Goal: Task Accomplishment & Management: Use online tool/utility

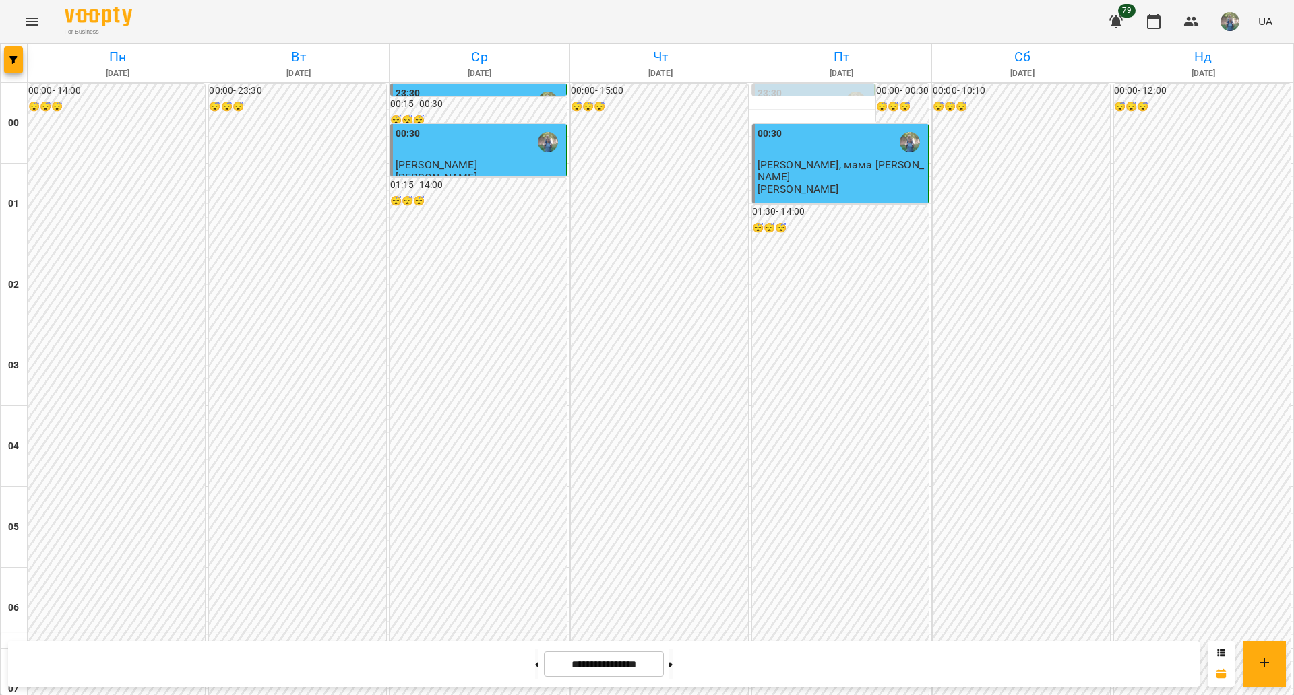
scroll to position [84, 0]
click at [25, 25] on icon "Menu" at bounding box center [32, 21] width 16 height 16
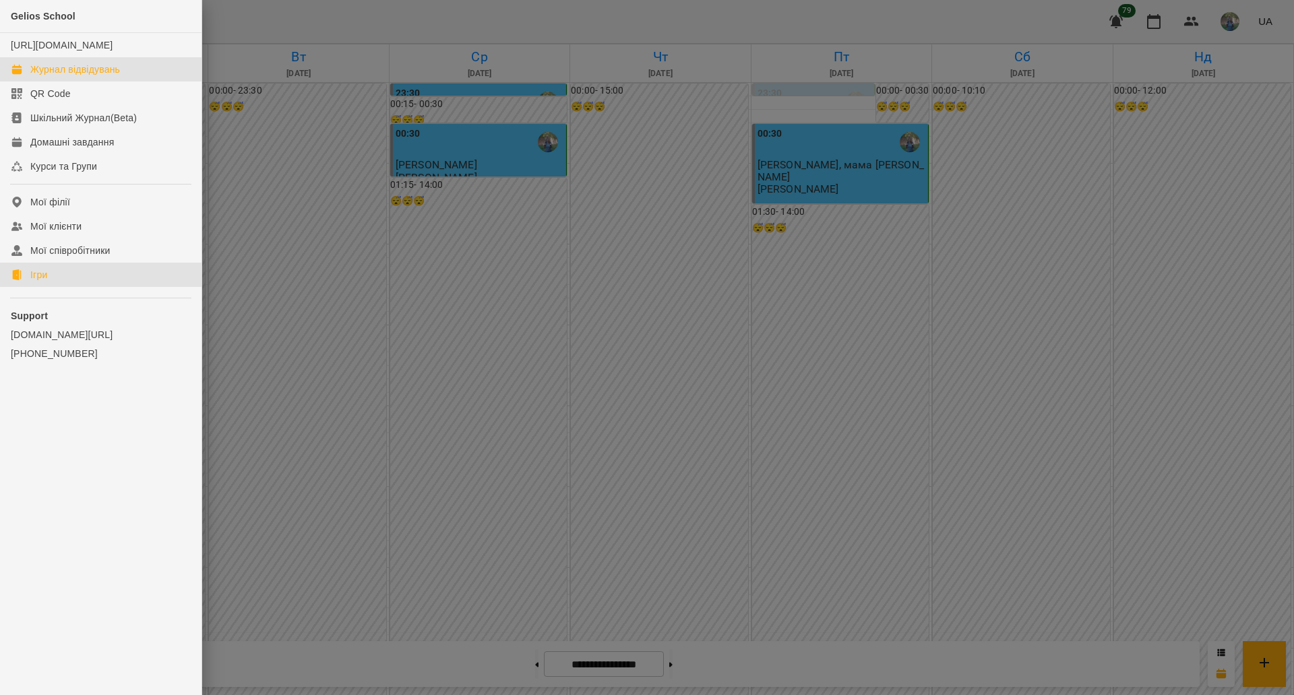
click at [71, 287] on link "Ігри" at bounding box center [100, 275] width 201 height 24
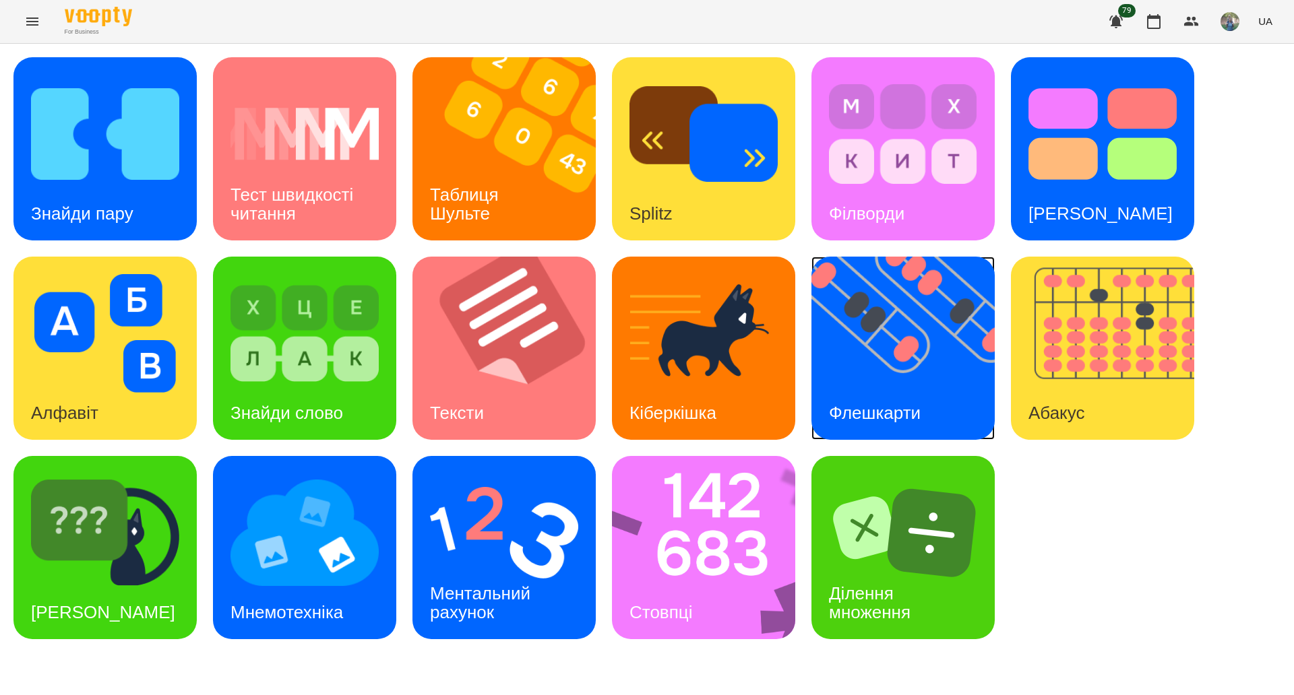
click at [902, 380] on img at bounding box center [911, 348] width 200 height 183
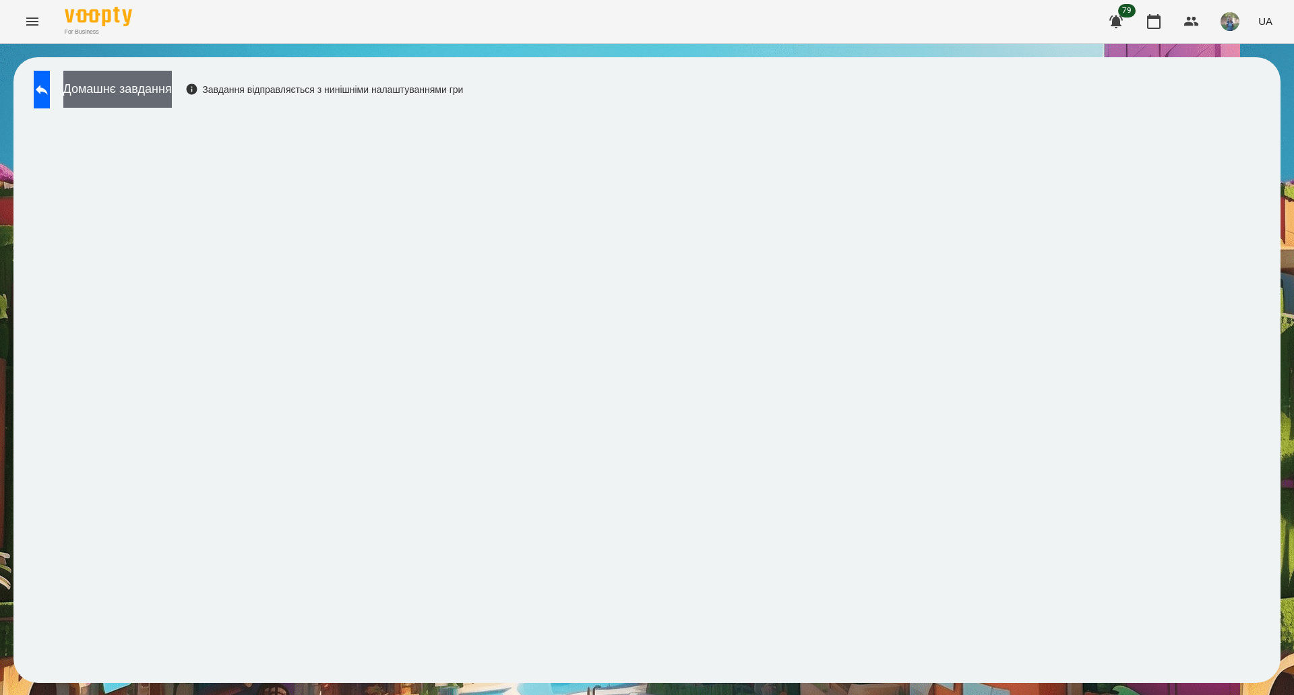
click at [126, 90] on button "Домашнє завдання" at bounding box center [117, 89] width 108 height 37
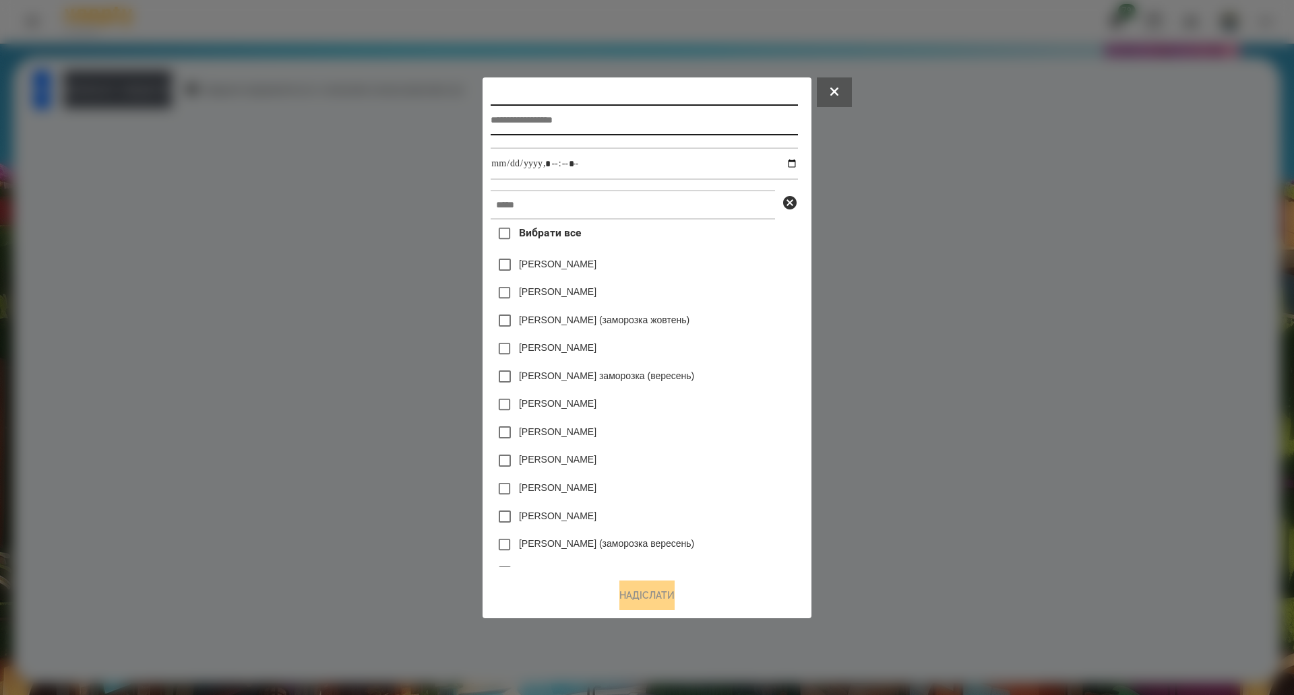
click at [611, 120] on input "text" at bounding box center [644, 119] width 307 height 31
paste input "**********"
type input "**********"
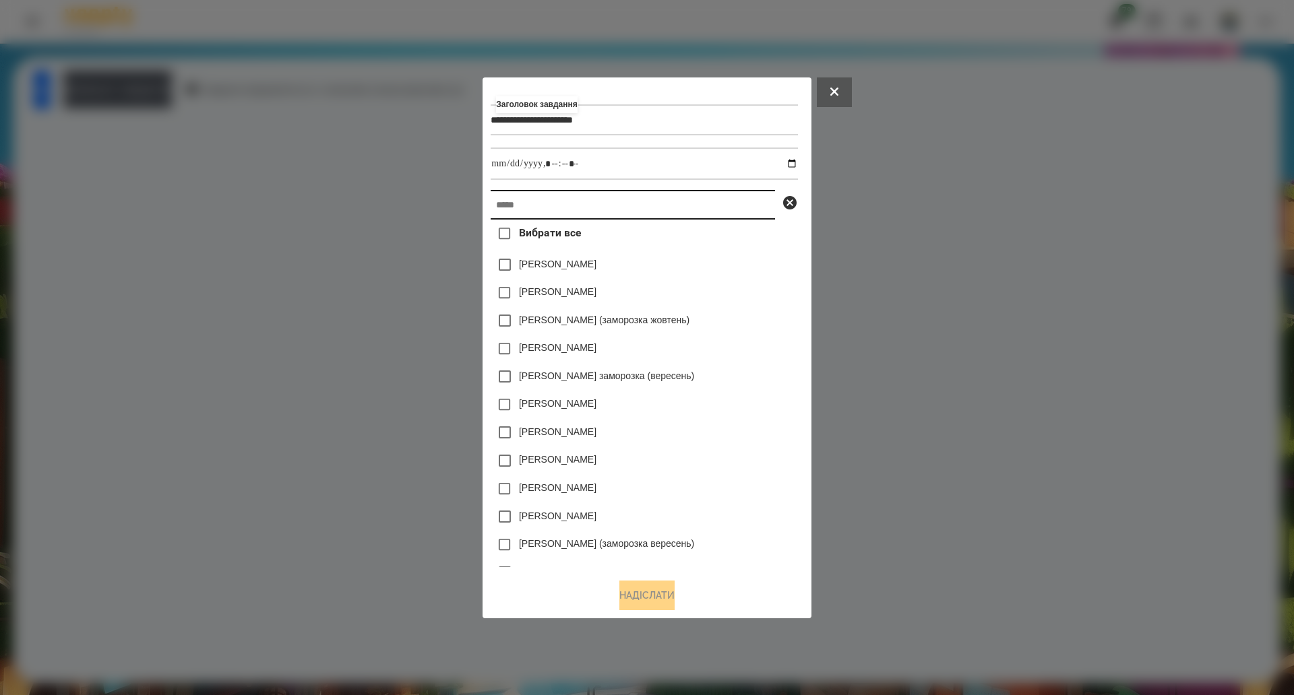
click at [532, 212] on input "text" at bounding box center [633, 205] width 284 height 30
paste input "**********"
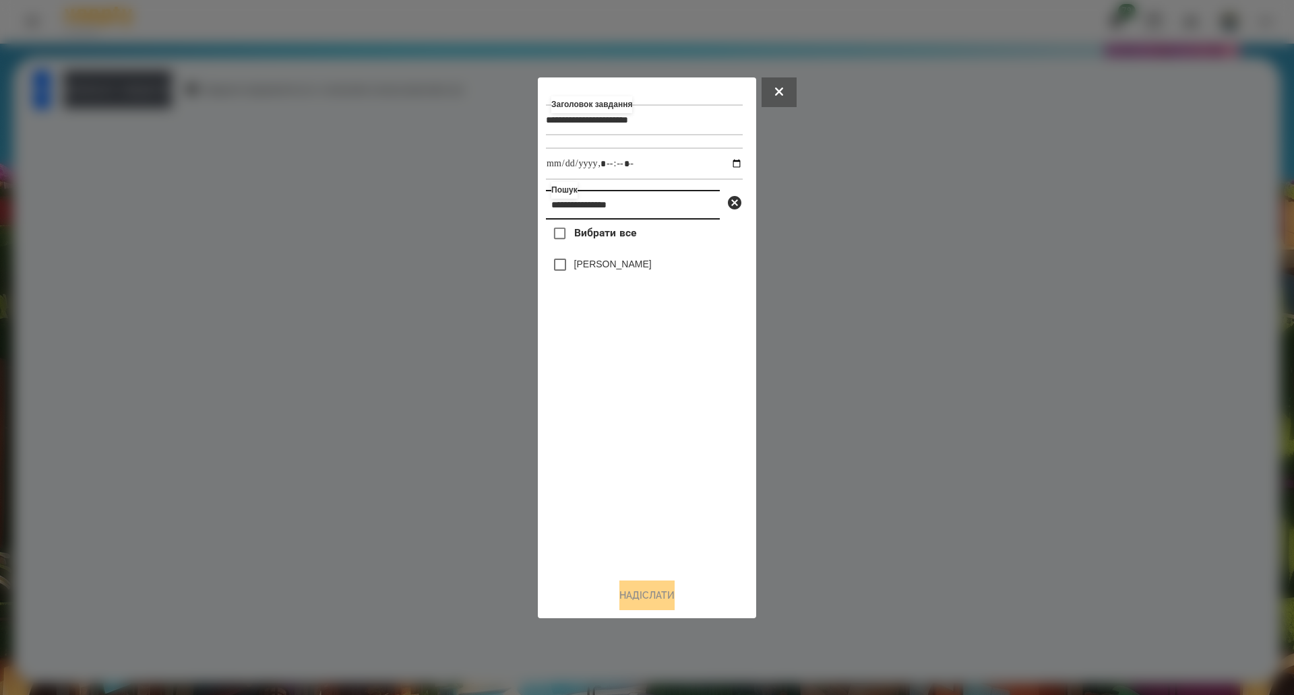
type input "**********"
click at [575, 238] on span "Вибрати все" at bounding box center [605, 233] width 63 height 16
click at [729, 166] on input "datetime-local" at bounding box center [644, 164] width 197 height 32
type input "**********"
click at [632, 606] on button "Надіслати" at bounding box center [646, 596] width 55 height 30
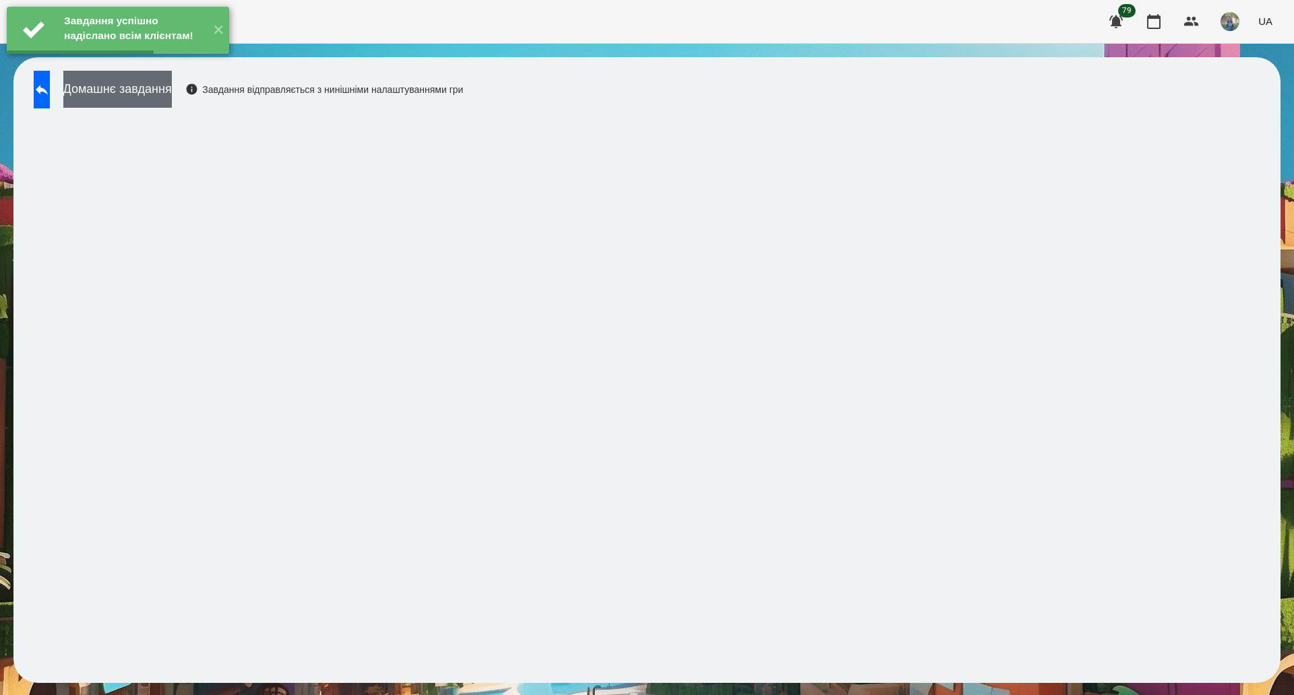
click at [172, 94] on button "Домашнє завдання" at bounding box center [117, 89] width 108 height 37
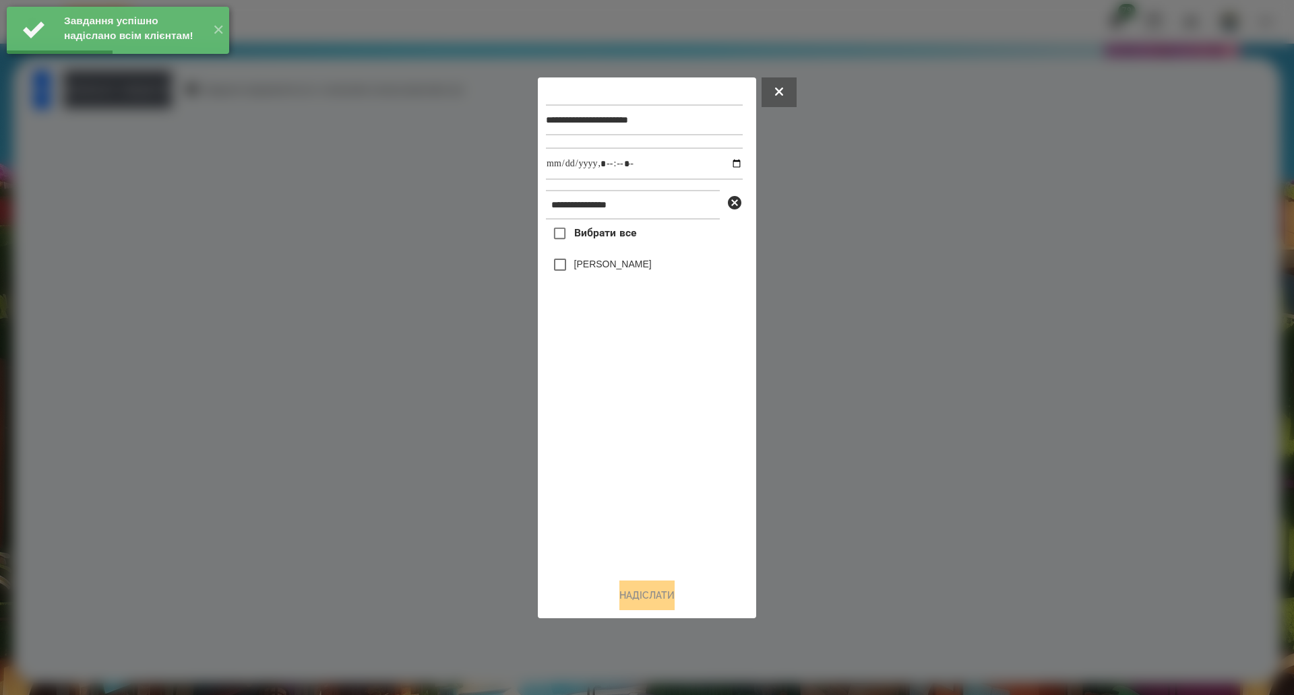
click at [621, 232] on span "Вибрати все" at bounding box center [605, 233] width 63 height 16
click at [725, 160] on input "datetime-local" at bounding box center [644, 164] width 197 height 32
type input "**********"
click at [646, 610] on button "Надіслати" at bounding box center [646, 596] width 55 height 30
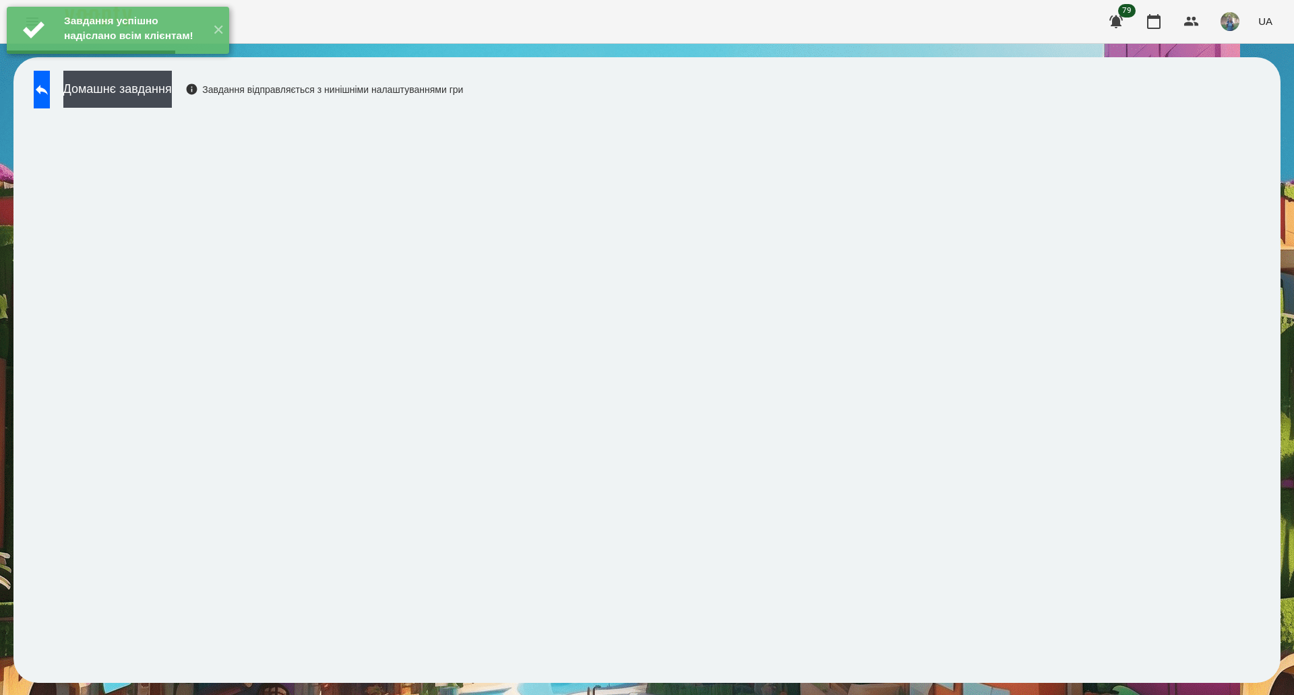
click at [166, 61] on div "Завдання успішно надіслано всім клієнтам! ✕" at bounding box center [118, 30] width 236 height 61
click at [172, 97] on button "Домашнє завдання" at bounding box center [117, 89] width 108 height 37
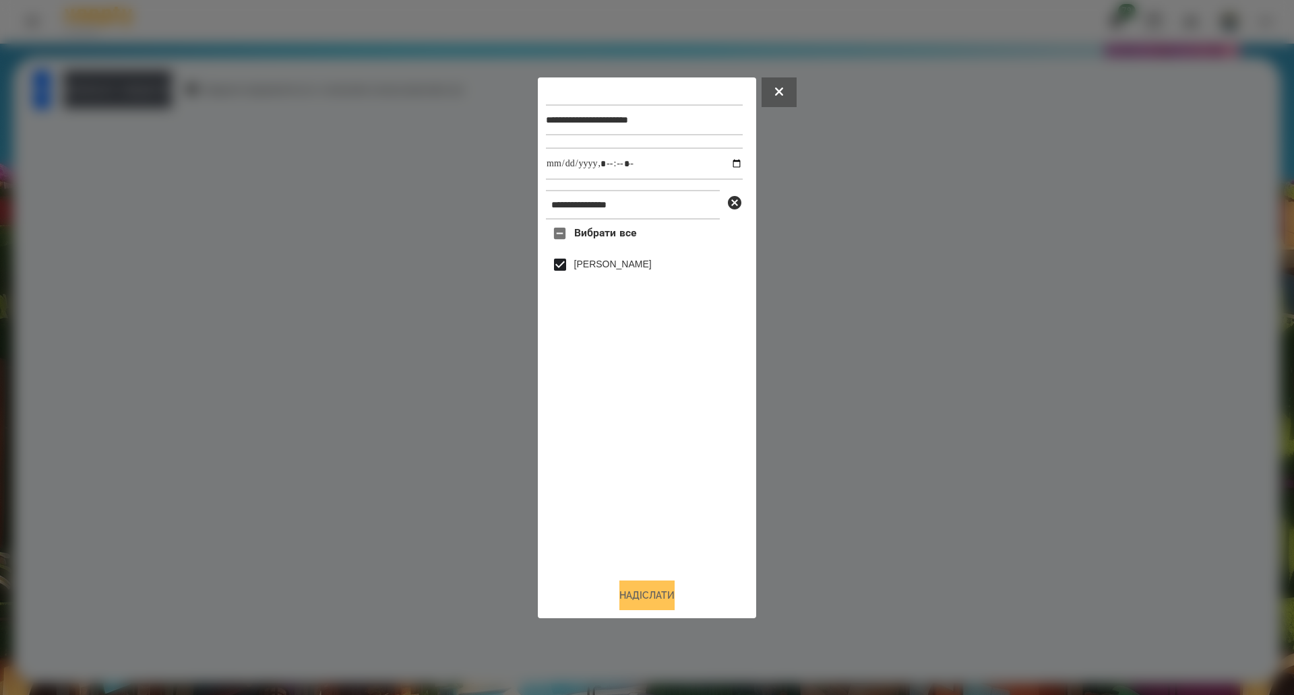
click at [619, 605] on button "Надіслати" at bounding box center [646, 596] width 55 height 30
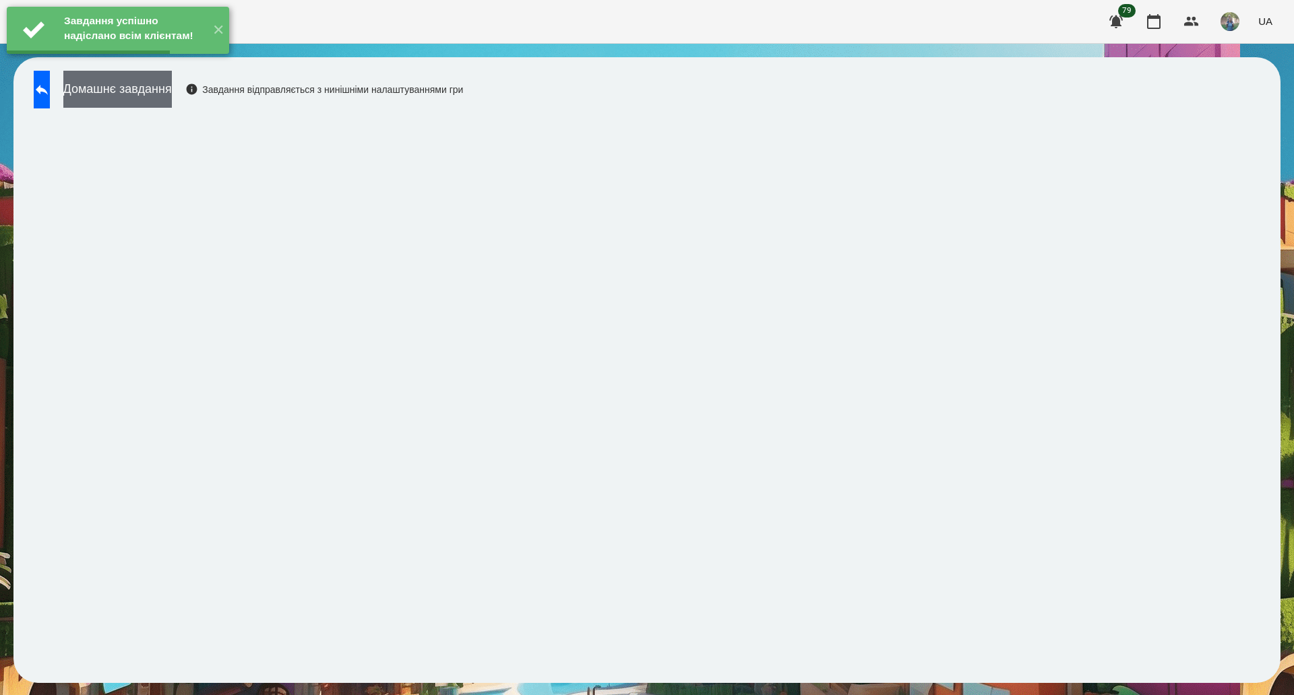
click at [172, 98] on button "Домашнє завдання" at bounding box center [117, 89] width 108 height 37
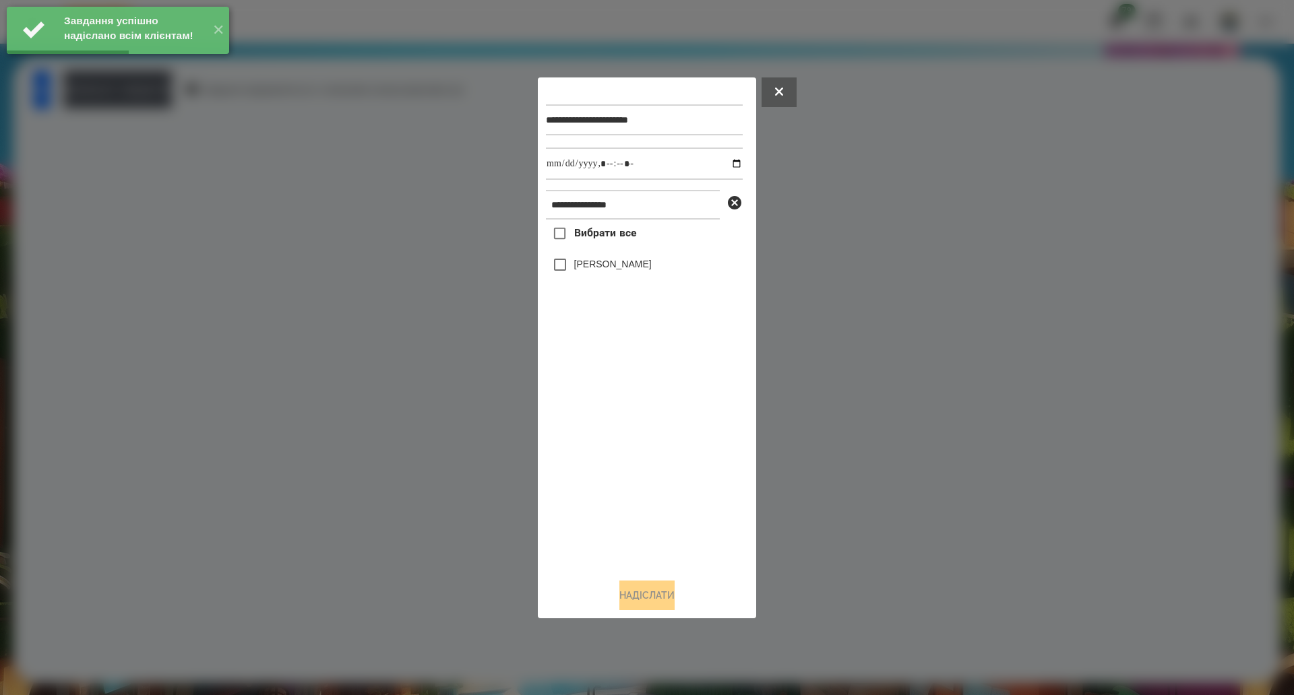
click at [607, 232] on span "Вибрати все" at bounding box center [605, 233] width 63 height 16
click at [724, 165] on input "datetime-local" at bounding box center [644, 164] width 197 height 32
type input "**********"
click at [629, 594] on button "Надіслати" at bounding box center [646, 596] width 55 height 30
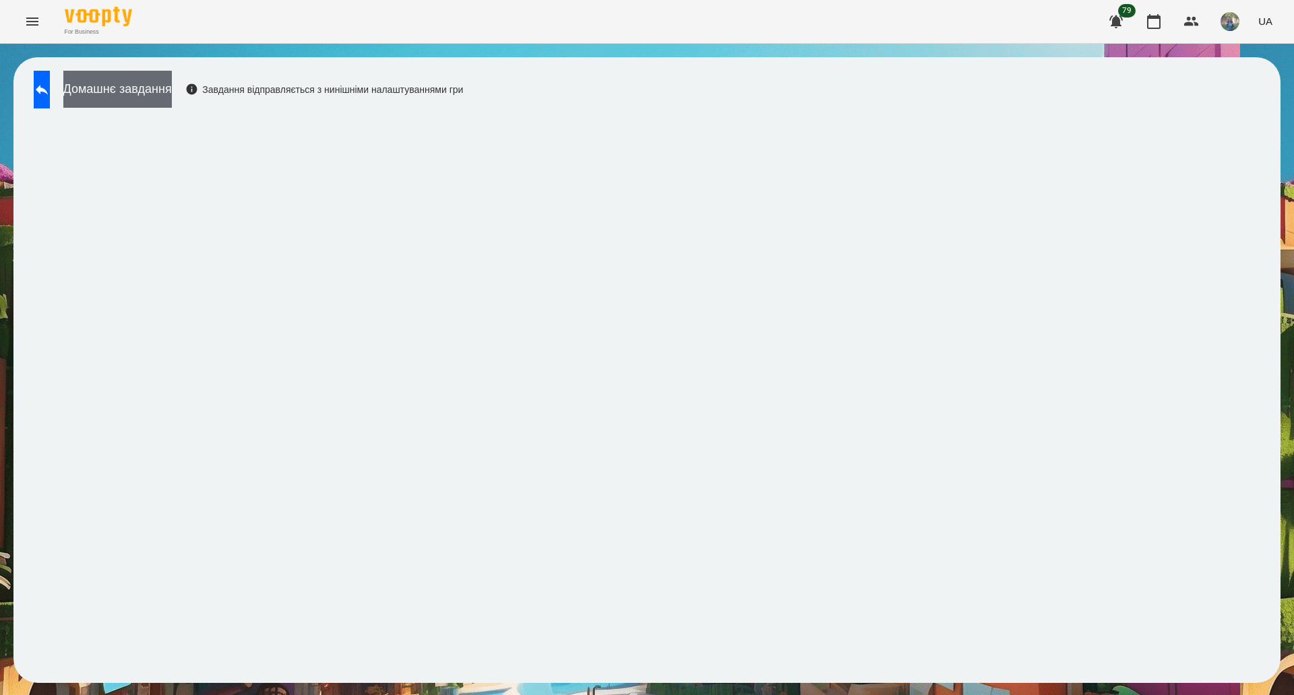
click at [108, 86] on button "Домашнє завдання" at bounding box center [117, 89] width 108 height 37
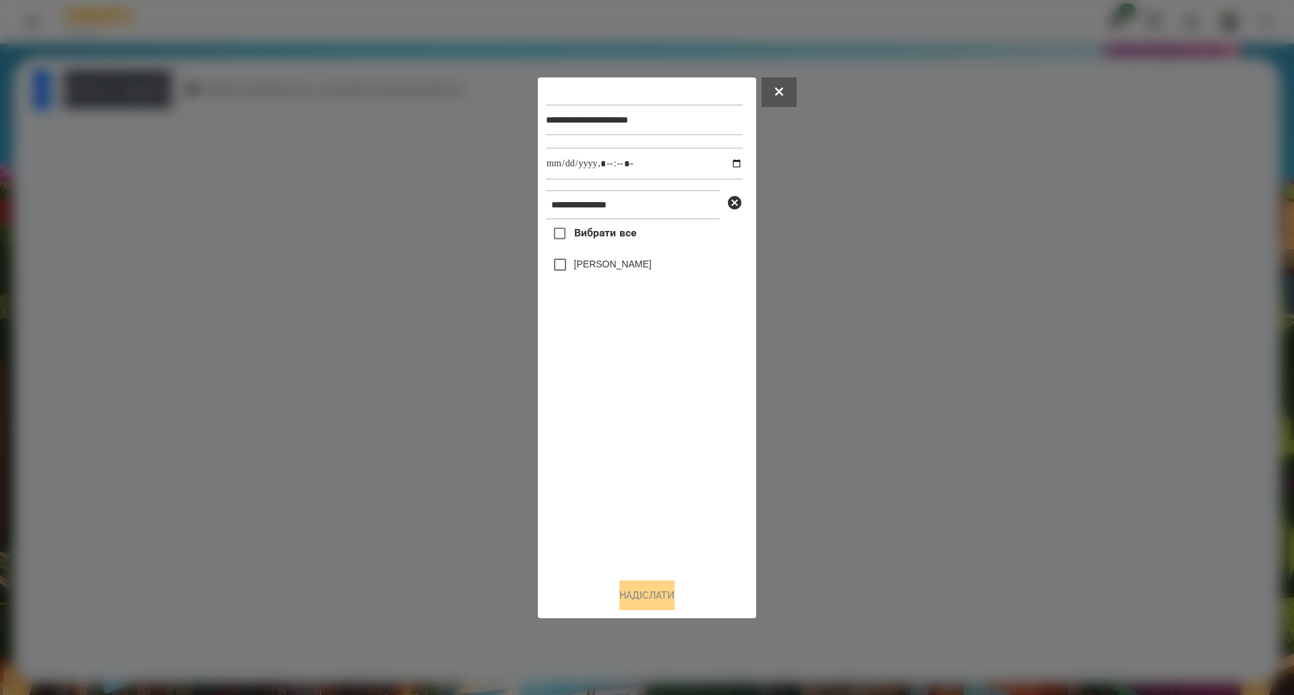
click at [617, 238] on span "Вибрати все" at bounding box center [605, 233] width 63 height 16
drag, startPoint x: 638, startPoint y: 590, endPoint x: 635, endPoint y: 584, distance: 6.9
click at [638, 592] on button "Надіслати" at bounding box center [646, 596] width 55 height 30
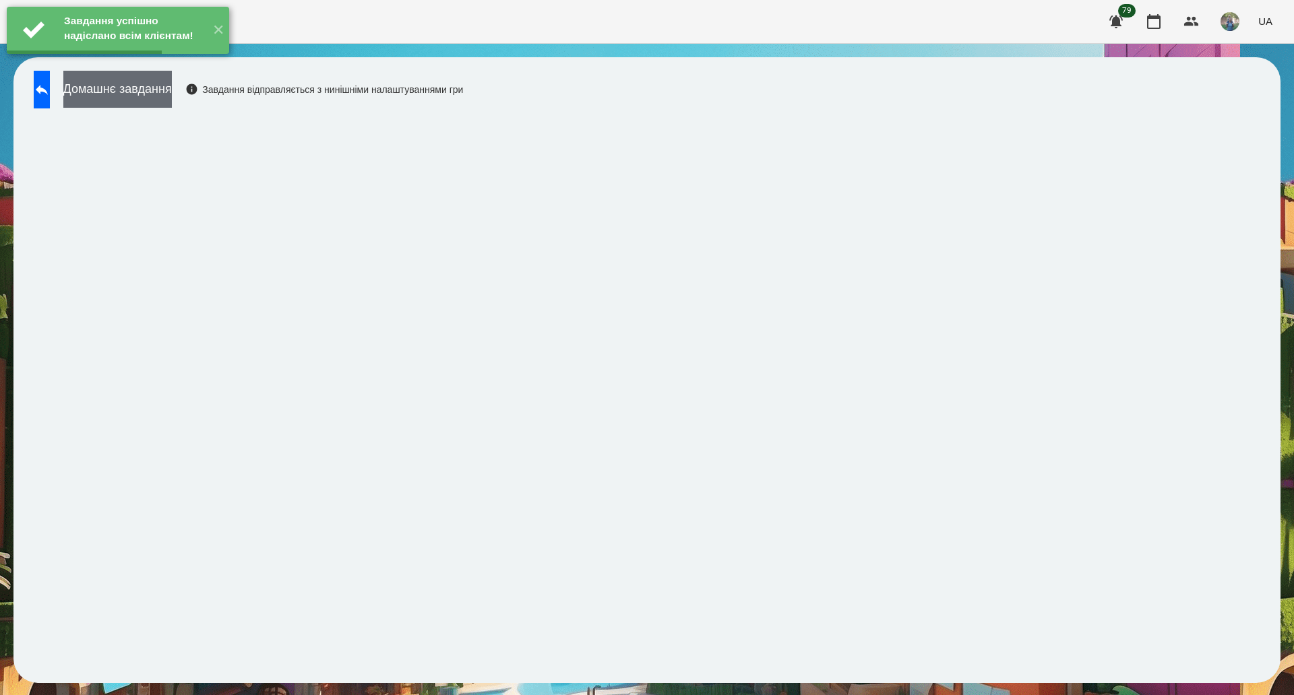
click at [172, 104] on button "Домашнє завдання" at bounding box center [117, 89] width 108 height 37
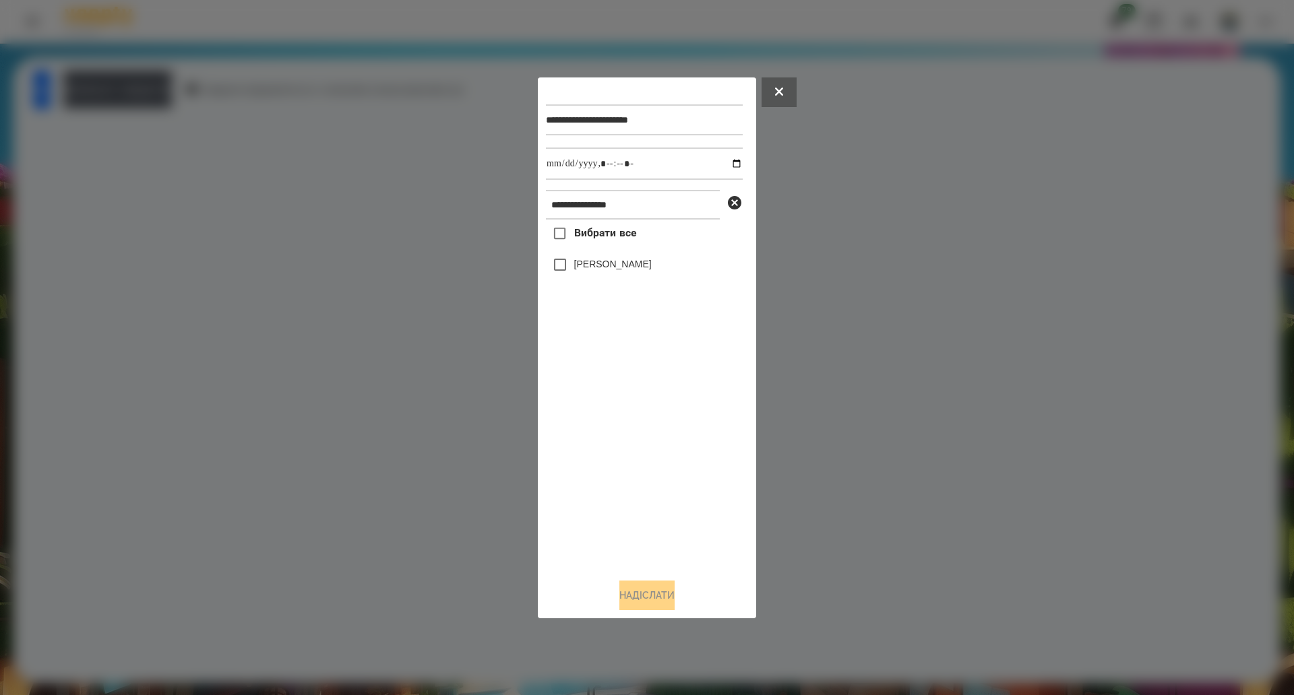
click at [603, 241] on span "Вибрати все" at bounding box center [605, 233] width 63 height 16
click at [727, 163] on input "datetime-local" at bounding box center [644, 164] width 197 height 32
type input "**********"
click at [643, 596] on button "Надіслати" at bounding box center [646, 596] width 55 height 30
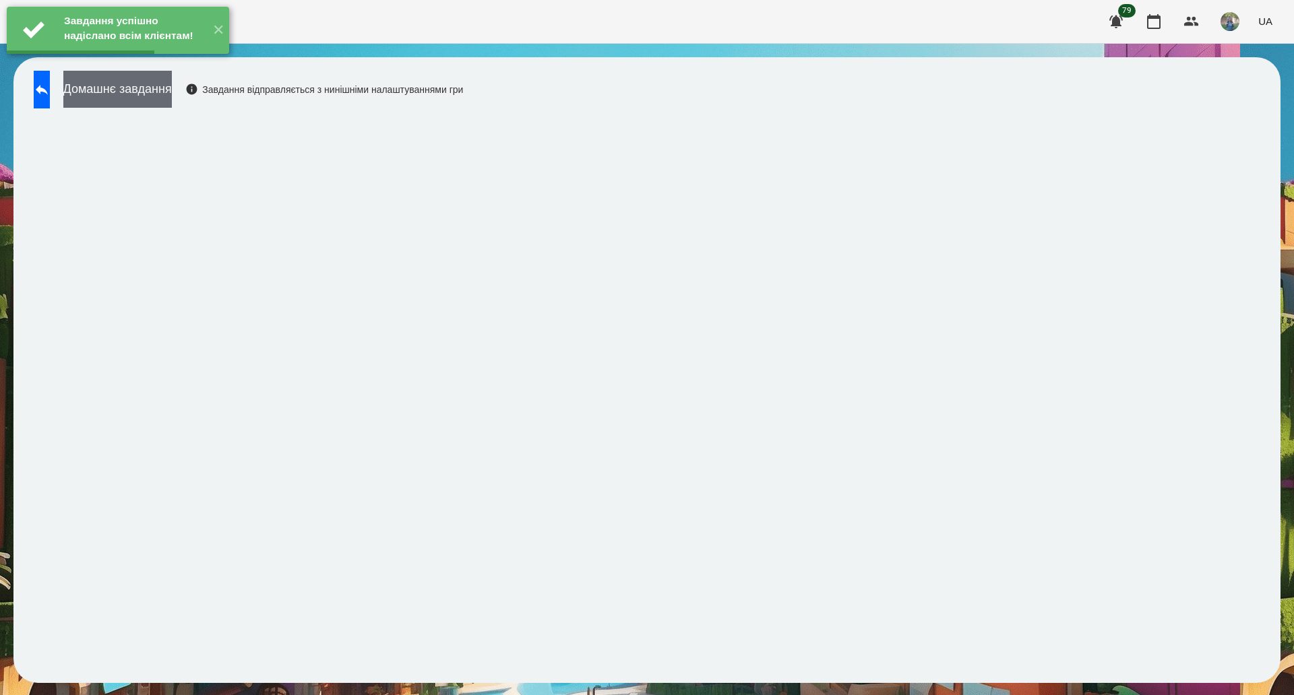
click at [156, 102] on button "Домашнє завдання" at bounding box center [117, 89] width 108 height 37
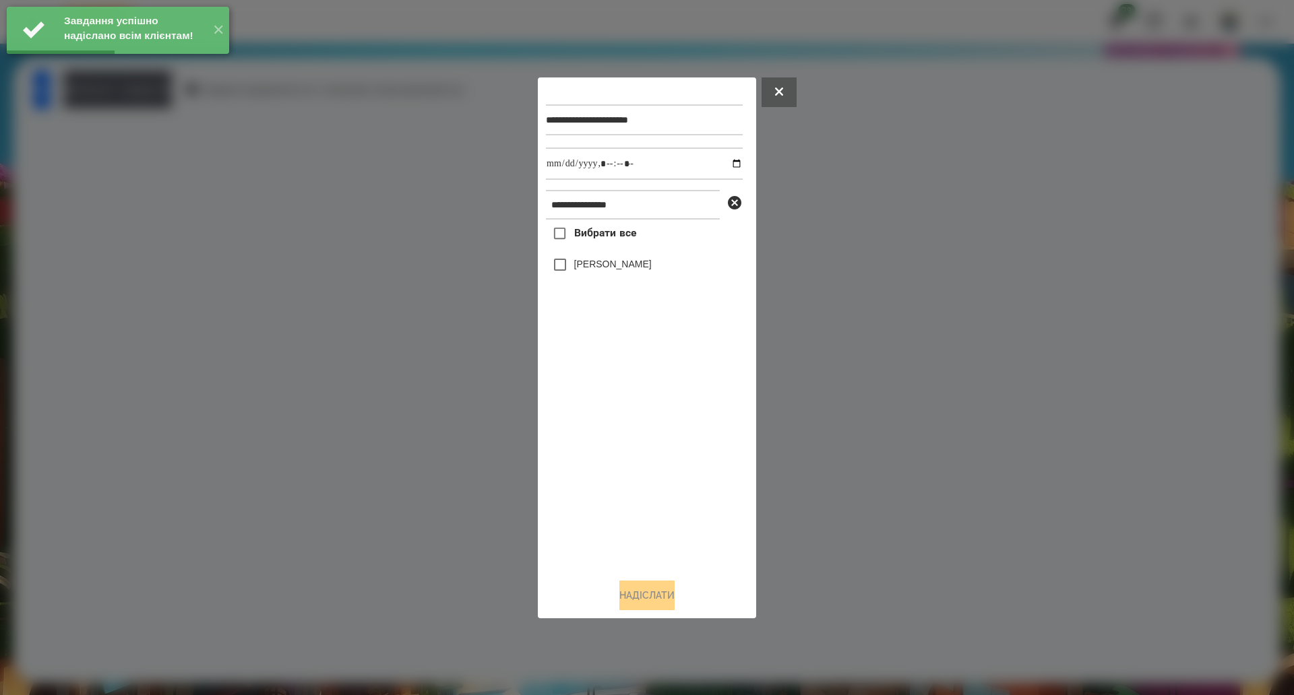
drag, startPoint x: 601, startPoint y: 241, endPoint x: 691, endPoint y: 187, distance: 104.6
click at [600, 240] on span "Вибрати все" at bounding box center [605, 233] width 63 height 16
click at [722, 168] on input "datetime-local" at bounding box center [644, 164] width 197 height 32
type input "**********"
click at [631, 603] on button "Надіслати" at bounding box center [646, 596] width 55 height 30
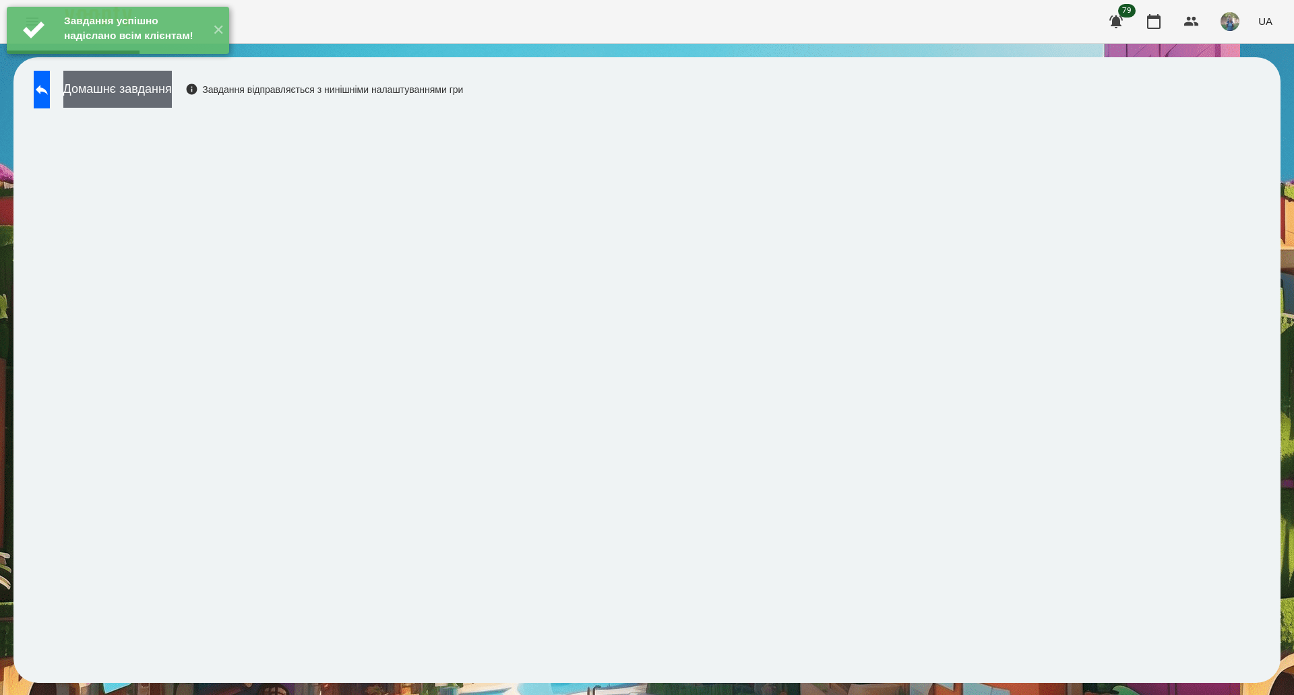
click at [171, 94] on button "Домашнє завдання" at bounding box center [117, 89] width 108 height 37
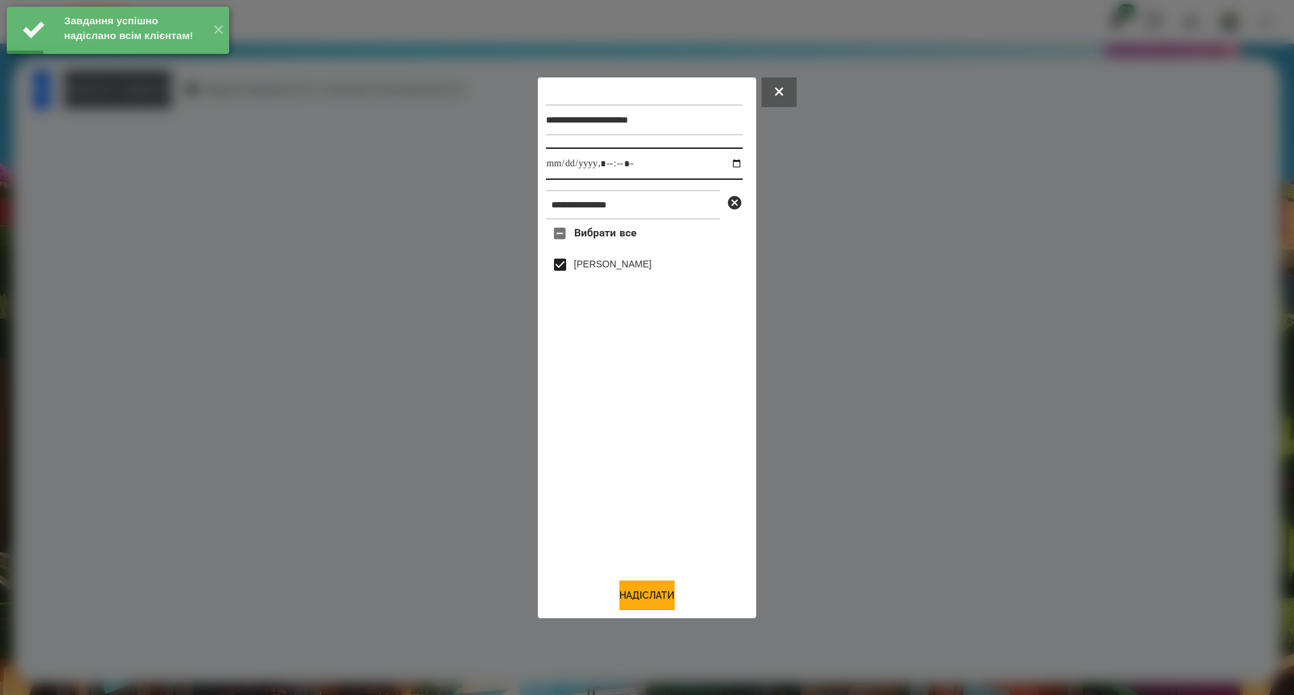
click at [726, 159] on input "datetime-local" at bounding box center [644, 164] width 197 height 32
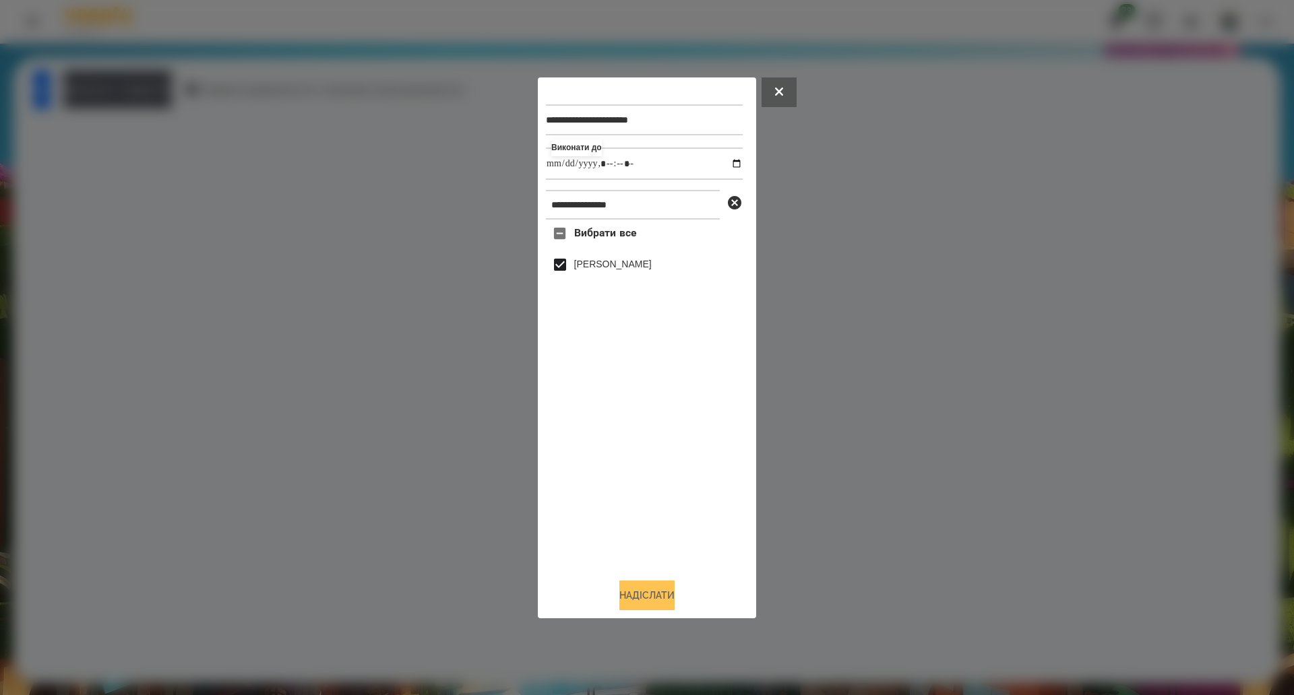
type input "**********"
click at [621, 598] on button "Надіслати" at bounding box center [646, 596] width 55 height 30
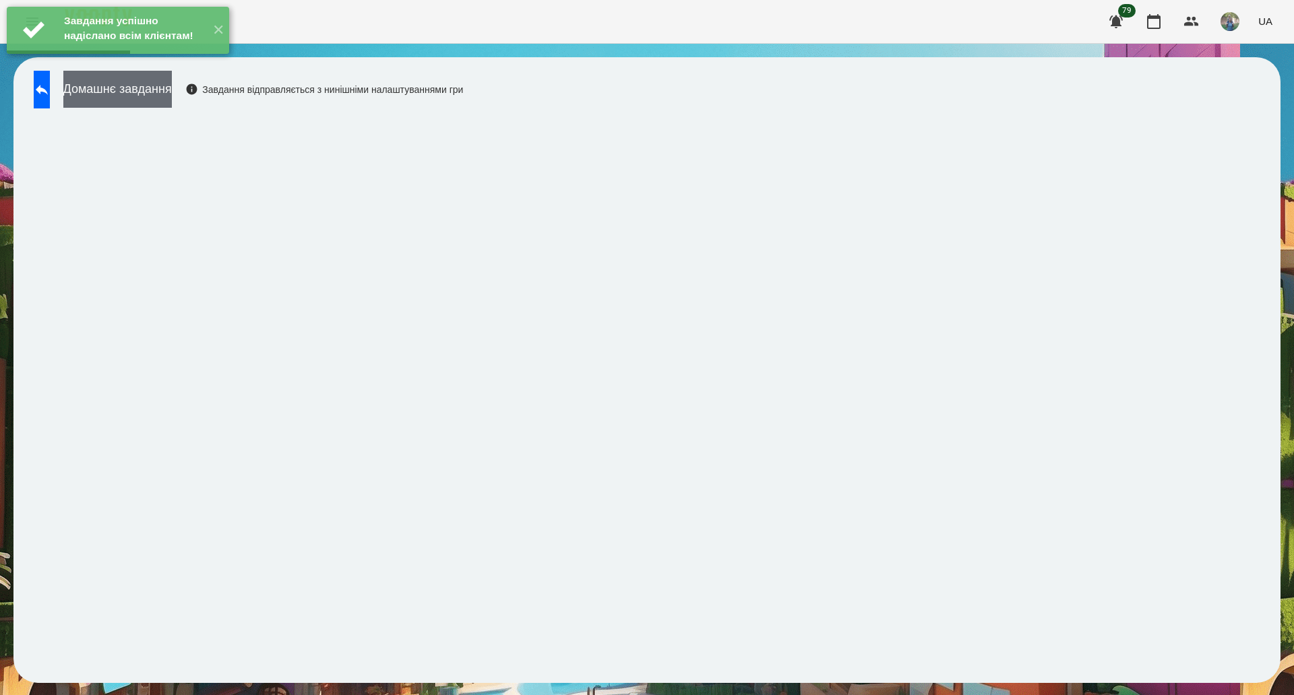
click at [172, 90] on button "Домашнє завдання" at bounding box center [117, 89] width 108 height 37
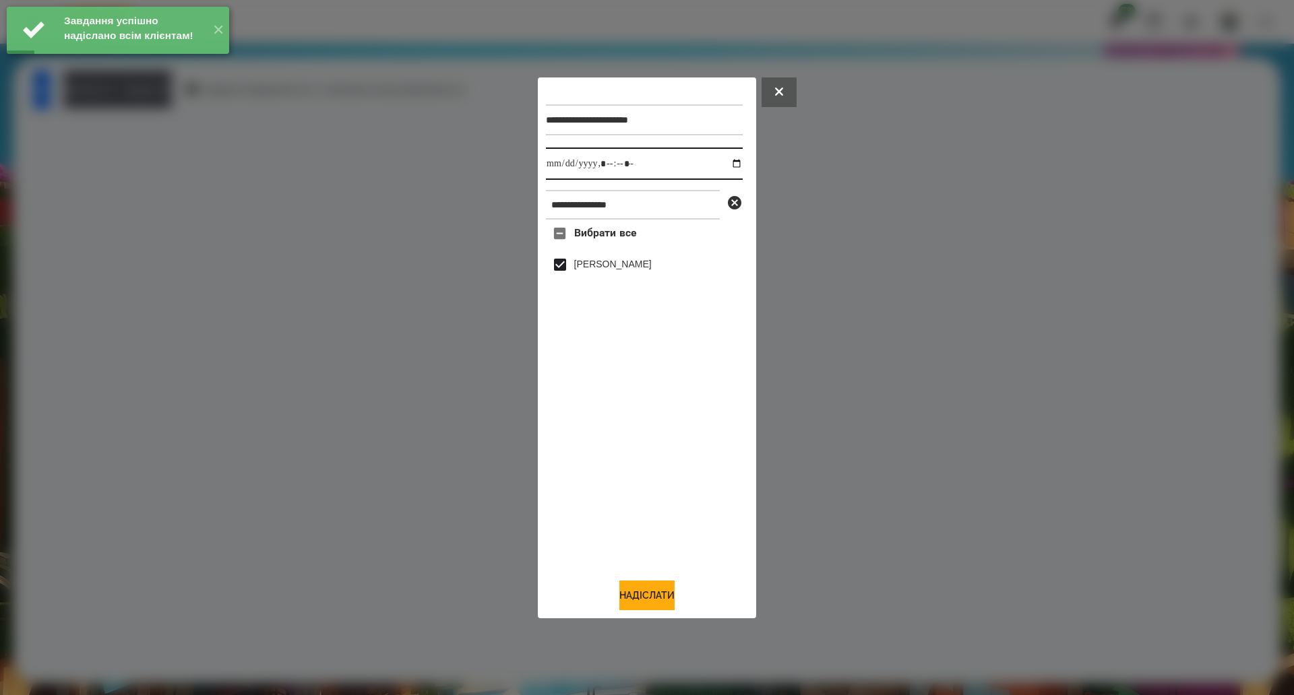
click at [724, 163] on input "datetime-local" at bounding box center [644, 164] width 197 height 32
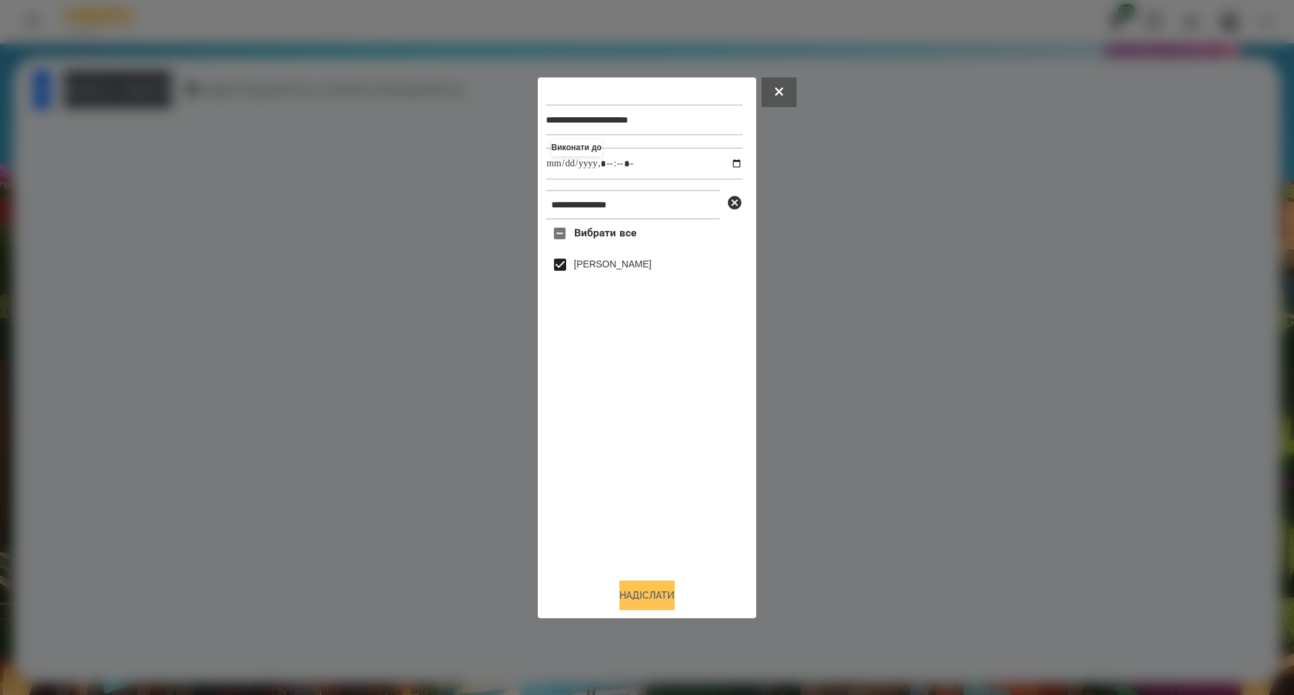
type input "**********"
click at [668, 596] on button "Надіслати" at bounding box center [646, 596] width 55 height 30
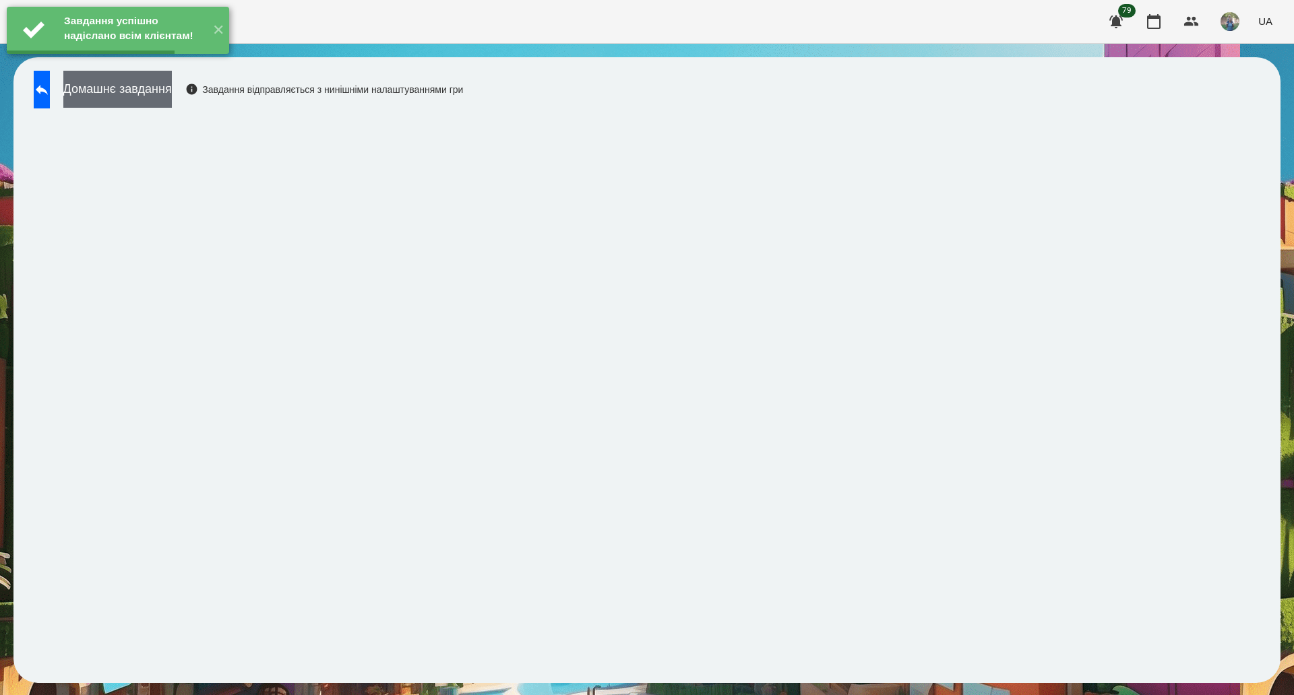
click at [172, 91] on button "Домашнє завдання" at bounding box center [117, 89] width 108 height 37
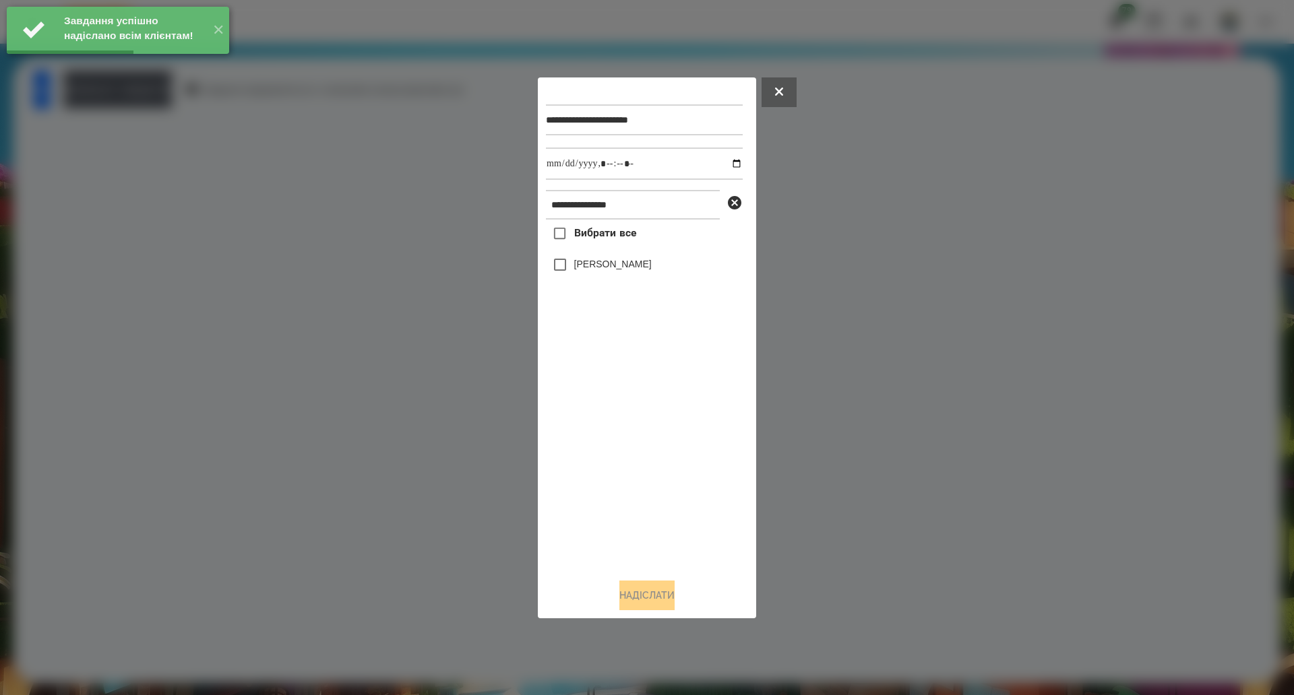
click at [601, 241] on span "Вибрати все" at bounding box center [605, 233] width 63 height 16
click at [722, 166] on input "datetime-local" at bounding box center [644, 164] width 197 height 32
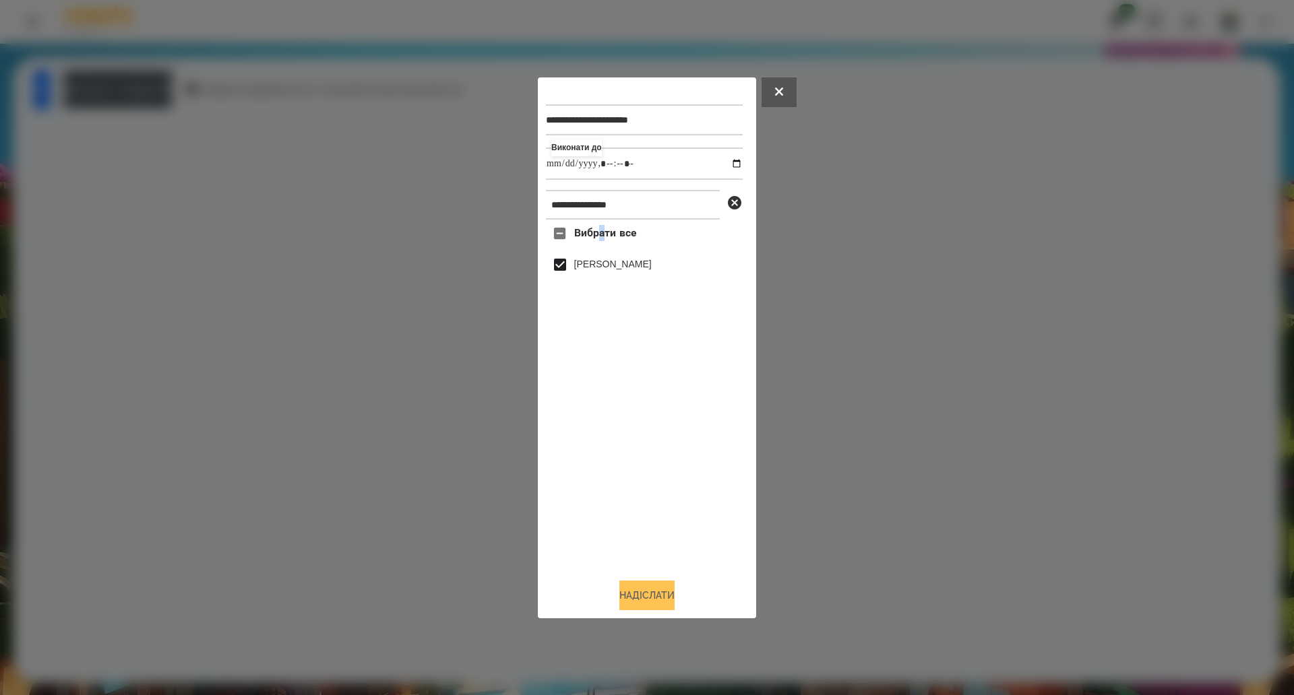
type input "**********"
click at [647, 604] on button "Надіслати" at bounding box center [646, 596] width 55 height 30
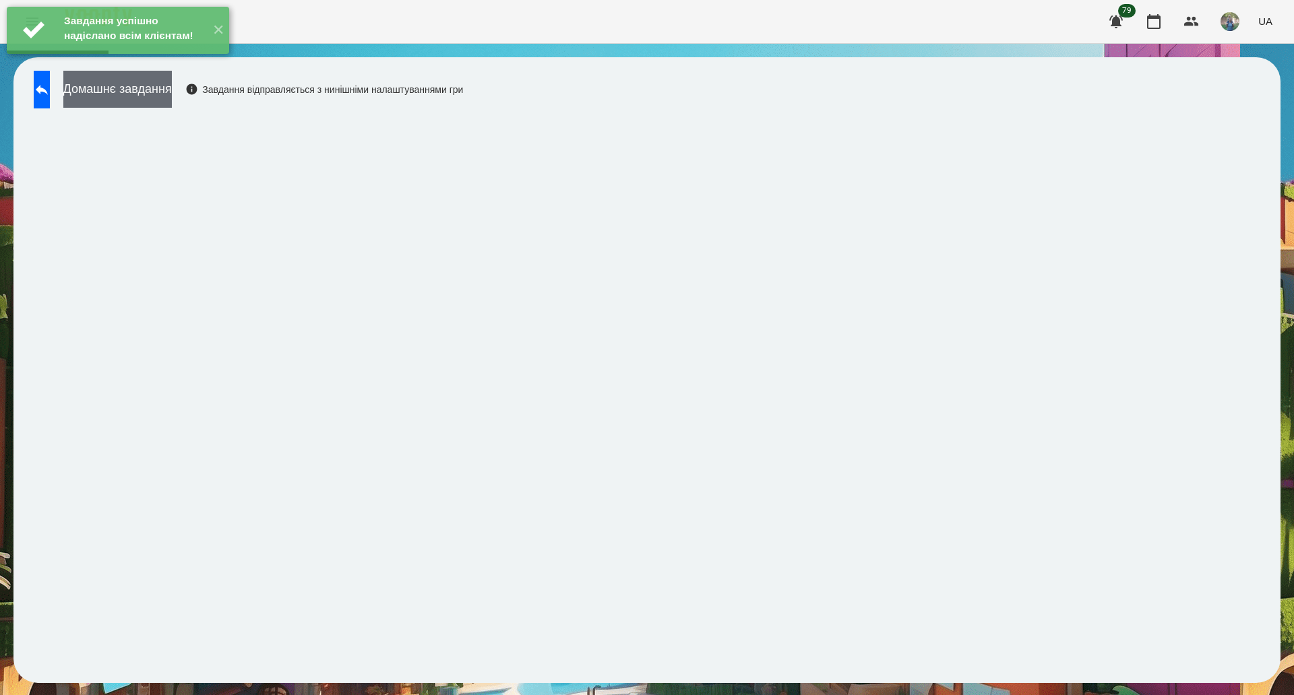
click at [151, 91] on button "Домашнє завдання" at bounding box center [117, 89] width 108 height 37
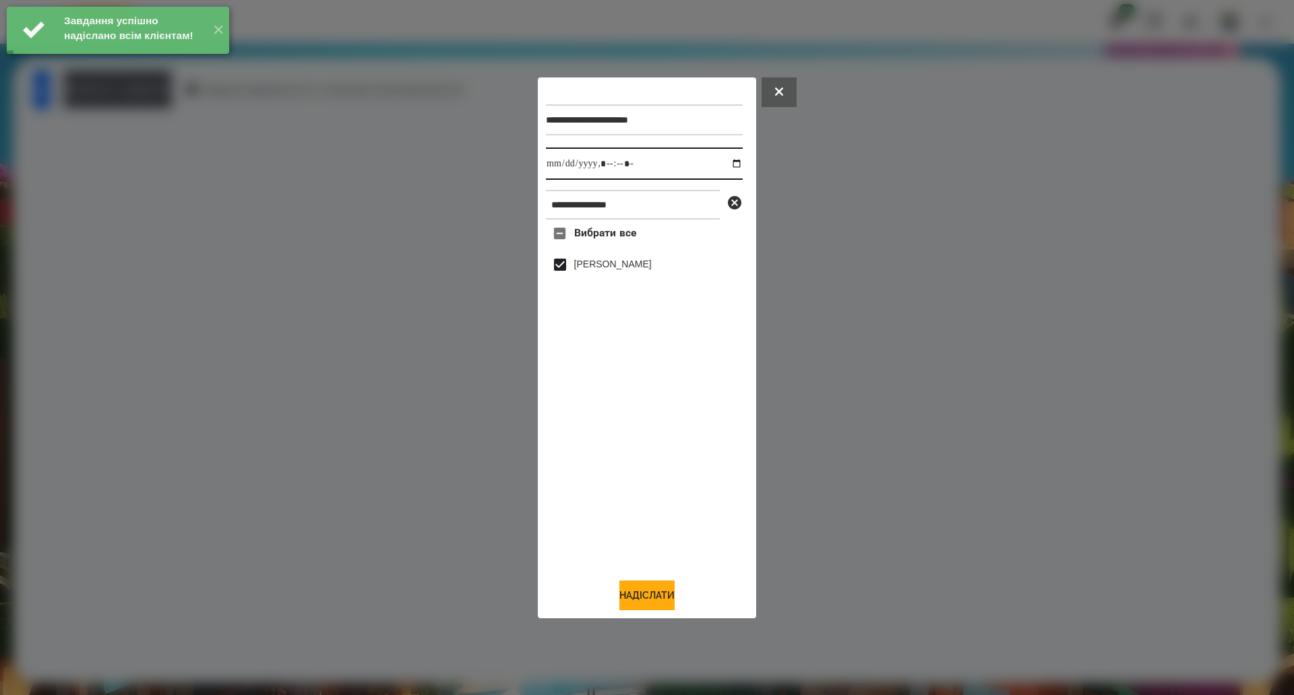
click at [728, 161] on input "datetime-local" at bounding box center [644, 164] width 197 height 32
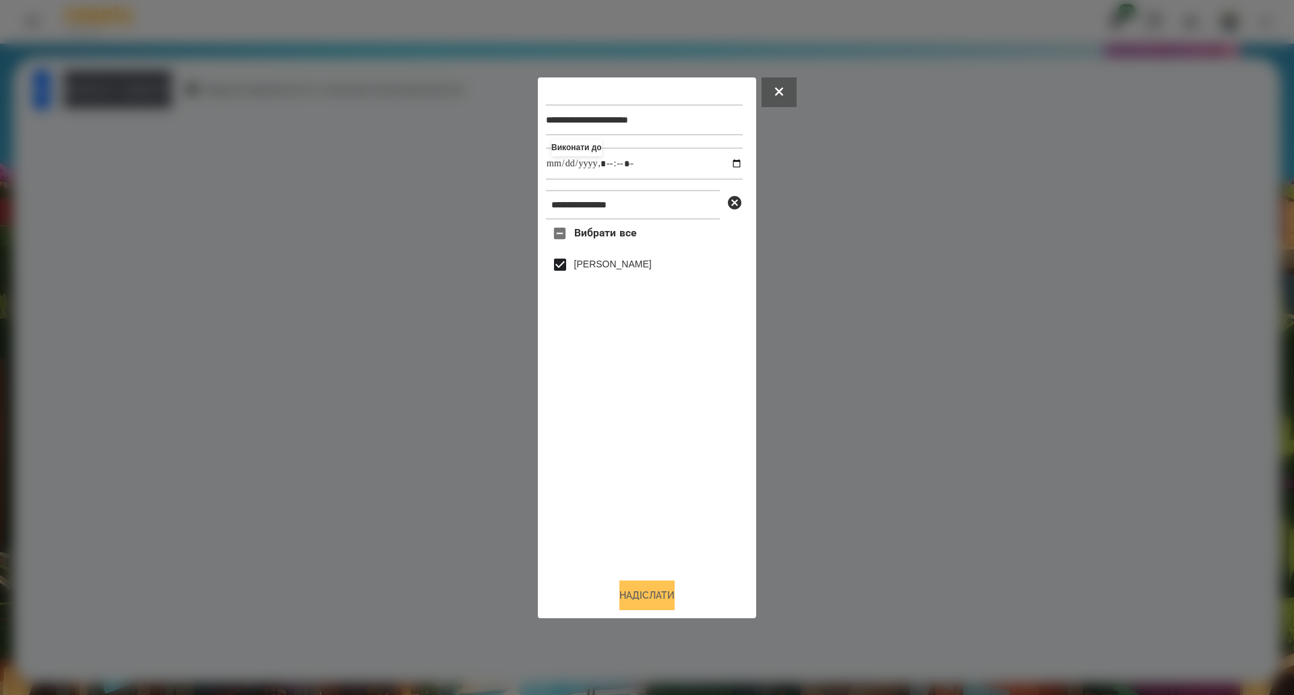
type input "**********"
click at [658, 594] on button "Надіслати" at bounding box center [646, 596] width 55 height 30
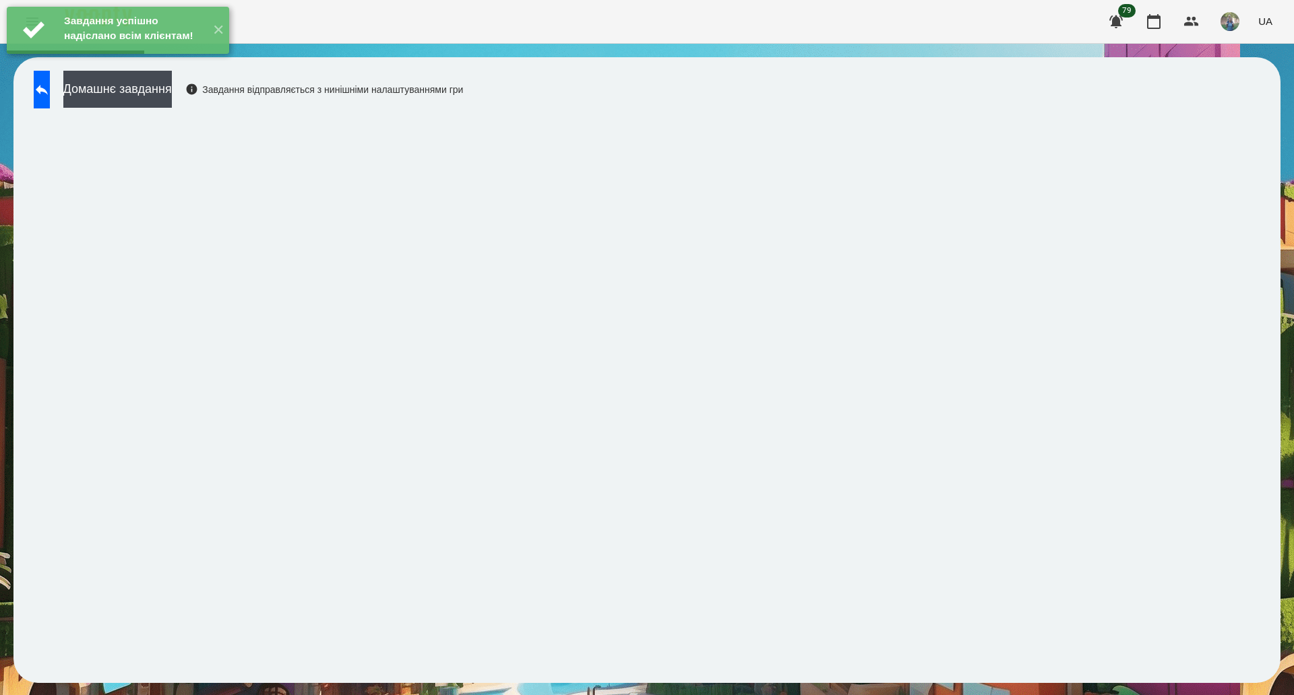
click at [167, 61] on div "Завдання успішно надіслано всім клієнтам! ✕" at bounding box center [118, 30] width 236 height 61
click at [168, 84] on button "Домашнє завдання" at bounding box center [117, 89] width 108 height 37
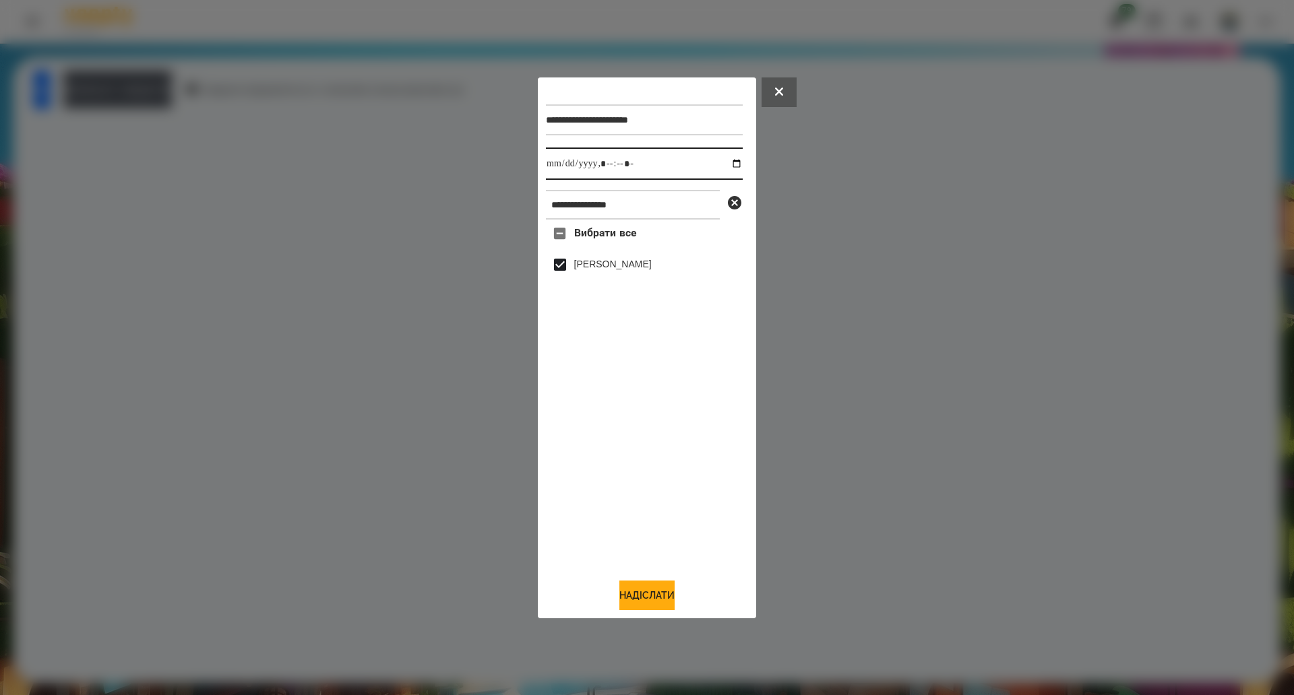
click at [728, 165] on input "datetime-local" at bounding box center [644, 164] width 197 height 32
type input "**********"
click at [623, 606] on button "Надіслати" at bounding box center [646, 596] width 55 height 30
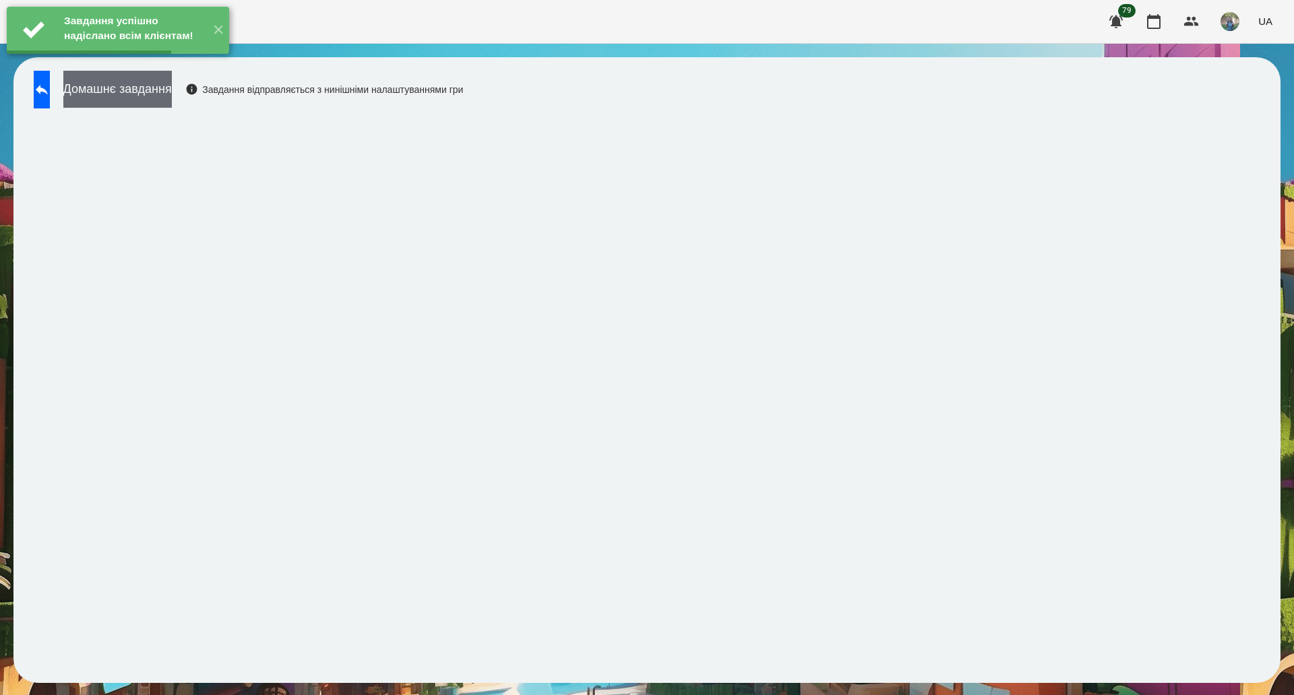
click at [135, 88] on button "Домашнє завдання" at bounding box center [117, 89] width 108 height 37
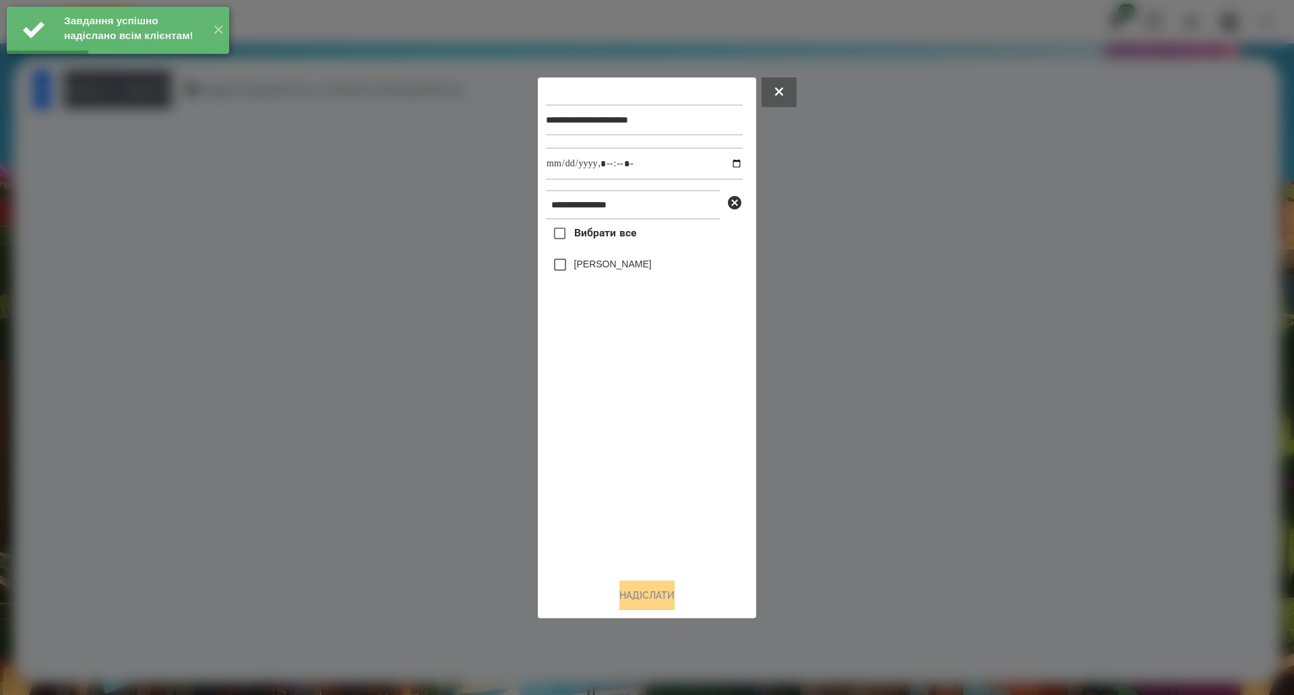
click at [575, 237] on span "Вибрати все" at bounding box center [605, 233] width 63 height 16
click at [722, 165] on input "datetime-local" at bounding box center [644, 164] width 197 height 32
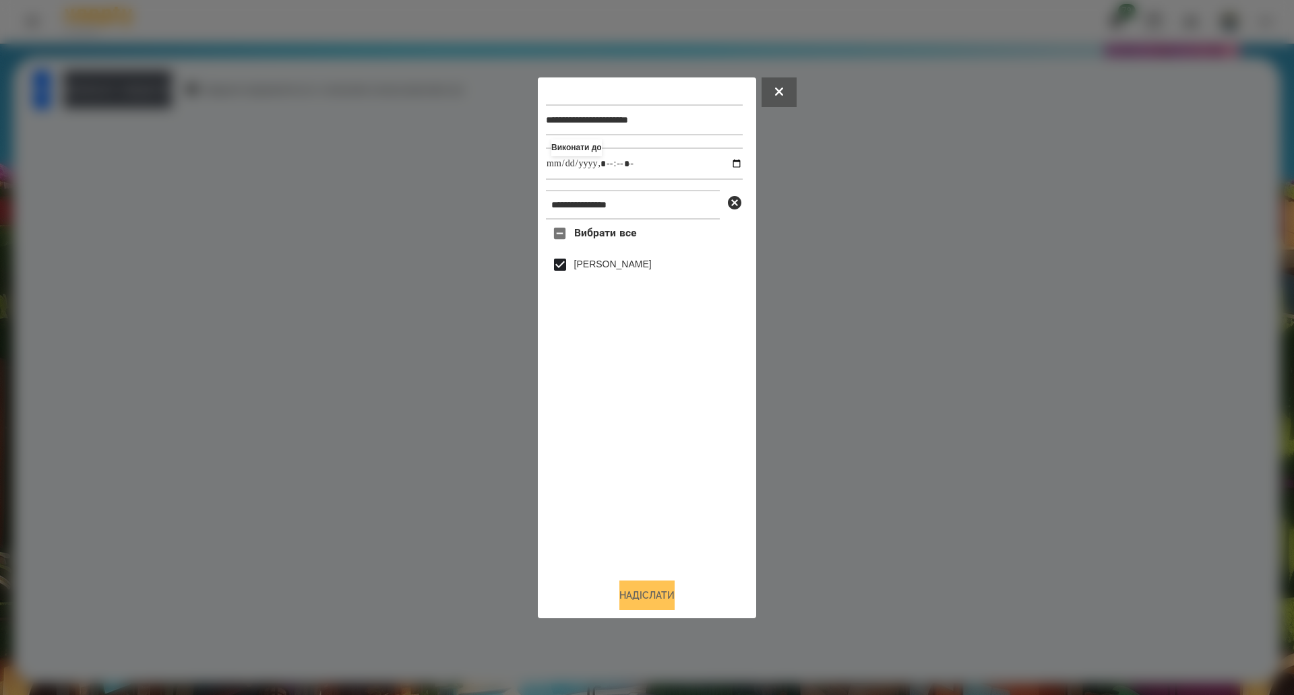
type input "**********"
click at [636, 609] on button "Надіслати" at bounding box center [646, 596] width 55 height 30
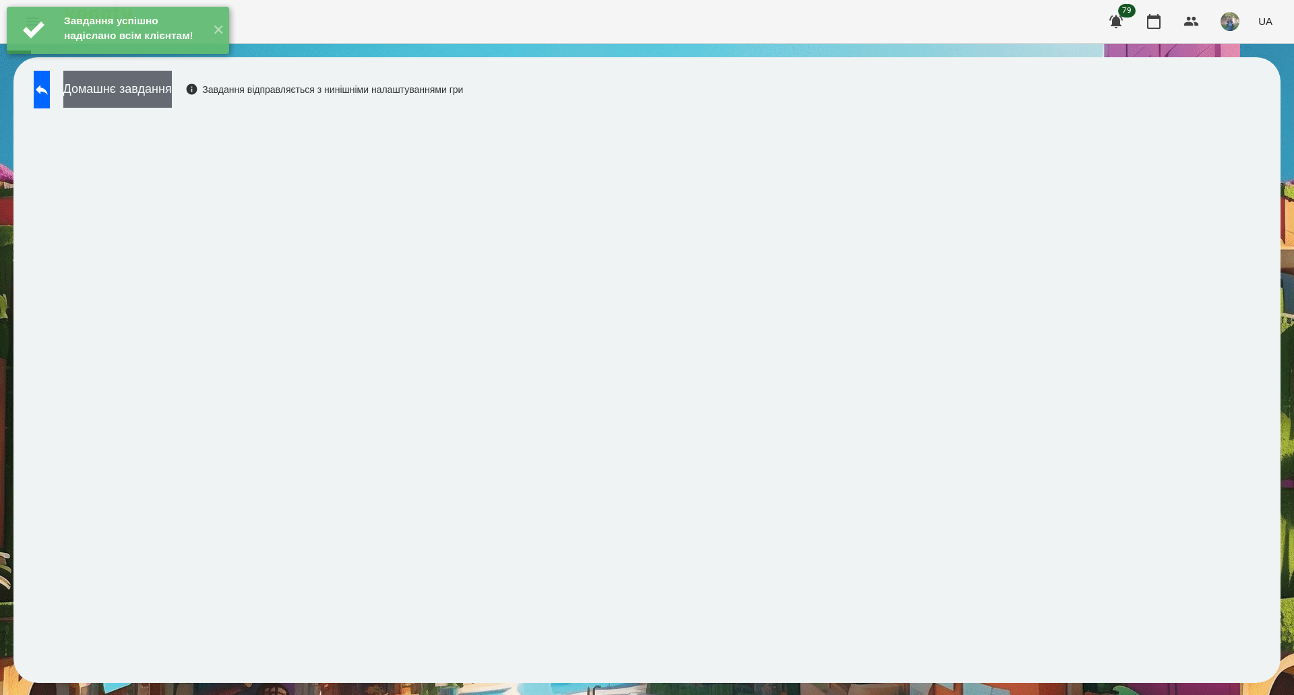
click at [134, 105] on button "Домашнє завдання" at bounding box center [117, 89] width 108 height 37
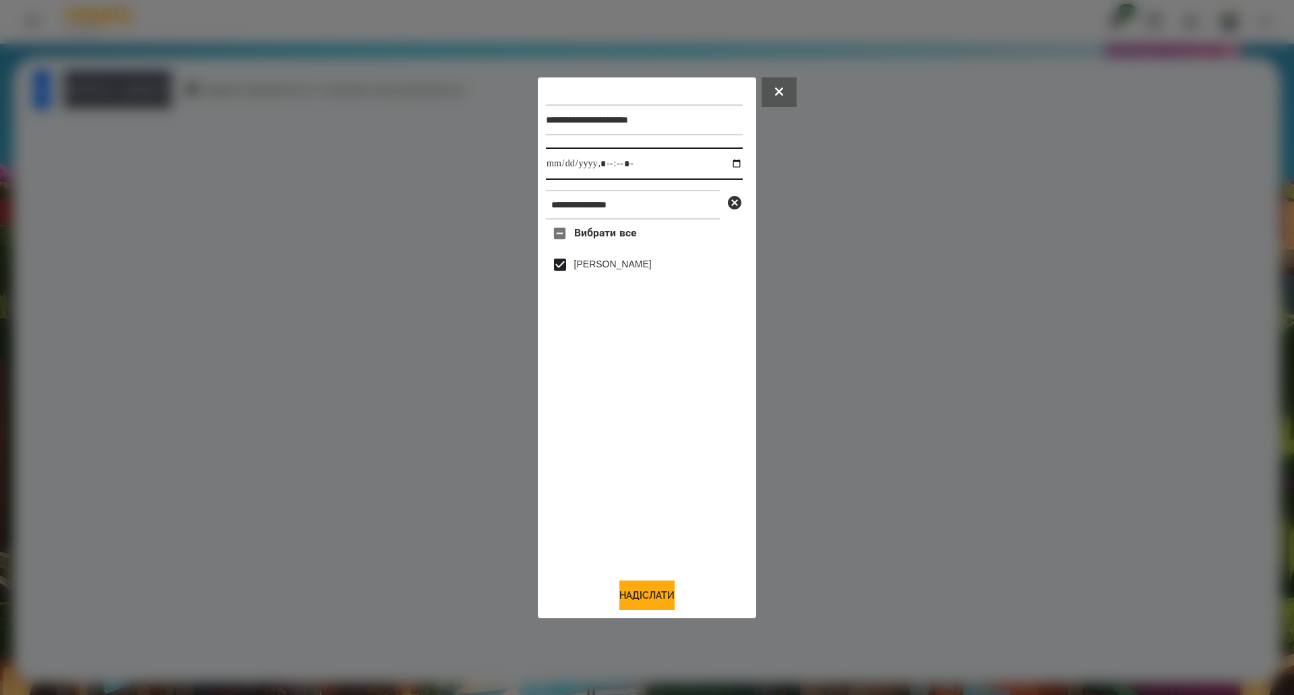
click at [728, 162] on input "datetime-local" at bounding box center [644, 164] width 197 height 32
type input "**********"
click at [626, 599] on button "Надіслати" at bounding box center [646, 596] width 55 height 30
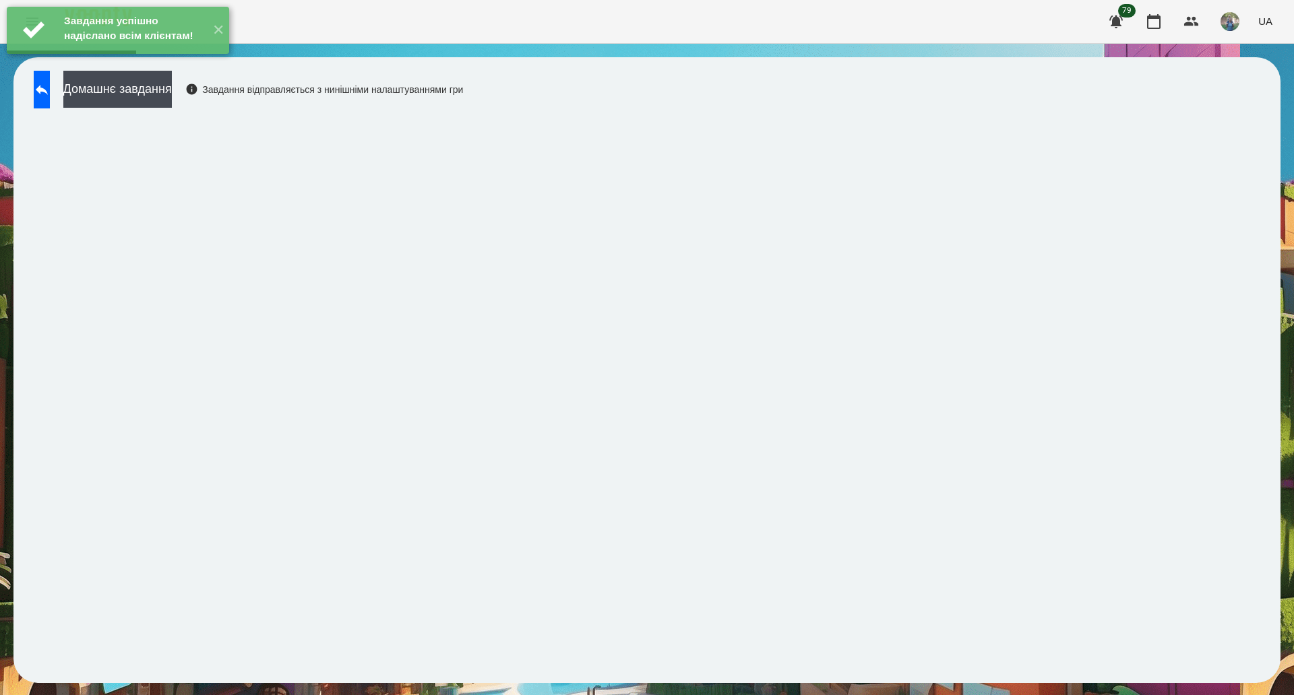
click at [133, 109] on div "Домашнє завдання Завдання відправляється з нинішніми налаштуваннями гри" at bounding box center [245, 93] width 436 height 44
click at [172, 94] on button "Домашнє завдання" at bounding box center [117, 89] width 108 height 37
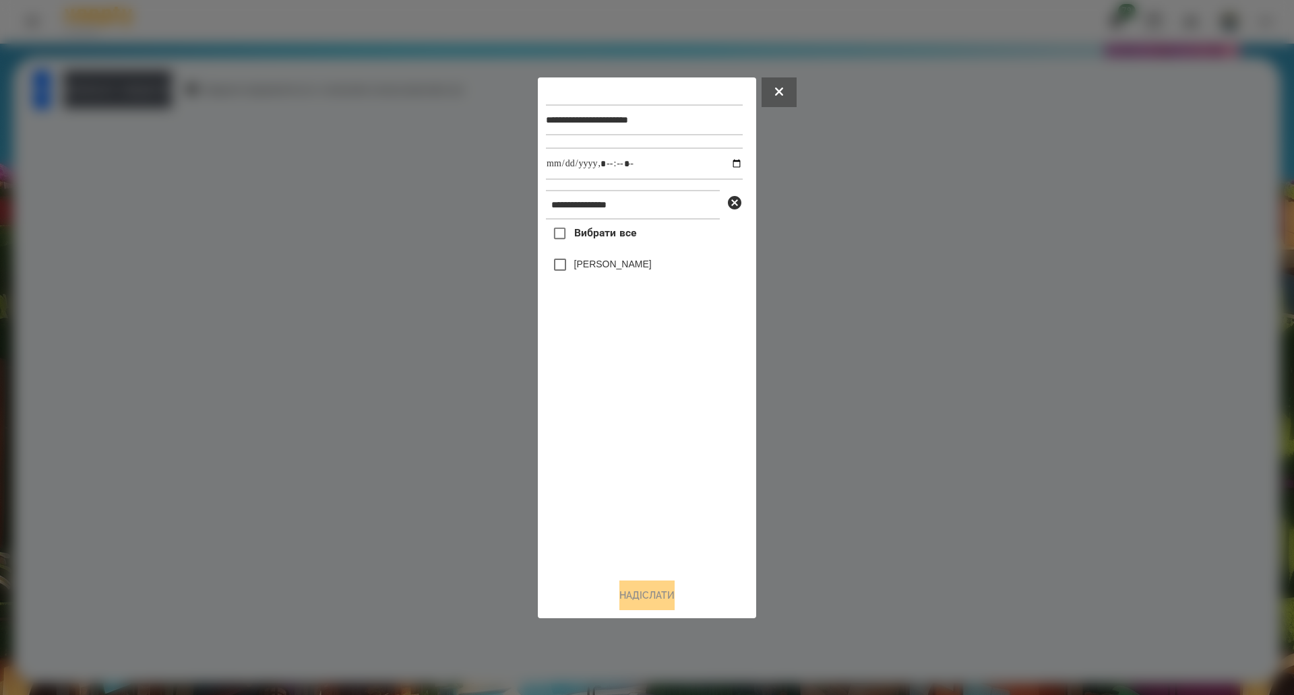
click at [601, 234] on span "Вибрати все" at bounding box center [605, 233] width 63 height 16
click at [726, 162] on input "datetime-local" at bounding box center [644, 164] width 197 height 32
type input "**********"
click at [634, 595] on button "Надіслати" at bounding box center [646, 596] width 55 height 30
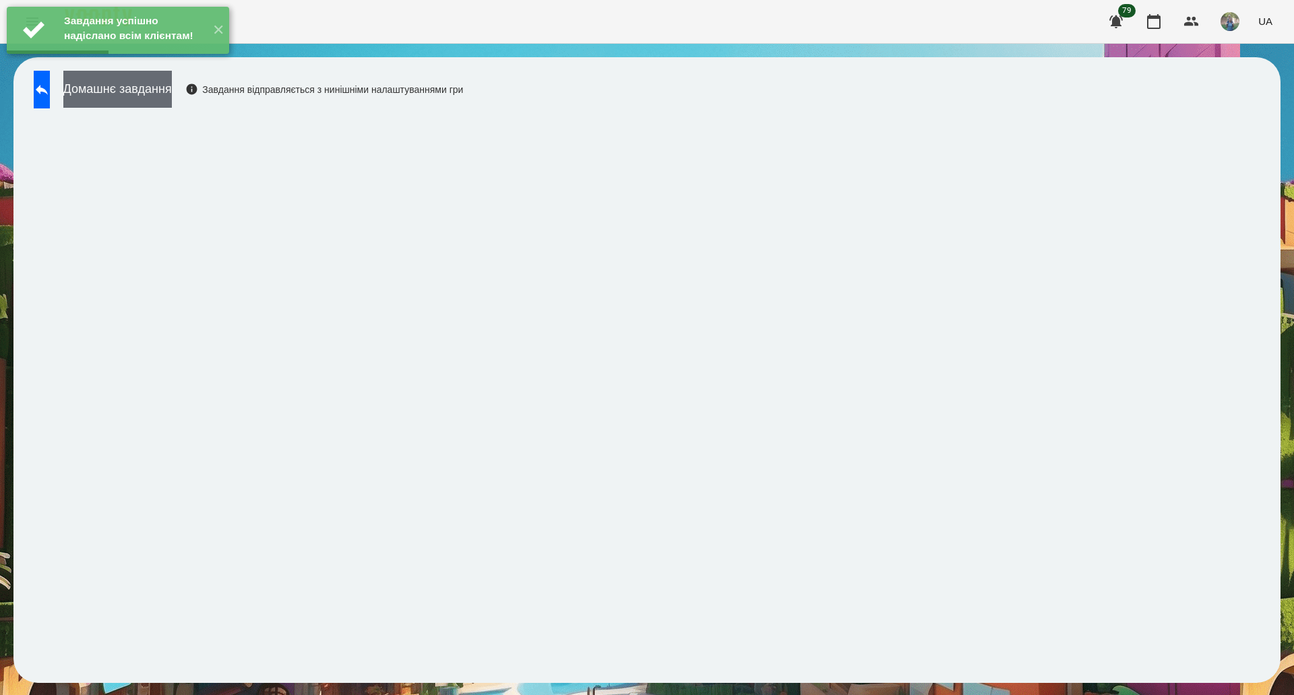
click at [118, 90] on button "Домашнє завдання" at bounding box center [117, 89] width 108 height 37
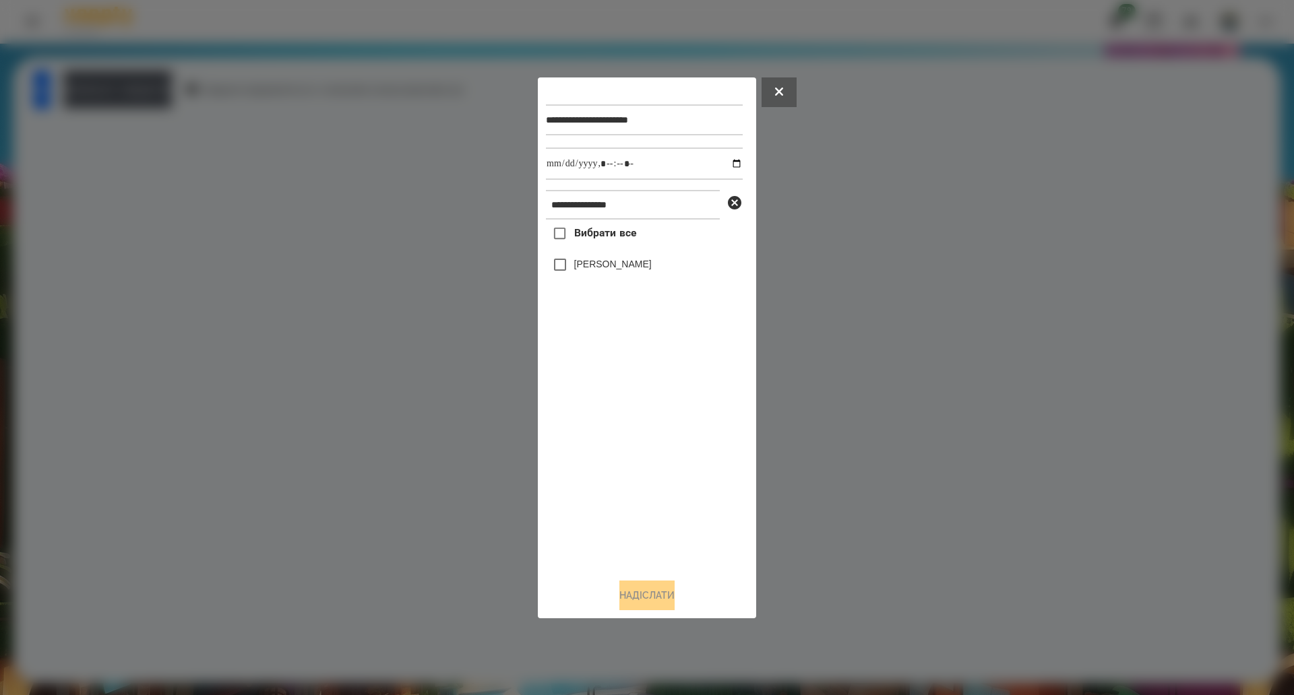
click at [582, 237] on span "Вибрати все" at bounding box center [605, 233] width 63 height 16
click at [728, 166] on input "datetime-local" at bounding box center [644, 164] width 197 height 32
type input "**********"
click at [672, 596] on button "Надіслати" at bounding box center [646, 596] width 55 height 30
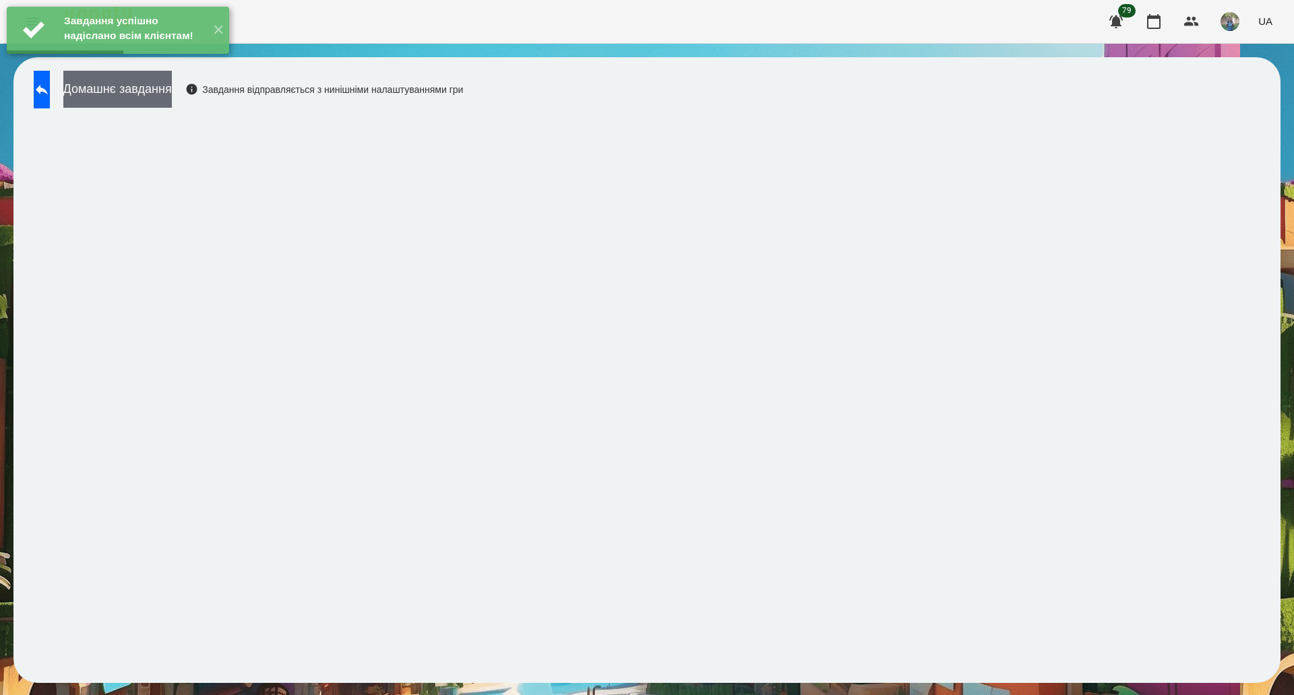
click at [117, 90] on button "Домашнє завдання" at bounding box center [117, 89] width 108 height 37
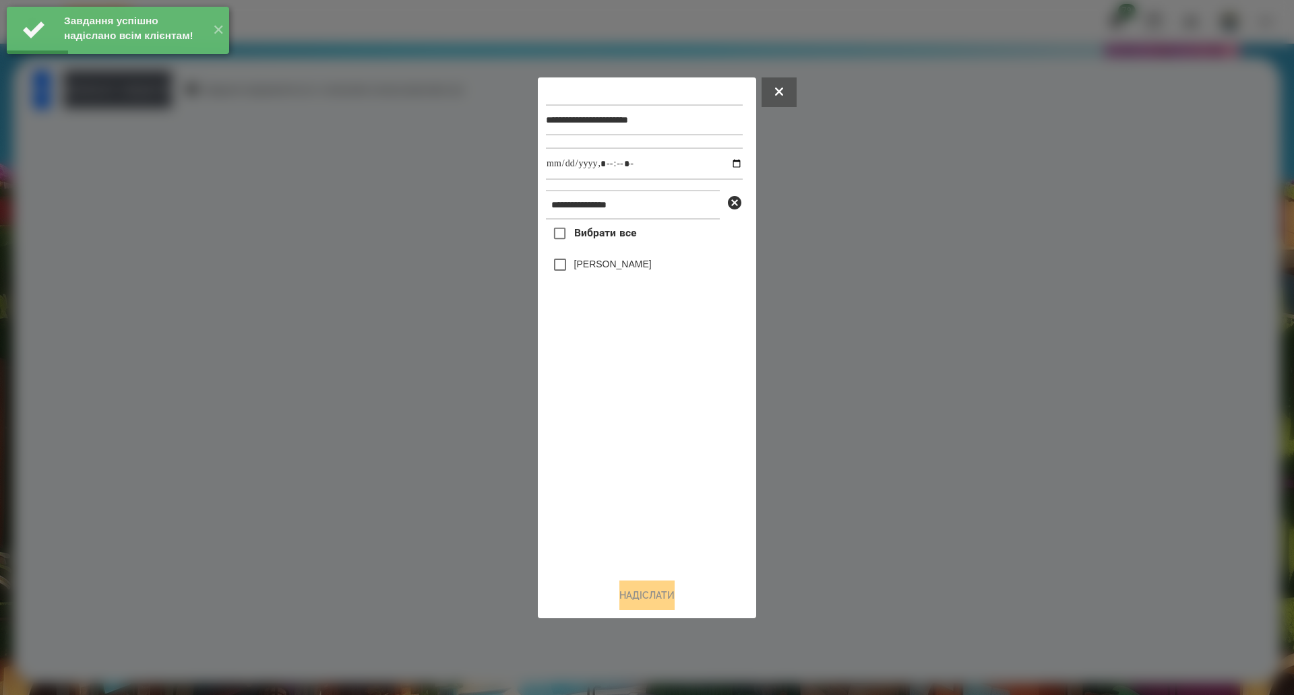
click at [577, 240] on span "Вибрати все" at bounding box center [605, 233] width 63 height 16
click at [724, 161] on input "datetime-local" at bounding box center [644, 164] width 197 height 32
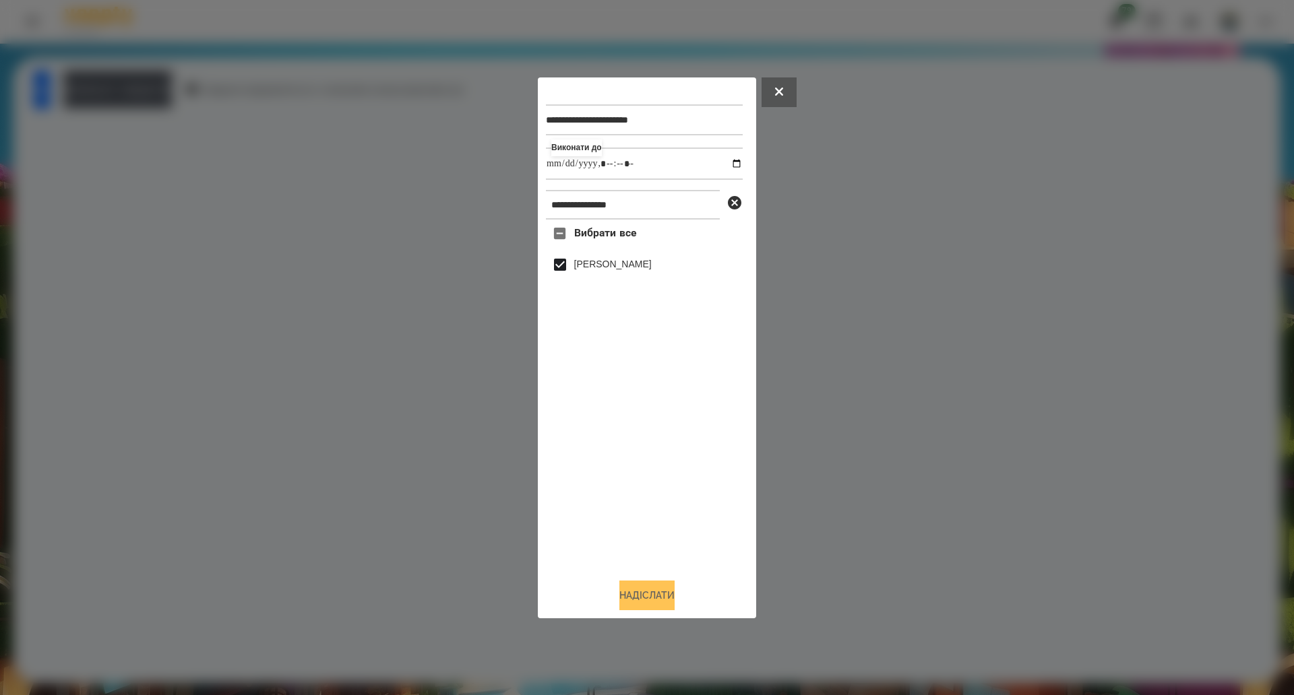
type input "**********"
drag, startPoint x: 650, startPoint y: 604, endPoint x: 660, endPoint y: 600, distance: 10.9
click at [650, 604] on button "Надіслати" at bounding box center [646, 596] width 55 height 30
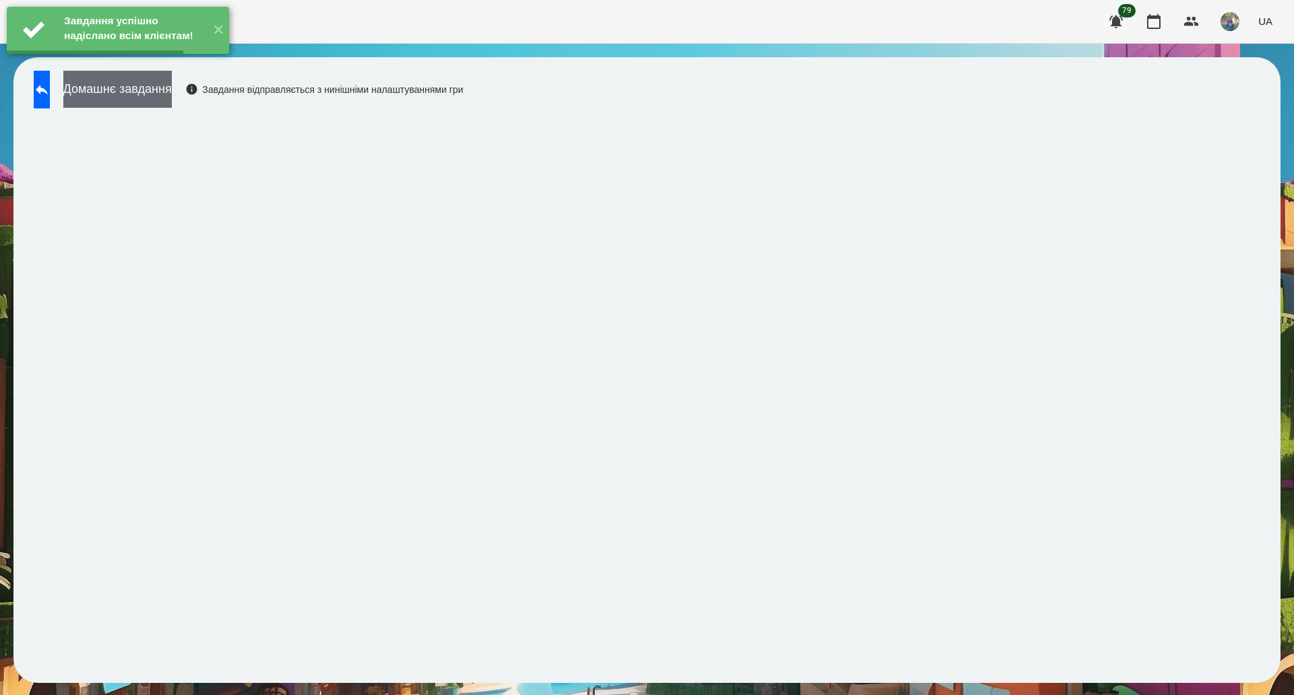
click at [172, 88] on button "Домашнє завдання" at bounding box center [117, 89] width 108 height 37
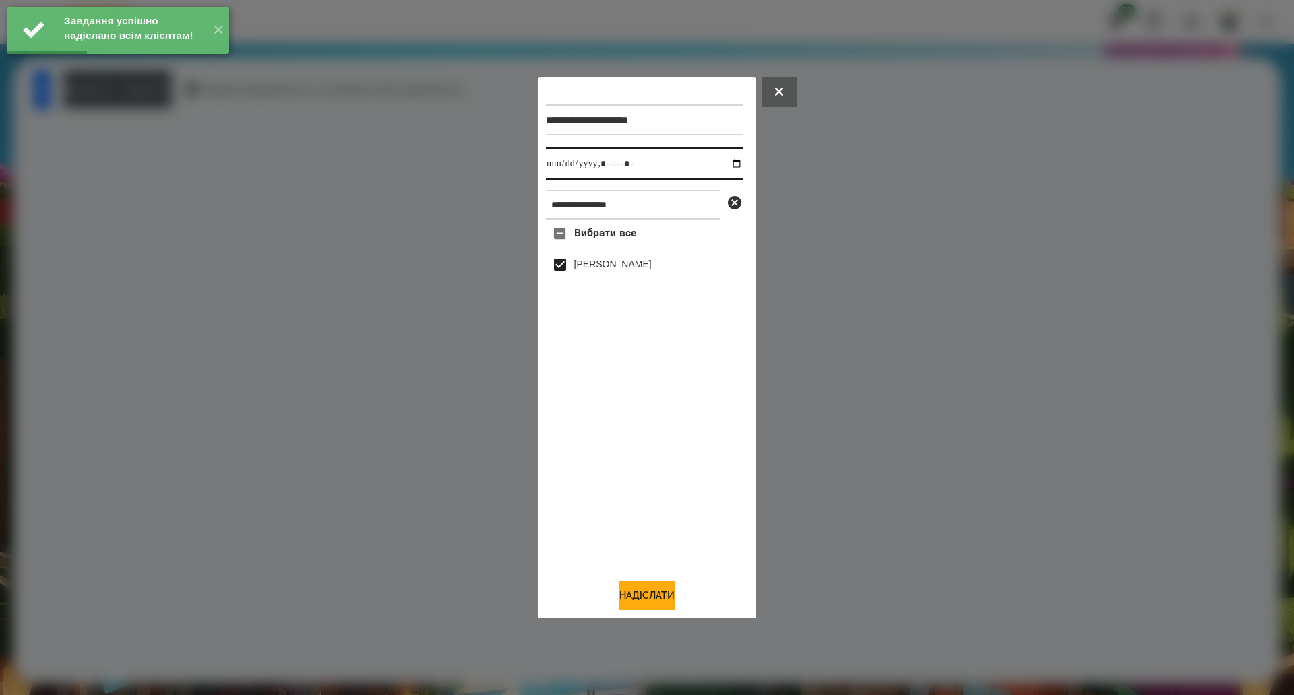
click at [724, 163] on input "datetime-local" at bounding box center [644, 164] width 197 height 32
type input "**********"
click at [655, 597] on button "Надіслати" at bounding box center [646, 596] width 55 height 30
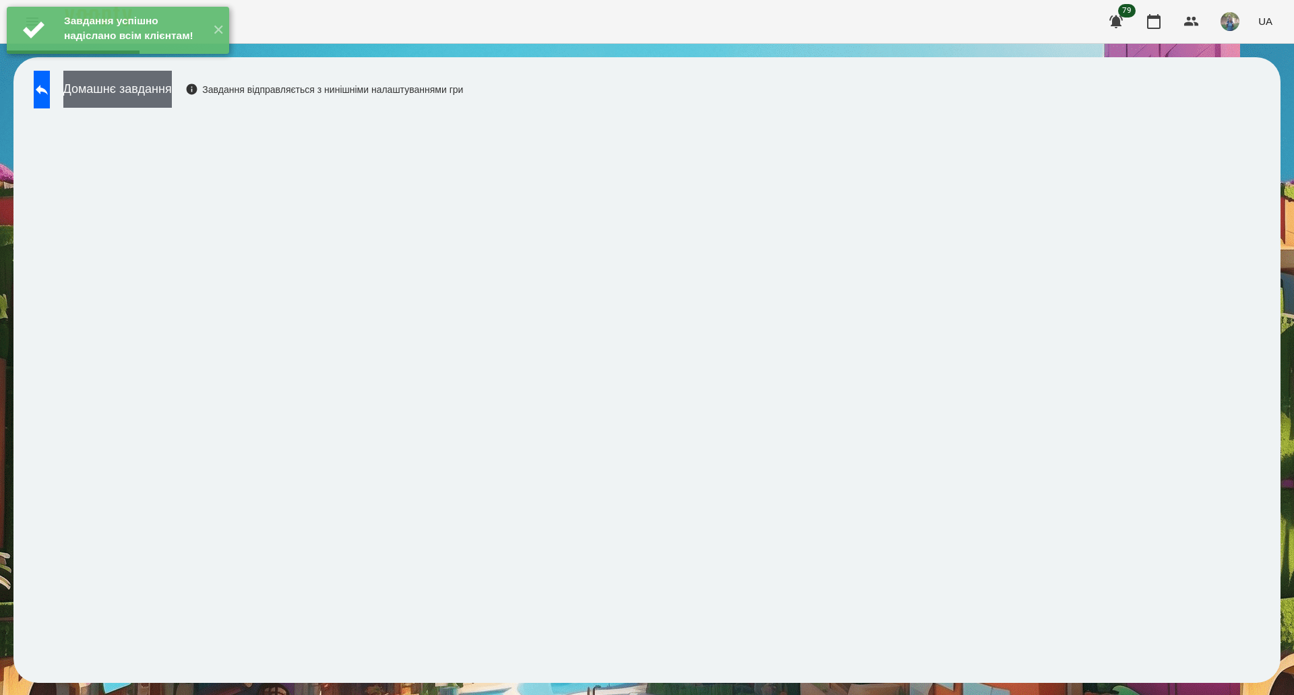
click at [147, 84] on button "Домашнє завдання" at bounding box center [117, 89] width 108 height 37
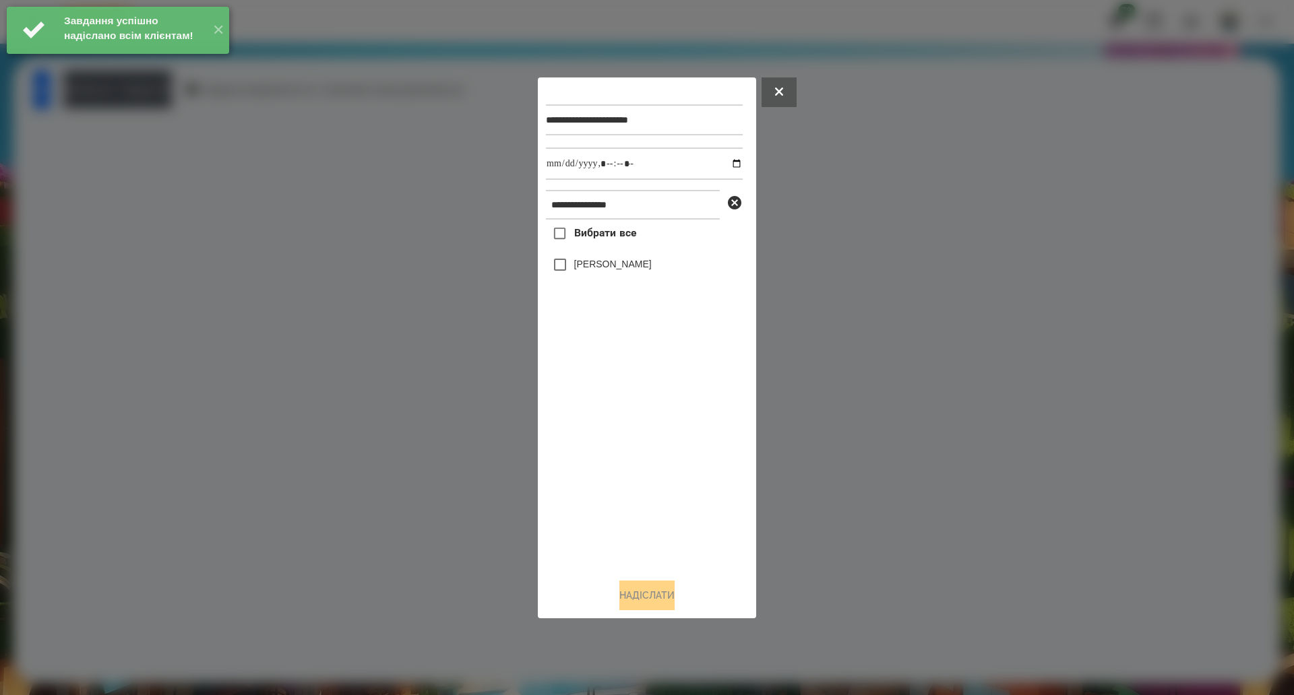
click at [592, 232] on span "Вибрати все" at bounding box center [605, 233] width 63 height 16
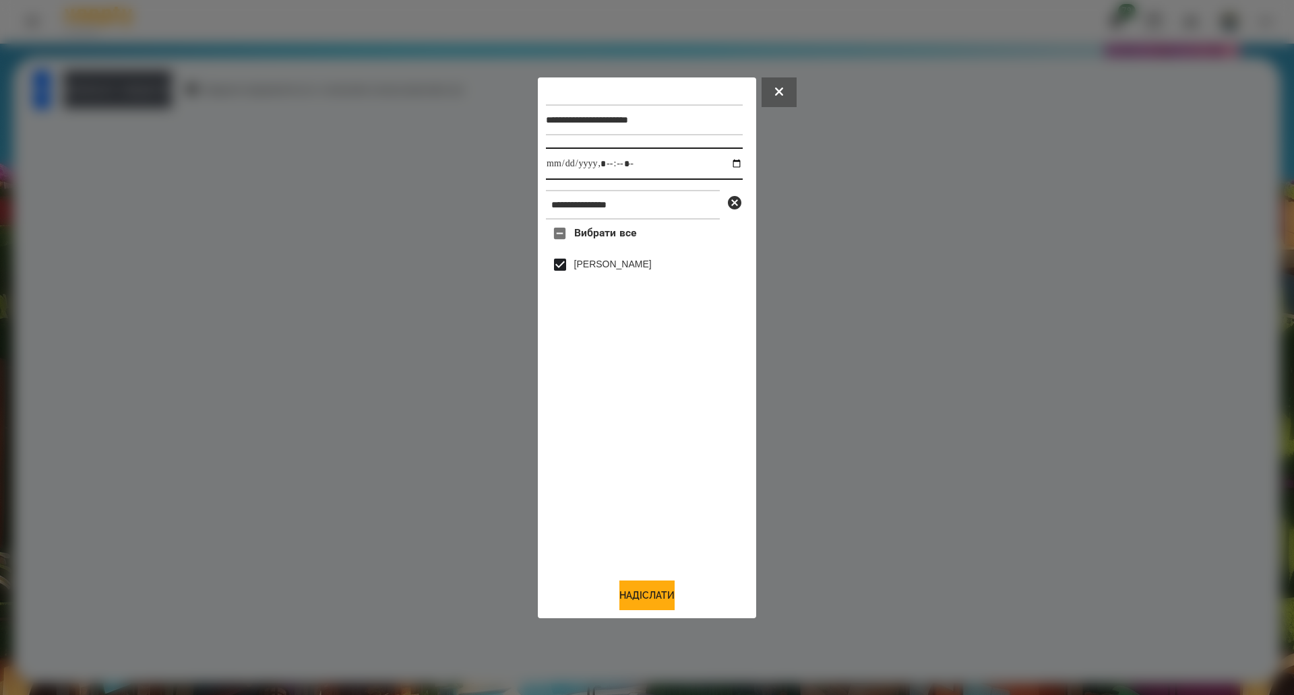
click at [726, 164] on input "datetime-local" at bounding box center [644, 164] width 197 height 32
type input "**********"
click at [650, 598] on button "Надіслати" at bounding box center [646, 596] width 55 height 30
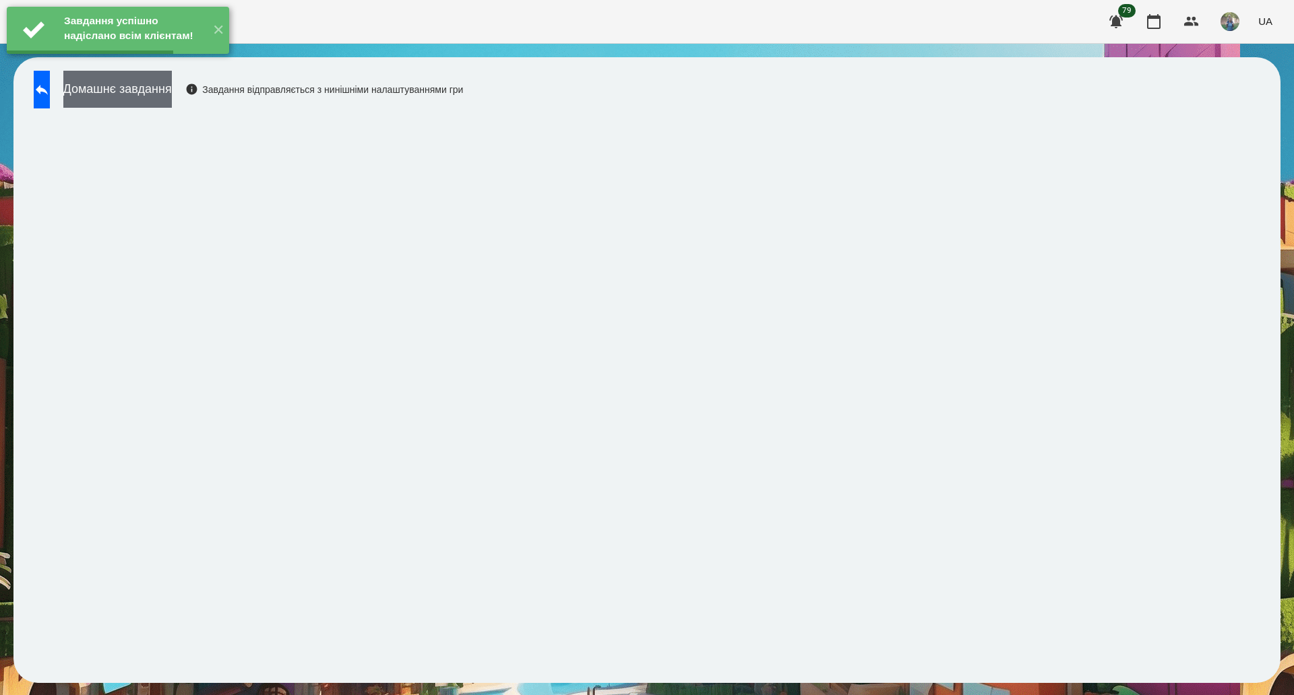
click at [172, 90] on button "Домашнє завдання" at bounding box center [117, 89] width 108 height 37
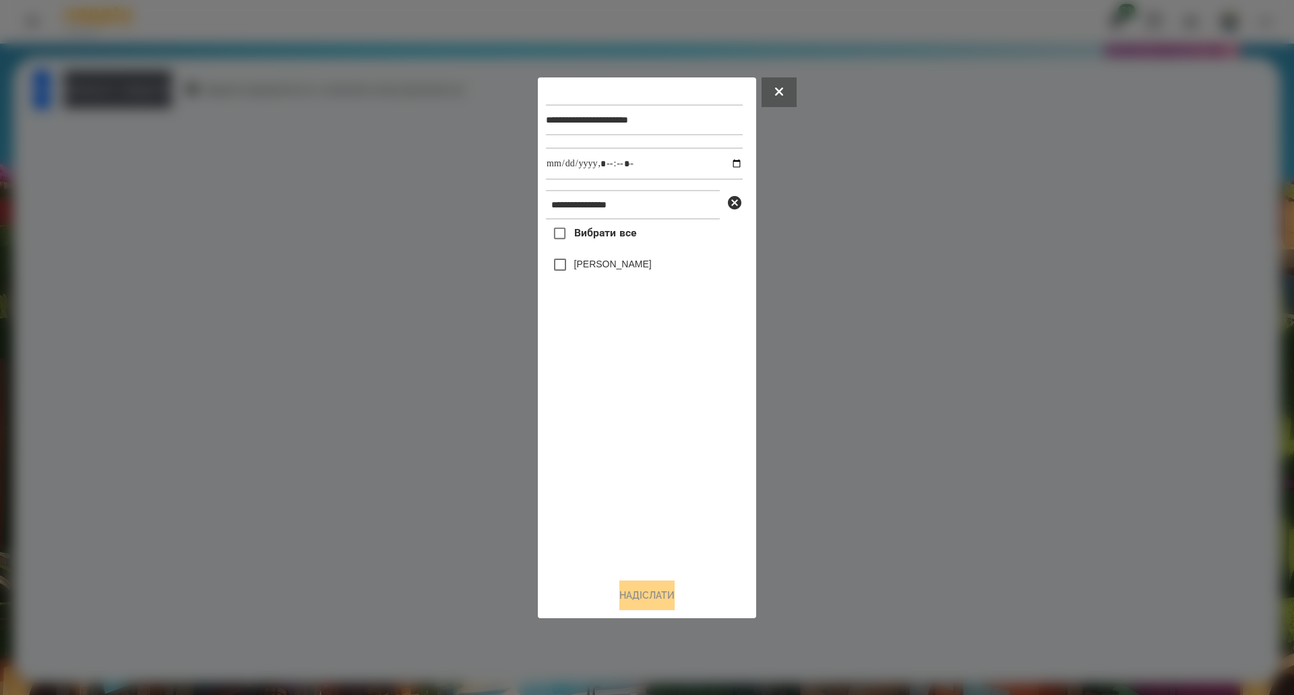
drag, startPoint x: 588, startPoint y: 247, endPoint x: 661, endPoint y: 227, distance: 75.5
click at [588, 247] on label "Вибрати все" at bounding box center [591, 234] width 90 height 28
click at [729, 165] on input "datetime-local" at bounding box center [644, 164] width 197 height 32
type input "**********"
click at [652, 595] on button "Надіслати" at bounding box center [646, 596] width 55 height 30
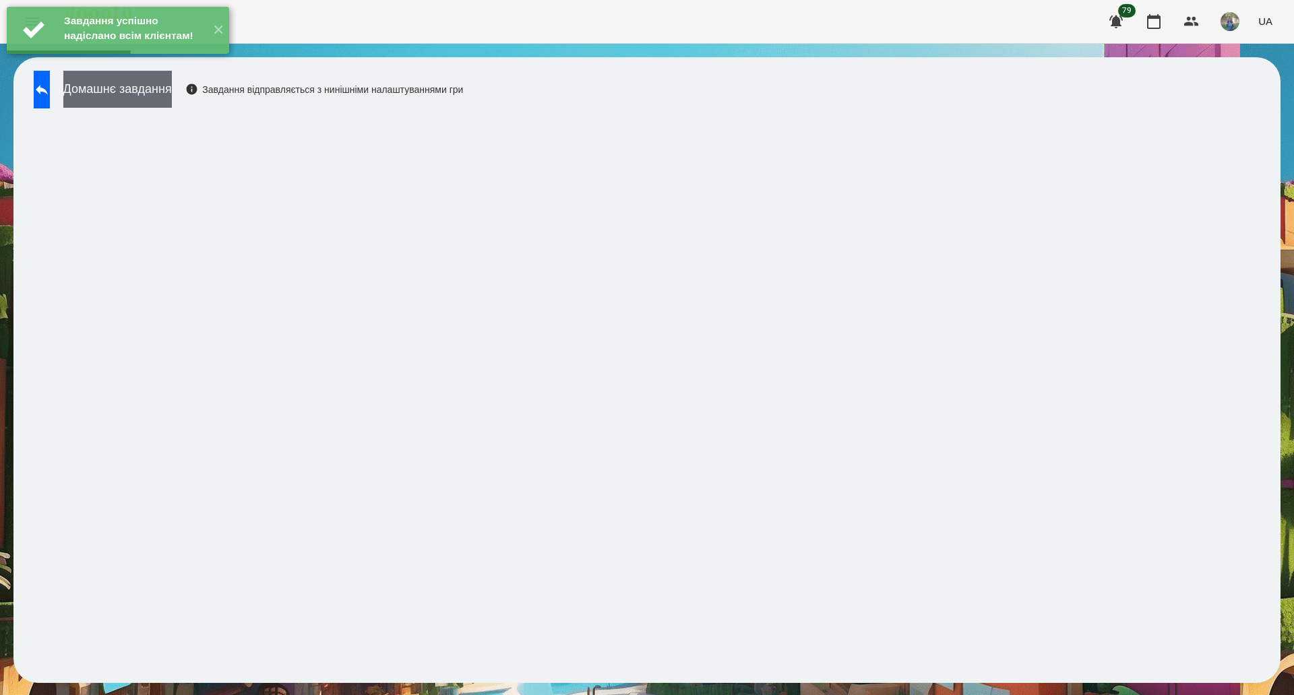
click at [172, 94] on button "Домашнє завдання" at bounding box center [117, 89] width 108 height 37
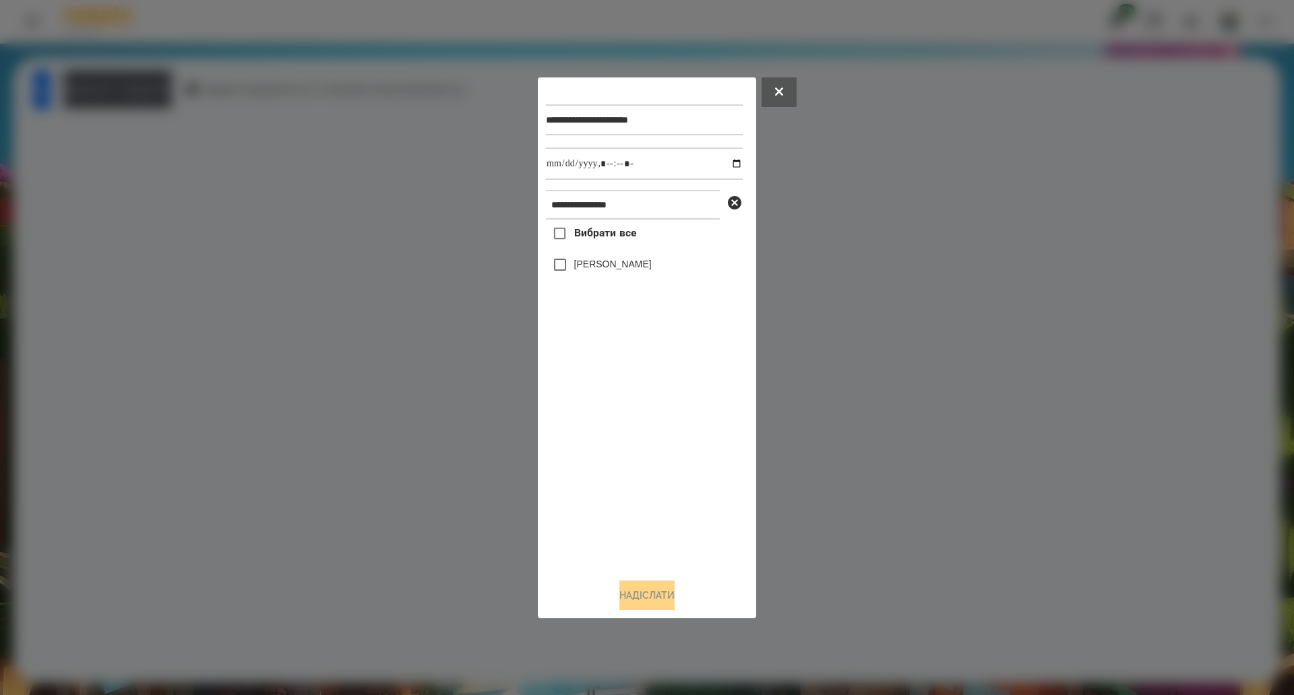
click at [604, 232] on span "Вибрати все" at bounding box center [605, 233] width 63 height 16
click at [728, 169] on input "datetime-local" at bounding box center [644, 164] width 197 height 32
type input "**********"
click at [674, 607] on button "Надіслати" at bounding box center [646, 596] width 55 height 30
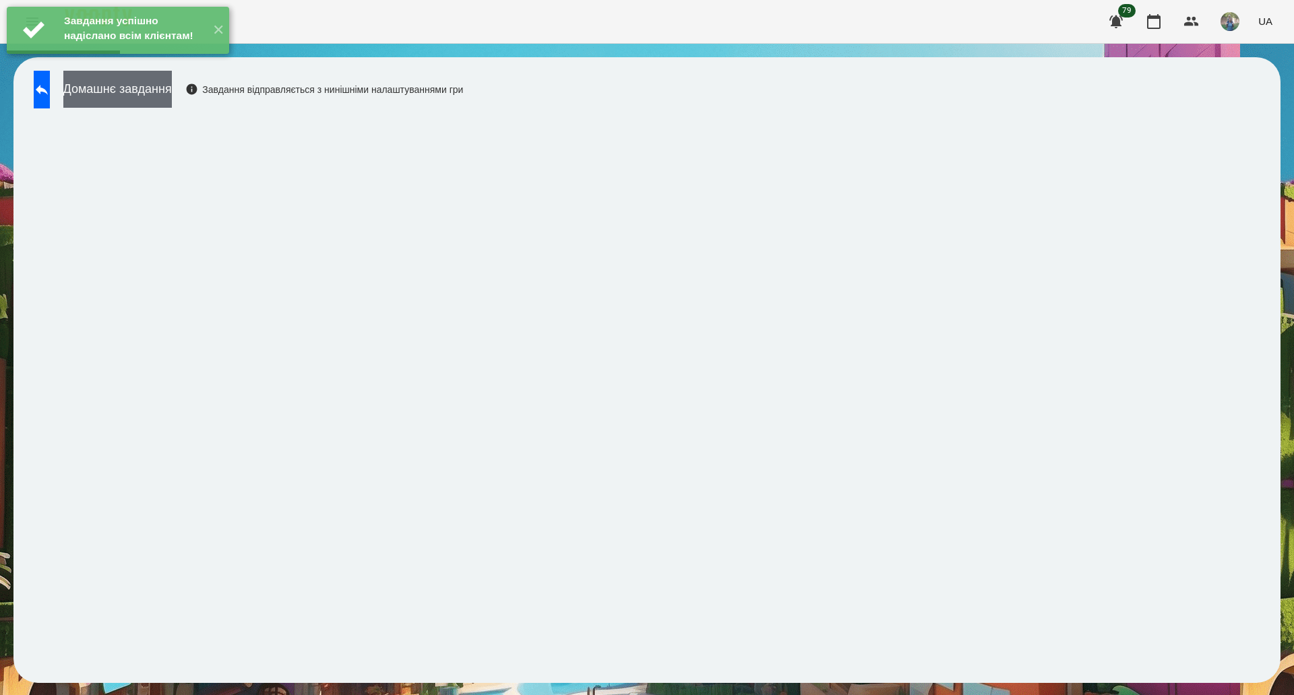
click at [148, 92] on button "Домашнє завдання" at bounding box center [117, 89] width 108 height 37
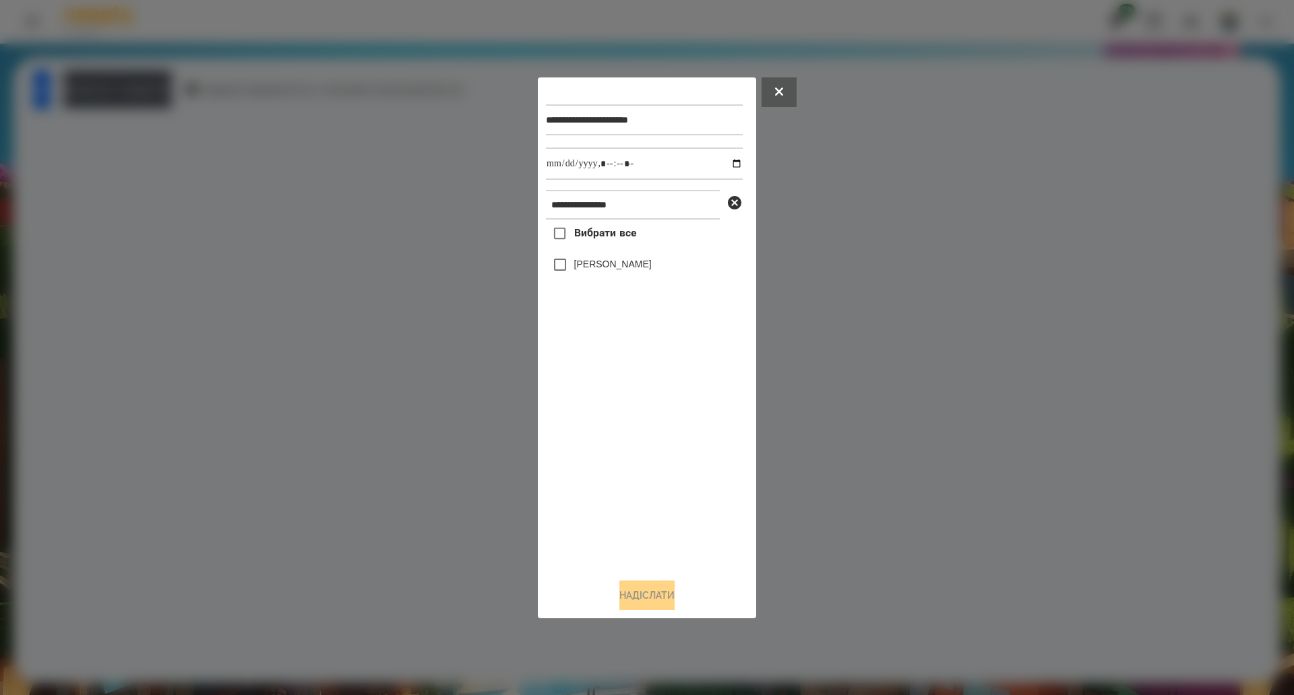
click at [577, 237] on span "Вибрати все" at bounding box center [605, 233] width 63 height 16
click at [727, 164] on input "datetime-local" at bounding box center [644, 164] width 197 height 32
type input "**********"
click at [663, 592] on button "Надіслати" at bounding box center [646, 596] width 55 height 30
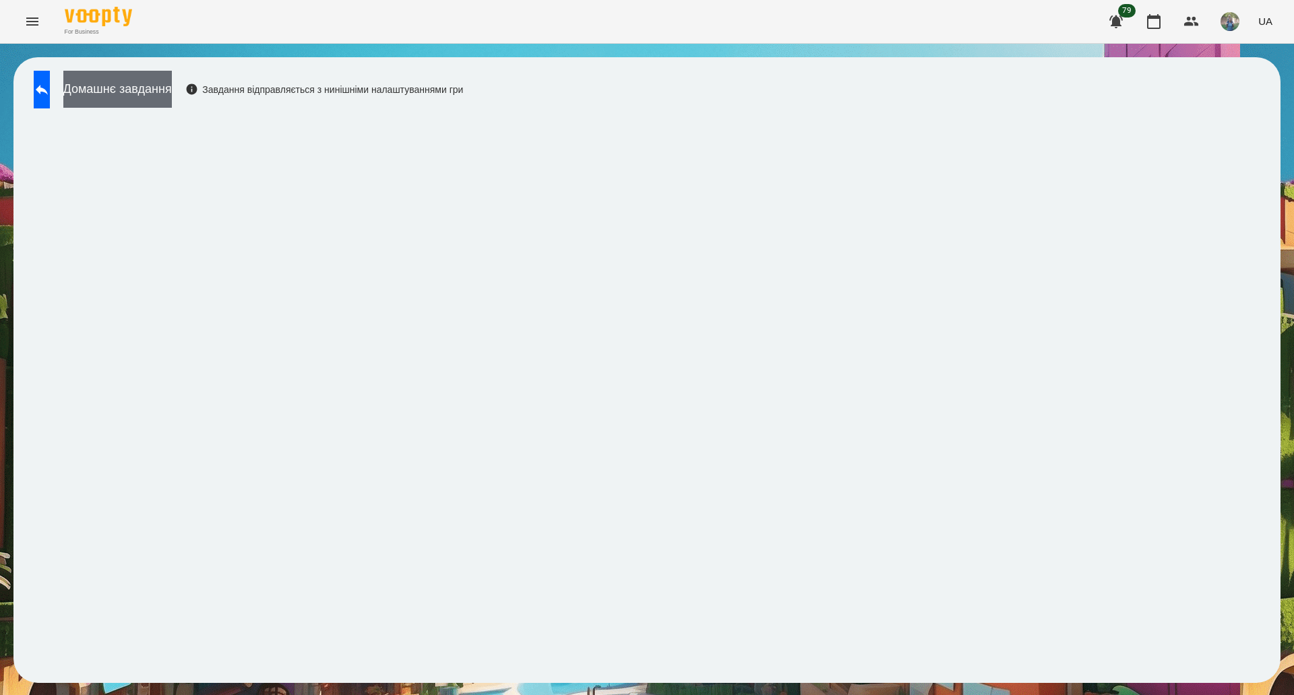
click at [166, 82] on button "Домашнє завдання" at bounding box center [117, 89] width 108 height 37
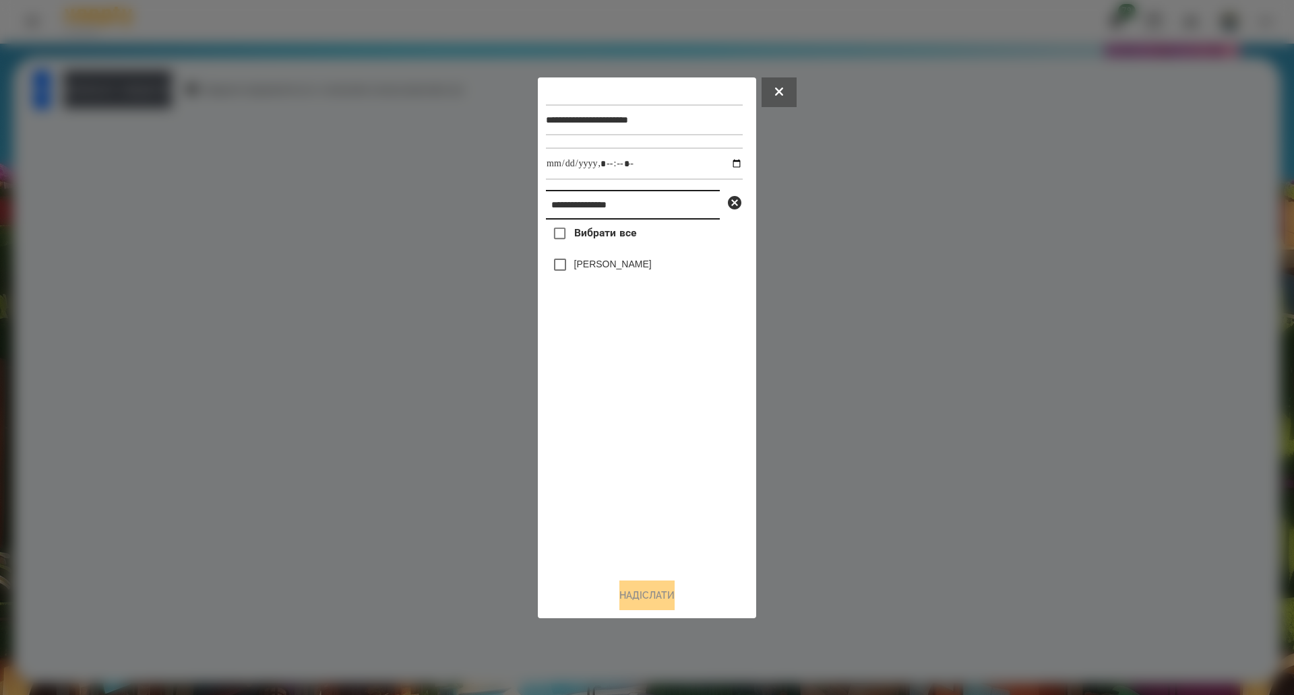
click at [666, 206] on input "**********" at bounding box center [633, 205] width 174 height 30
paste input "text"
type input "**********"
click at [606, 240] on span "Вибрати все" at bounding box center [605, 233] width 63 height 16
click at [663, 610] on button "Надіслати" at bounding box center [646, 596] width 55 height 30
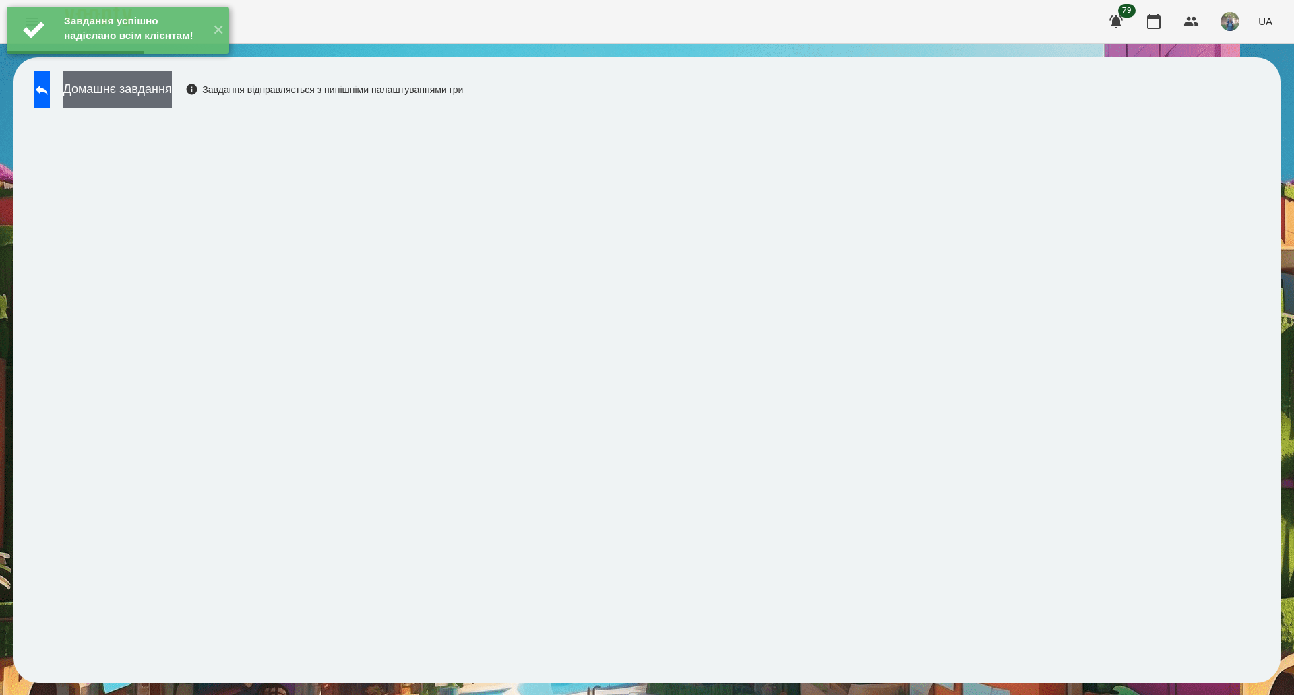
click at [154, 84] on button "Домашнє завдання" at bounding box center [117, 89] width 108 height 37
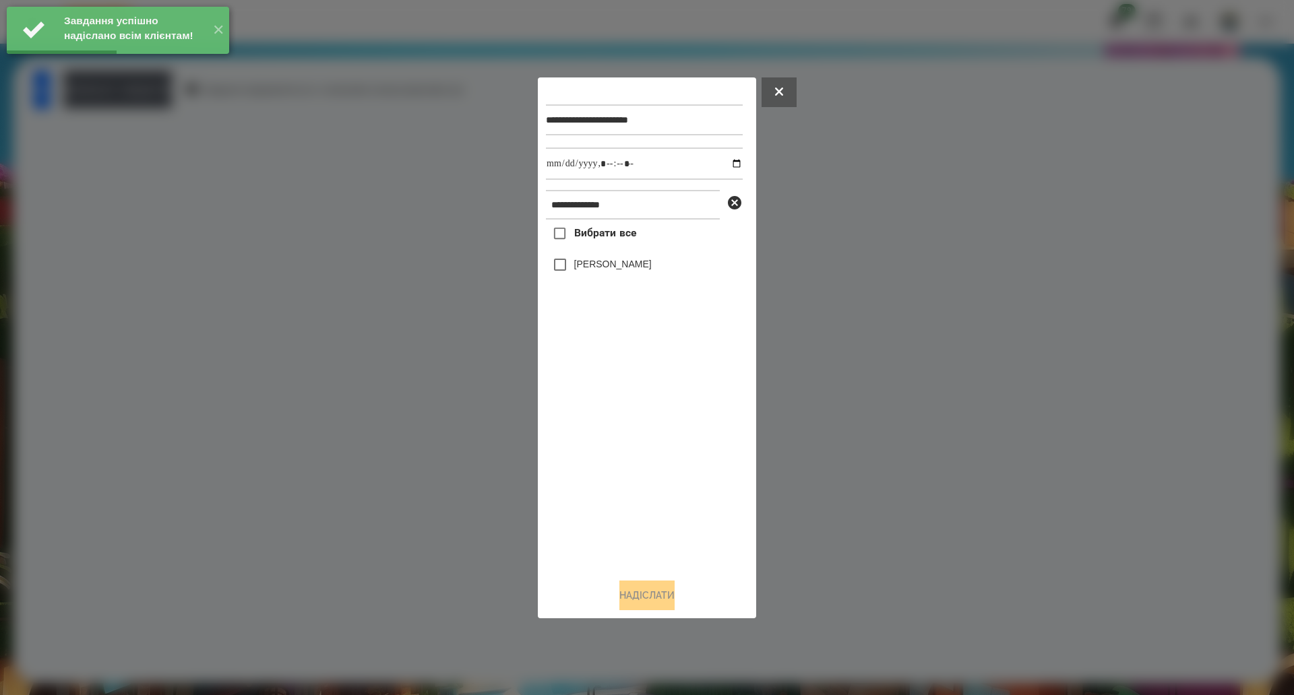
click at [619, 243] on label "Вибрати все" at bounding box center [591, 234] width 90 height 28
click at [725, 167] on input "datetime-local" at bounding box center [644, 164] width 197 height 32
type input "**********"
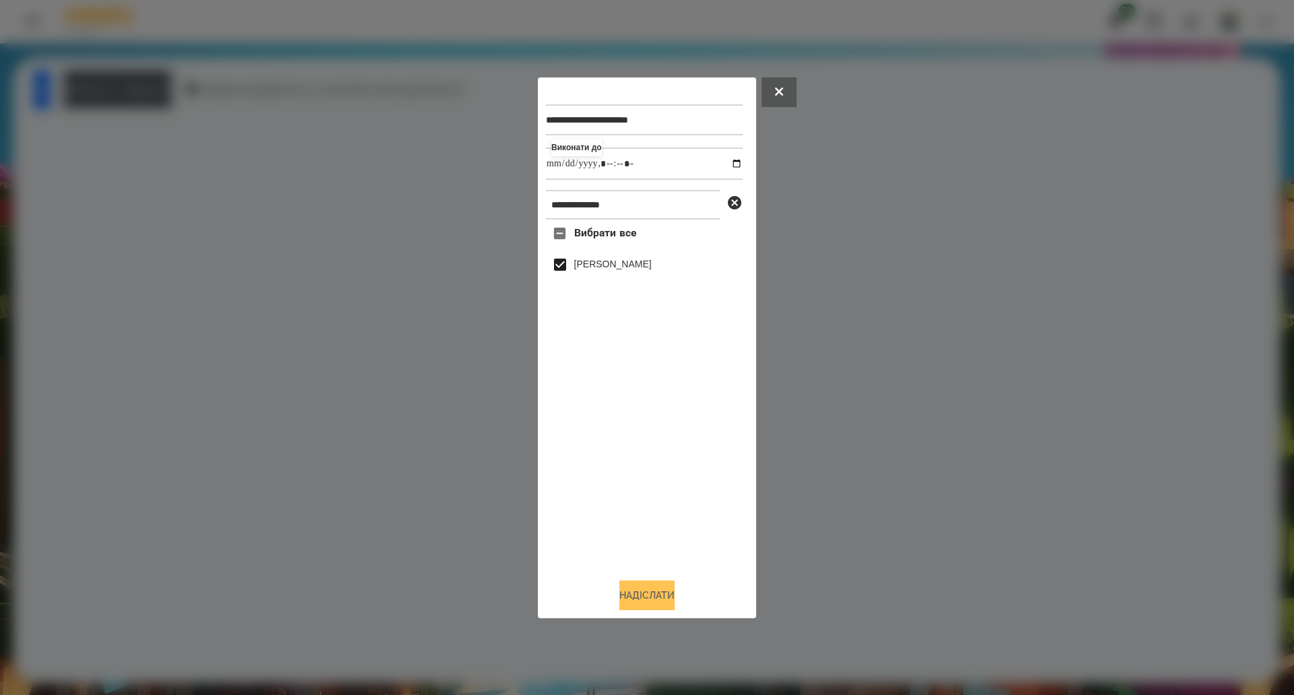
click at [672, 594] on button "Надіслати" at bounding box center [646, 596] width 55 height 30
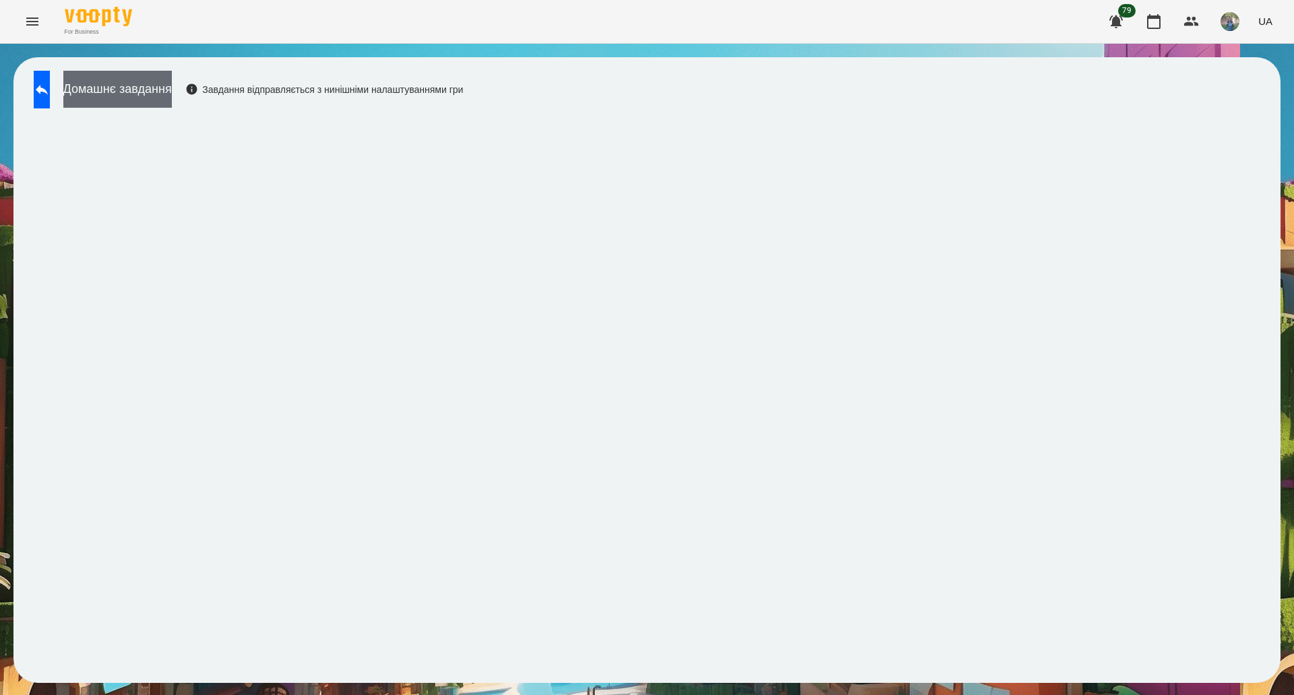
click at [154, 81] on button "Домашнє завдання" at bounding box center [117, 89] width 108 height 37
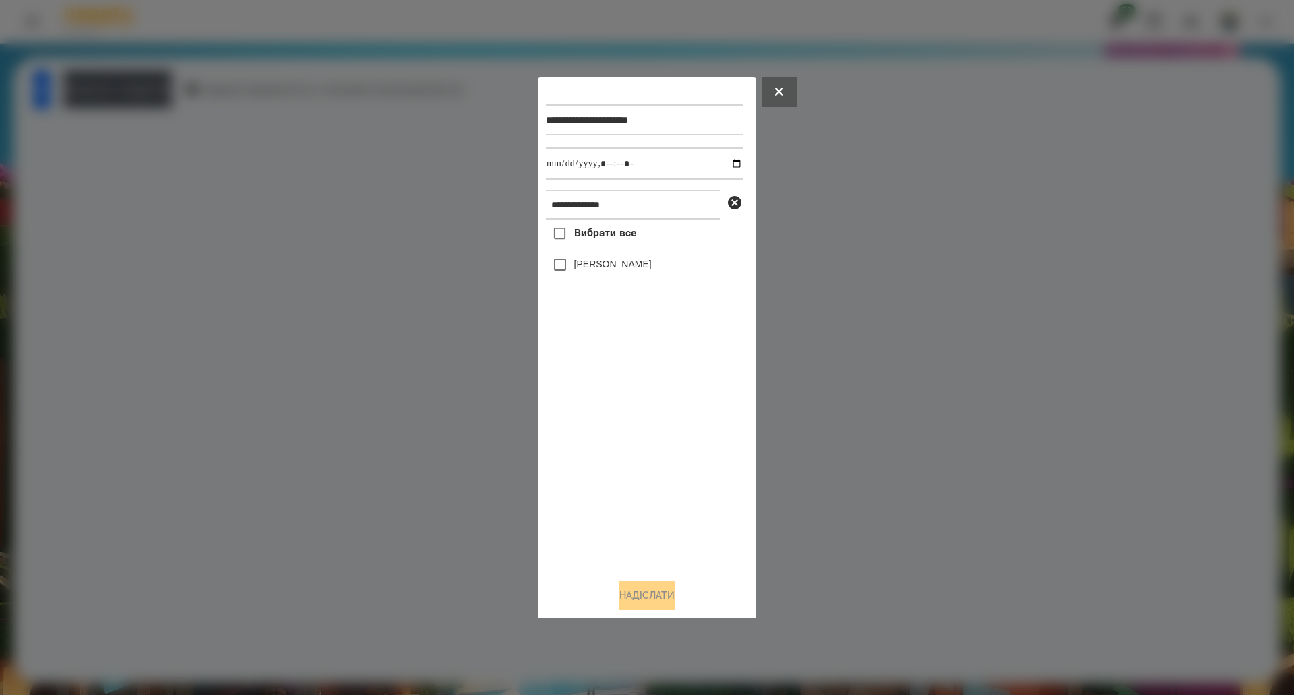
click at [586, 235] on span "Вибрати все" at bounding box center [605, 233] width 63 height 16
drag, startPoint x: 648, startPoint y: 589, endPoint x: 640, endPoint y: 596, distance: 11.0
click at [644, 600] on button "Надіслати" at bounding box center [646, 596] width 55 height 30
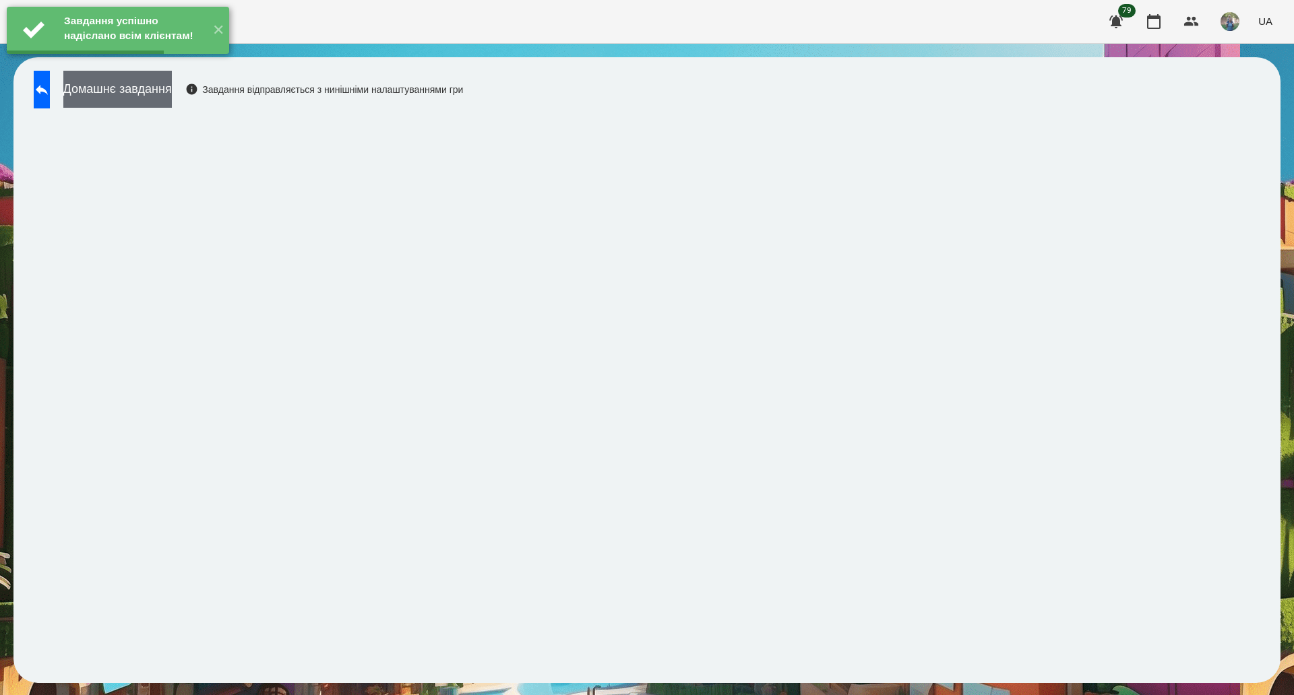
click at [138, 88] on button "Домашнє завдання" at bounding box center [117, 89] width 108 height 37
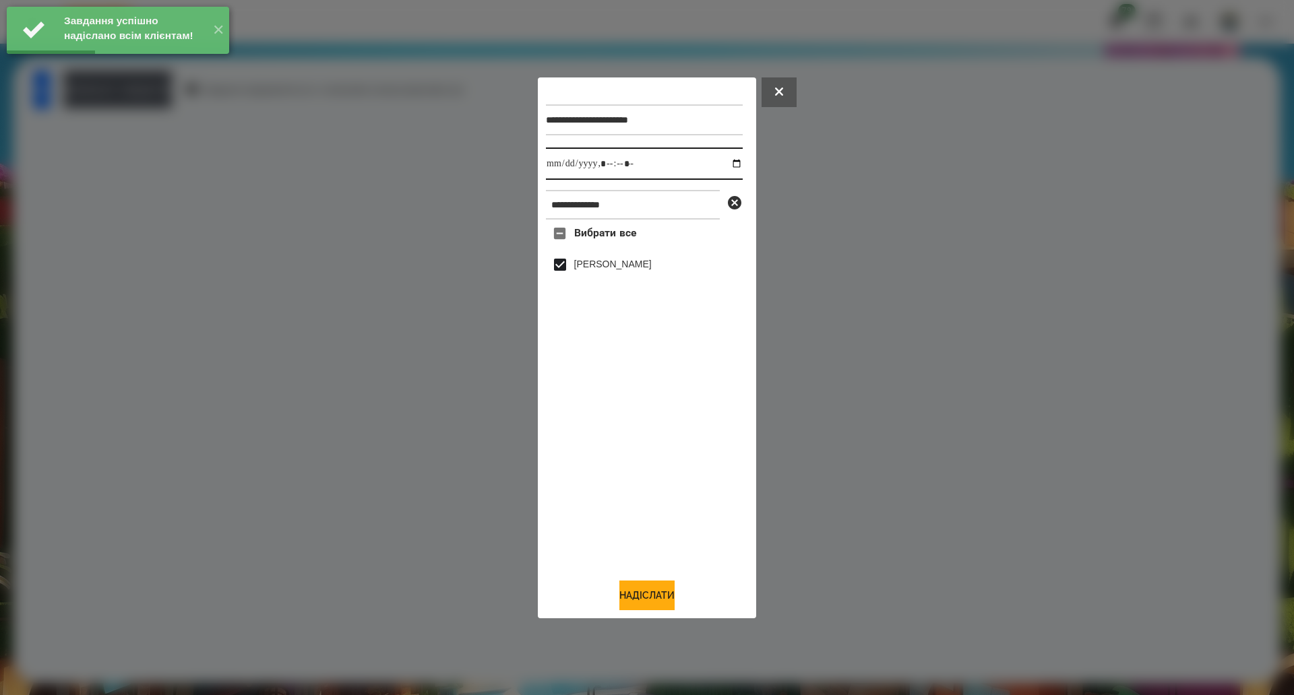
click at [725, 162] on input "datetime-local" at bounding box center [644, 164] width 197 height 32
type input "**********"
click at [668, 598] on button "Надіслати" at bounding box center [646, 596] width 55 height 30
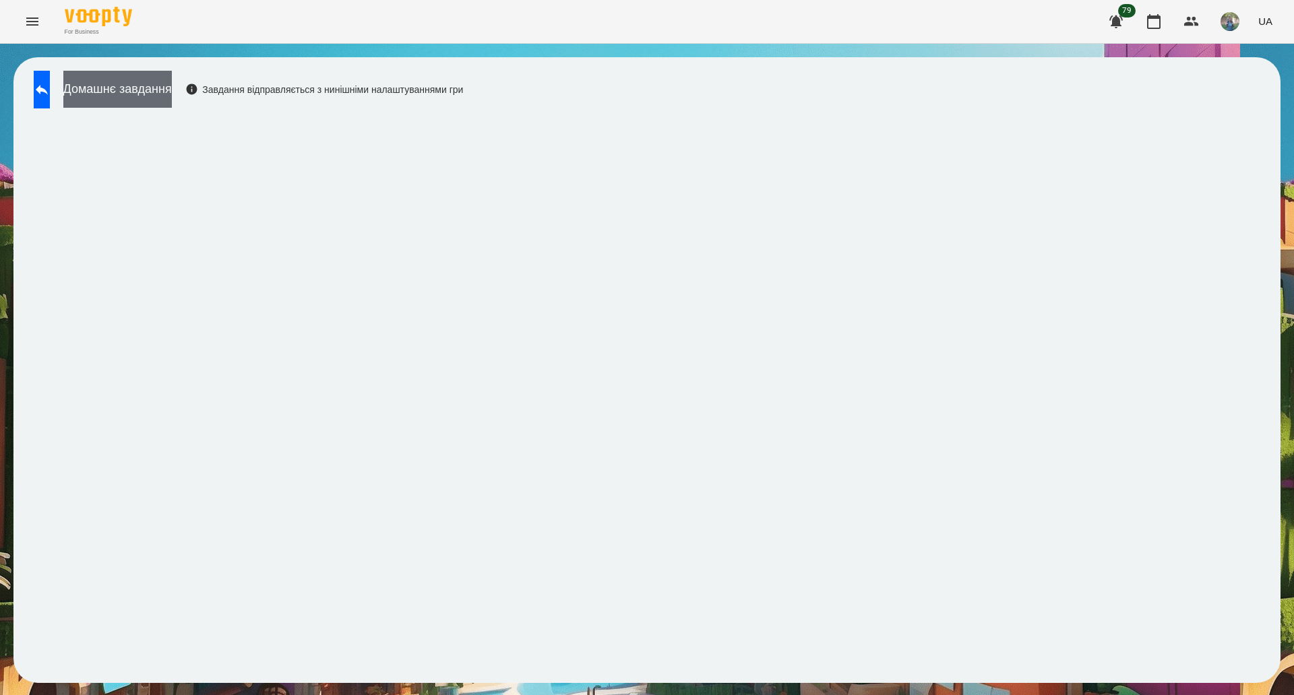
click at [144, 100] on button "Домашнє завдання" at bounding box center [117, 89] width 108 height 37
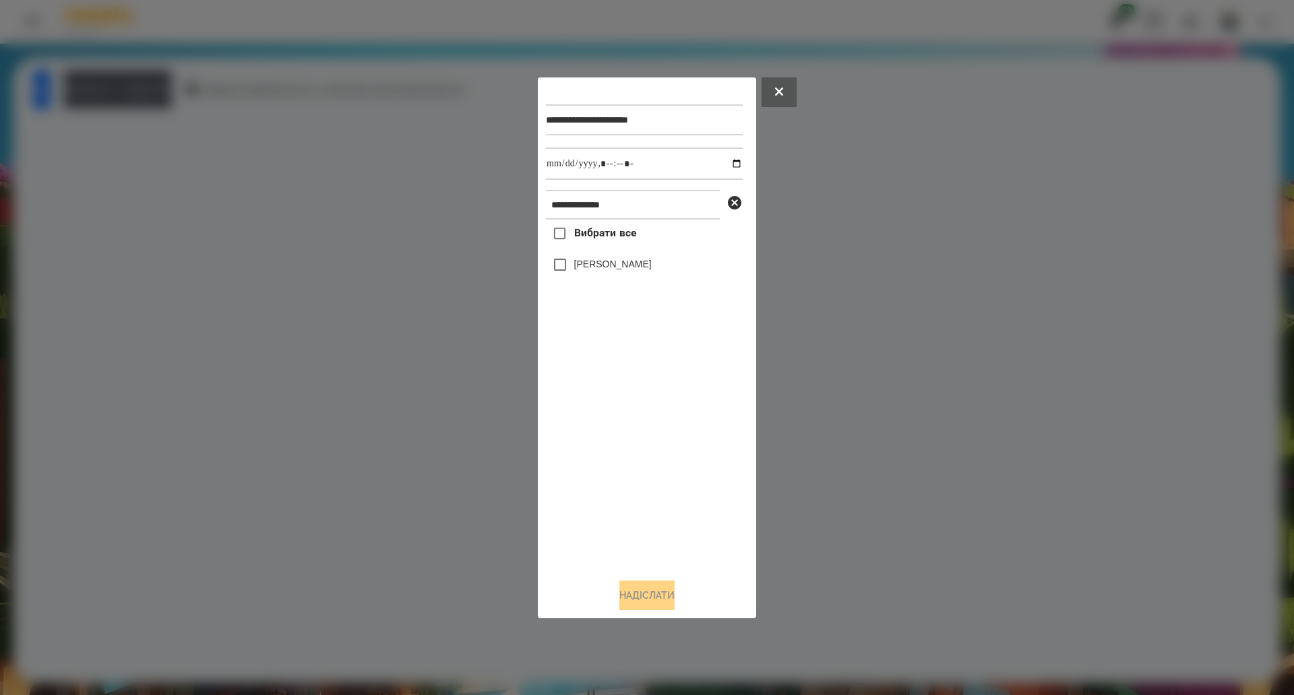
click at [581, 245] on label "Вибрати все" at bounding box center [591, 234] width 90 height 28
click at [625, 586] on button "Надіслати" at bounding box center [646, 596] width 55 height 30
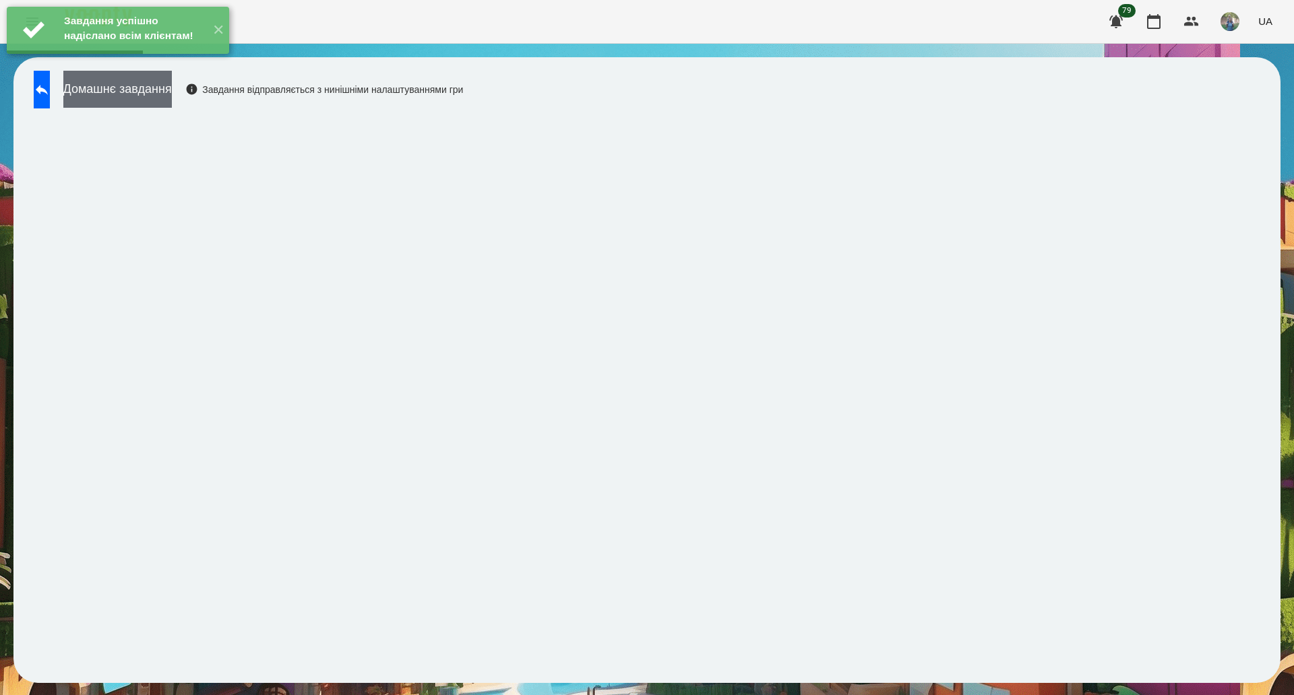
drag, startPoint x: 186, startPoint y: 78, endPoint x: 181, endPoint y: 88, distance: 11.2
click at [186, 61] on div "Завдання успішно надіслано всім клієнтам! ✕" at bounding box center [118, 30] width 236 height 61
click at [172, 90] on button "Домашнє завдання" at bounding box center [117, 89] width 108 height 37
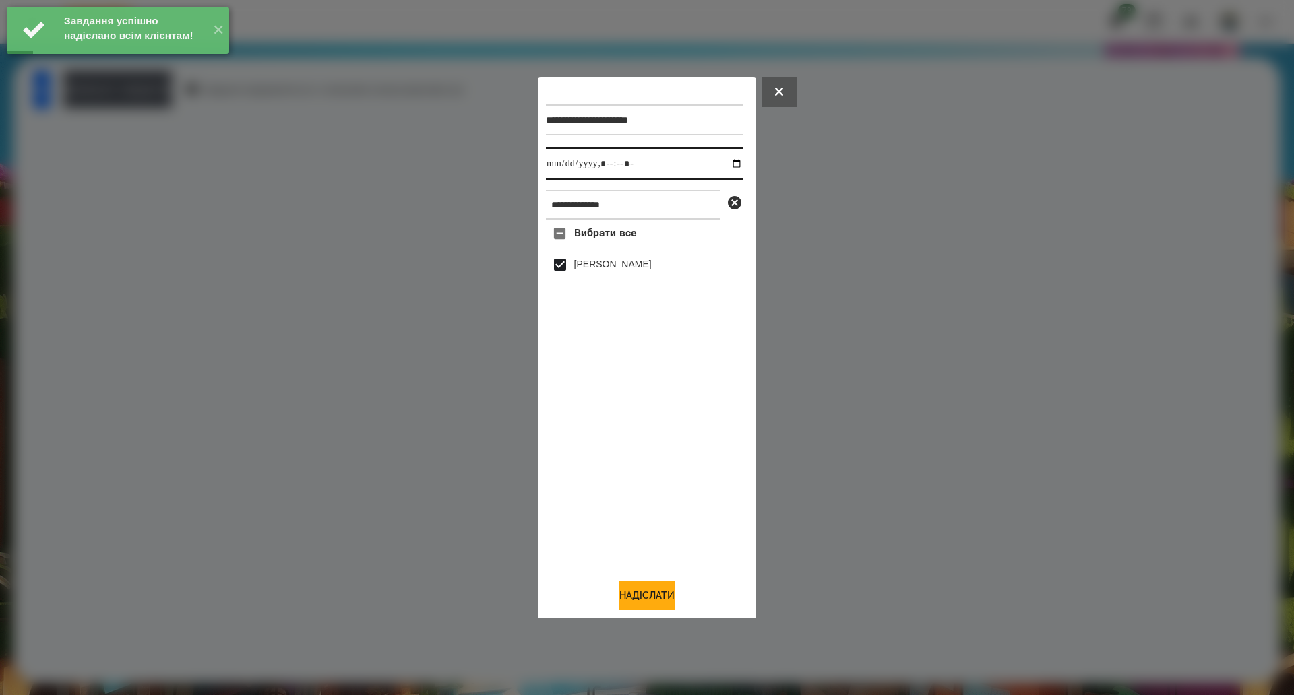
click at [724, 166] on input "datetime-local" at bounding box center [644, 164] width 197 height 32
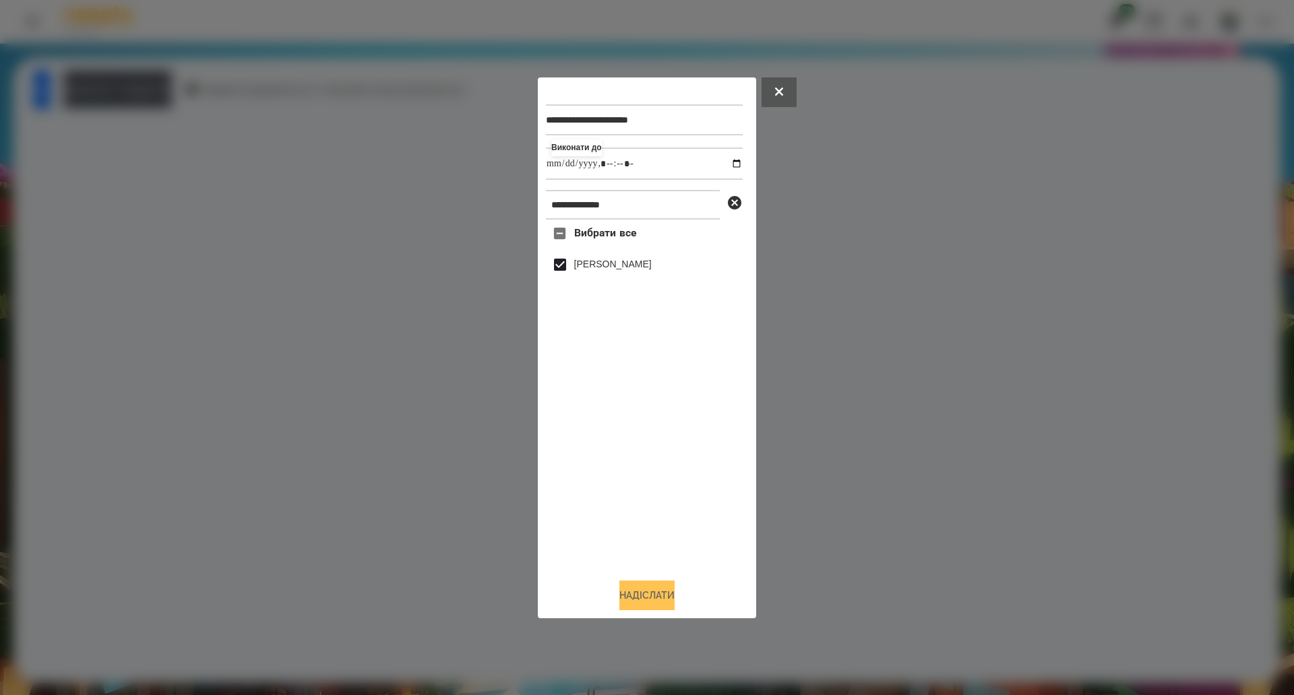
type input "**********"
click at [630, 592] on button "Надіслати" at bounding box center [646, 596] width 55 height 30
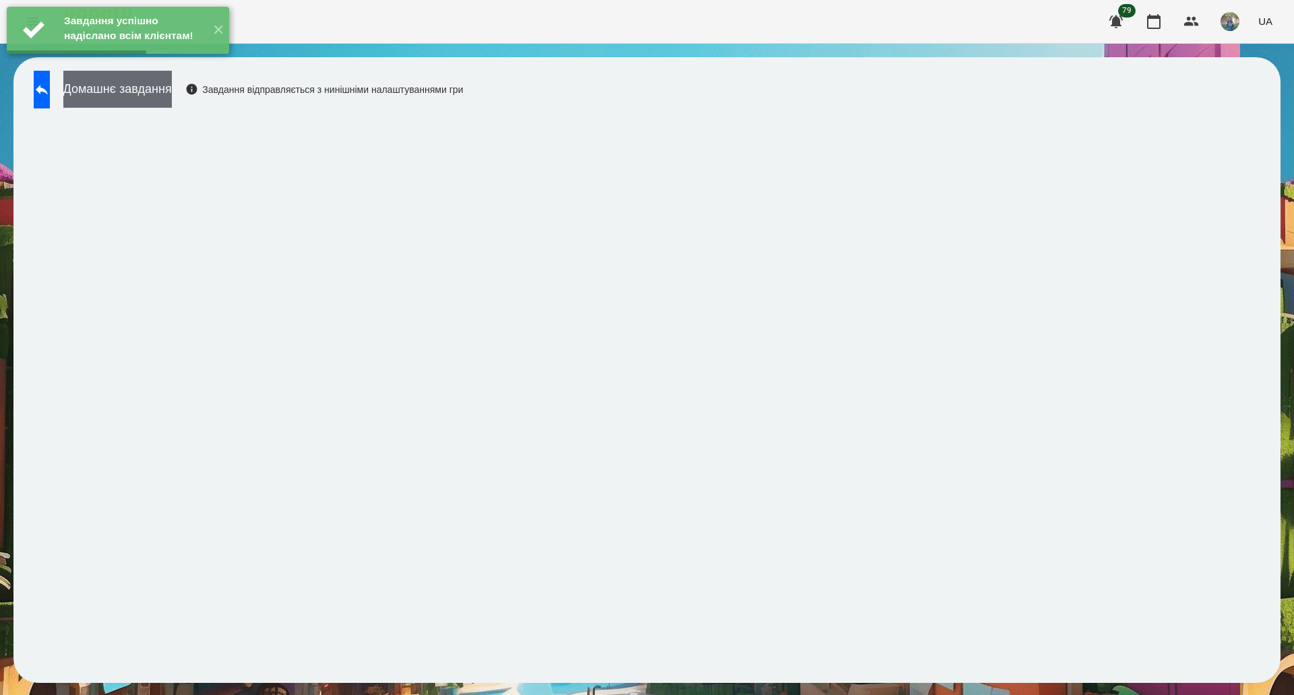
click at [123, 90] on button "Домашнє завдання" at bounding box center [117, 89] width 108 height 37
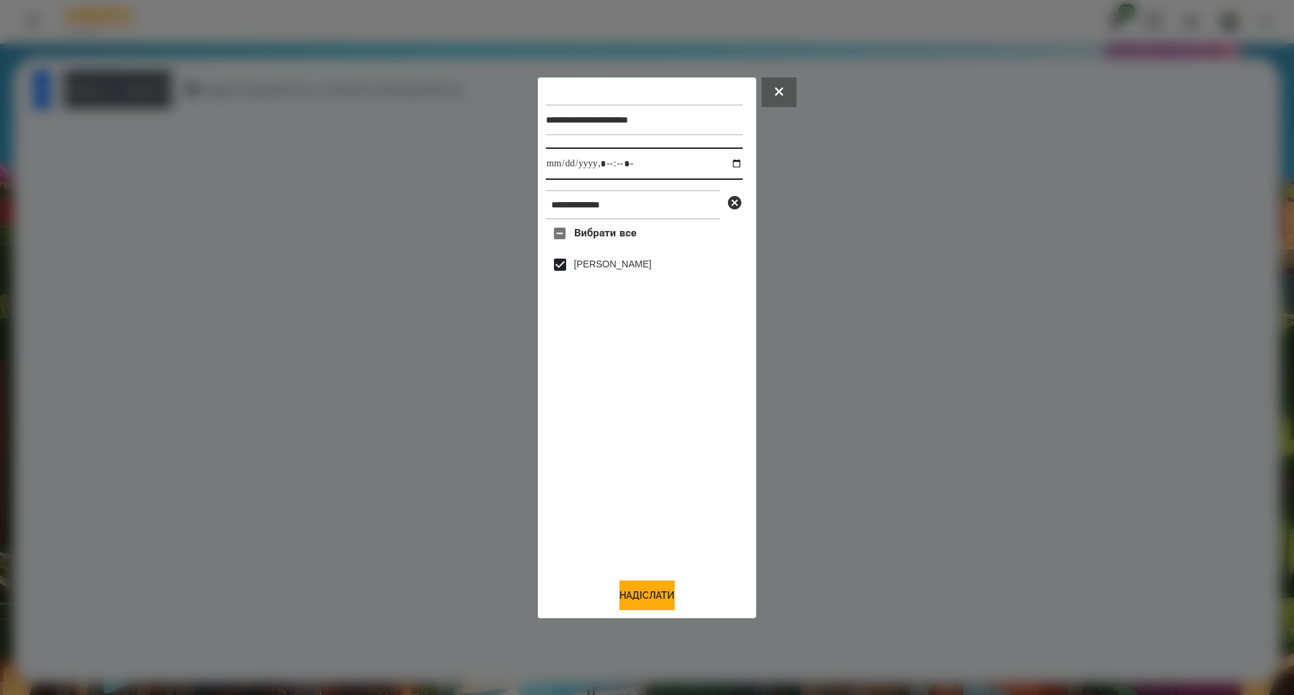
click at [718, 168] on input "datetime-local" at bounding box center [644, 164] width 197 height 32
click at [720, 168] on input "datetime-local" at bounding box center [644, 164] width 197 height 32
type input "**********"
click at [635, 588] on button "Надіслати" at bounding box center [646, 596] width 55 height 30
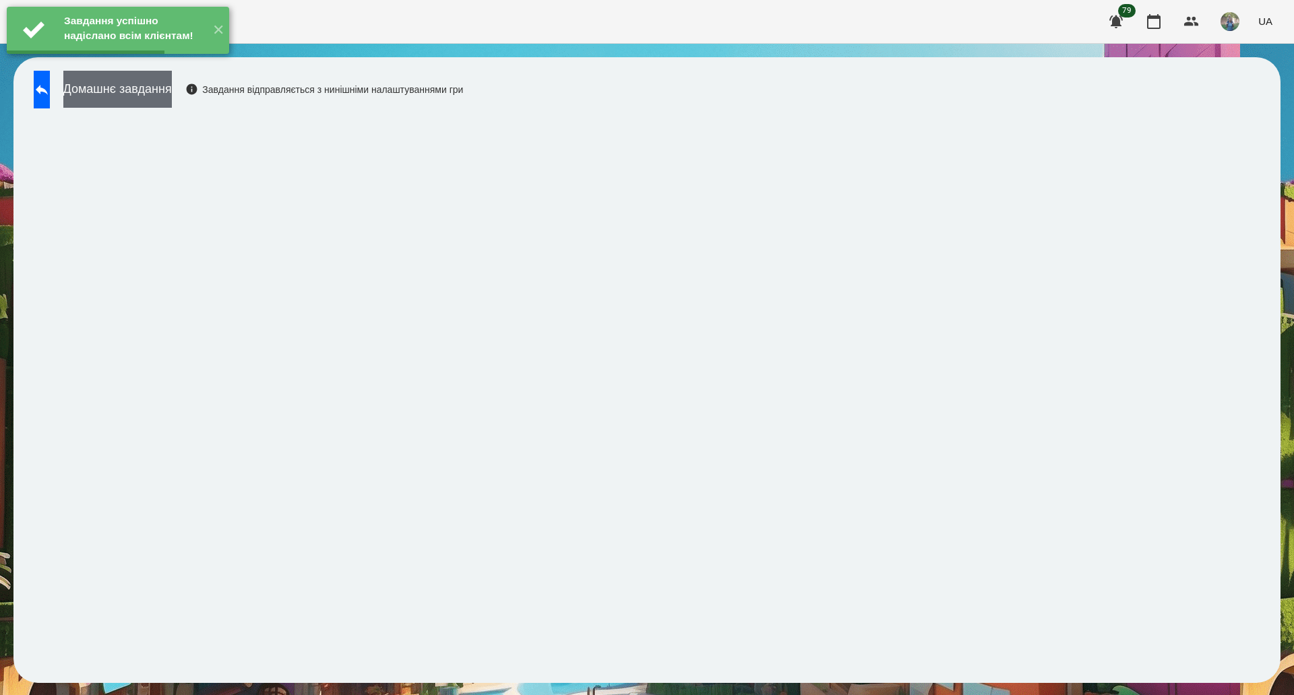
click at [147, 96] on button "Домашнє завдання" at bounding box center [117, 89] width 108 height 37
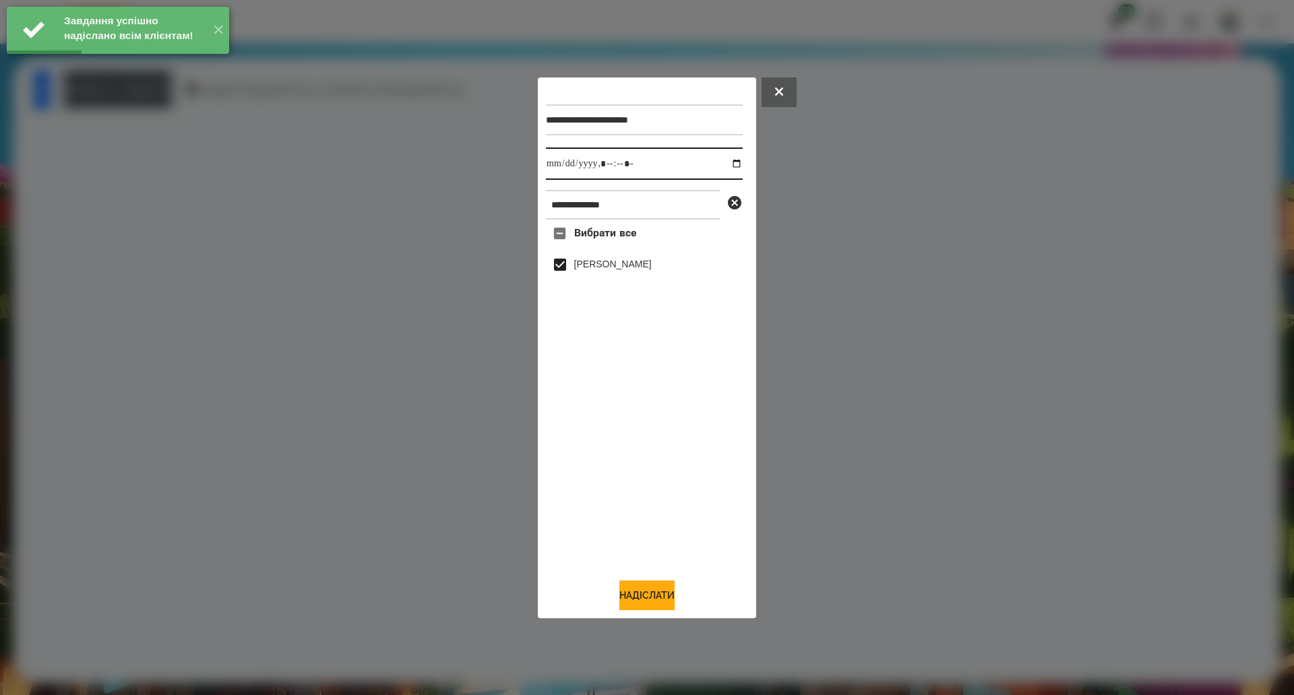
click at [726, 162] on input "datetime-local" at bounding box center [644, 164] width 197 height 32
type input "**********"
click at [647, 600] on button "Надіслати" at bounding box center [646, 596] width 55 height 30
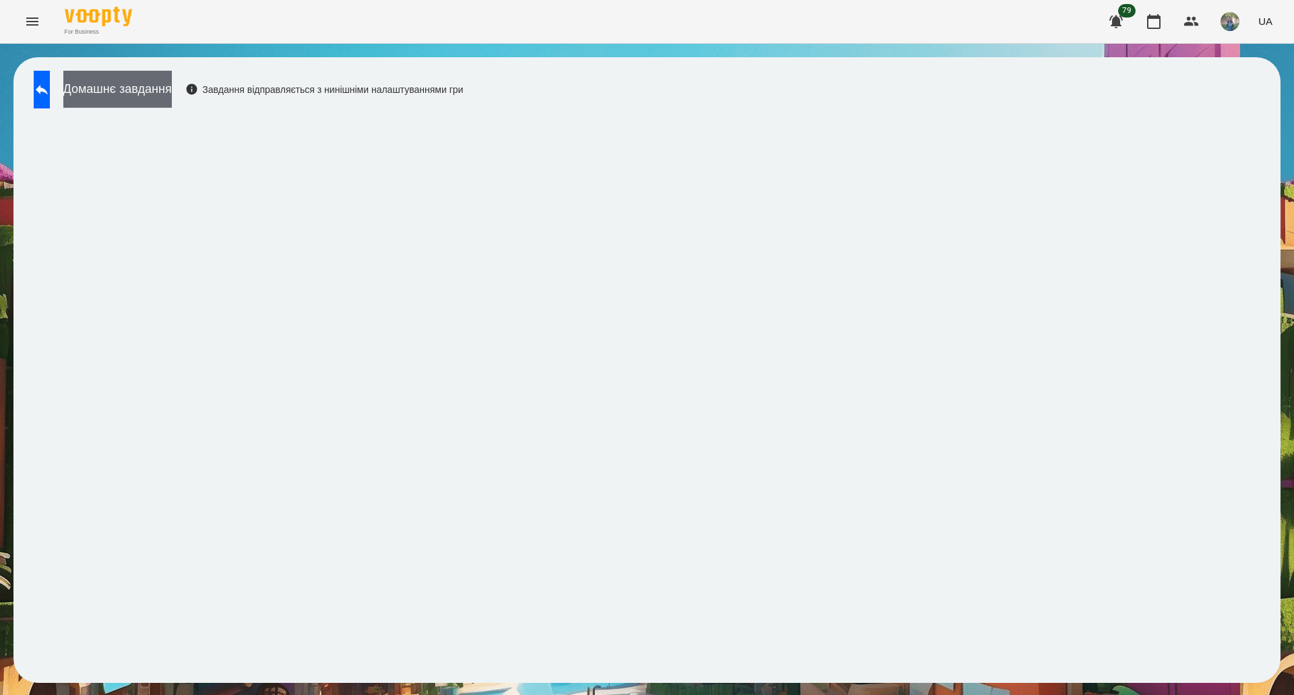
click at [146, 91] on button "Домашнє завдання" at bounding box center [117, 89] width 108 height 37
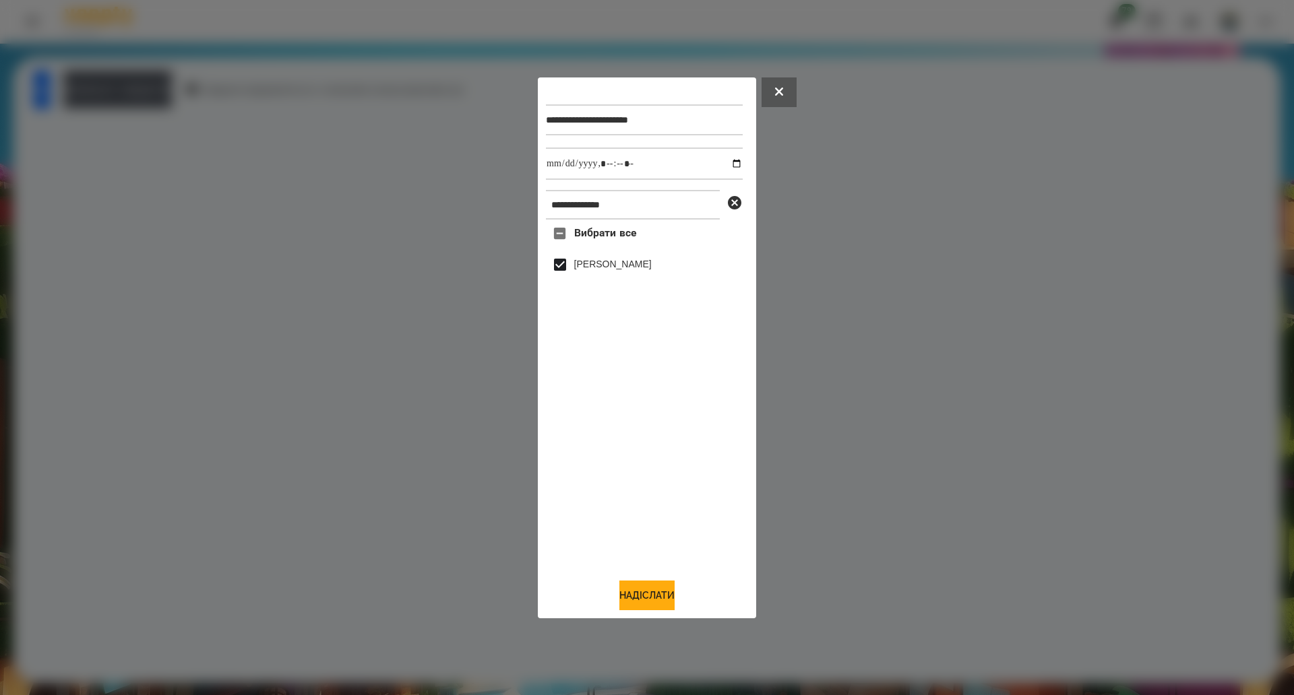
click at [635, 618] on div "**********" at bounding box center [647, 347] width 218 height 541
click at [635, 606] on button "Надіслати" at bounding box center [646, 596] width 55 height 30
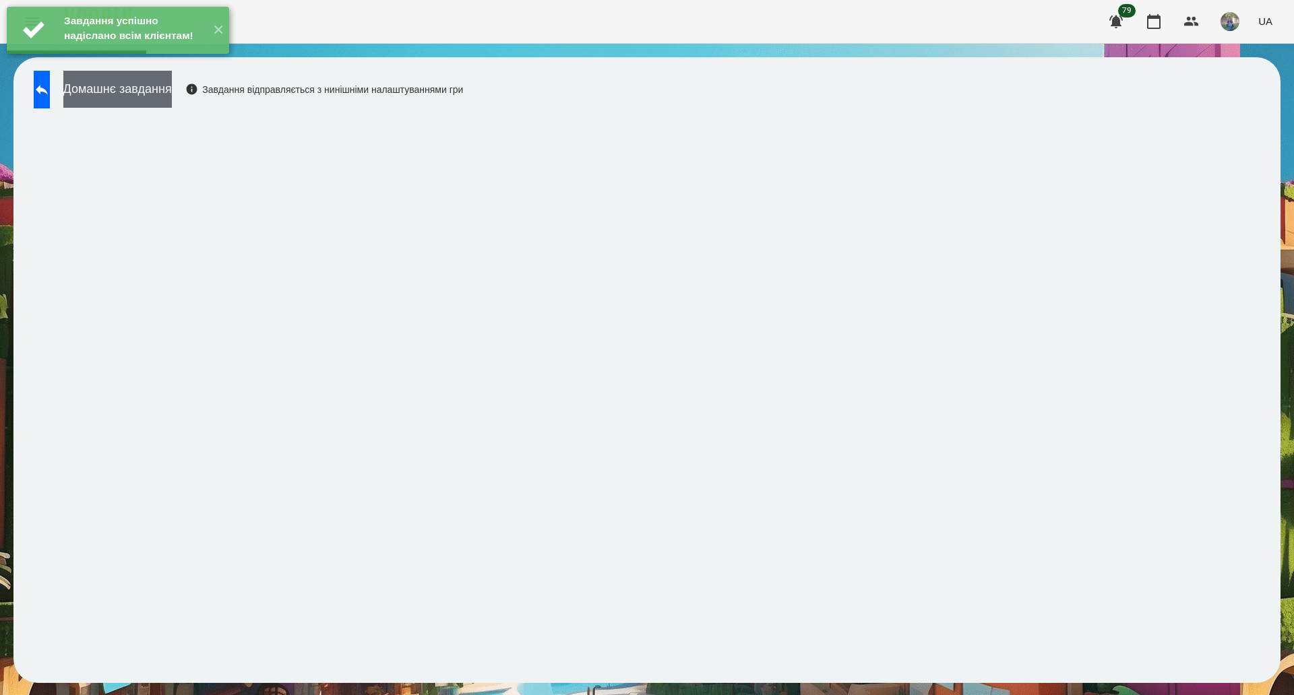
click at [157, 100] on button "Домашнє завдання" at bounding box center [117, 89] width 108 height 37
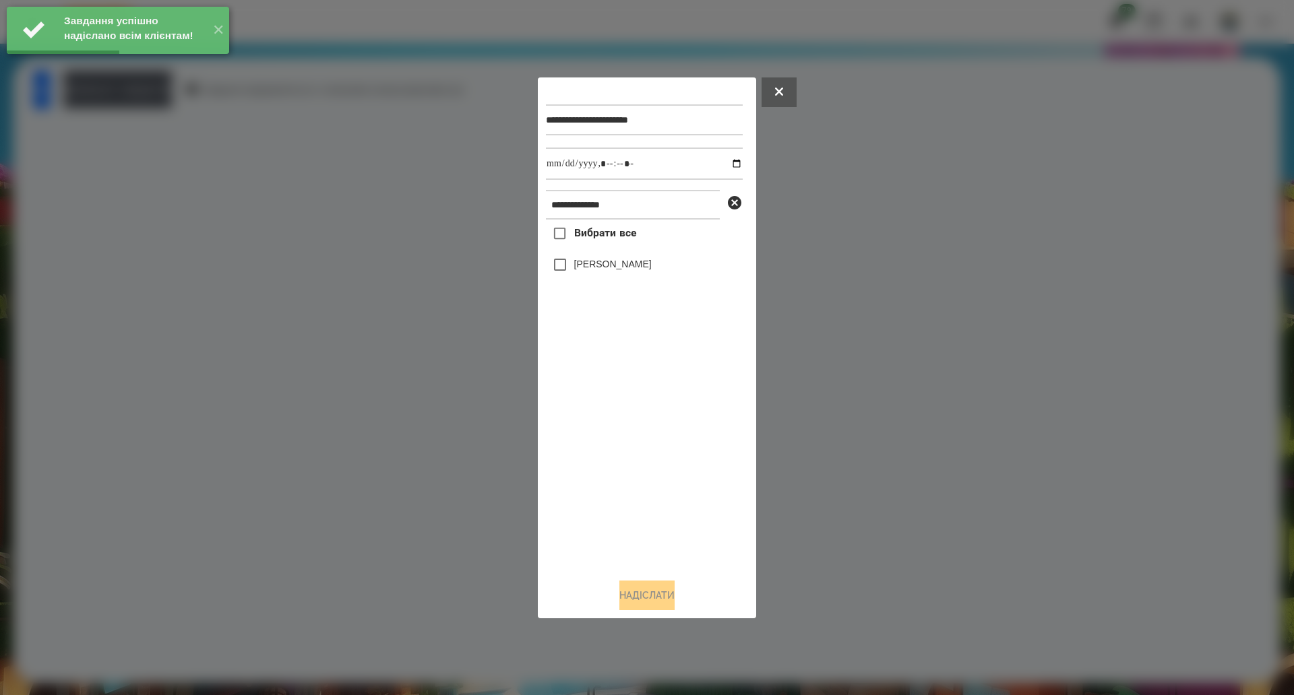
click at [598, 232] on span "Вибрати все" at bounding box center [605, 233] width 63 height 16
click at [726, 164] on input "datetime-local" at bounding box center [644, 164] width 197 height 32
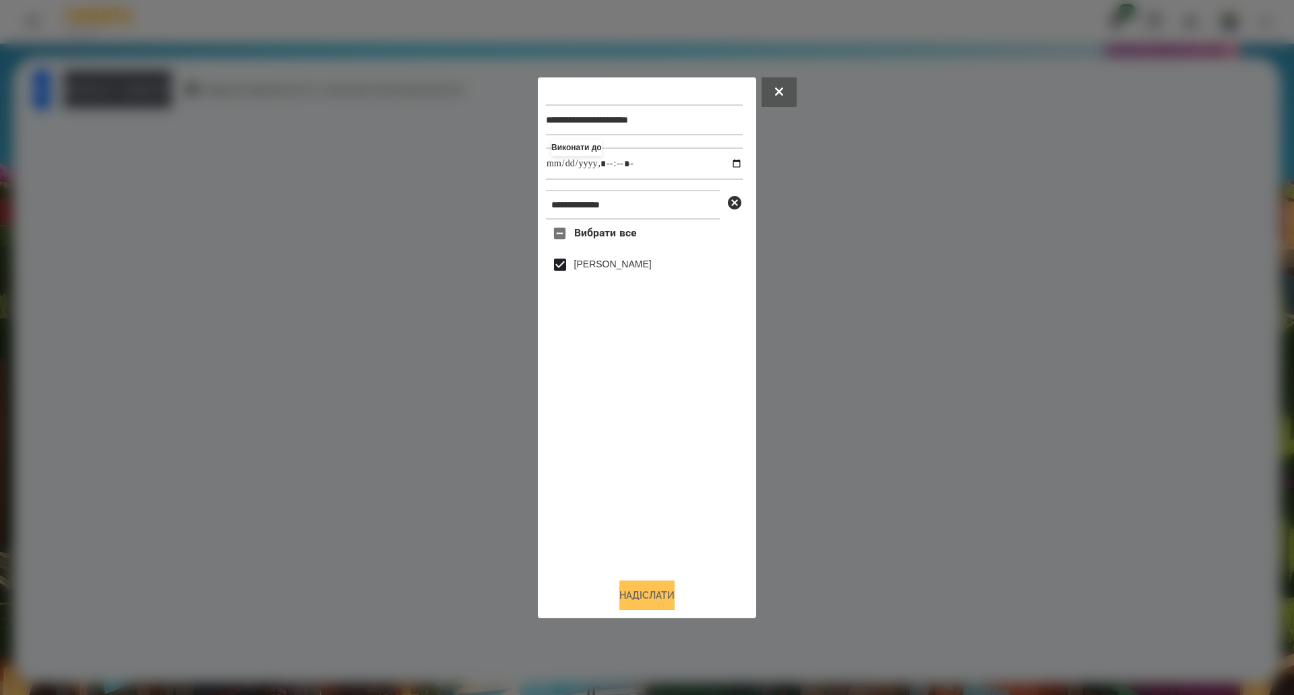
type input "**********"
click at [621, 588] on button "Надіслати" at bounding box center [646, 596] width 55 height 30
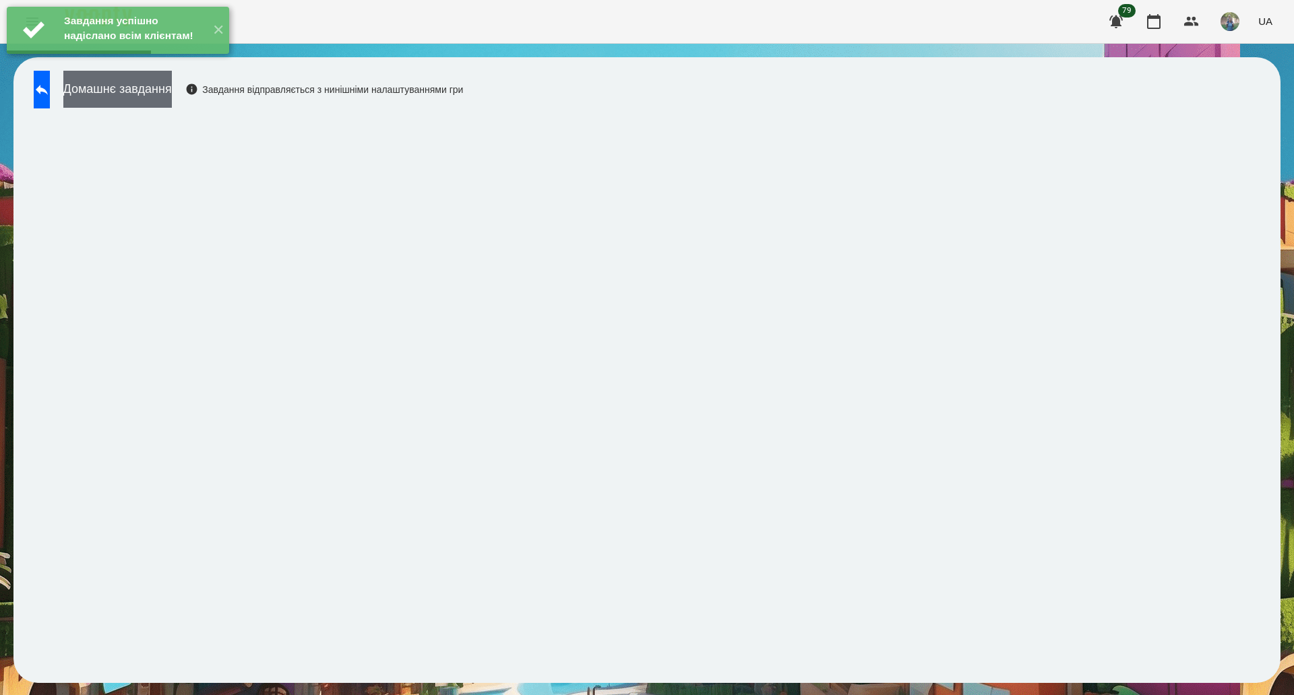
click at [165, 99] on button "Домашнє завдання" at bounding box center [117, 89] width 108 height 37
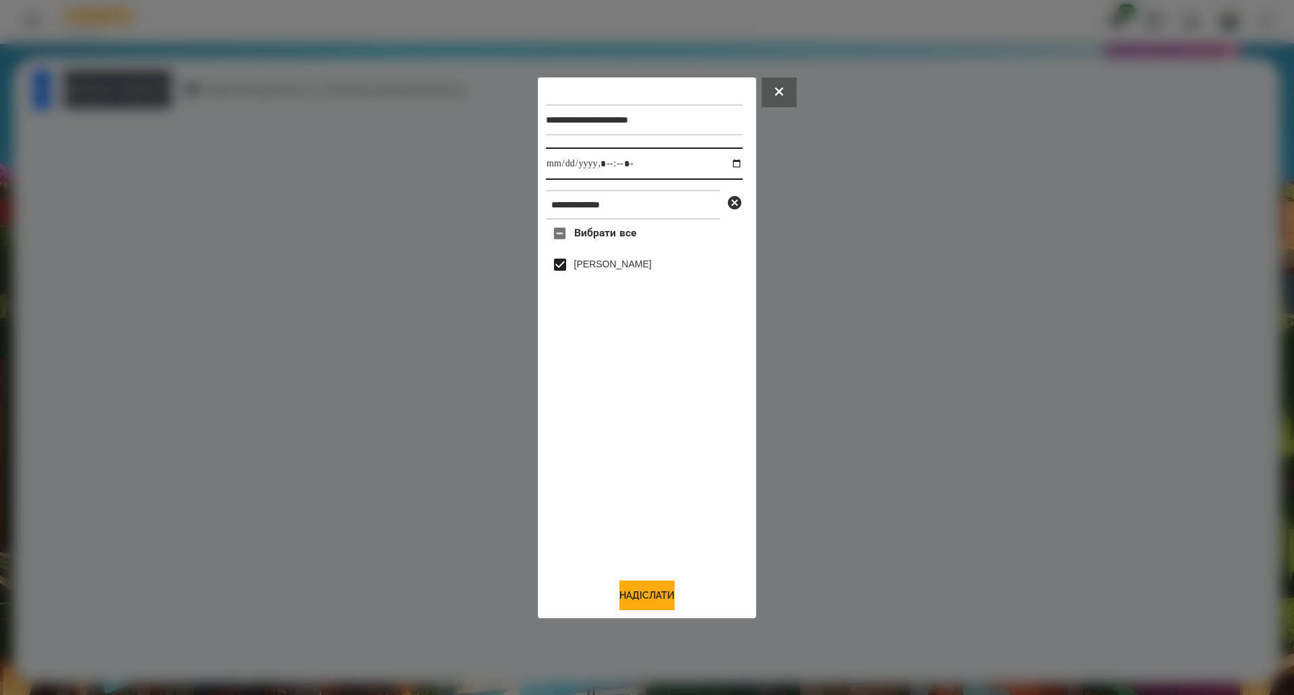
click at [724, 164] on input "datetime-local" at bounding box center [644, 164] width 197 height 32
type input "**********"
click at [639, 598] on button "Надіслати" at bounding box center [646, 596] width 55 height 30
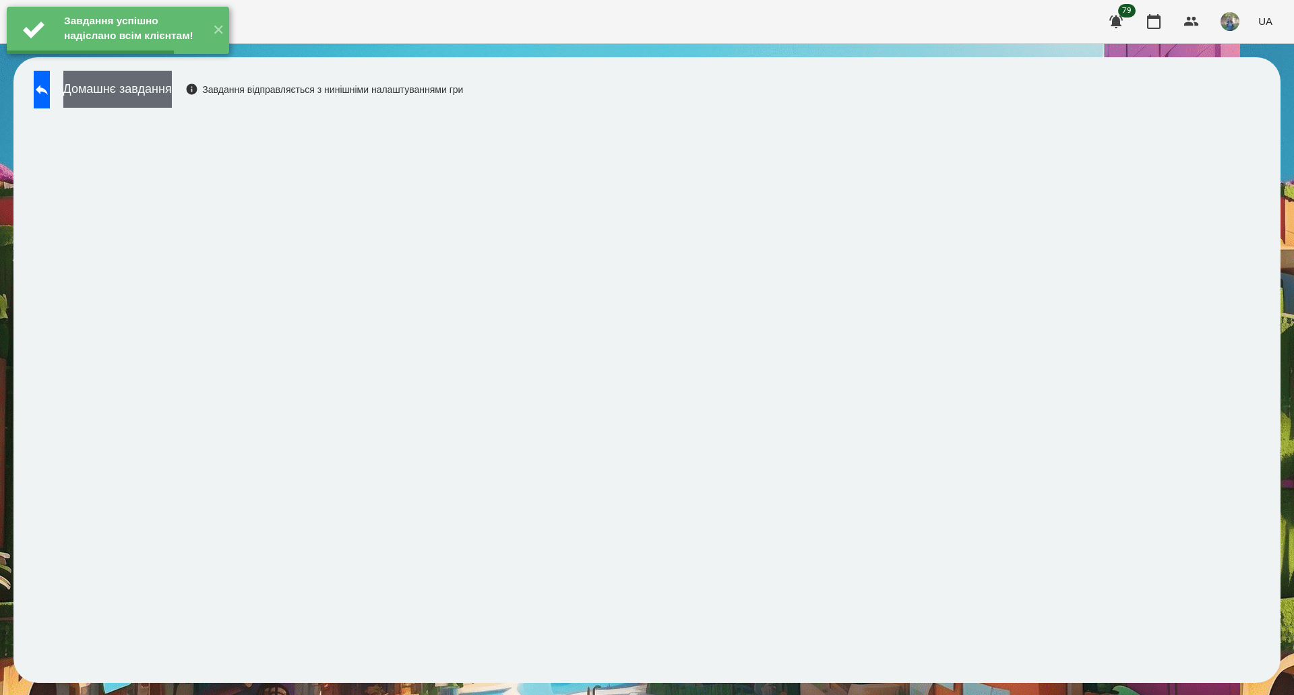
click at [172, 95] on button "Домашнє завдання" at bounding box center [117, 89] width 108 height 37
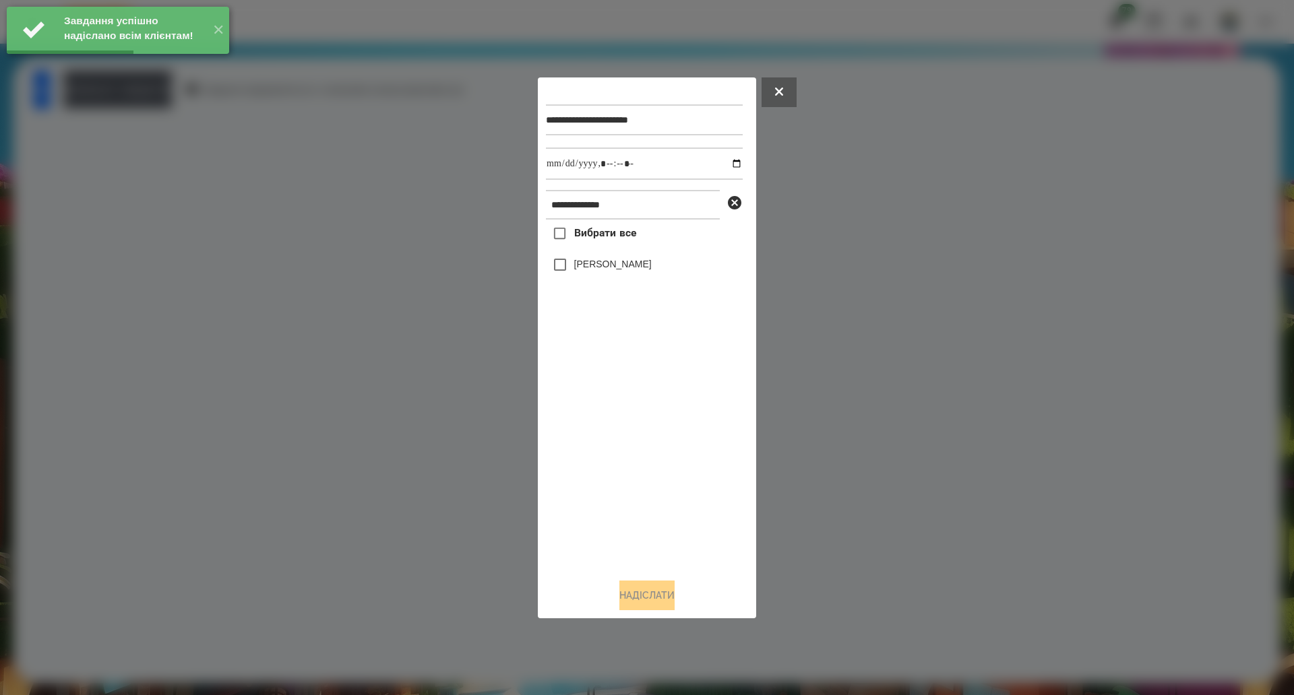
click at [582, 238] on span "Вибрати все" at bounding box center [605, 233] width 63 height 16
click at [730, 166] on input "datetime-local" at bounding box center [644, 164] width 197 height 32
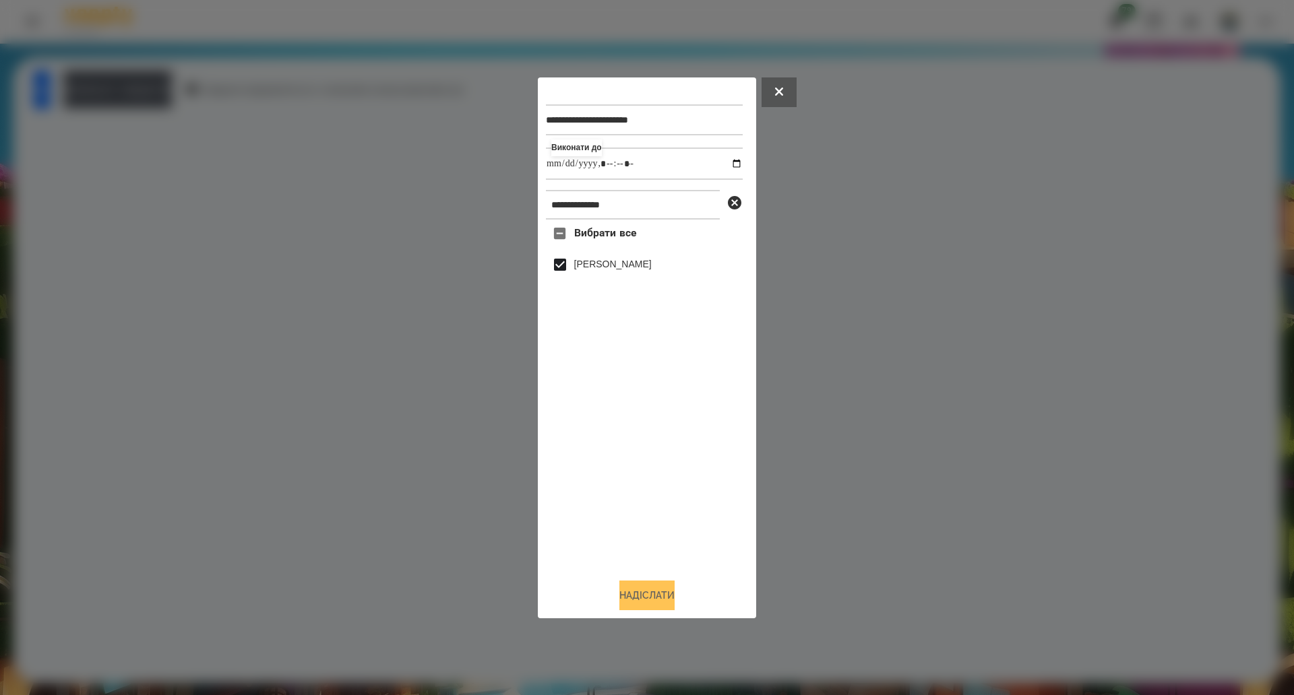
type input "**********"
click at [645, 606] on button "Надіслати" at bounding box center [646, 596] width 55 height 30
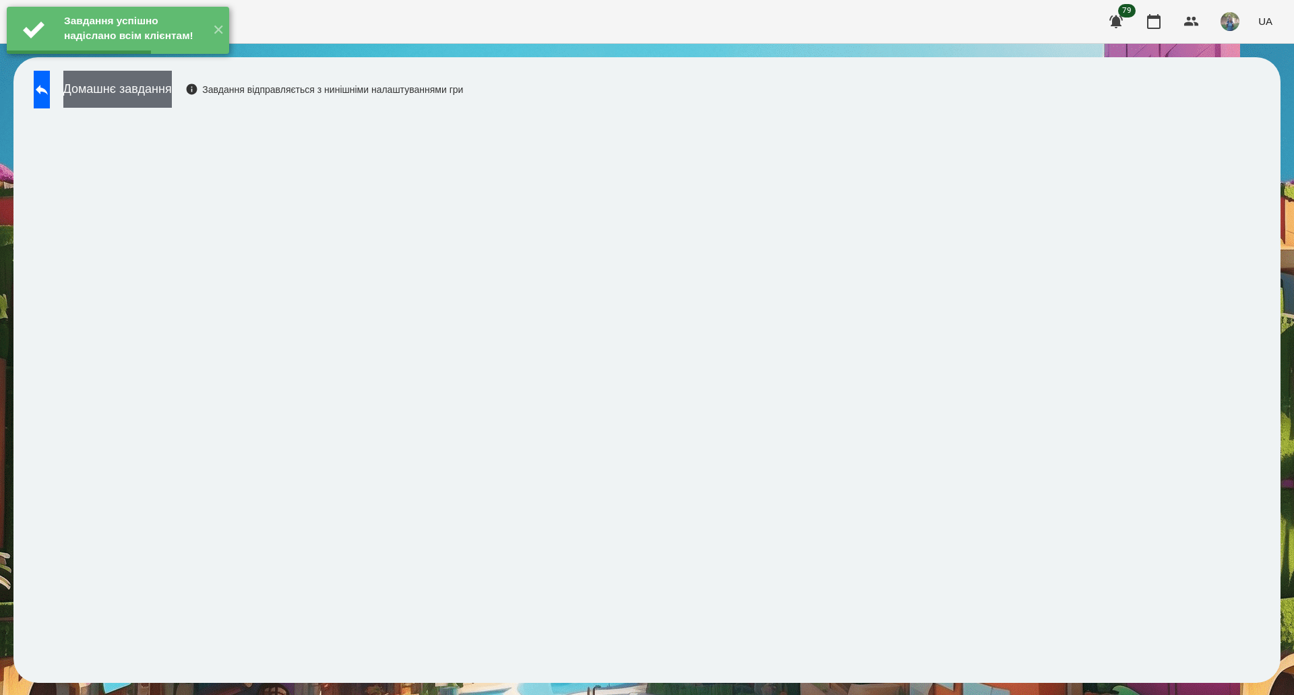
click at [172, 92] on button "Домашнє завдання" at bounding box center [117, 89] width 108 height 37
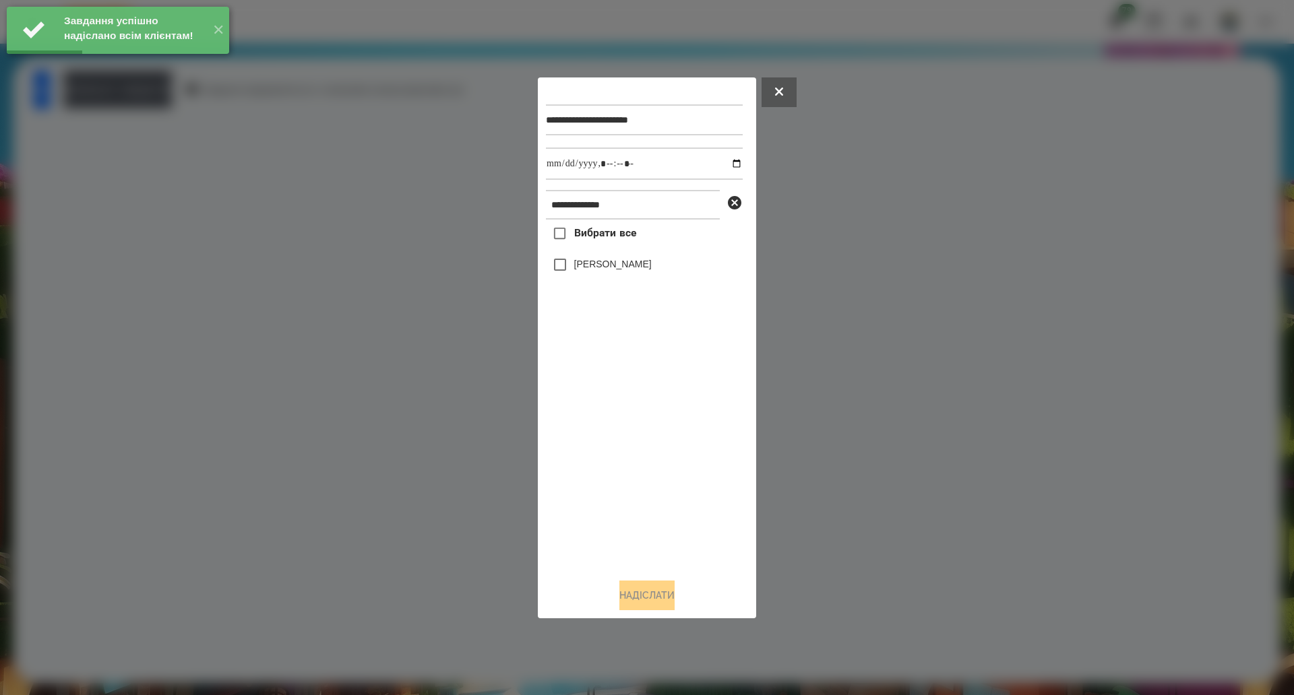
click at [581, 238] on span "Вибрати все" at bounding box center [605, 233] width 63 height 16
click at [722, 168] on input "datetime-local" at bounding box center [644, 164] width 197 height 32
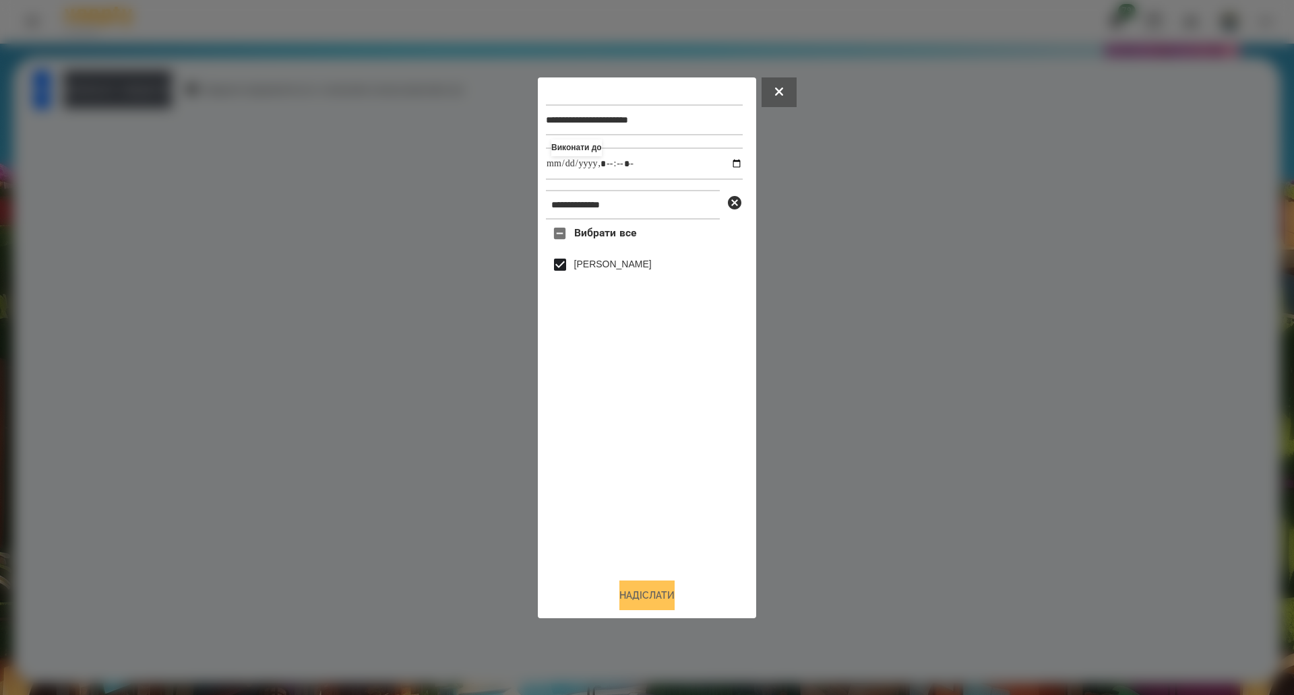
type input "**********"
click at [637, 596] on button "Надіслати" at bounding box center [646, 596] width 55 height 30
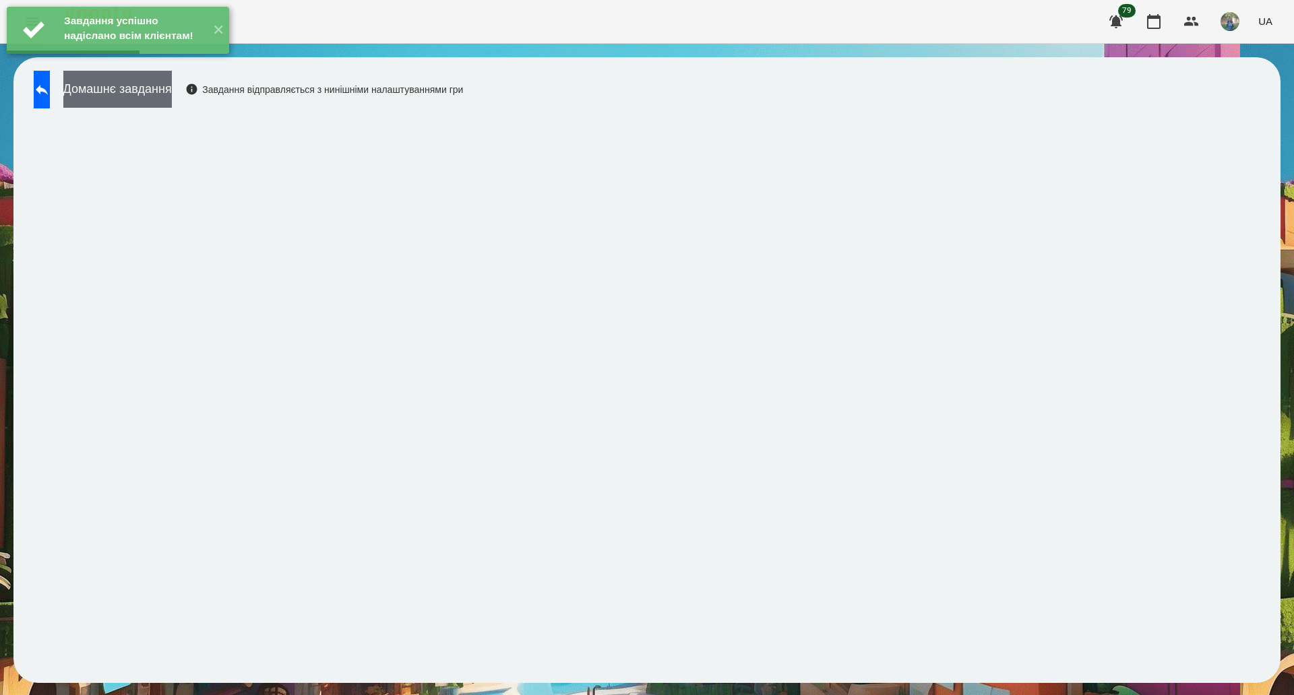
click at [164, 88] on button "Домашнє завдання" at bounding box center [117, 89] width 108 height 37
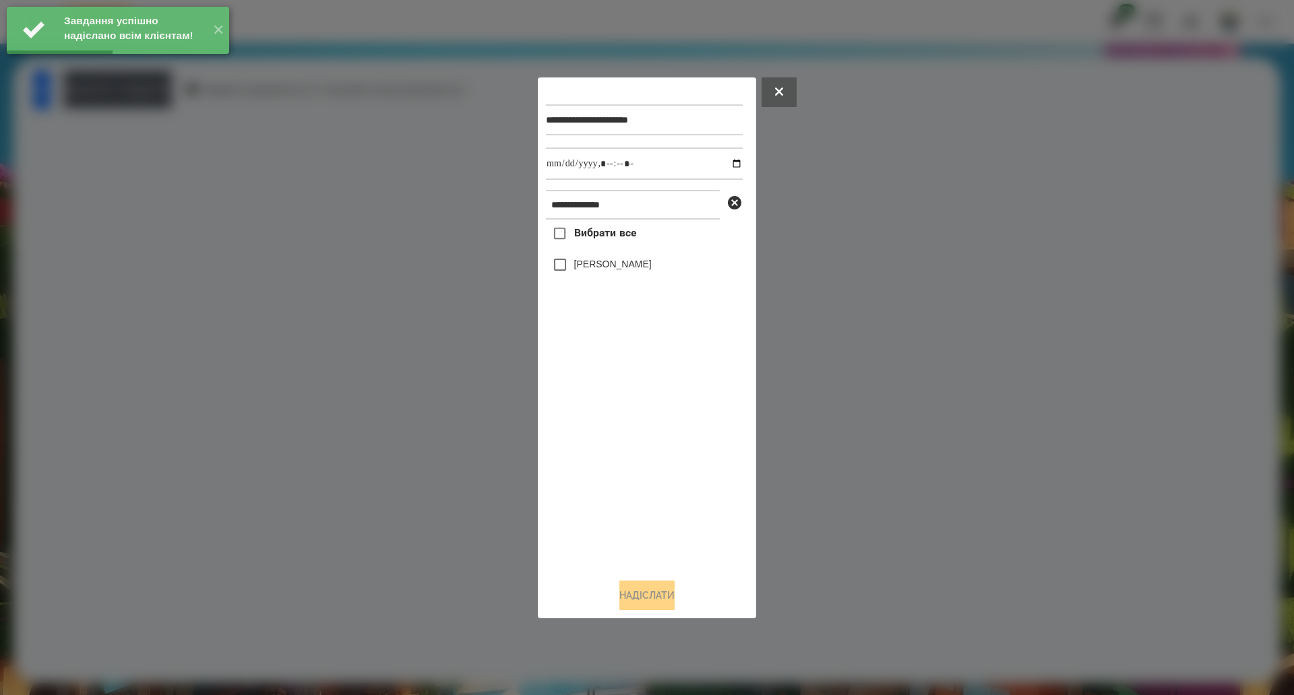
click at [594, 237] on span "Вибрати все" at bounding box center [605, 233] width 63 height 16
click at [728, 166] on input "datetime-local" at bounding box center [644, 164] width 197 height 32
type input "**********"
click at [635, 599] on button "Надіслати" at bounding box center [646, 596] width 55 height 30
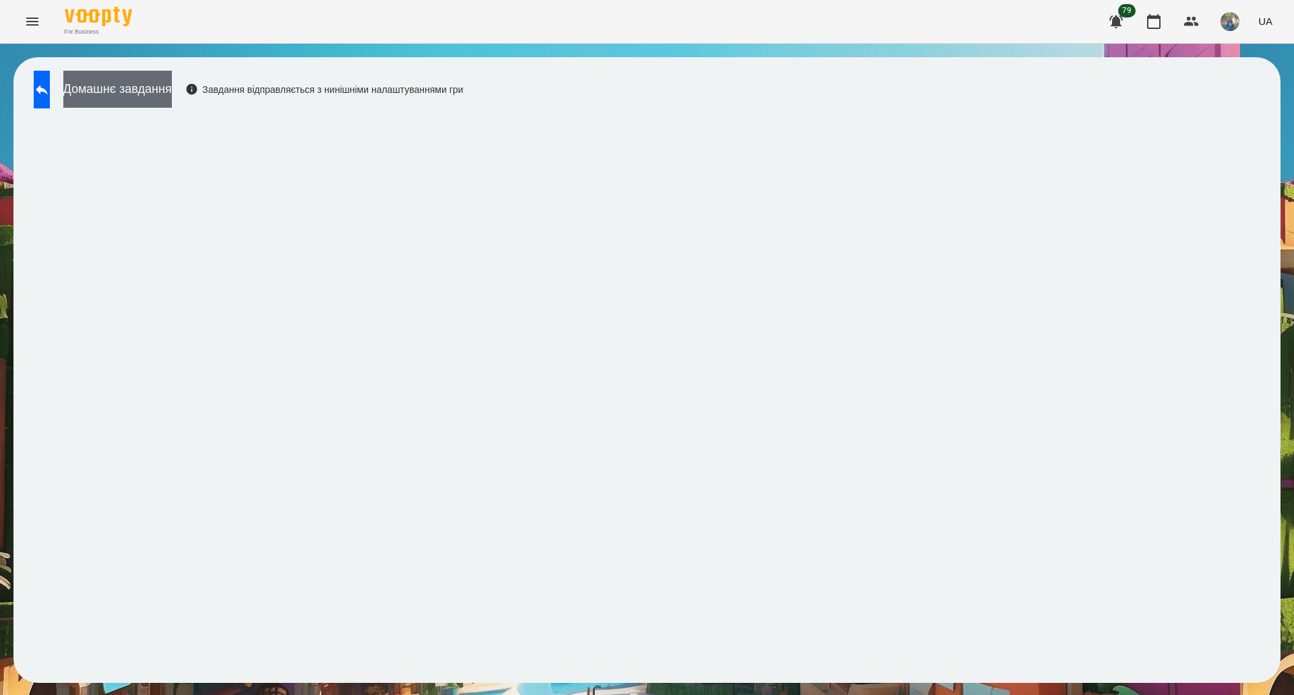
click at [147, 84] on button "Домашнє завдання" at bounding box center [117, 89] width 108 height 37
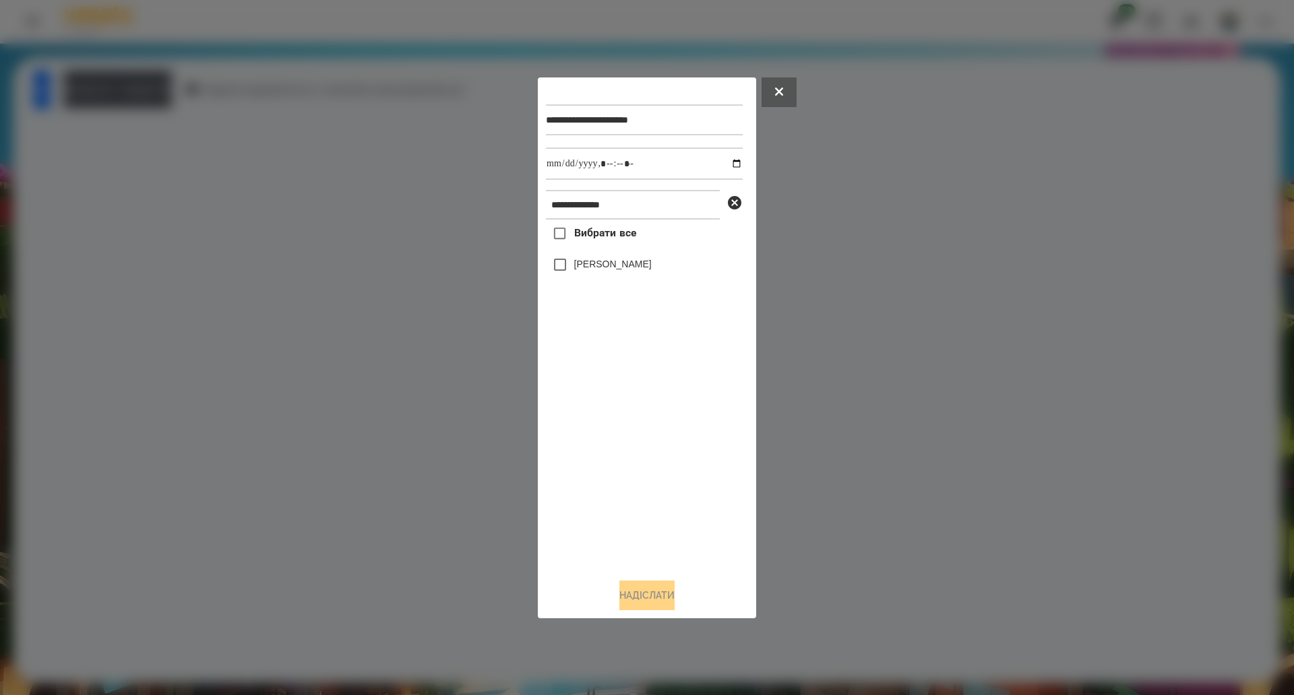
click at [587, 239] on span "Вибрати все" at bounding box center [605, 233] width 63 height 16
click at [654, 605] on button "Надіслати" at bounding box center [646, 596] width 55 height 30
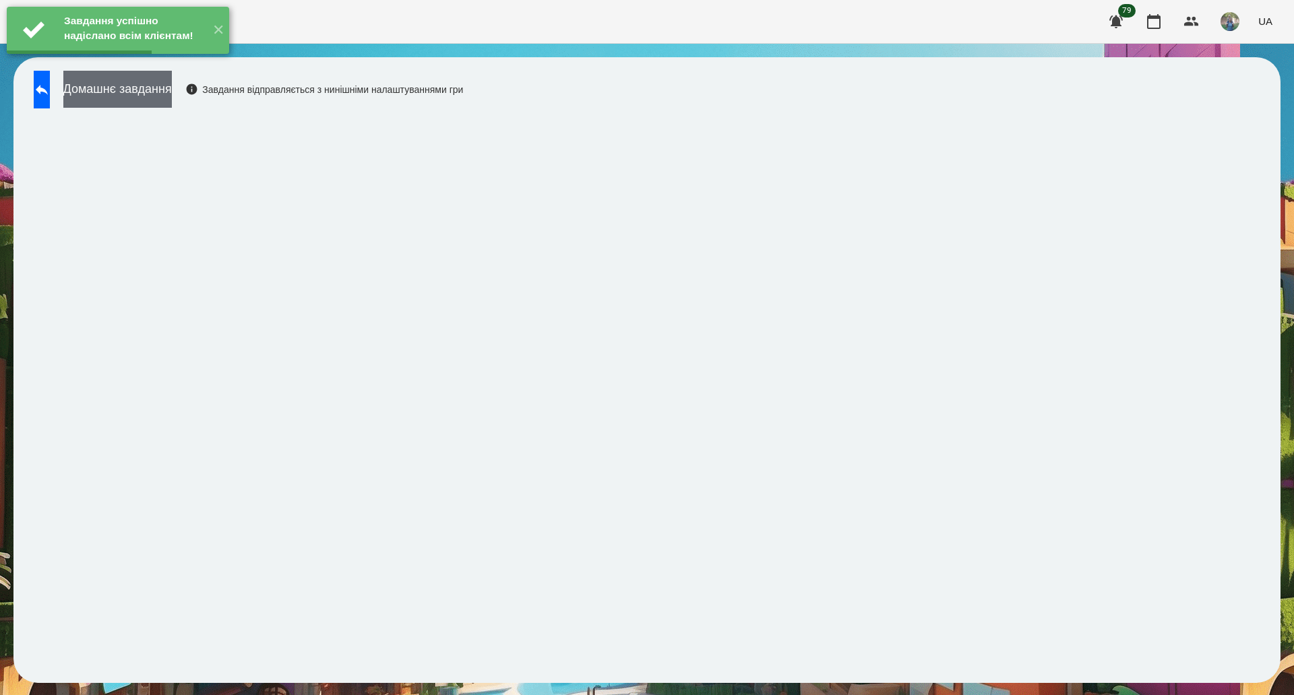
click at [158, 91] on button "Домашнє завдання" at bounding box center [117, 89] width 108 height 37
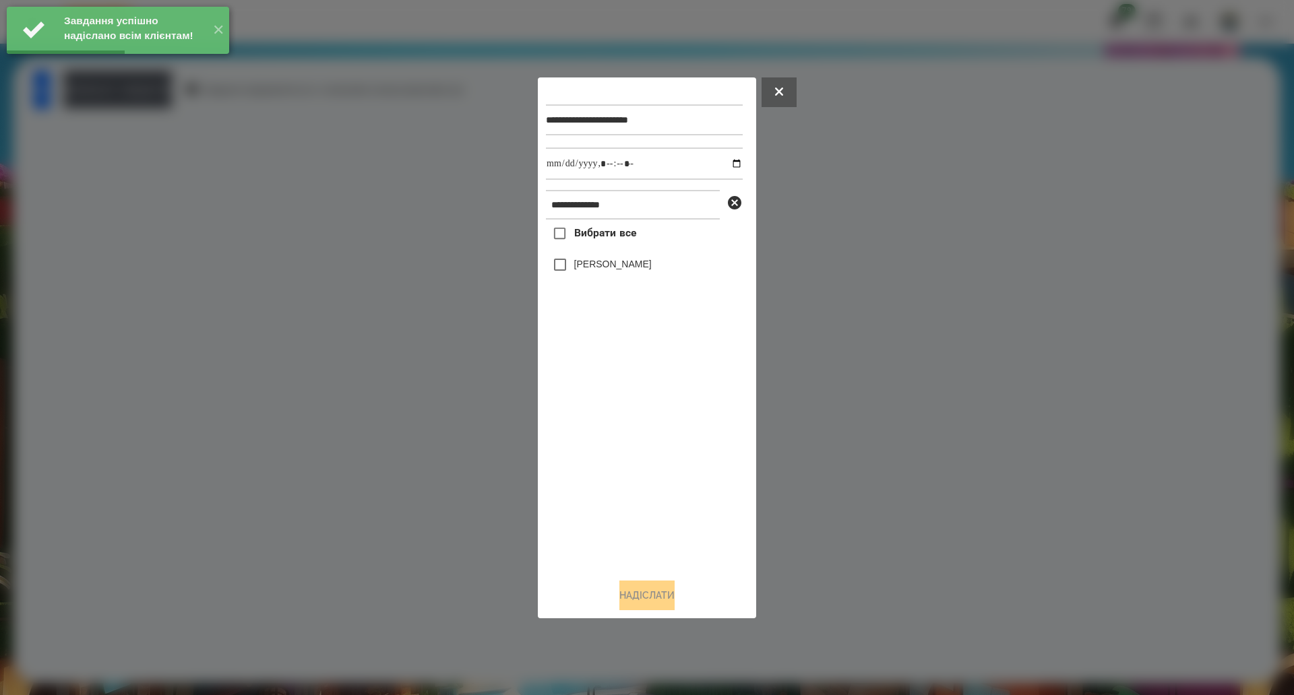
click at [614, 241] on span "Вибрати все" at bounding box center [605, 233] width 63 height 16
click at [725, 163] on input "datetime-local" at bounding box center [644, 164] width 197 height 32
type input "**********"
click at [623, 597] on button "Надіслати" at bounding box center [646, 596] width 55 height 30
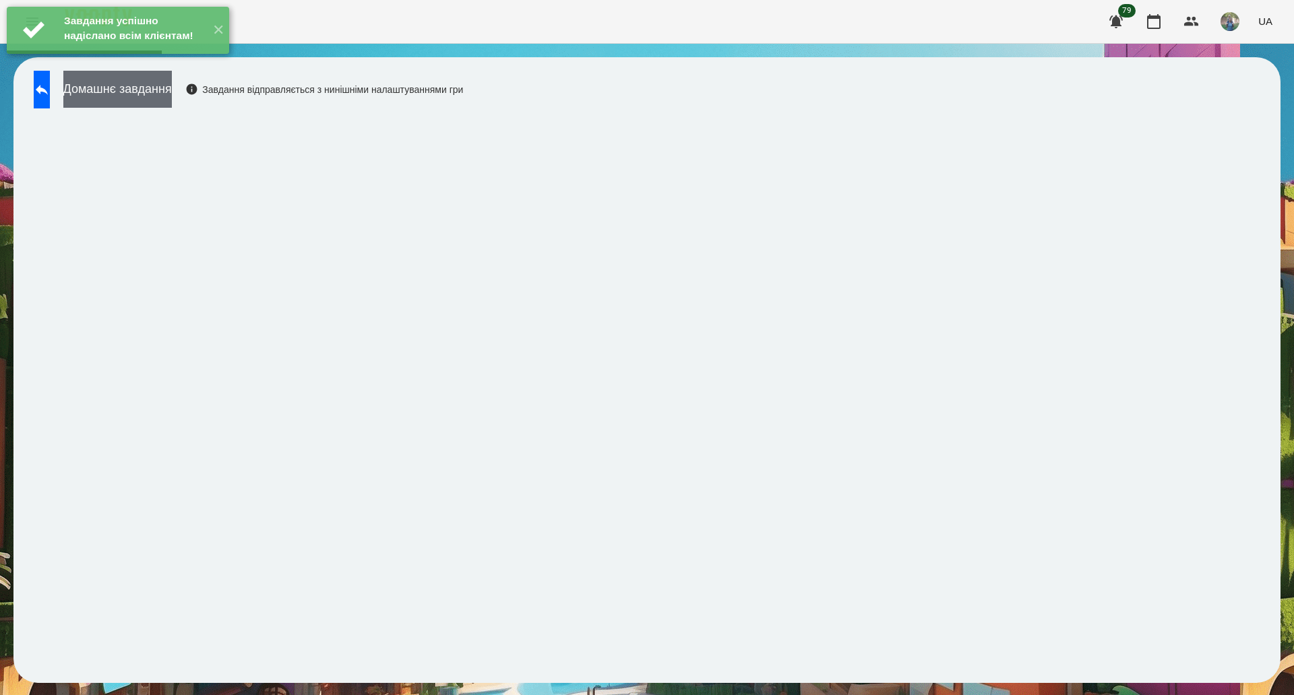
click at [172, 103] on button "Домашнє завдання" at bounding box center [117, 89] width 108 height 37
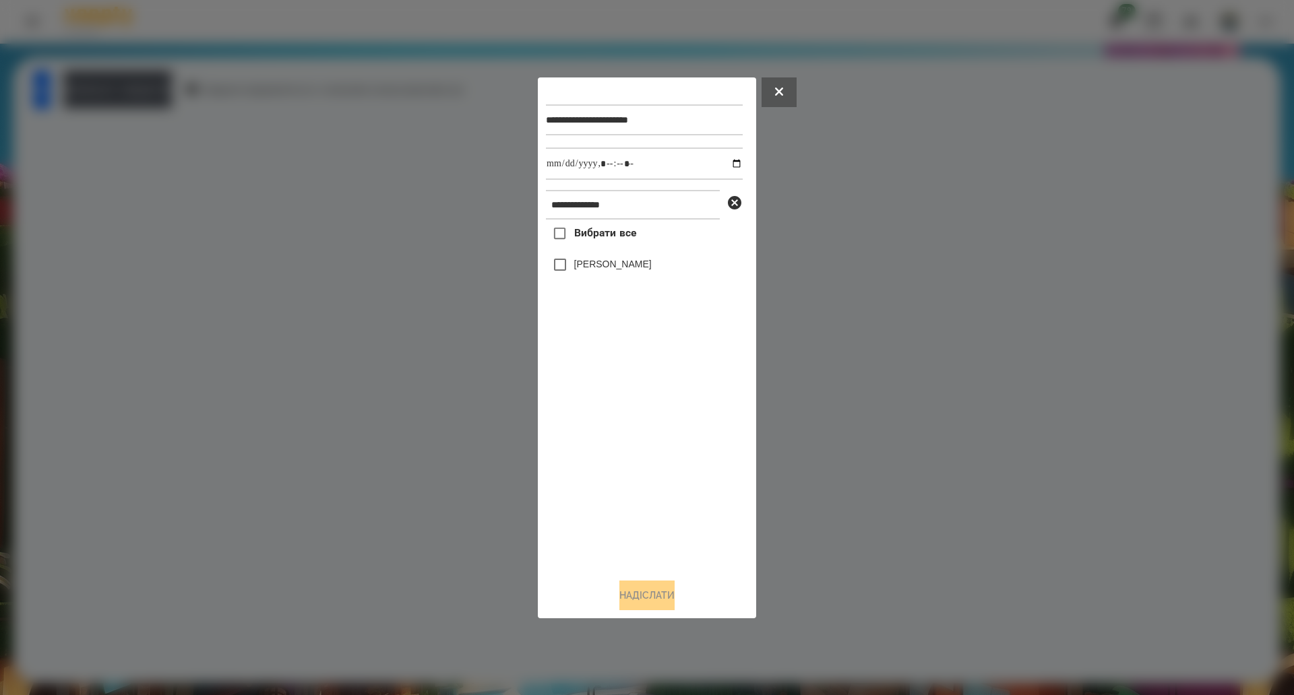
drag, startPoint x: 619, startPoint y: 240, endPoint x: 782, endPoint y: 218, distance: 164.5
click at [618, 240] on span "Вибрати все" at bounding box center [605, 233] width 63 height 16
click at [728, 164] on input "datetime-local" at bounding box center [644, 164] width 197 height 32
type input "**********"
click at [641, 596] on button "Надіслати" at bounding box center [646, 596] width 55 height 30
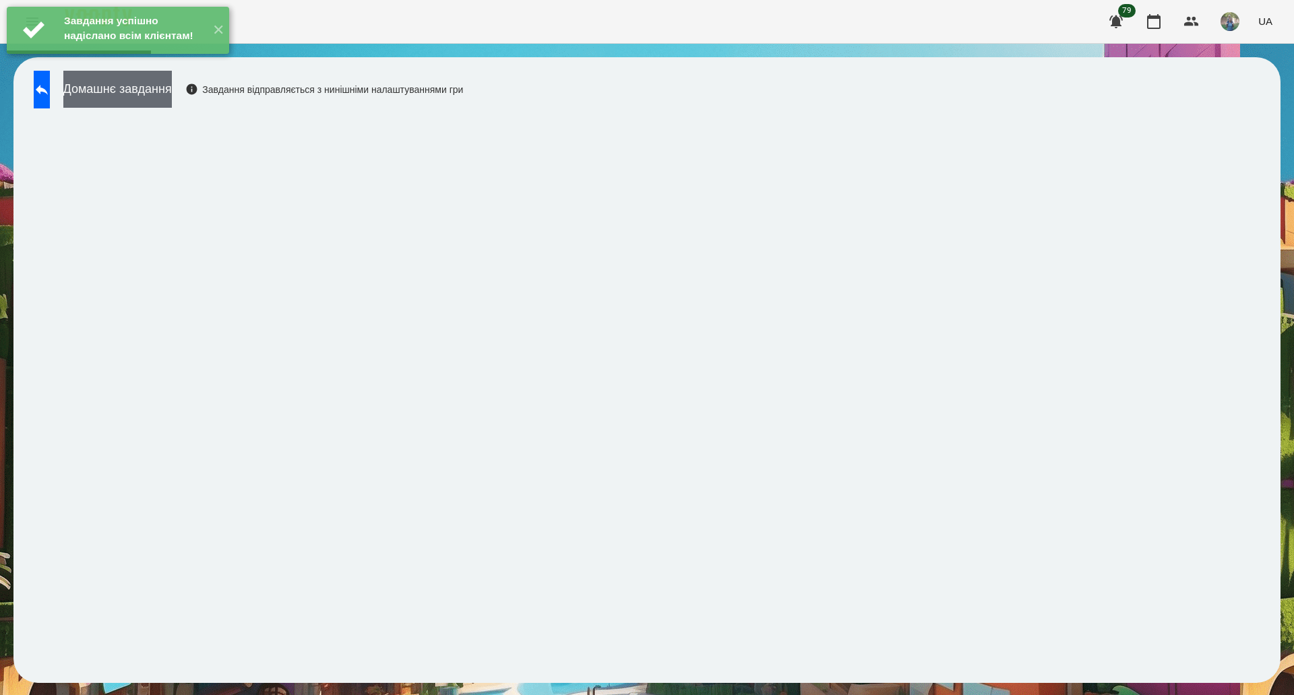
click at [134, 104] on button "Домашнє завдання" at bounding box center [117, 89] width 108 height 37
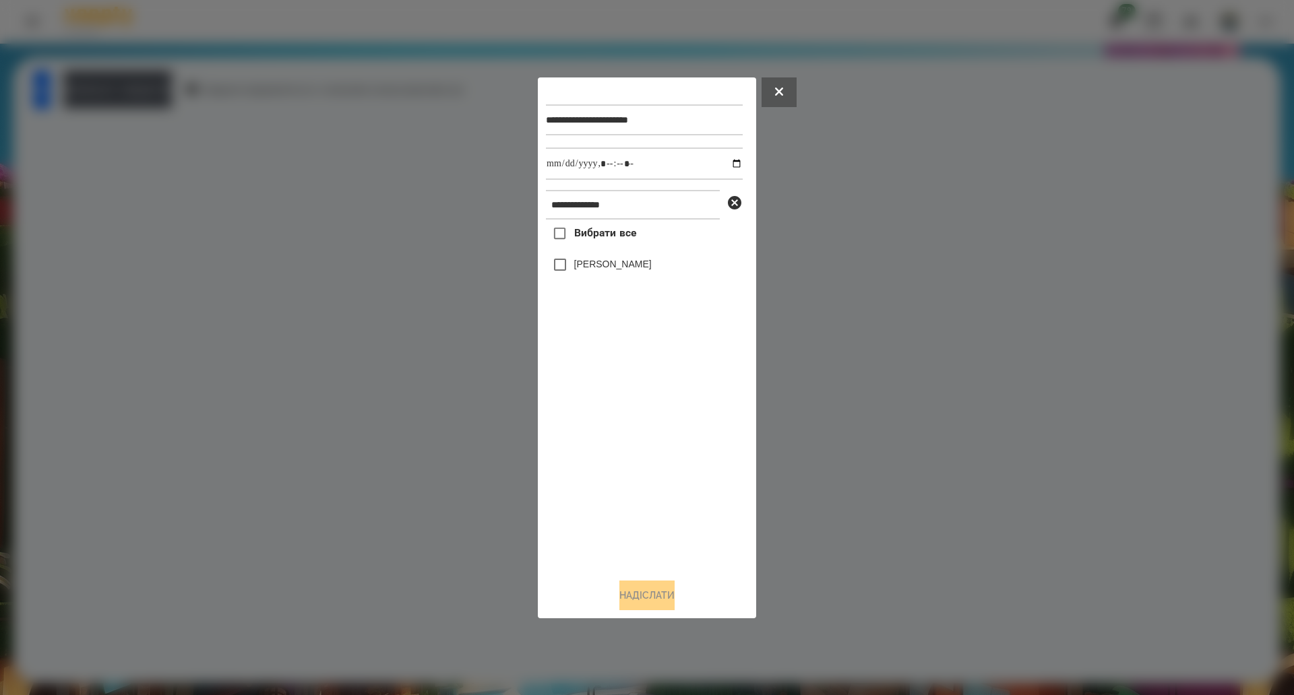
click at [595, 240] on span "Вибрати все" at bounding box center [605, 233] width 63 height 16
click at [724, 164] on input "datetime-local" at bounding box center [644, 164] width 197 height 32
type input "**********"
click at [645, 598] on button "Надіслати" at bounding box center [646, 596] width 55 height 30
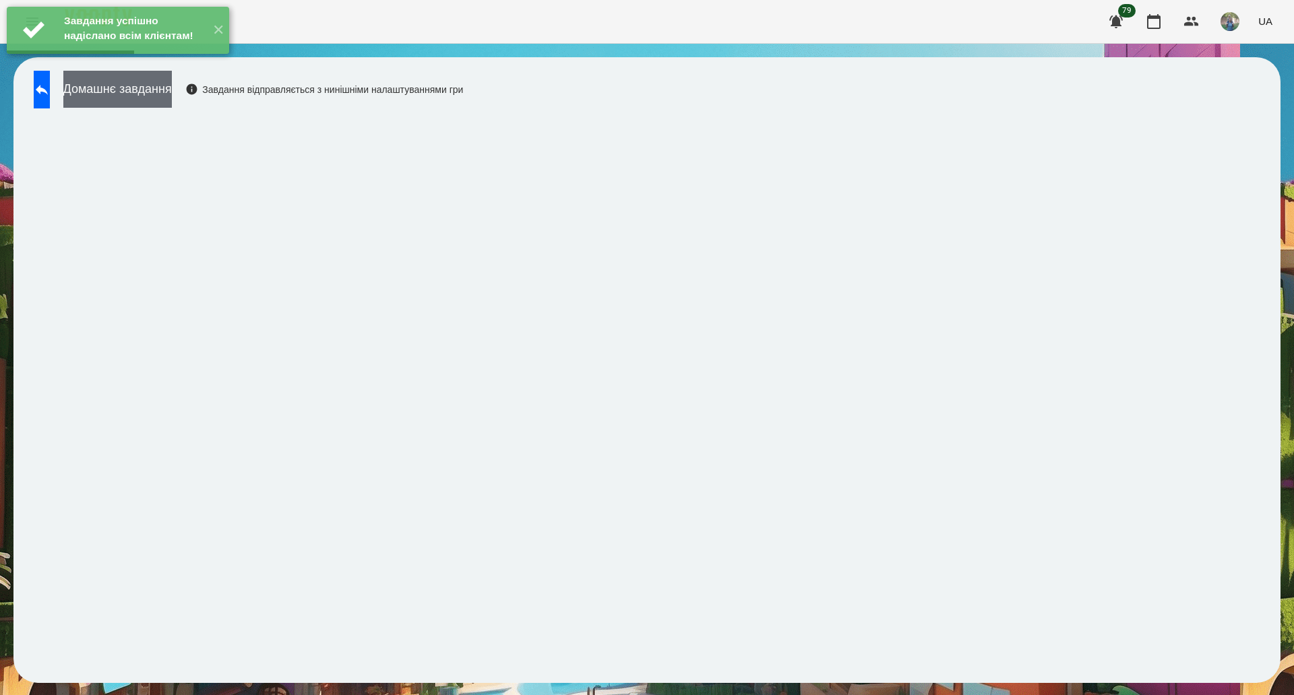
click at [158, 89] on button "Домашнє завдання" at bounding box center [117, 89] width 108 height 37
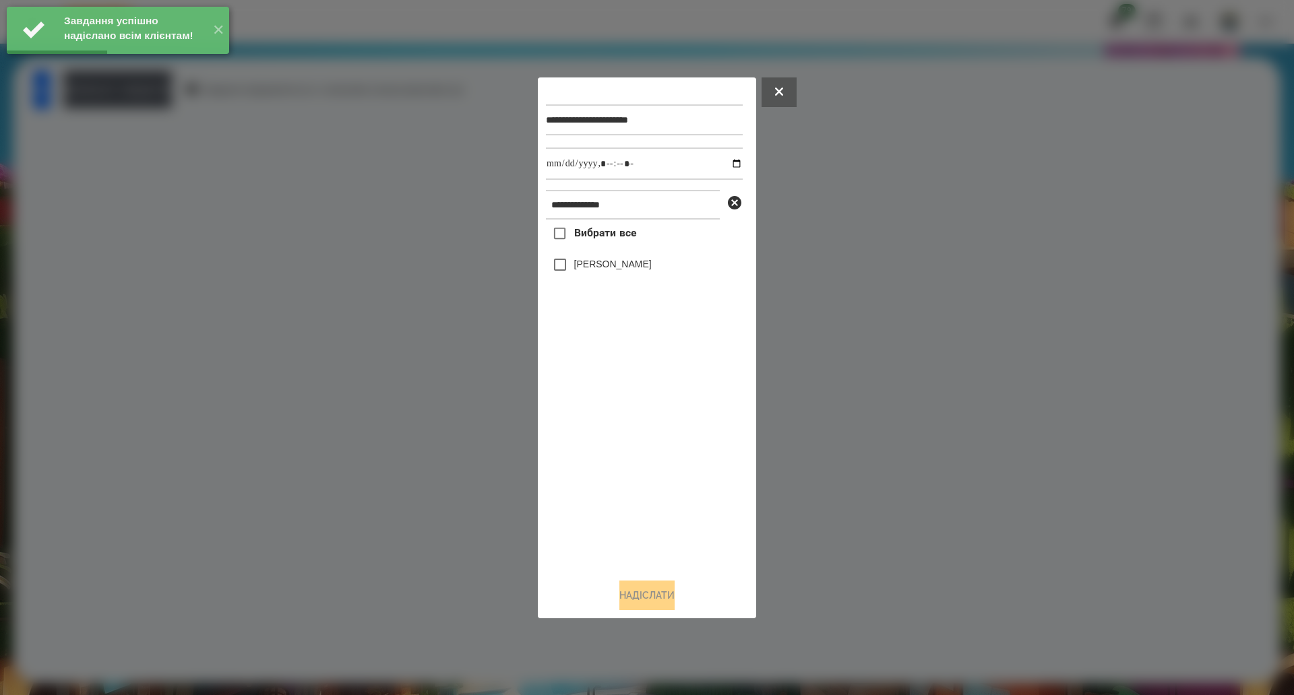
click at [577, 241] on span "Вибрати все" at bounding box center [605, 233] width 63 height 16
click at [722, 165] on input "datetime-local" at bounding box center [644, 164] width 197 height 32
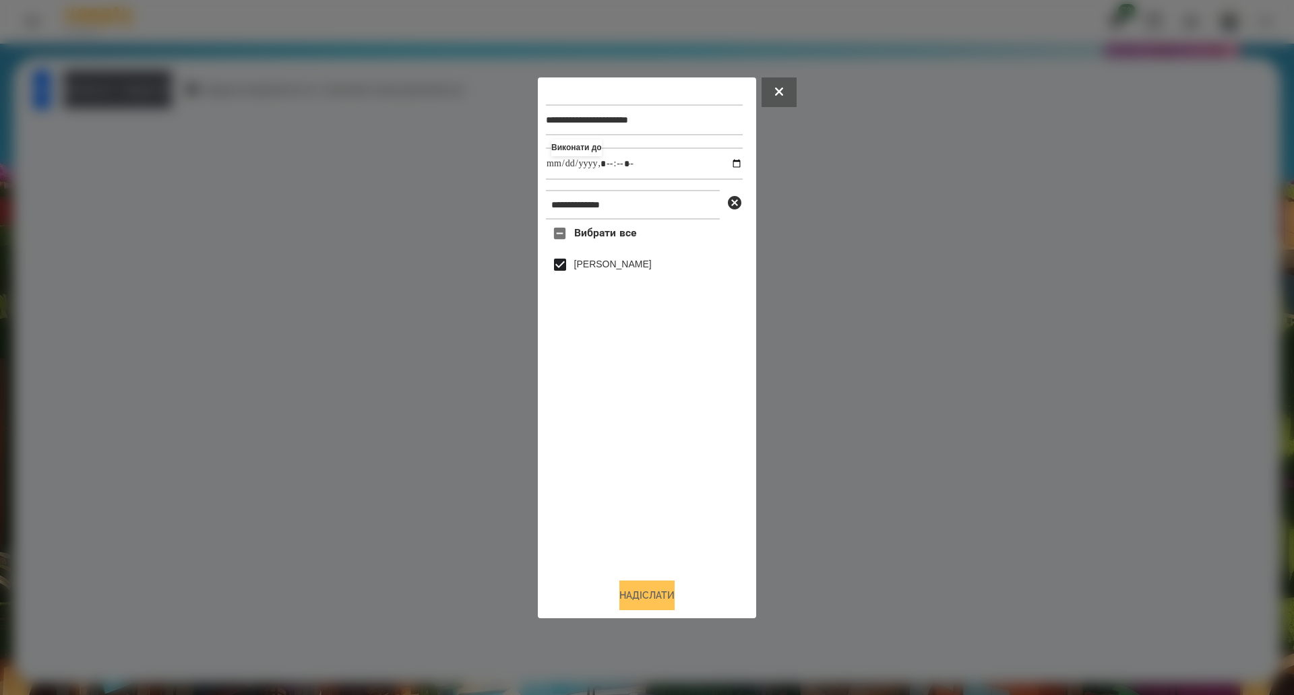
type input "**********"
click at [626, 596] on button "Надіслати" at bounding box center [646, 596] width 55 height 30
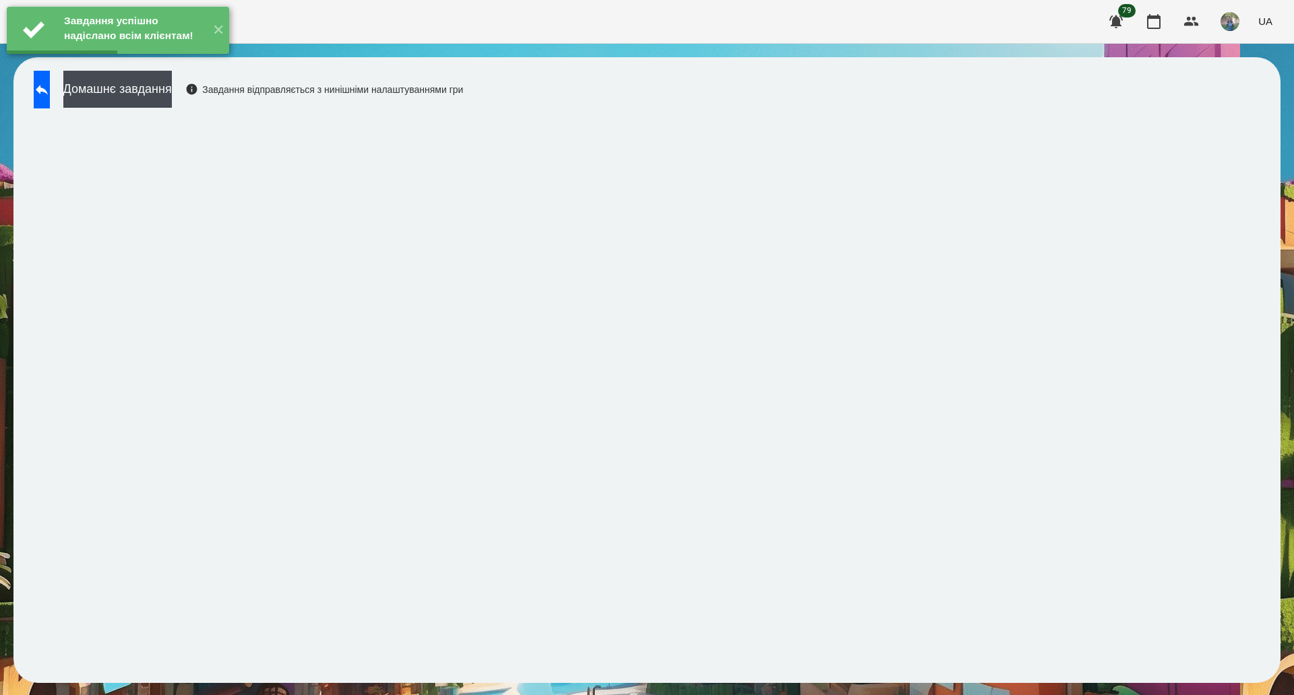
click at [162, 61] on div "Завдання успішно надіслано всім клієнтам! ✕" at bounding box center [118, 30] width 236 height 61
click at [160, 96] on button "Домашнє завдання" at bounding box center [117, 89] width 108 height 37
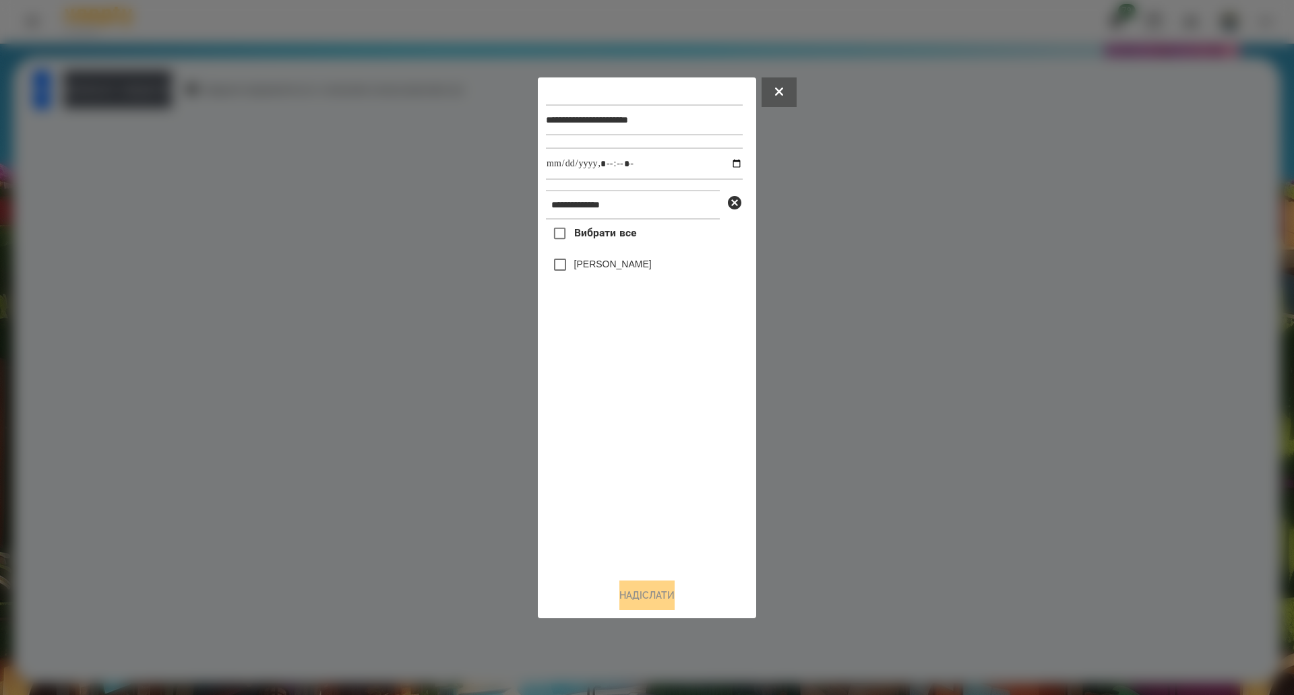
click at [581, 237] on span "Вибрати все" at bounding box center [605, 233] width 63 height 16
click at [724, 162] on input "datetime-local" at bounding box center [644, 164] width 197 height 32
type input "**********"
drag, startPoint x: 644, startPoint y: 592, endPoint x: 641, endPoint y: 581, distance: 11.1
click at [642, 591] on button "Надіслати" at bounding box center [646, 596] width 55 height 30
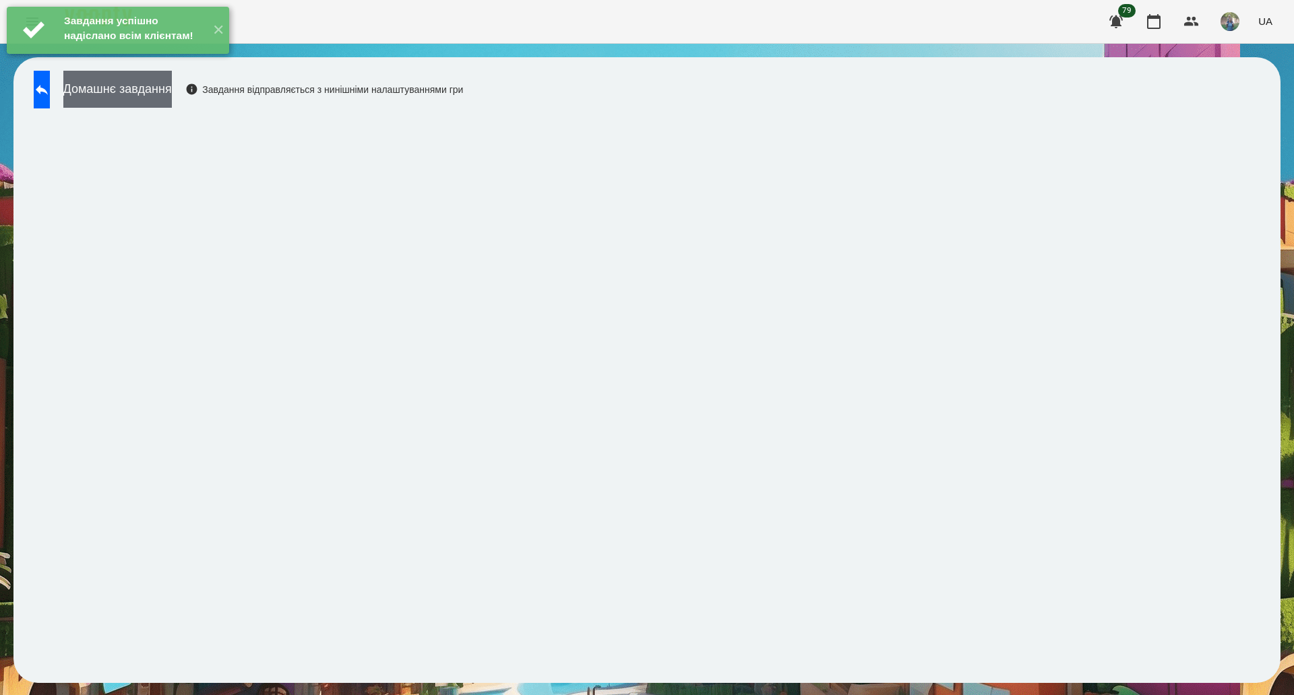
click at [170, 100] on button "Домашнє завдання" at bounding box center [117, 89] width 108 height 37
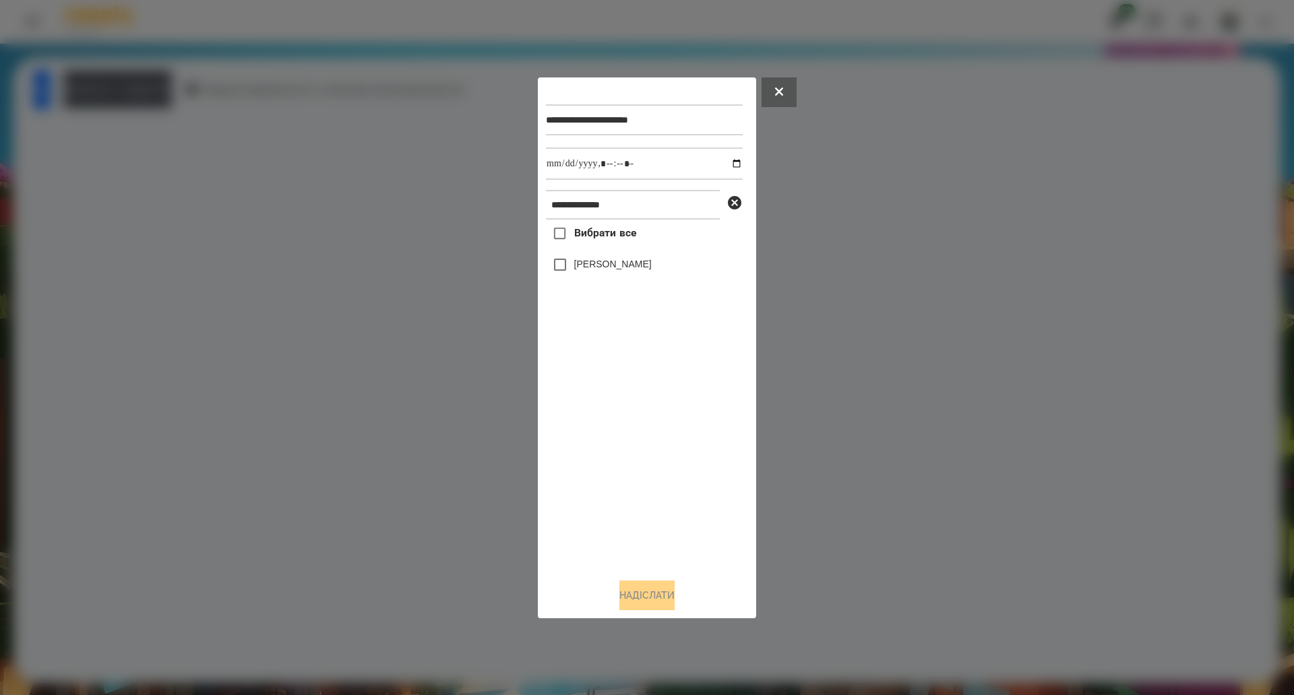
drag, startPoint x: 626, startPoint y: 245, endPoint x: 683, endPoint y: 201, distance: 72.1
click at [625, 245] on label "Вибрати все" at bounding box center [591, 234] width 90 height 28
click at [730, 161] on input "datetime-local" at bounding box center [644, 164] width 197 height 32
type input "**********"
click at [662, 595] on button "Надіслати" at bounding box center [646, 596] width 55 height 30
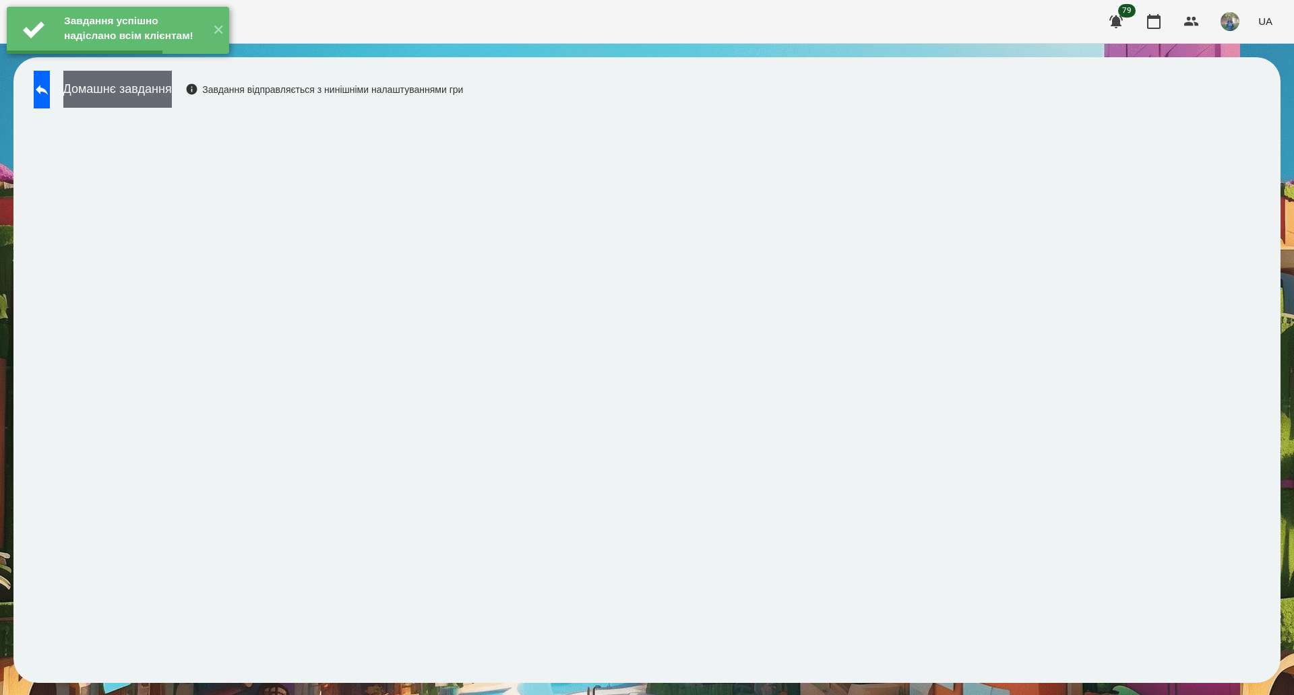
click at [123, 97] on button "Домашнє завдання" at bounding box center [117, 89] width 108 height 37
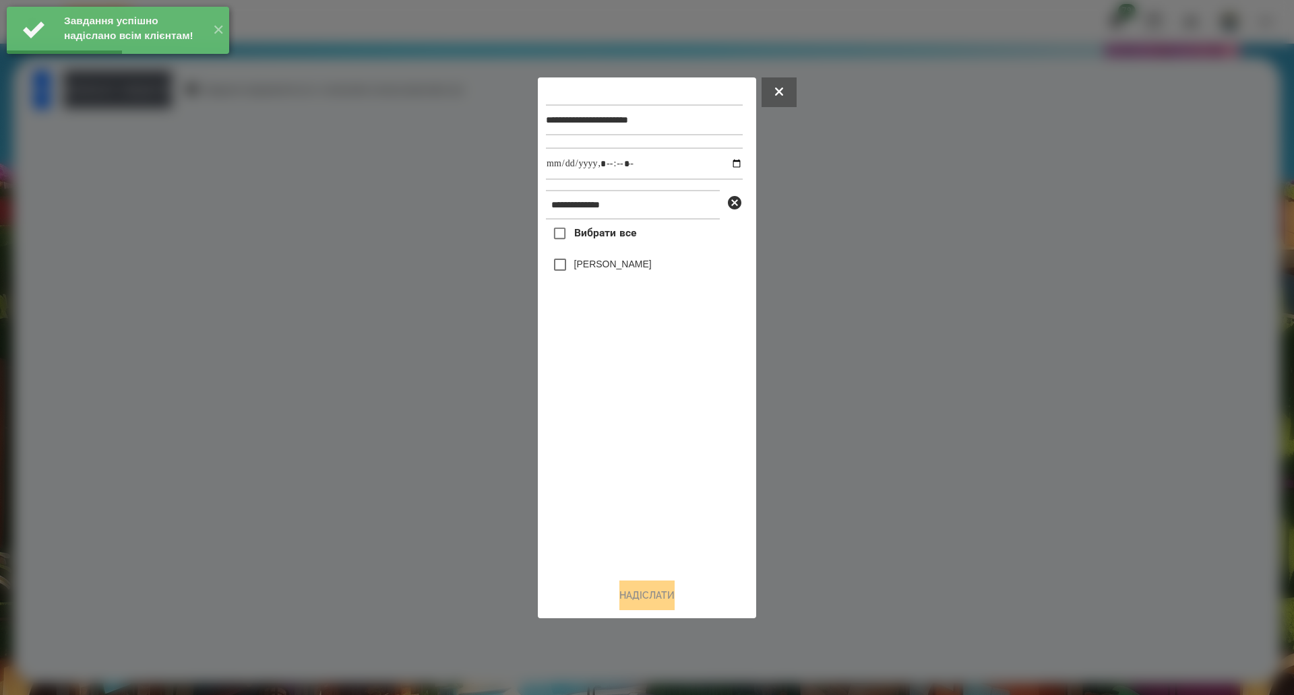
drag, startPoint x: 598, startPoint y: 237, endPoint x: 677, endPoint y: 208, distance: 84.6
click at [598, 235] on span "Вибрати все" at bounding box center [605, 233] width 63 height 16
click at [724, 165] on input "datetime-local" at bounding box center [644, 164] width 197 height 32
type input "**********"
click at [631, 605] on button "Надіслати" at bounding box center [646, 596] width 55 height 30
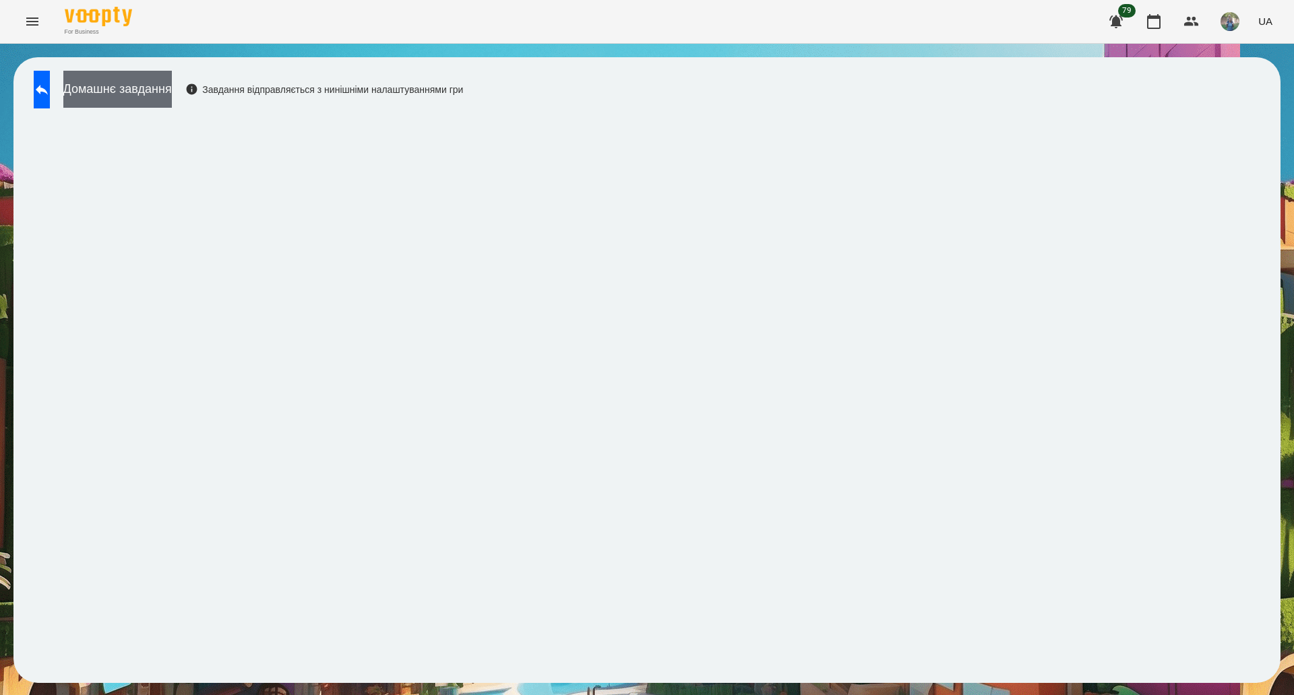
click at [172, 104] on button "Домашнє завдання" at bounding box center [117, 89] width 108 height 37
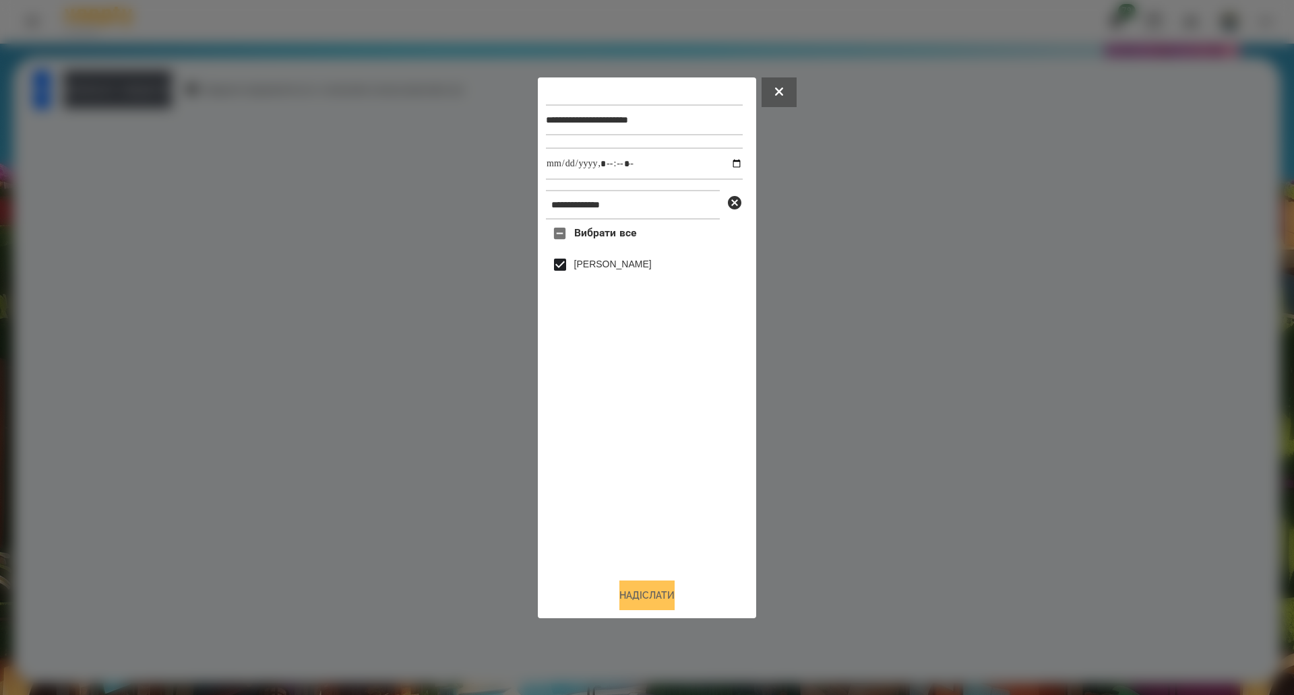
click at [653, 607] on button "Надіслати" at bounding box center [646, 596] width 55 height 30
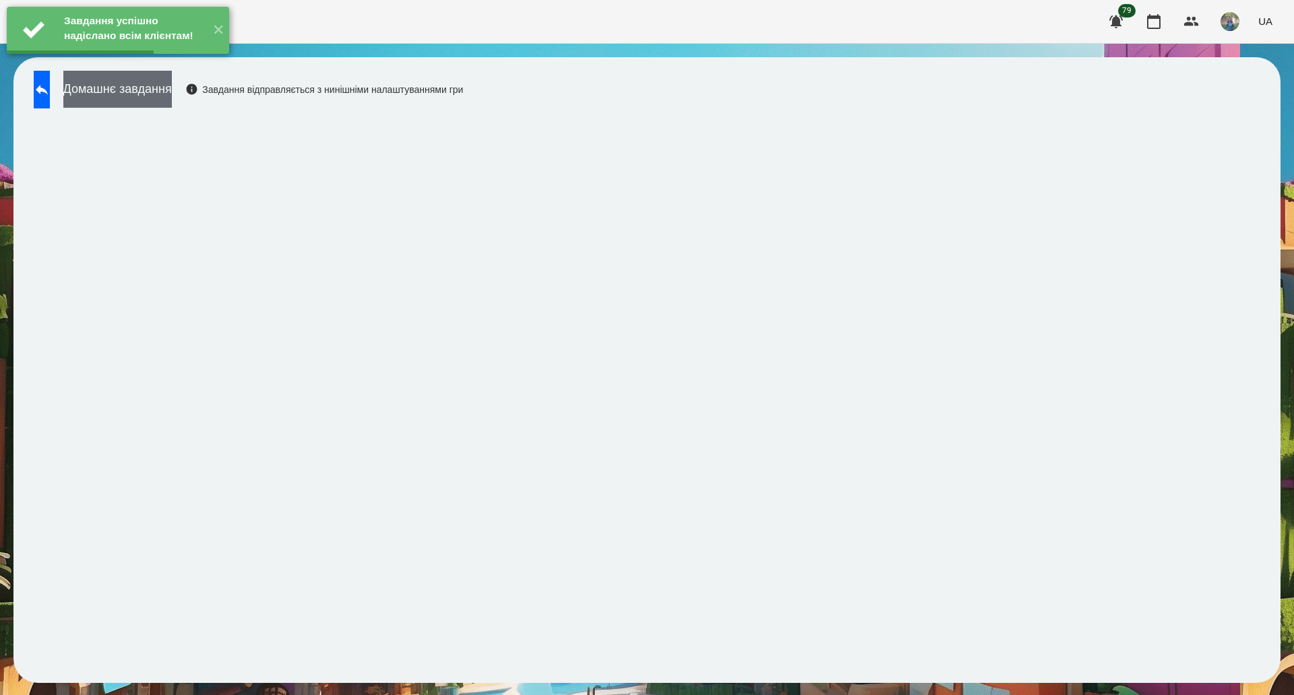
click at [123, 85] on button "Домашнє завдання" at bounding box center [117, 89] width 108 height 37
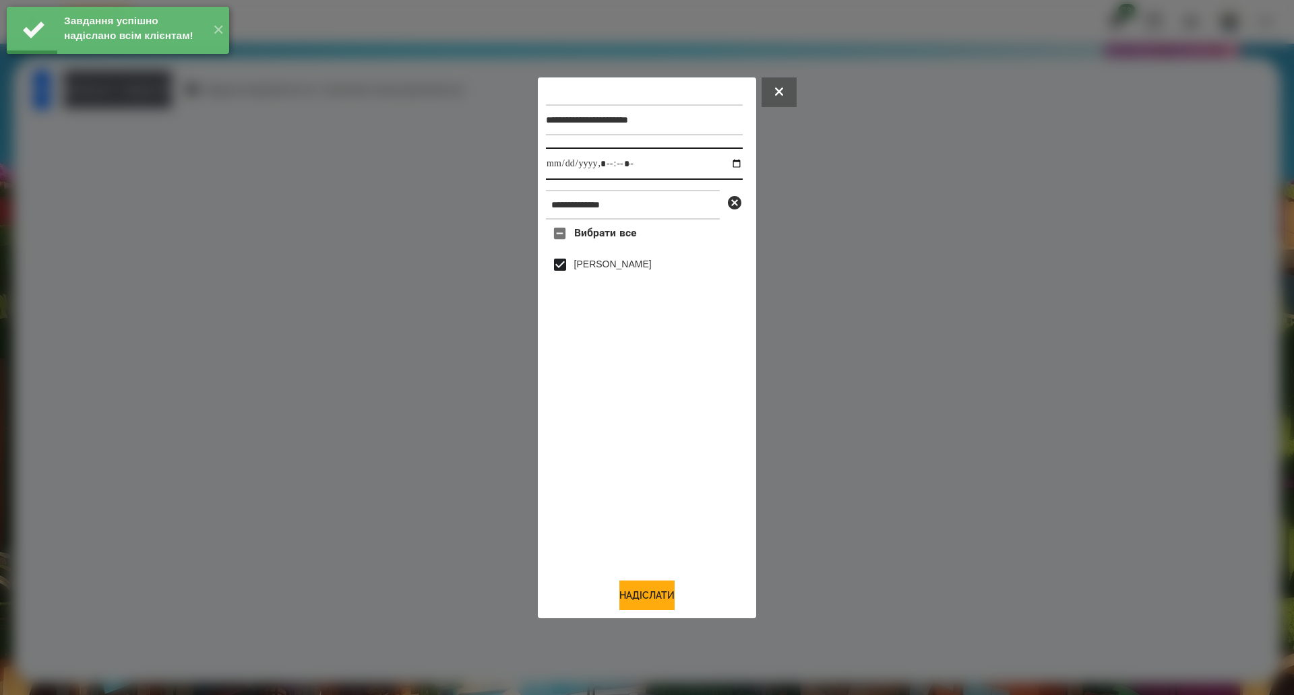
click at [713, 167] on input "datetime-local" at bounding box center [644, 164] width 197 height 32
click at [723, 163] on input "datetime-local" at bounding box center [644, 164] width 197 height 32
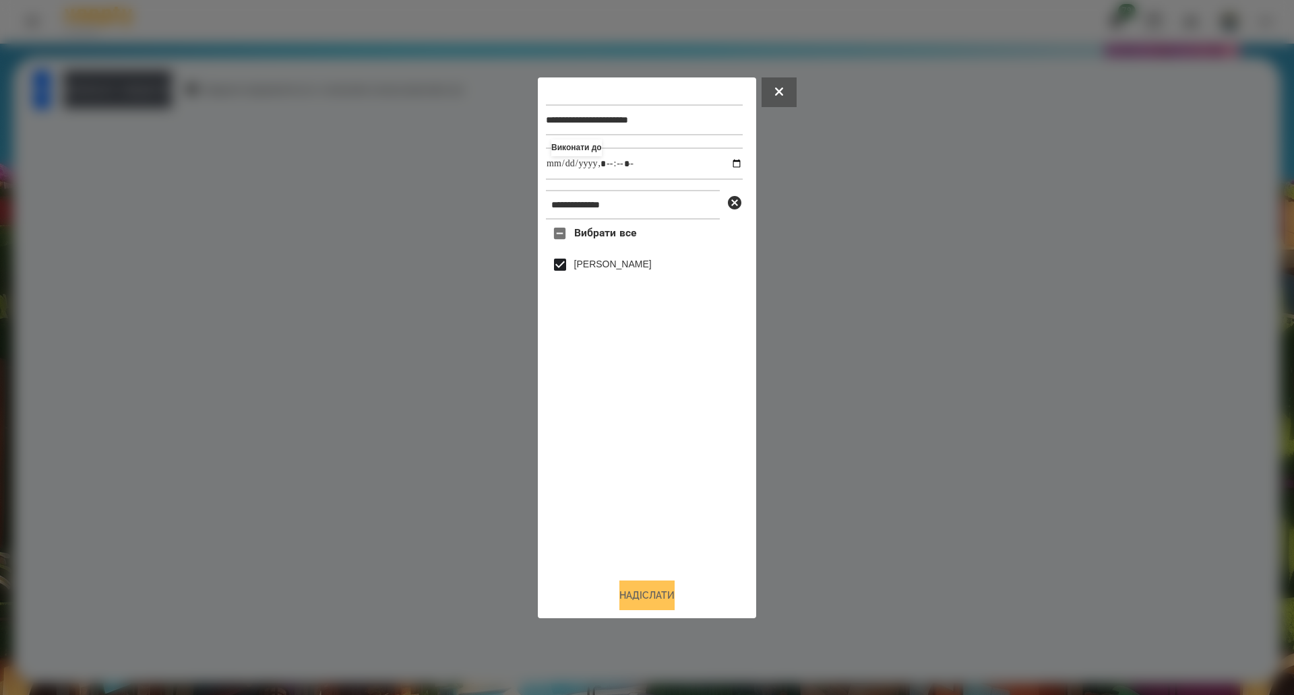
type input "**********"
click at [643, 607] on button "Надіслати" at bounding box center [646, 596] width 55 height 30
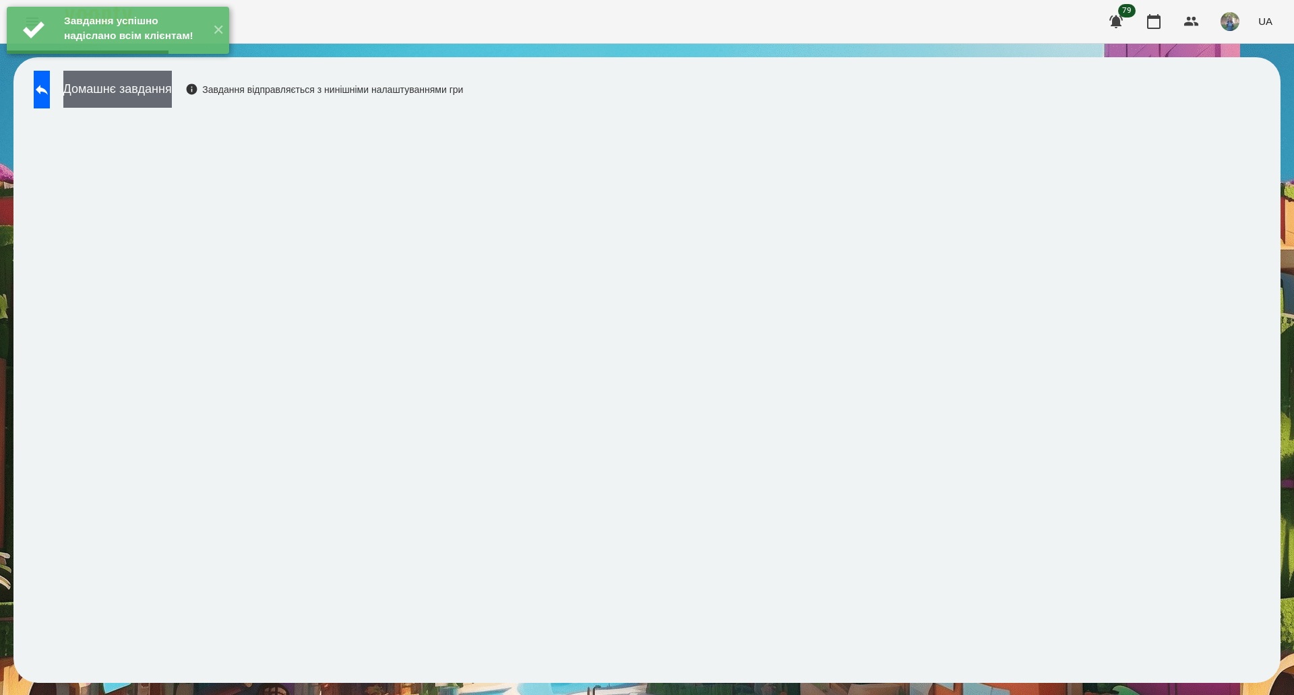
click at [131, 90] on button "Домашнє завдання" at bounding box center [117, 89] width 108 height 37
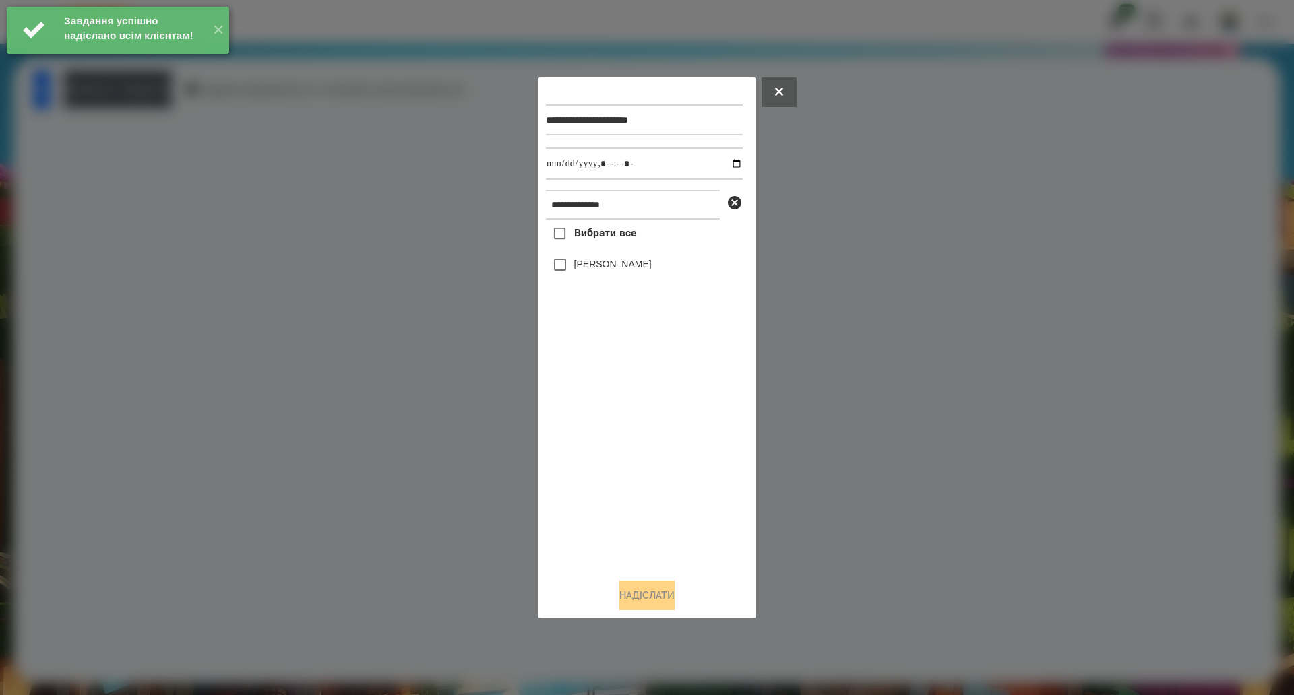
click at [591, 238] on span "Вибрати все" at bounding box center [605, 233] width 63 height 16
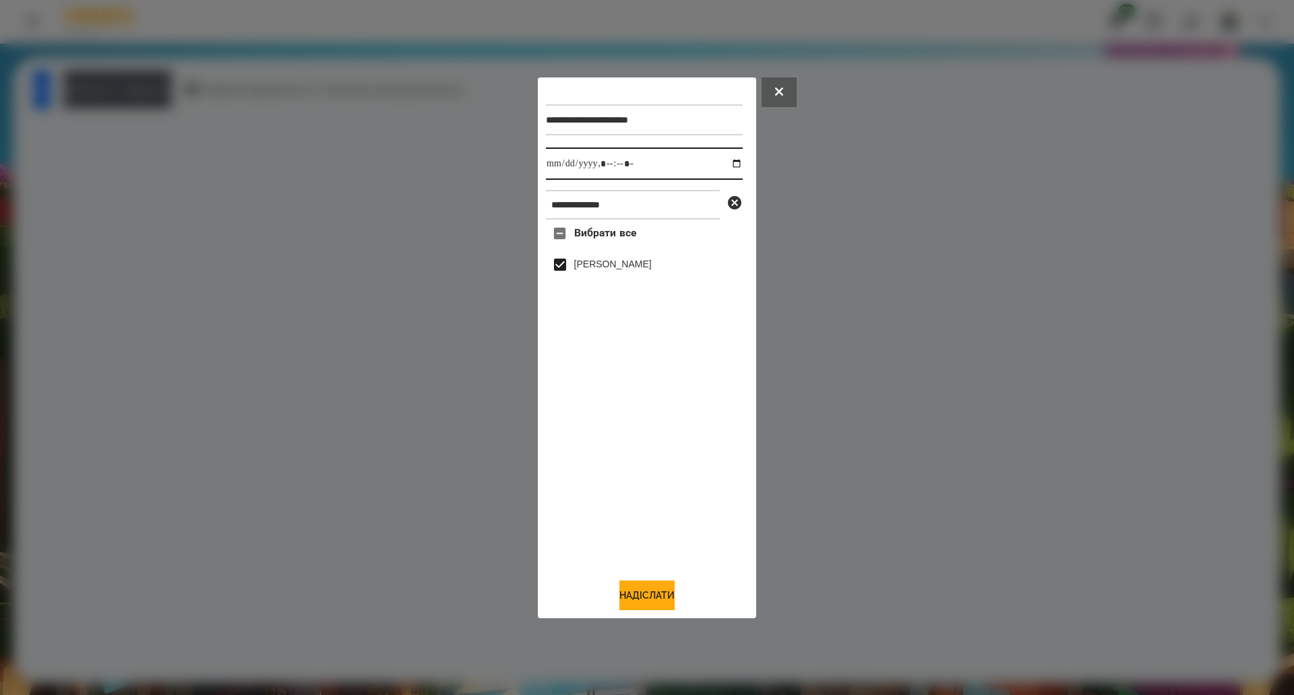
click at [718, 165] on input "datetime-local" at bounding box center [644, 164] width 197 height 32
drag, startPoint x: 729, startPoint y: 158, endPoint x: 724, endPoint y: 174, distance: 16.2
click at [728, 161] on input "datetime-local" at bounding box center [644, 164] width 197 height 32
type input "**********"
click at [645, 603] on button "Надіслати" at bounding box center [646, 596] width 55 height 30
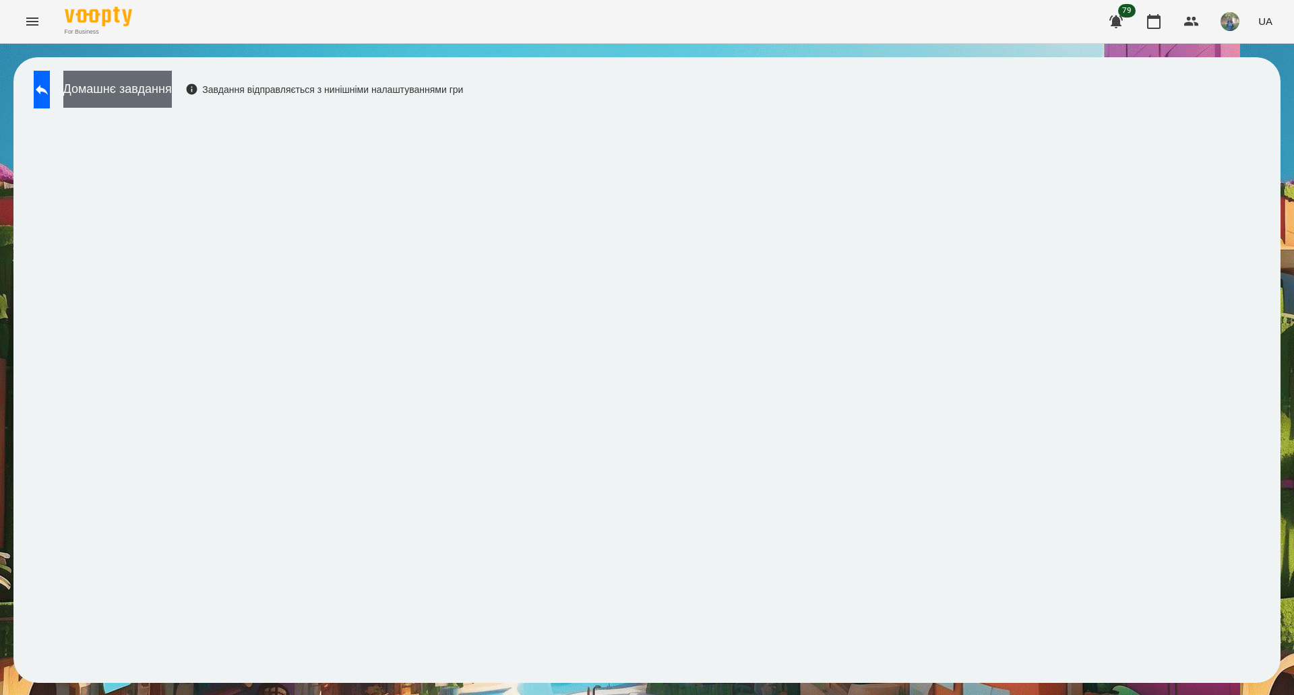
click at [172, 98] on button "Домашнє завдання" at bounding box center [117, 89] width 108 height 37
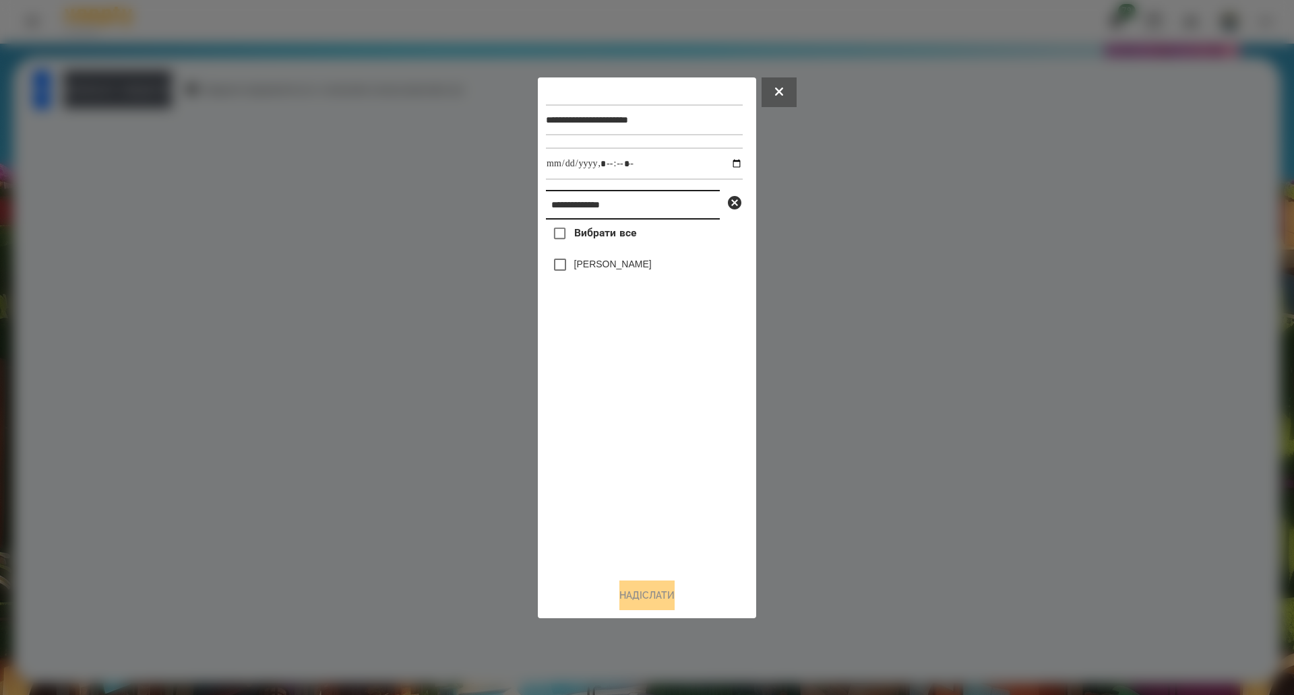
click at [619, 204] on input "**********" at bounding box center [633, 205] width 174 height 30
paste input "***"
type input "**********"
drag, startPoint x: 614, startPoint y: 234, endPoint x: 614, endPoint y: 243, distance: 9.4
click at [614, 241] on span "Вибрати все" at bounding box center [605, 233] width 63 height 16
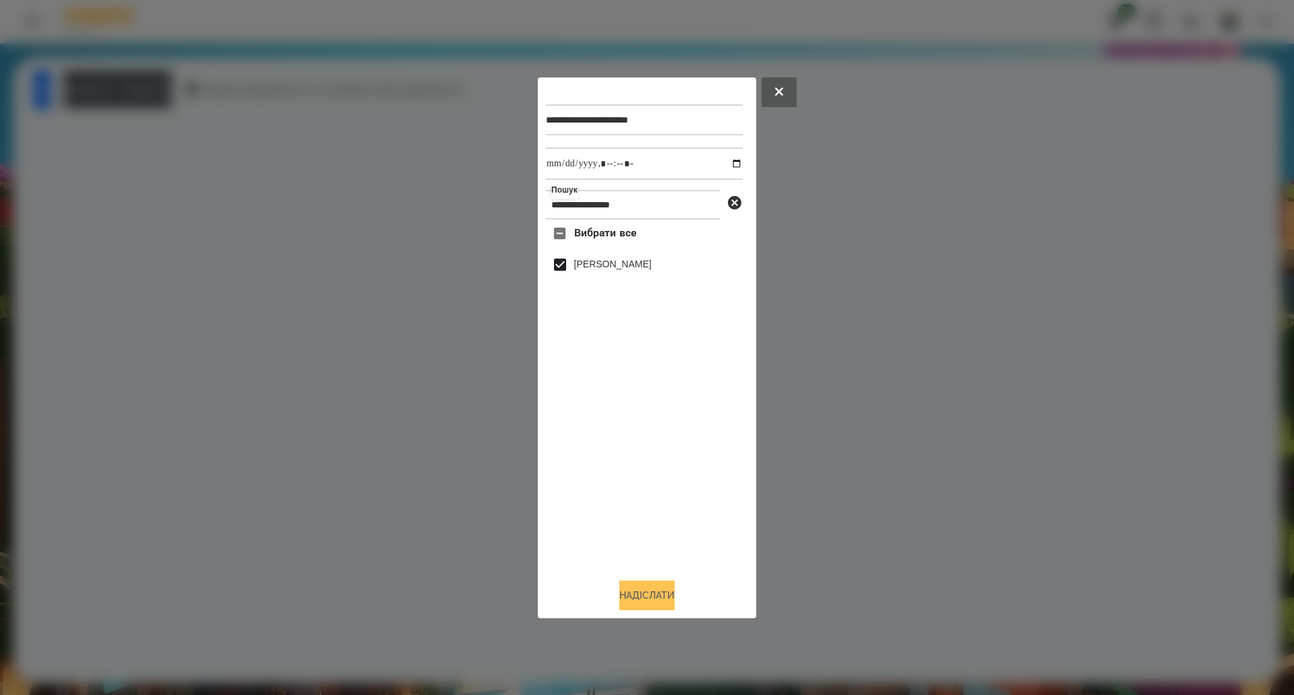
click at [642, 590] on button "Надіслати" at bounding box center [646, 596] width 55 height 30
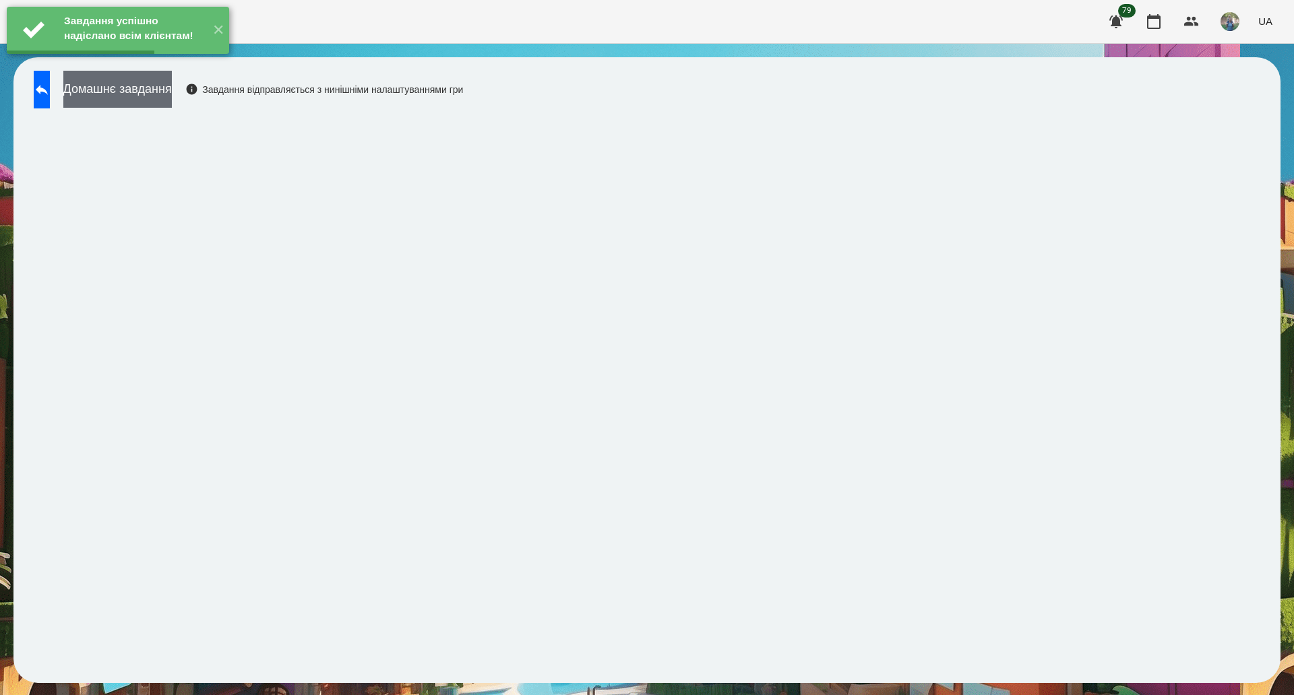
click at [172, 96] on button "Домашнє завдання" at bounding box center [117, 89] width 108 height 37
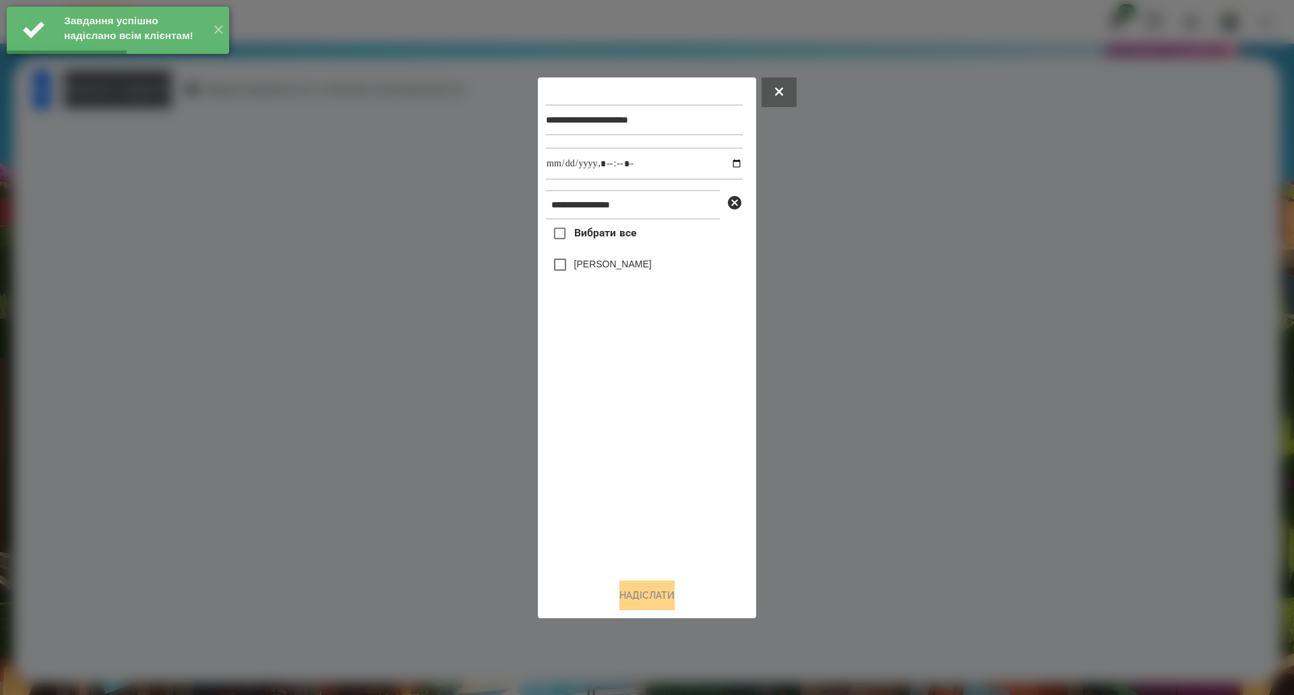
click at [583, 235] on span "Вибрати все" at bounding box center [605, 233] width 63 height 16
click at [722, 164] on input "datetime-local" at bounding box center [644, 164] width 197 height 32
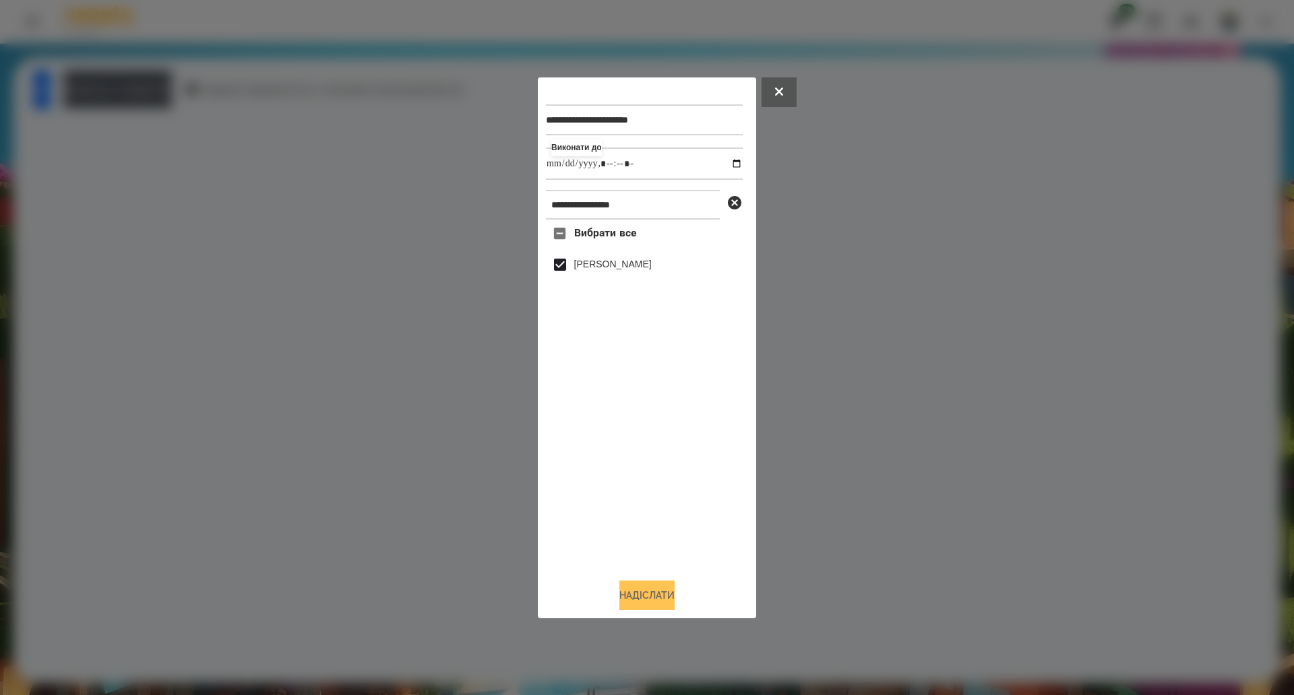
type input "**********"
click at [672, 604] on button "Надіслати" at bounding box center [646, 596] width 55 height 30
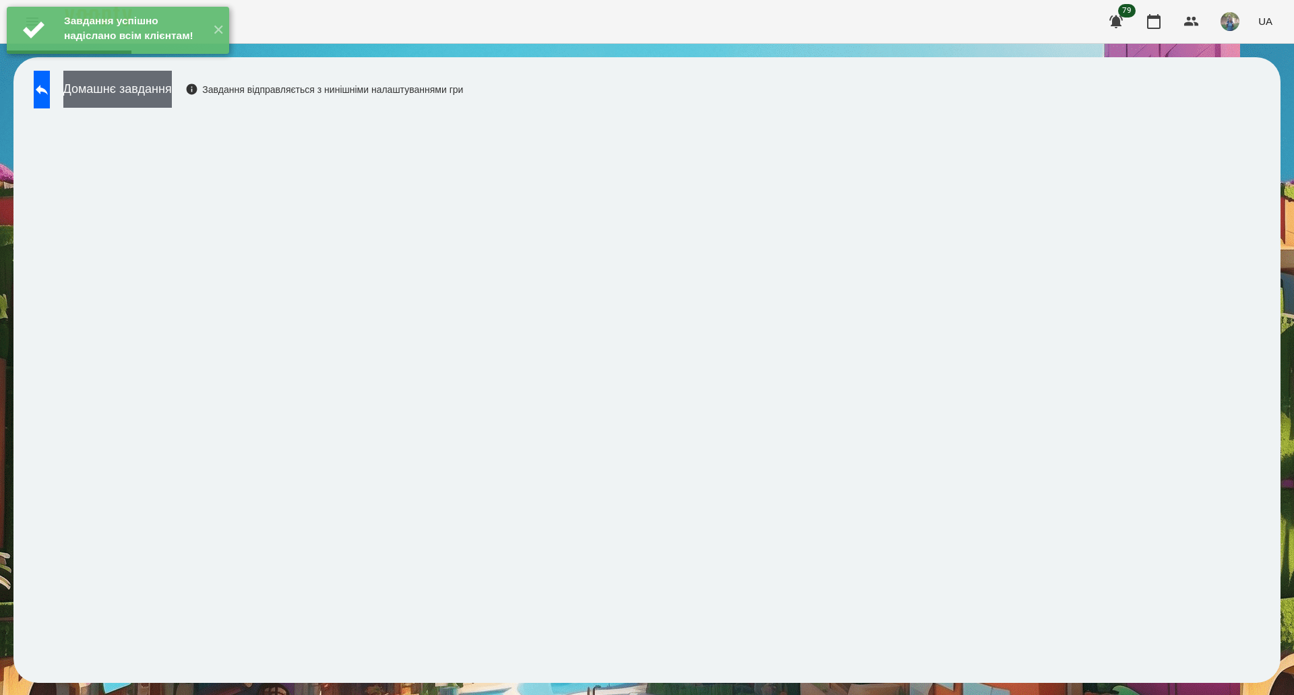
click at [162, 91] on button "Домашнє завдання" at bounding box center [117, 89] width 108 height 37
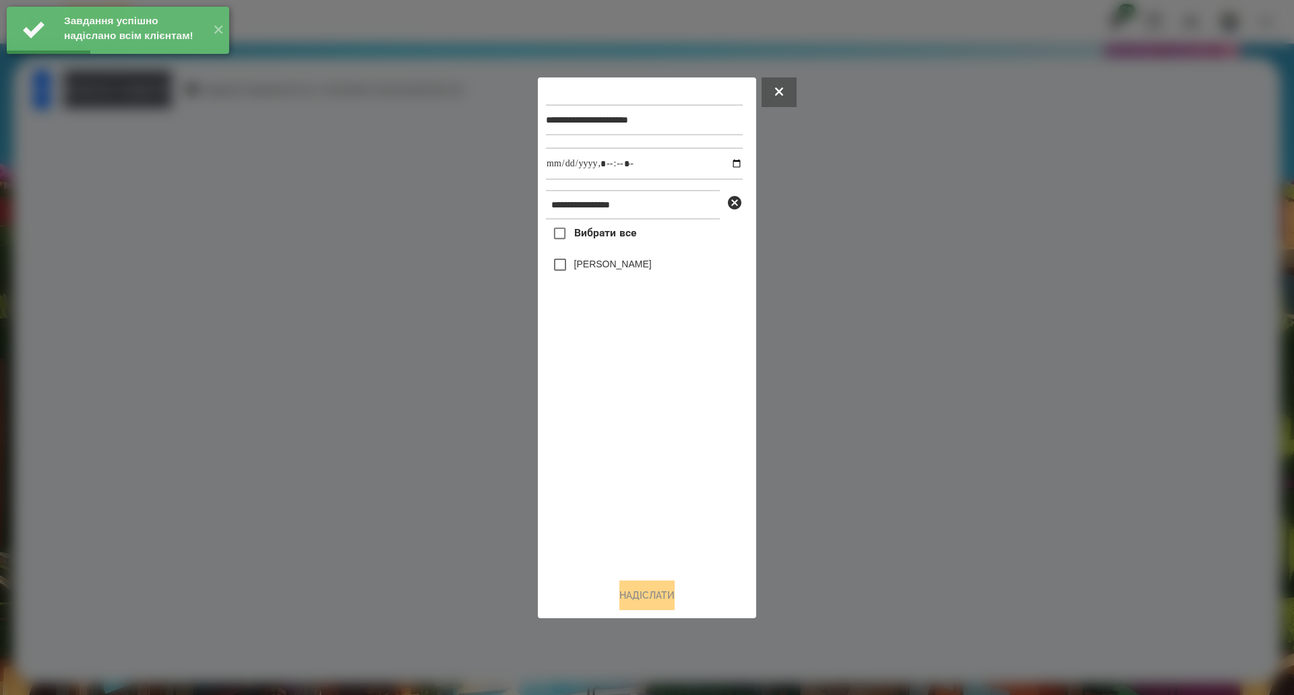
drag, startPoint x: 606, startPoint y: 233, endPoint x: 650, endPoint y: 210, distance: 49.7
click at [606, 233] on span "Вибрати все" at bounding box center [605, 233] width 63 height 16
click at [724, 163] on input "datetime-local" at bounding box center [644, 164] width 197 height 32
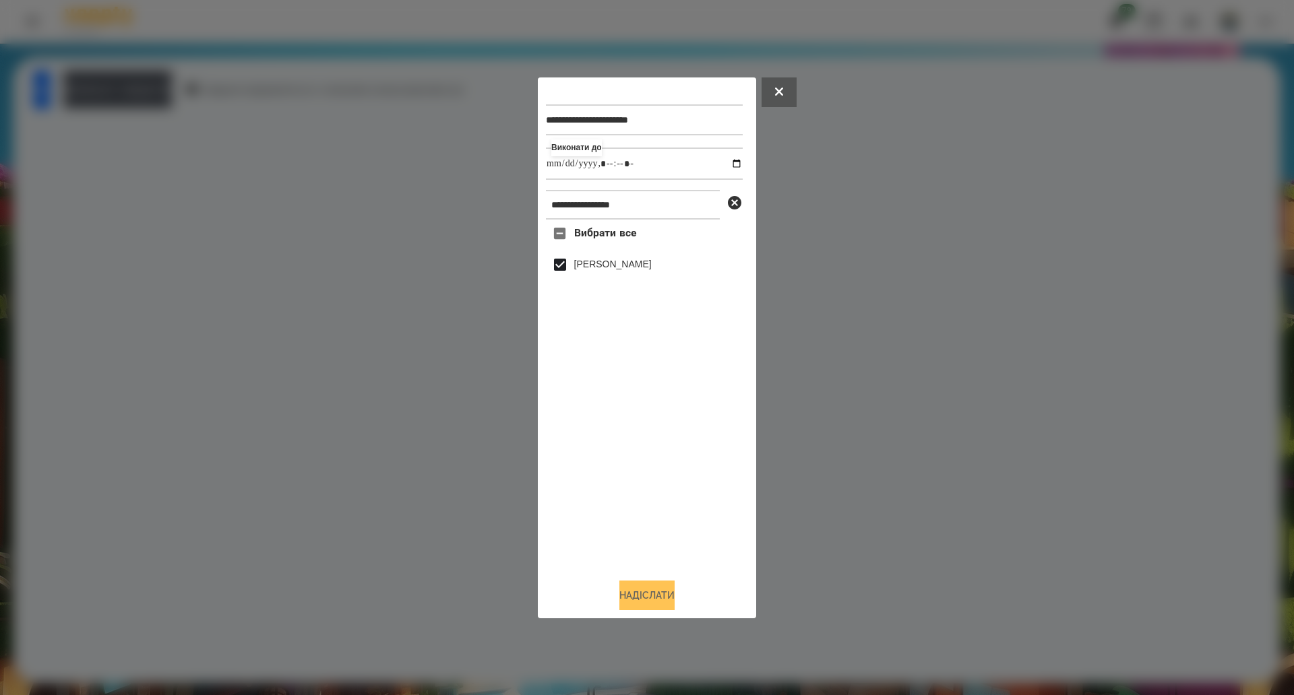
type input "**********"
click at [621, 608] on button "Надіслати" at bounding box center [646, 596] width 55 height 30
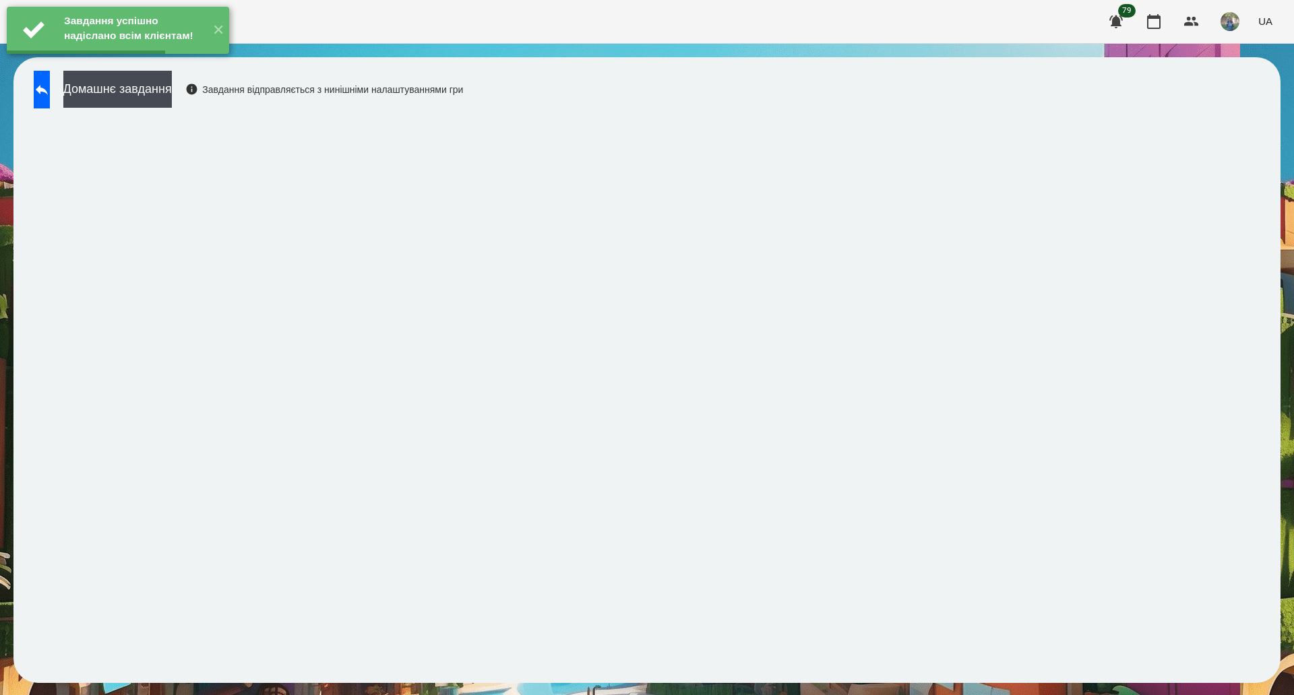
click at [172, 82] on button "Домашнє завдання" at bounding box center [117, 89] width 108 height 37
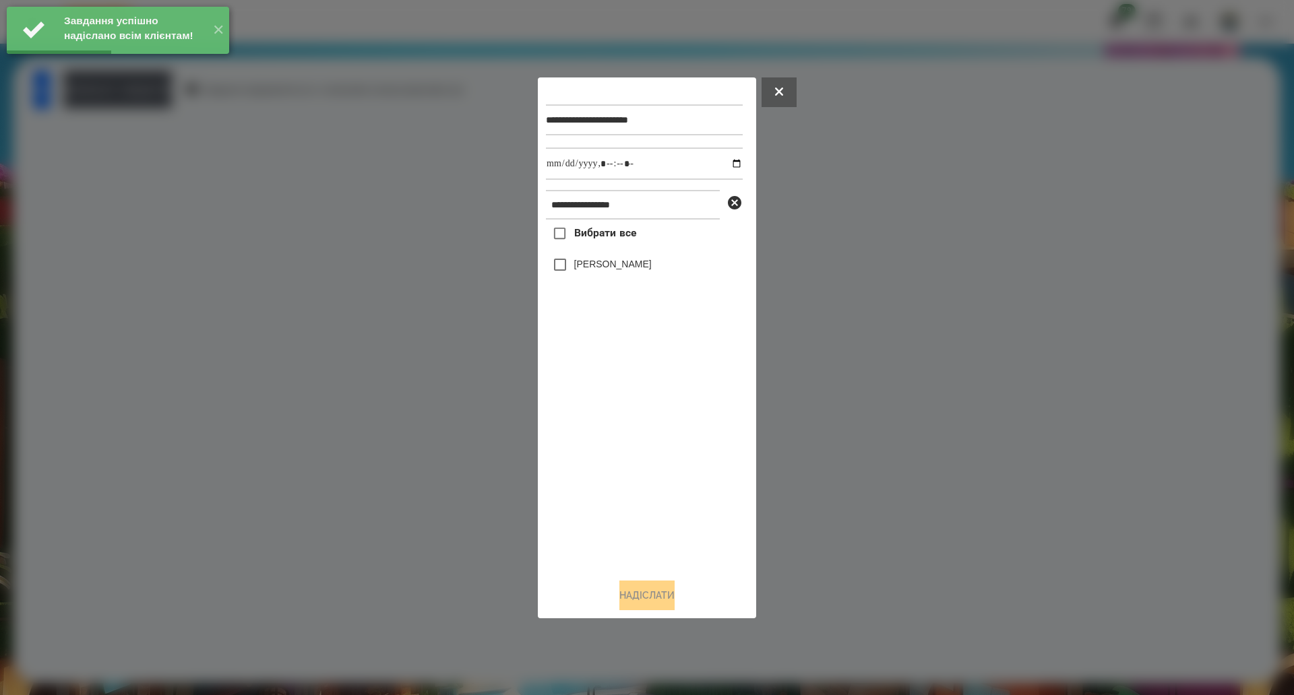
drag, startPoint x: 606, startPoint y: 234, endPoint x: 648, endPoint y: 218, distance: 44.8
click at [606, 232] on span "Вибрати все" at bounding box center [605, 233] width 63 height 16
click at [722, 164] on input "datetime-local" at bounding box center [644, 164] width 197 height 32
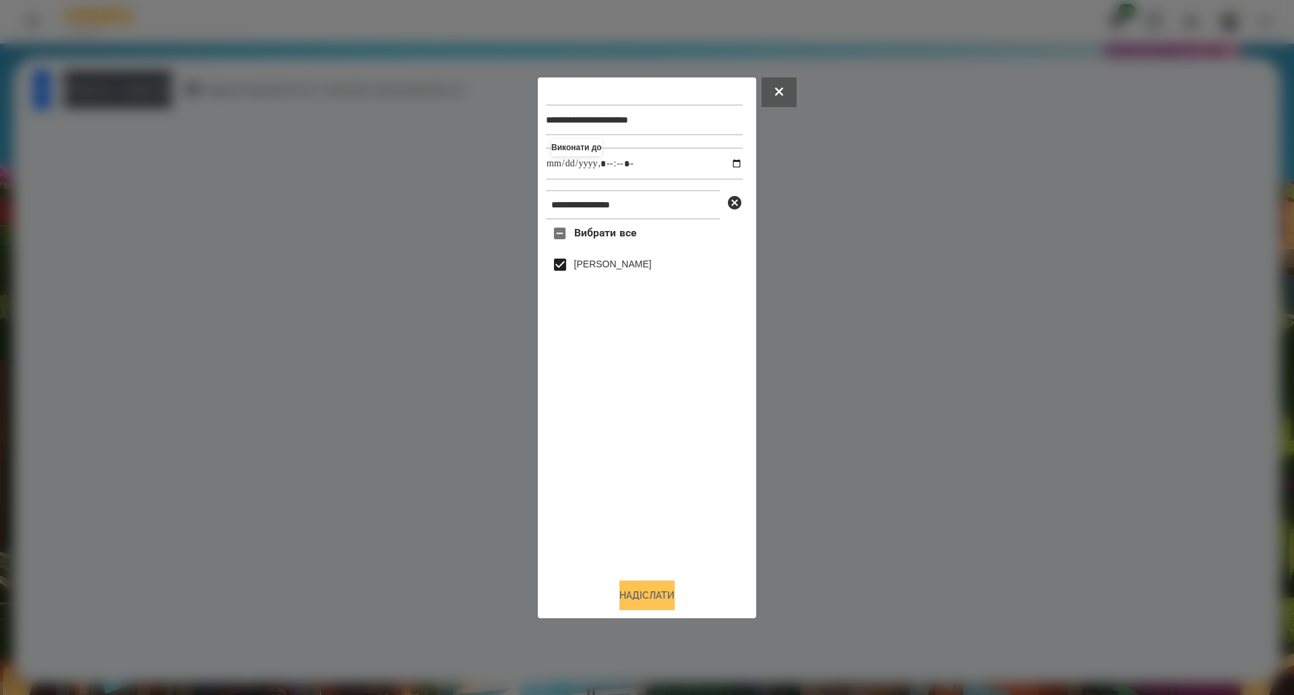
type input "**********"
click at [632, 593] on button "Надіслати" at bounding box center [646, 596] width 55 height 30
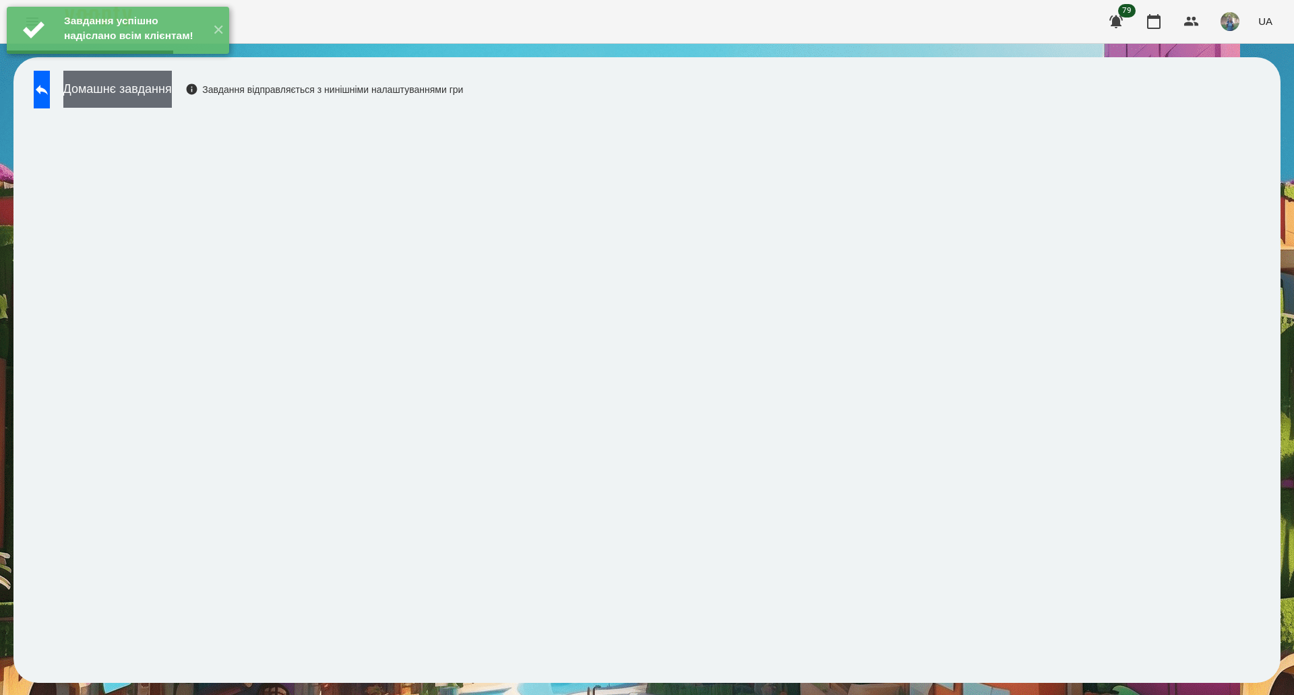
click at [172, 96] on button "Домашнє завдання" at bounding box center [117, 89] width 108 height 37
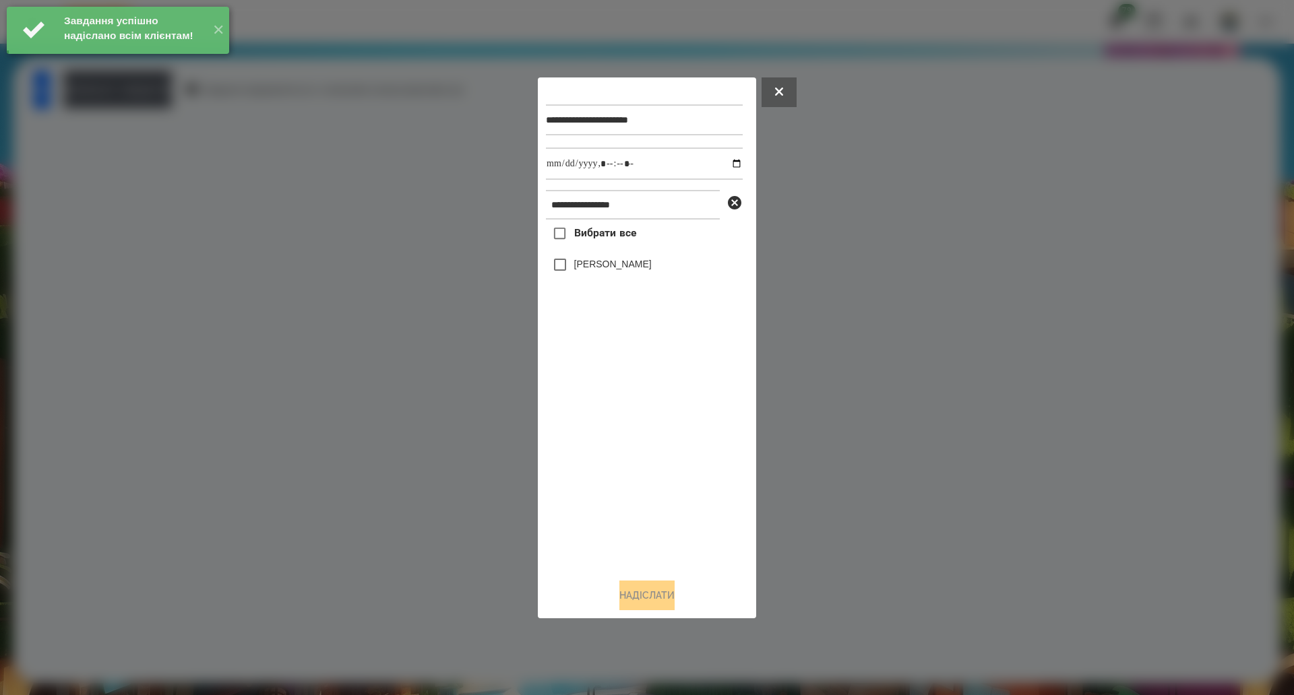
click at [575, 241] on span "Вибрати все" at bounding box center [605, 233] width 63 height 16
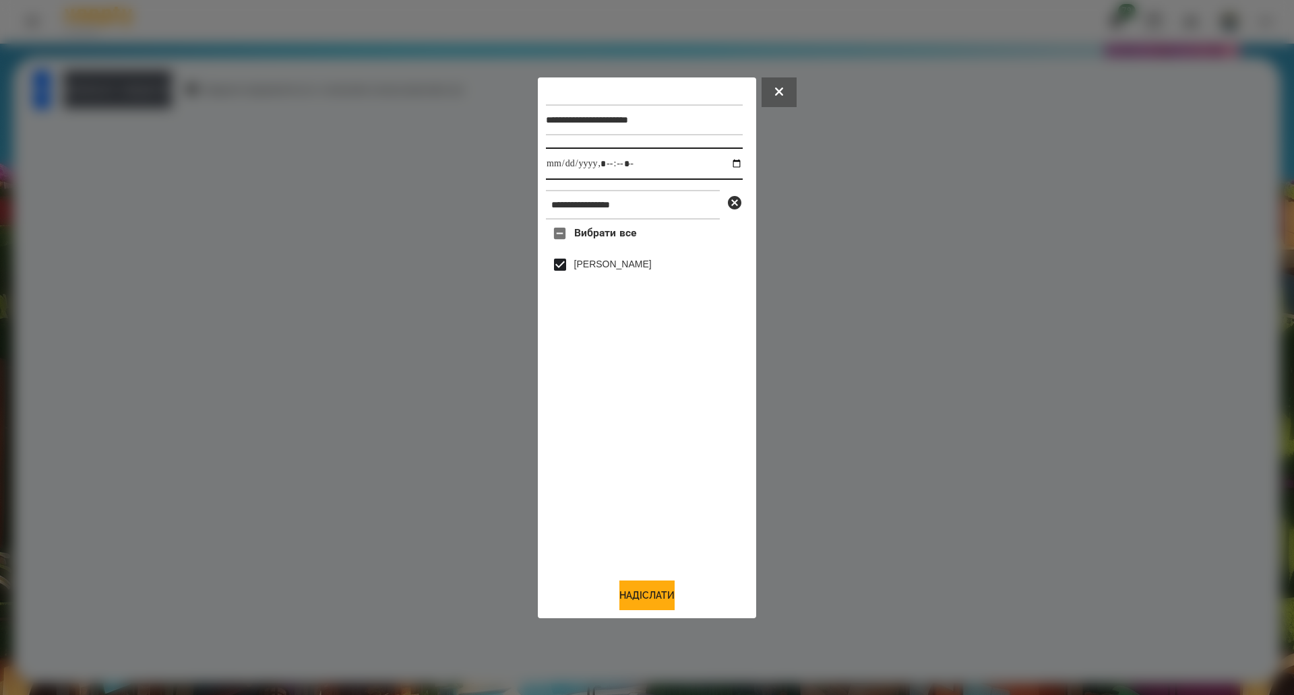
click at [723, 167] on input "datetime-local" at bounding box center [644, 164] width 197 height 32
type input "**********"
click at [623, 602] on button "Надіслати" at bounding box center [646, 596] width 55 height 30
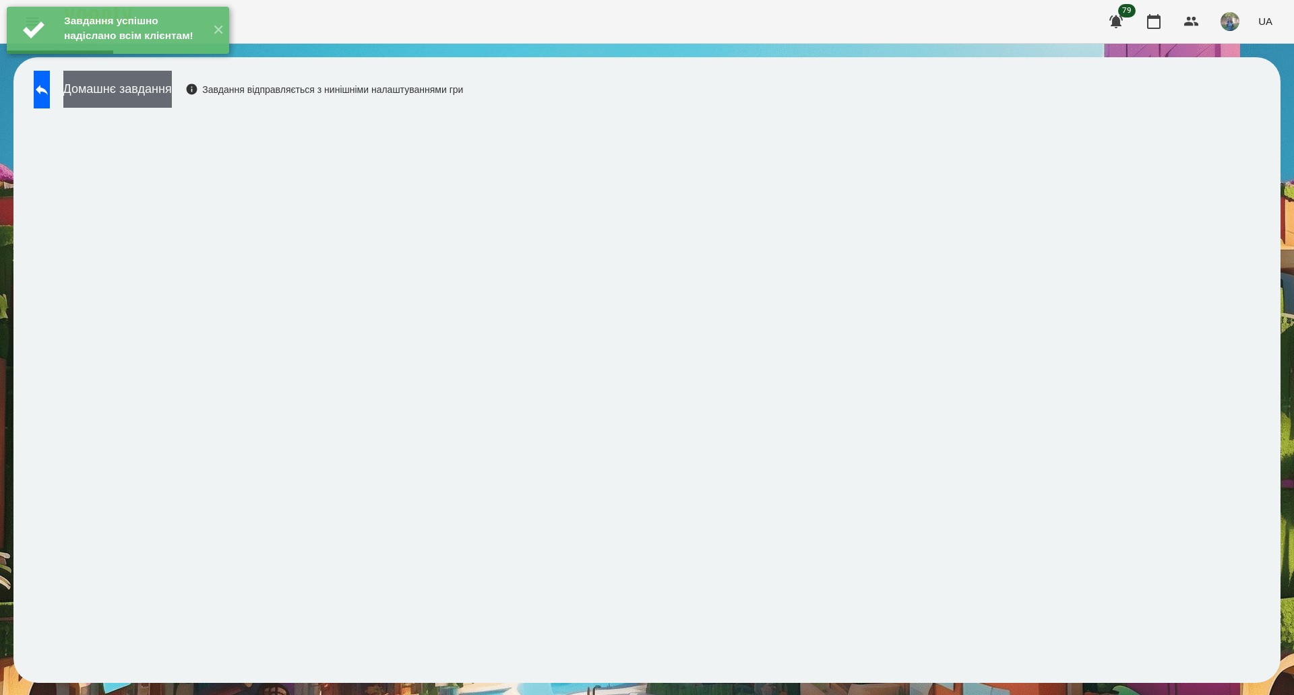
click at [158, 91] on button "Домашнє завдання" at bounding box center [117, 89] width 108 height 37
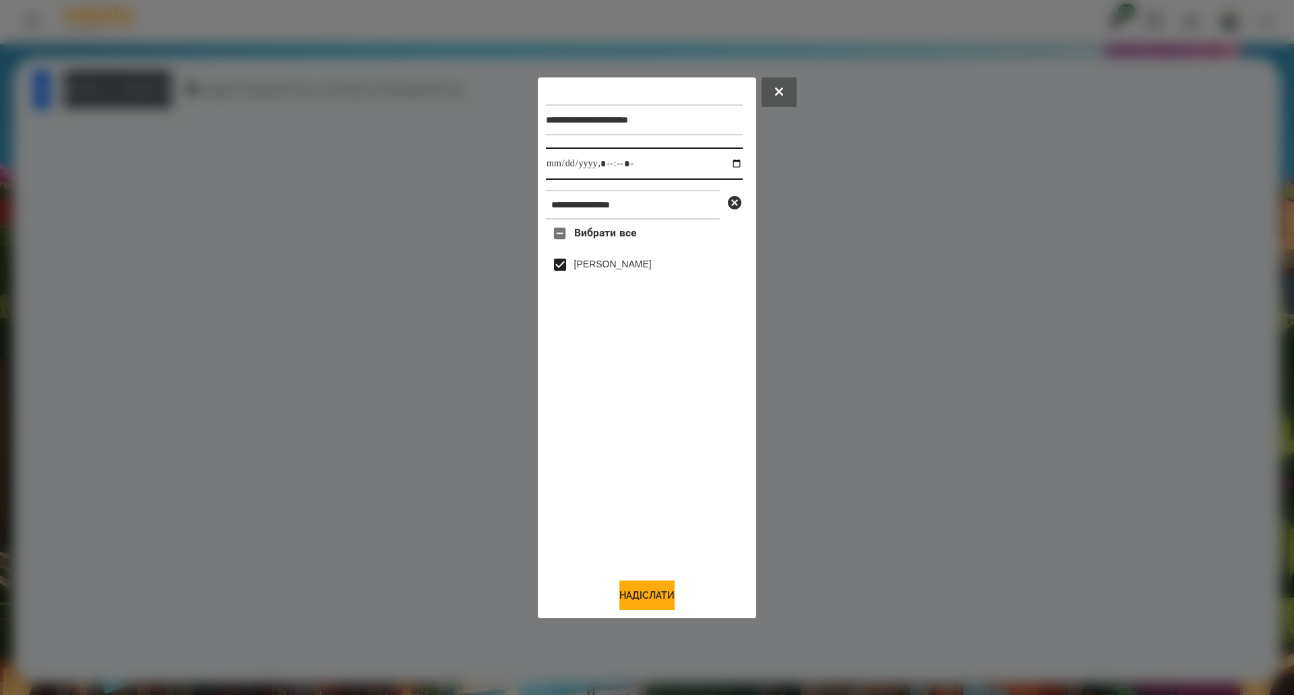
click at [725, 166] on input "datetime-local" at bounding box center [644, 164] width 197 height 32
type input "**********"
click at [634, 592] on button "Надіслати" at bounding box center [646, 596] width 55 height 30
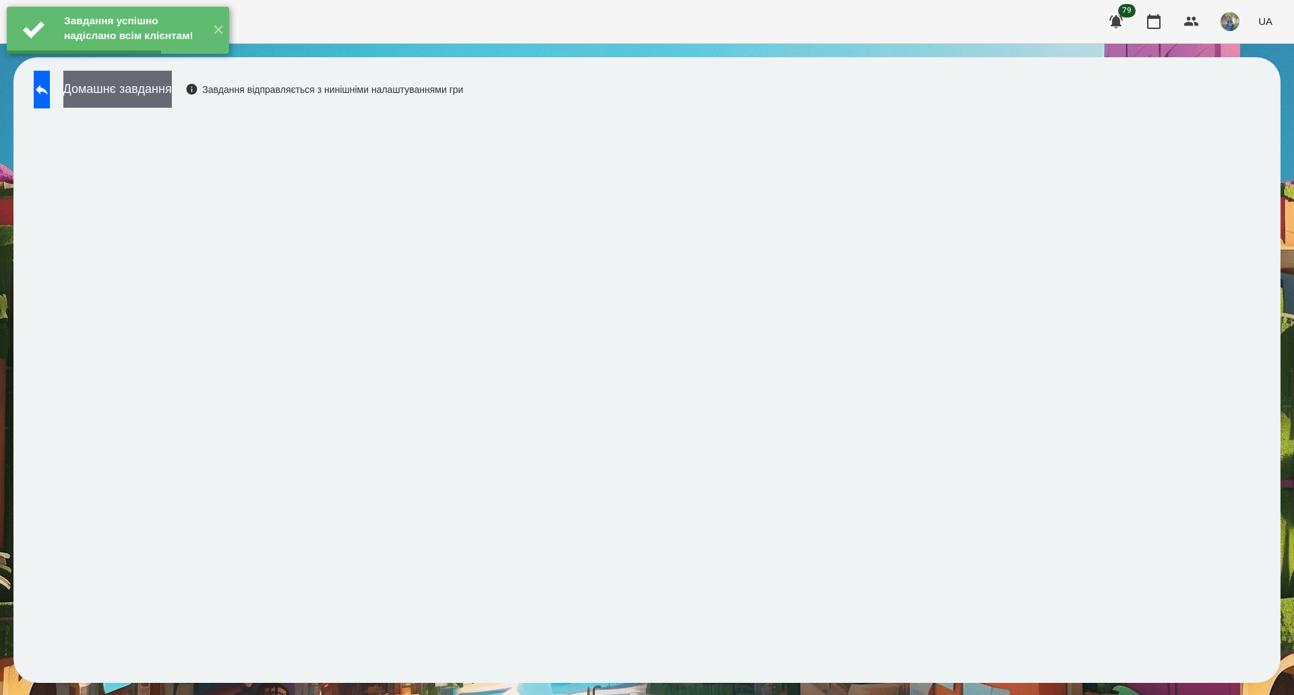
click at [170, 106] on button "Домашнє завдання" at bounding box center [117, 89] width 108 height 37
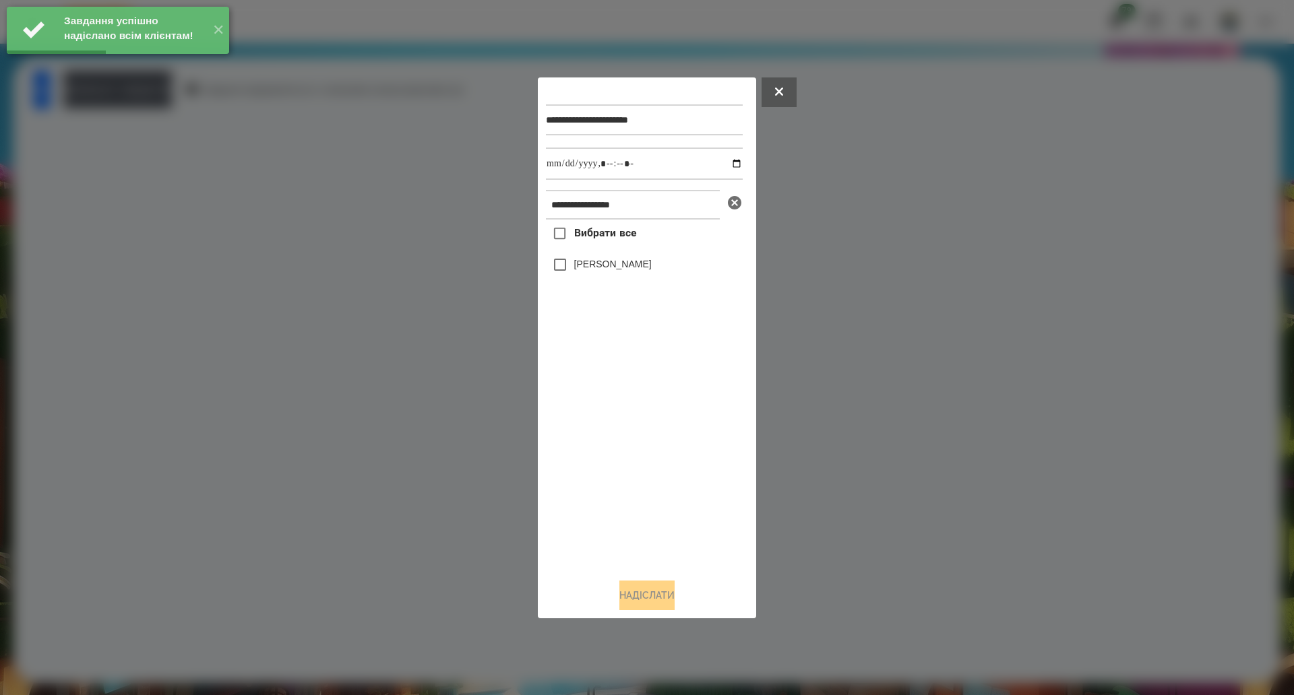
drag, startPoint x: 619, startPoint y: 234, endPoint x: 740, endPoint y: 212, distance: 123.3
click at [619, 234] on span "Вибрати все" at bounding box center [605, 233] width 63 height 16
click at [730, 160] on input "datetime-local" at bounding box center [644, 164] width 197 height 32
type input "**********"
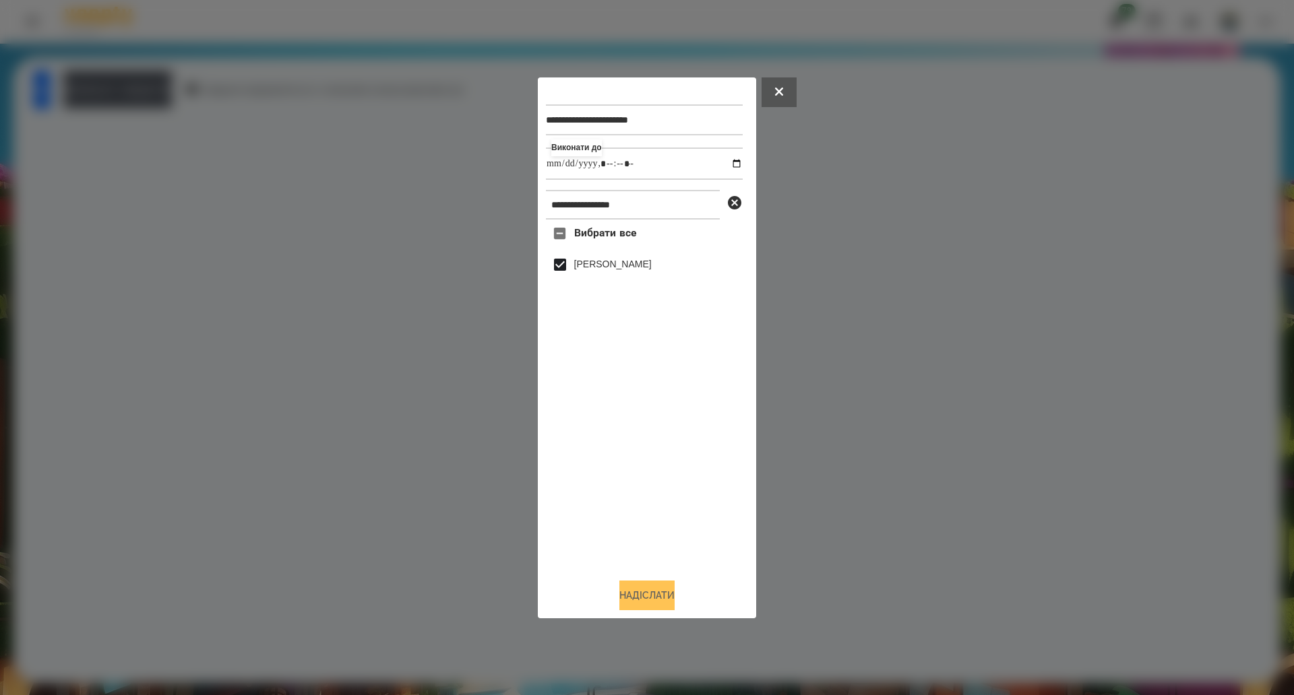
click at [638, 598] on button "Надіслати" at bounding box center [646, 596] width 55 height 30
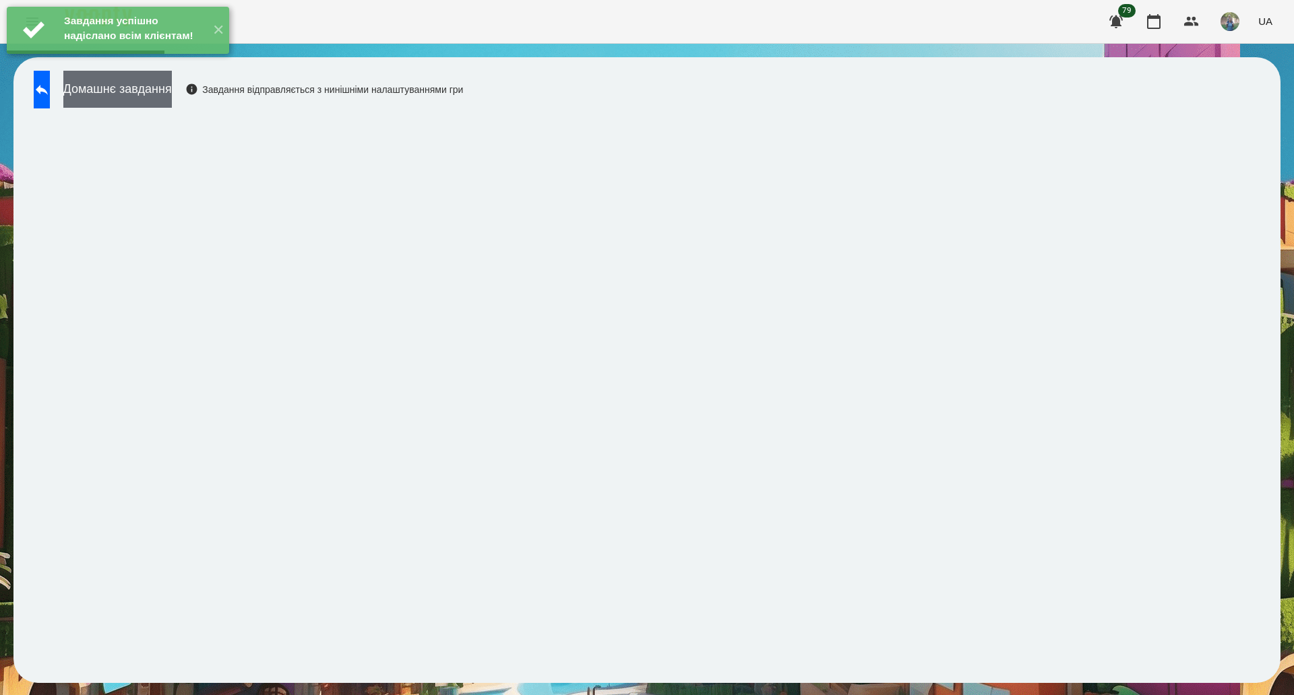
click at [146, 86] on button "Домашнє завдання" at bounding box center [117, 89] width 108 height 37
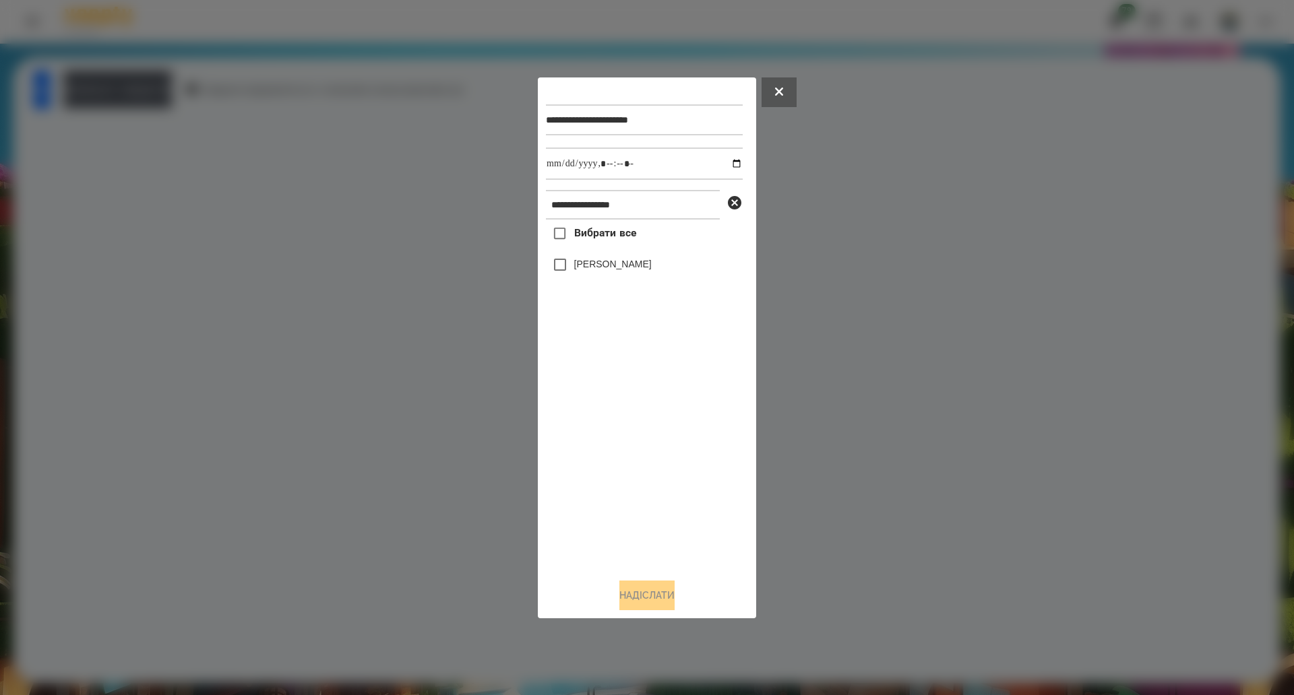
click at [598, 232] on span "Вибрати все" at bounding box center [605, 233] width 63 height 16
click at [724, 165] on input "datetime-local" at bounding box center [644, 164] width 197 height 32
type input "**********"
click at [639, 606] on button "Надіслати" at bounding box center [646, 596] width 55 height 30
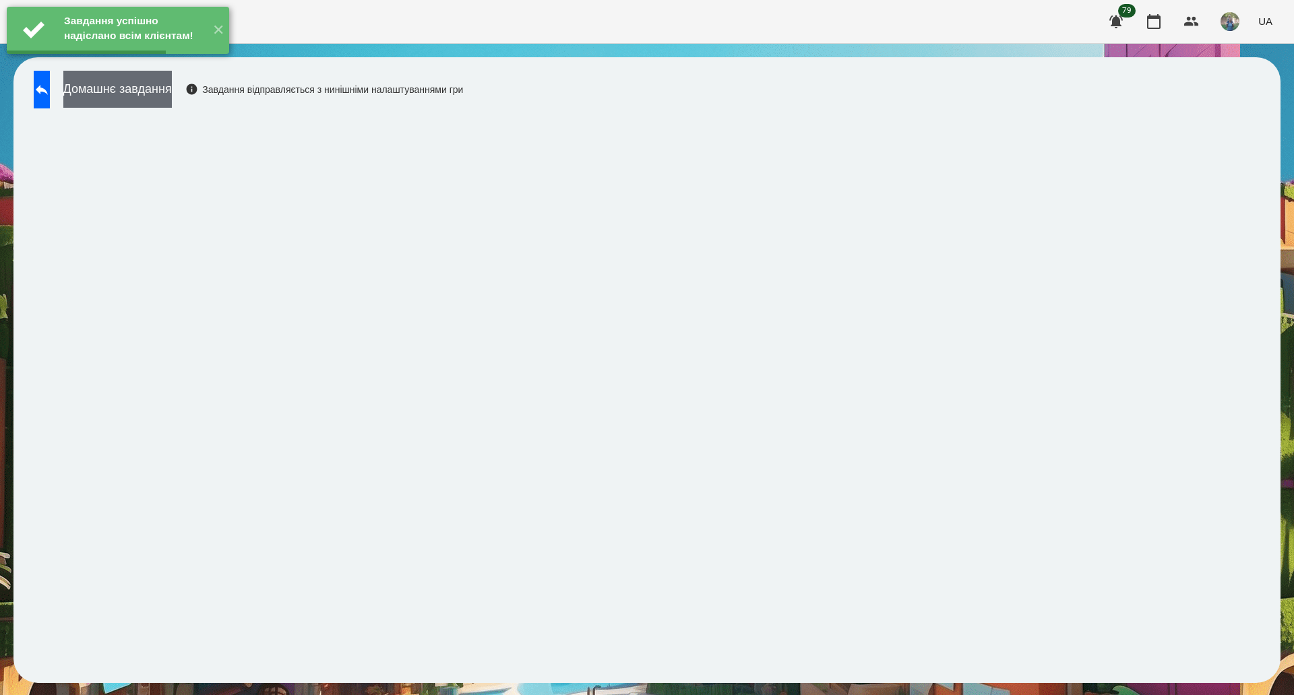
click at [160, 86] on button "Домашнє завдання" at bounding box center [117, 89] width 108 height 37
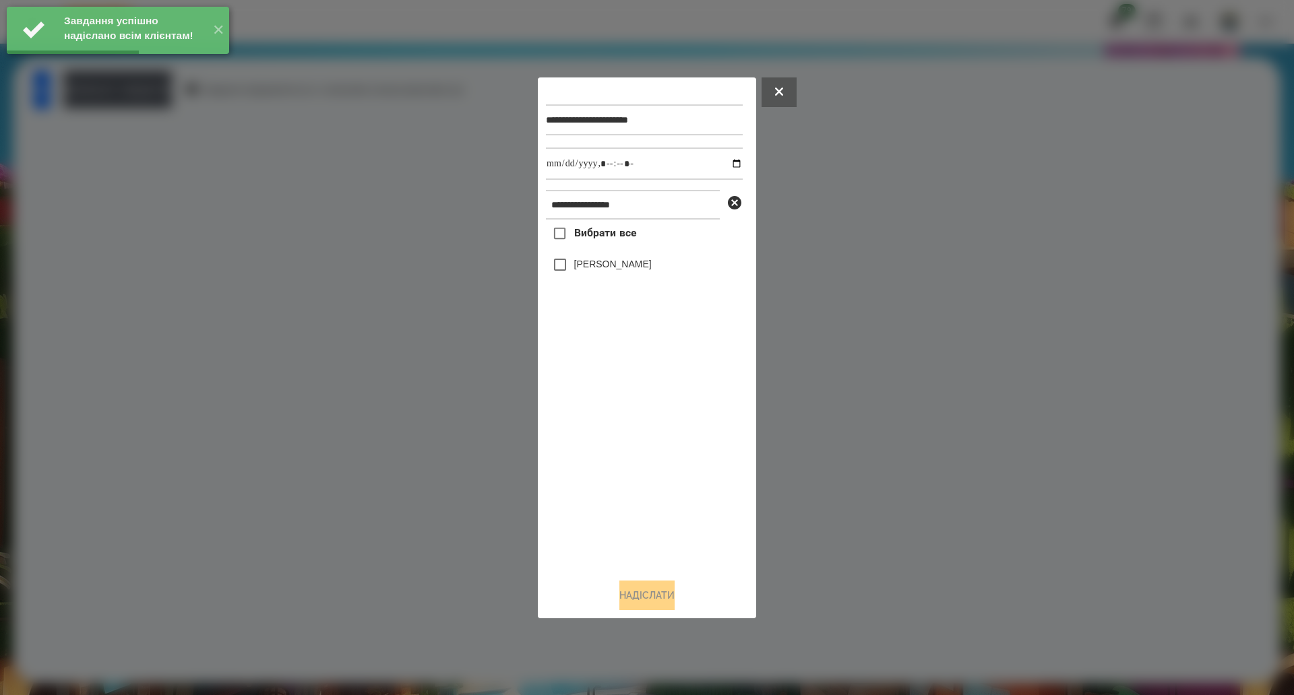
click at [613, 237] on span "Вибрати все" at bounding box center [605, 233] width 63 height 16
click at [725, 164] on input "datetime-local" at bounding box center [644, 164] width 197 height 32
type input "**********"
click at [654, 603] on button "Надіслати" at bounding box center [646, 596] width 55 height 30
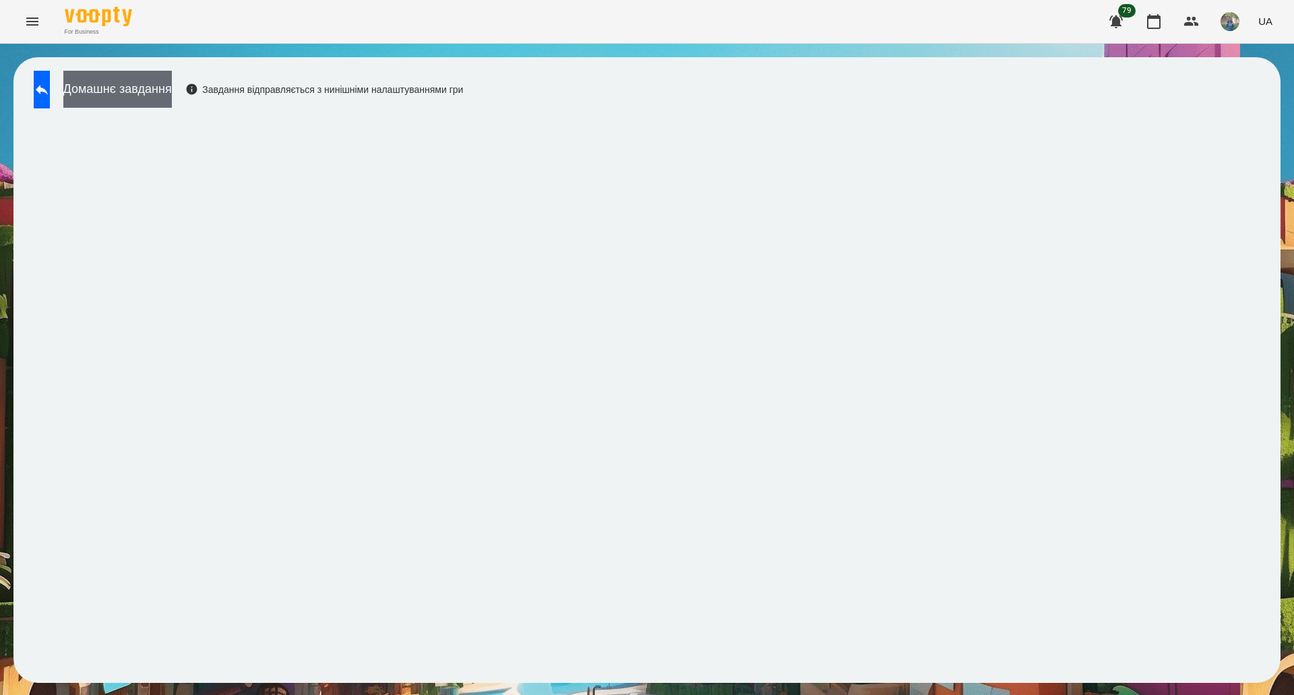
click at [172, 81] on button "Домашнє завдання" at bounding box center [117, 89] width 108 height 37
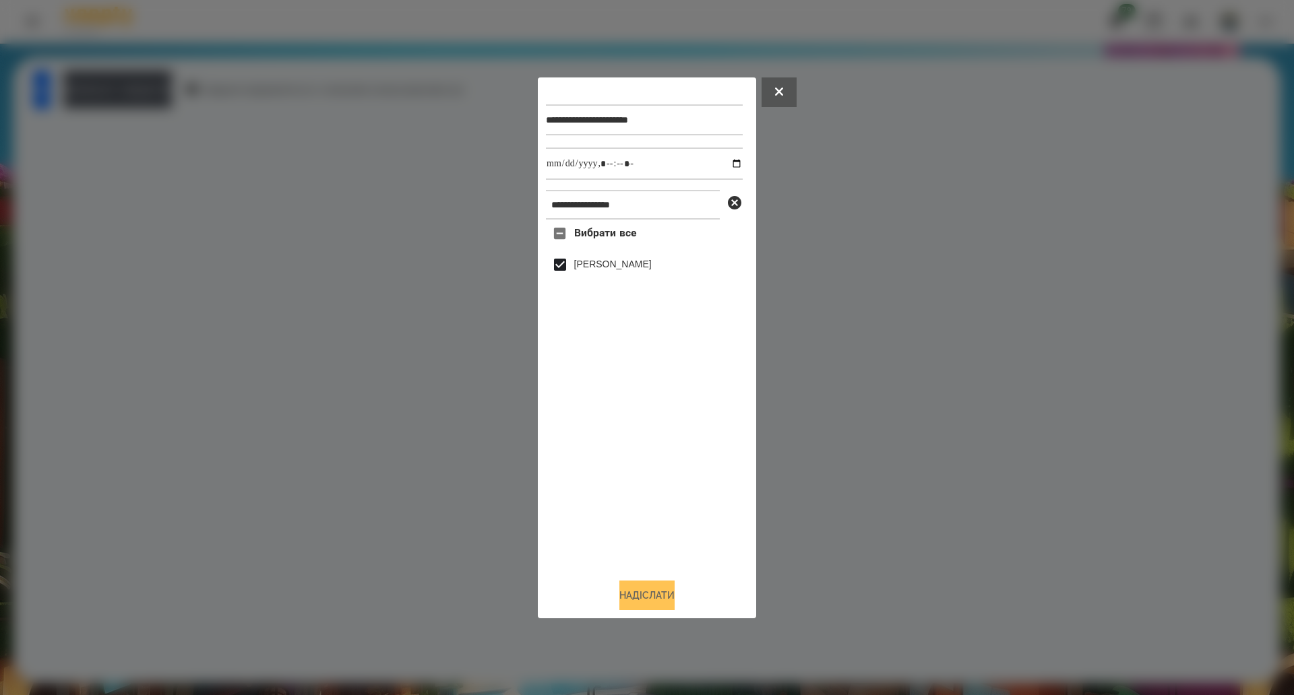
click at [647, 599] on button "Надіслати" at bounding box center [646, 596] width 55 height 30
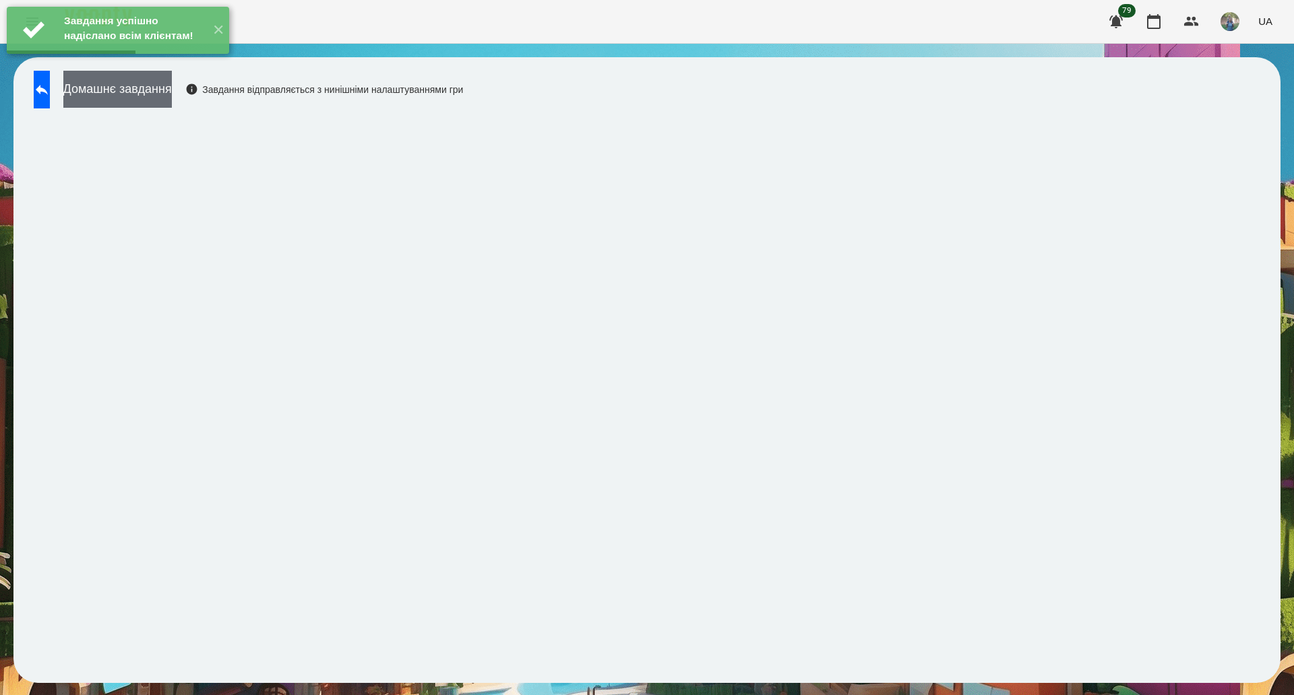
click at [172, 95] on button "Домашнє завдання" at bounding box center [117, 89] width 108 height 37
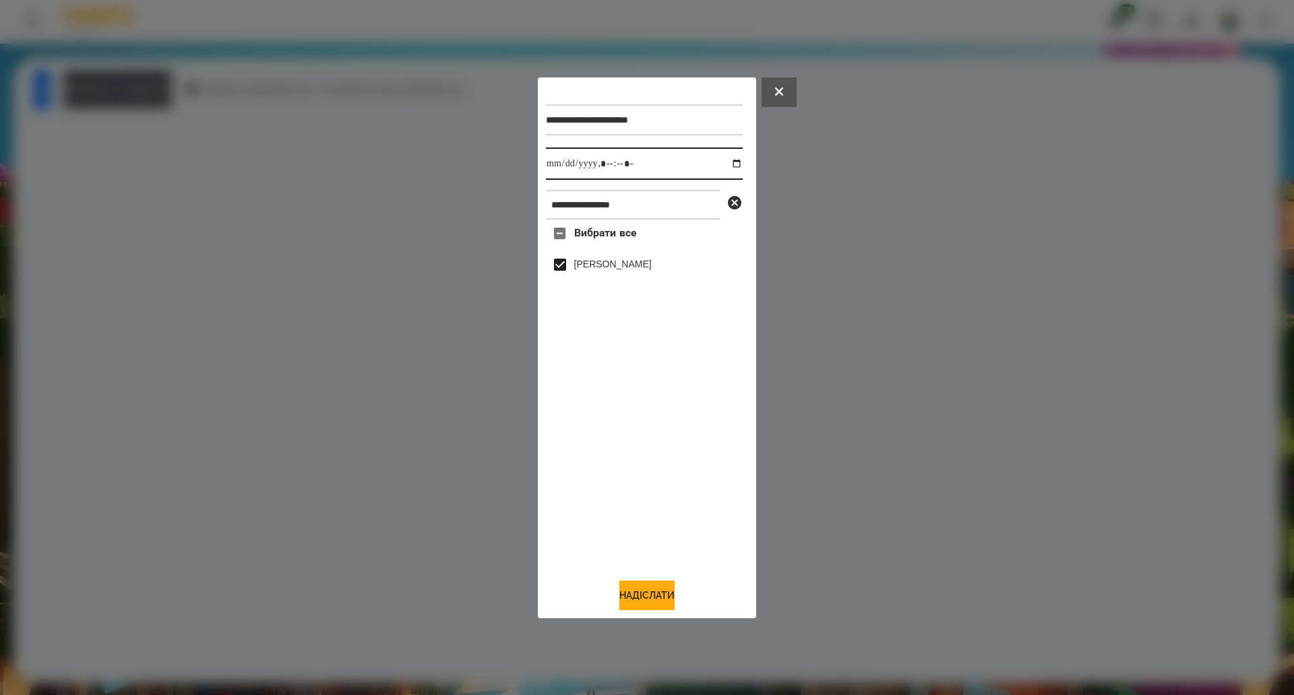
click at [728, 165] on input "datetime-local" at bounding box center [644, 164] width 197 height 32
type input "**********"
click at [652, 597] on button "Надіслати" at bounding box center [646, 596] width 55 height 30
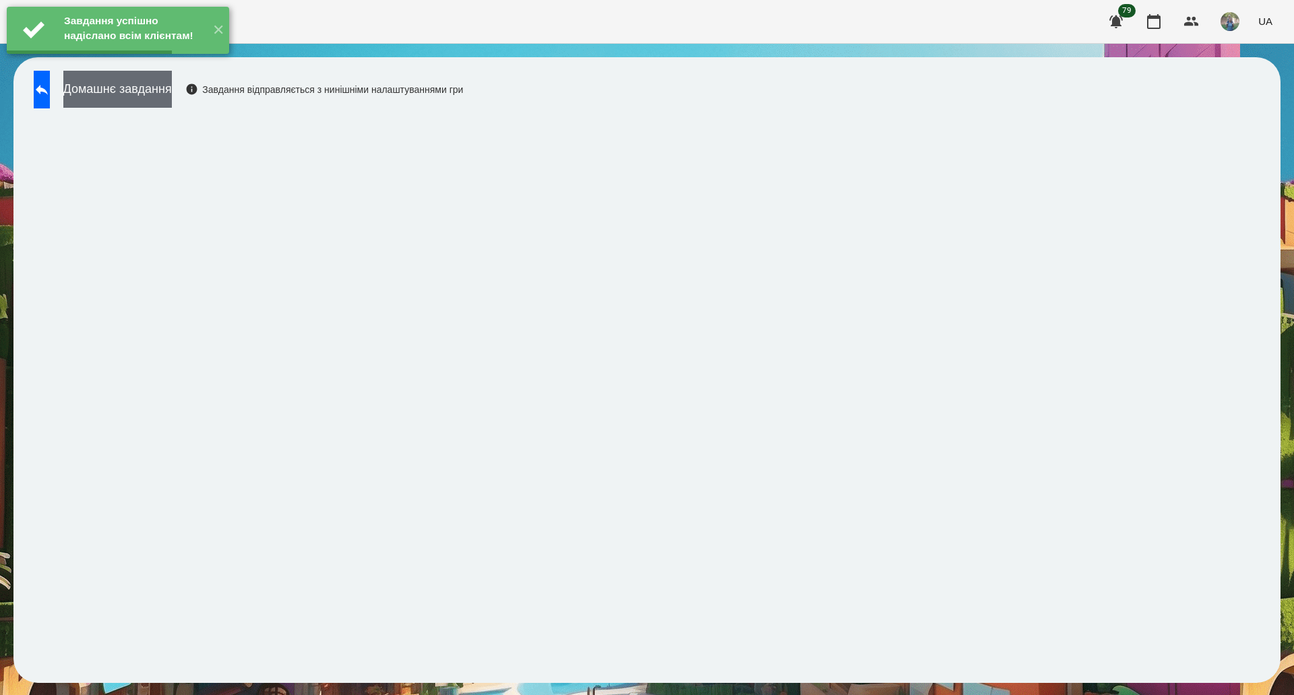
click at [135, 102] on button "Домашнє завдання" at bounding box center [117, 89] width 108 height 37
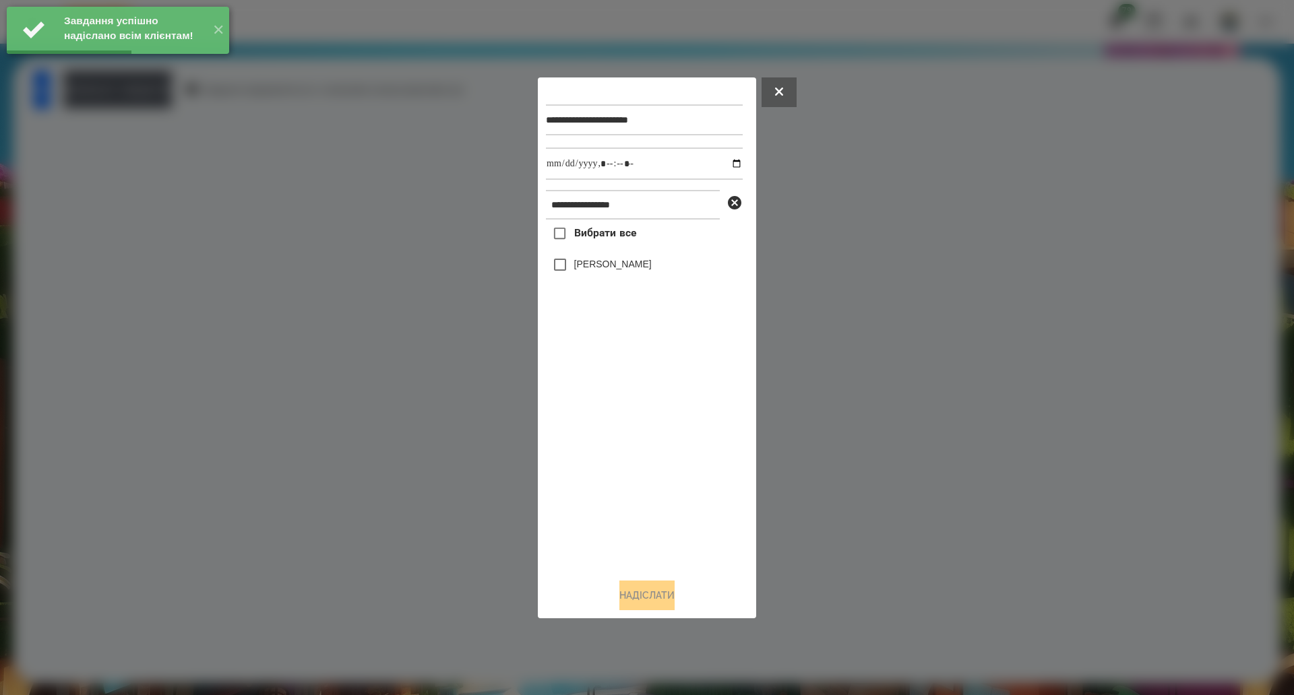
click at [577, 234] on span "Вибрати все" at bounding box center [605, 233] width 63 height 16
click at [729, 164] on input "datetime-local" at bounding box center [644, 164] width 197 height 32
type input "**********"
click at [643, 600] on button "Надіслати" at bounding box center [646, 596] width 55 height 30
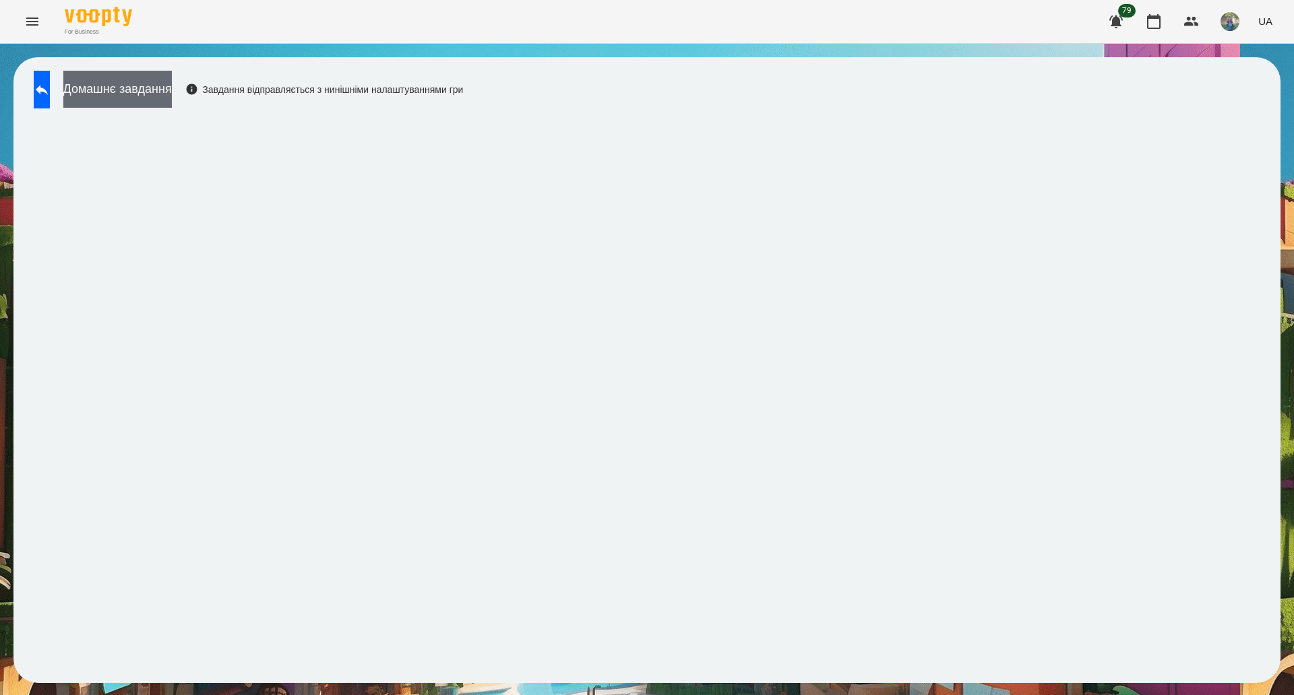
click at [172, 88] on button "Домашнє завдання" at bounding box center [117, 89] width 108 height 37
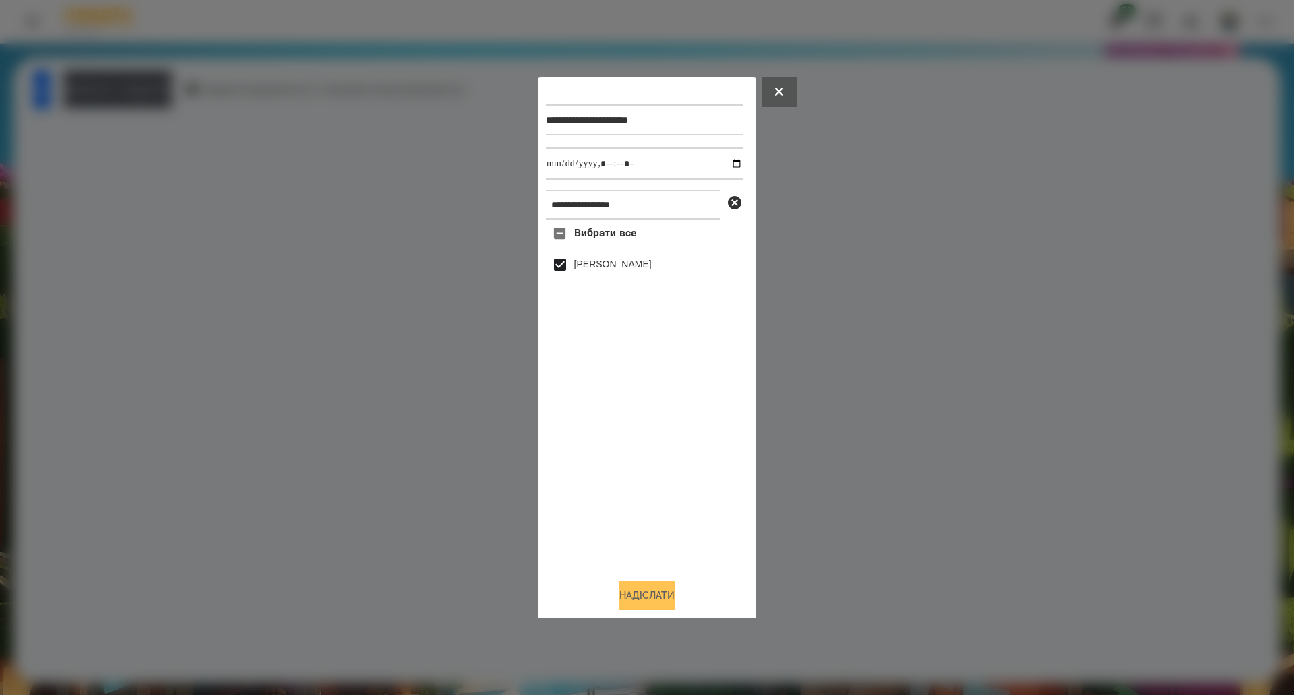
click at [642, 586] on button "Надіслати" at bounding box center [646, 596] width 55 height 30
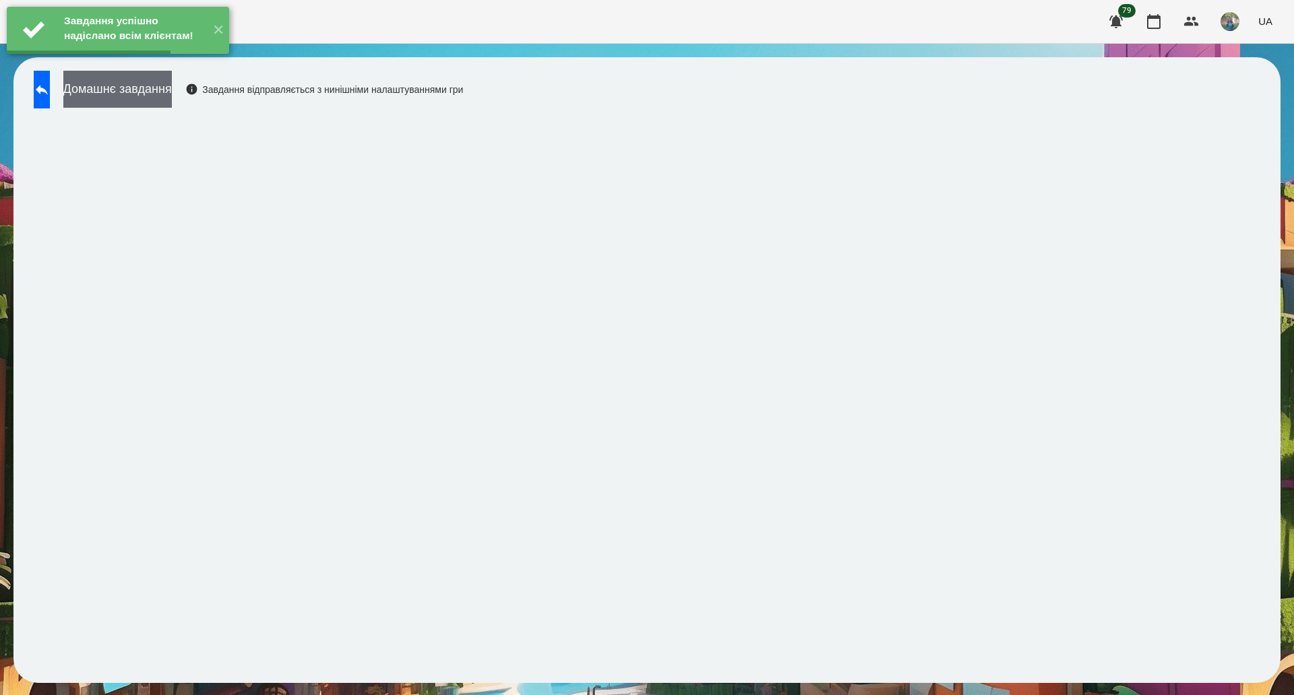
click at [172, 90] on button "Домашнє завдання" at bounding box center [117, 89] width 108 height 37
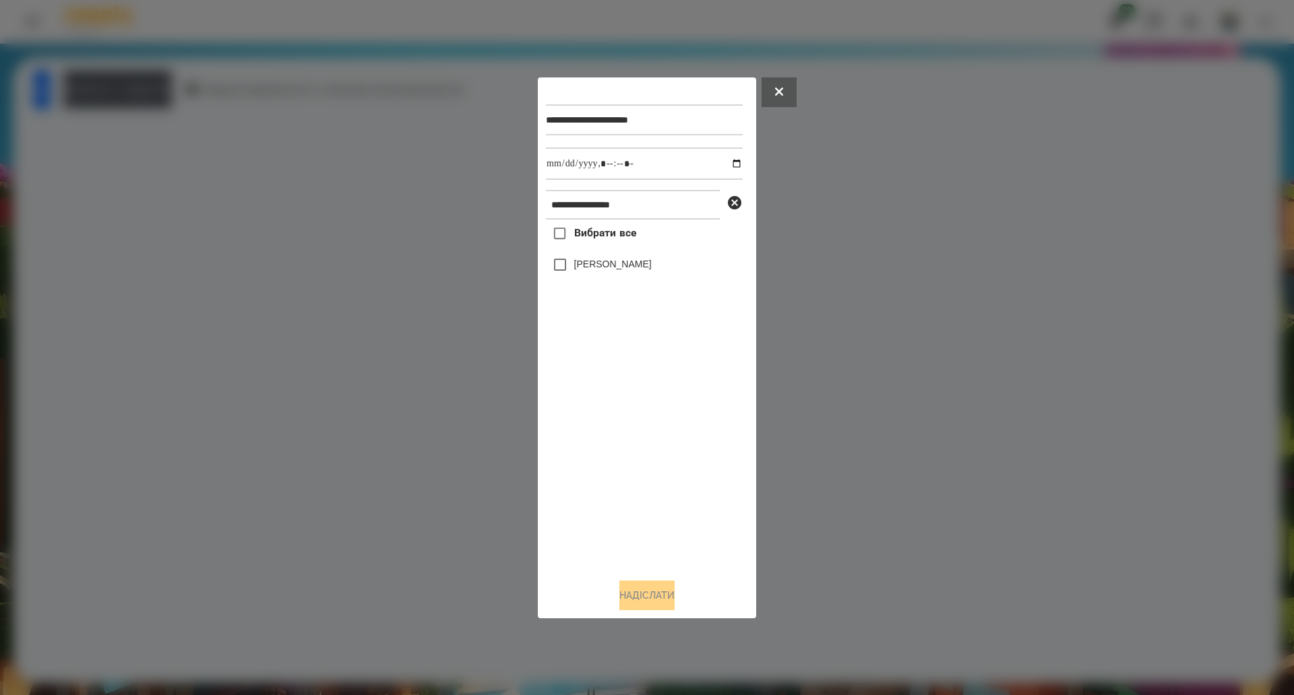
click at [608, 241] on span "Вибрати все" at bounding box center [605, 233] width 63 height 16
click at [728, 164] on input "datetime-local" at bounding box center [644, 164] width 197 height 32
type input "**********"
click at [638, 590] on button "Надіслати" at bounding box center [646, 596] width 55 height 30
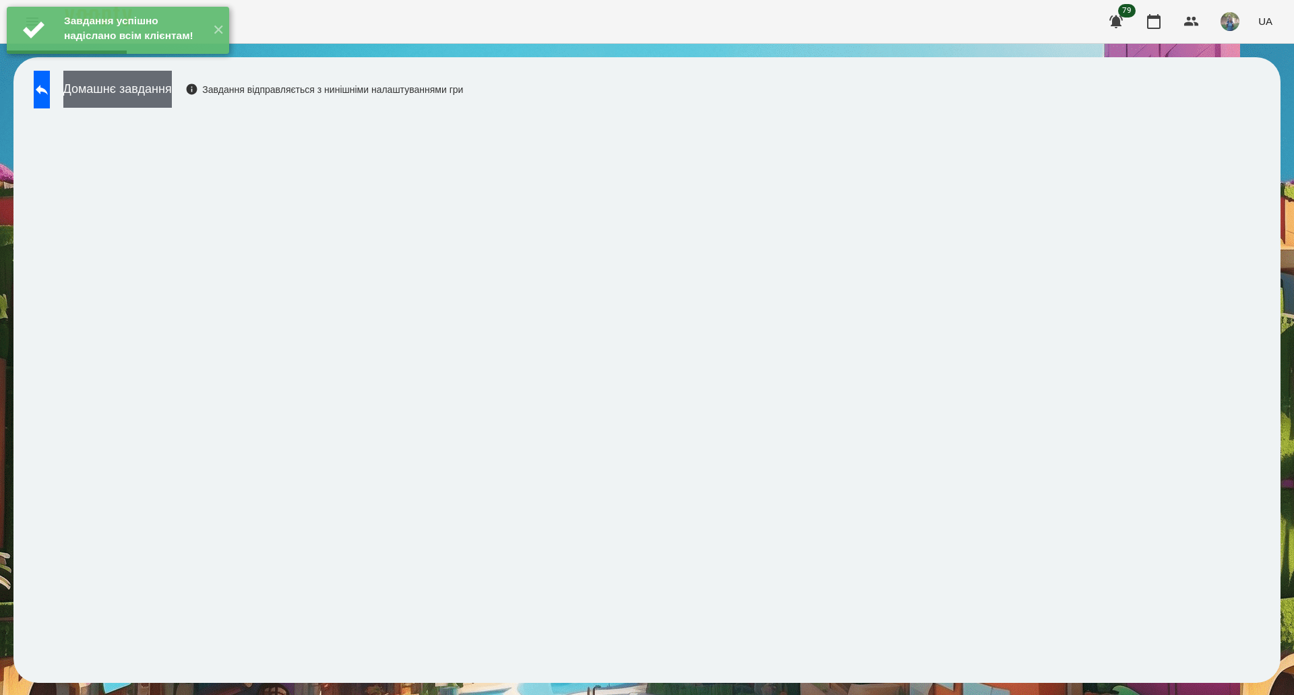
click at [172, 89] on button "Домашнє завдання" at bounding box center [117, 89] width 108 height 37
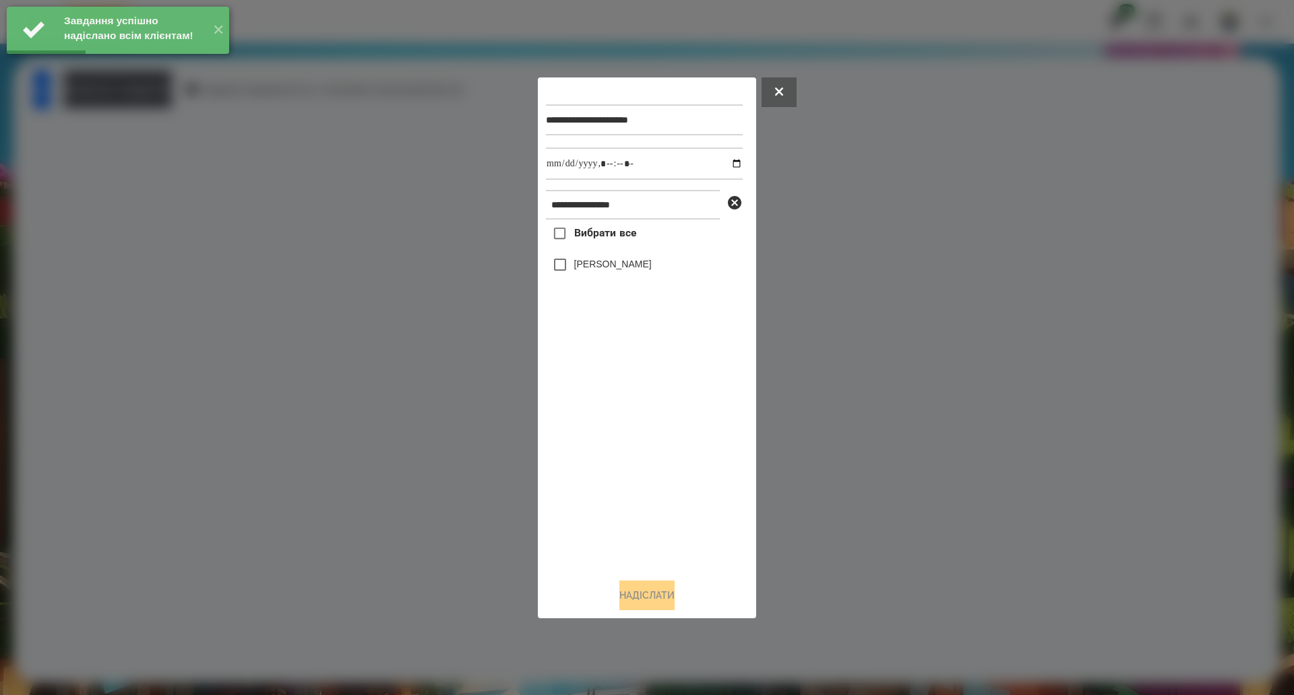
click at [588, 247] on label "Вибрати все" at bounding box center [591, 234] width 90 height 28
click at [721, 166] on input "datetime-local" at bounding box center [644, 164] width 197 height 32
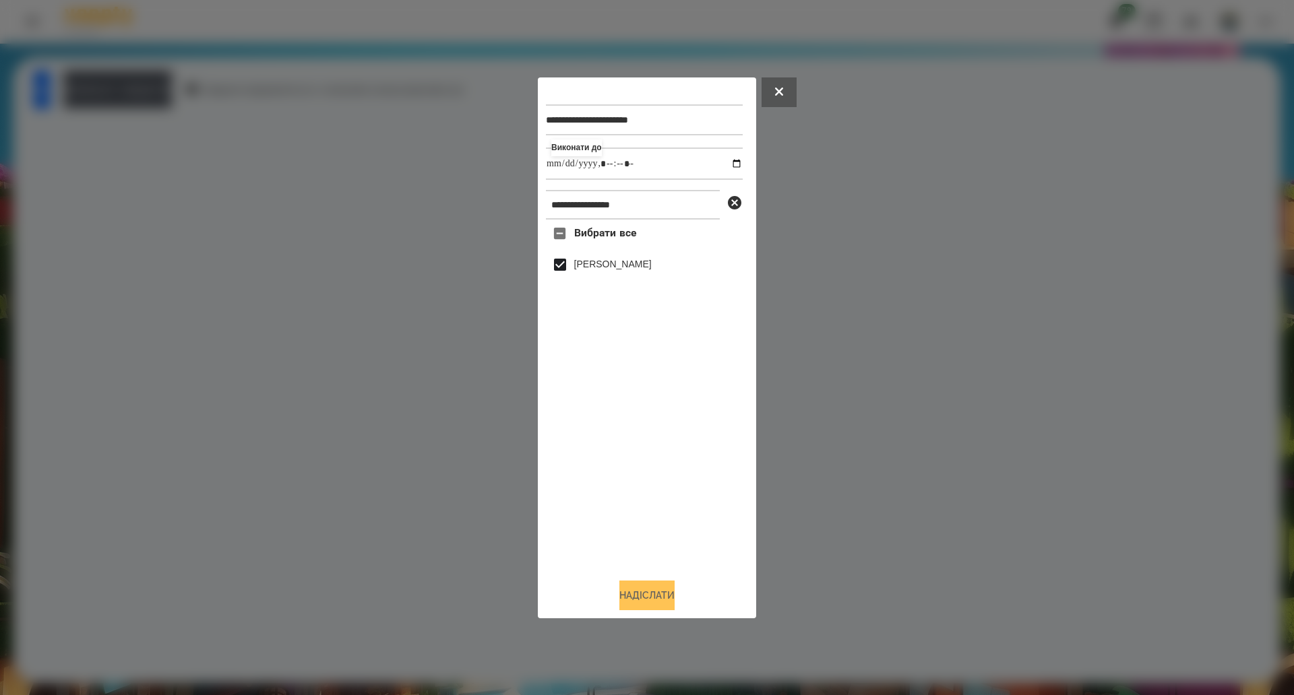
type input "**********"
click at [645, 596] on button "Надіслати" at bounding box center [646, 596] width 55 height 30
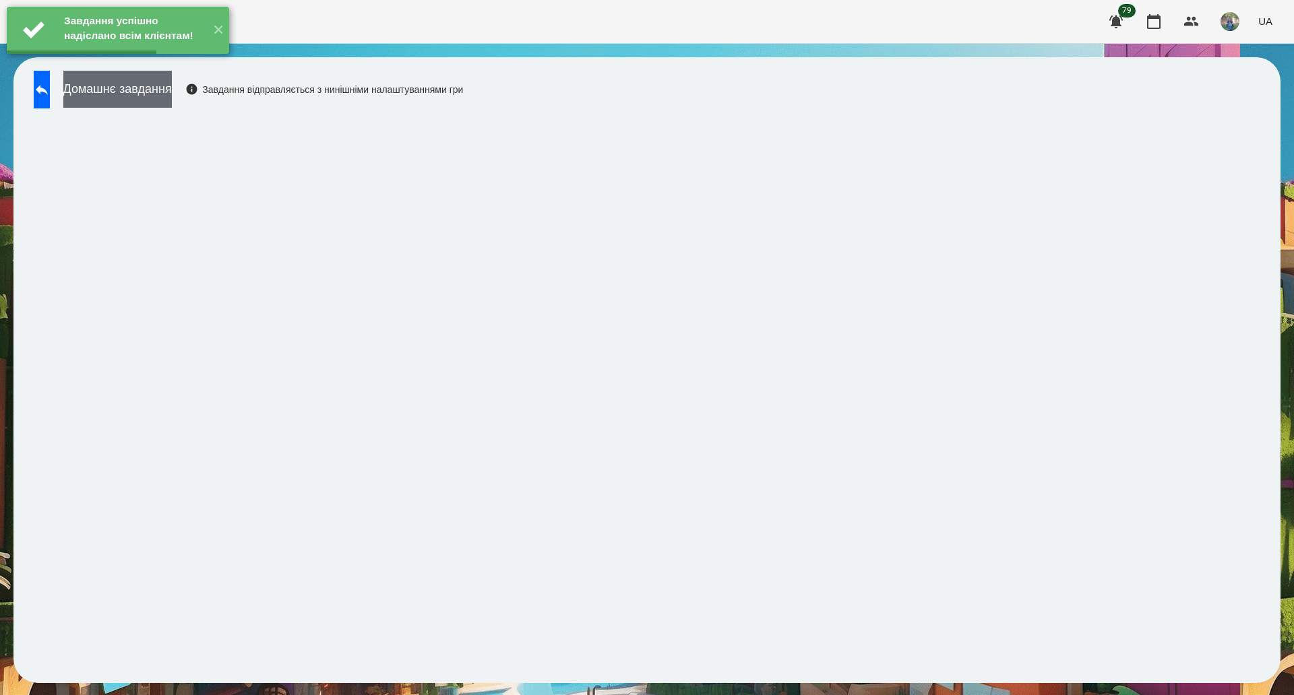
click at [172, 86] on button "Домашнє завдання" at bounding box center [117, 89] width 108 height 37
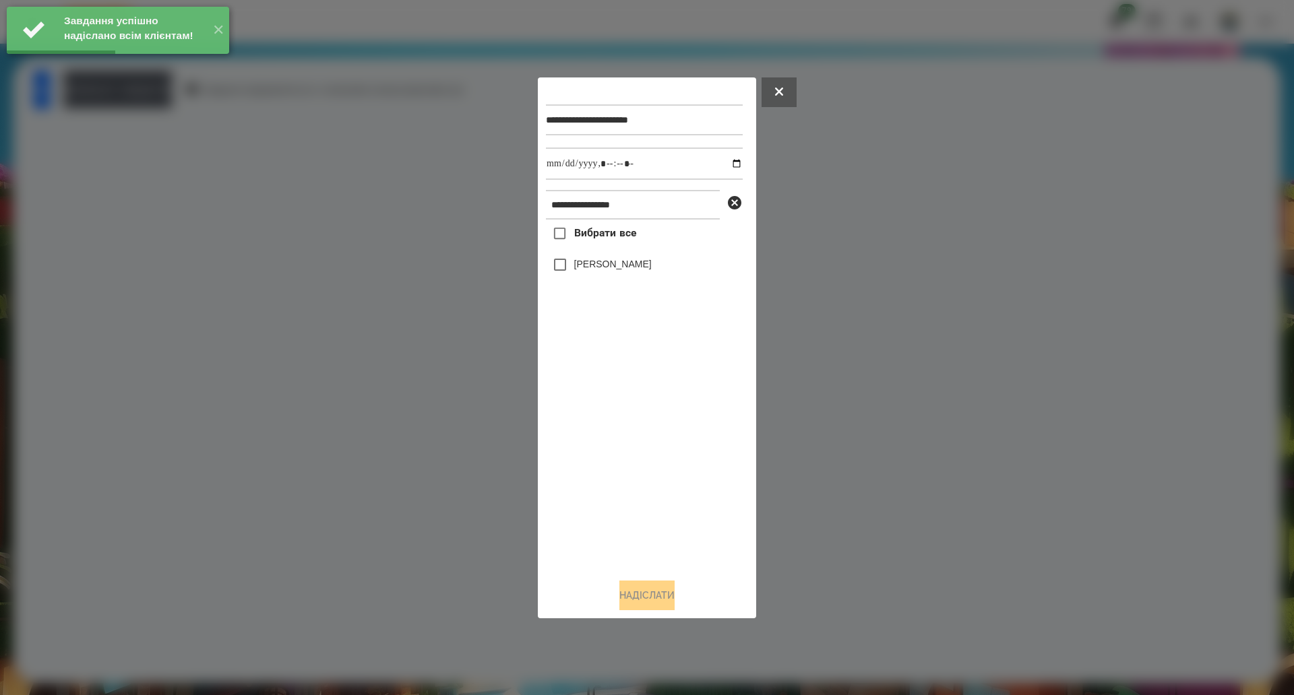
click at [597, 238] on span "Вибрати все" at bounding box center [605, 233] width 63 height 16
click at [722, 162] on input "datetime-local" at bounding box center [644, 164] width 197 height 32
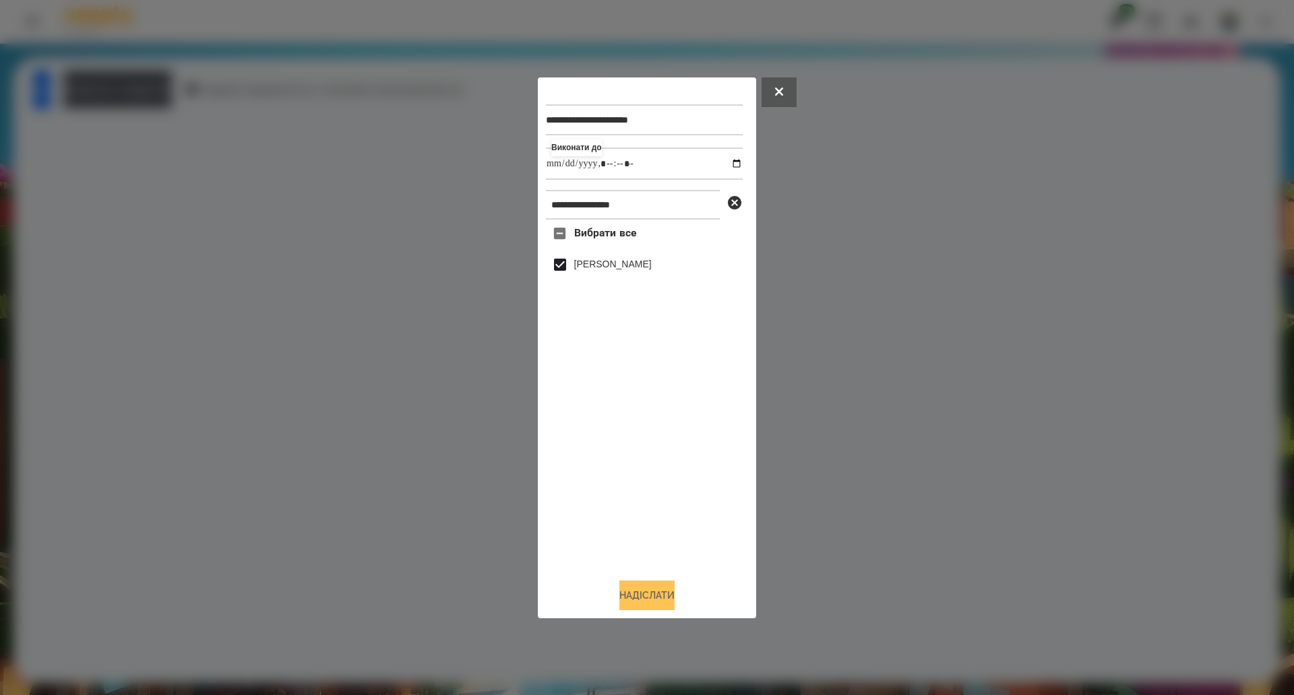
type input "**********"
click at [643, 593] on button "Надіслати" at bounding box center [646, 596] width 55 height 30
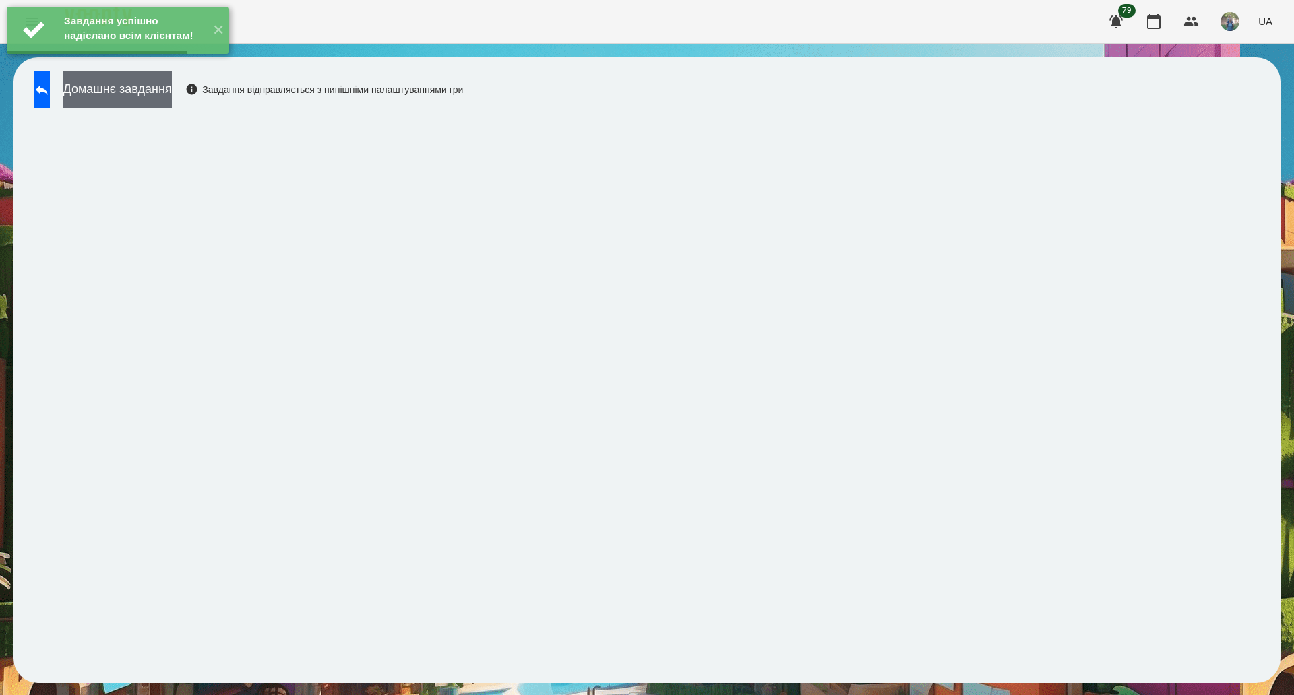
click at [146, 90] on button "Домашнє завдання" at bounding box center [117, 89] width 108 height 37
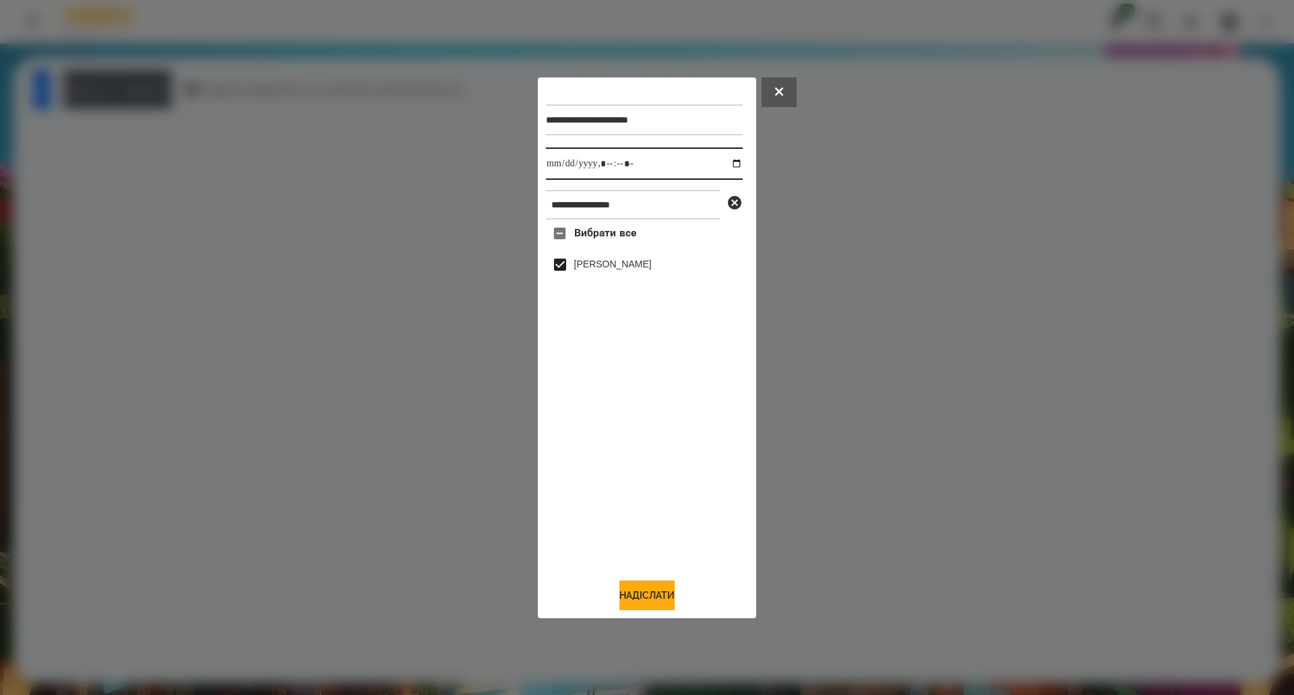
click at [728, 158] on input "datetime-local" at bounding box center [644, 164] width 197 height 32
click at [728, 160] on input "datetime-local" at bounding box center [644, 164] width 197 height 32
type input "**********"
click at [643, 588] on button "Надіслати" at bounding box center [646, 596] width 55 height 30
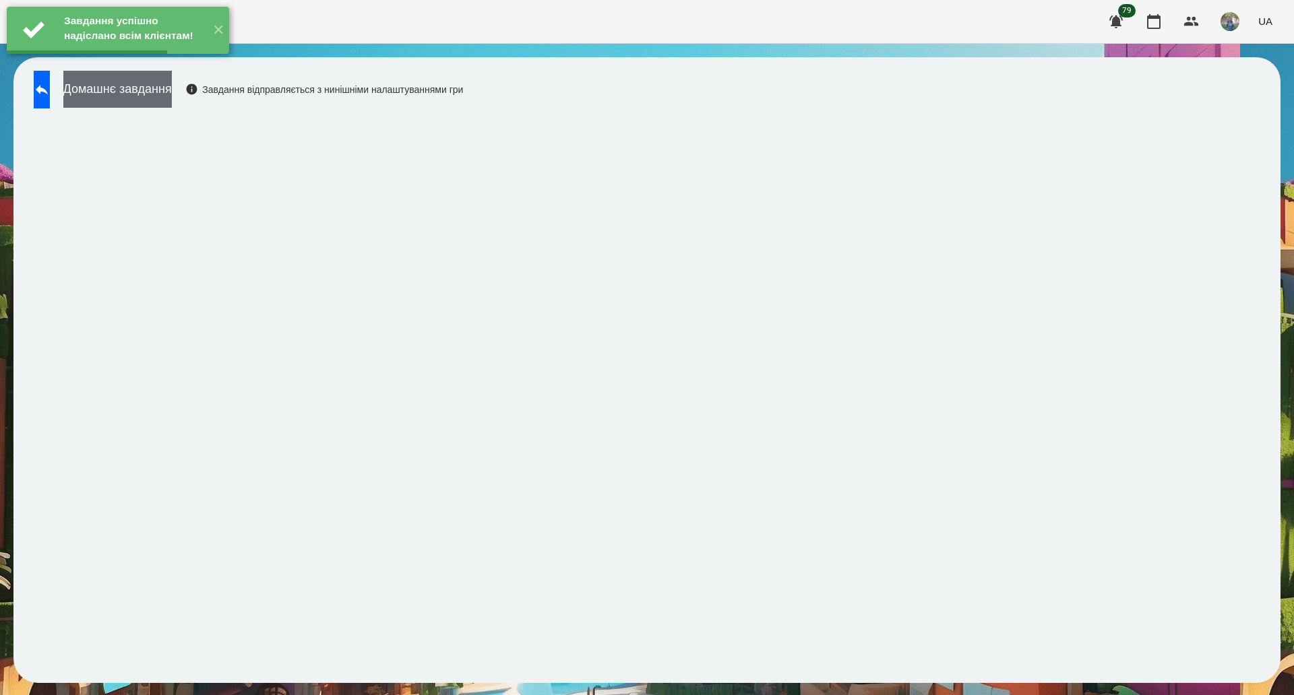
click at [154, 90] on button "Домашнє завдання" at bounding box center [117, 89] width 108 height 37
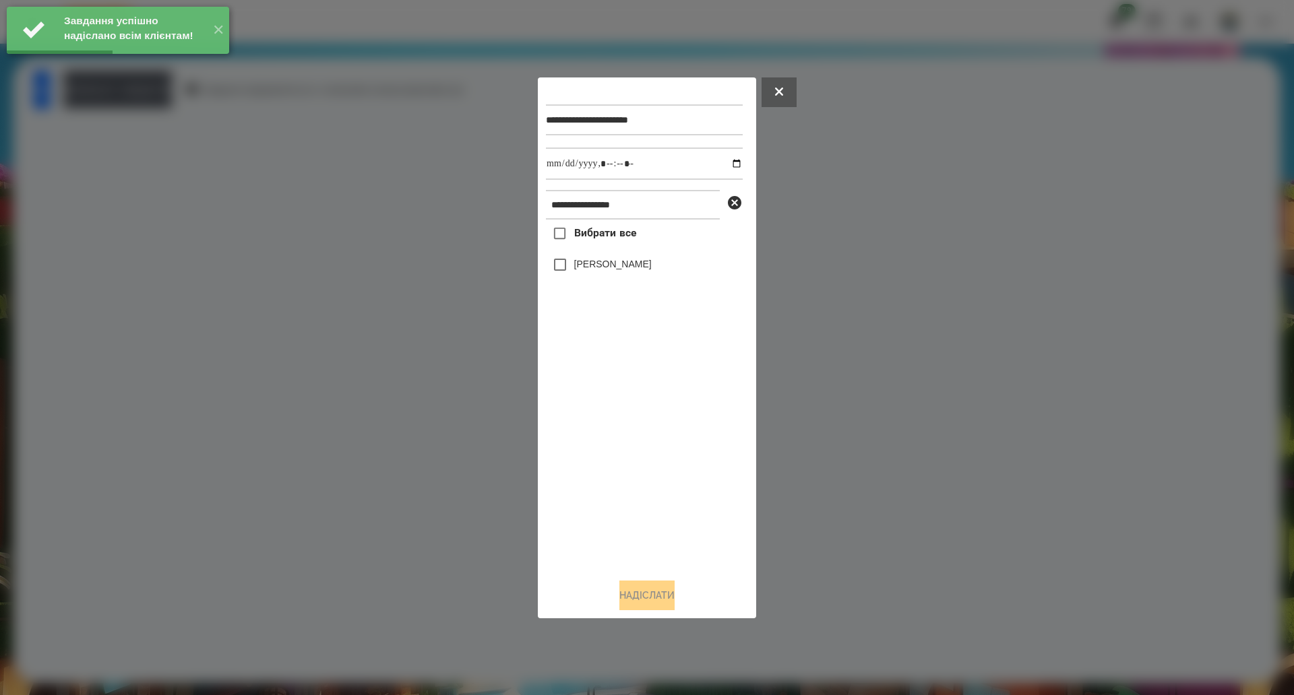
click at [604, 237] on span "Вибрати все" at bounding box center [605, 233] width 63 height 16
click at [724, 162] on input "datetime-local" at bounding box center [644, 164] width 197 height 32
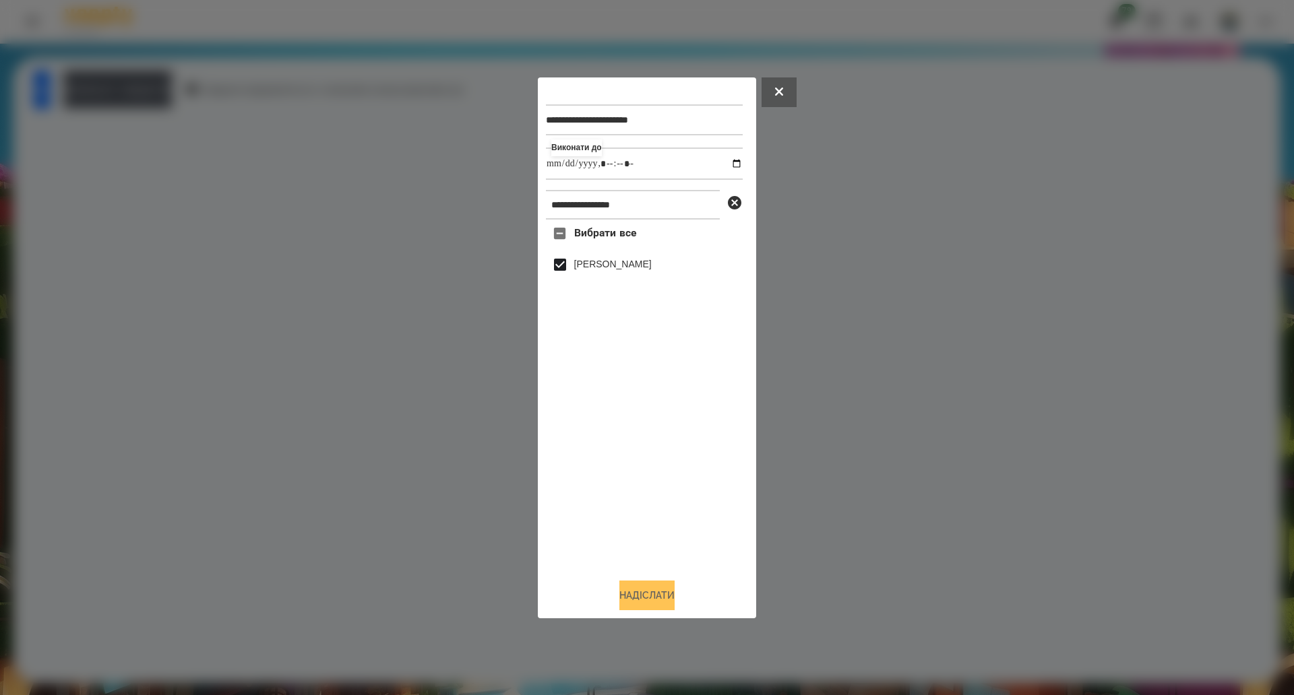
type input "**********"
click at [645, 594] on button "Надіслати" at bounding box center [646, 596] width 55 height 30
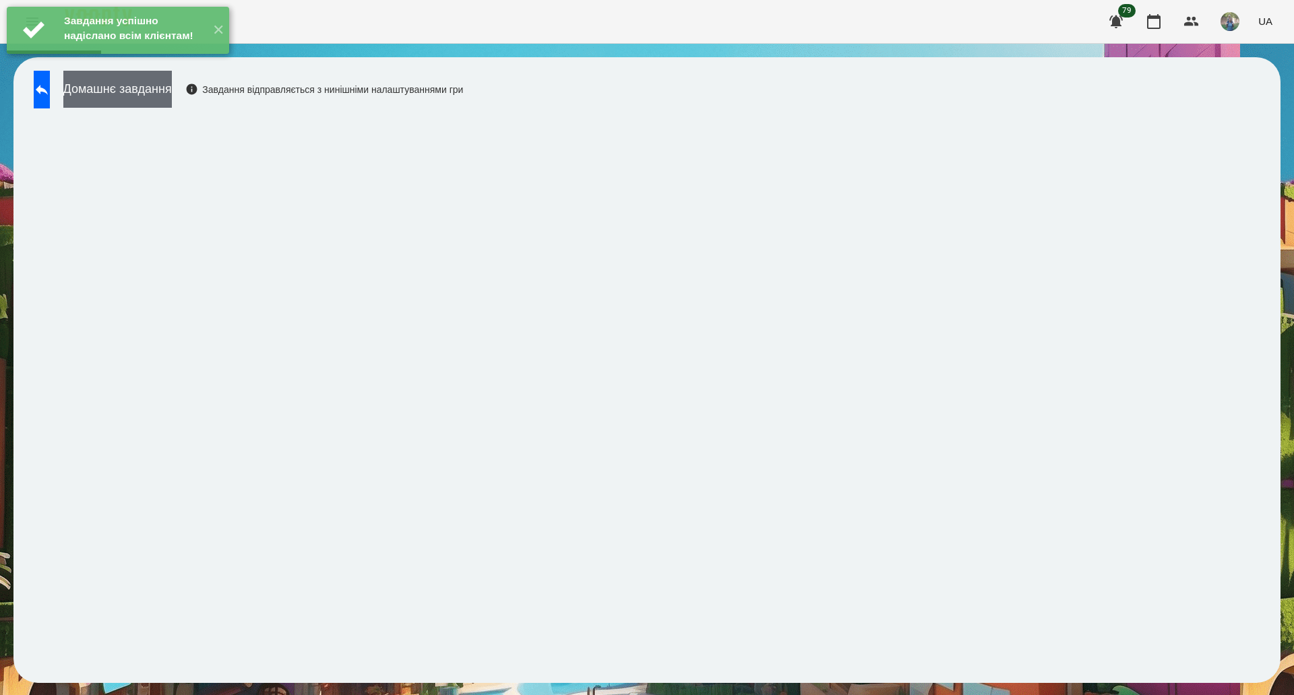
click at [172, 89] on button "Домашнє завдання" at bounding box center [117, 89] width 108 height 37
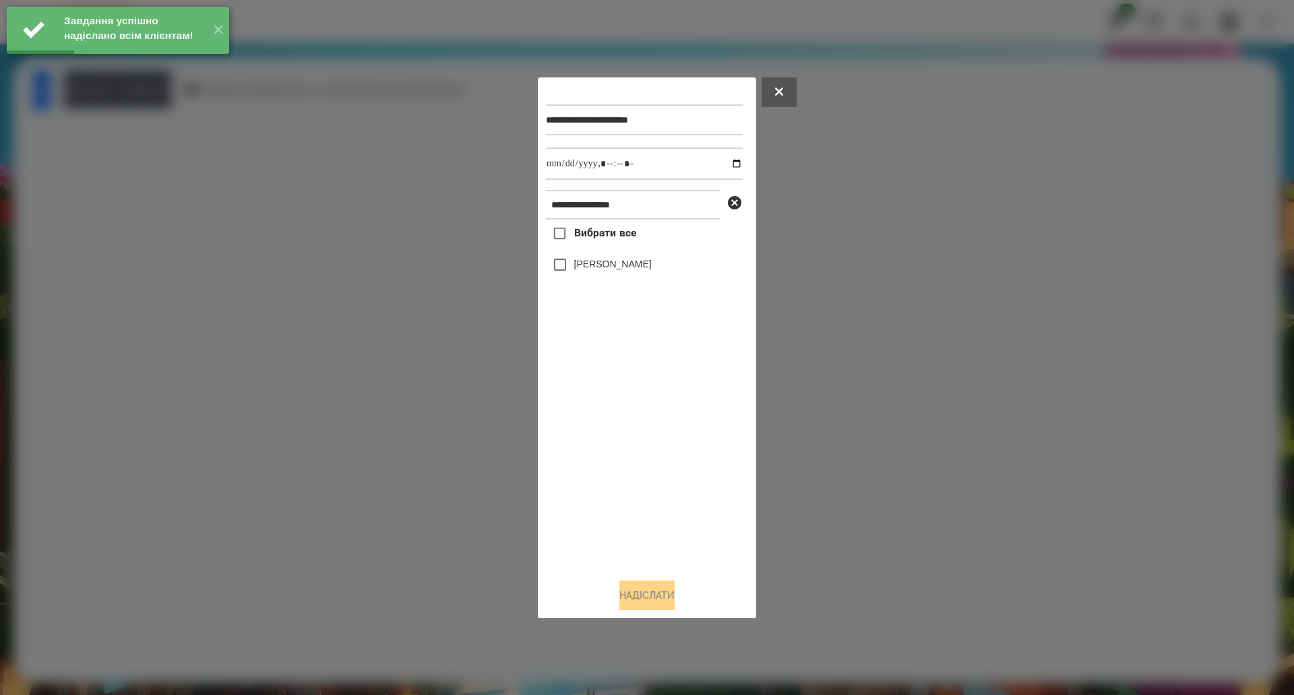
click at [598, 241] on span "Вибрати все" at bounding box center [605, 233] width 63 height 16
click at [726, 165] on input "datetime-local" at bounding box center [644, 164] width 197 height 32
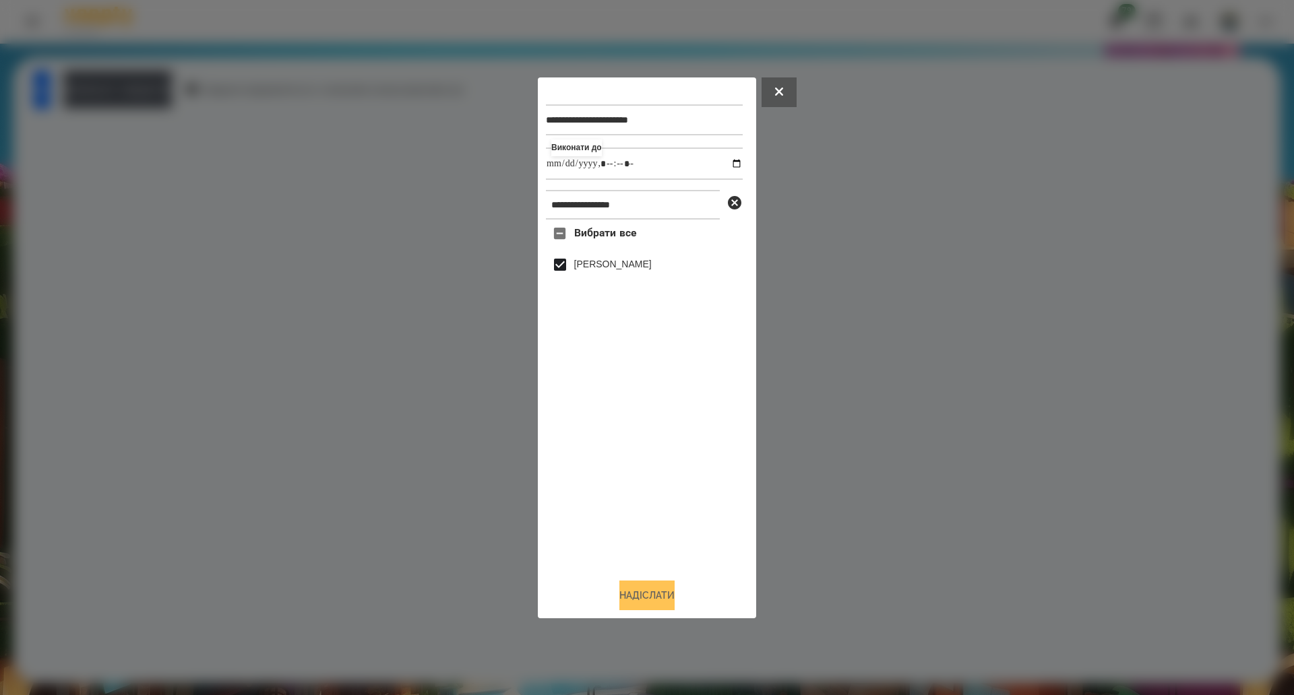
type input "**********"
click at [643, 601] on button "Надіслати" at bounding box center [646, 596] width 55 height 30
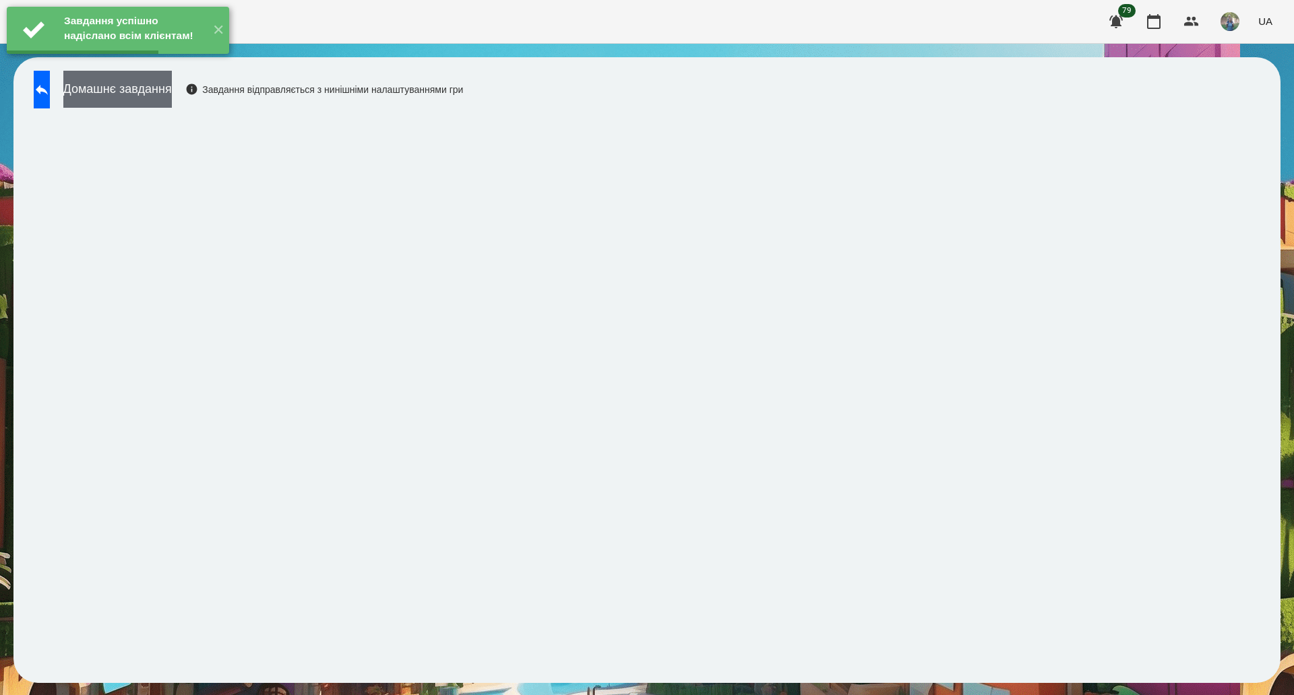
click at [166, 91] on button "Домашнє завдання" at bounding box center [117, 89] width 108 height 37
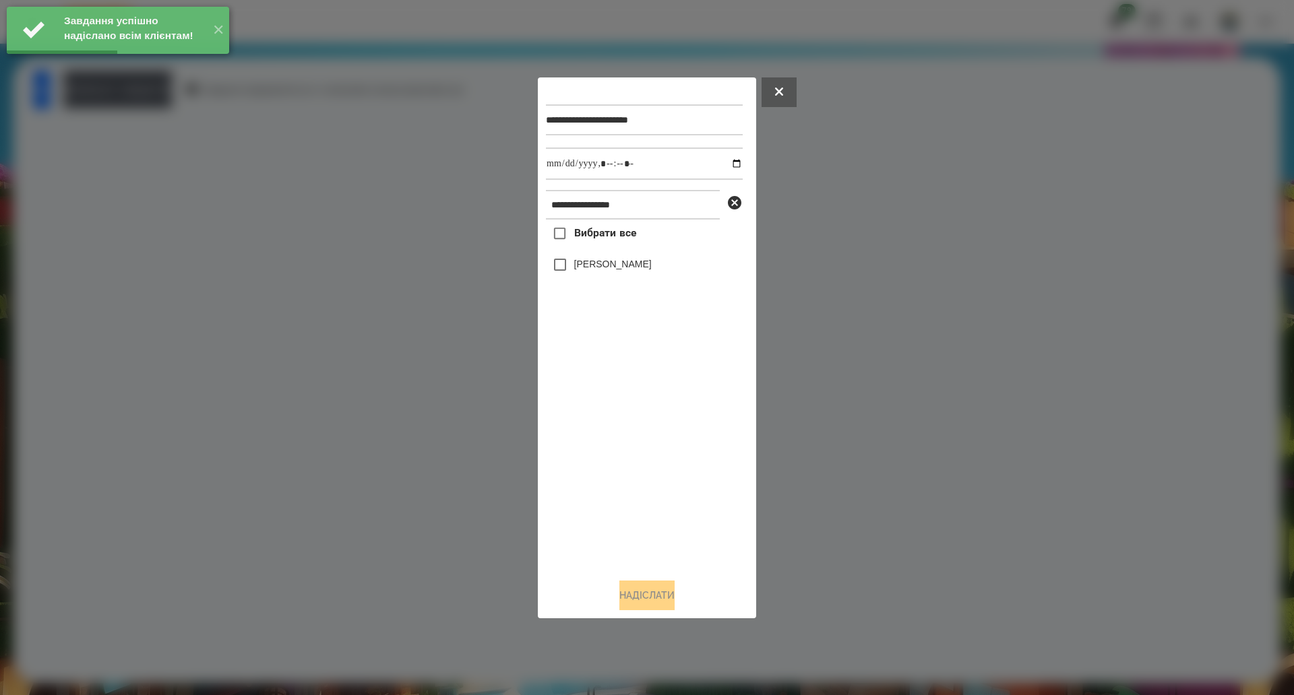
click at [629, 241] on span "Вибрати все" at bounding box center [605, 233] width 63 height 16
click at [725, 164] on input "datetime-local" at bounding box center [644, 164] width 197 height 32
type input "**********"
click at [644, 602] on button "Надіслати" at bounding box center [646, 596] width 55 height 30
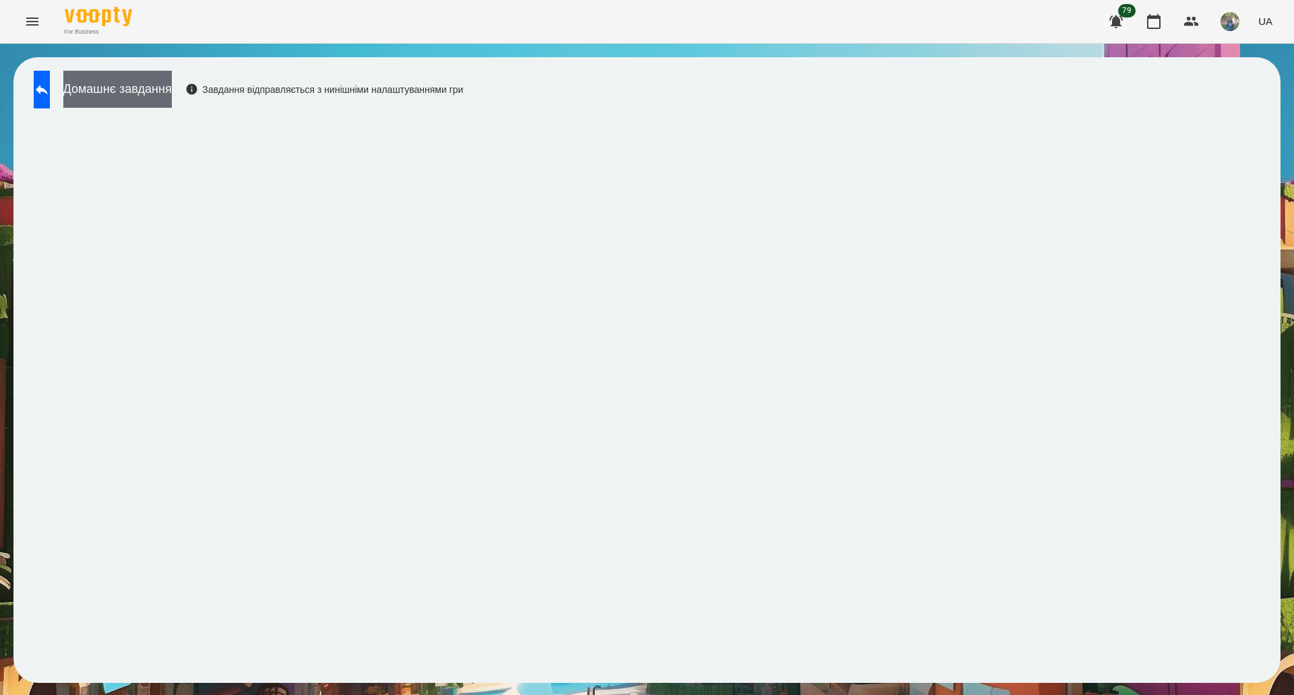
click at [158, 90] on button "Домашнє завдання" at bounding box center [117, 89] width 108 height 37
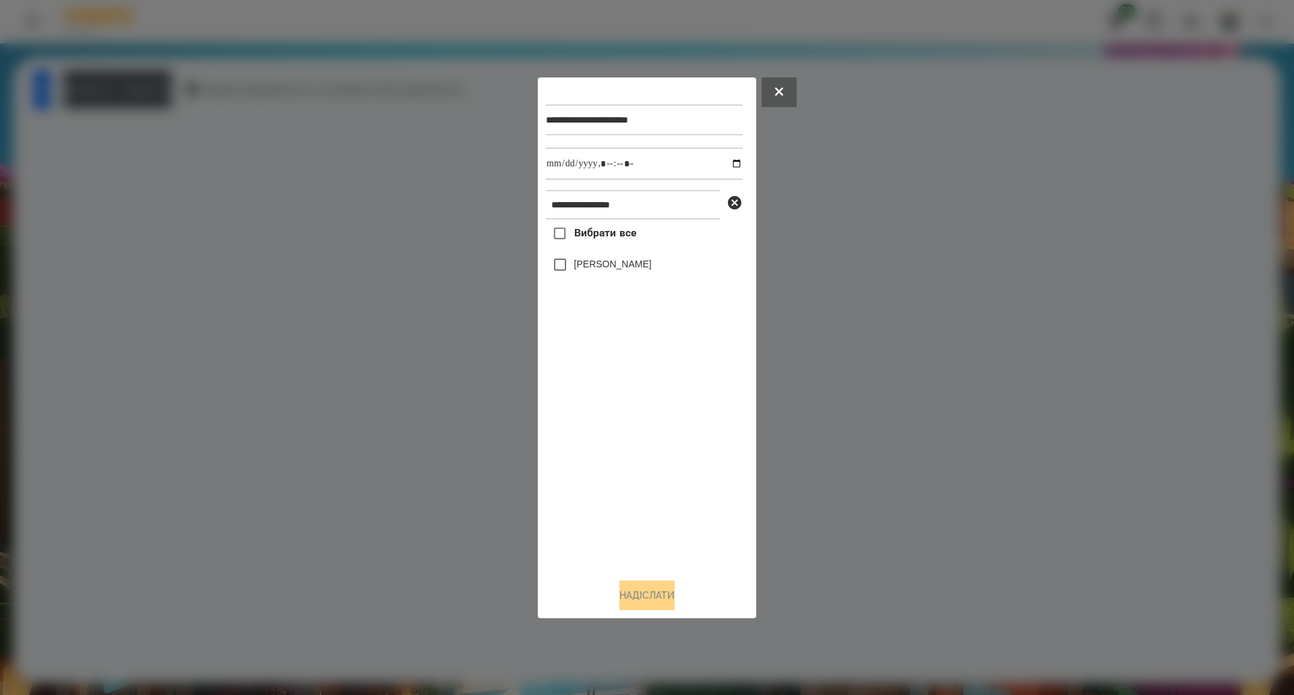
click at [608, 241] on span "Вибрати все" at bounding box center [605, 233] width 63 height 16
drag, startPoint x: 648, startPoint y: 575, endPoint x: 643, endPoint y: 581, distance: 7.3
click at [643, 581] on div "**********" at bounding box center [647, 348] width 202 height 525
click at [619, 602] on button "Надіслати" at bounding box center [646, 596] width 55 height 30
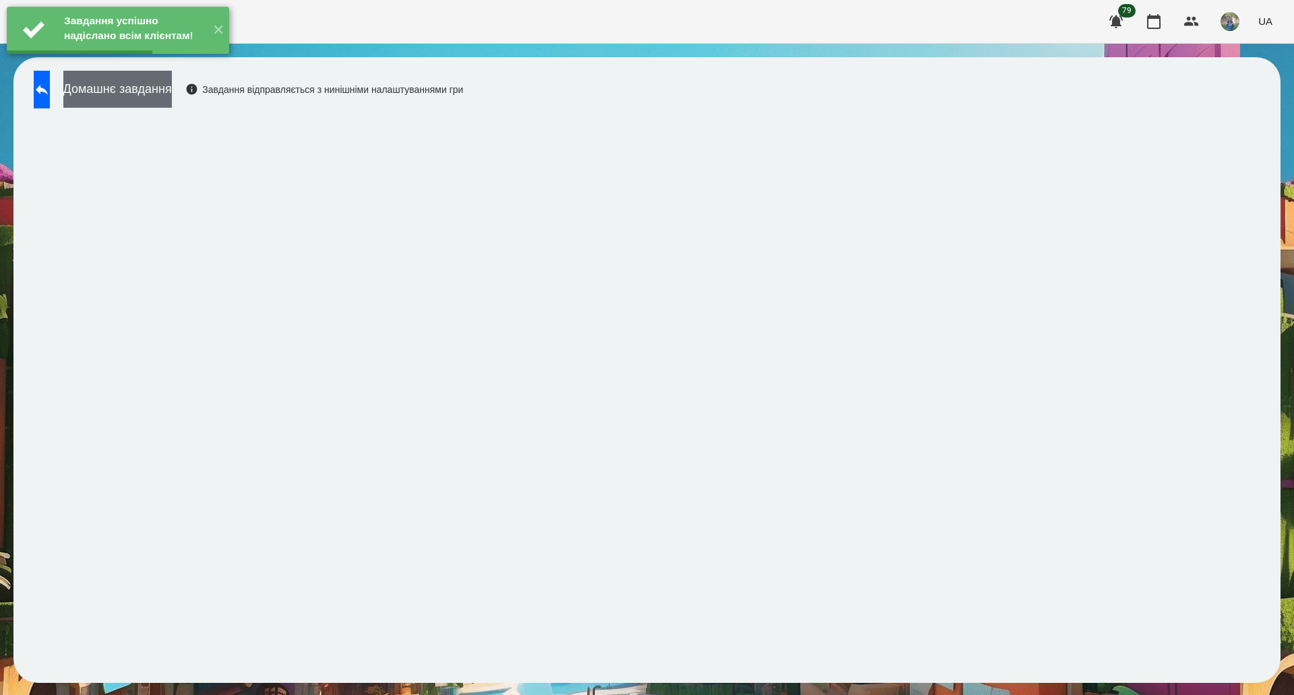
click at [172, 97] on button "Домашнє завдання" at bounding box center [117, 89] width 108 height 37
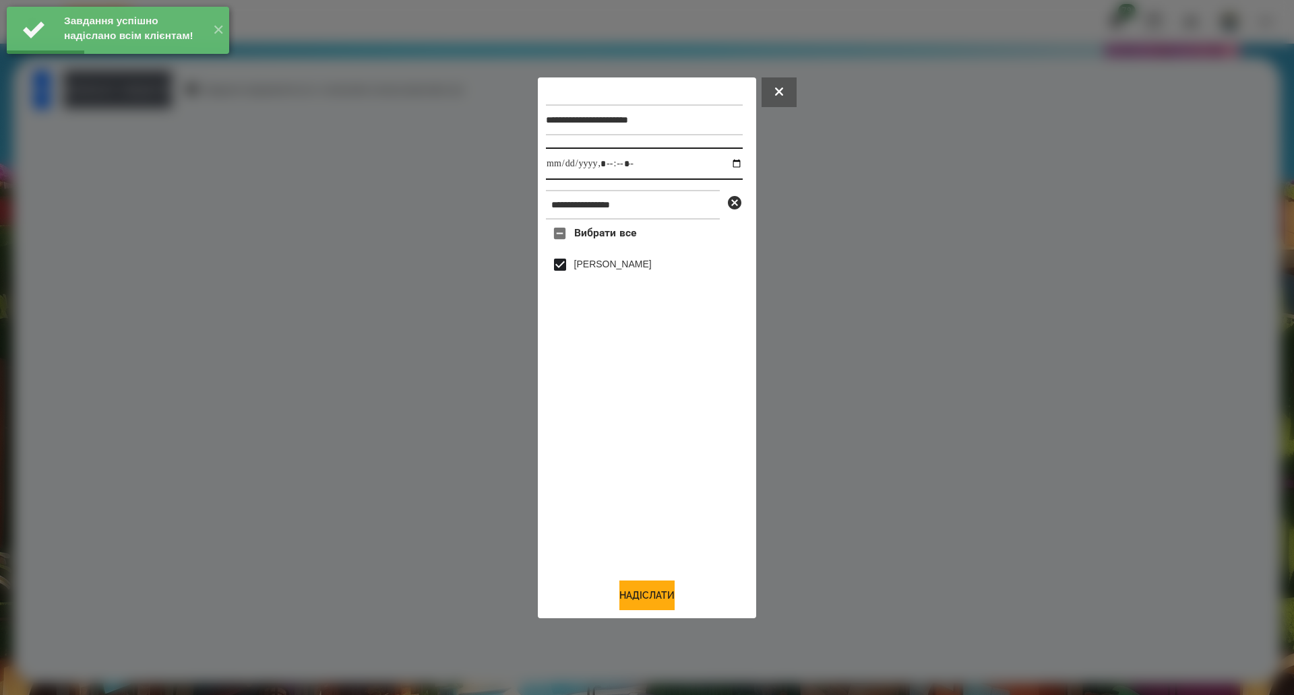
click at [729, 168] on input "datetime-local" at bounding box center [644, 164] width 197 height 32
type input "**********"
drag, startPoint x: 648, startPoint y: 593, endPoint x: 656, endPoint y: 590, distance: 8.8
click at [648, 593] on button "Надіслати" at bounding box center [646, 596] width 55 height 30
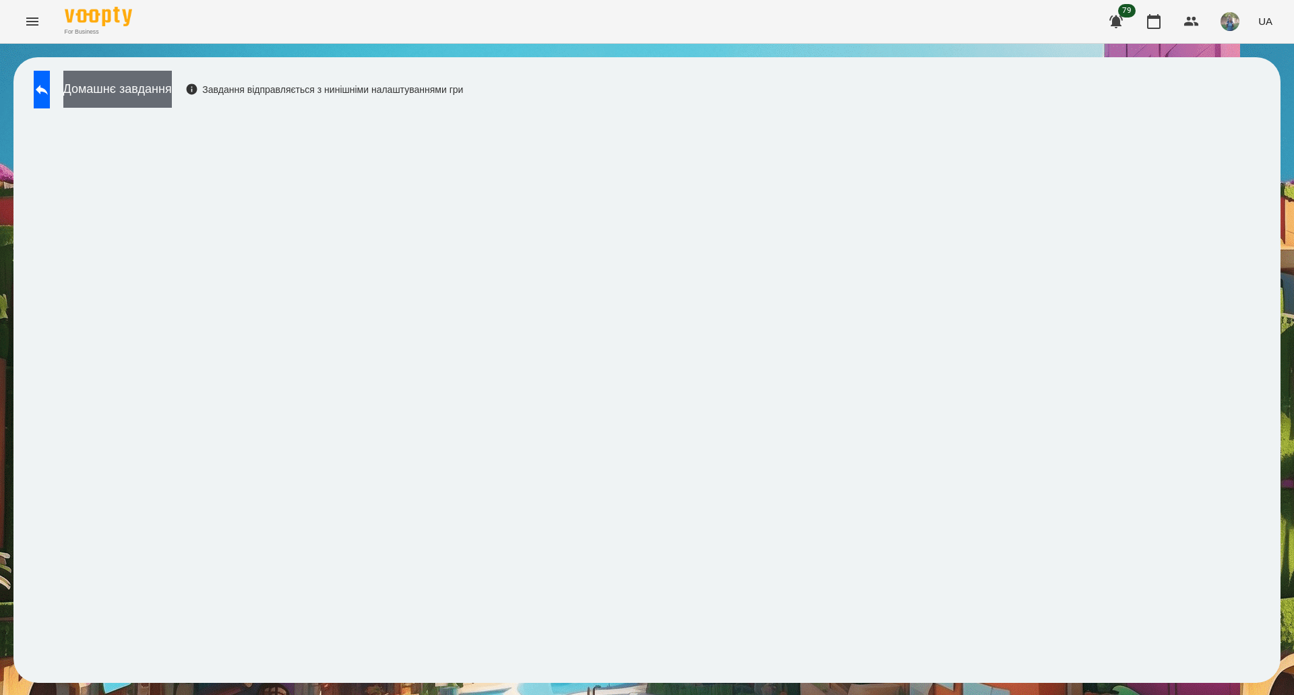
click at [172, 91] on button "Домашнє завдання" at bounding box center [117, 89] width 108 height 37
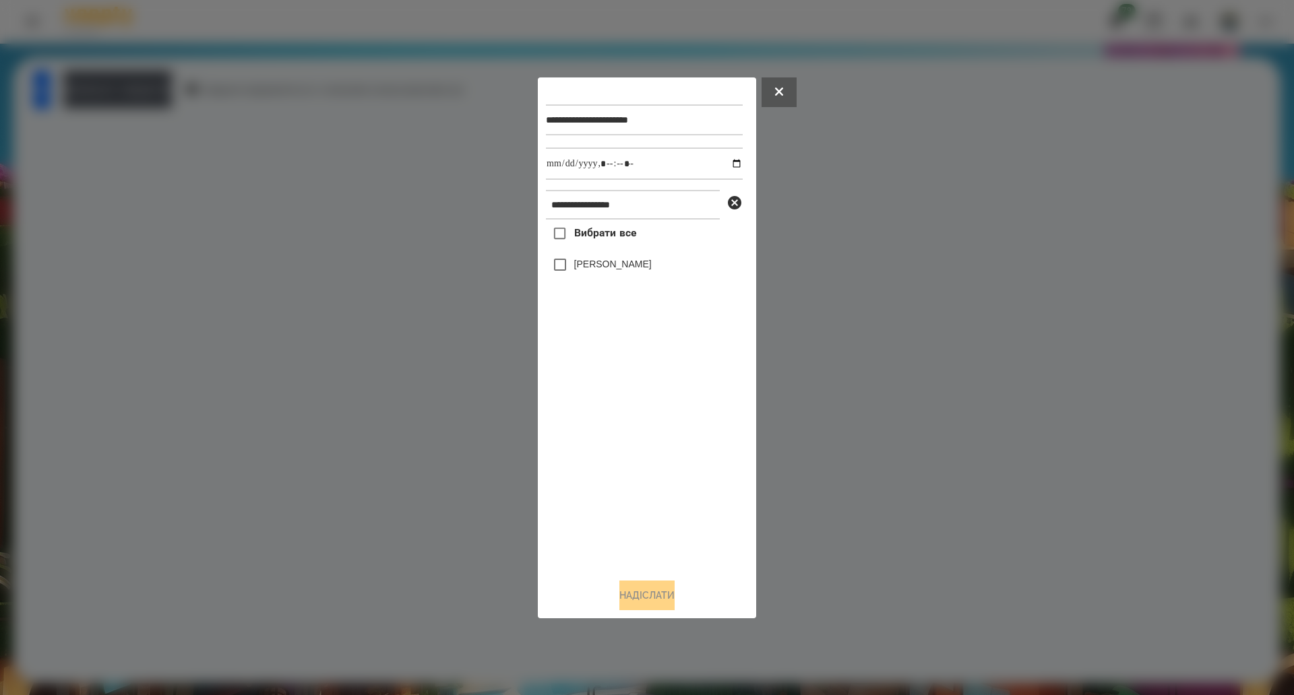
click at [583, 234] on span "Вибрати все" at bounding box center [605, 233] width 63 height 16
click at [645, 592] on button "Надіслати" at bounding box center [646, 596] width 55 height 30
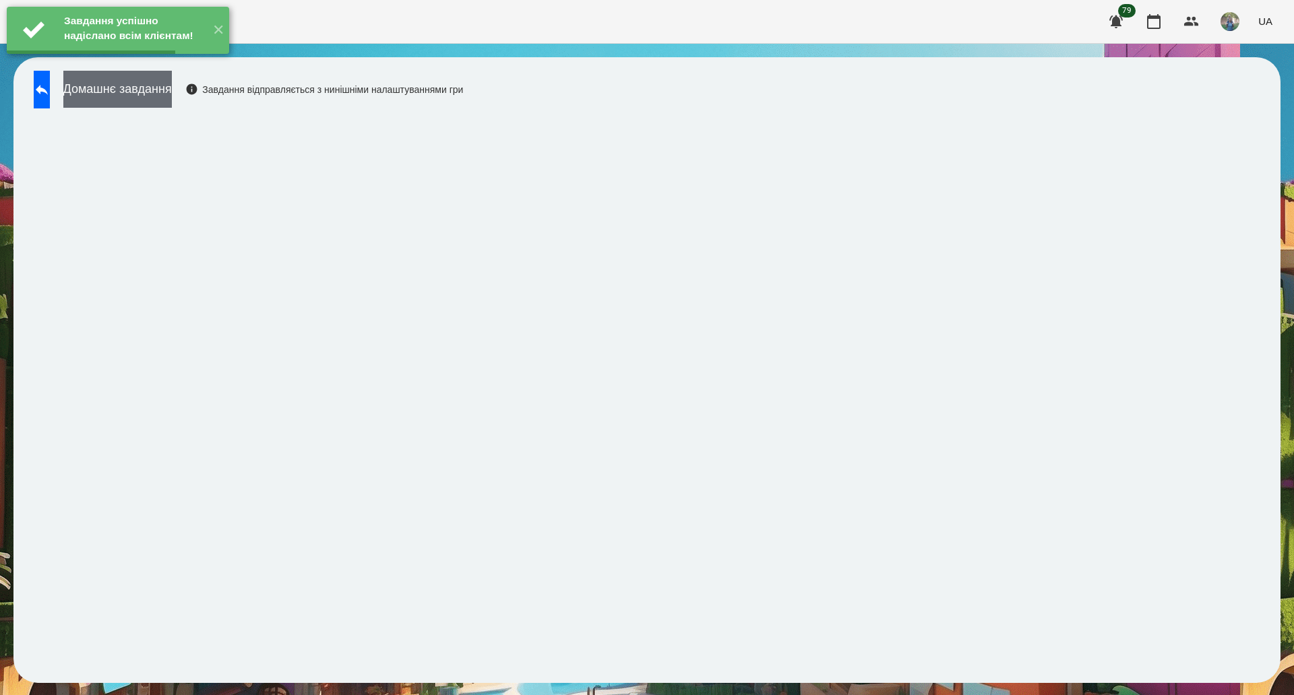
click at [172, 103] on button "Домашнє завдання" at bounding box center [117, 89] width 108 height 37
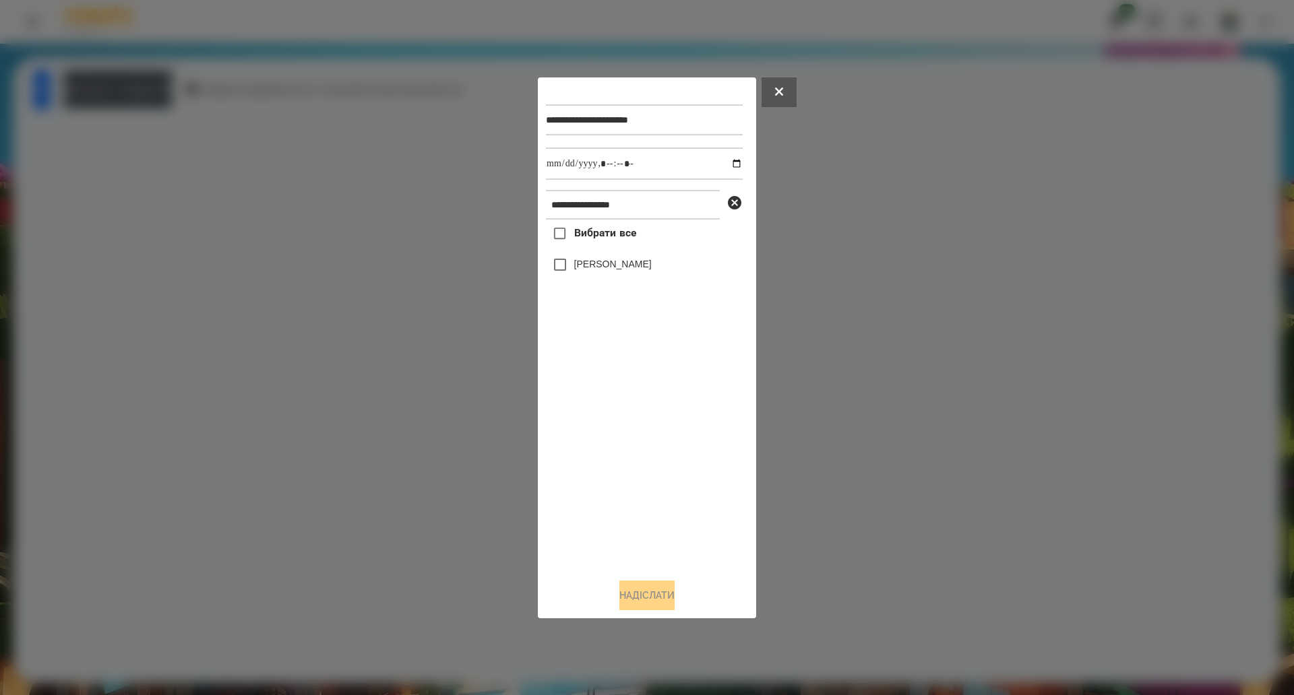
click at [605, 236] on span "Вибрати все" at bounding box center [605, 233] width 63 height 16
click at [724, 161] on input "datetime-local" at bounding box center [644, 164] width 197 height 32
type input "**********"
click at [631, 588] on button "Надіслати" at bounding box center [646, 596] width 55 height 30
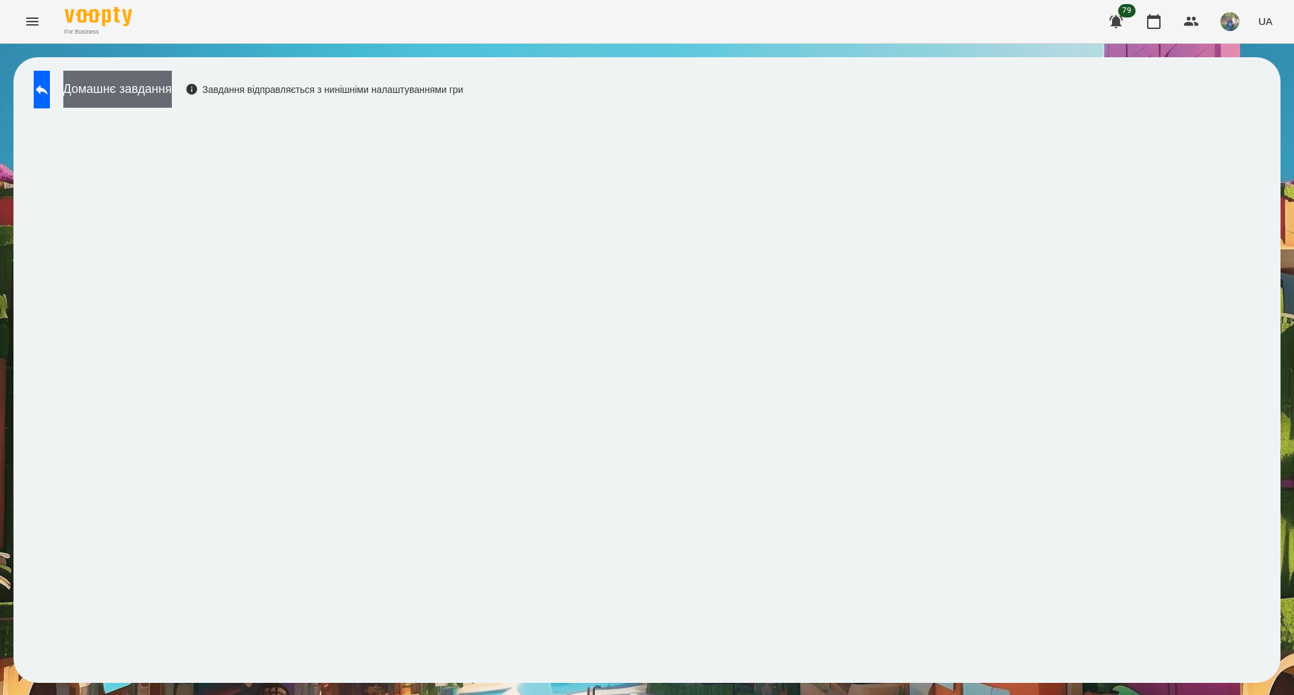
click at [172, 84] on button "Домашнє завдання" at bounding box center [117, 89] width 108 height 37
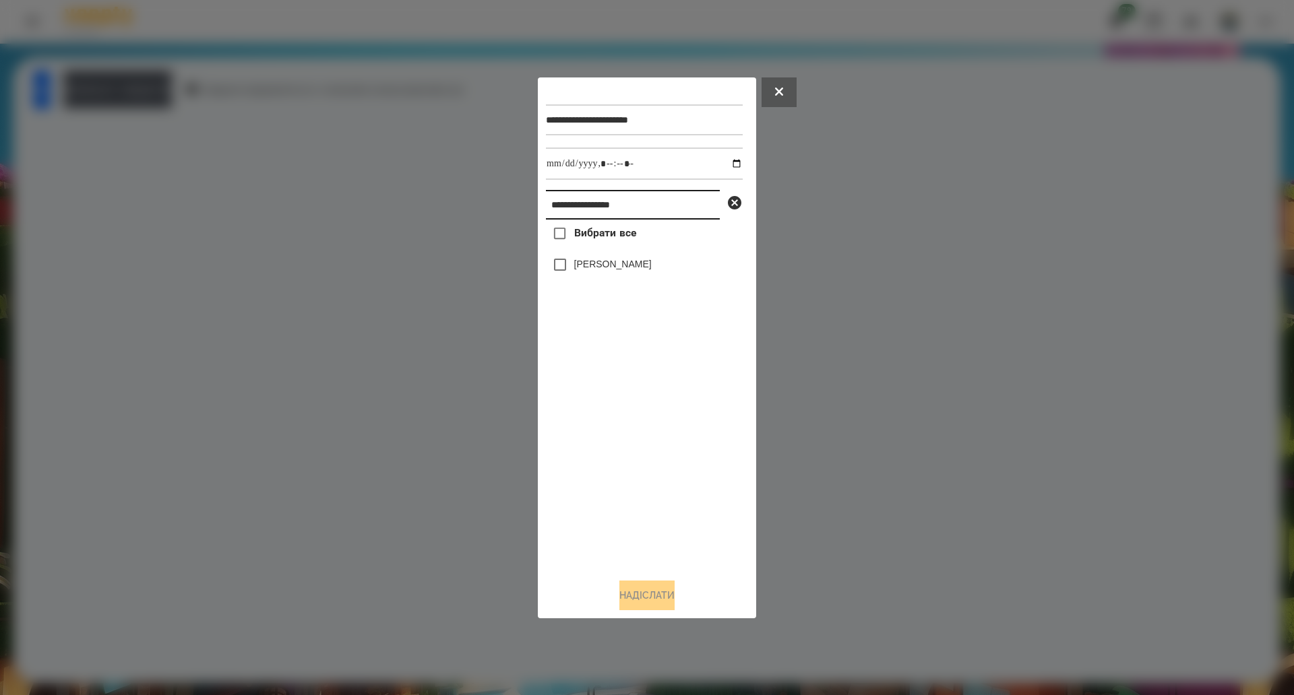
click at [595, 201] on input "**********" at bounding box center [633, 205] width 174 height 30
paste input "text"
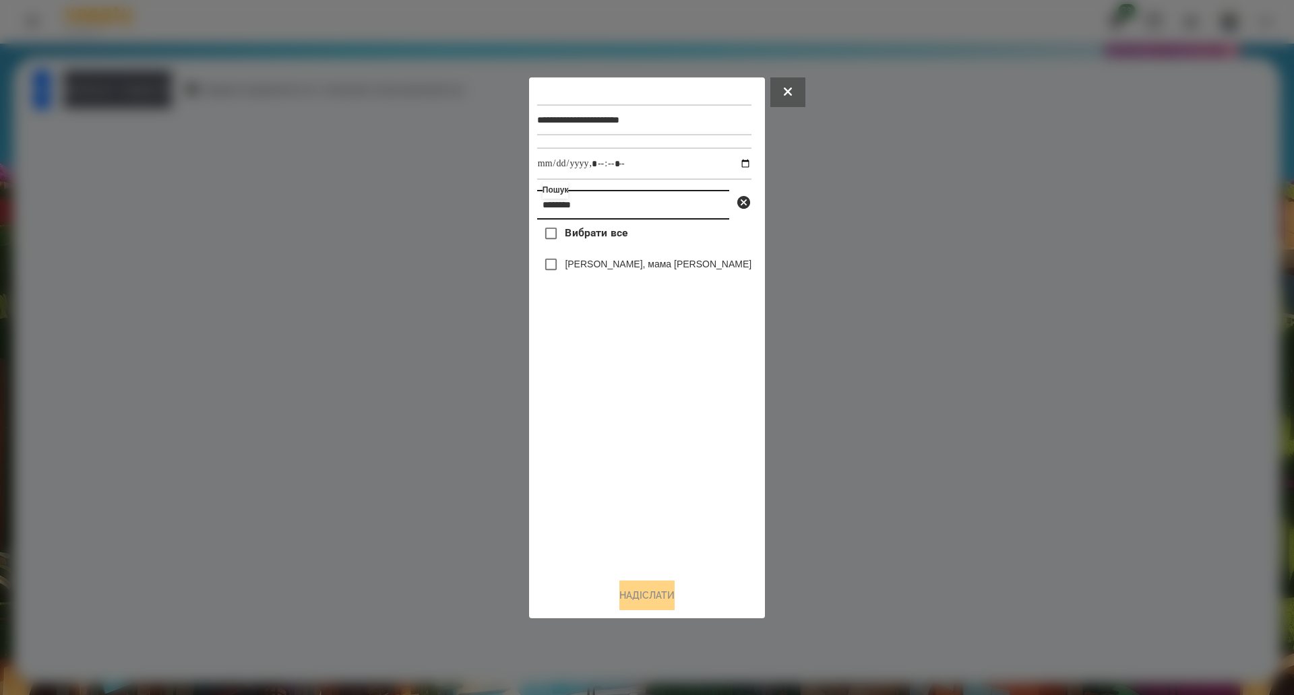
type input "********"
click at [605, 236] on span "Вибрати все" at bounding box center [596, 233] width 63 height 16
click at [658, 587] on button "Надіслати" at bounding box center [646, 596] width 55 height 30
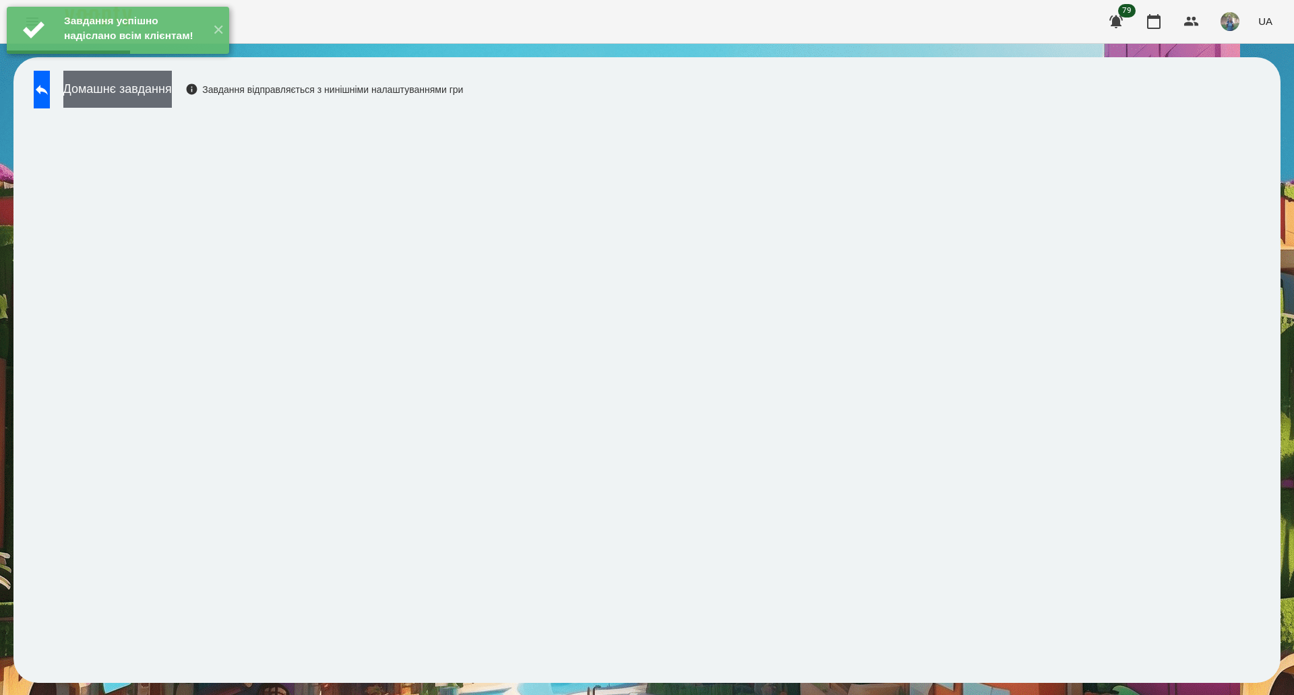
click at [132, 98] on button "Домашнє завдання" at bounding box center [117, 89] width 108 height 37
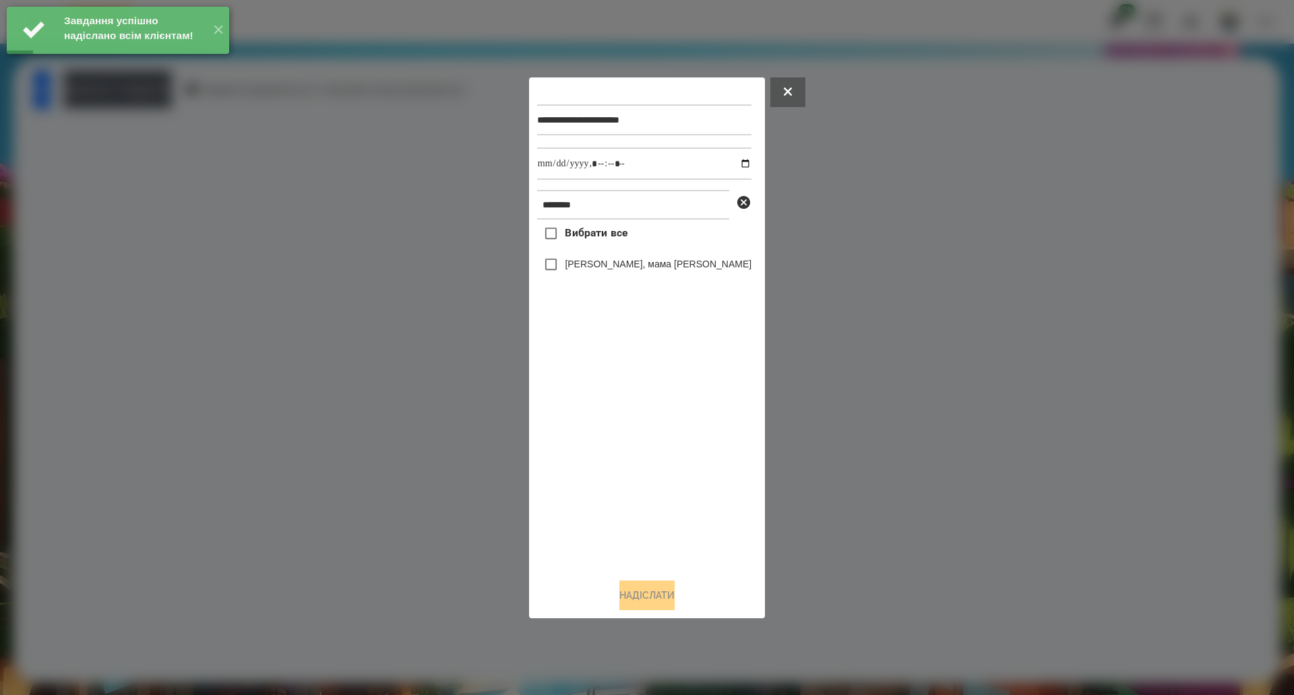
click at [609, 234] on span "Вибрати все" at bounding box center [596, 233] width 63 height 16
click at [728, 164] on input "datetime-local" at bounding box center [644, 164] width 214 height 32
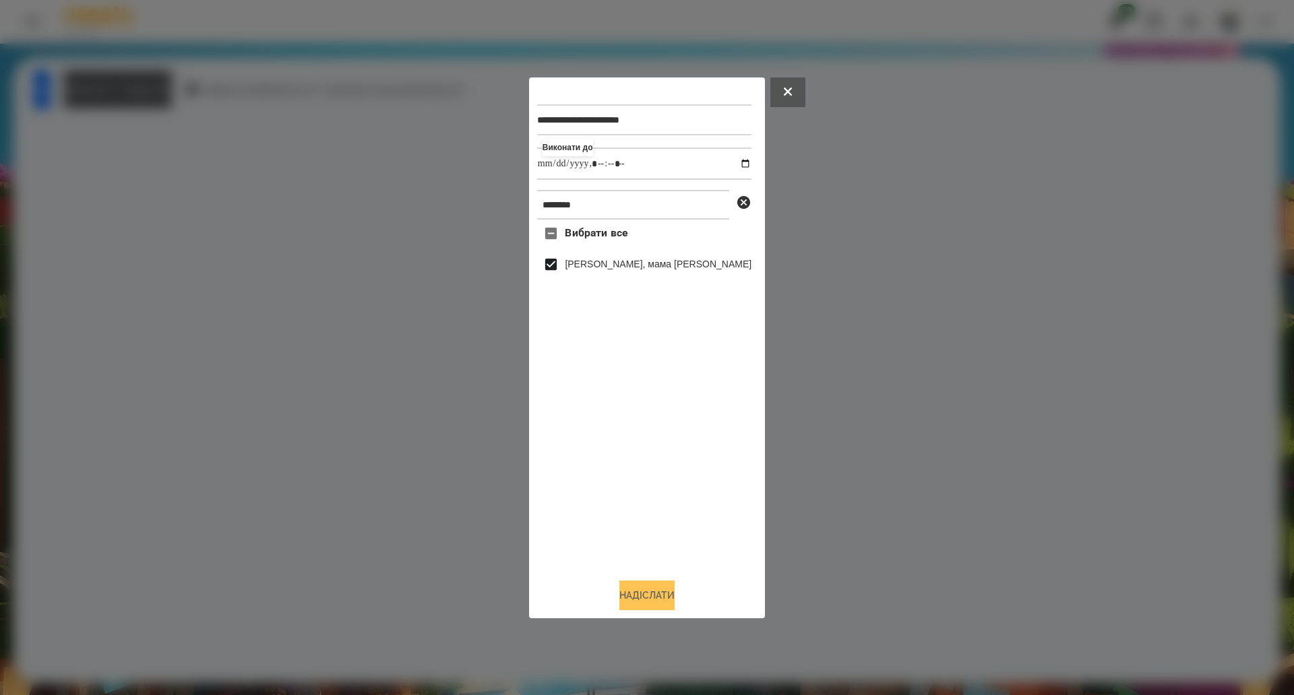
type input "**********"
click at [655, 602] on button "Надіслати" at bounding box center [646, 596] width 55 height 30
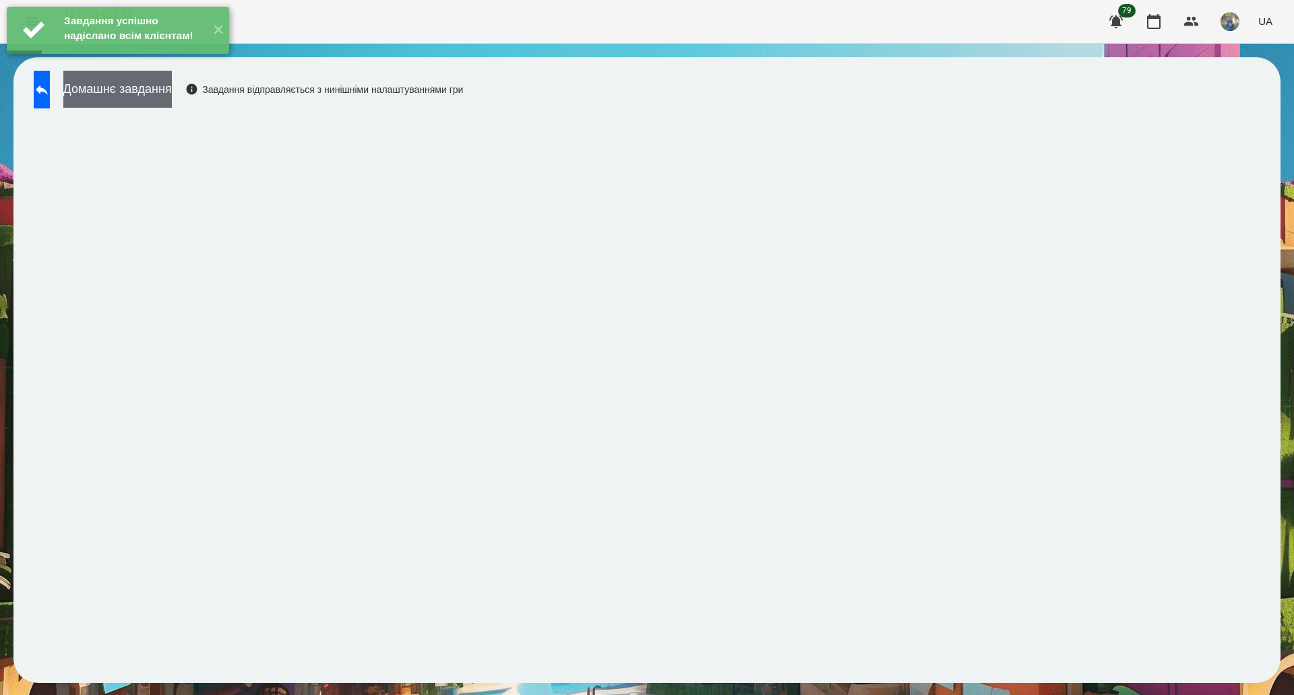
click at [165, 89] on button "Домашнє завдання" at bounding box center [117, 89] width 108 height 37
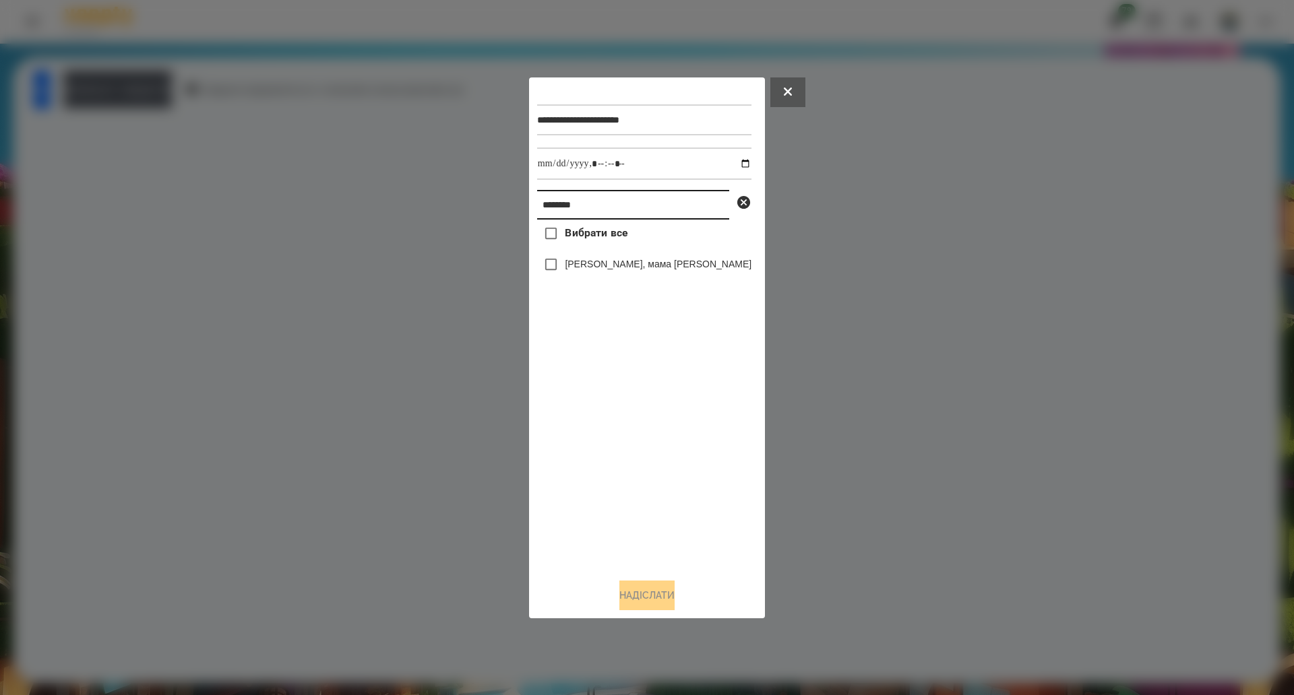
click at [602, 220] on input "********" at bounding box center [633, 205] width 192 height 30
click at [598, 238] on span "Вибрати все" at bounding box center [596, 233] width 63 height 16
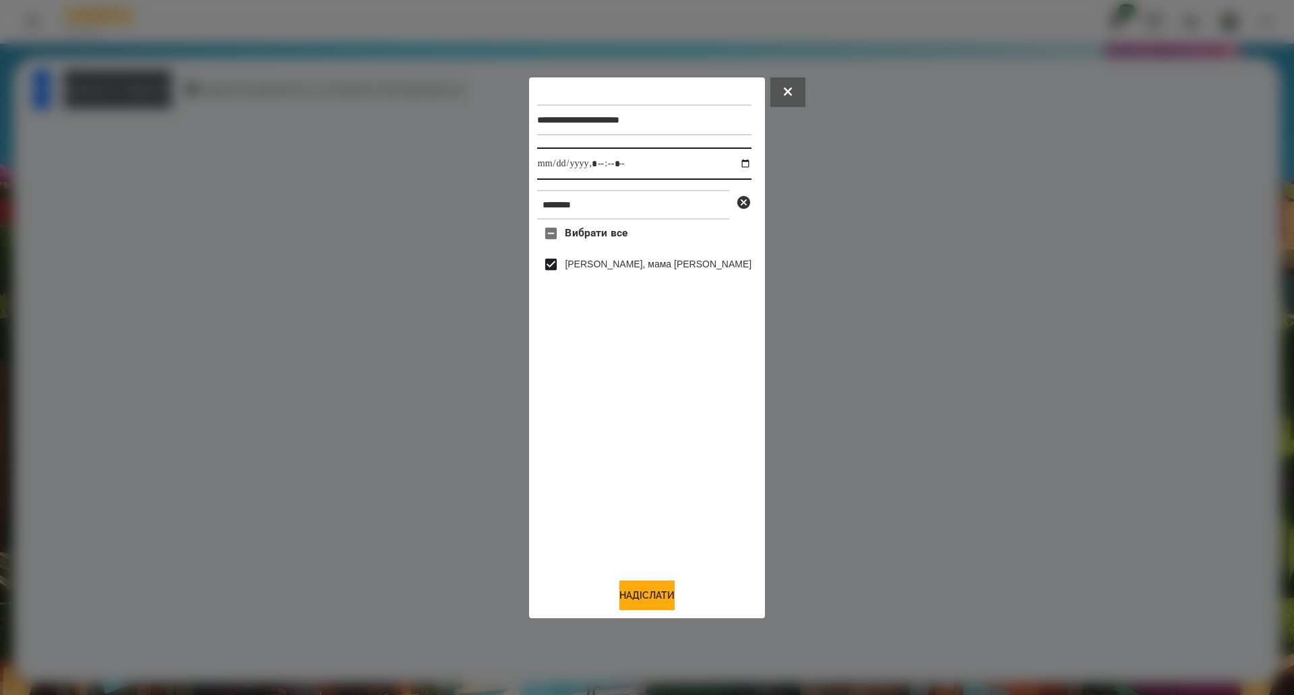
click at [726, 163] on input "datetime-local" at bounding box center [644, 164] width 214 height 32
type input "**********"
click at [656, 596] on button "Надіслати" at bounding box center [646, 596] width 55 height 30
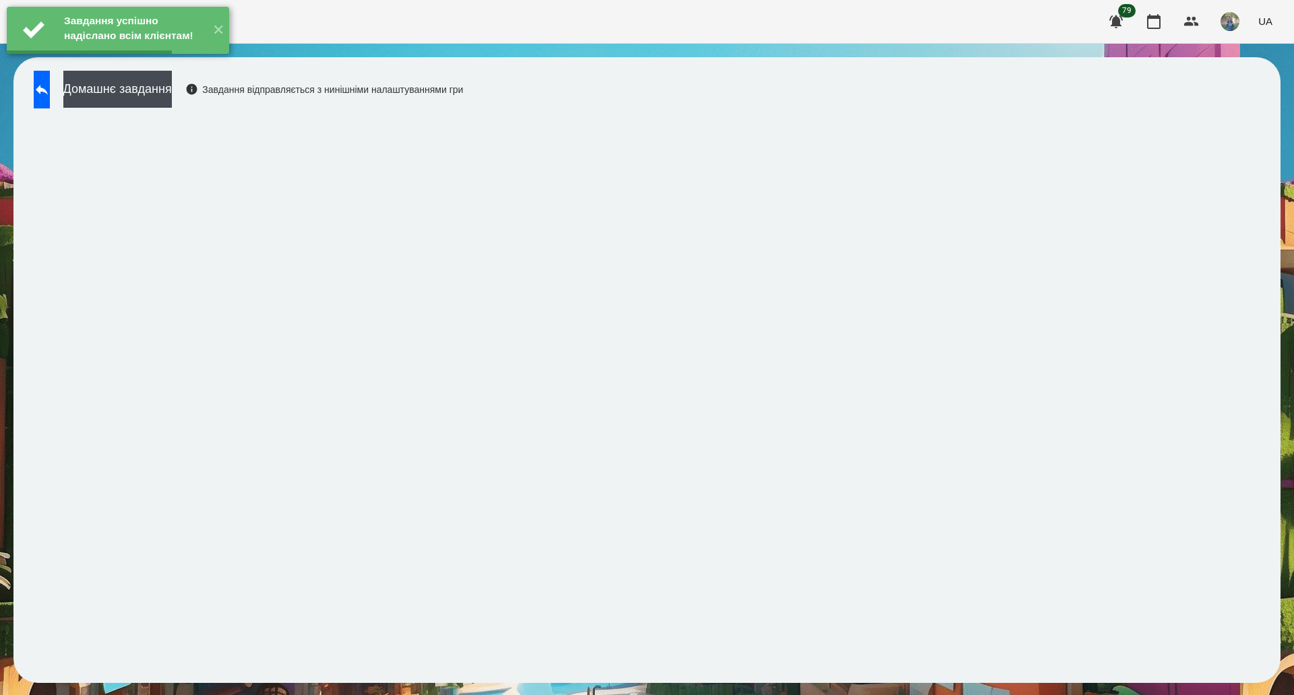
click at [116, 94] on button "Домашнє завдання" at bounding box center [117, 89] width 108 height 37
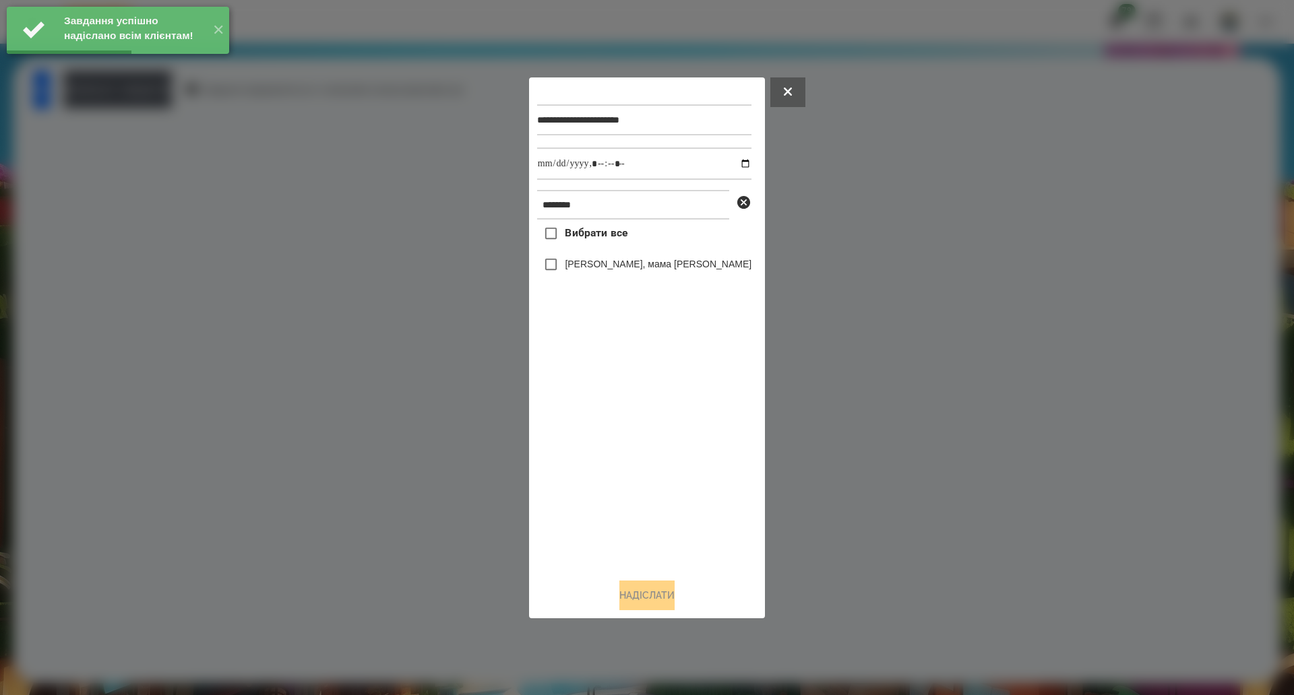
click at [578, 232] on span "Вибрати все" at bounding box center [596, 233] width 63 height 16
click at [728, 172] on input "datetime-local" at bounding box center [644, 164] width 214 height 32
click at [728, 164] on input "datetime-local" at bounding box center [644, 164] width 214 height 32
type input "**********"
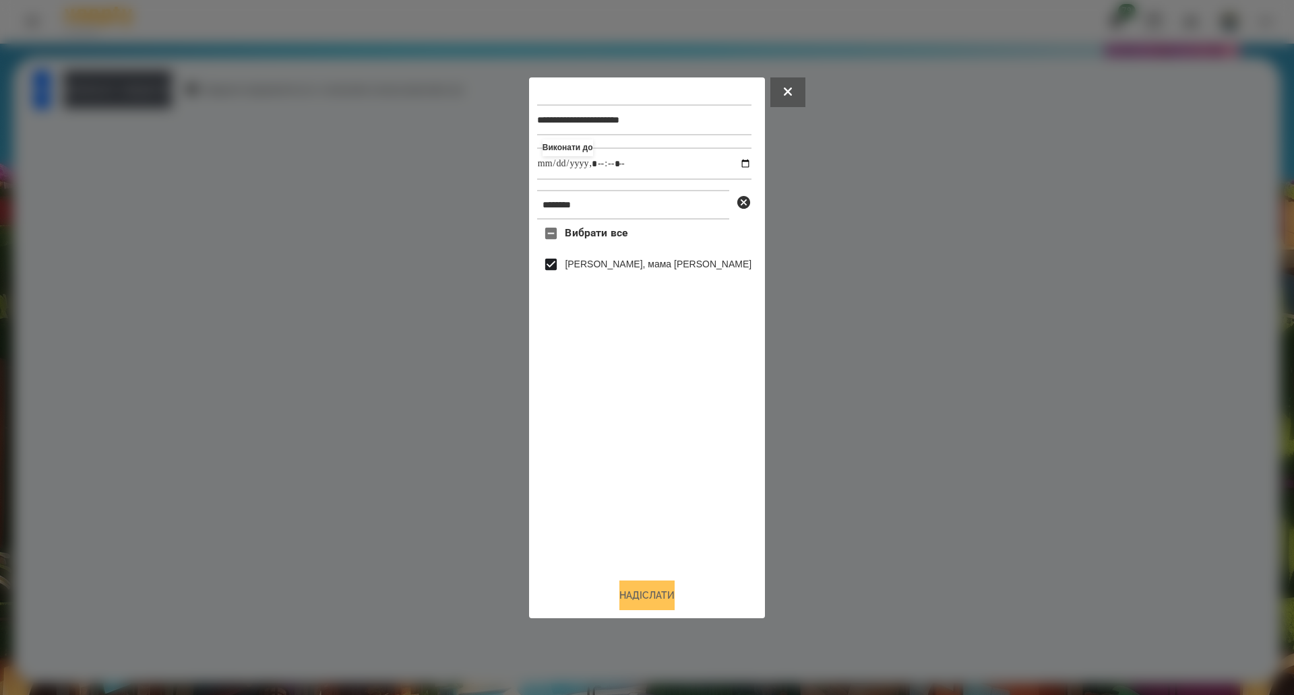
click at [664, 601] on button "Надіслати" at bounding box center [646, 596] width 55 height 30
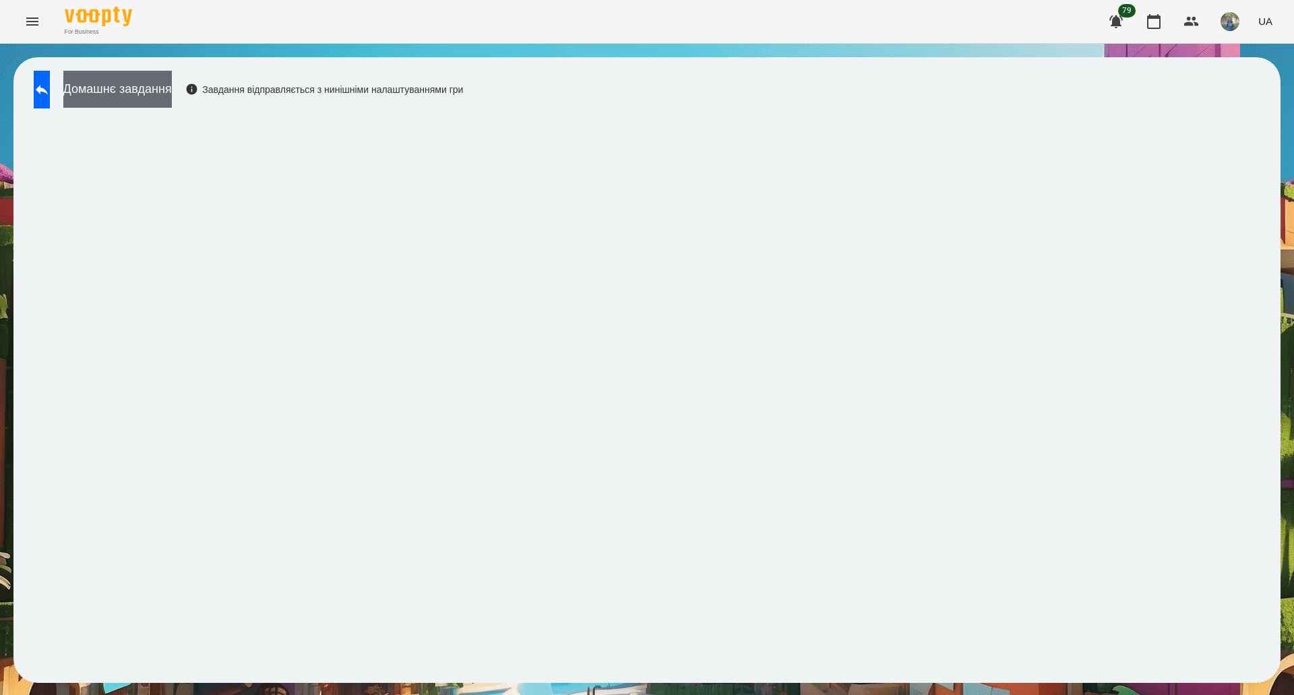
click at [135, 87] on button "Домашнє завдання" at bounding box center [117, 89] width 108 height 37
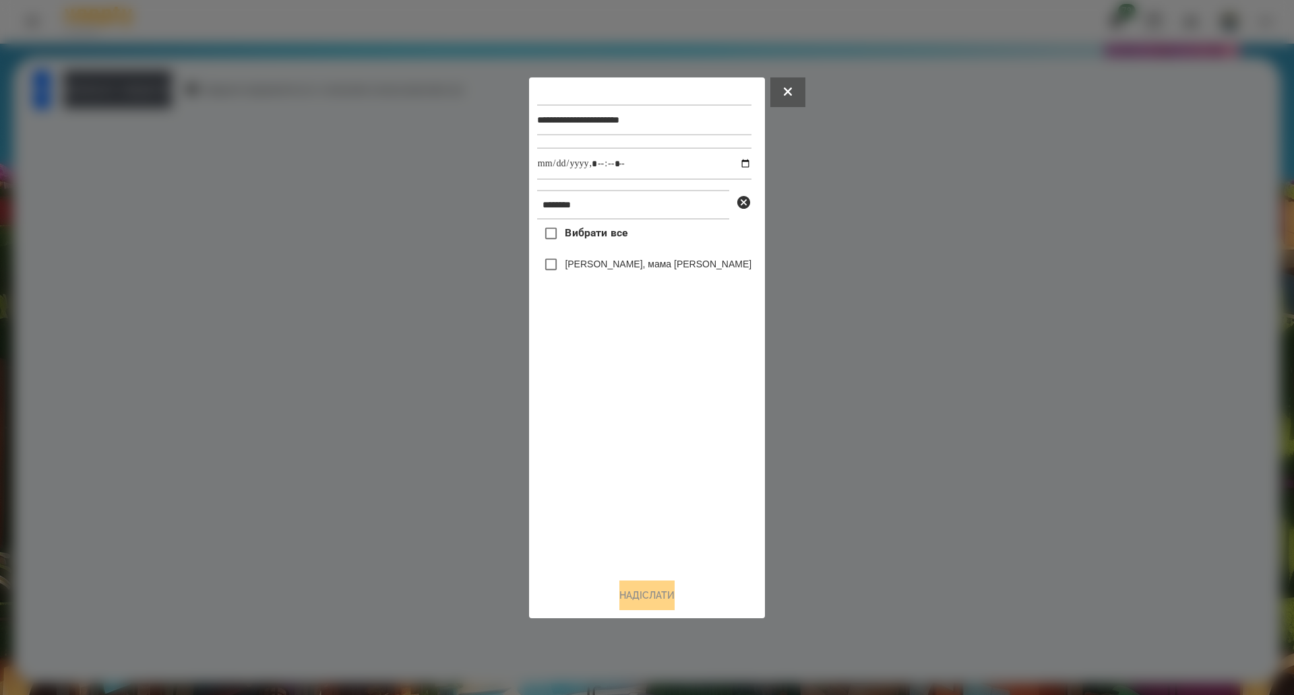
click at [587, 247] on label "Вибрати все" at bounding box center [582, 234] width 90 height 28
click at [656, 590] on button "Надіслати" at bounding box center [646, 596] width 55 height 30
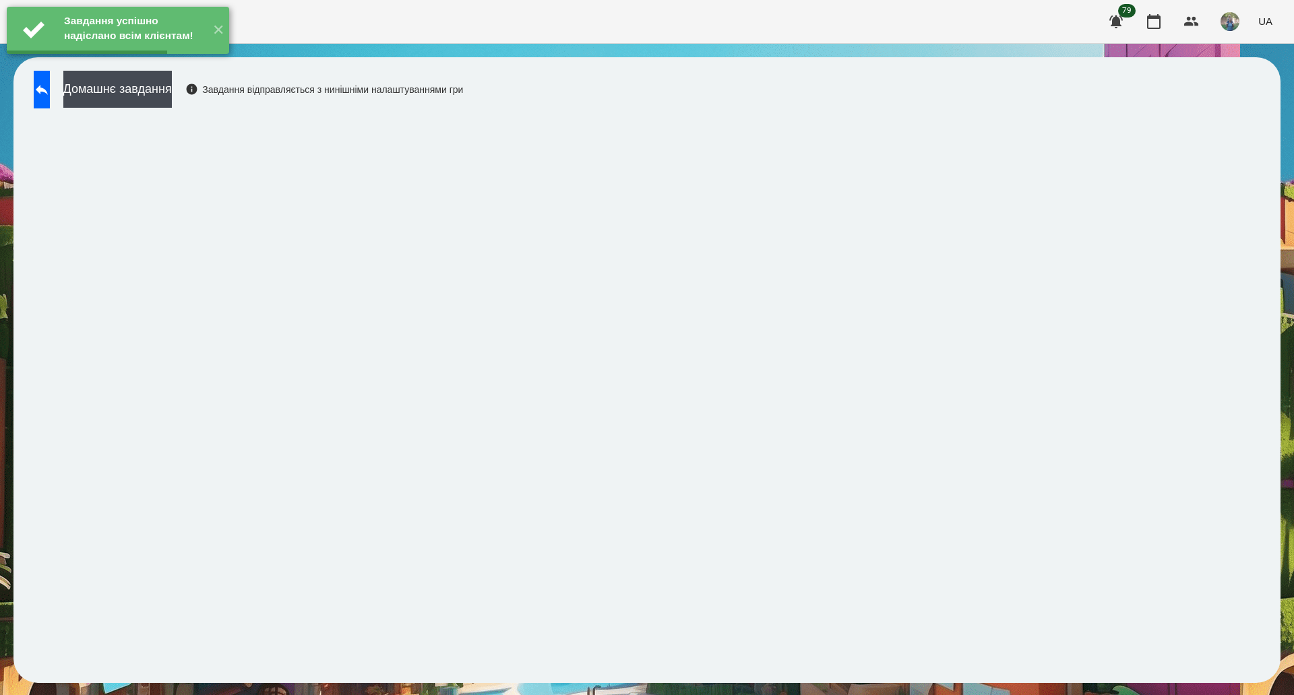
click at [175, 61] on div "Завдання успішно надіслано всім клієнтам! ✕" at bounding box center [118, 30] width 236 height 61
click at [172, 87] on button "Домашнє завдання" at bounding box center [117, 89] width 108 height 37
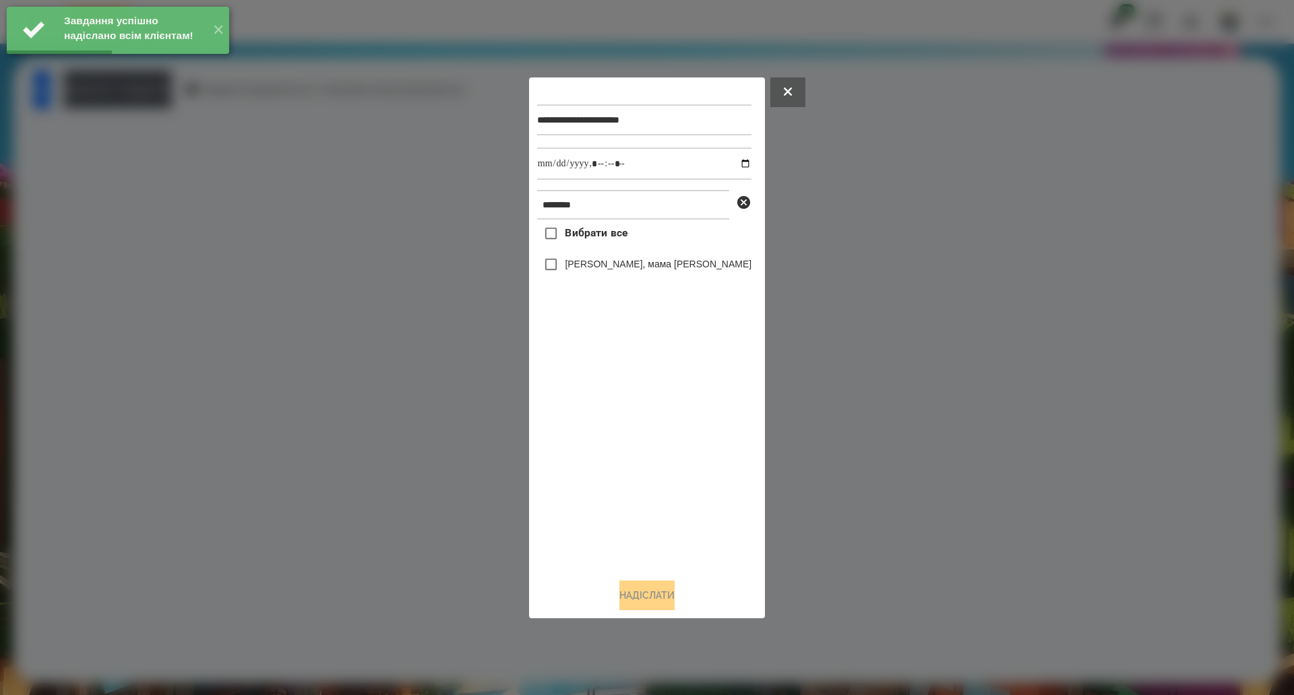
click at [582, 228] on span "Вибрати все" at bounding box center [596, 233] width 63 height 16
click at [724, 165] on input "datetime-local" at bounding box center [644, 164] width 214 height 32
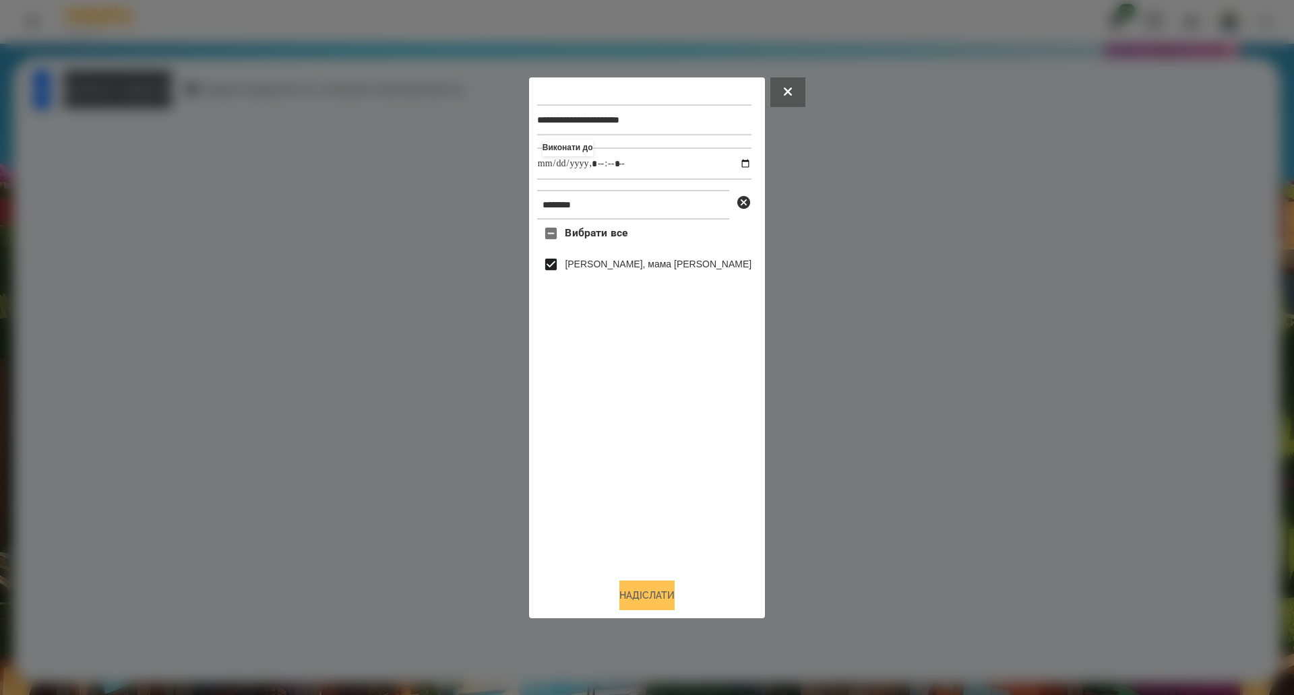
type input "**********"
click at [652, 599] on button "Надіслати" at bounding box center [646, 596] width 55 height 30
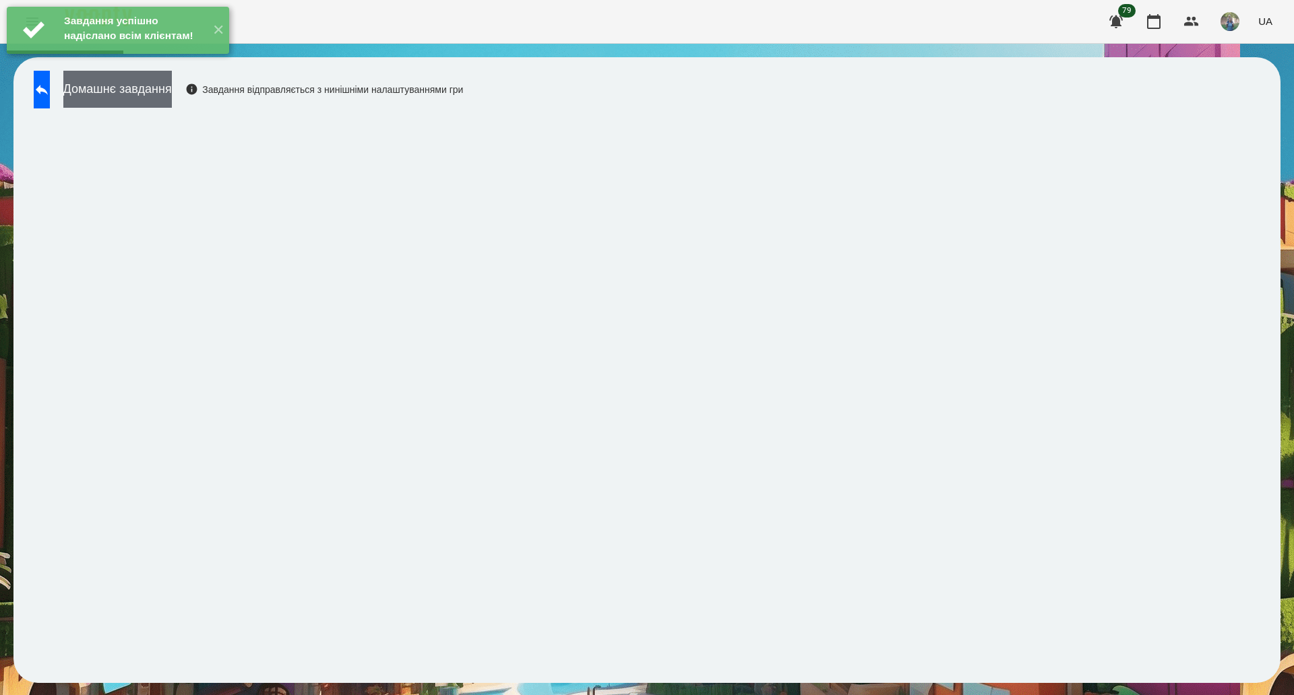
click at [154, 90] on button "Домашнє завдання" at bounding box center [117, 89] width 108 height 37
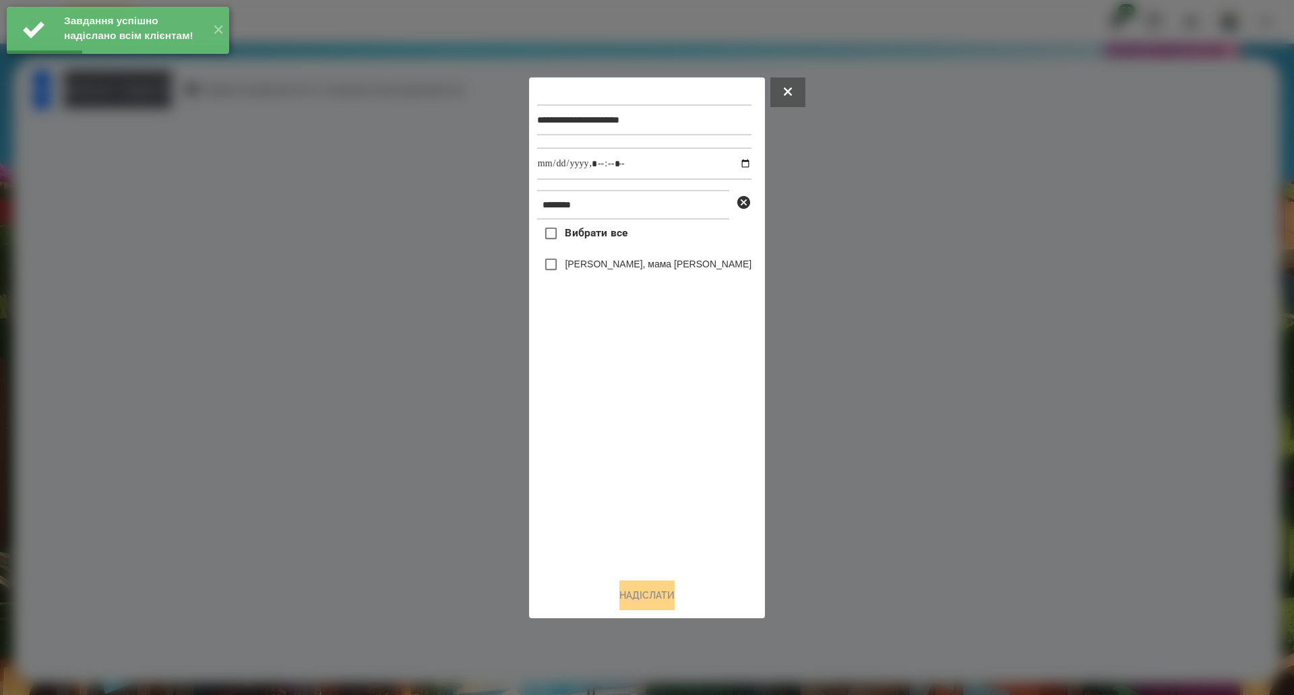
click at [579, 235] on span "Вибрати все" at bounding box center [596, 233] width 63 height 16
click at [728, 166] on input "datetime-local" at bounding box center [644, 164] width 214 height 32
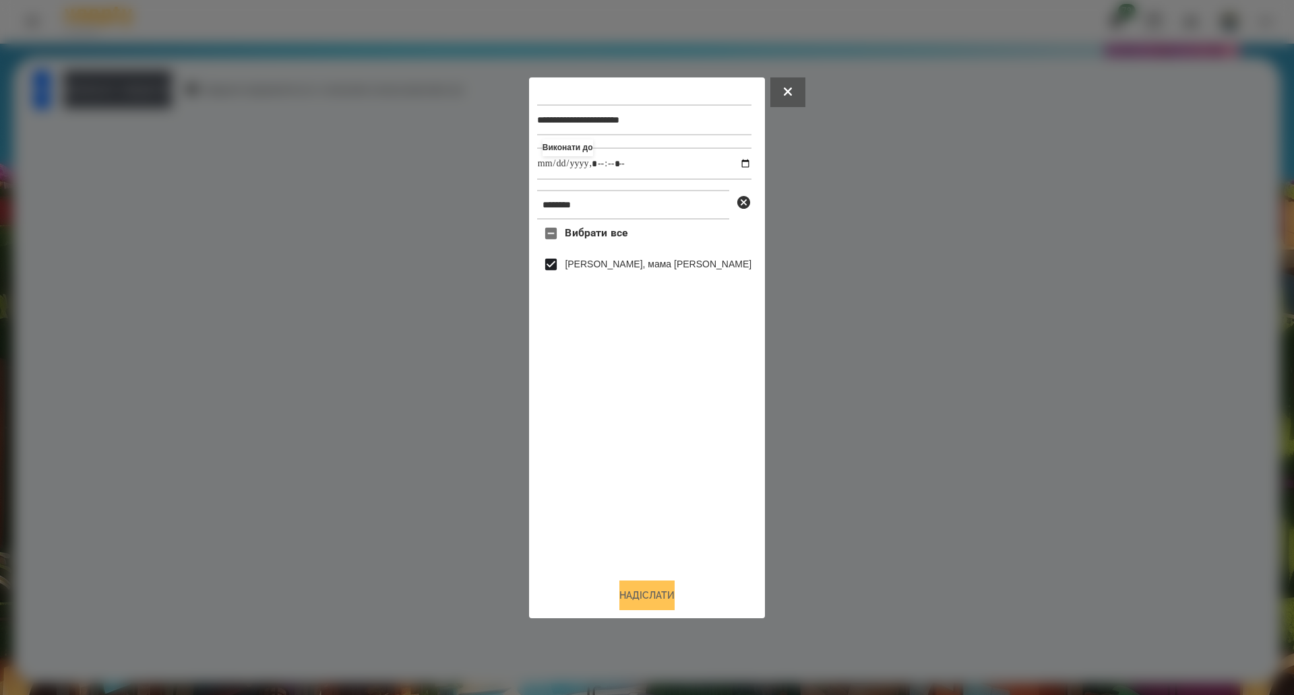
type input "**********"
click at [646, 609] on button "Надіслати" at bounding box center [646, 596] width 55 height 30
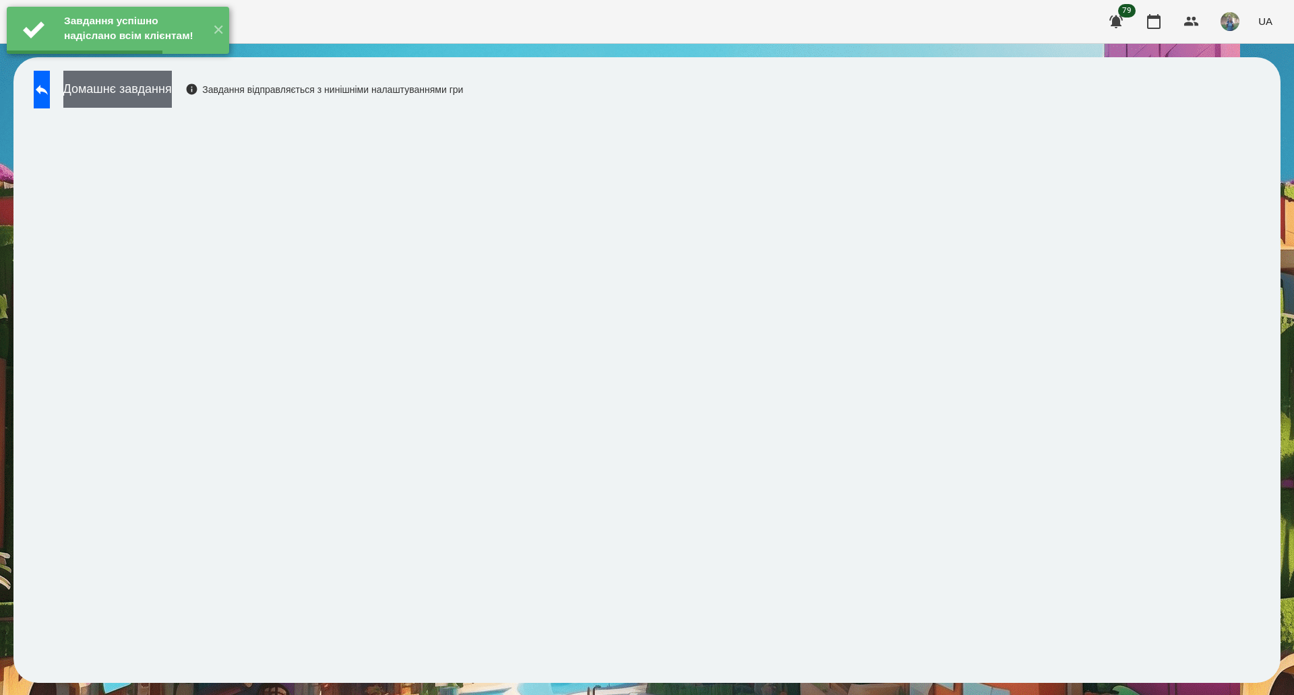
click at [172, 97] on button "Домашнє завдання" at bounding box center [117, 89] width 108 height 37
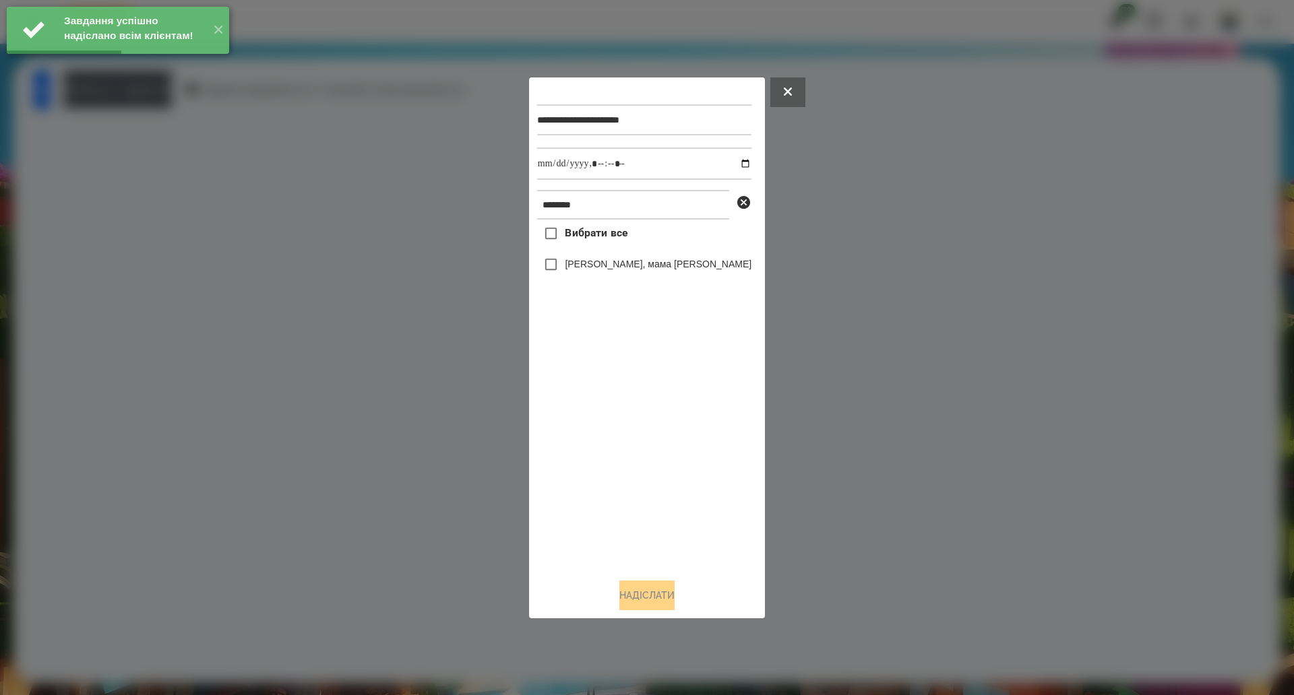
click at [600, 239] on span "Вибрати все" at bounding box center [596, 233] width 63 height 16
click at [730, 163] on input "datetime-local" at bounding box center [644, 164] width 214 height 32
click at [724, 163] on input "datetime-local" at bounding box center [644, 164] width 214 height 32
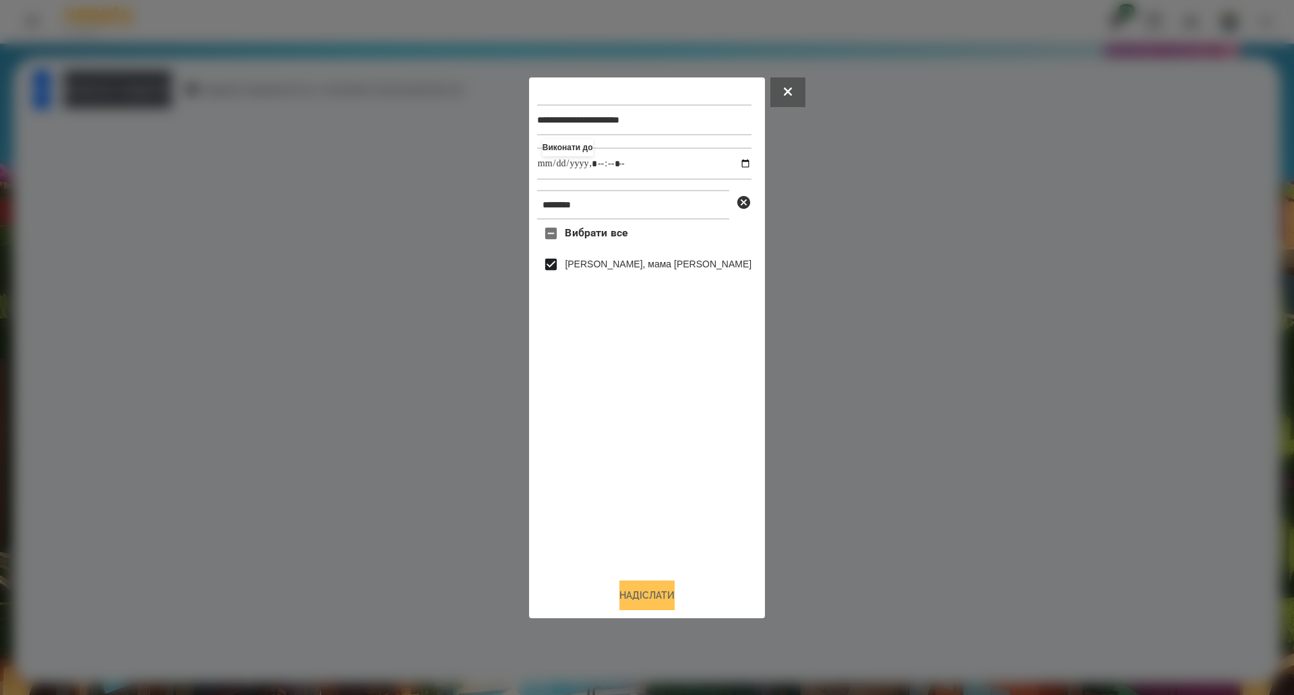
type input "**********"
click at [625, 599] on button "Надіслати" at bounding box center [646, 596] width 55 height 30
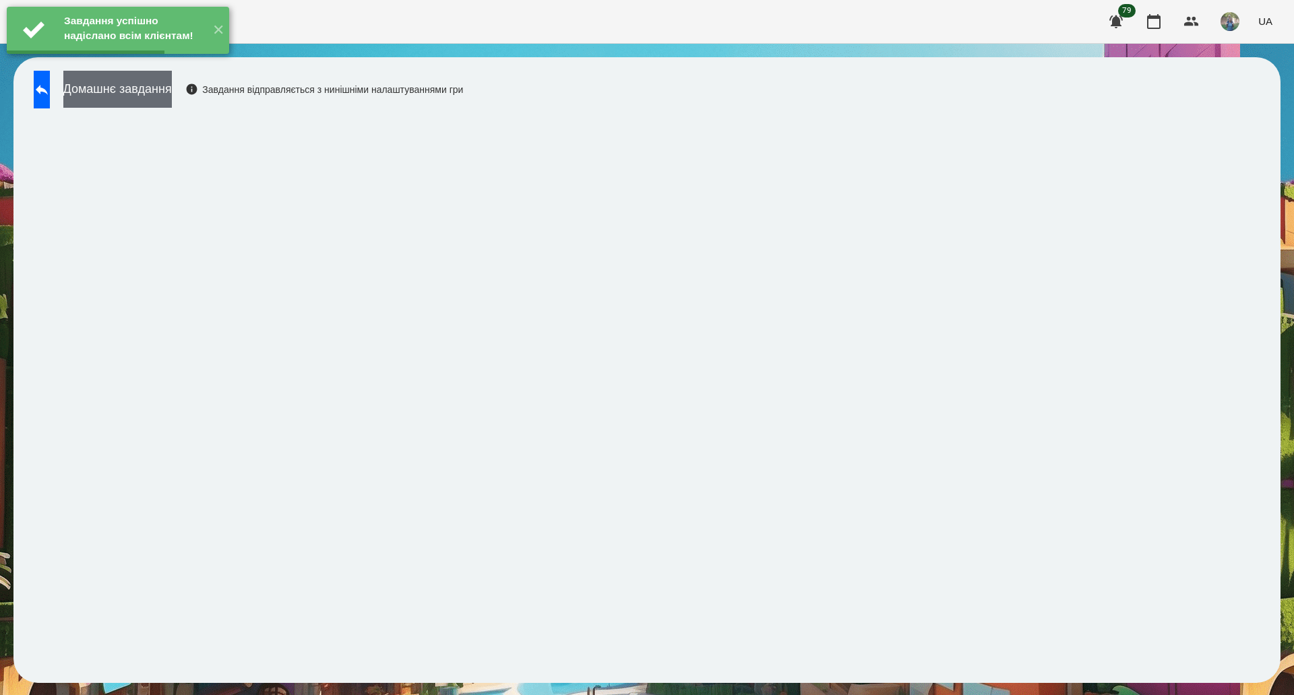
click at [172, 98] on button "Домашнє завдання" at bounding box center [117, 89] width 108 height 37
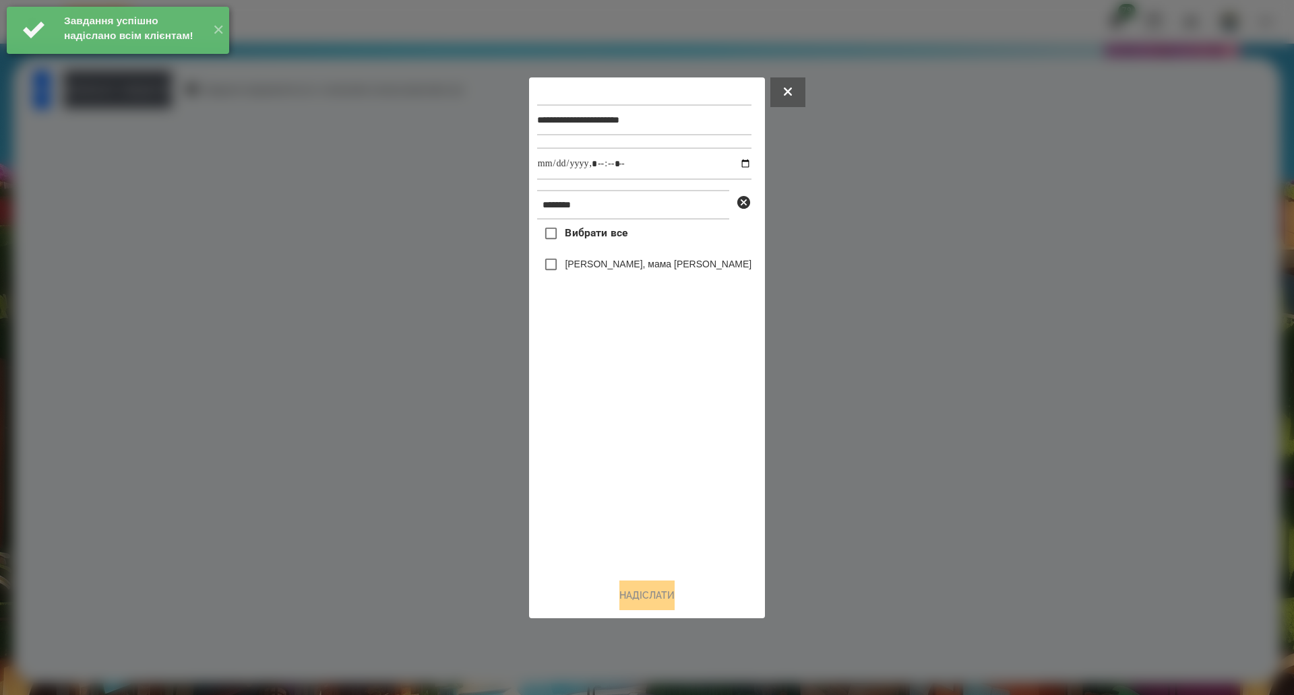
click at [596, 233] on span "Вибрати все" at bounding box center [596, 233] width 63 height 16
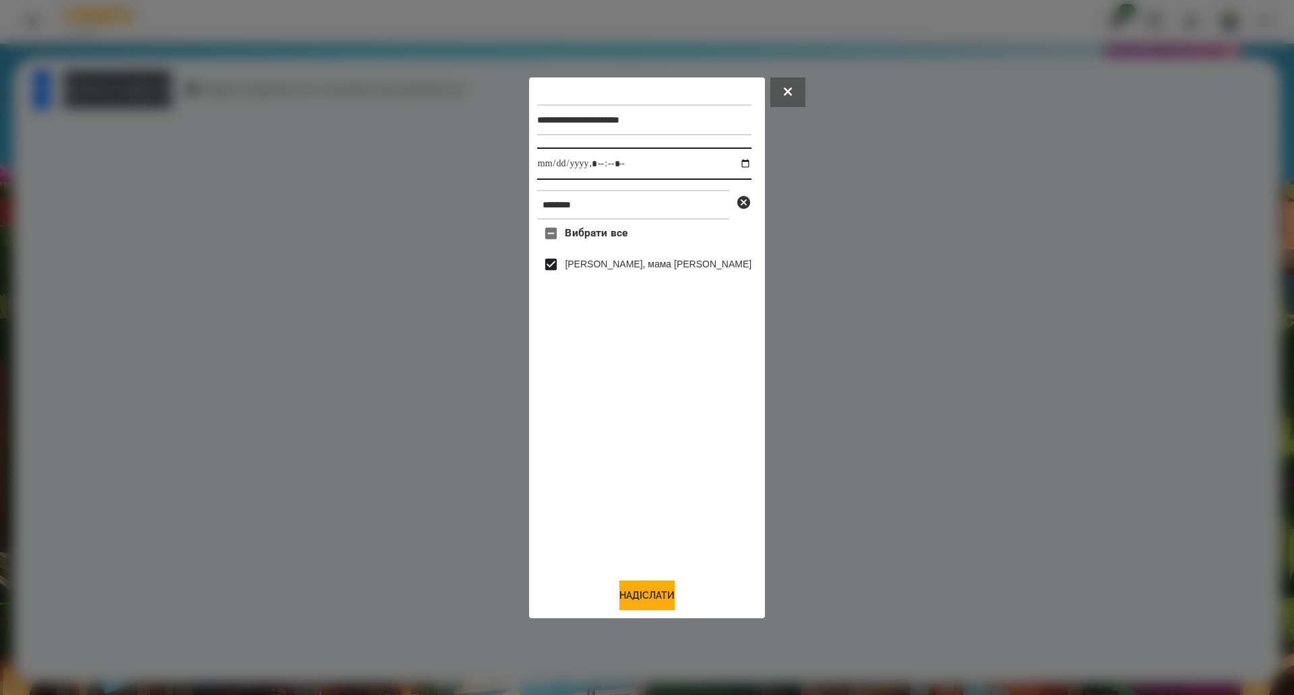
click at [726, 166] on input "datetime-local" at bounding box center [644, 164] width 214 height 32
type input "**********"
click at [629, 586] on button "Надіслати" at bounding box center [646, 596] width 55 height 30
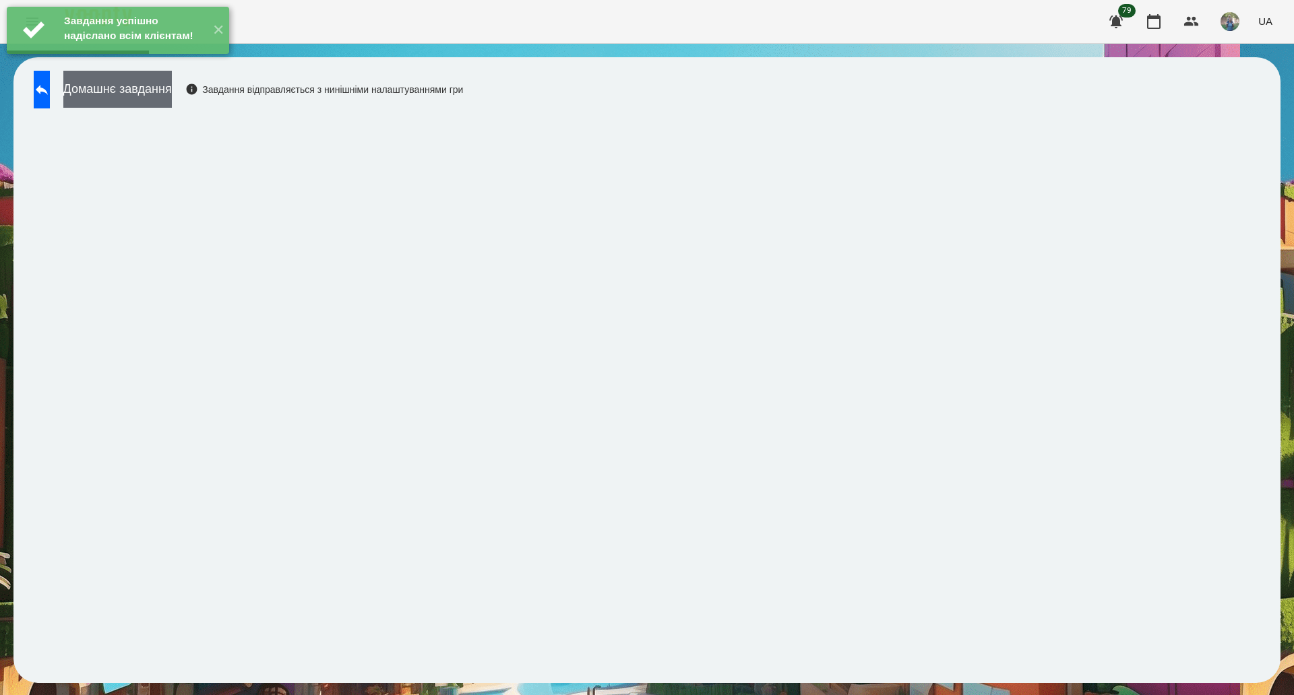
click at [120, 96] on button "Домашнє завдання" at bounding box center [117, 89] width 108 height 37
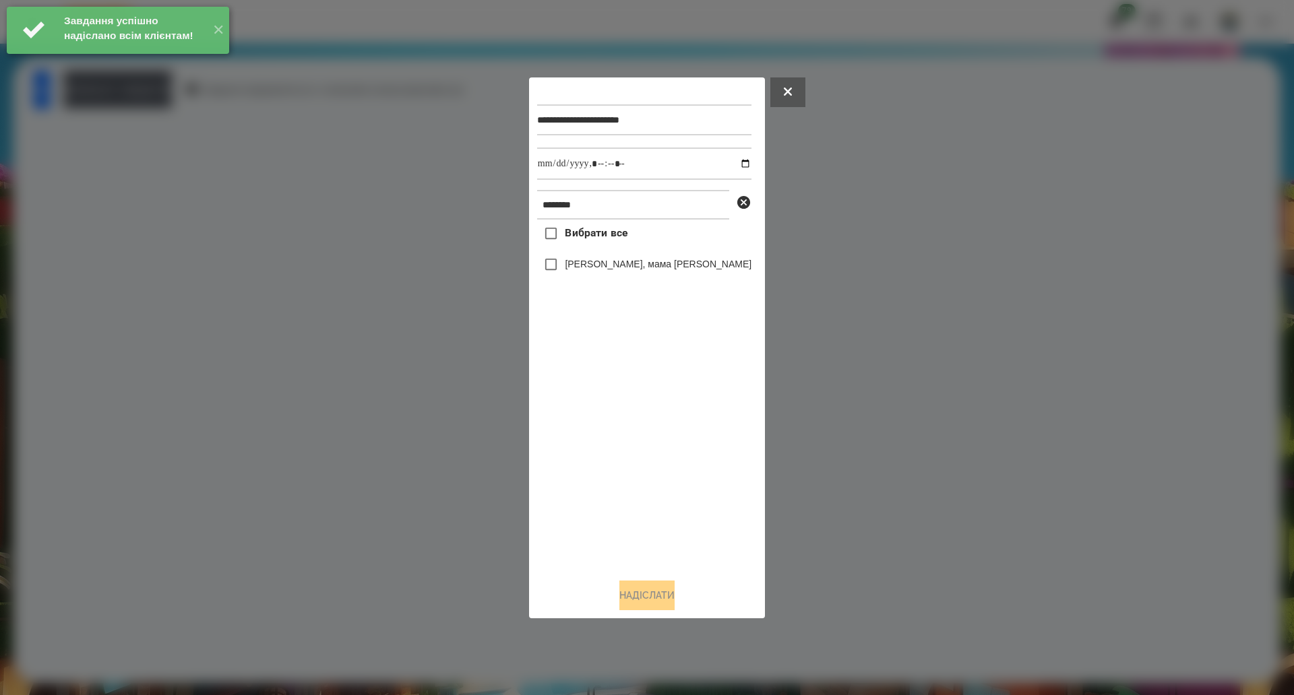
click at [596, 226] on label "Вибрати все" at bounding box center [582, 234] width 90 height 28
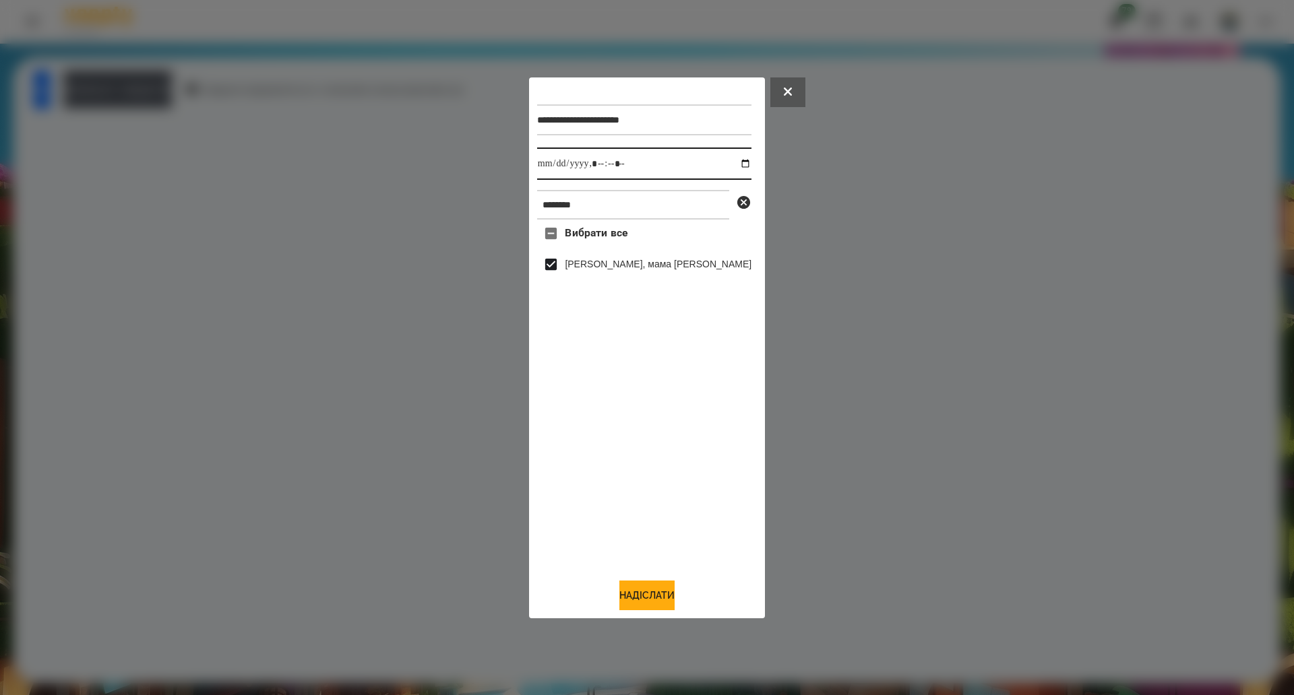
click at [725, 165] on input "datetime-local" at bounding box center [644, 164] width 214 height 32
type input "**********"
click at [644, 605] on button "Надіслати" at bounding box center [646, 596] width 55 height 30
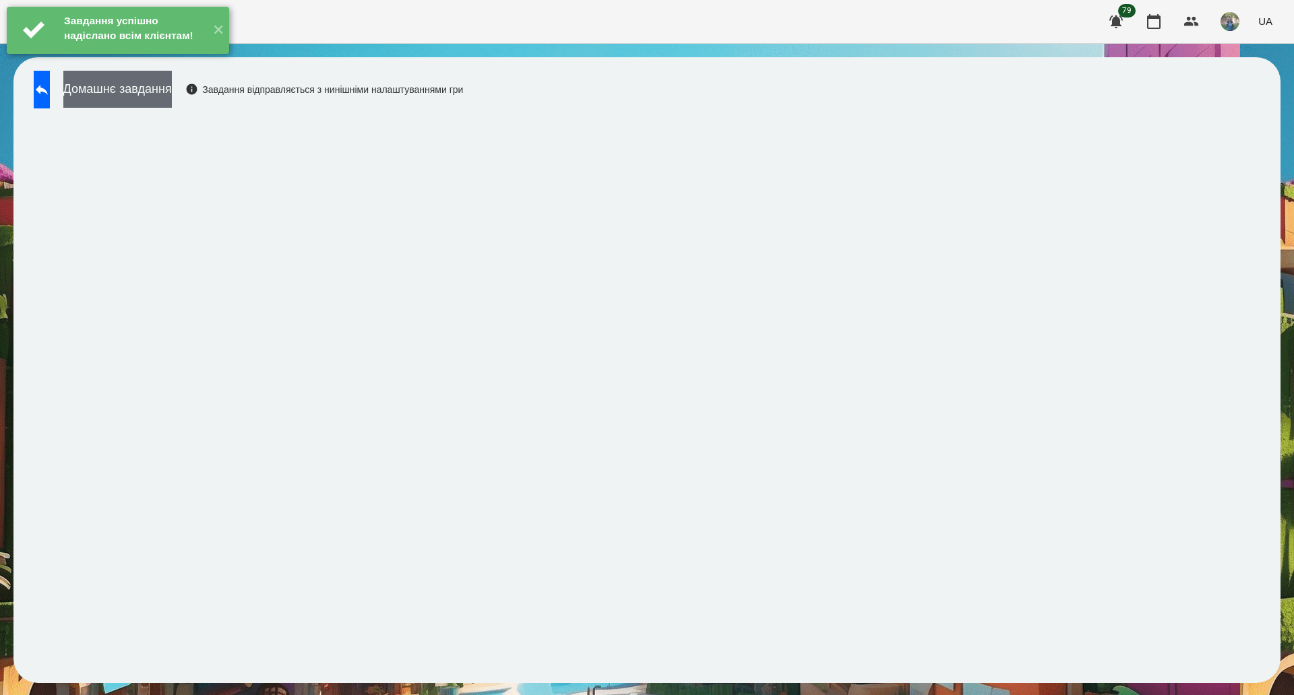
click at [169, 89] on button "Домашнє завдання" at bounding box center [117, 89] width 108 height 37
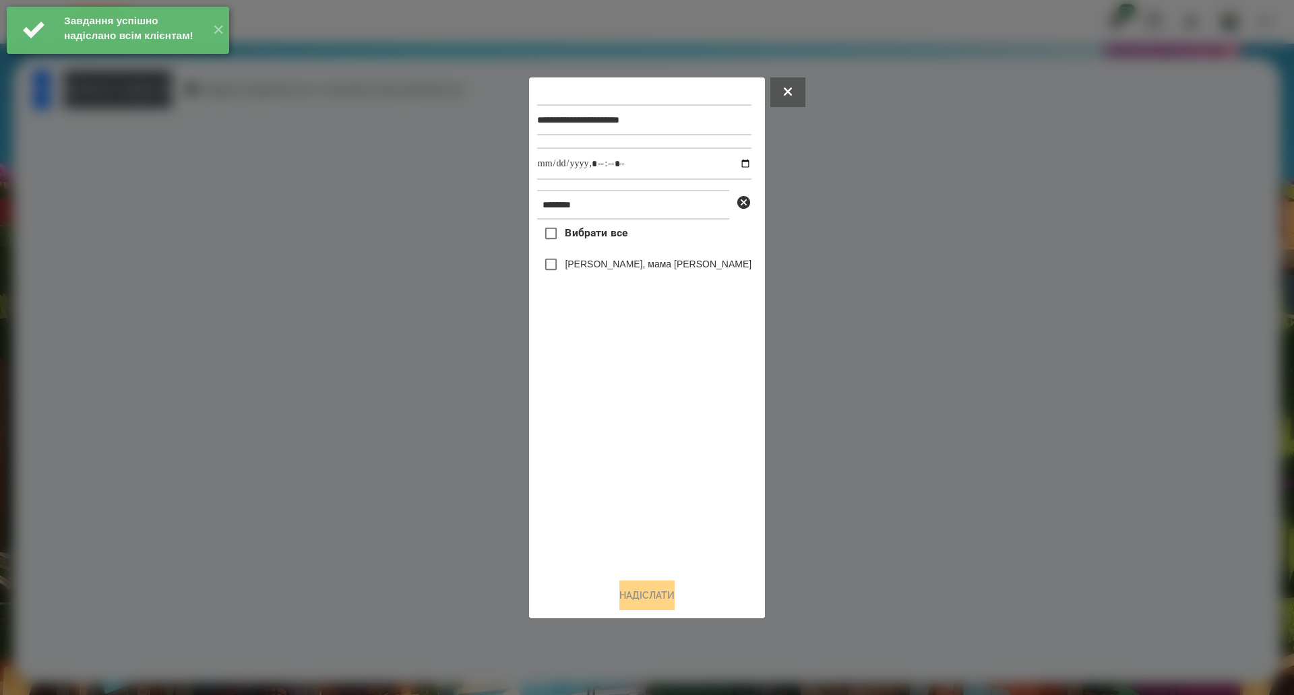
click at [575, 241] on span "Вибрати все" at bounding box center [596, 233] width 63 height 16
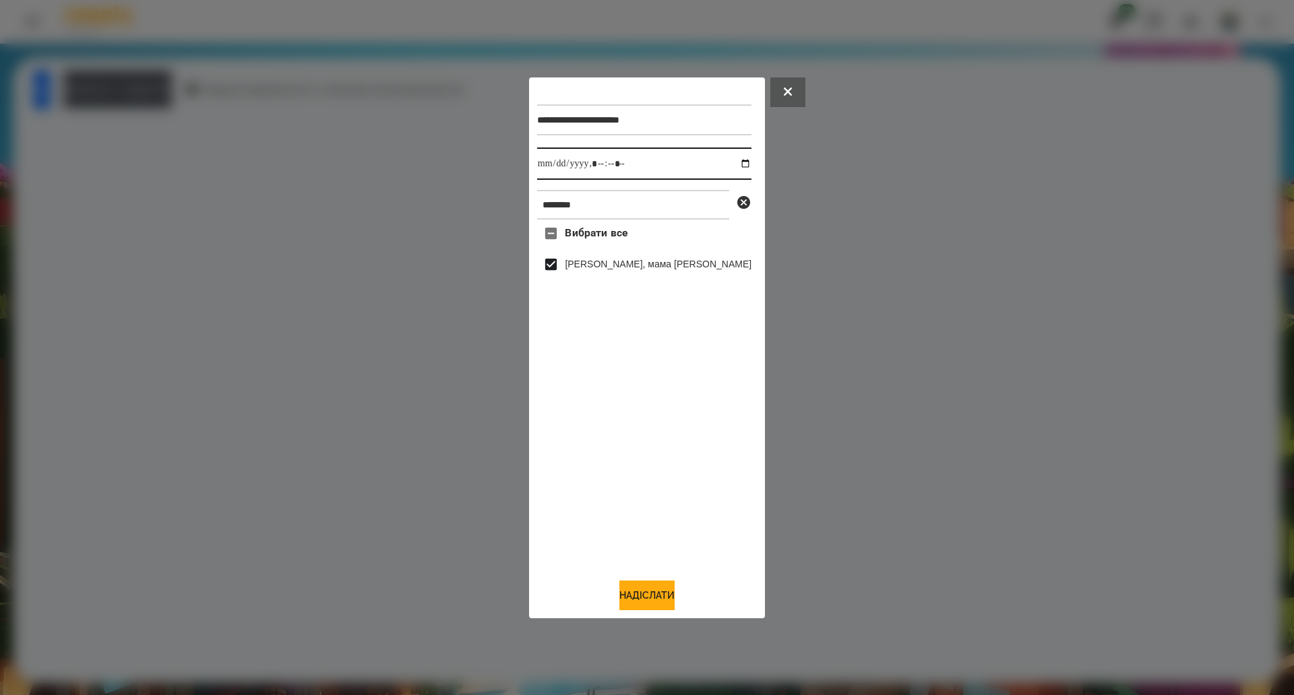
click at [726, 162] on input "datetime-local" at bounding box center [644, 164] width 214 height 32
type input "**********"
click at [640, 597] on button "Надіслати" at bounding box center [646, 596] width 55 height 30
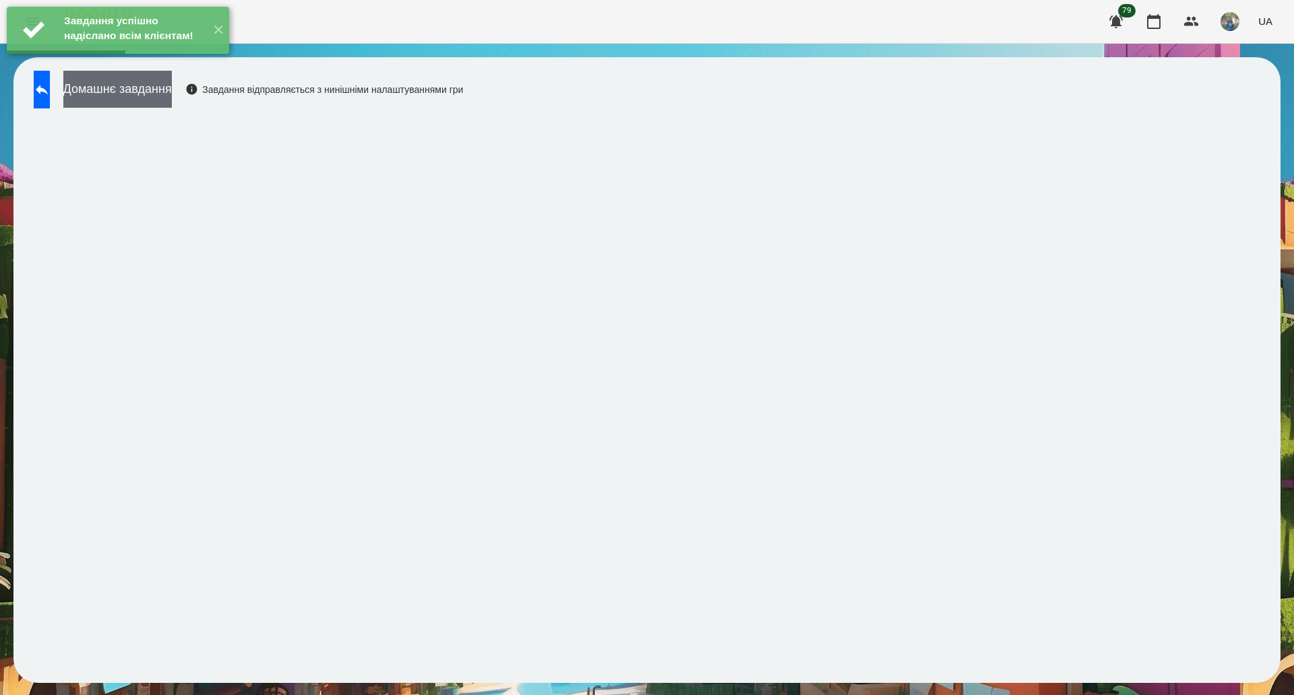
click at [129, 102] on button "Домашнє завдання" at bounding box center [117, 89] width 108 height 37
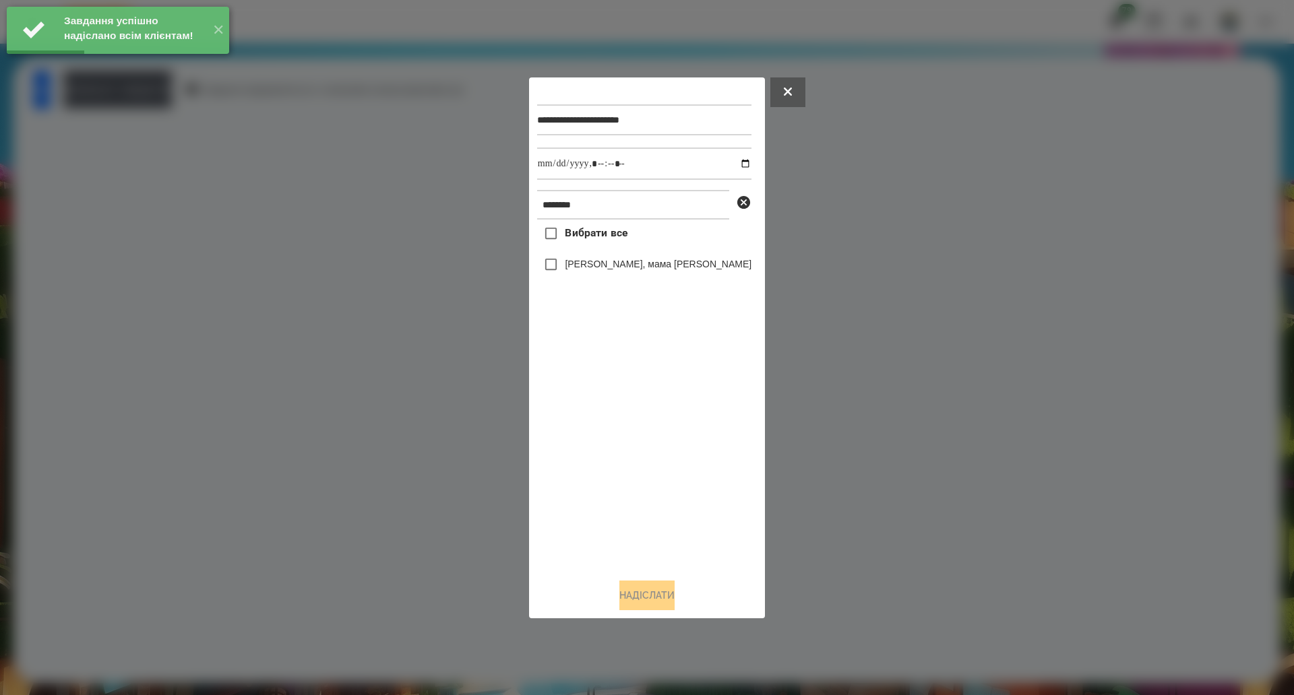
drag, startPoint x: 580, startPoint y: 237, endPoint x: 691, endPoint y: 197, distance: 117.2
click at [579, 237] on span "Вибрати все" at bounding box center [596, 233] width 63 height 16
click at [730, 164] on input "datetime-local" at bounding box center [644, 164] width 214 height 32
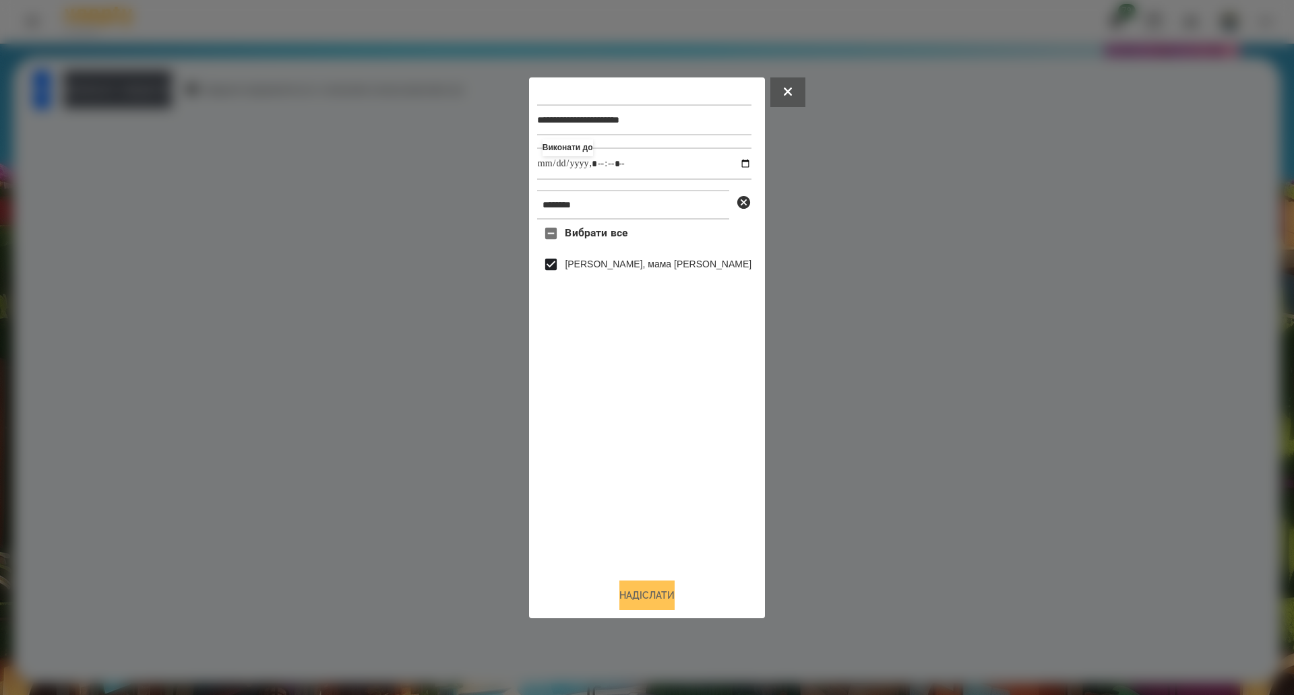
type input "**********"
click at [619, 603] on button "Надіслати" at bounding box center [646, 596] width 55 height 30
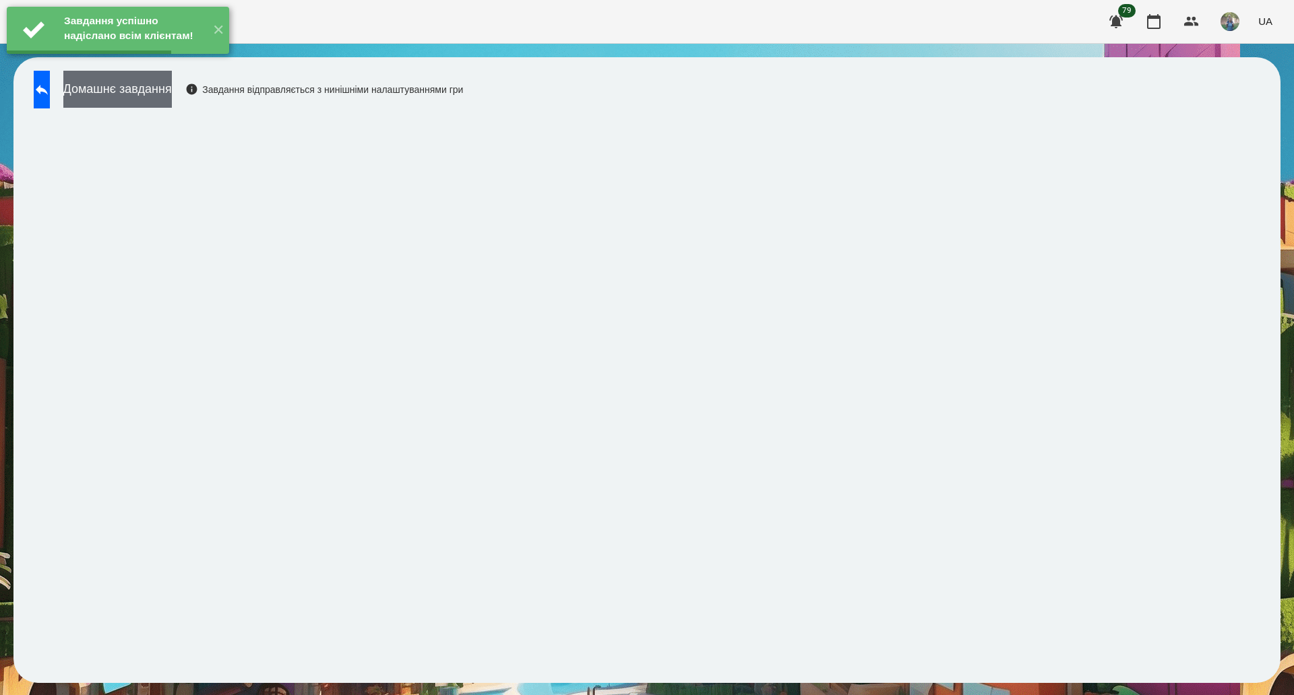
click at [172, 100] on button "Домашнє завдання" at bounding box center [117, 89] width 108 height 37
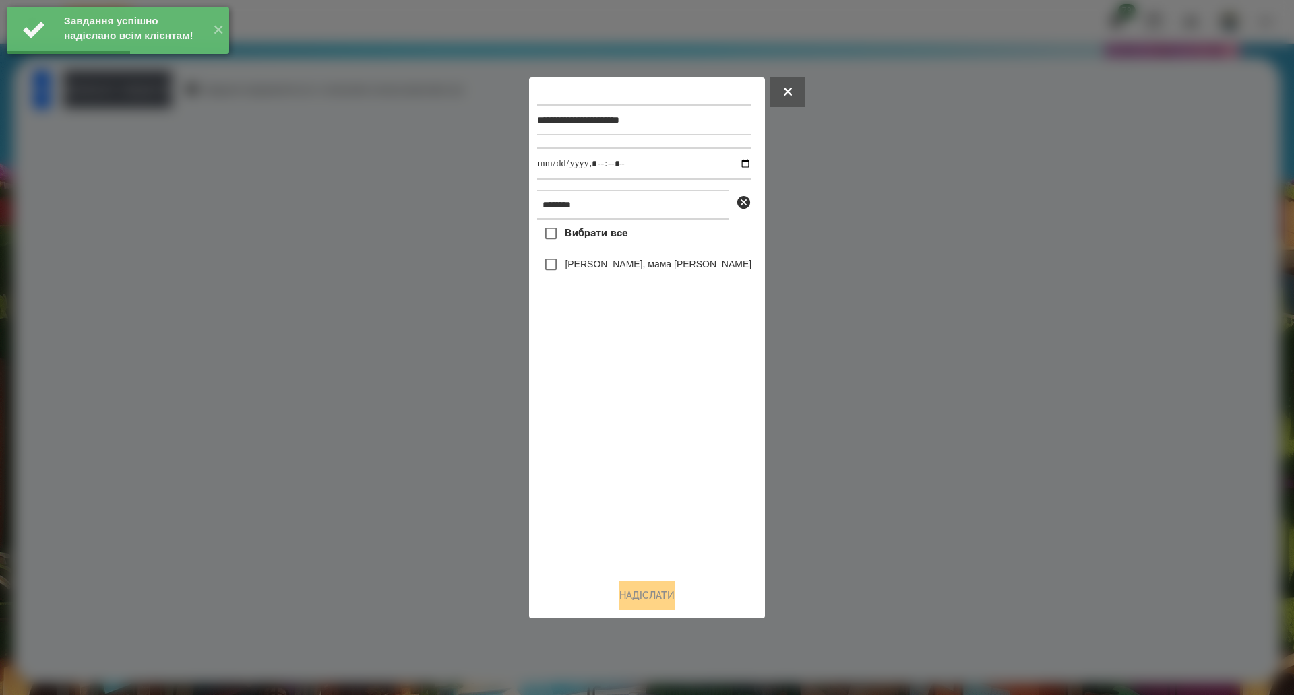
drag, startPoint x: 595, startPoint y: 242, endPoint x: 615, endPoint y: 230, distance: 23.6
click at [594, 241] on span "Вибрати все" at bounding box center [596, 233] width 63 height 16
click at [577, 231] on span "Вибрати все" at bounding box center [596, 233] width 63 height 16
click at [726, 165] on input "datetime-local" at bounding box center [644, 164] width 214 height 32
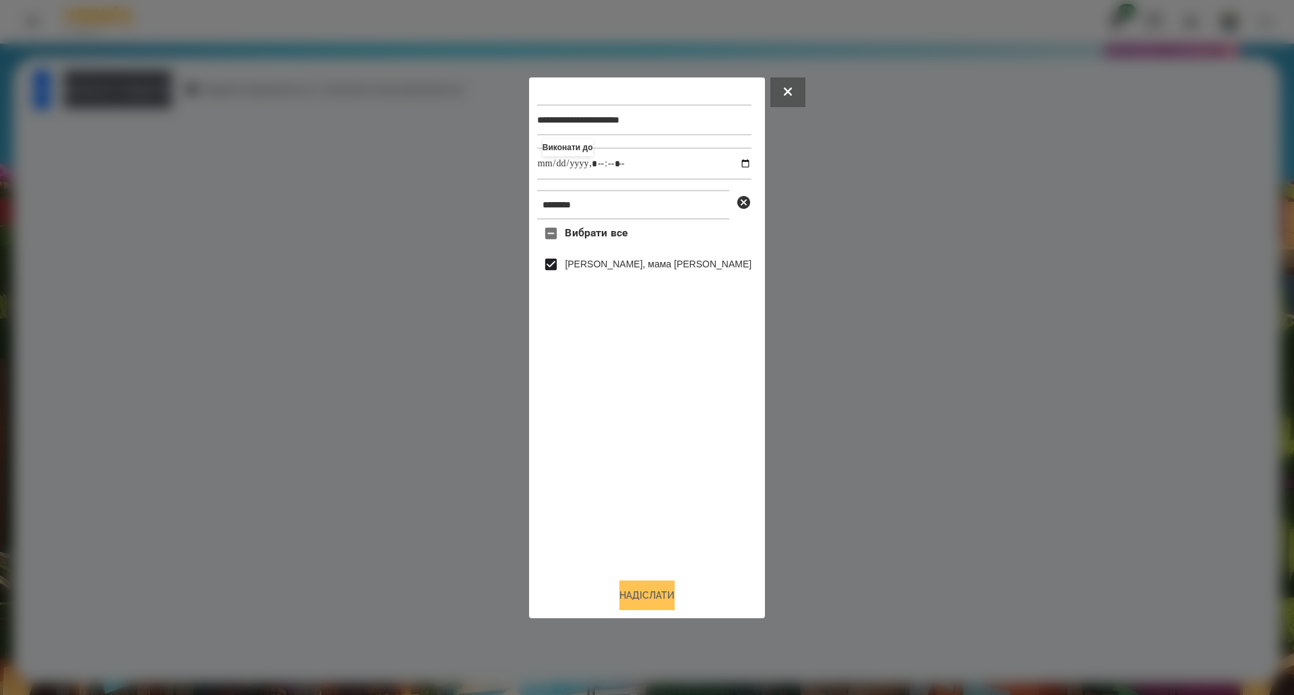
type input "**********"
click at [623, 604] on button "Надіслати" at bounding box center [646, 596] width 55 height 30
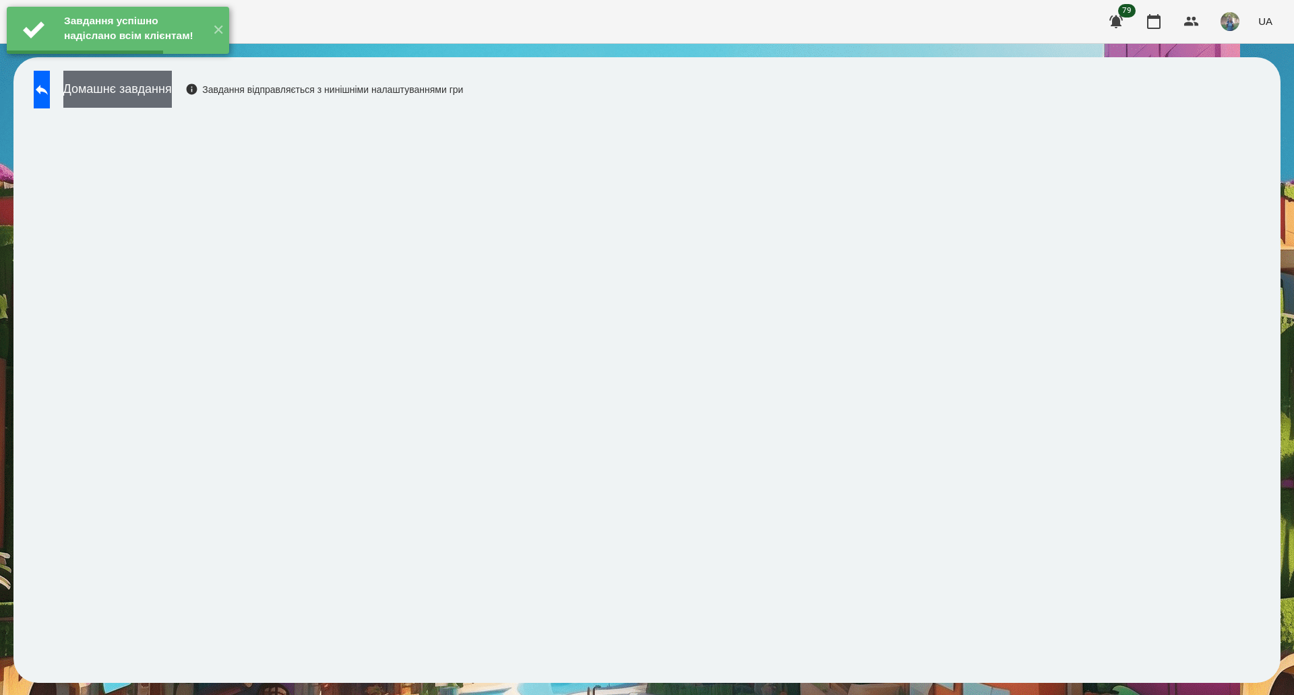
click at [161, 92] on button "Домашнє завдання" at bounding box center [117, 89] width 108 height 37
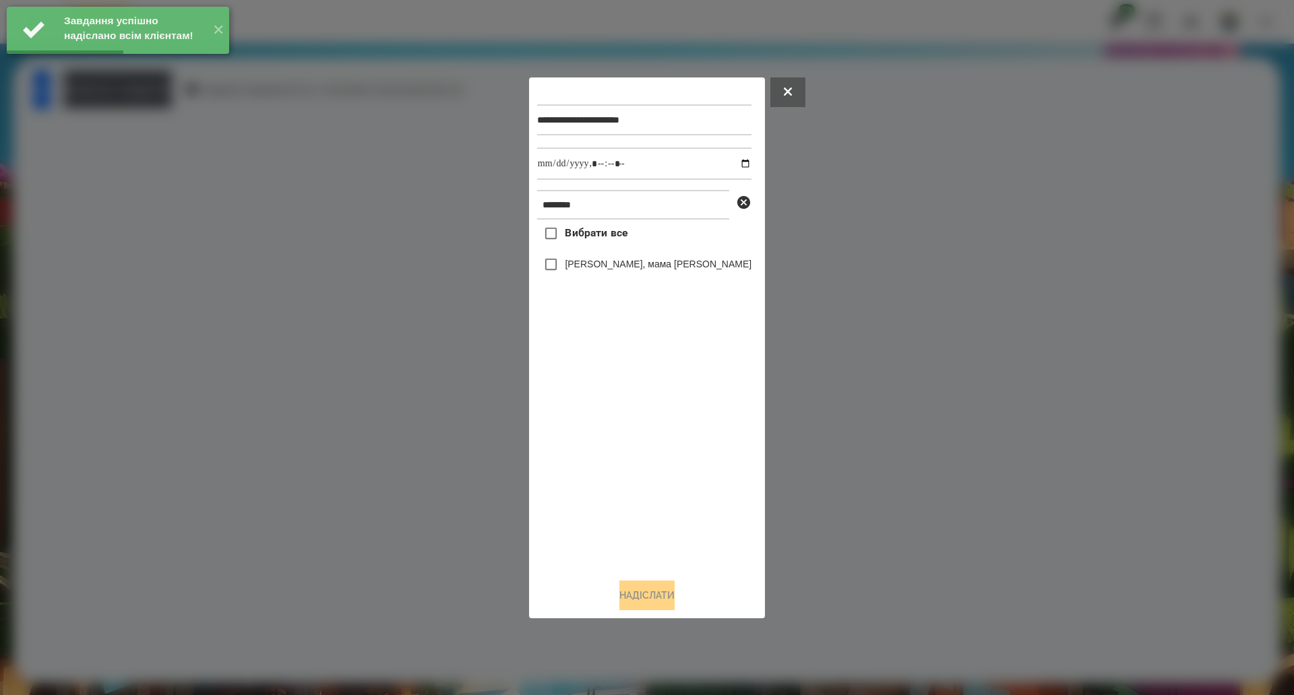
click at [579, 238] on span "Вибрати все" at bounding box center [596, 233] width 63 height 16
click at [727, 167] on input "datetime-local" at bounding box center [644, 164] width 214 height 32
type input "**********"
click at [621, 598] on button "Надіслати" at bounding box center [646, 596] width 55 height 30
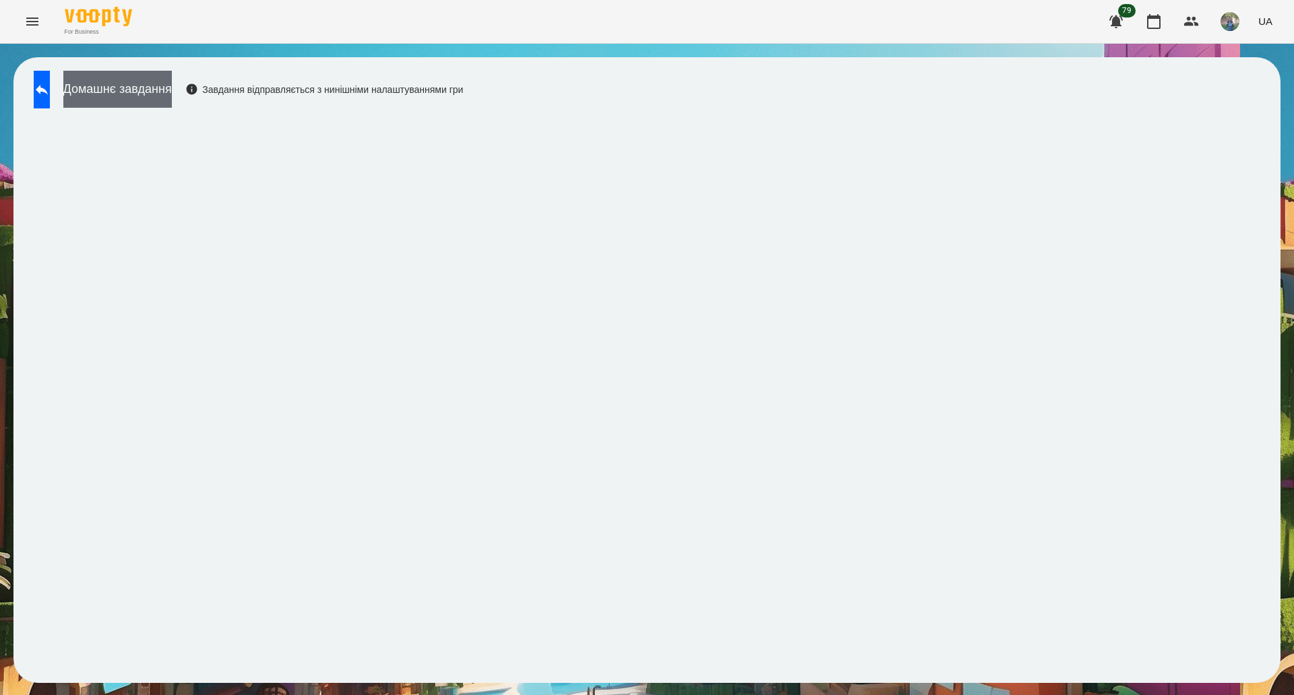
click at [151, 98] on button "Домашнє завдання" at bounding box center [117, 89] width 108 height 37
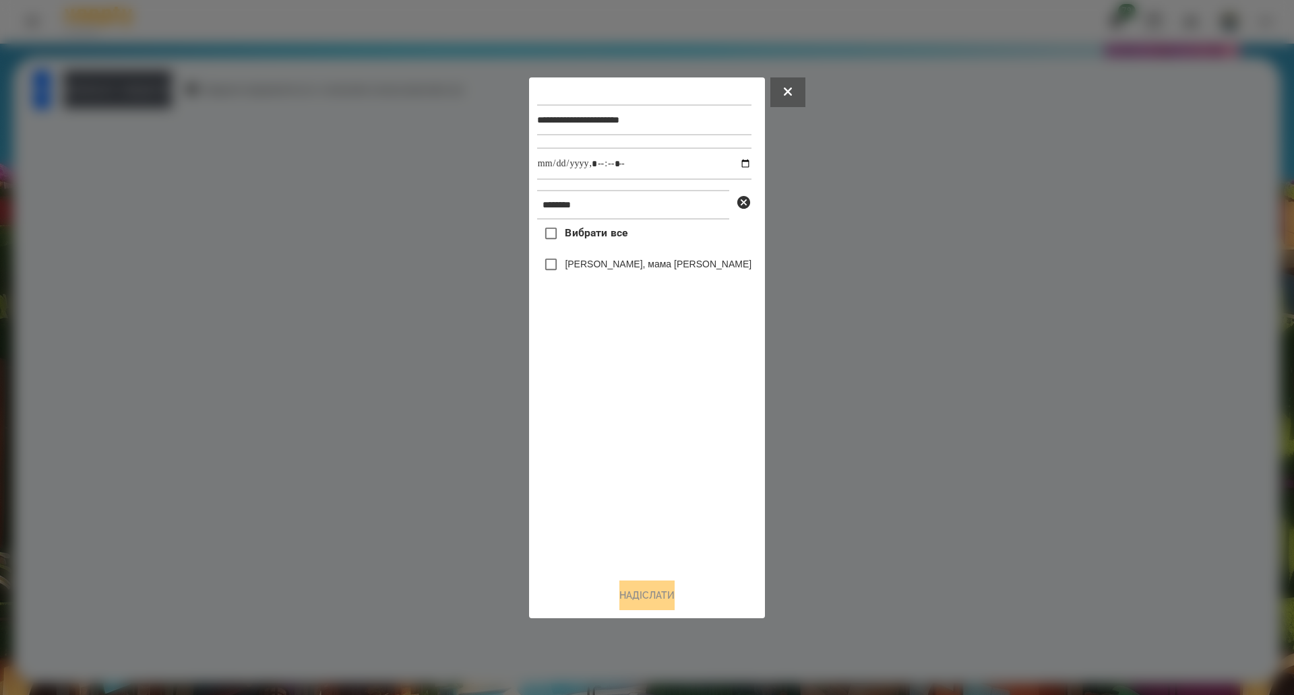
click at [618, 236] on span "Вибрати все" at bounding box center [596, 233] width 63 height 16
click at [628, 590] on button "Надіслати" at bounding box center [646, 596] width 55 height 30
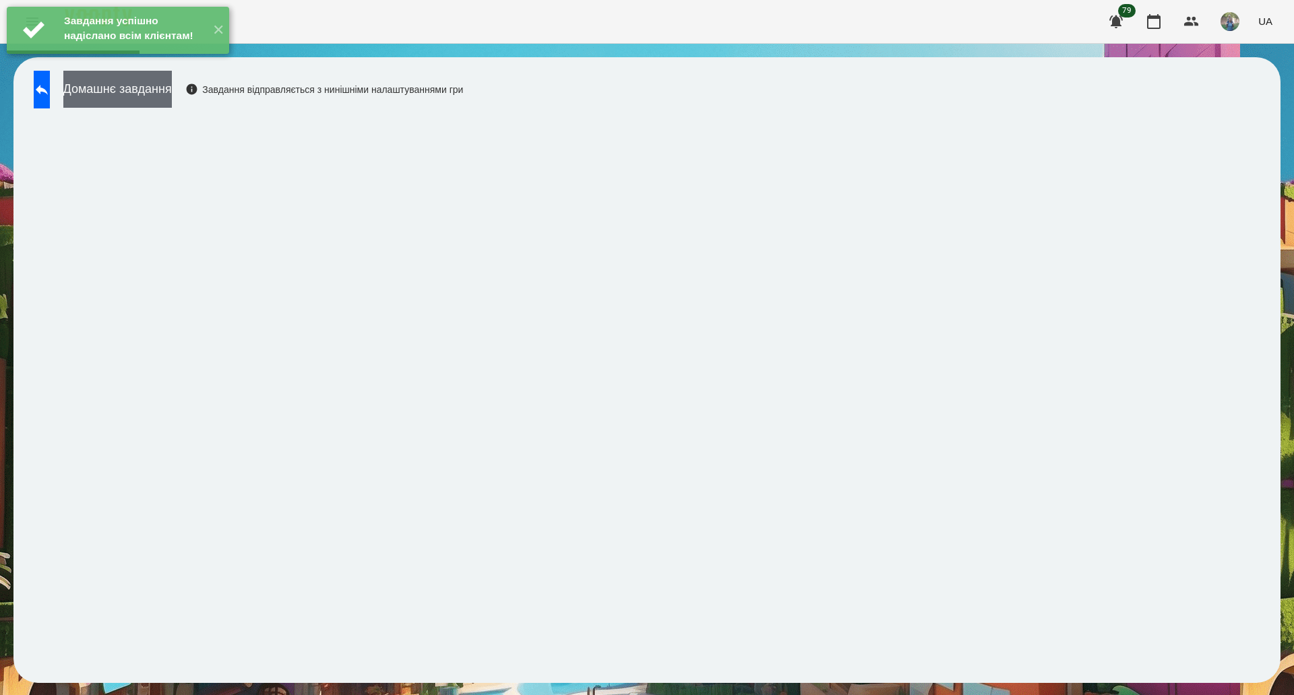
click at [147, 96] on button "Домашнє завдання" at bounding box center [117, 89] width 108 height 37
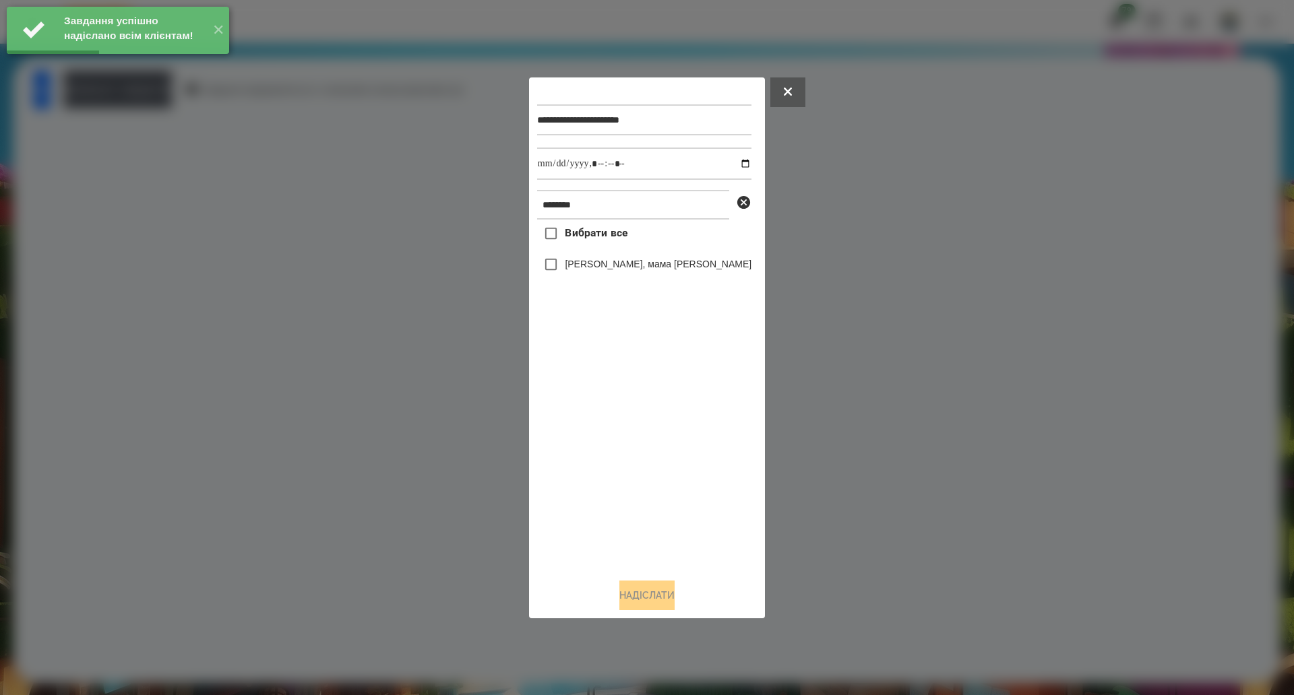
click at [592, 237] on span "Вибрати все" at bounding box center [596, 233] width 63 height 16
click at [724, 164] on input "datetime-local" at bounding box center [644, 164] width 214 height 32
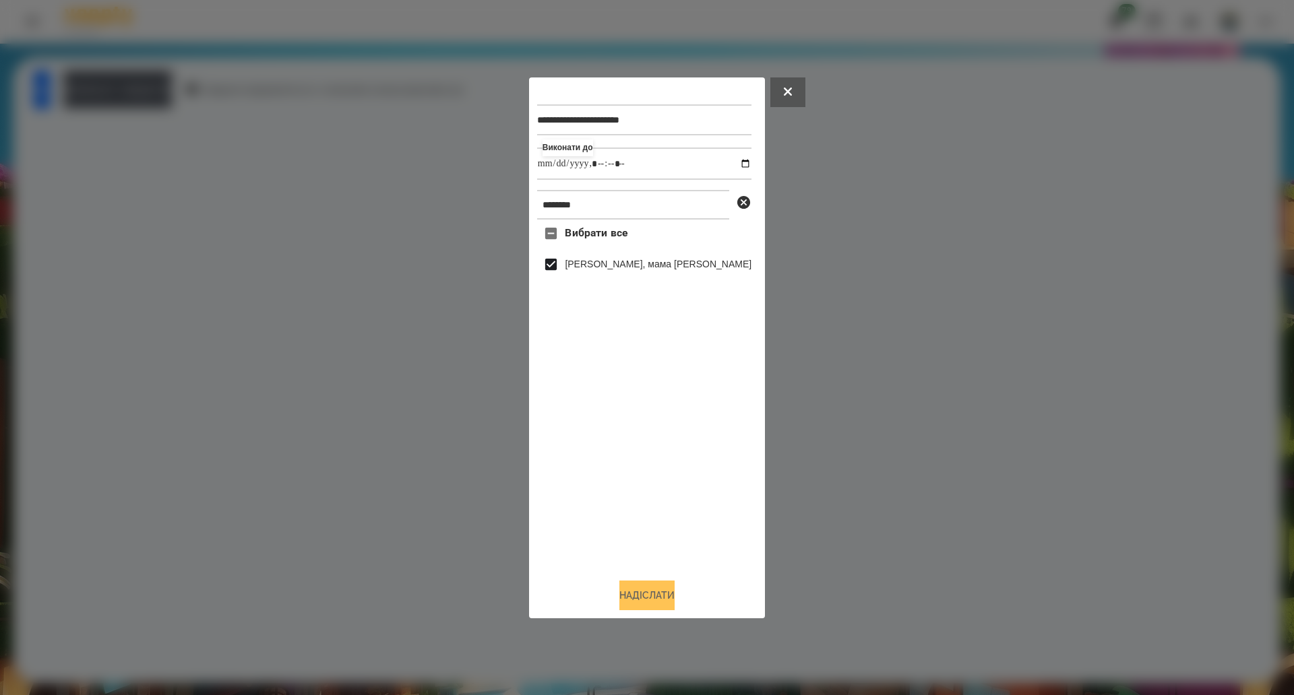
type input "**********"
click at [632, 599] on button "Надіслати" at bounding box center [646, 596] width 55 height 30
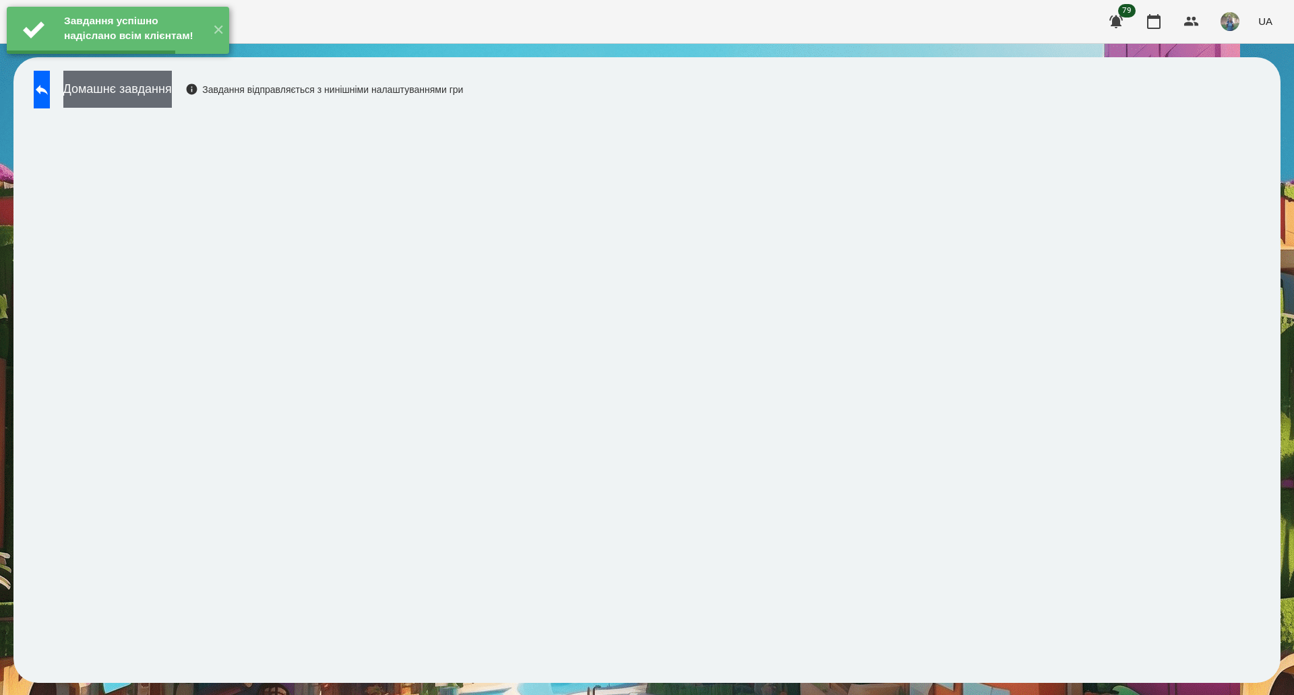
click at [172, 99] on button "Домашнє завдання" at bounding box center [117, 89] width 108 height 37
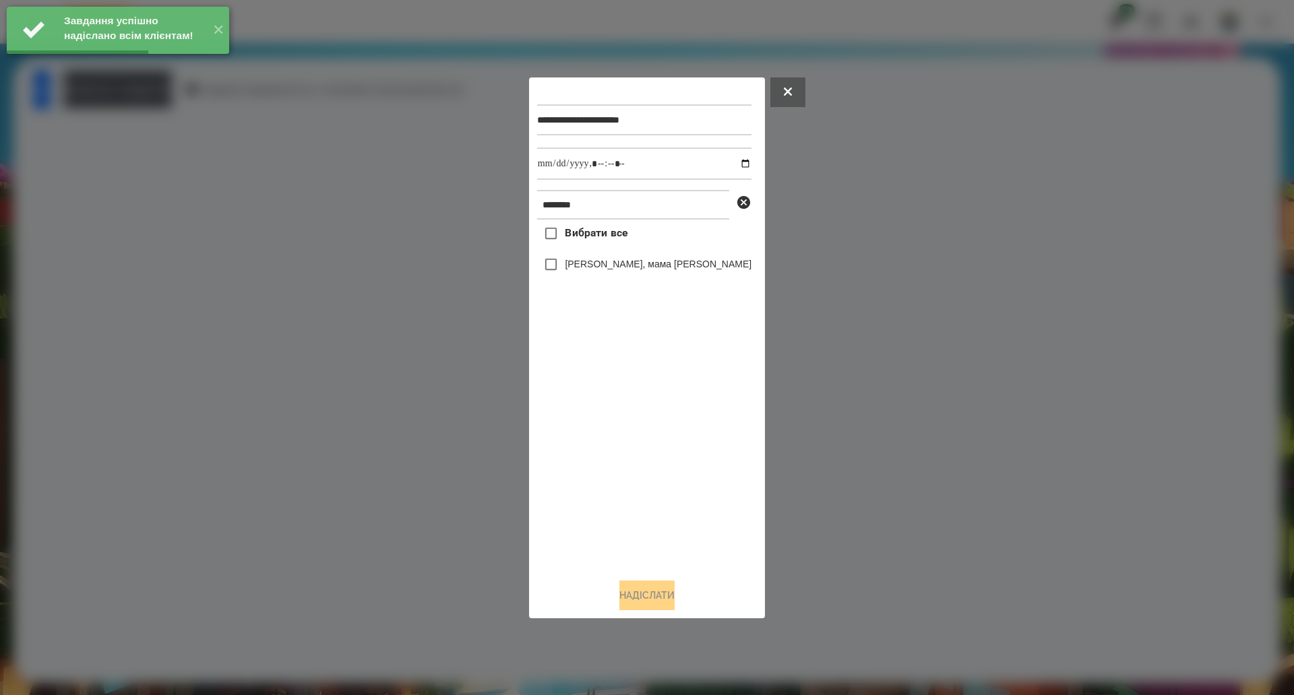
click at [592, 241] on span "Вибрати все" at bounding box center [596, 233] width 63 height 16
click at [722, 162] on input "datetime-local" at bounding box center [644, 164] width 214 height 32
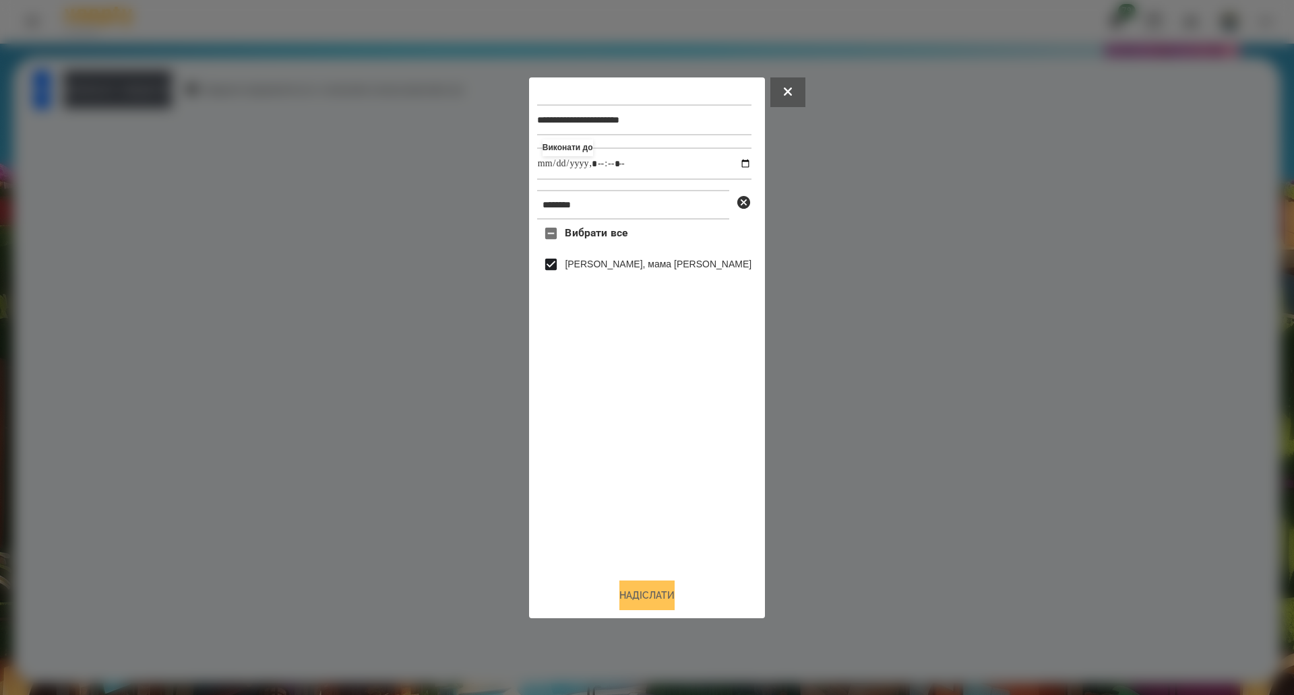
type input "**********"
click at [627, 588] on button "Надіслати" at bounding box center [646, 596] width 55 height 30
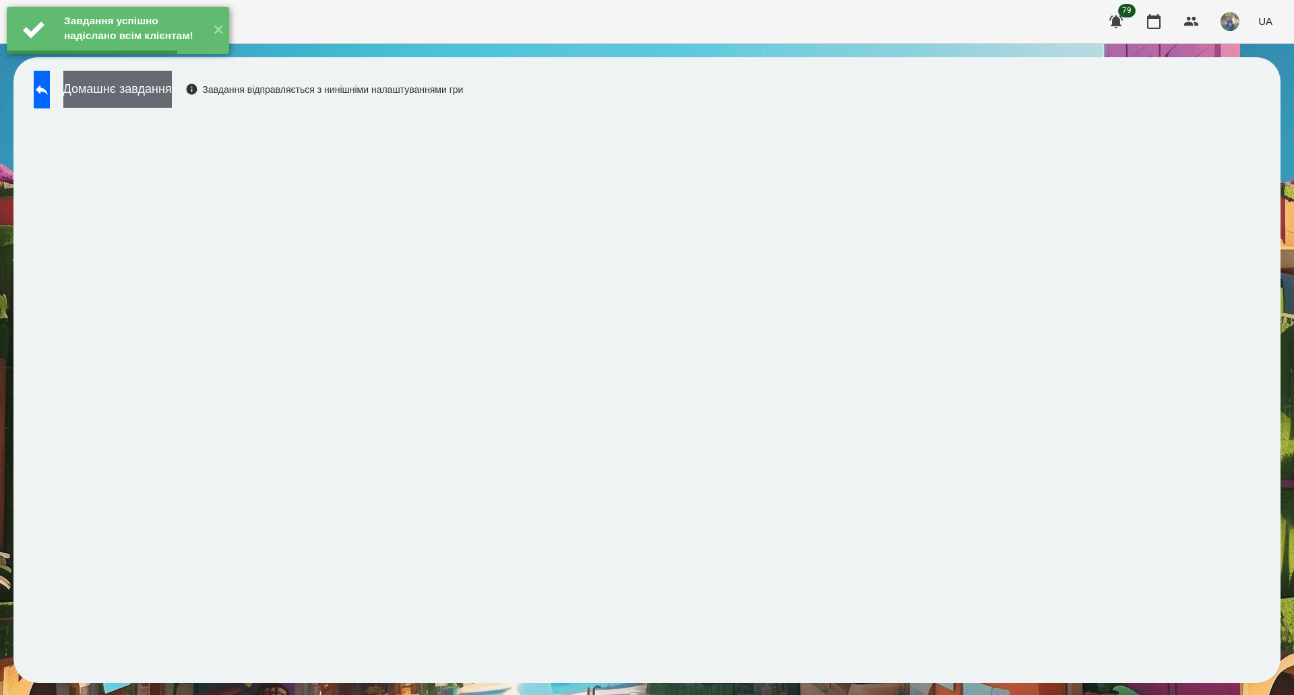
click at [172, 94] on button "Домашнє завдання" at bounding box center [117, 89] width 108 height 37
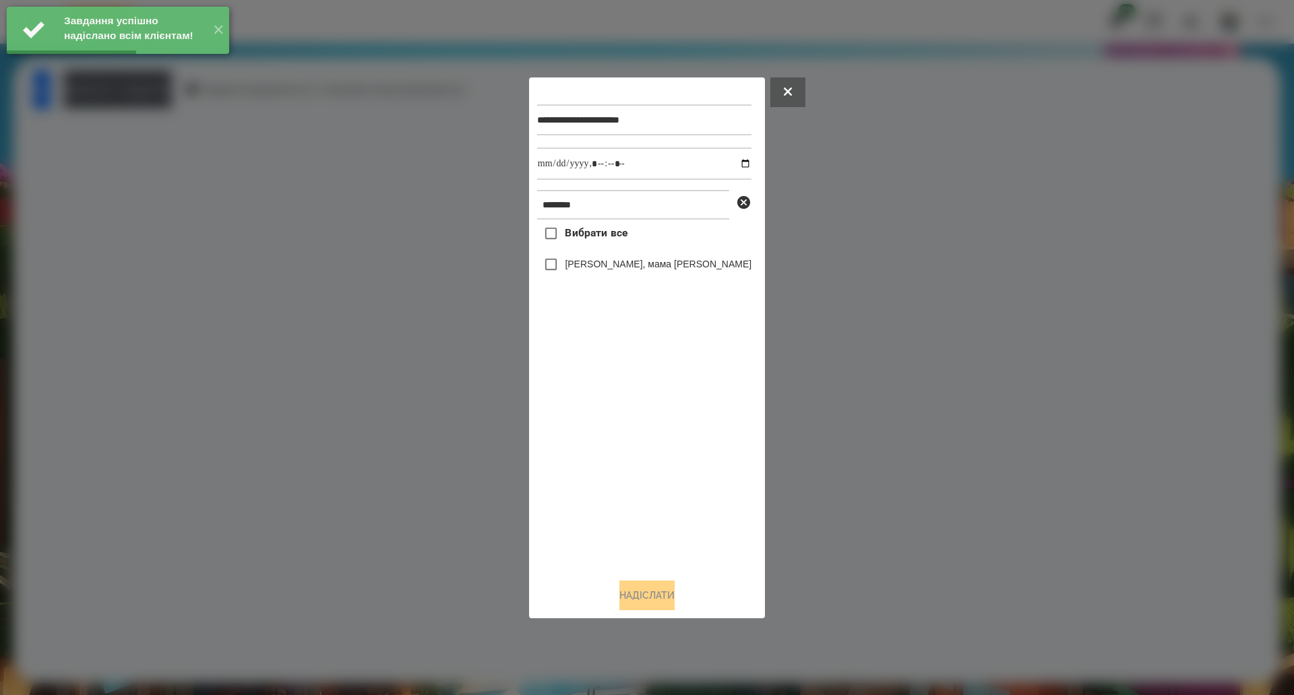
click at [575, 241] on span "Вибрати все" at bounding box center [596, 233] width 63 height 16
click at [731, 164] on input "datetime-local" at bounding box center [644, 164] width 214 height 32
type input "**********"
click at [660, 607] on button "Надіслати" at bounding box center [646, 596] width 55 height 30
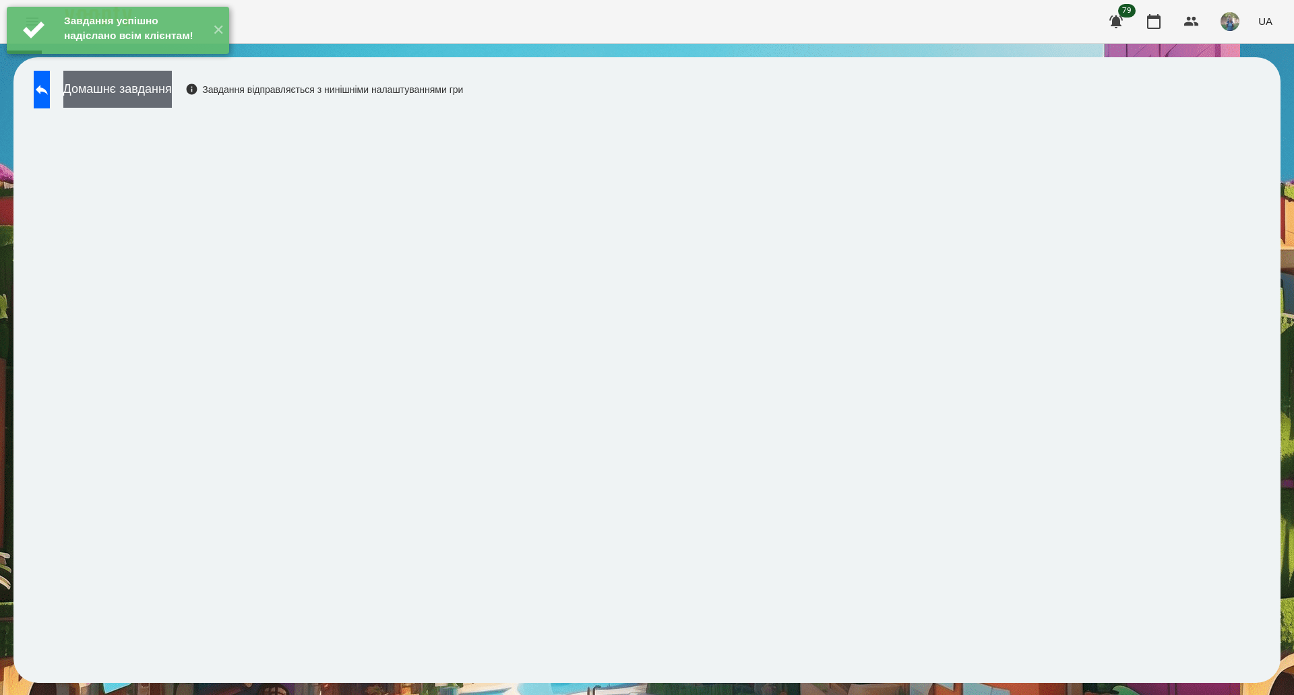
click at [159, 88] on button "Домашнє завдання" at bounding box center [117, 89] width 108 height 37
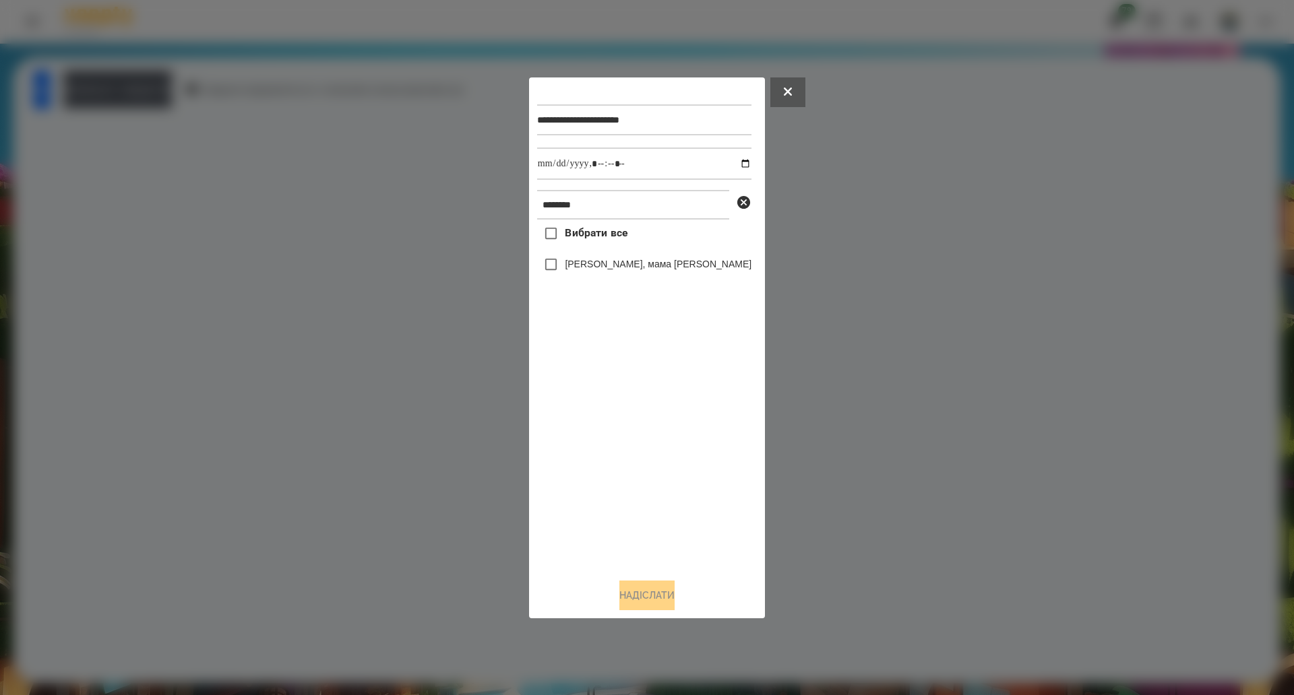
click at [591, 237] on span "Вибрати все" at bounding box center [596, 233] width 63 height 16
click at [725, 162] on input "datetime-local" at bounding box center [644, 164] width 214 height 32
type input "**********"
click at [641, 587] on button "Надіслати" at bounding box center [646, 596] width 55 height 30
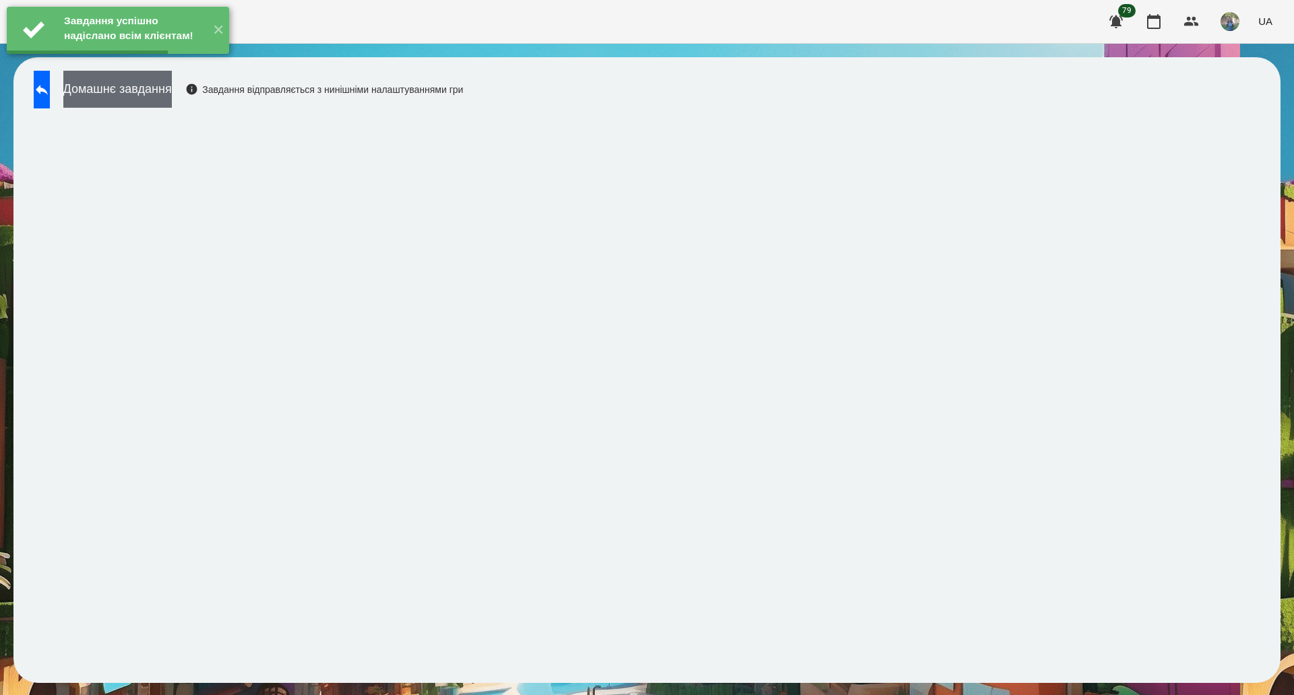
click at [141, 93] on button "Домашнє завдання" at bounding box center [117, 89] width 108 height 37
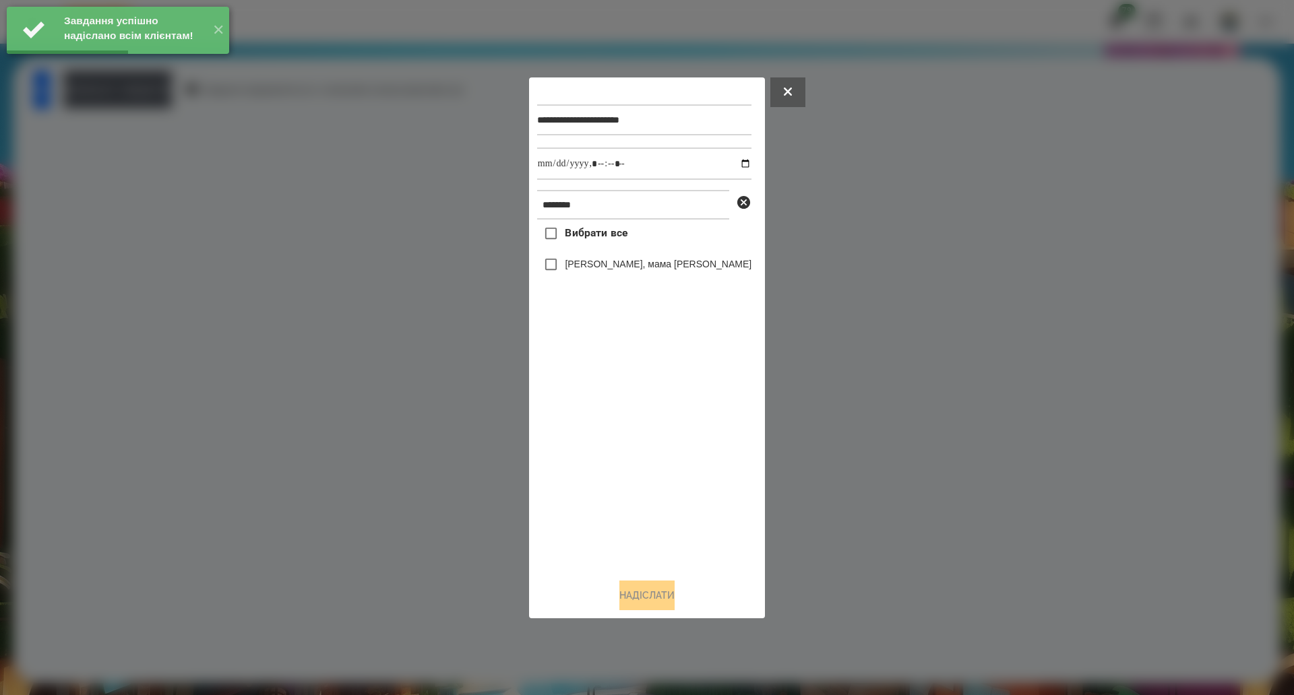
click at [591, 239] on span "Вибрати все" at bounding box center [596, 233] width 63 height 16
click at [728, 160] on input "datetime-local" at bounding box center [644, 164] width 214 height 32
type input "**********"
click at [636, 585] on button "Надіслати" at bounding box center [646, 596] width 55 height 30
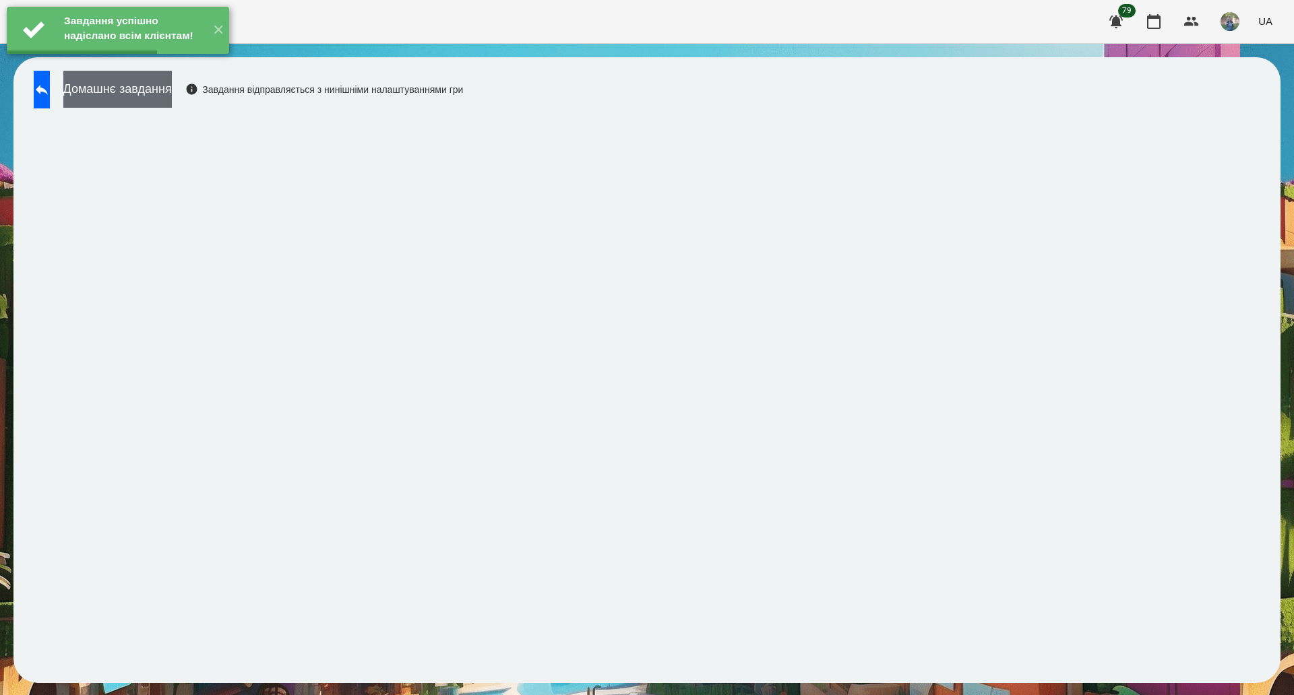
click at [133, 88] on button "Домашнє завдання" at bounding box center [117, 89] width 108 height 37
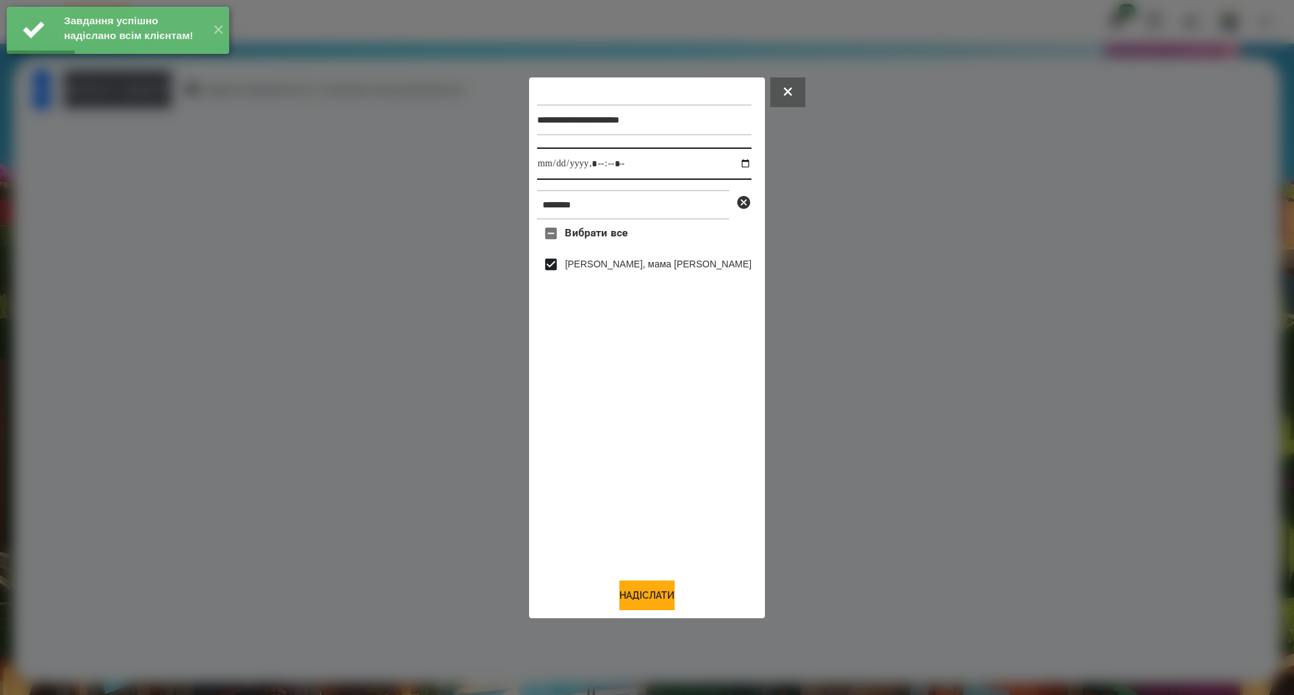
click at [726, 165] on input "datetime-local" at bounding box center [644, 164] width 214 height 32
type input "**********"
click at [632, 603] on button "Надіслати" at bounding box center [646, 596] width 55 height 30
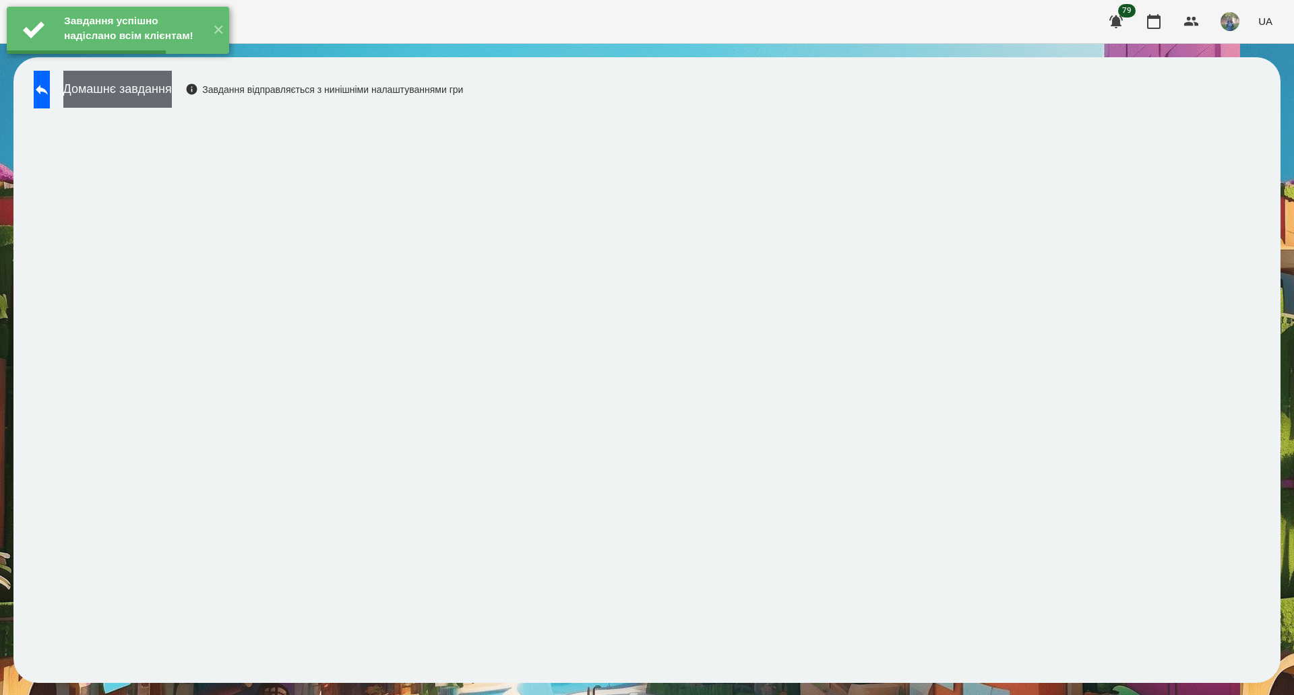
drag, startPoint x: 130, startPoint y: 80, endPoint x: 156, endPoint y: 92, distance: 29.2
click at [131, 61] on div "Завдання успішно надіслано всім клієнтам! ✕" at bounding box center [118, 30] width 236 height 61
click at [162, 96] on button "Домашнє завдання" at bounding box center [117, 89] width 108 height 37
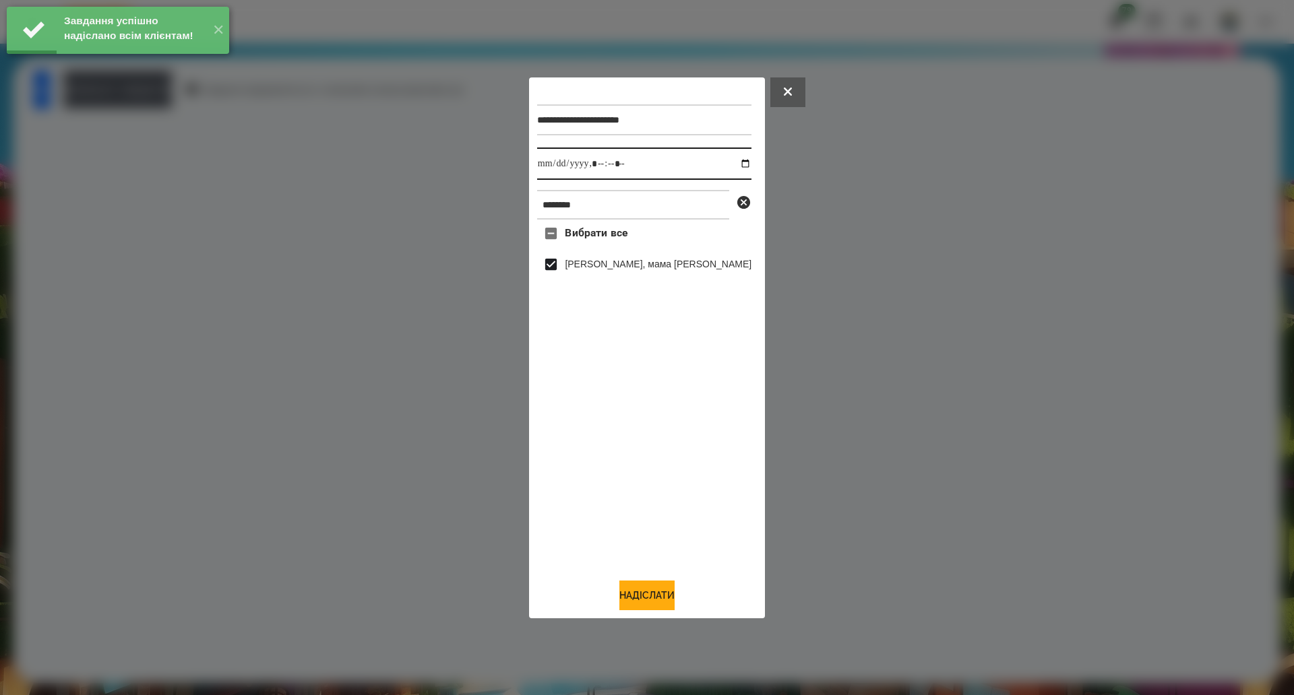
click at [723, 162] on input "datetime-local" at bounding box center [644, 164] width 214 height 32
type input "**********"
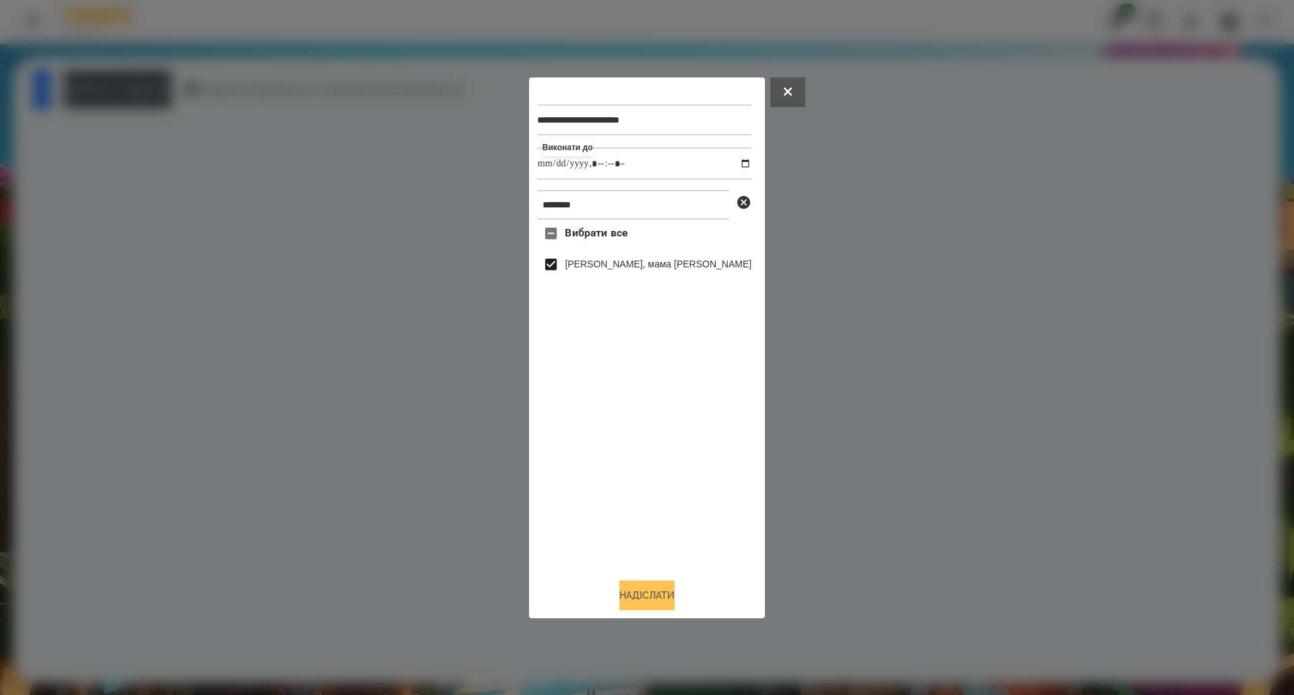
click at [632, 600] on button "Надіслати" at bounding box center [646, 596] width 55 height 30
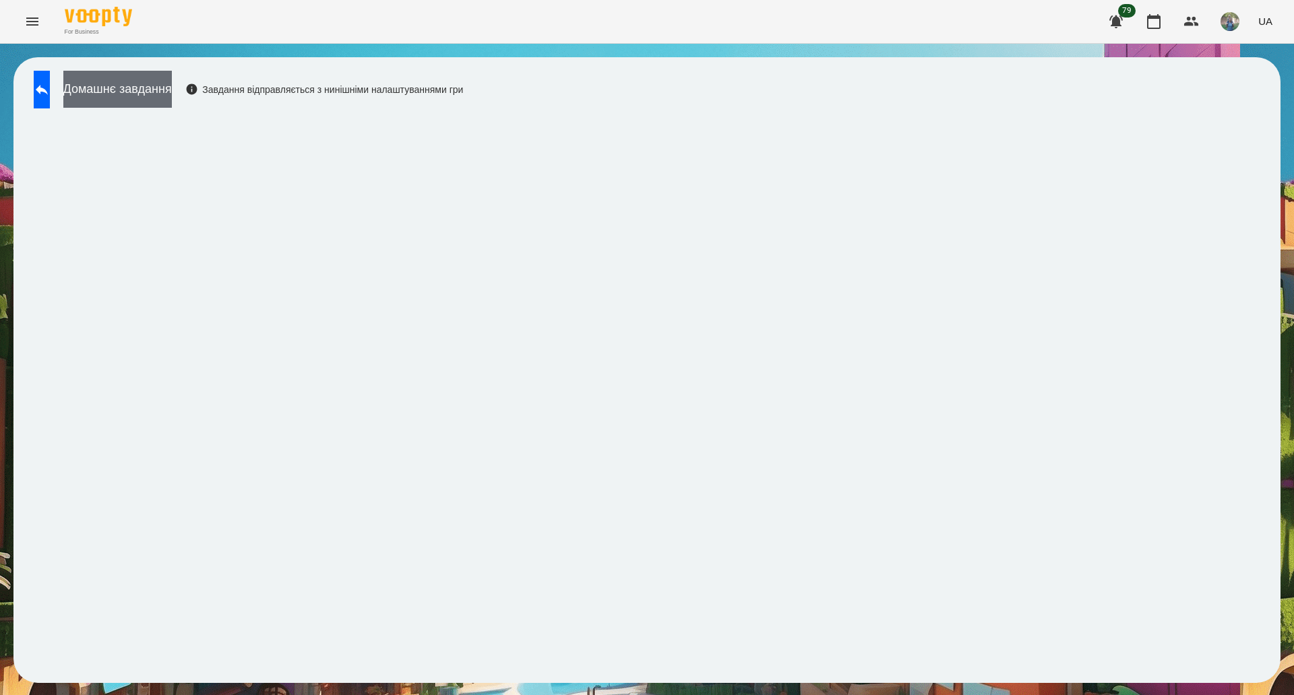
click at [122, 79] on button "Домашнє завдання" at bounding box center [117, 89] width 108 height 37
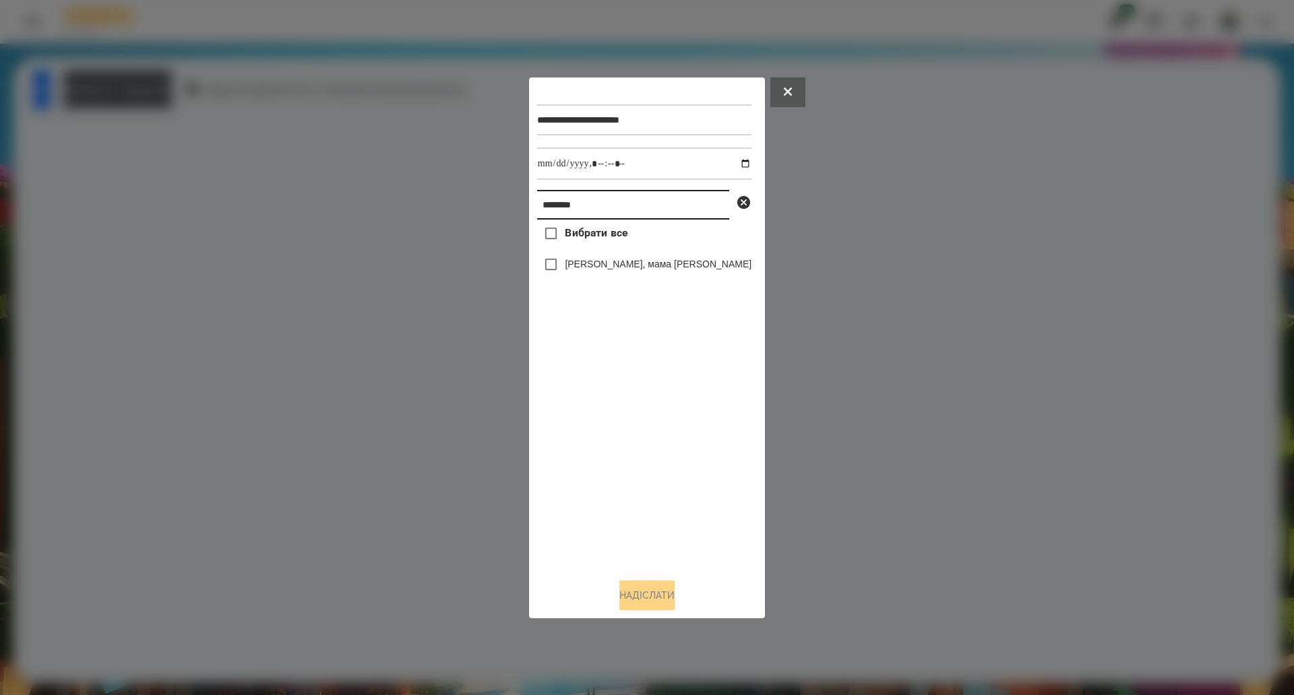
click at [569, 214] on input "********" at bounding box center [633, 205] width 192 height 30
paste input "***"
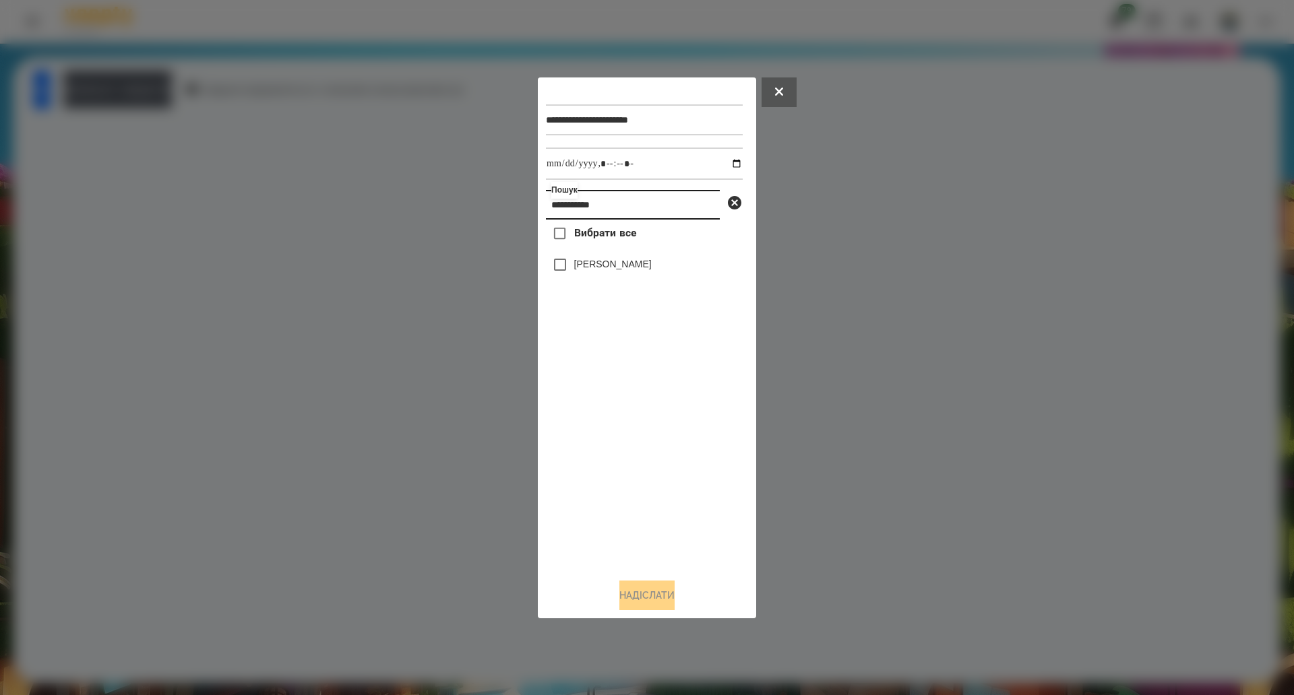
type input "**********"
click at [597, 234] on span "Вибрати все" at bounding box center [605, 233] width 63 height 16
click at [635, 600] on button "Надіслати" at bounding box center [646, 596] width 55 height 30
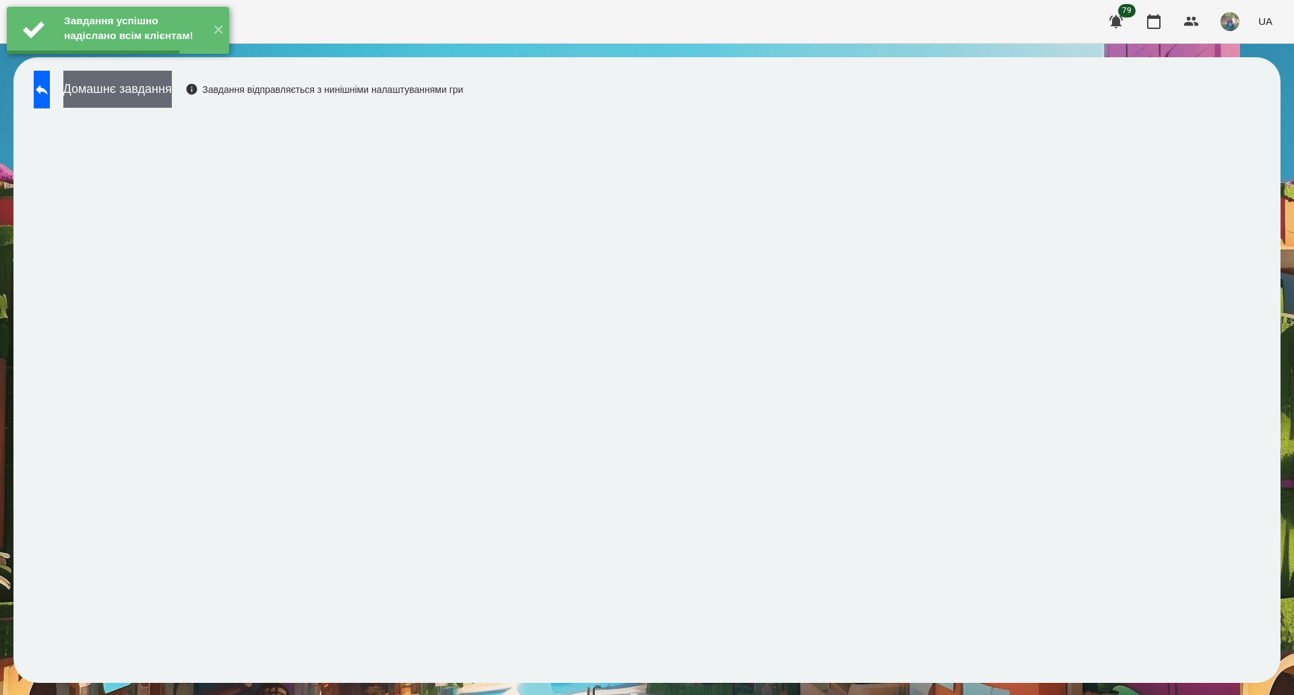
click at [172, 91] on button "Домашнє завдання" at bounding box center [117, 89] width 108 height 37
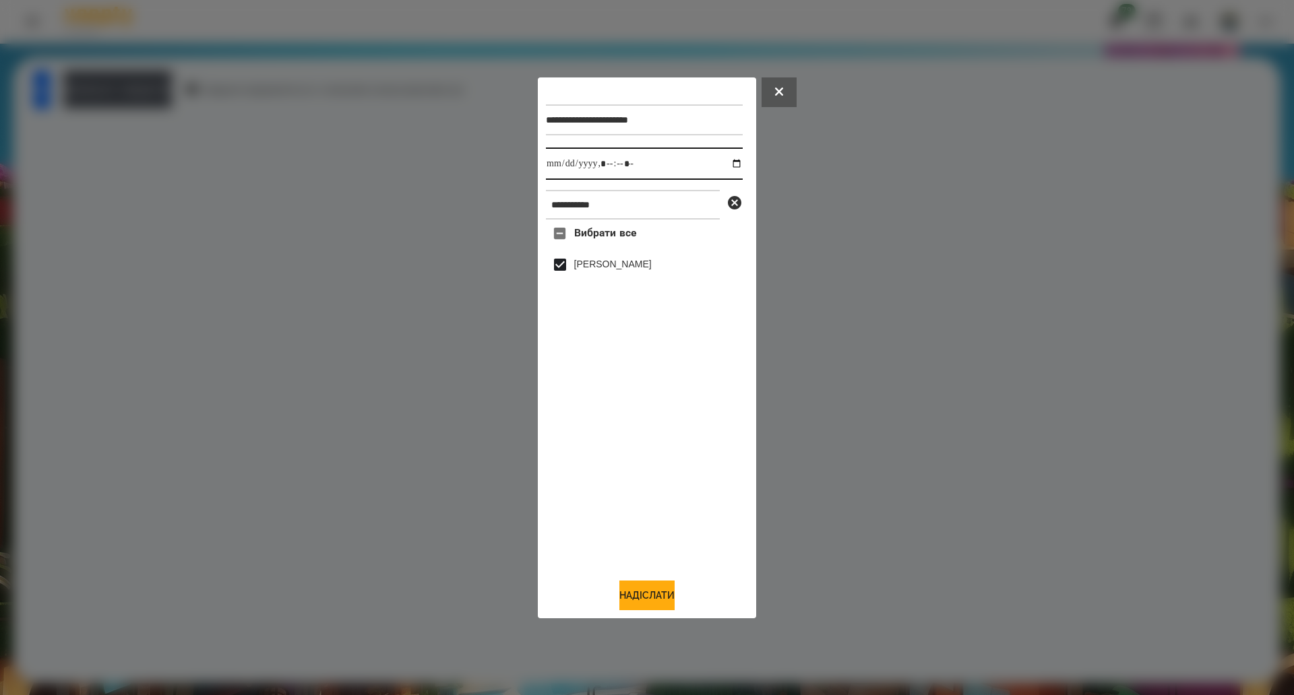
click at [734, 162] on input "datetime-local" at bounding box center [644, 164] width 197 height 32
click at [732, 160] on input "datetime-local" at bounding box center [644, 164] width 197 height 32
type input "**********"
click at [658, 596] on button "Надіслати" at bounding box center [646, 596] width 55 height 30
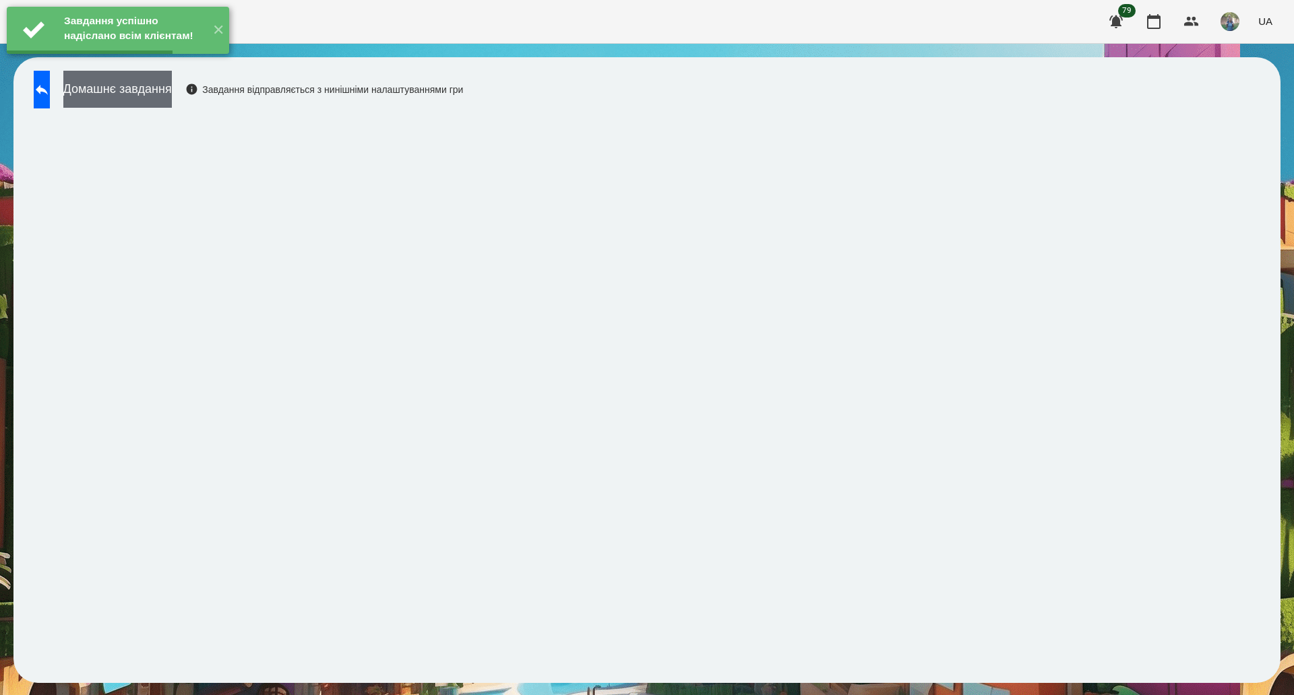
click at [151, 106] on button "Домашнє завдання" at bounding box center [117, 89] width 108 height 37
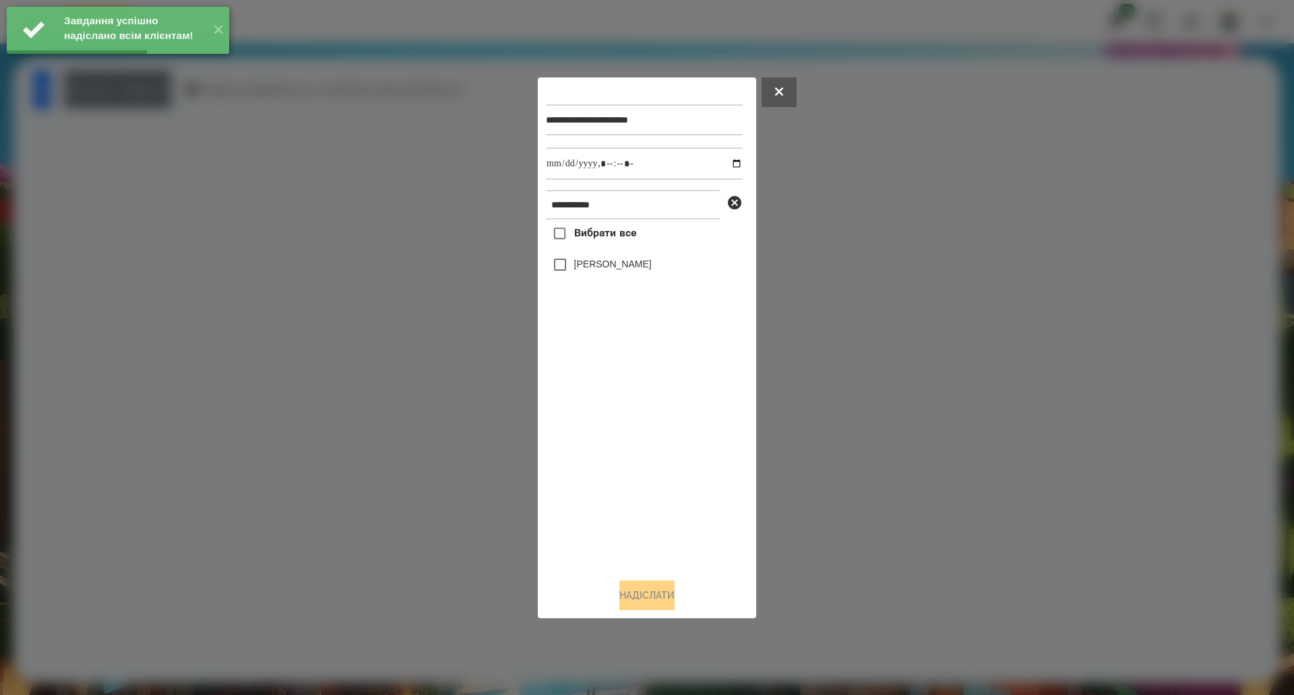
click at [154, 90] on div at bounding box center [647, 347] width 1294 height 695
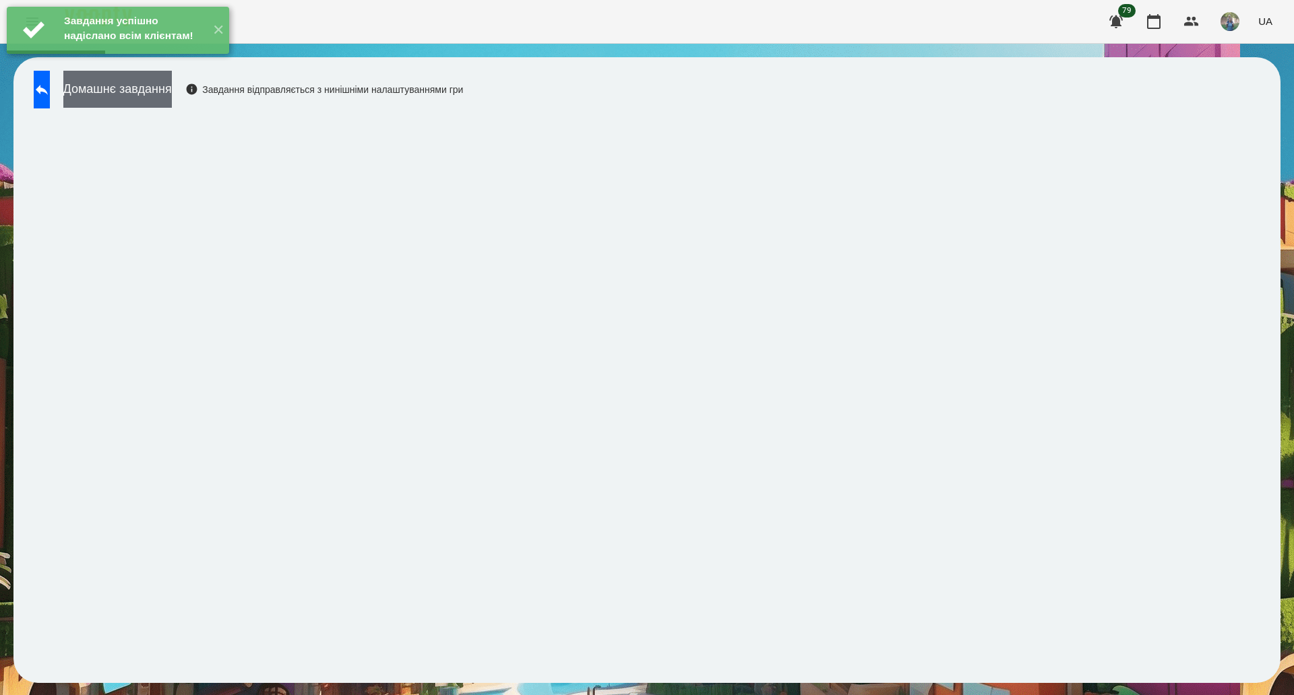
click at [172, 95] on button "Домашнє завдання" at bounding box center [117, 89] width 108 height 37
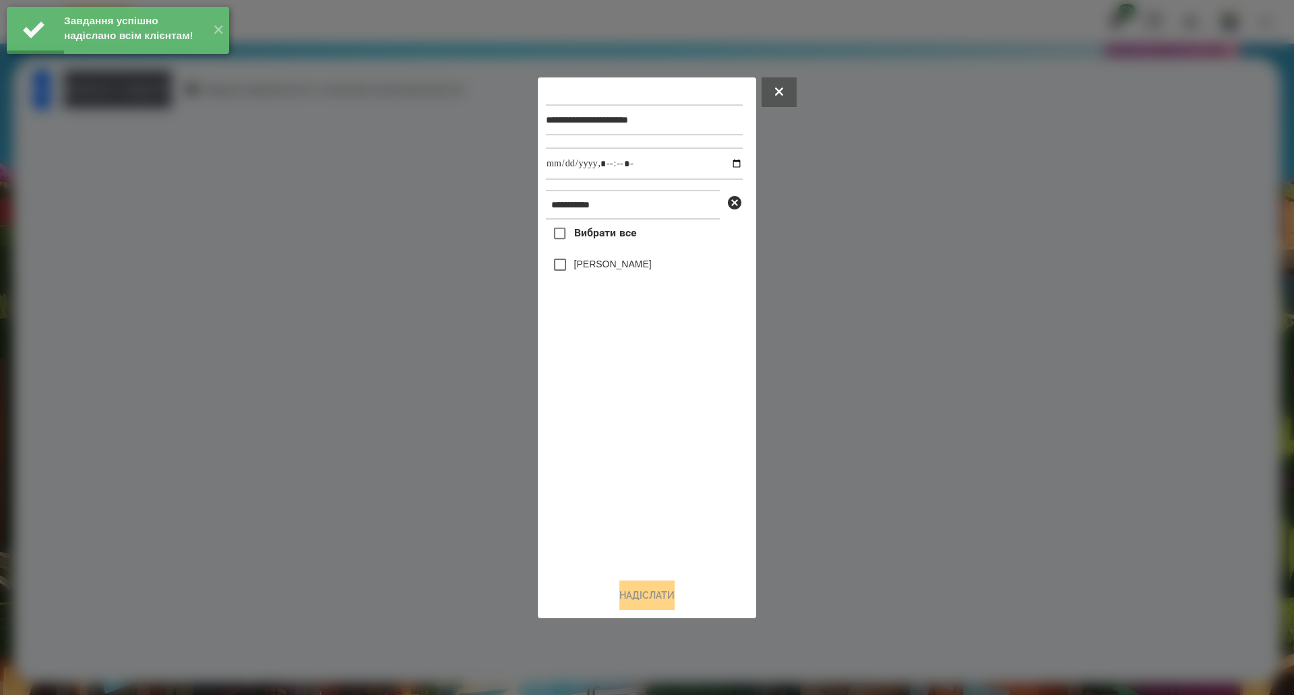
click at [586, 229] on span "Вибрати все" at bounding box center [605, 233] width 63 height 16
click at [726, 168] on input "datetime-local" at bounding box center [644, 164] width 197 height 32
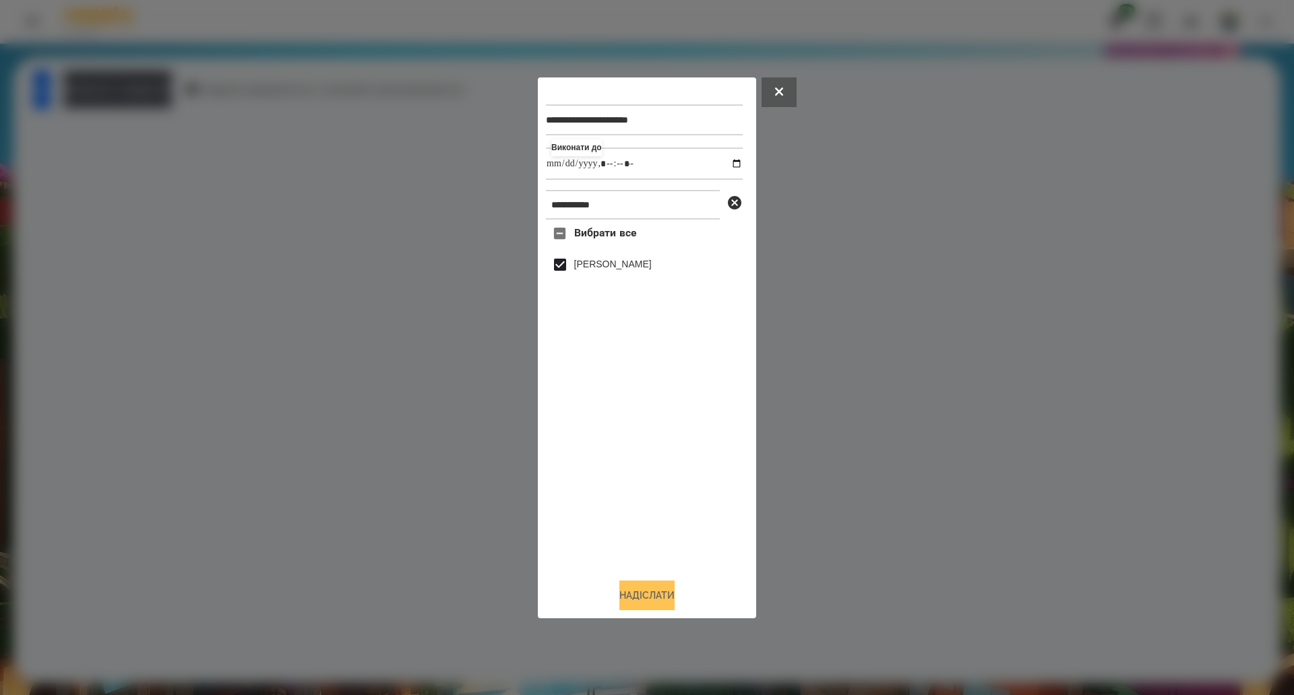
type input "**********"
click at [637, 597] on button "Надіслати" at bounding box center [646, 596] width 55 height 30
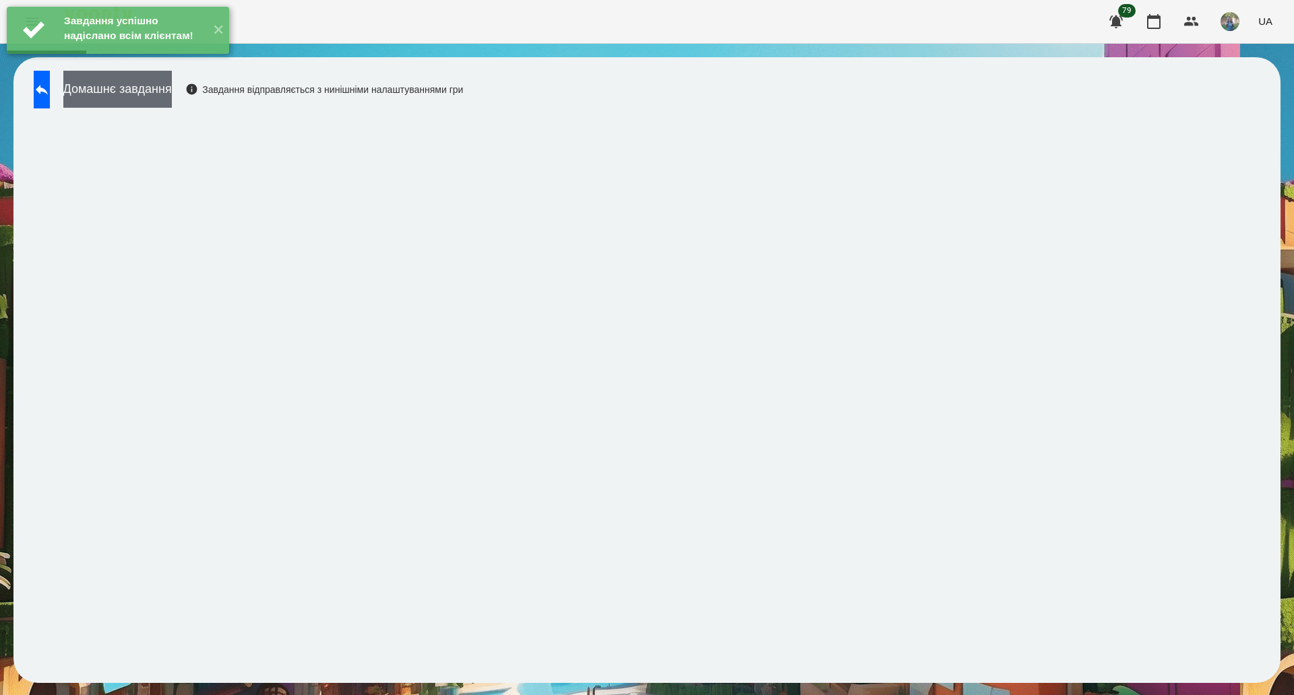
click at [158, 105] on button "Домашнє завдання" at bounding box center [117, 89] width 108 height 37
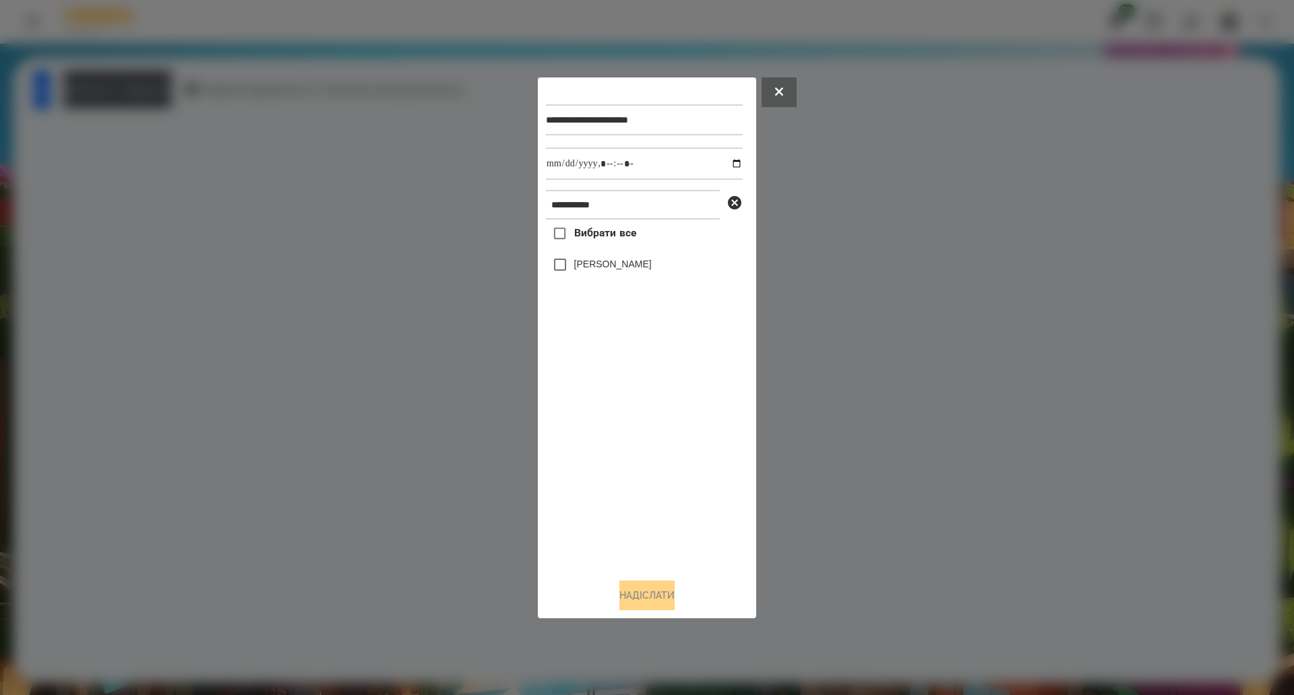
click at [600, 232] on span "Вибрати все" at bounding box center [605, 233] width 63 height 16
click at [603, 228] on span "Вибрати все" at bounding box center [605, 233] width 63 height 16
click at [728, 164] on input "datetime-local" at bounding box center [644, 164] width 197 height 32
type input "**********"
click at [649, 604] on button "Надіслати" at bounding box center [646, 596] width 55 height 30
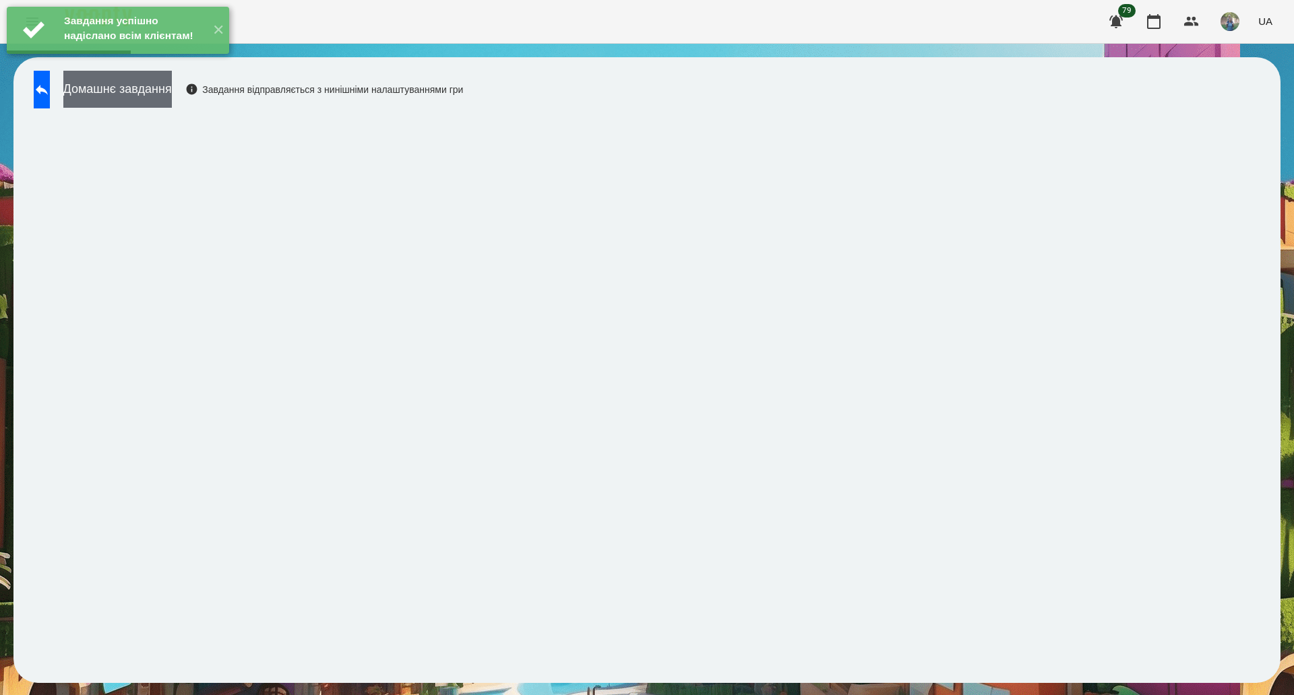
click at [141, 104] on button "Домашнє завдання" at bounding box center [117, 89] width 108 height 37
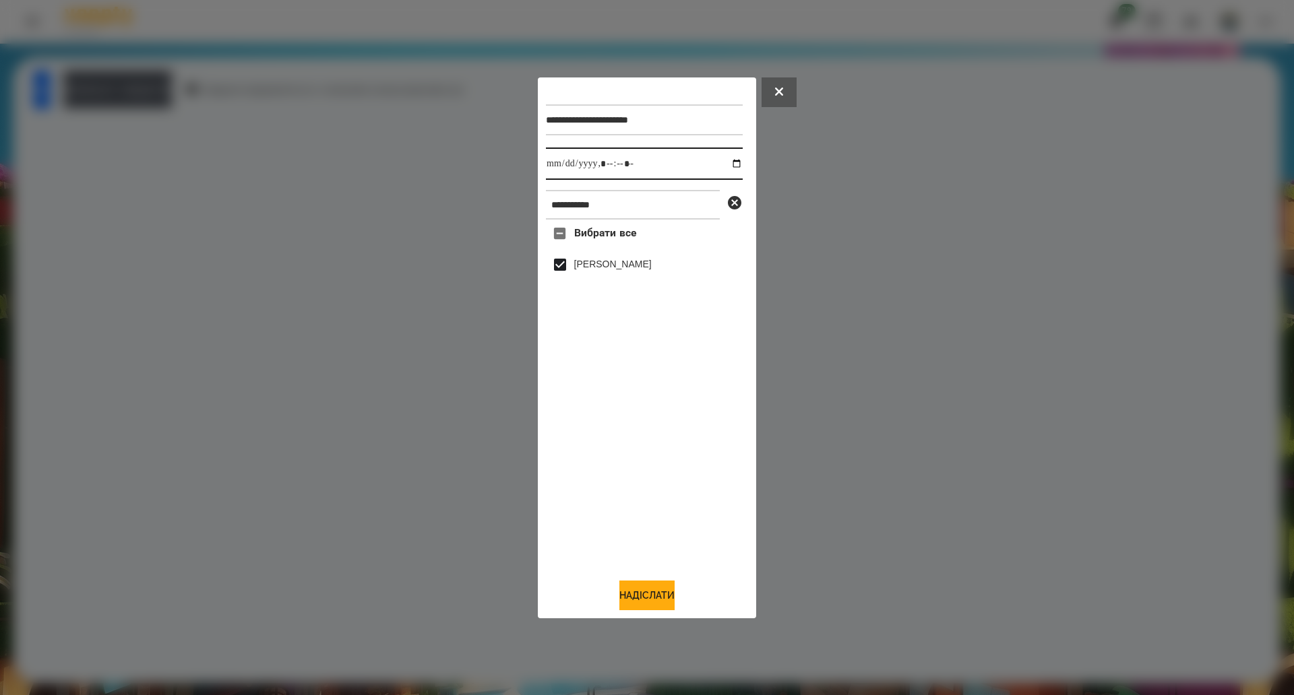
click at [727, 165] on input "datetime-local" at bounding box center [644, 164] width 197 height 32
type input "**********"
click at [620, 593] on button "Надіслати" at bounding box center [646, 596] width 55 height 30
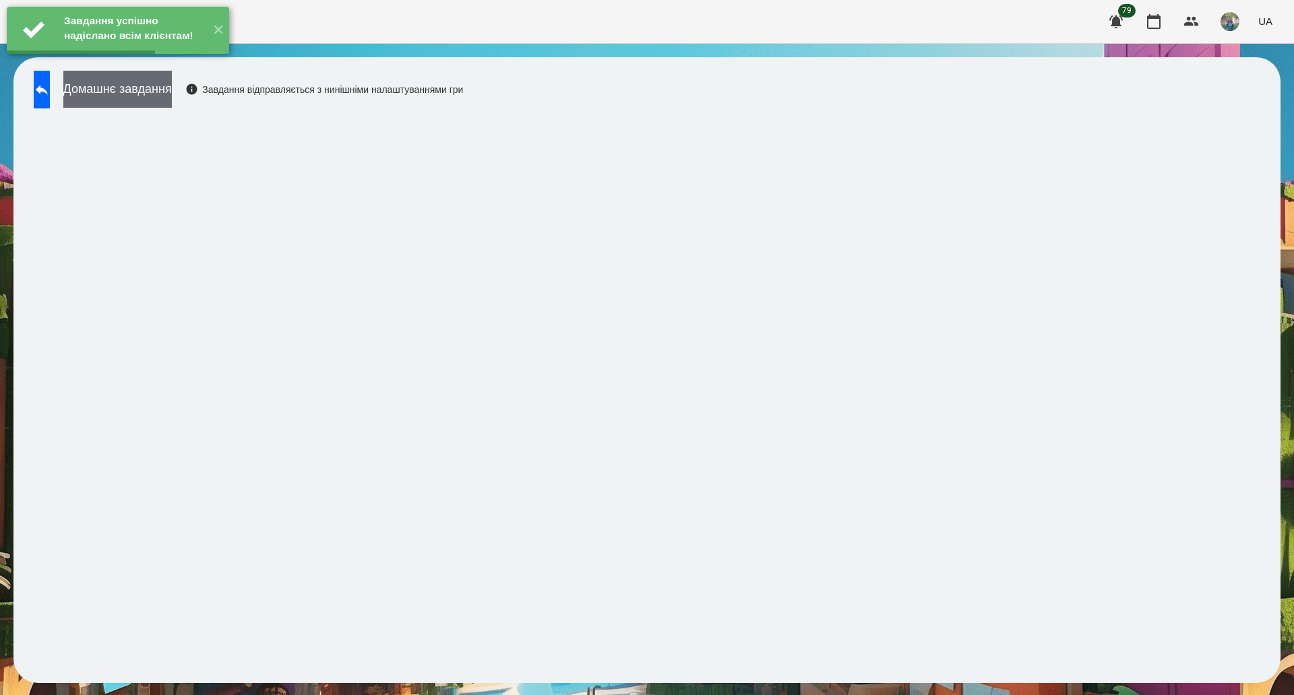
click at [161, 102] on button "Домашнє завдання" at bounding box center [117, 89] width 108 height 37
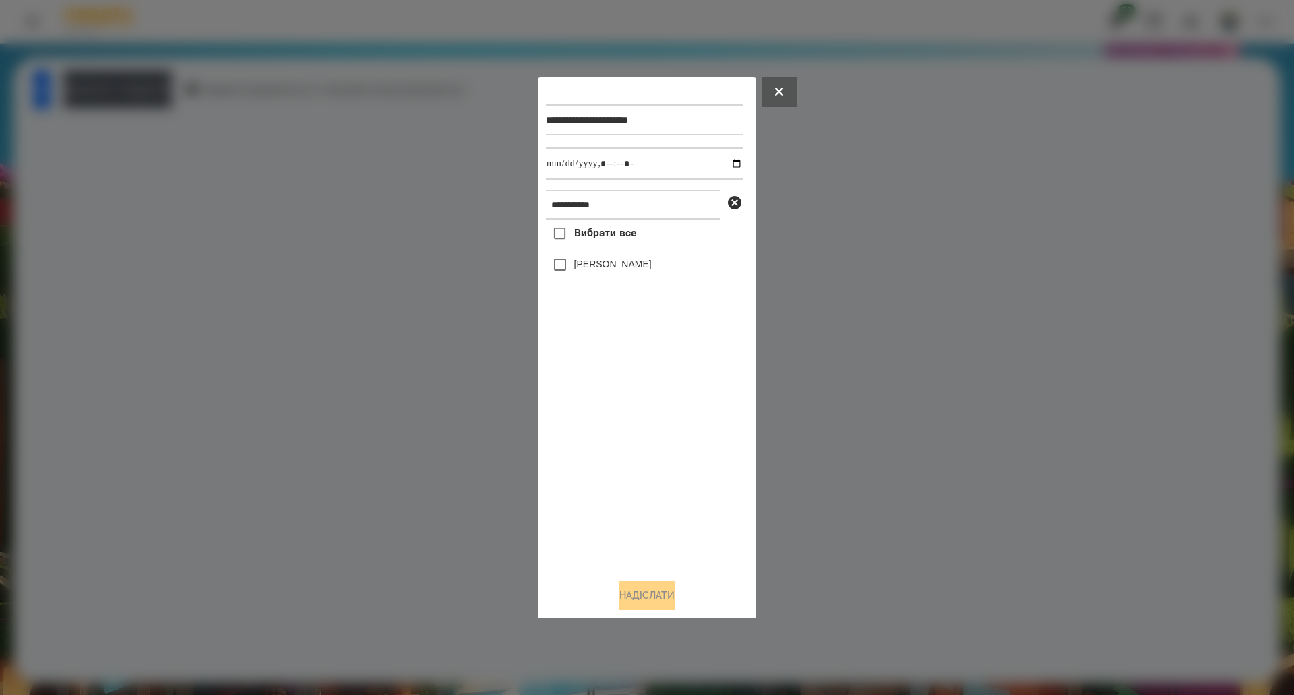
drag, startPoint x: 583, startPoint y: 236, endPoint x: 610, endPoint y: 224, distance: 30.2
click at [583, 235] on span "Вибрати все" at bounding box center [605, 233] width 63 height 16
click at [732, 164] on input "datetime-local" at bounding box center [644, 164] width 197 height 32
type input "**********"
click at [630, 603] on button "Надіслати" at bounding box center [646, 596] width 55 height 30
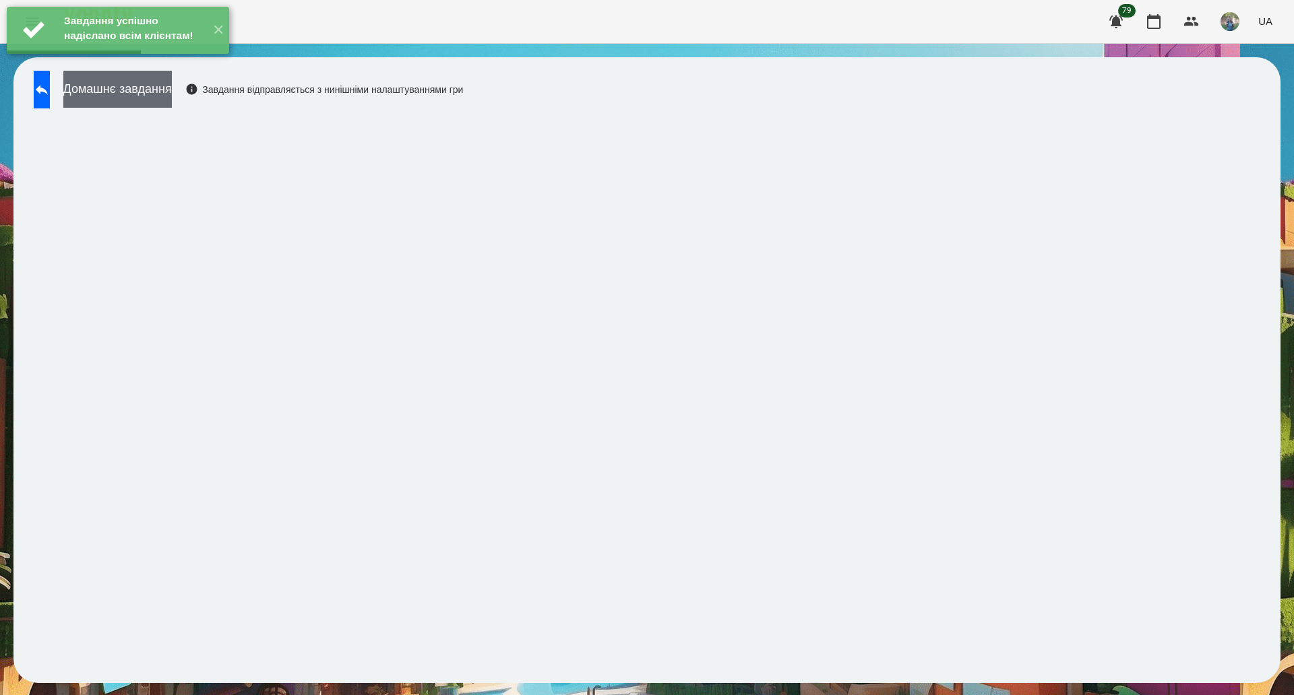
click at [162, 99] on button "Домашнє завдання" at bounding box center [117, 89] width 108 height 37
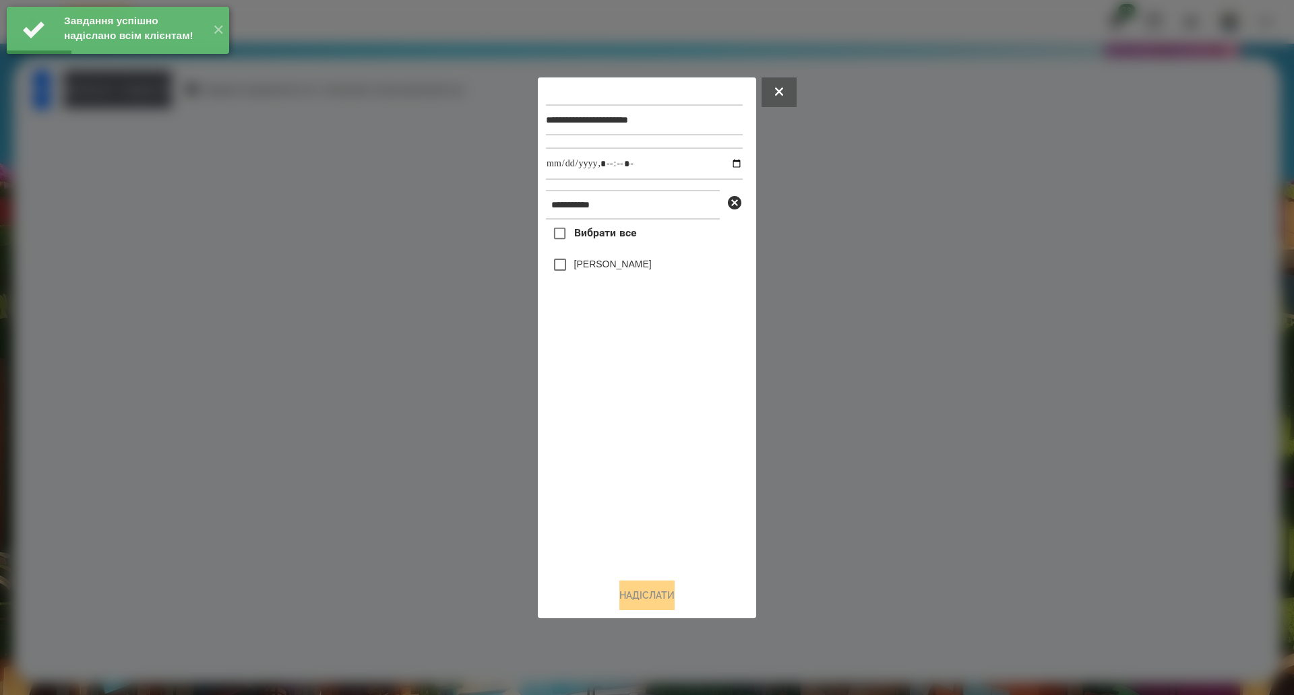
click at [581, 245] on label "Вибрати все" at bounding box center [591, 234] width 90 height 28
click at [730, 160] on input "datetime-local" at bounding box center [644, 164] width 197 height 32
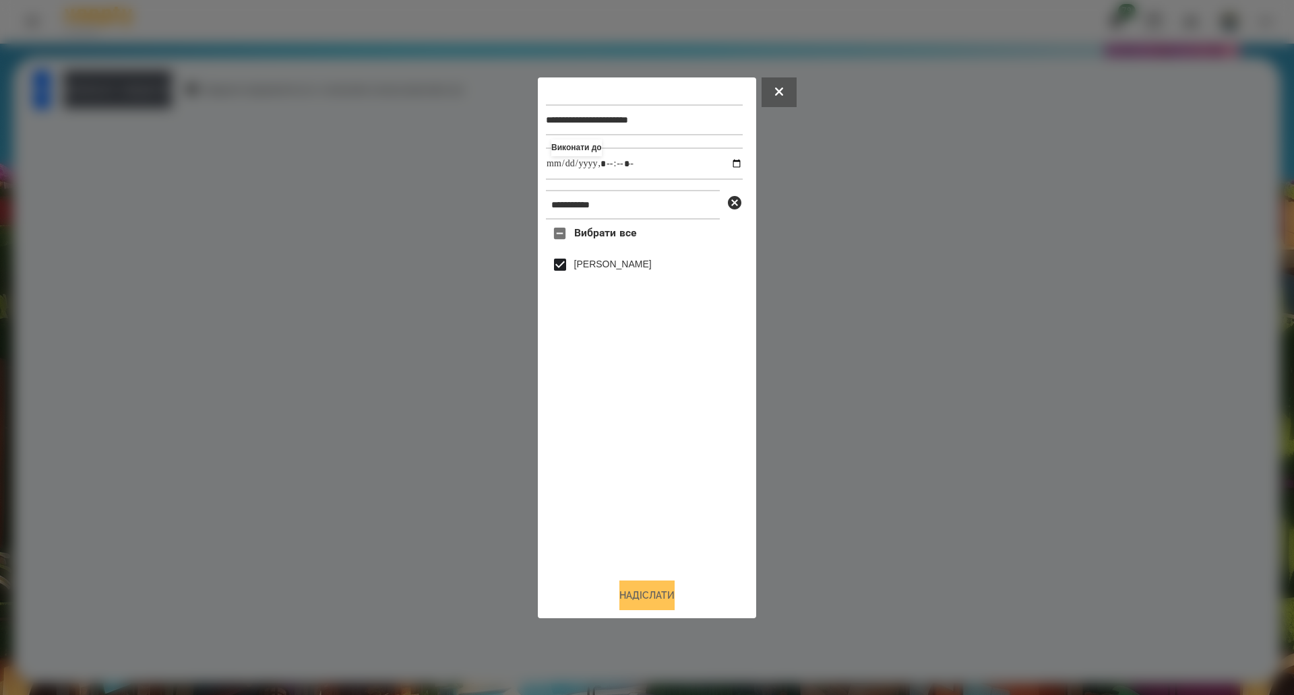
type input "**********"
click at [626, 596] on button "Надіслати" at bounding box center [646, 596] width 55 height 30
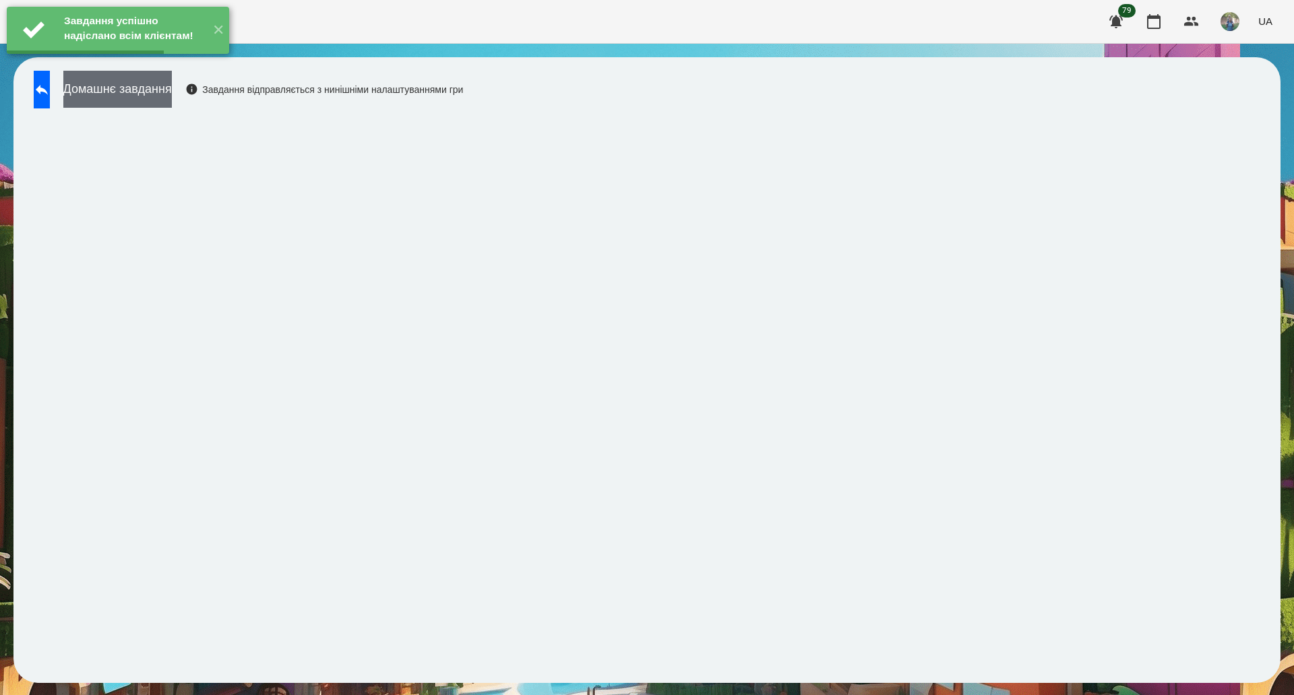
click at [153, 105] on button "Домашнє завдання" at bounding box center [117, 89] width 108 height 37
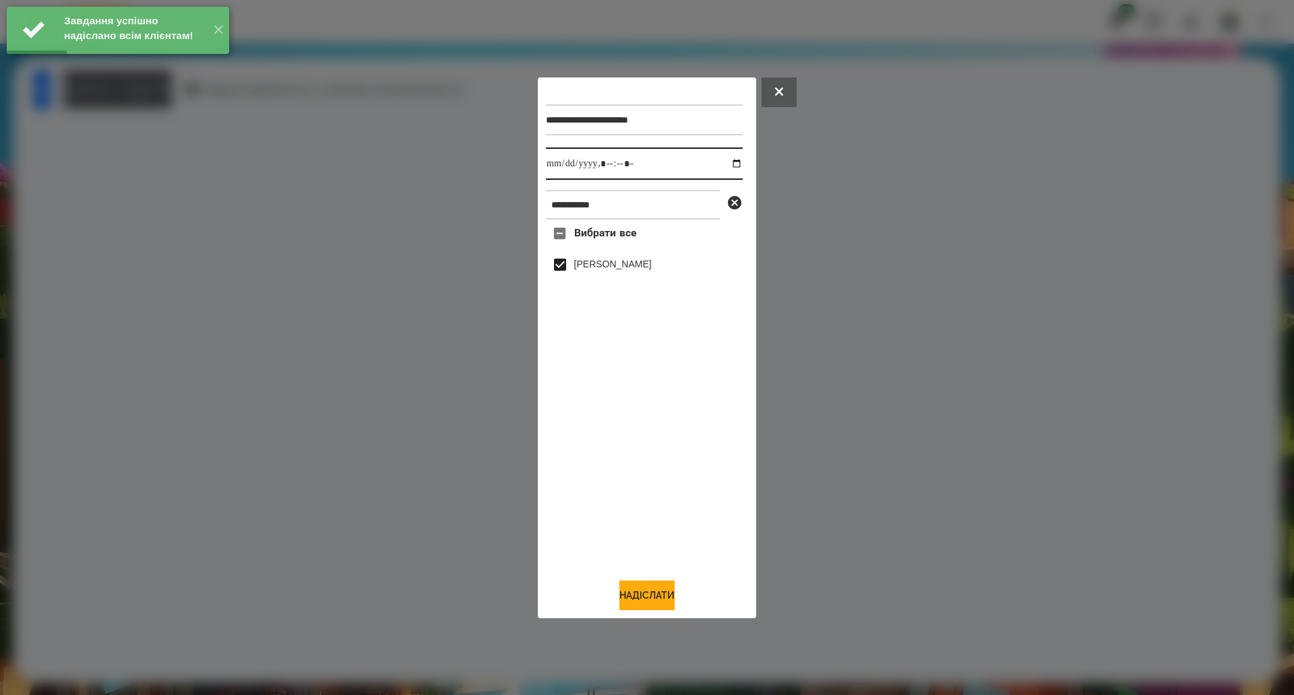
drag, startPoint x: 718, startPoint y: 164, endPoint x: 726, endPoint y: 164, distance: 7.4
click at [719, 164] on input "datetime-local" at bounding box center [644, 164] width 197 height 32
click at [726, 164] on input "datetime-local" at bounding box center [644, 164] width 197 height 32
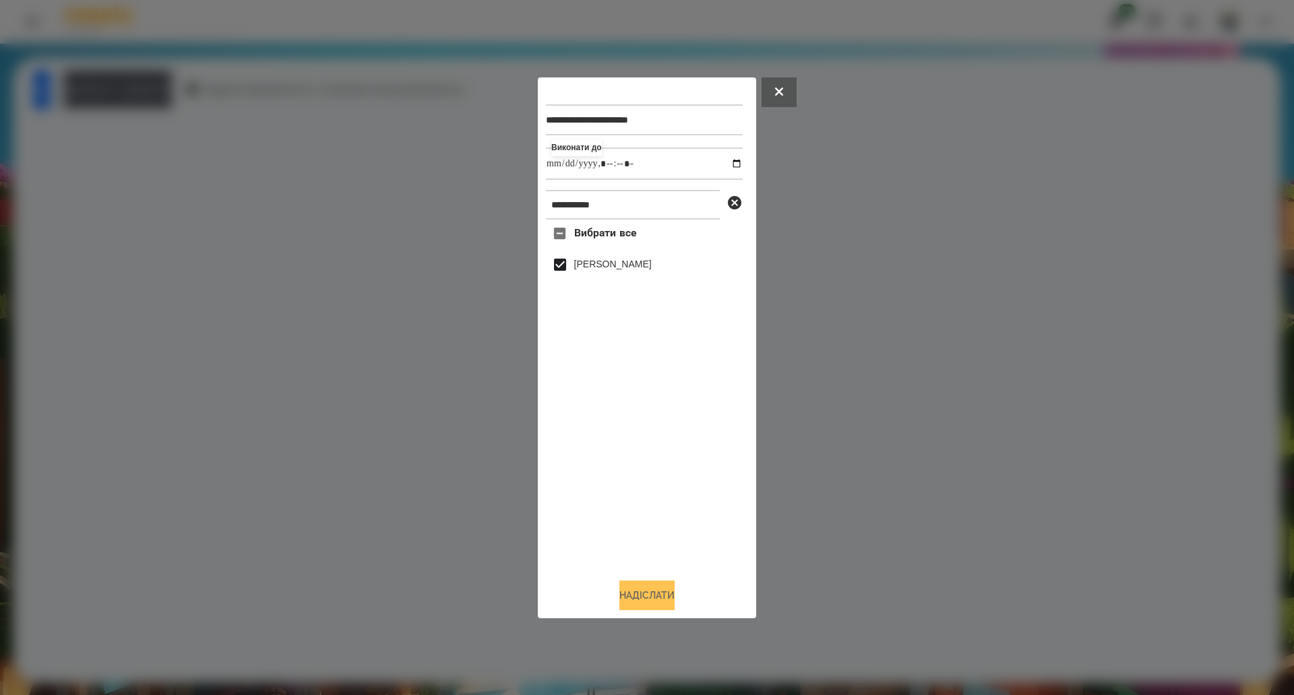
type input "**********"
click at [619, 595] on button "Надіслати" at bounding box center [646, 596] width 55 height 30
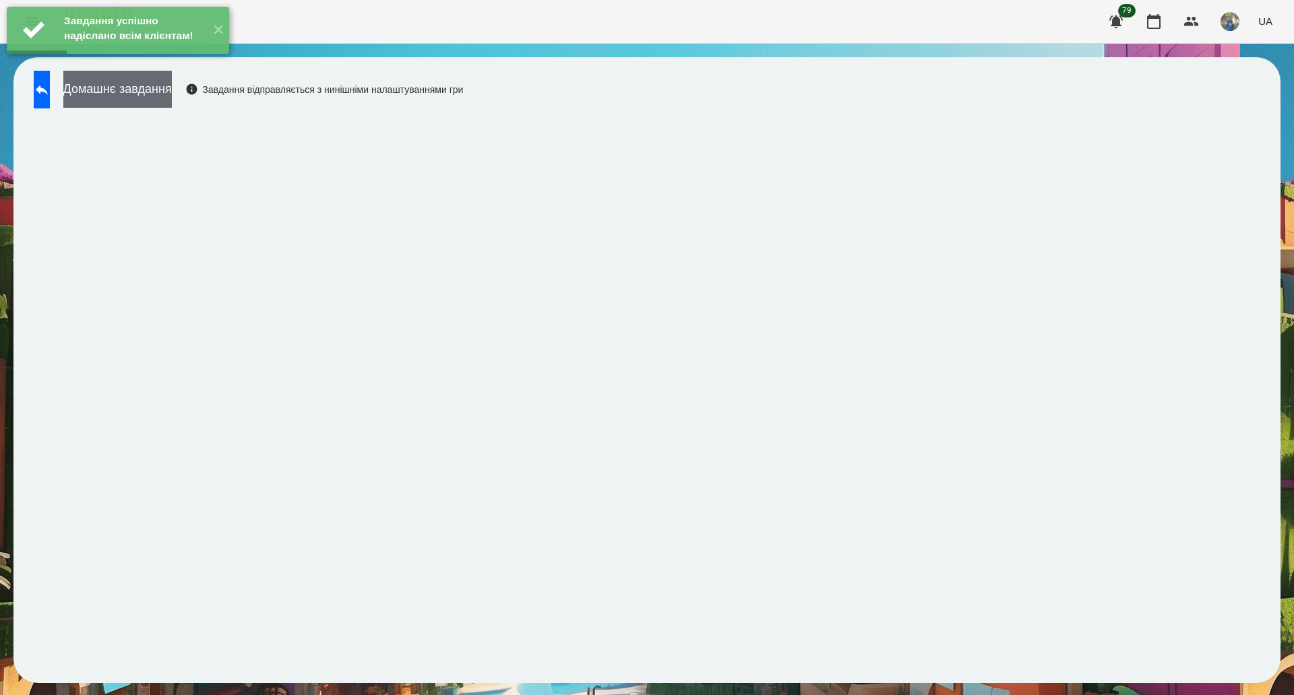
click at [139, 96] on button "Домашнє завдання" at bounding box center [117, 89] width 108 height 37
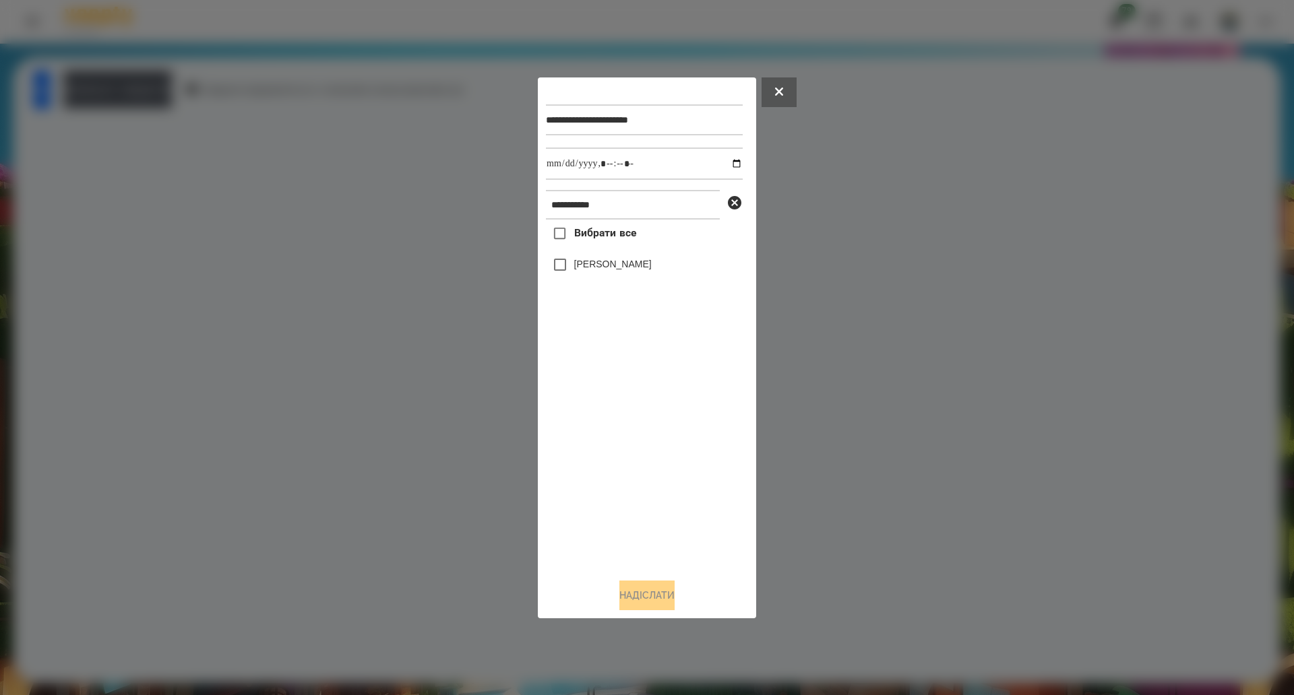
click at [609, 239] on span "Вибрати все" at bounding box center [605, 233] width 63 height 16
click at [730, 164] on input "datetime-local" at bounding box center [644, 164] width 197 height 32
type input "**********"
click at [636, 603] on button "Надіслати" at bounding box center [646, 596] width 55 height 30
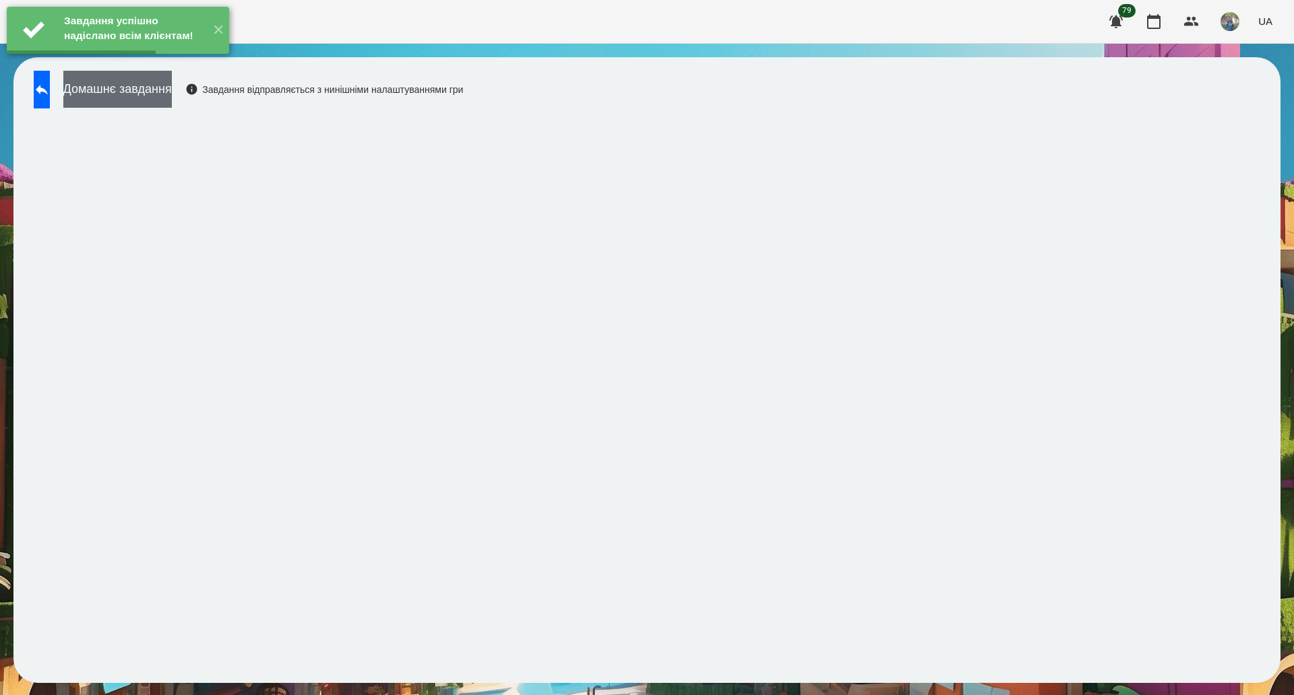
click at [167, 90] on button "Домашнє завдання" at bounding box center [117, 89] width 108 height 37
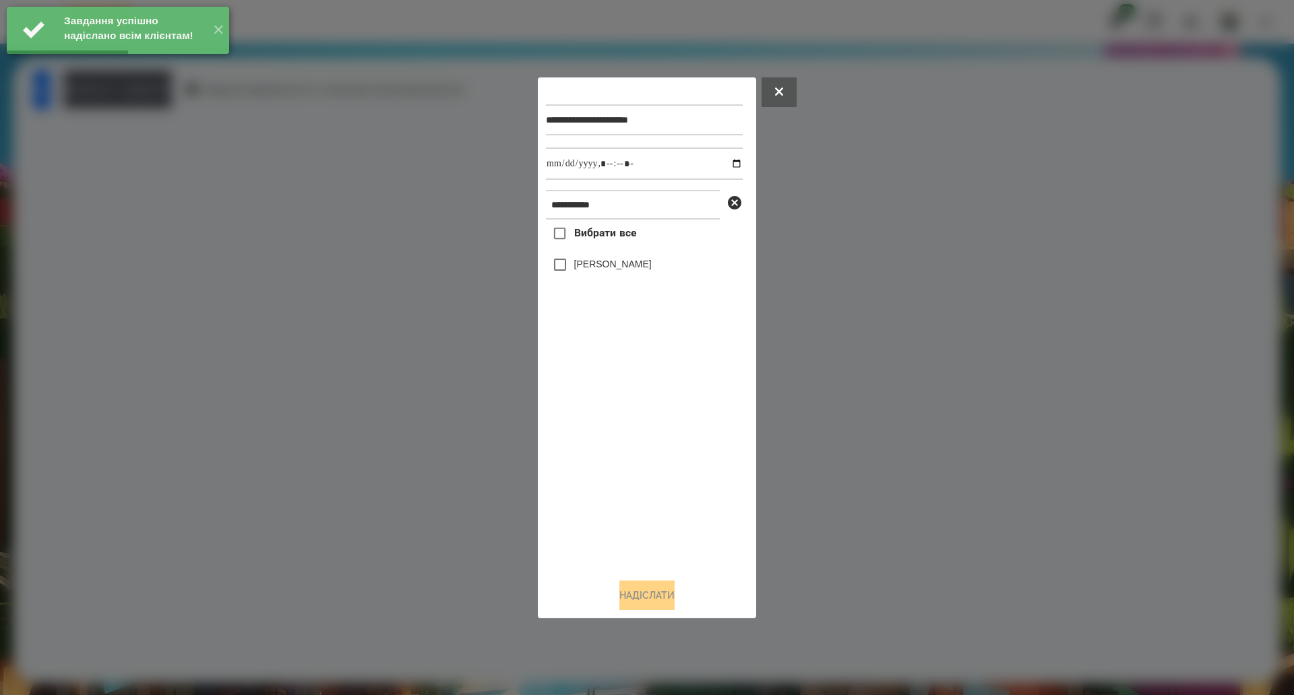
click at [586, 240] on span "Вибрати все" at bounding box center [605, 233] width 63 height 16
click at [724, 156] on input "datetime-local" at bounding box center [644, 164] width 197 height 32
type input "**********"
click at [619, 589] on button "Надіслати" at bounding box center [646, 596] width 55 height 30
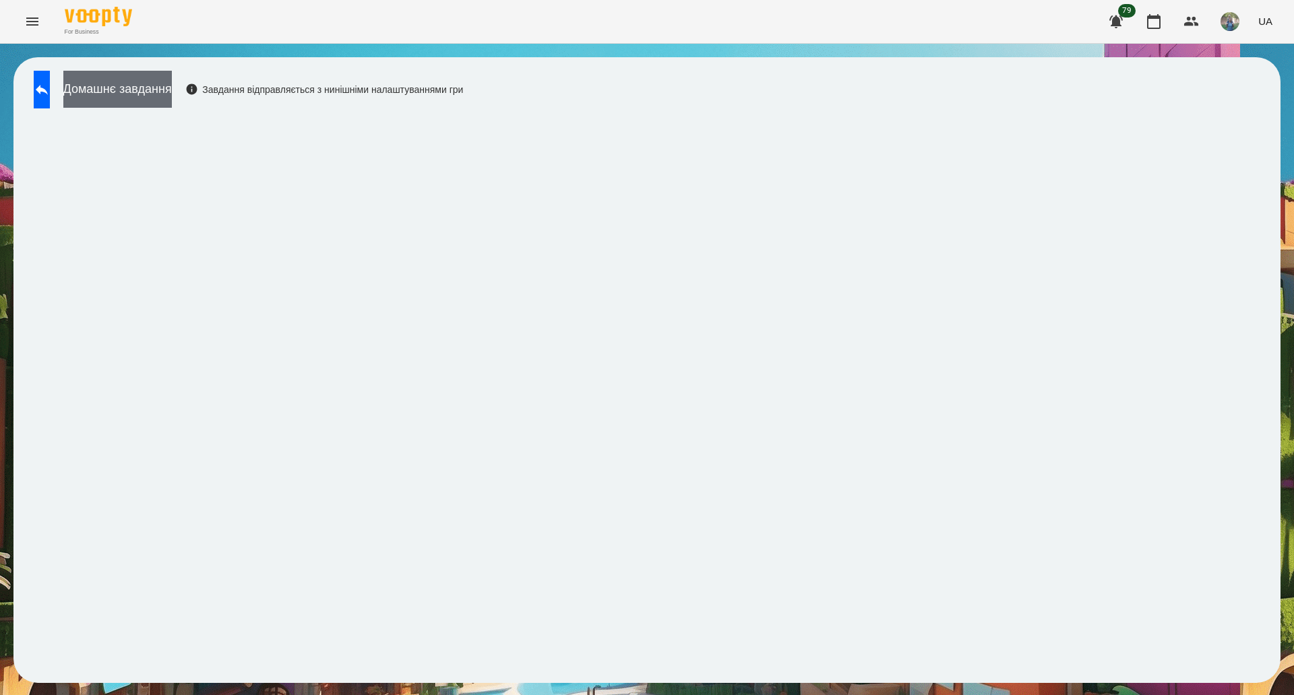
click at [172, 97] on button "Домашнє завдання" at bounding box center [117, 89] width 108 height 37
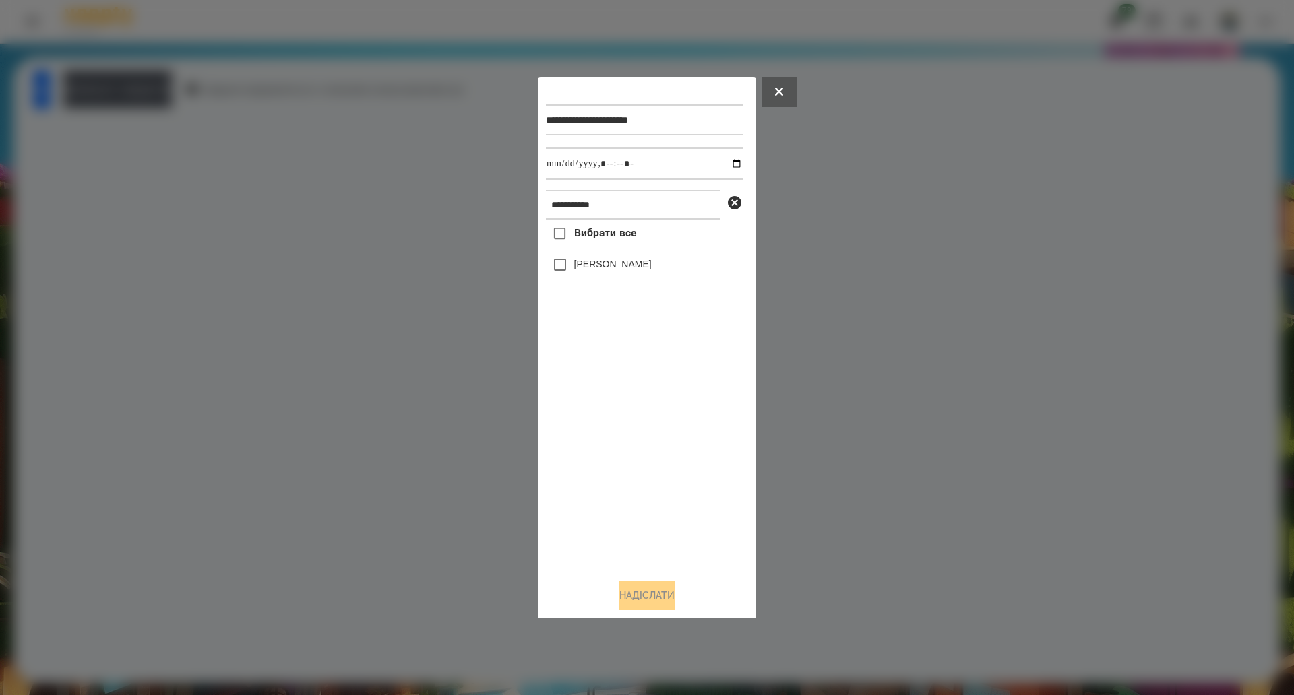
click at [608, 241] on span "Вибрати все" at bounding box center [605, 233] width 63 height 16
click at [636, 586] on button "Надіслати" at bounding box center [646, 596] width 55 height 30
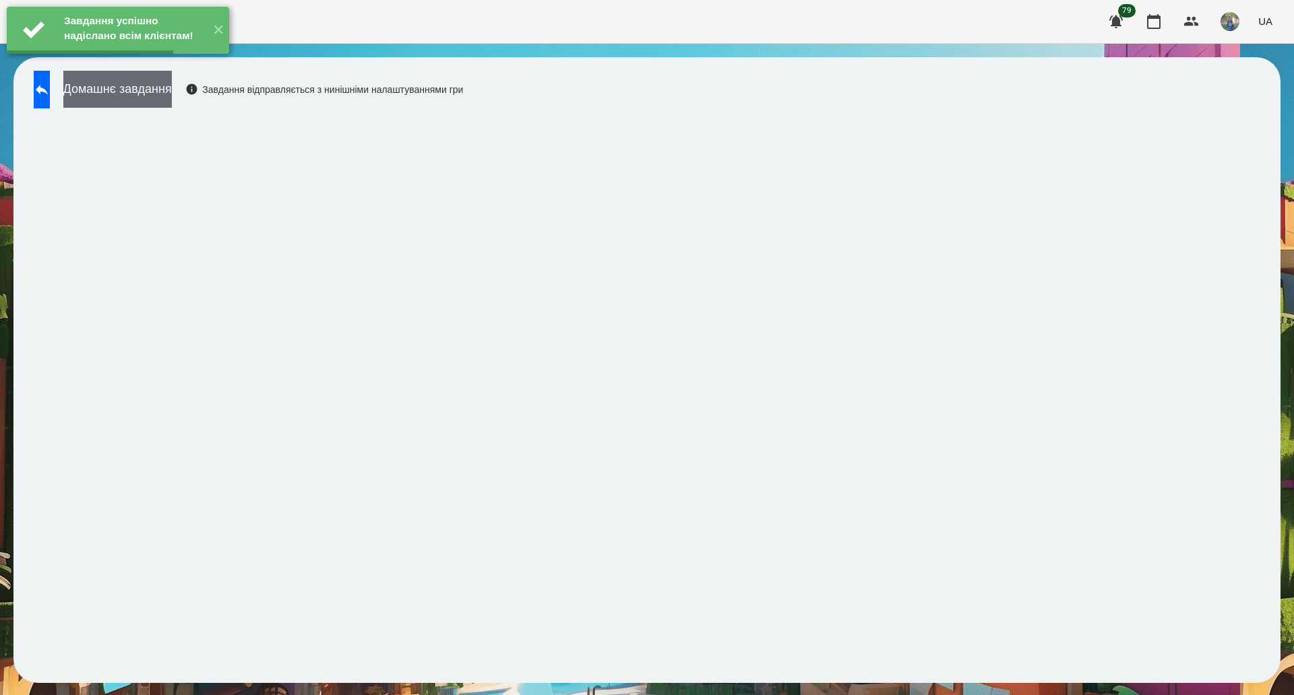
click at [148, 99] on button "Домашнє завдання" at bounding box center [117, 89] width 108 height 37
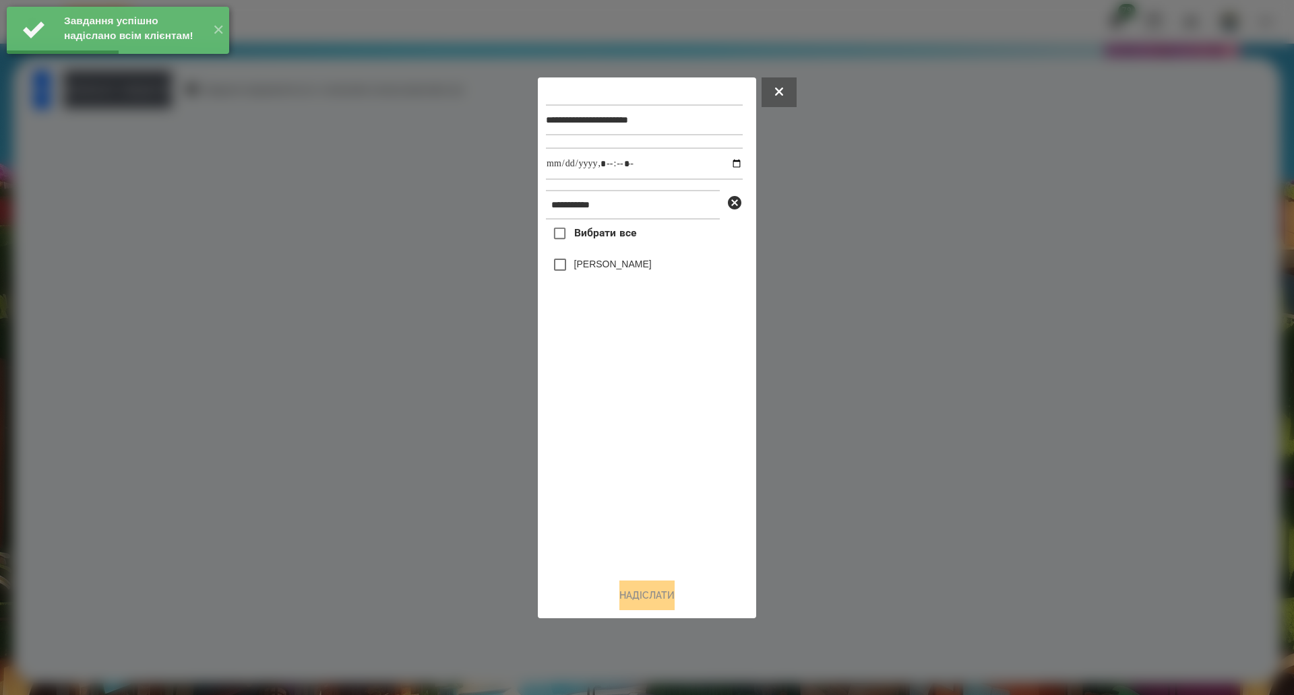
click at [596, 234] on span "Вибрати все" at bounding box center [605, 233] width 63 height 16
click at [728, 163] on input "datetime-local" at bounding box center [644, 164] width 197 height 32
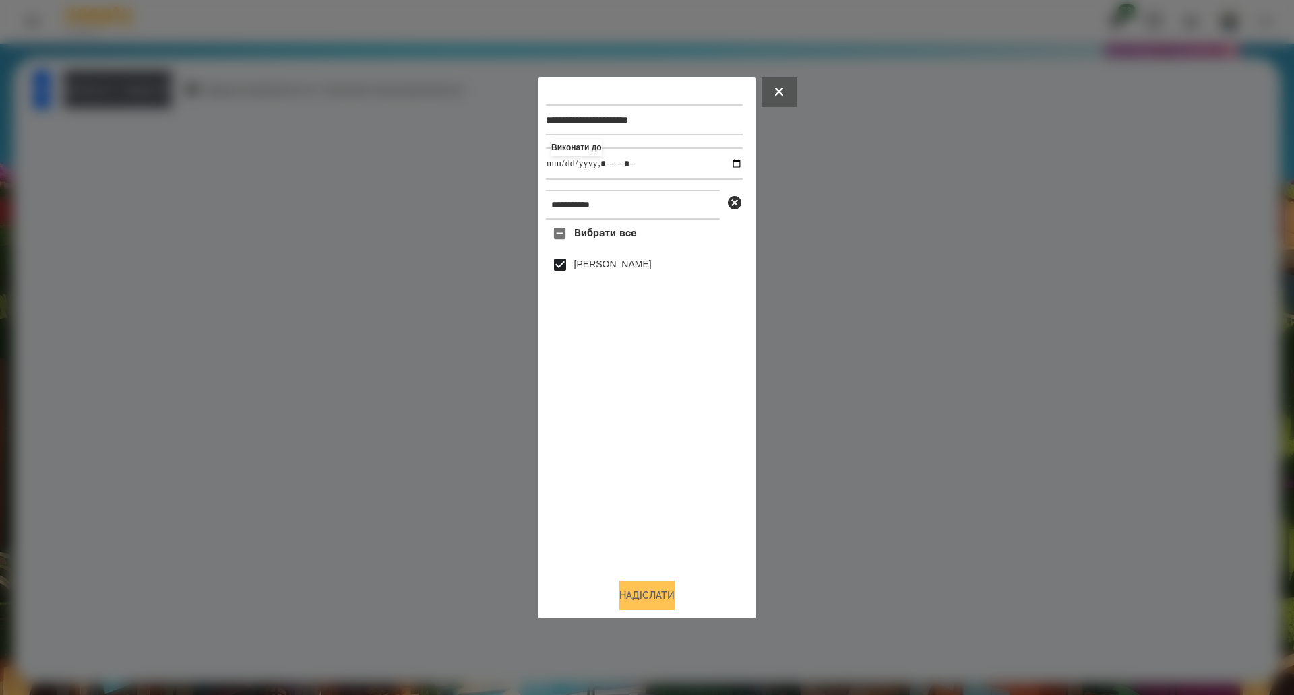
type input "**********"
click at [660, 590] on button "Надіслати" at bounding box center [646, 596] width 55 height 30
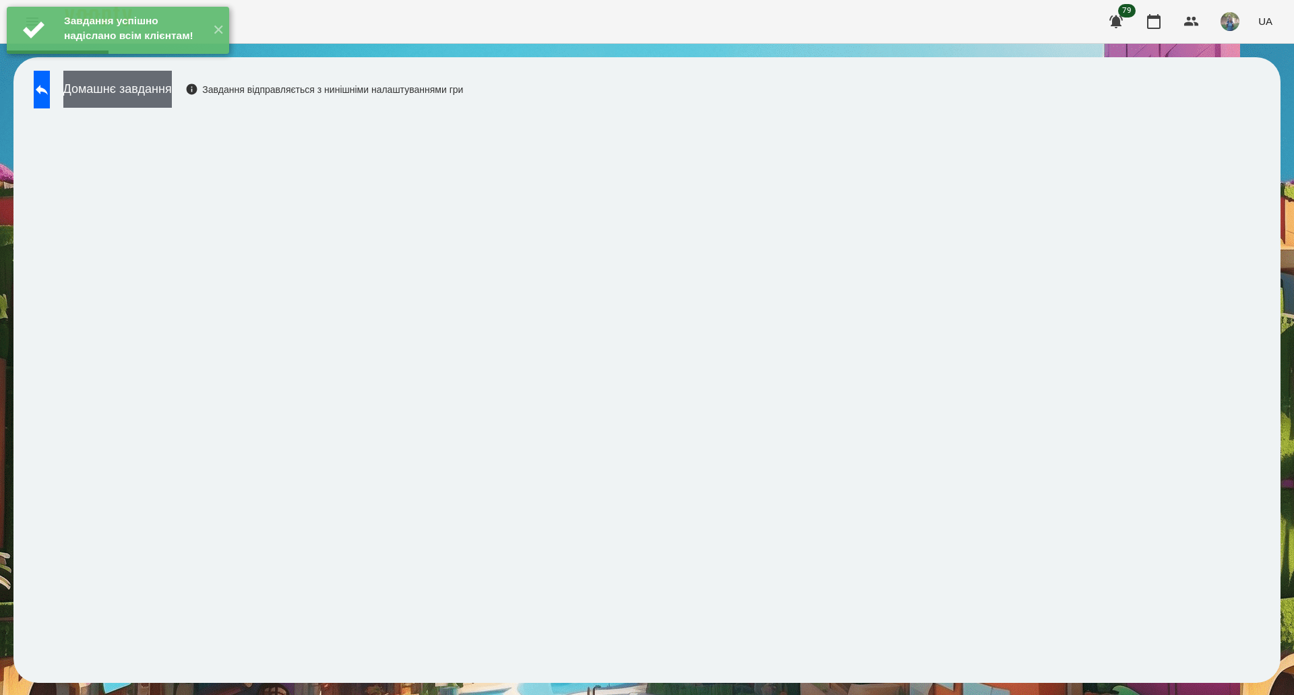
click at [172, 98] on button "Домашнє завдання" at bounding box center [117, 89] width 108 height 37
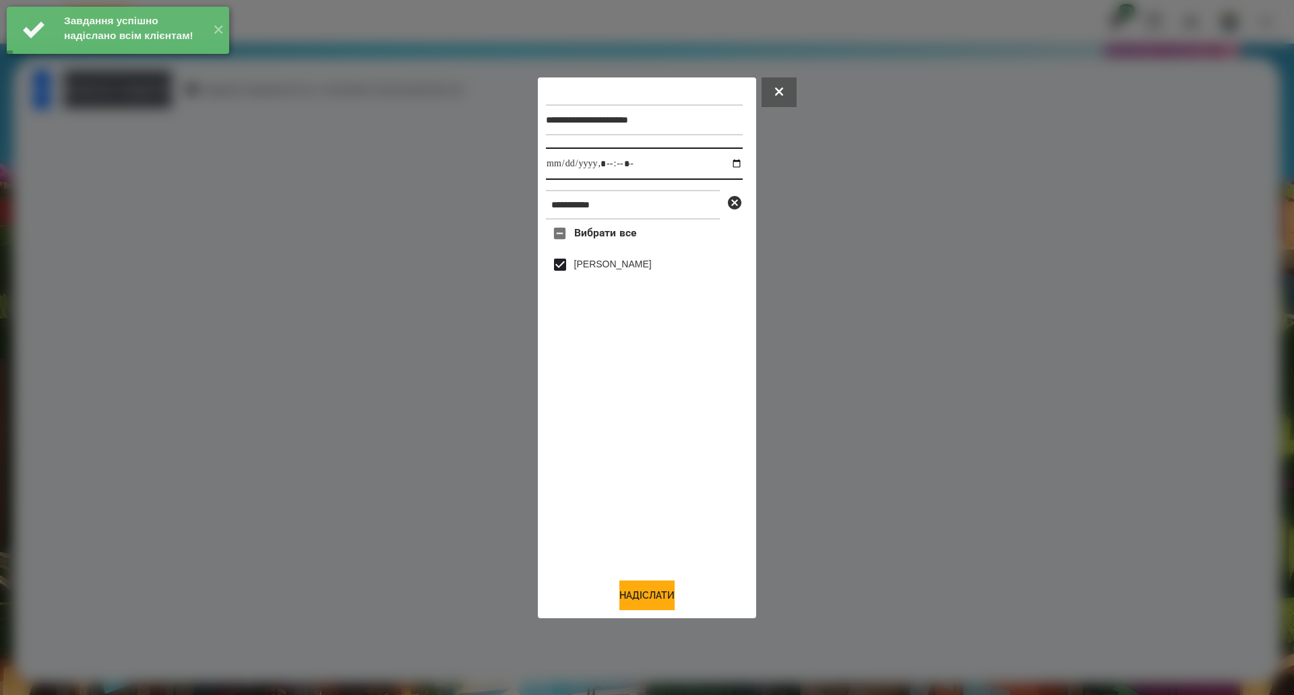
click at [726, 166] on input "datetime-local" at bounding box center [644, 164] width 197 height 32
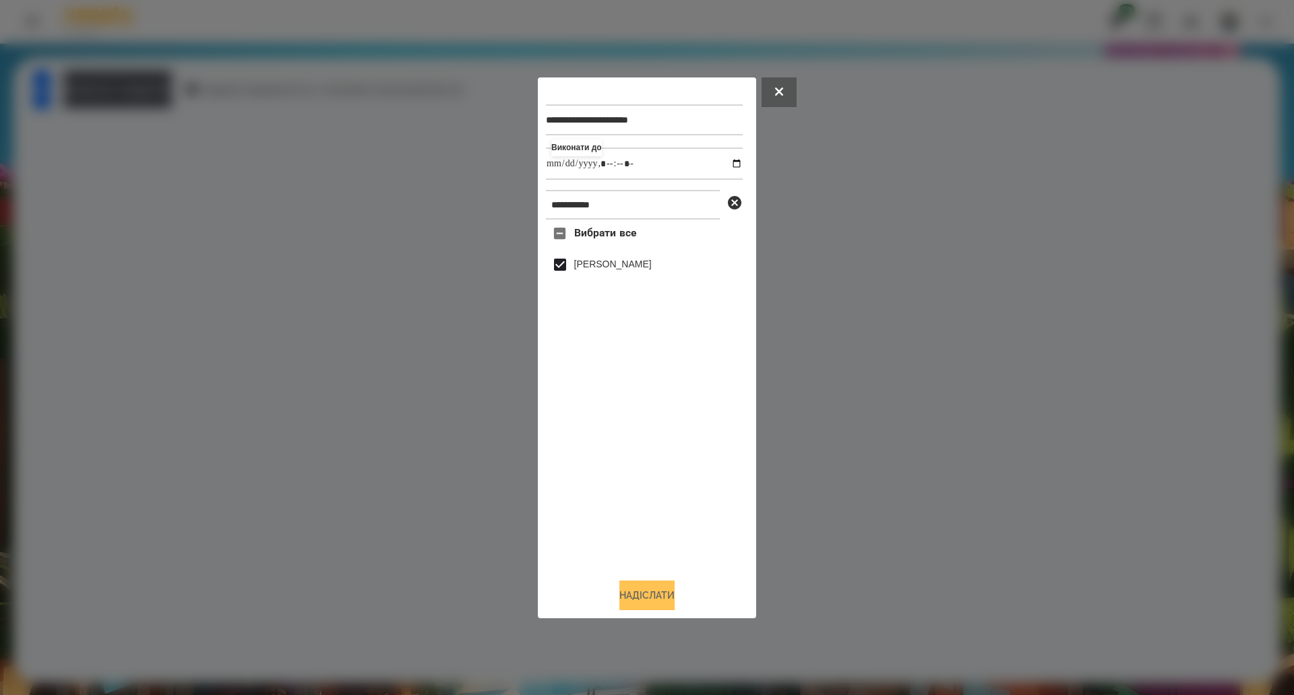
type input "**********"
click at [646, 606] on button "Надіслати" at bounding box center [646, 596] width 55 height 30
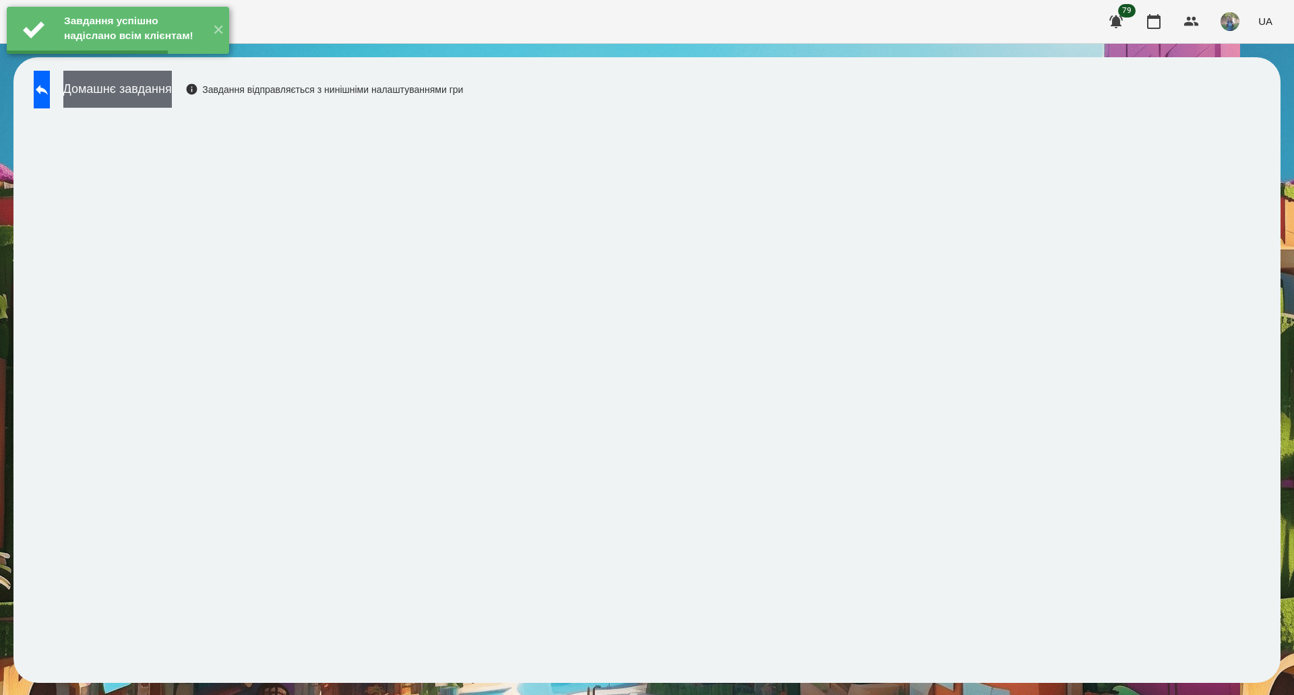
click at [172, 100] on button "Домашнє завдання" at bounding box center [117, 89] width 108 height 37
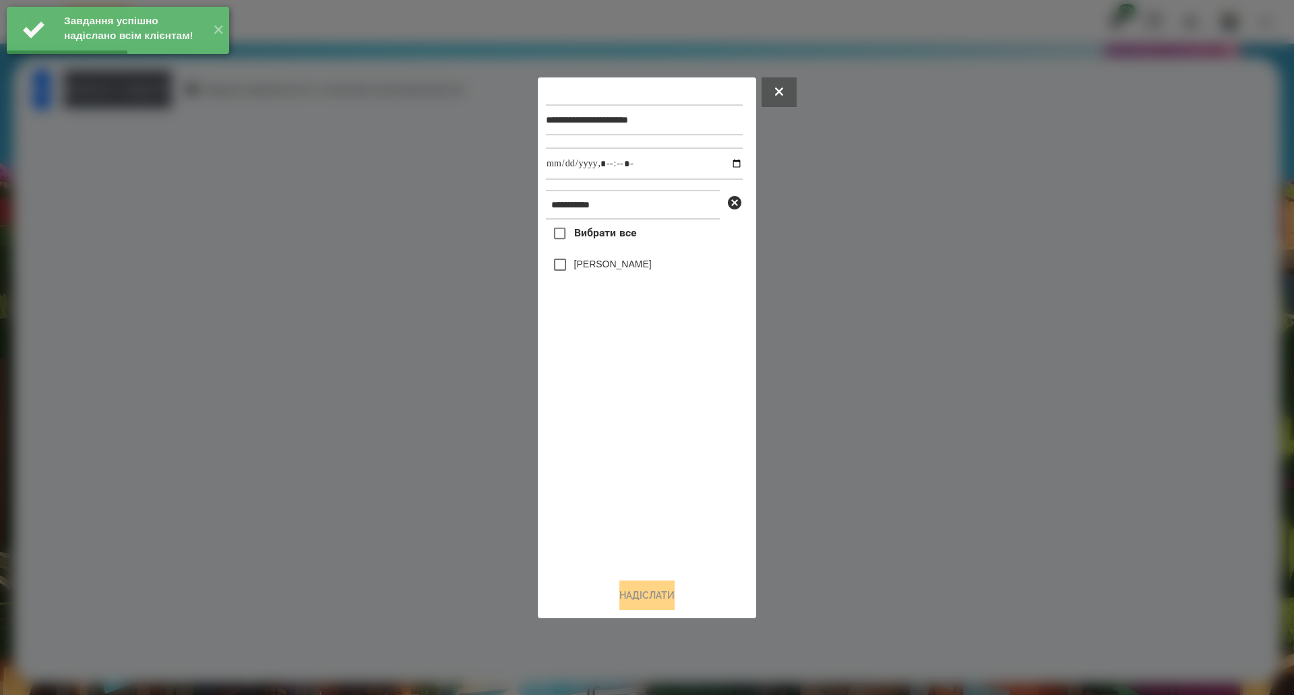
click at [592, 234] on span "Вибрати все" at bounding box center [605, 233] width 63 height 16
click at [722, 164] on input "datetime-local" at bounding box center [644, 164] width 197 height 32
type input "**********"
click at [630, 590] on button "Надіслати" at bounding box center [646, 596] width 55 height 30
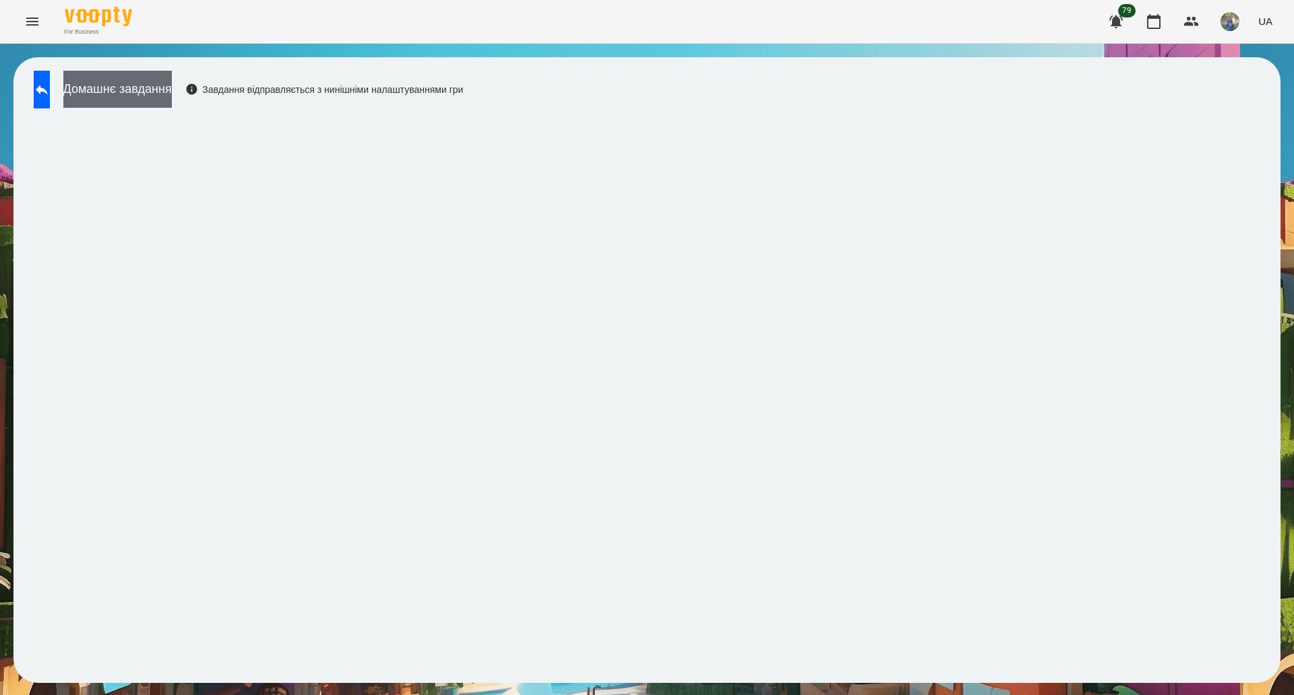
click at [139, 106] on button "Домашнє завдання" at bounding box center [117, 89] width 108 height 37
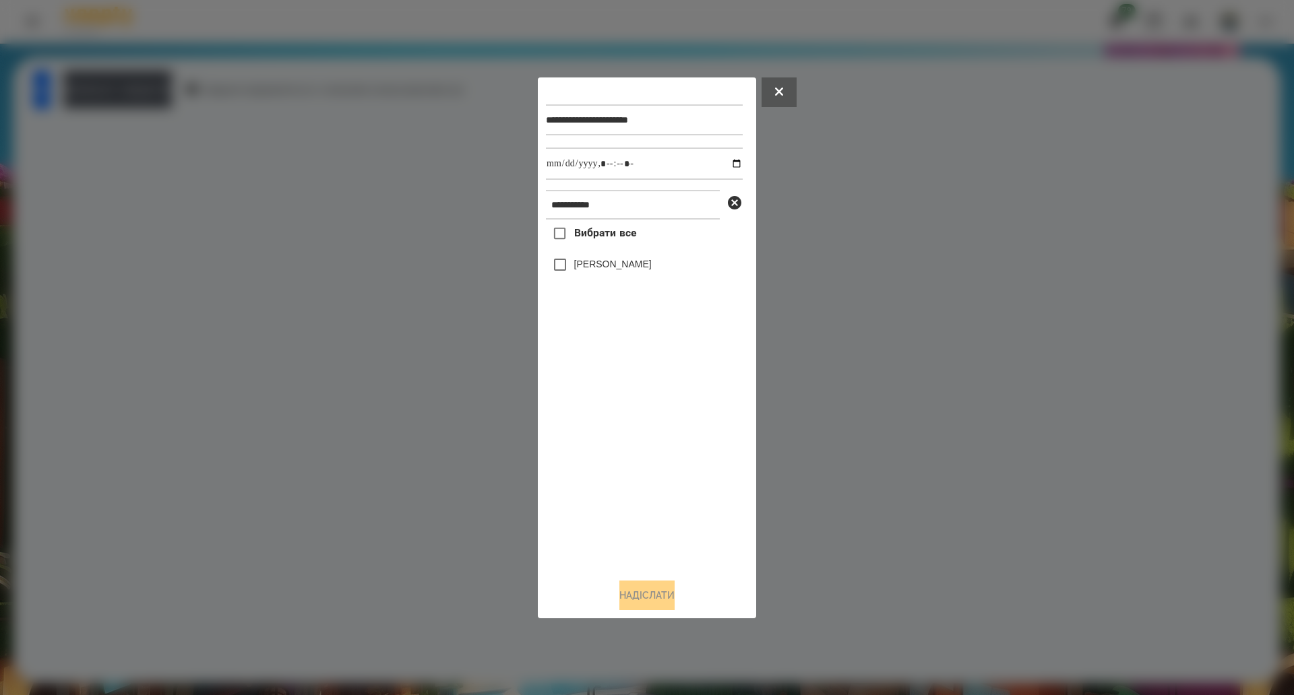
click at [608, 241] on span "Вибрати все" at bounding box center [605, 233] width 63 height 16
click at [643, 598] on button "Надіслати" at bounding box center [646, 596] width 55 height 30
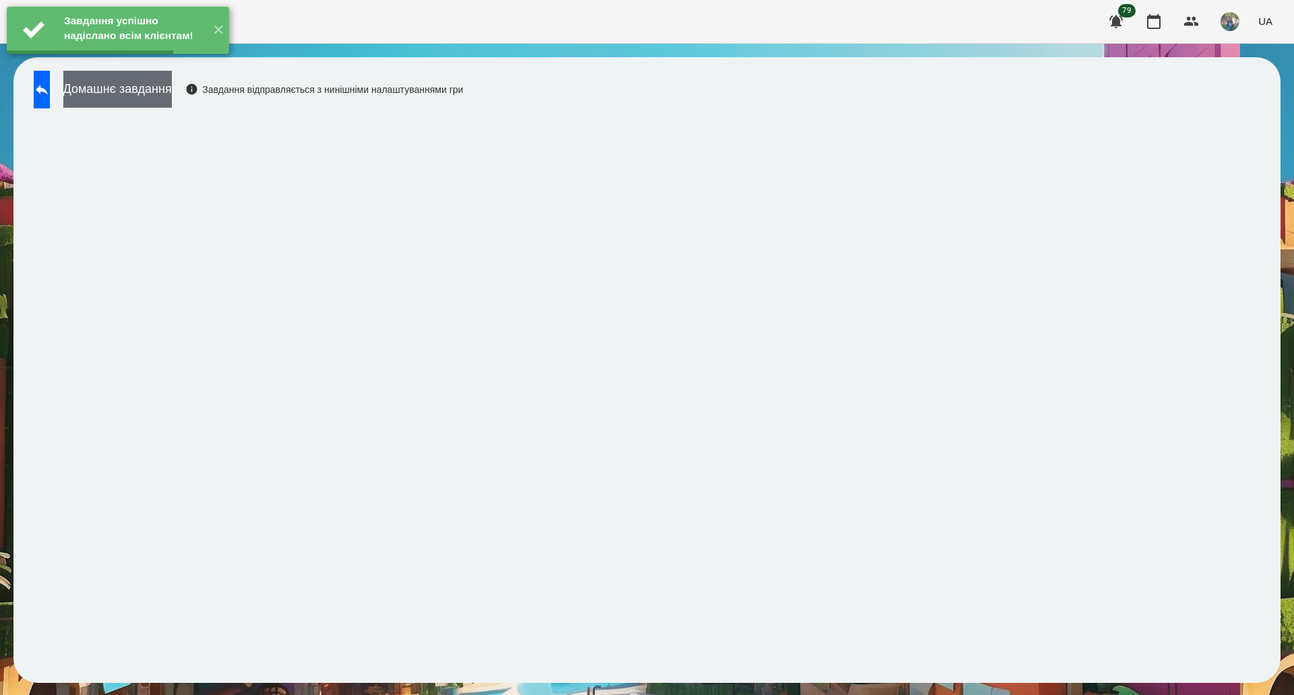
click at [172, 90] on button "Домашнє завдання" at bounding box center [117, 89] width 108 height 37
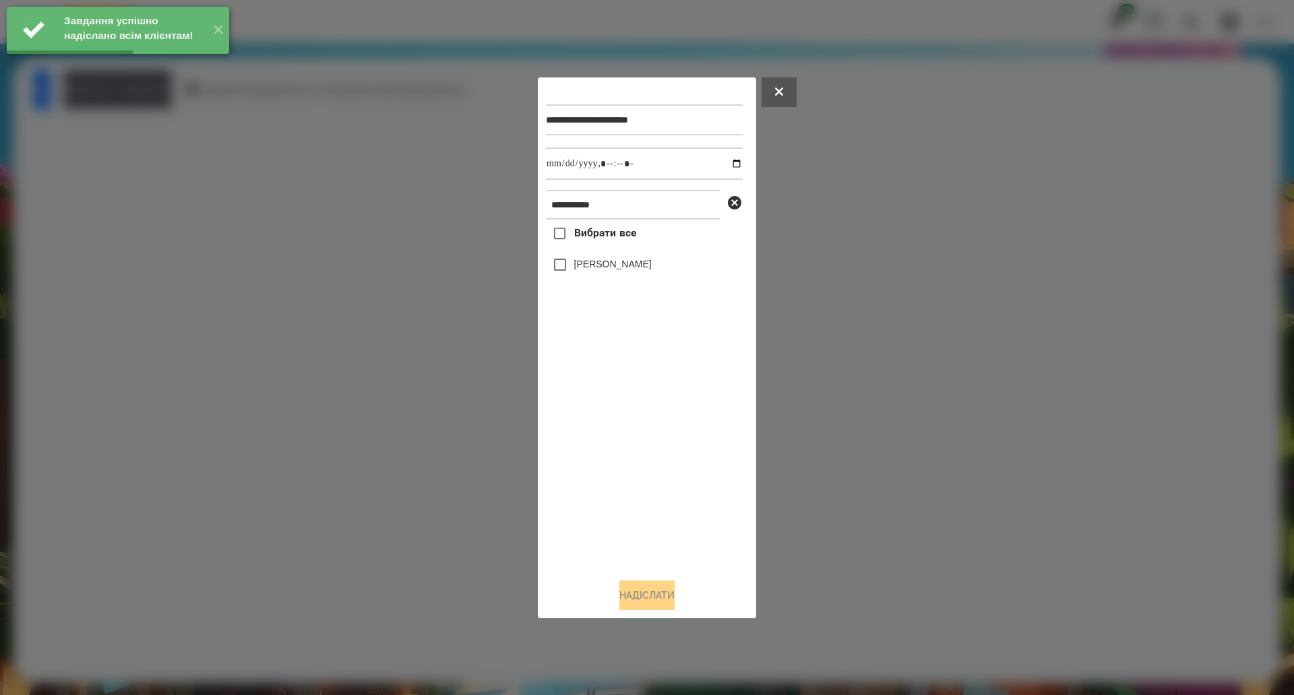
click at [619, 234] on span "Вибрати все" at bounding box center [605, 233] width 63 height 16
click at [726, 166] on input "datetime-local" at bounding box center [644, 164] width 197 height 32
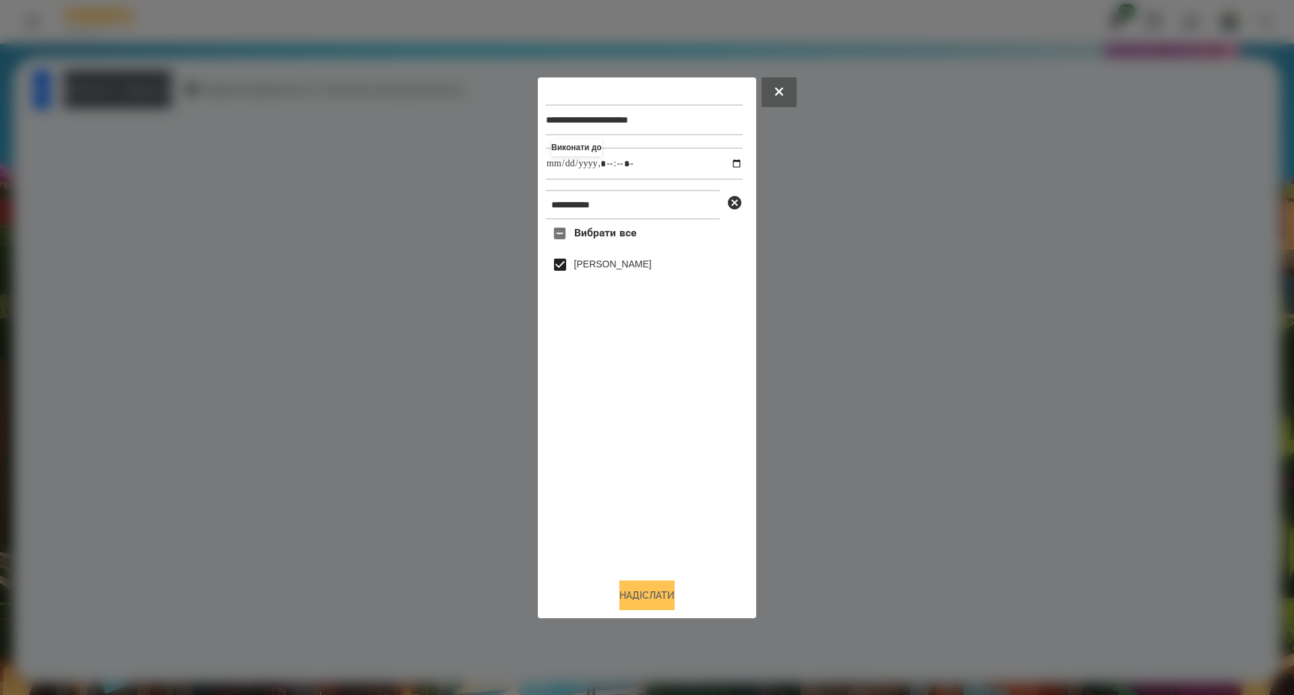
type input "**********"
click at [620, 583] on div "Надіслати" at bounding box center [647, 596] width 202 height 30
click at [659, 607] on button "Надіслати" at bounding box center [646, 596] width 55 height 30
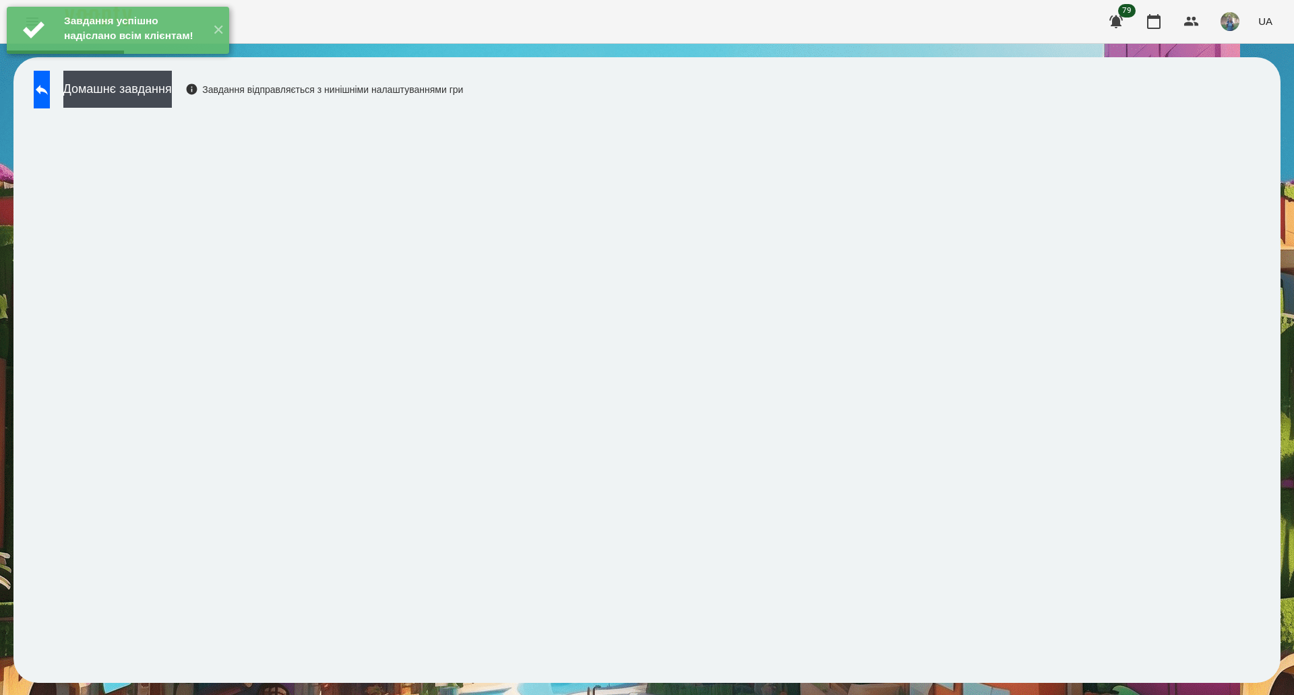
click at [172, 95] on button "Домашнє завдання" at bounding box center [117, 89] width 108 height 37
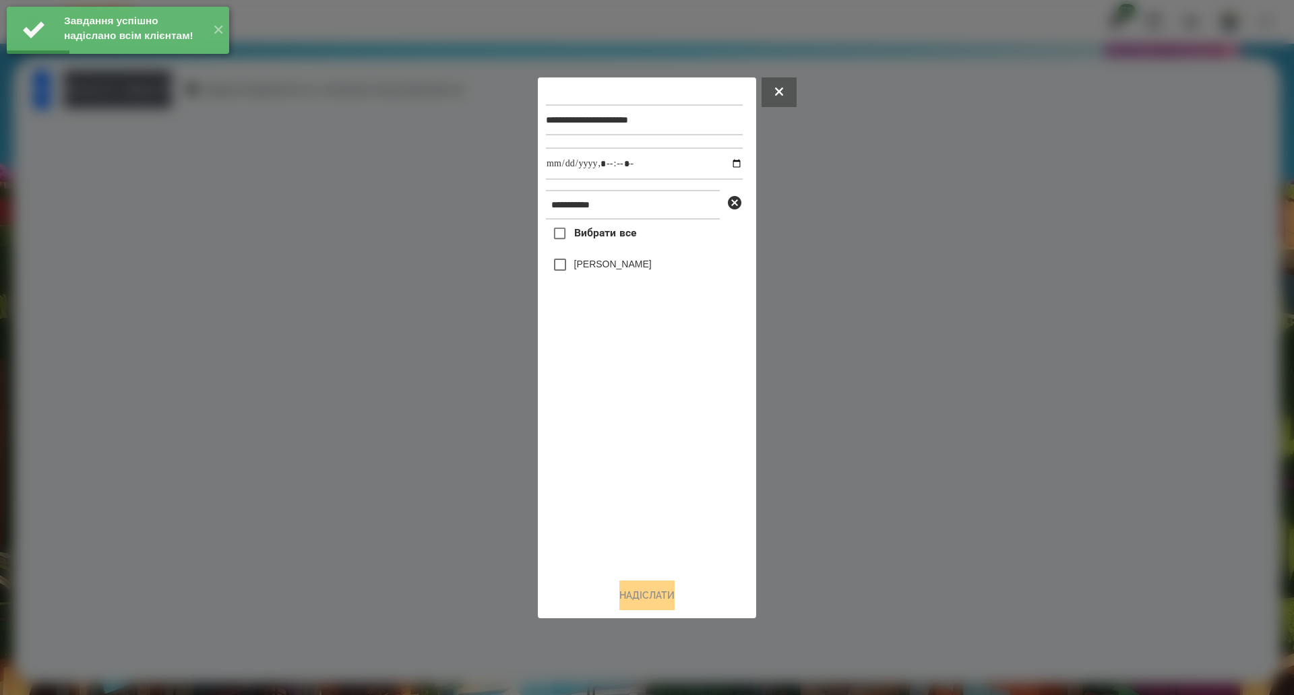
click at [637, 238] on div "Вибрати все [PERSON_NAME]" at bounding box center [644, 394] width 197 height 348
click at [613, 237] on span "Вибрати все" at bounding box center [605, 233] width 63 height 16
click at [721, 161] on input "datetime-local" at bounding box center [644, 164] width 197 height 32
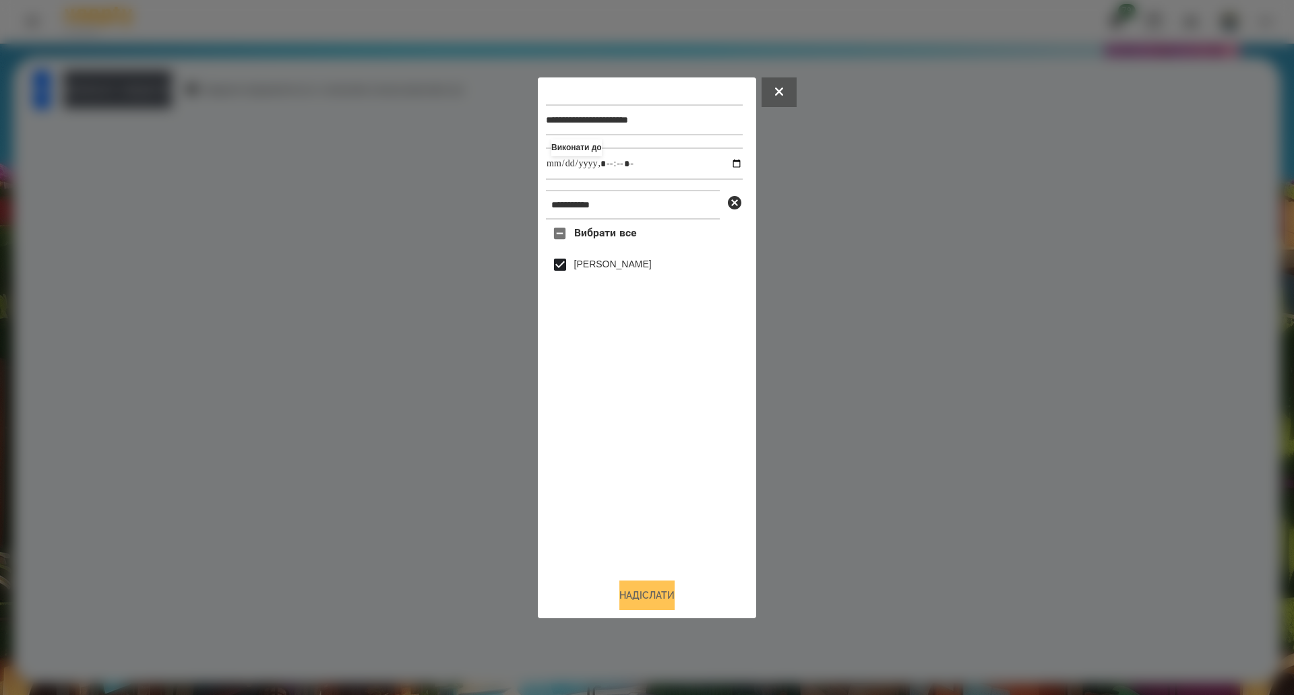
type input "**********"
click at [629, 603] on button "Надіслати" at bounding box center [646, 596] width 55 height 30
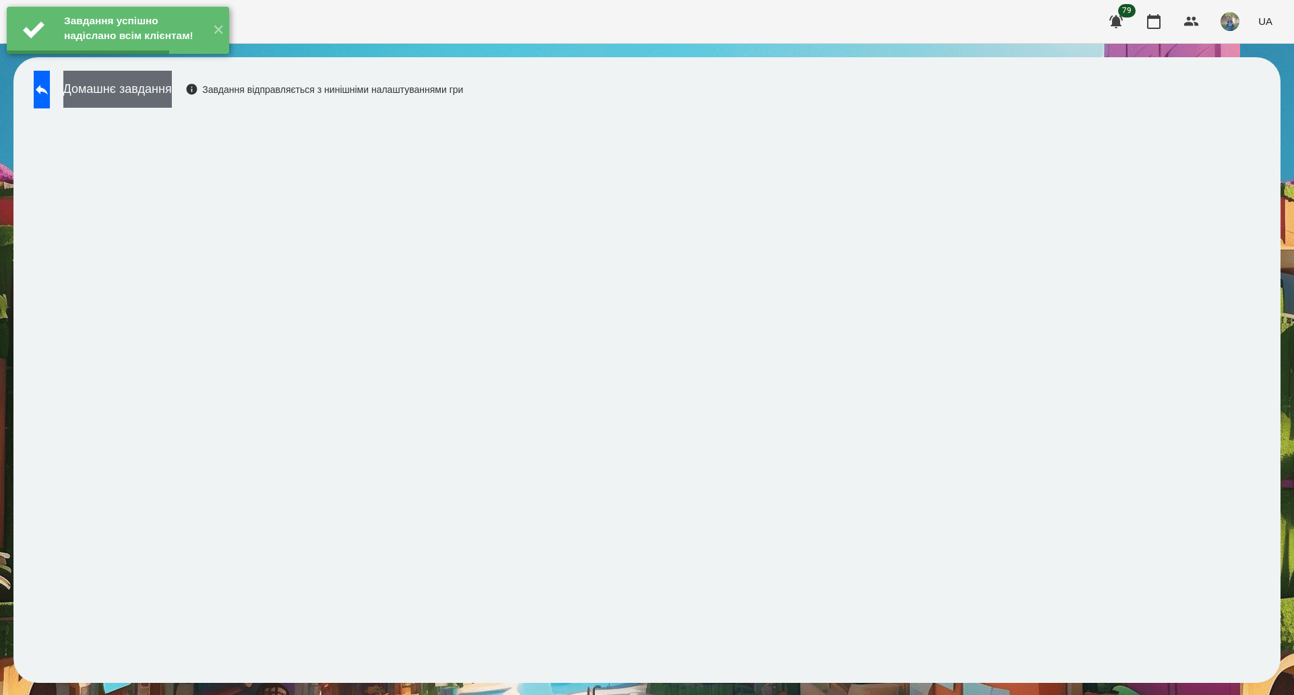
click at [172, 96] on button "Домашнє завдання" at bounding box center [117, 89] width 108 height 37
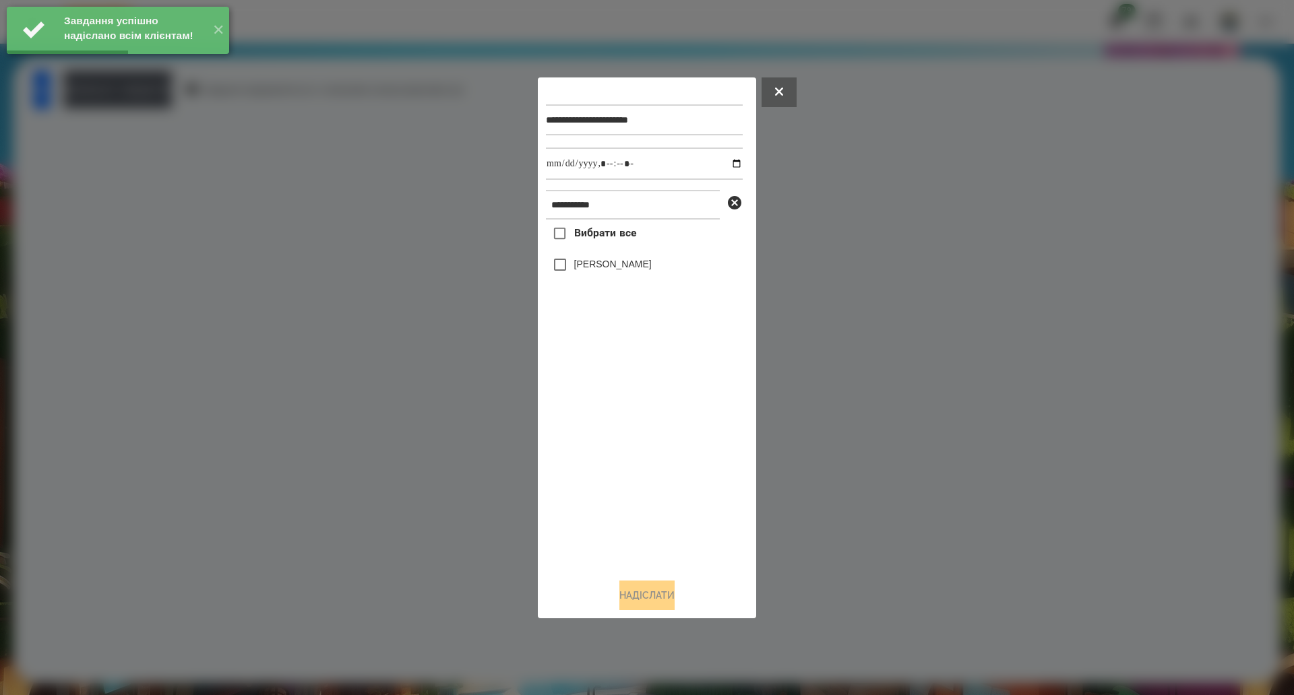
click at [619, 241] on span "Вибрати все" at bounding box center [605, 233] width 63 height 16
click at [723, 165] on input "datetime-local" at bounding box center [644, 164] width 197 height 32
type input "**********"
click at [651, 607] on button "Надіслати" at bounding box center [646, 596] width 55 height 30
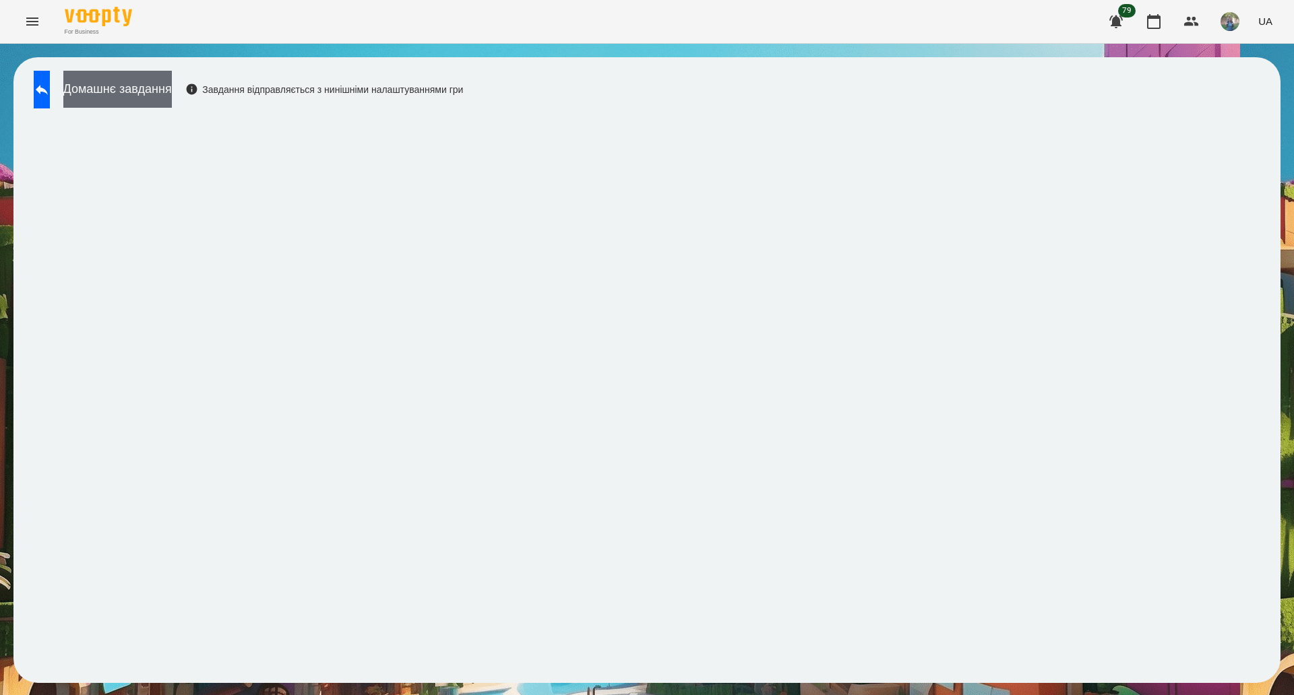
click at [164, 86] on button "Домашнє завдання" at bounding box center [117, 89] width 108 height 37
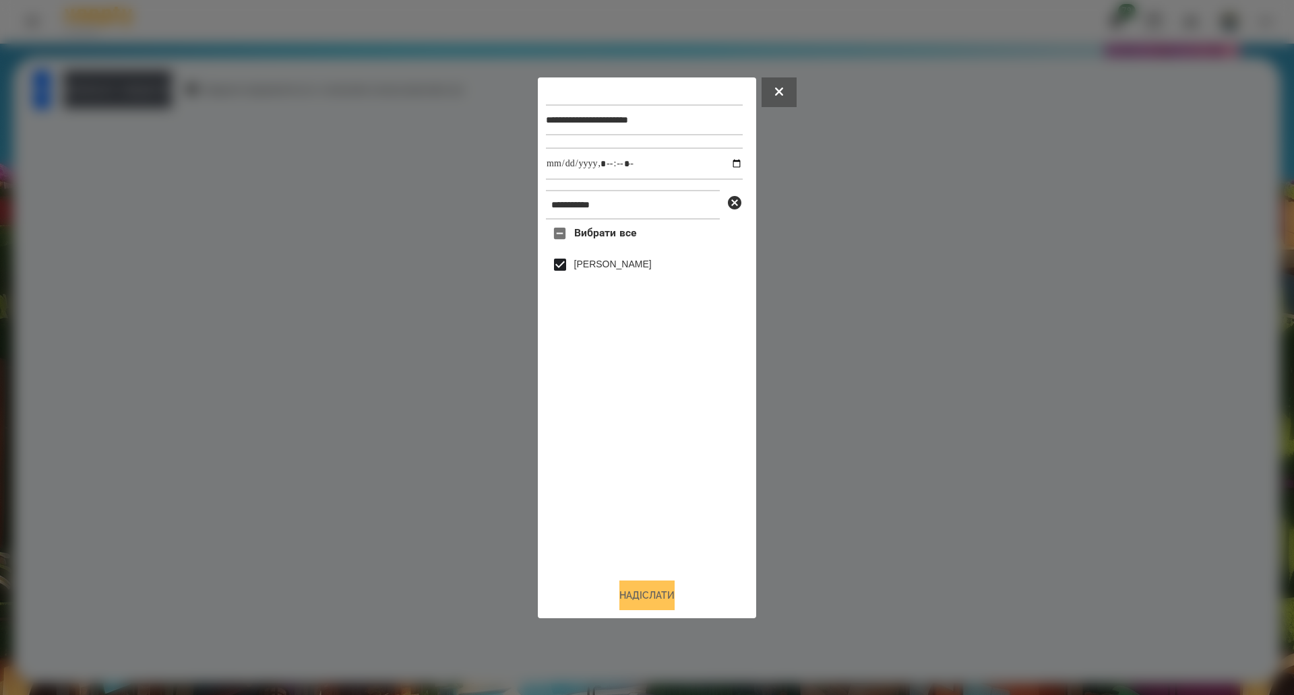
click at [634, 605] on button "Надіслати" at bounding box center [646, 596] width 55 height 30
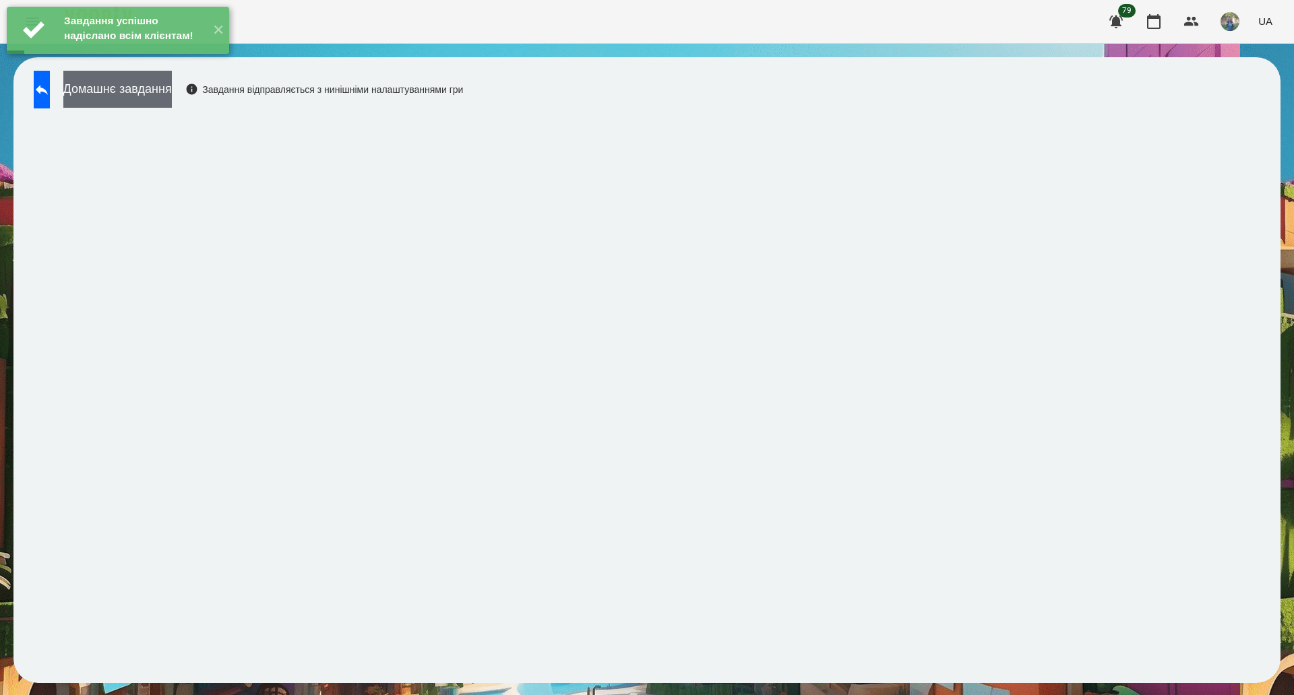
click at [164, 89] on button "Домашнє завдання" at bounding box center [117, 89] width 108 height 37
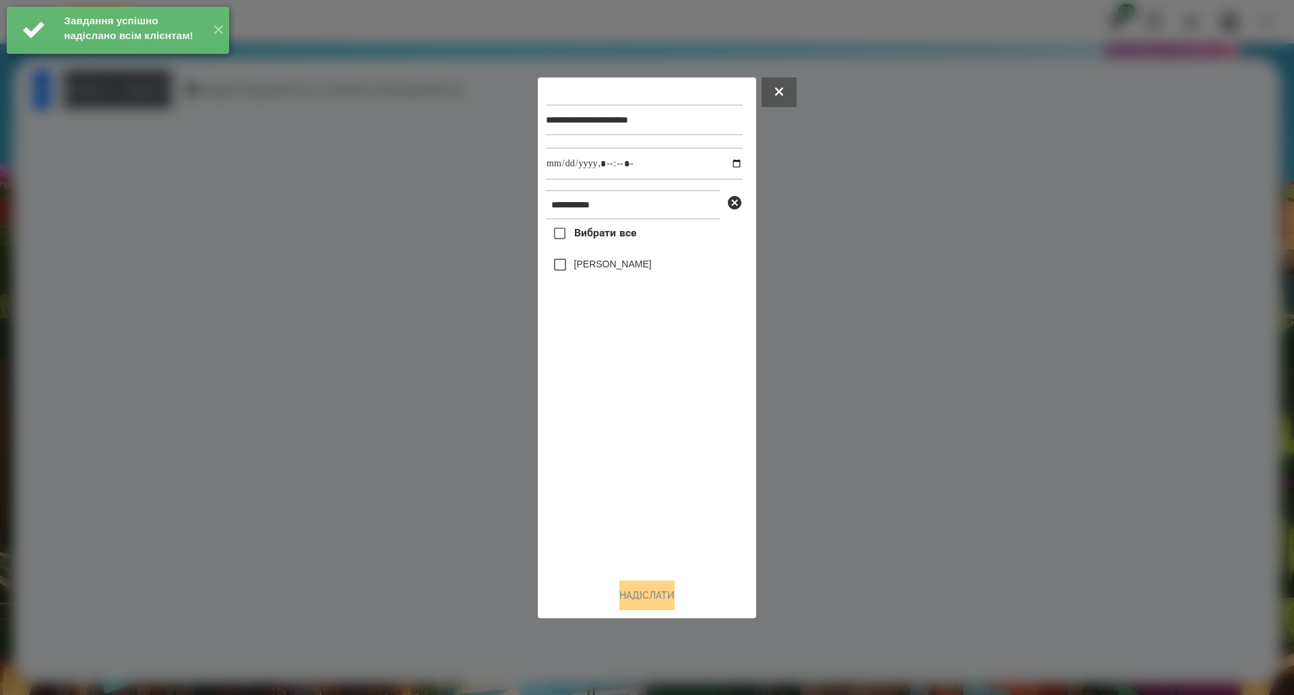
click at [588, 230] on span "Вибрати все" at bounding box center [605, 233] width 63 height 16
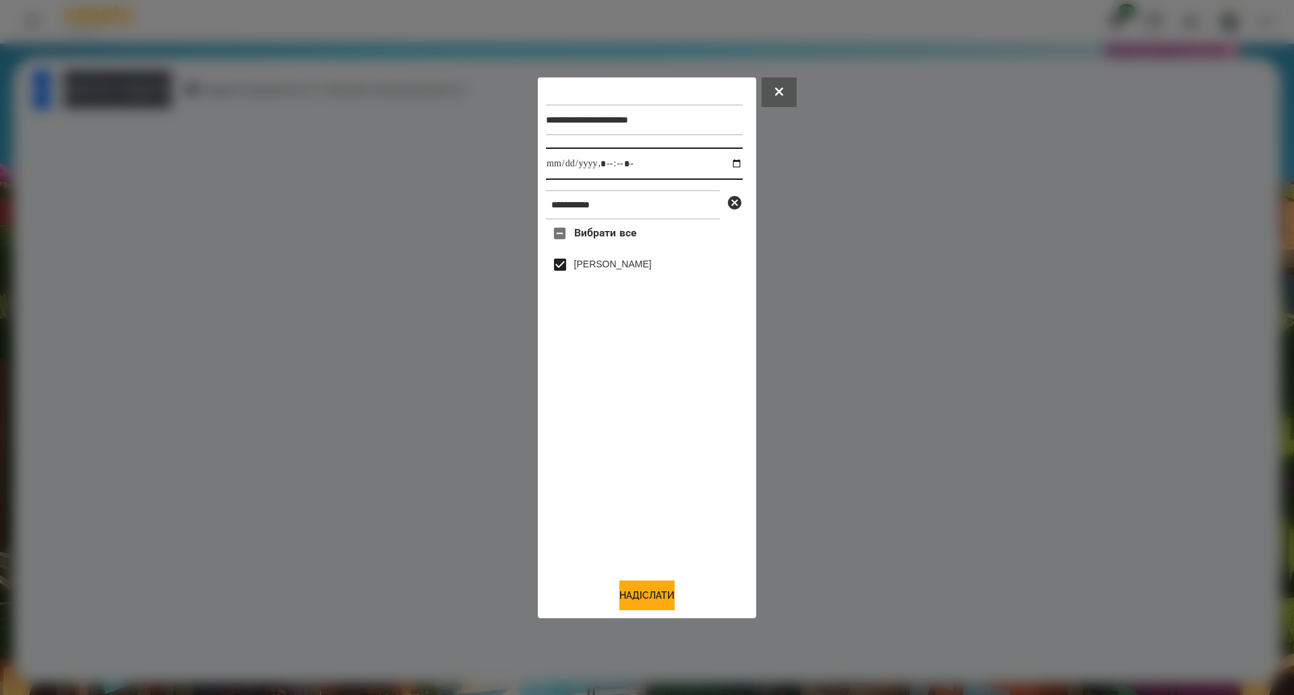
click at [727, 158] on input "datetime-local" at bounding box center [644, 164] width 197 height 32
type input "**********"
drag, startPoint x: 648, startPoint y: 600, endPoint x: 665, endPoint y: 597, distance: 17.8
click at [648, 600] on button "Надіслати" at bounding box center [646, 596] width 55 height 30
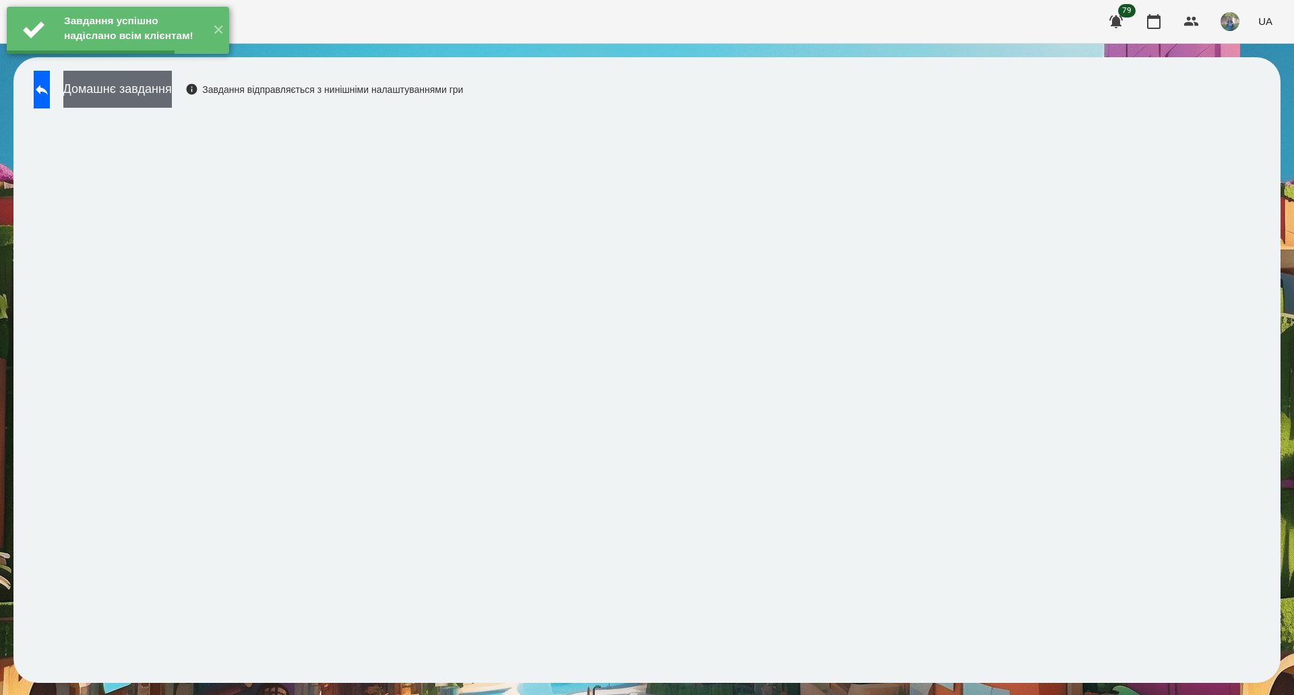
click at [153, 106] on button "Домашнє завдання" at bounding box center [117, 89] width 108 height 37
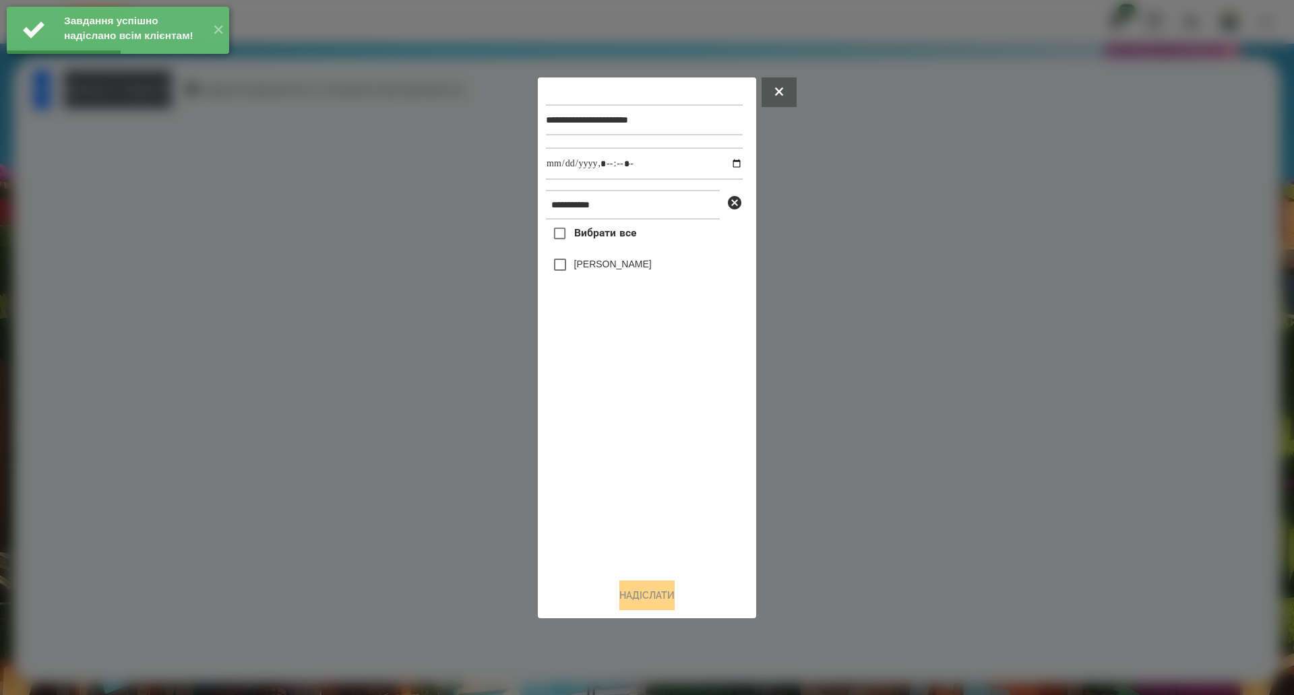
click at [614, 233] on span "Вибрати все" at bounding box center [605, 233] width 63 height 16
click at [727, 162] on input "datetime-local" at bounding box center [644, 164] width 197 height 32
type input "**********"
click at [643, 596] on button "Надіслати" at bounding box center [646, 596] width 55 height 30
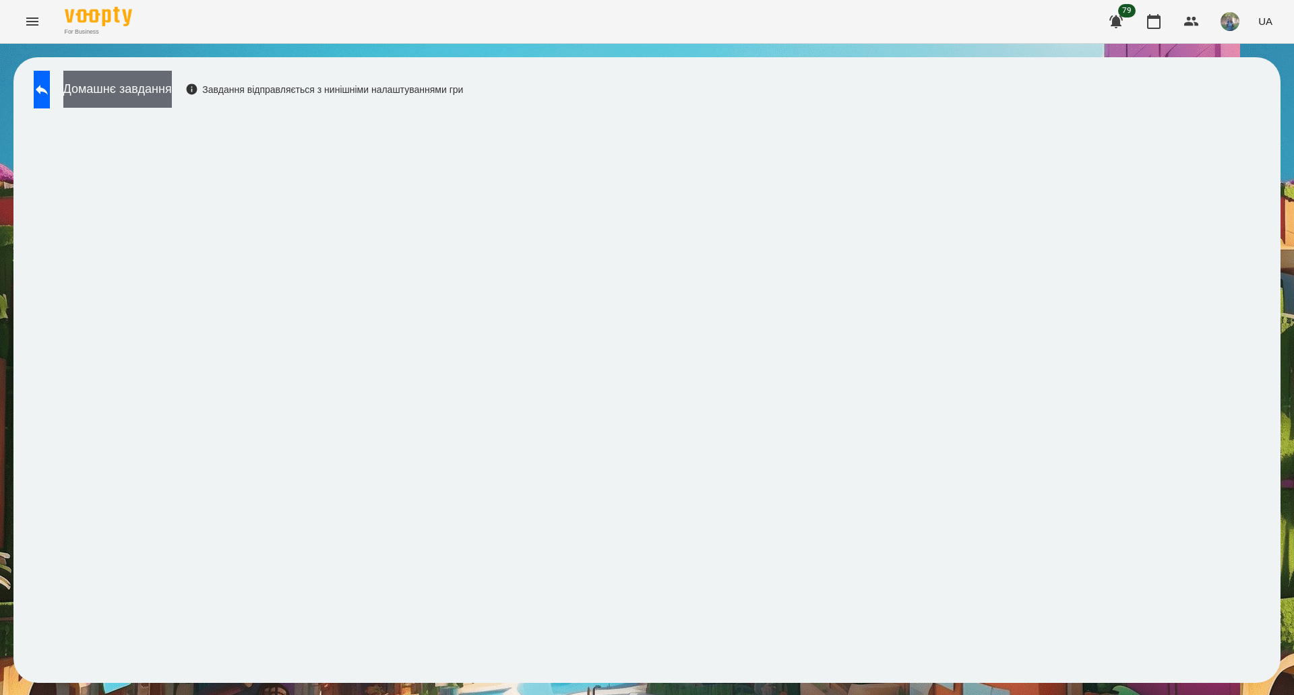
click at [148, 83] on button "Домашнє завдання" at bounding box center [117, 89] width 108 height 37
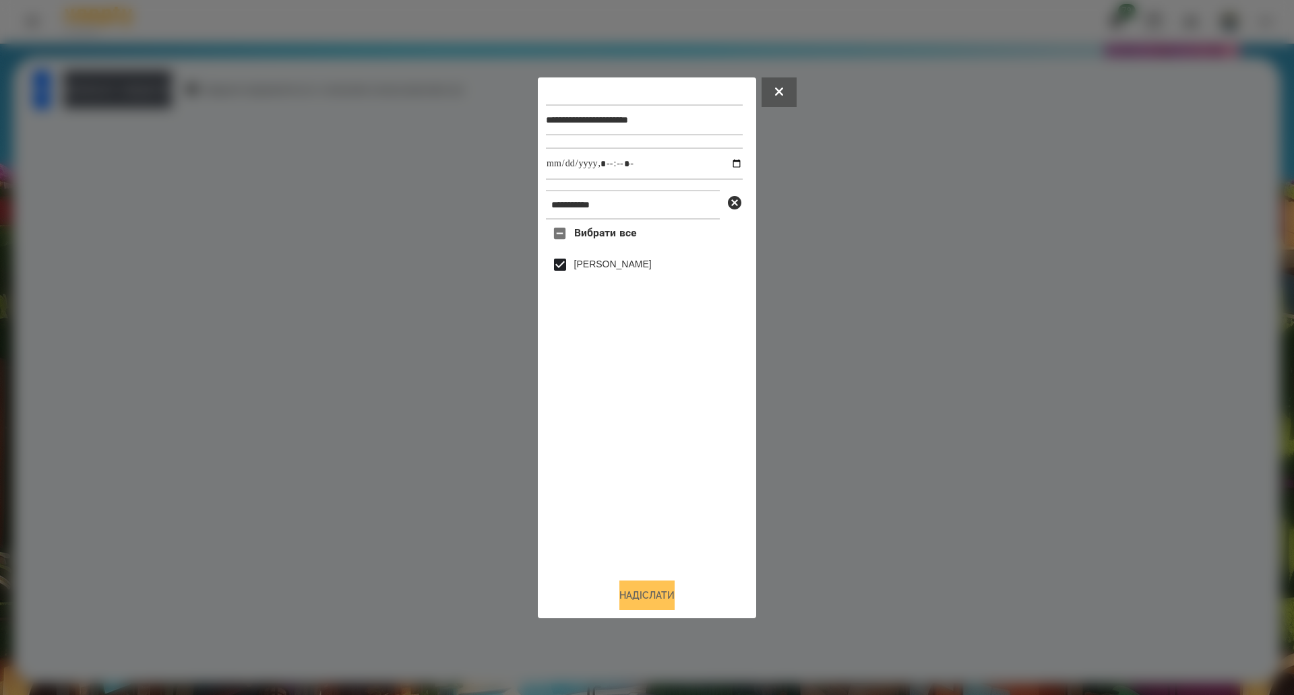
click at [639, 591] on button "Надіслати" at bounding box center [646, 596] width 55 height 30
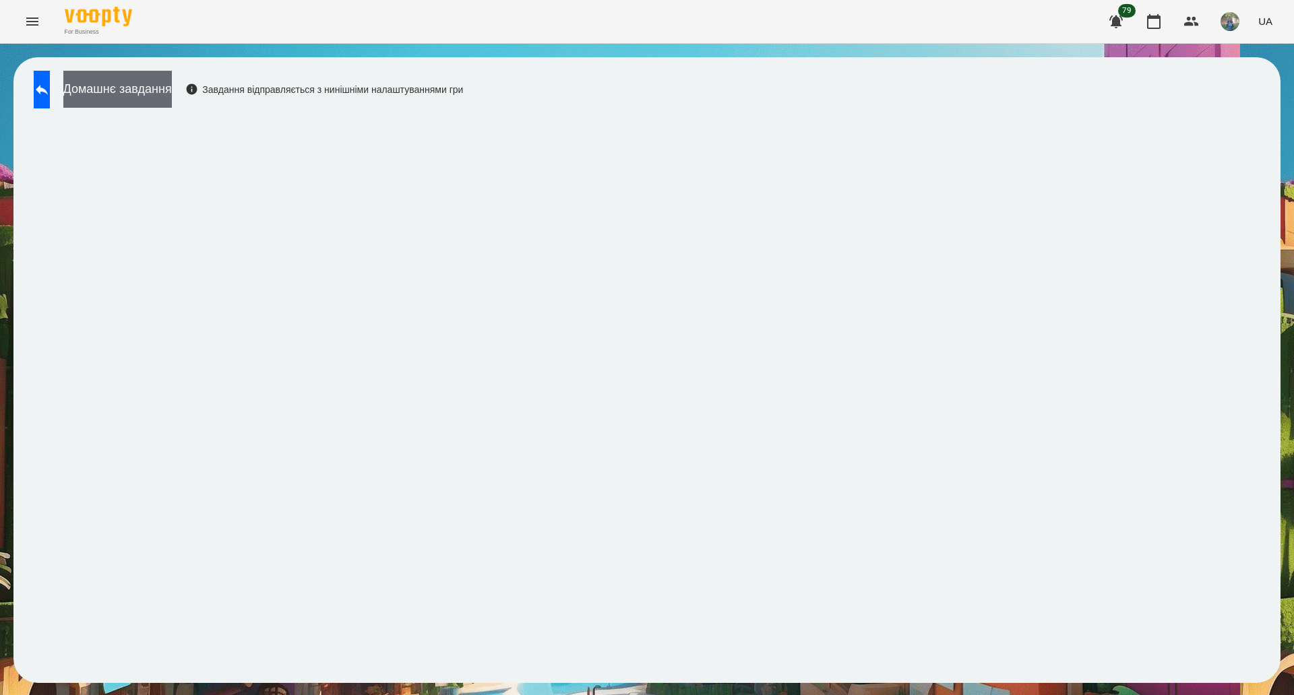
click at [143, 80] on button "Домашнє завдання" at bounding box center [117, 89] width 108 height 37
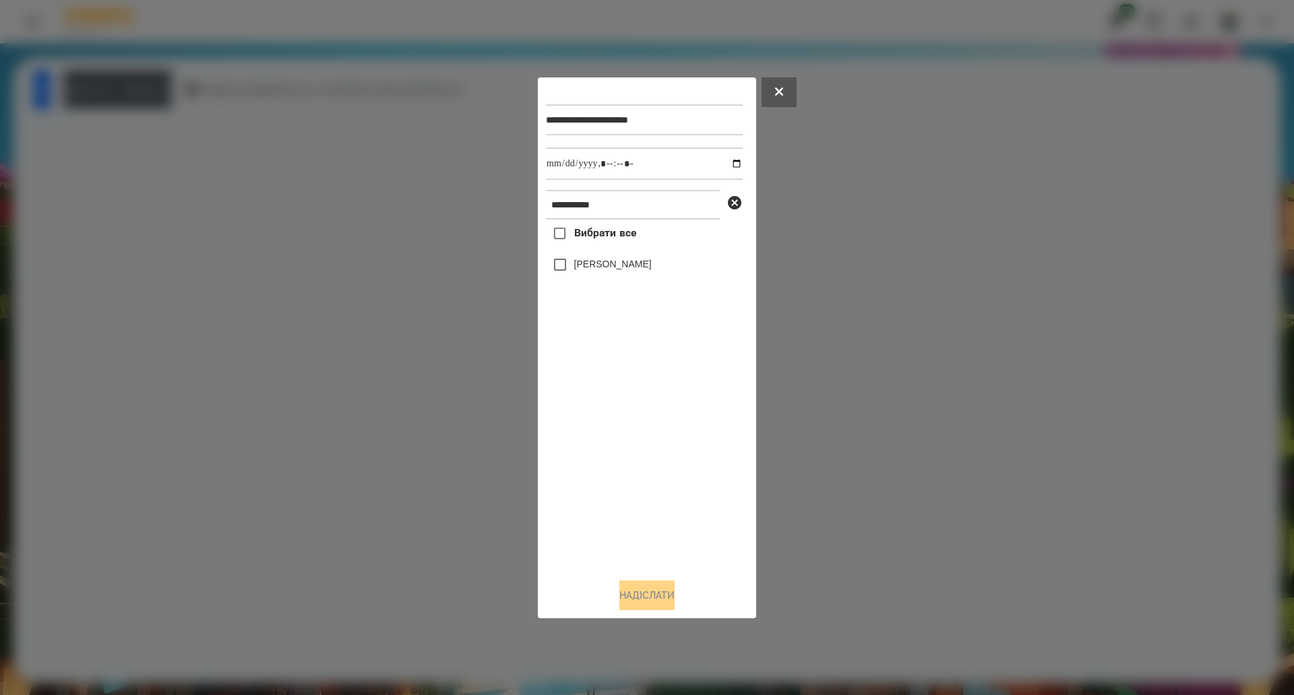
click at [594, 237] on span "Вибрати все" at bounding box center [605, 233] width 63 height 16
click at [660, 586] on button "Надіслати" at bounding box center [646, 596] width 55 height 30
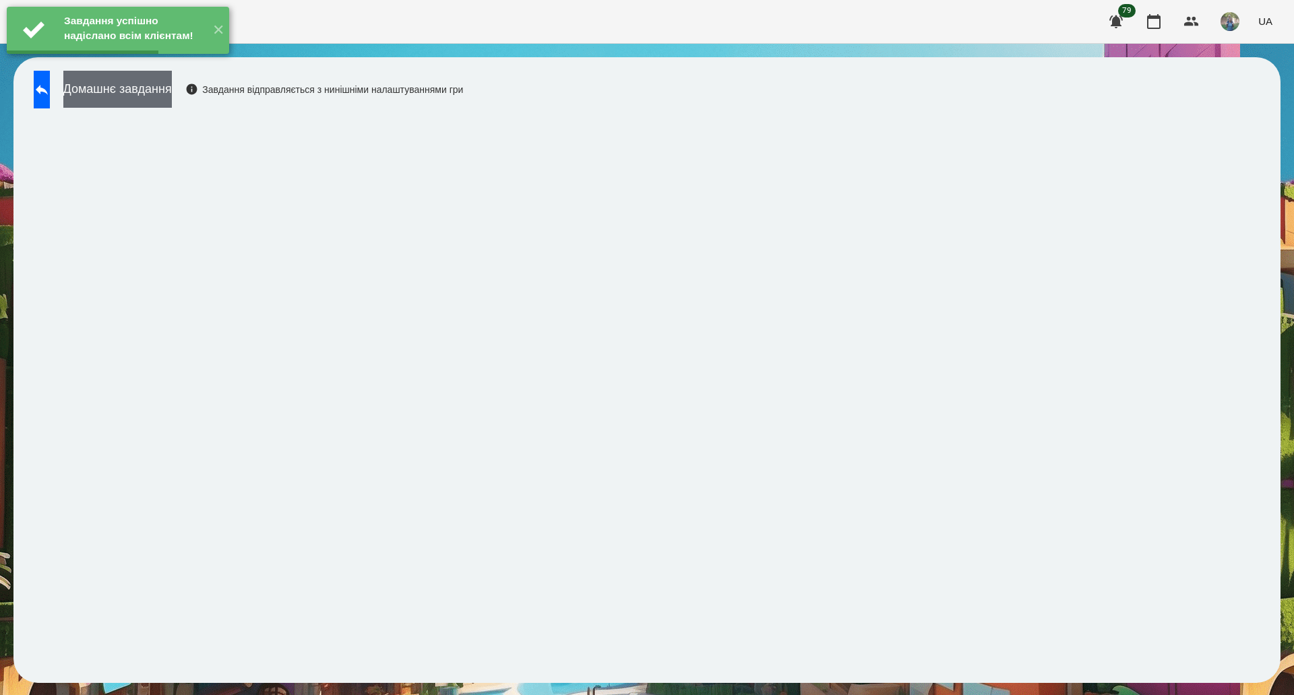
click at [171, 97] on button "Домашнє завдання" at bounding box center [117, 89] width 108 height 37
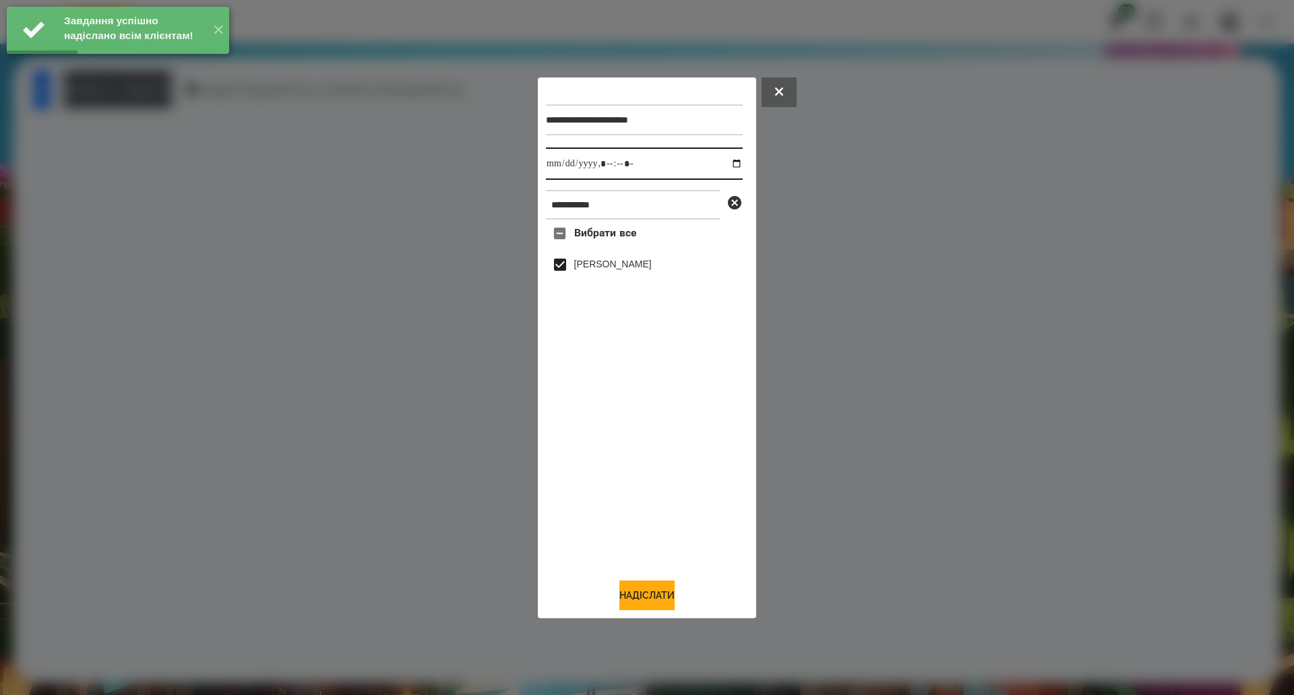
click at [723, 168] on input "datetime-local" at bounding box center [644, 164] width 197 height 32
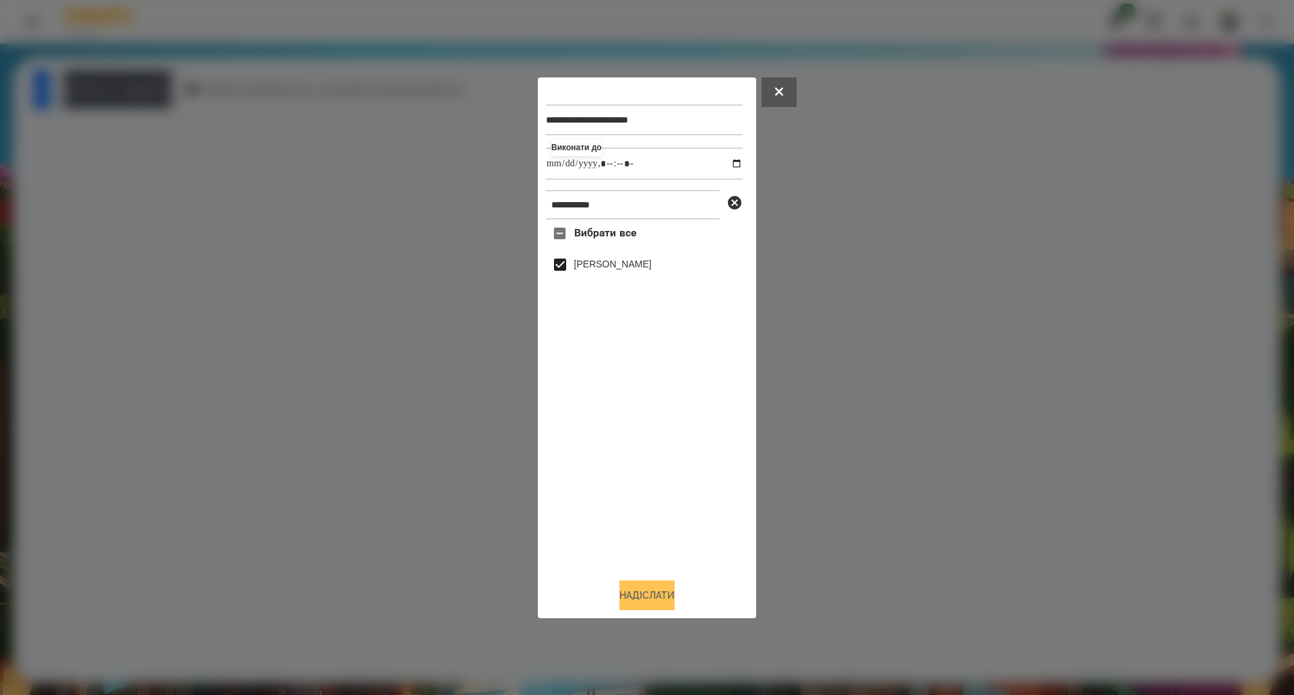
type input "**********"
click at [644, 593] on button "Надіслати" at bounding box center [646, 596] width 55 height 30
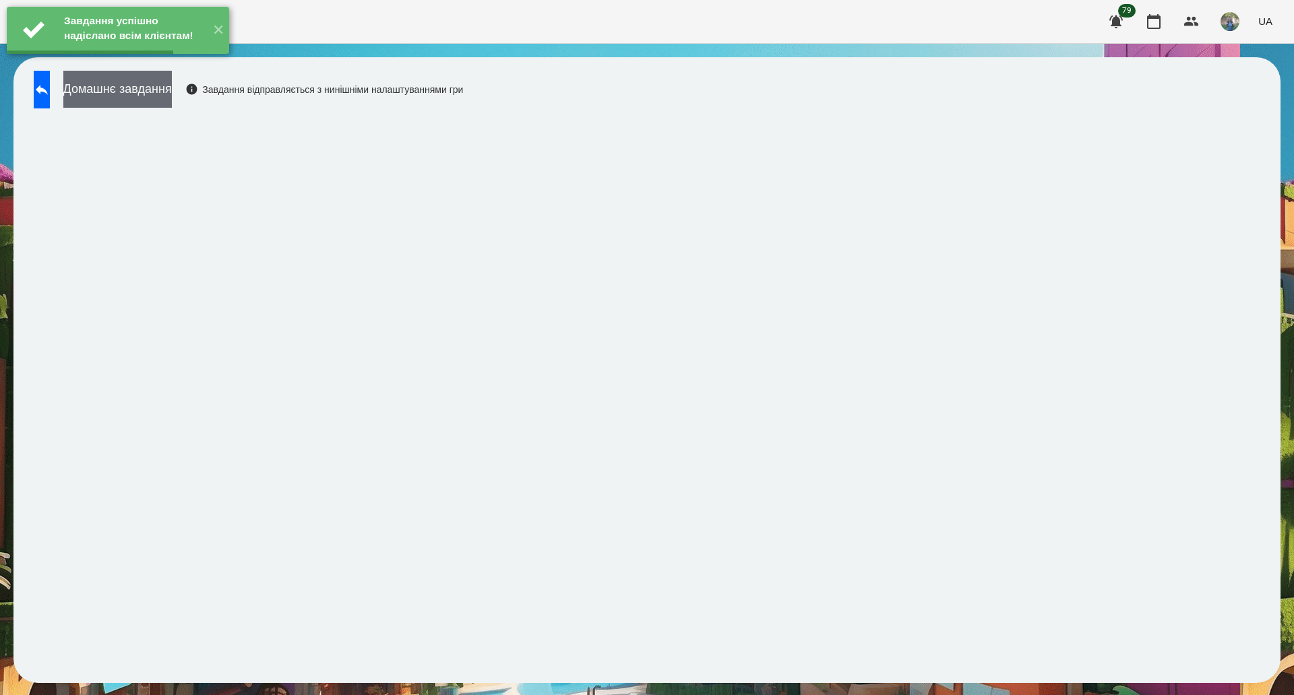
click at [172, 95] on button "Домашнє завдання" at bounding box center [117, 89] width 108 height 37
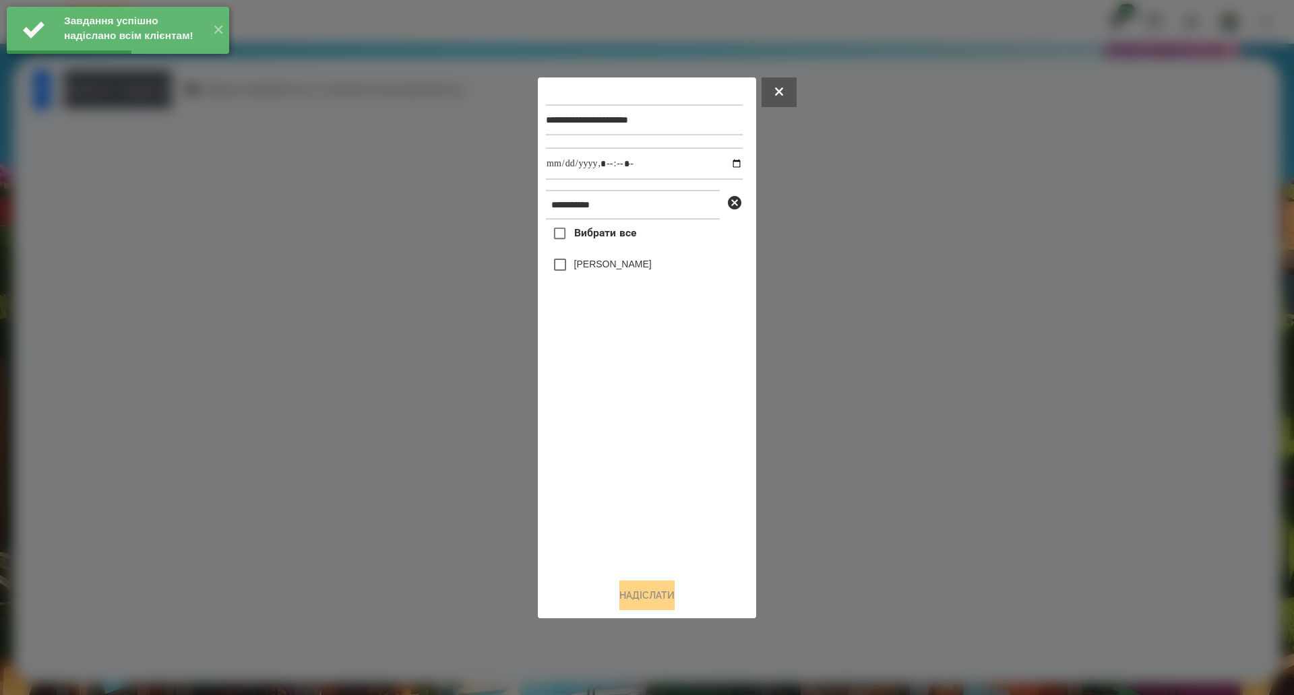
click at [590, 230] on span "Вибрати все" at bounding box center [605, 233] width 63 height 16
click at [724, 164] on input "datetime-local" at bounding box center [644, 164] width 197 height 32
type input "**********"
click at [637, 598] on button "Надіслати" at bounding box center [646, 596] width 55 height 30
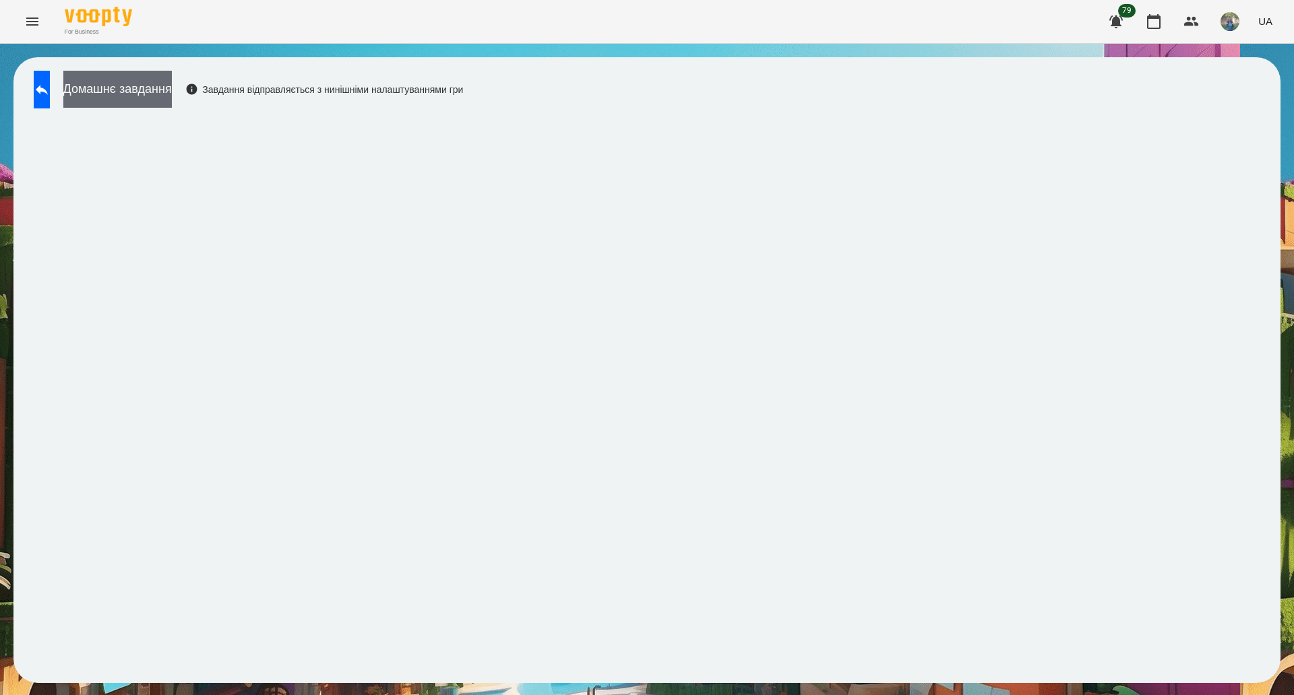
click at [121, 106] on button "Домашнє завдання" at bounding box center [117, 89] width 108 height 37
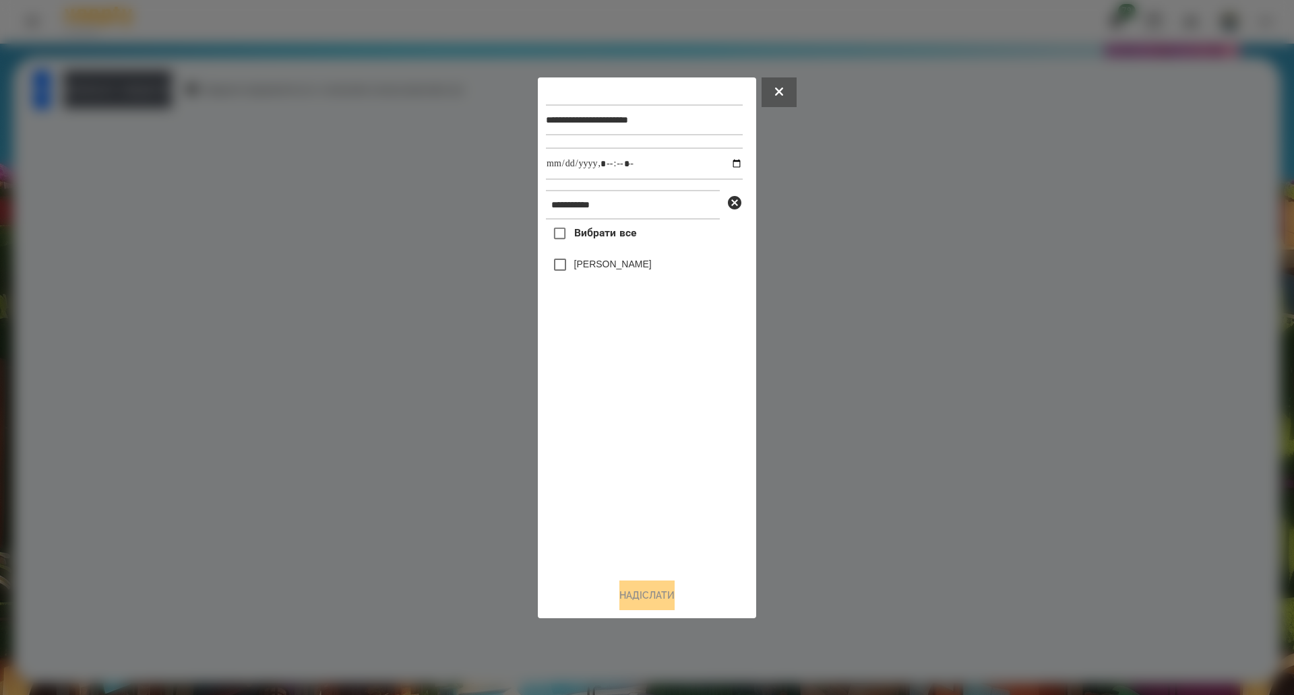
click at [586, 241] on span "Вибрати все" at bounding box center [605, 233] width 63 height 16
click at [650, 598] on button "Надіслати" at bounding box center [646, 596] width 55 height 30
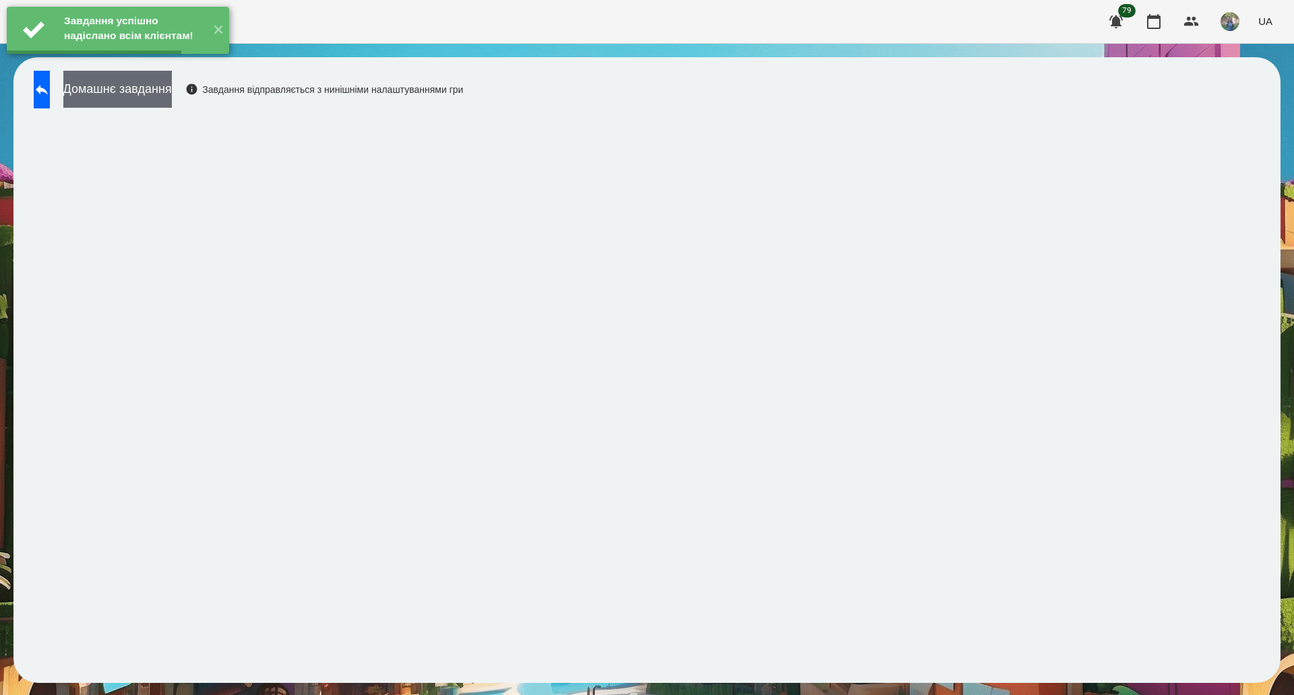
click at [172, 89] on button "Домашнє завдання" at bounding box center [117, 89] width 108 height 37
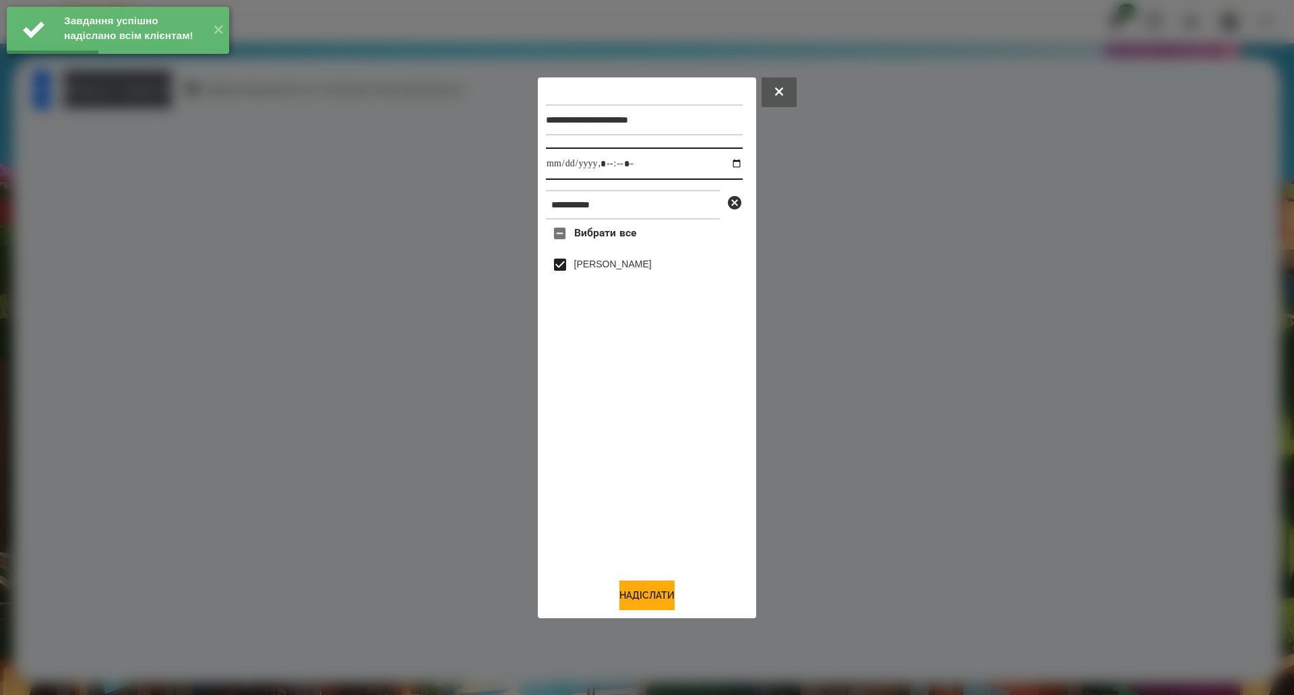
drag, startPoint x: 728, startPoint y: 164, endPoint x: 710, endPoint y: 179, distance: 23.4
click at [728, 164] on input "datetime-local" at bounding box center [644, 164] width 197 height 32
type input "**********"
click at [639, 586] on button "Надіслати" at bounding box center [646, 596] width 55 height 30
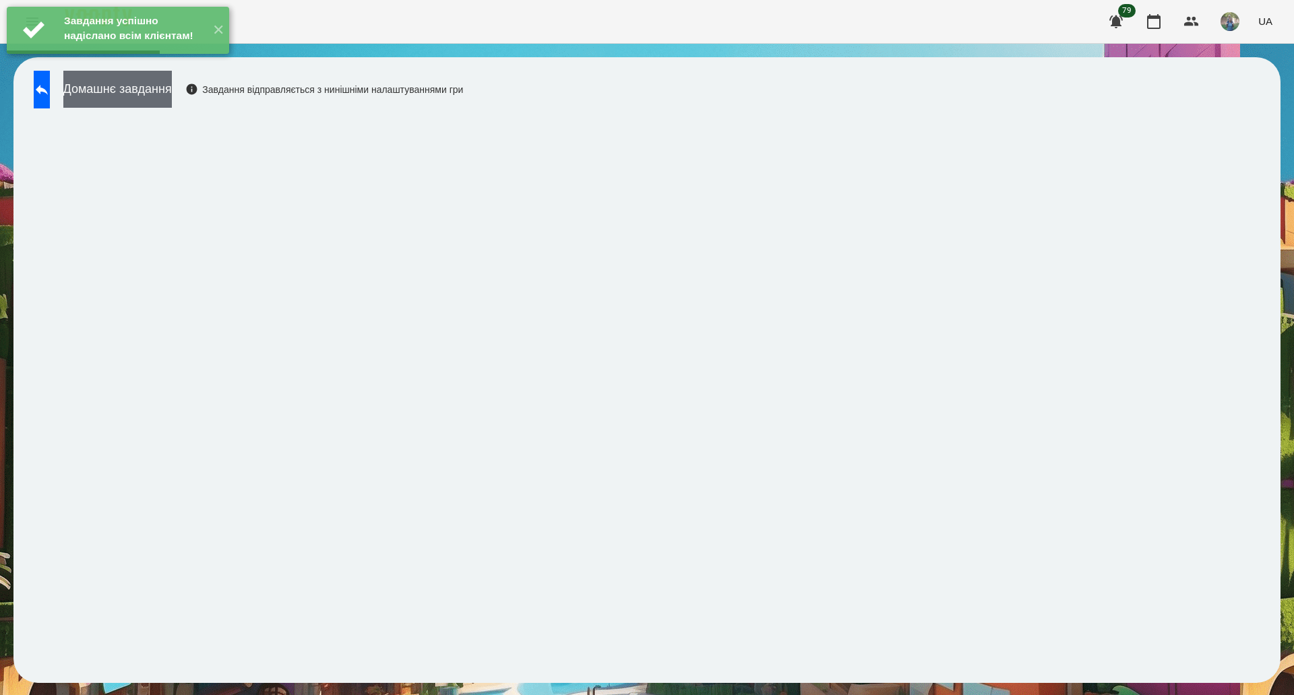
click at [171, 97] on button "Домашнє завдання" at bounding box center [117, 89] width 108 height 37
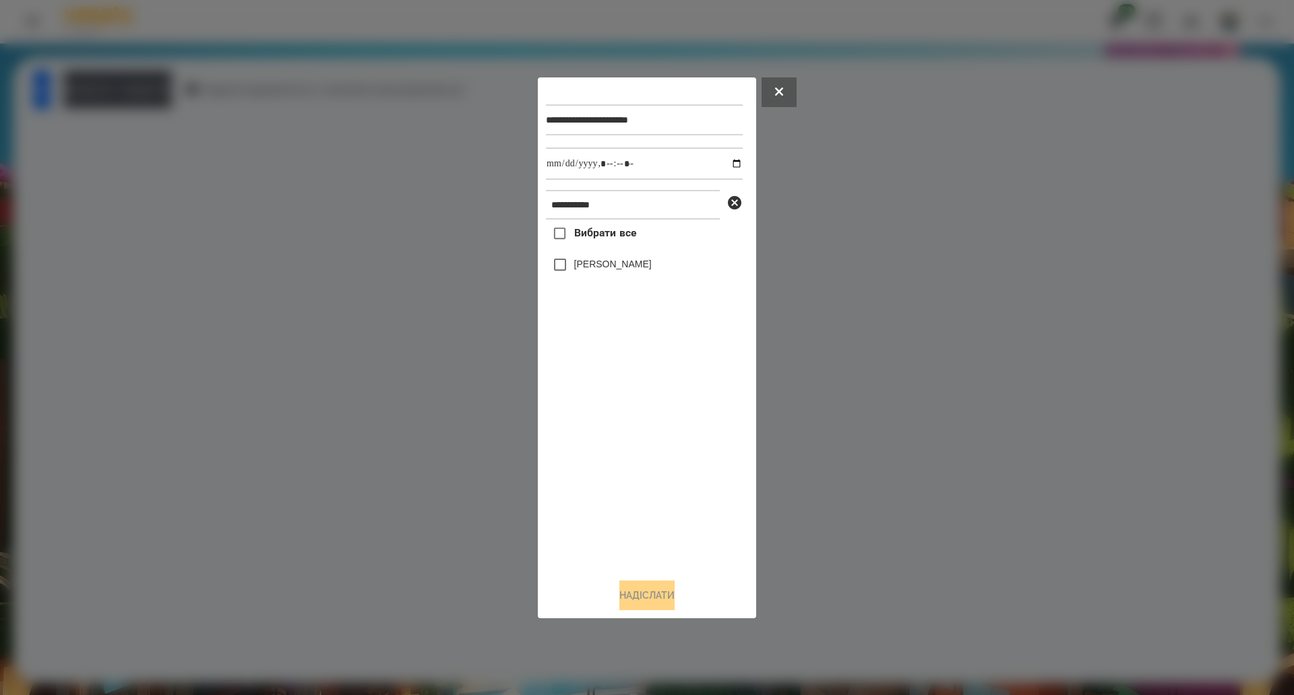
click at [637, 244] on div "Вибрати все [PERSON_NAME]" at bounding box center [644, 394] width 197 height 348
click at [578, 234] on span "Вибрати все" at bounding box center [605, 233] width 63 height 16
click at [725, 166] on input "datetime-local" at bounding box center [644, 164] width 197 height 32
type input "**********"
click at [650, 602] on button "Надіслати" at bounding box center [646, 596] width 55 height 30
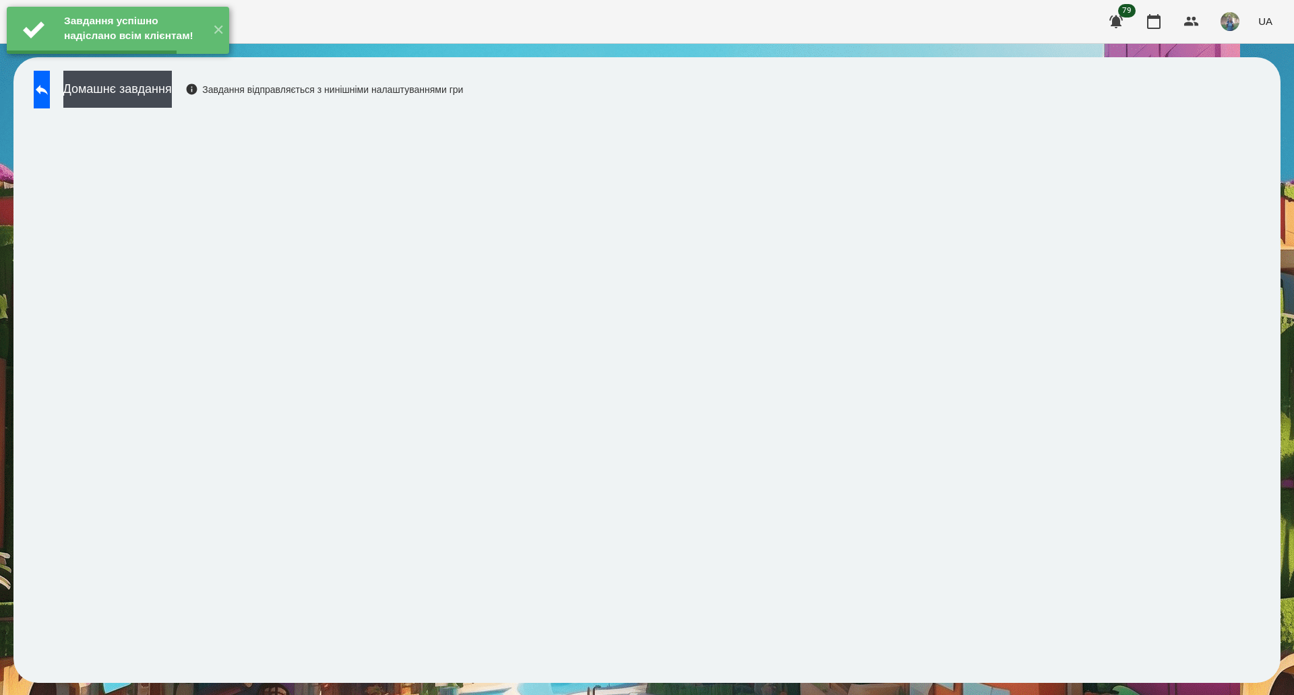
click at [172, 92] on button "Домашнє завдання" at bounding box center [117, 89] width 108 height 37
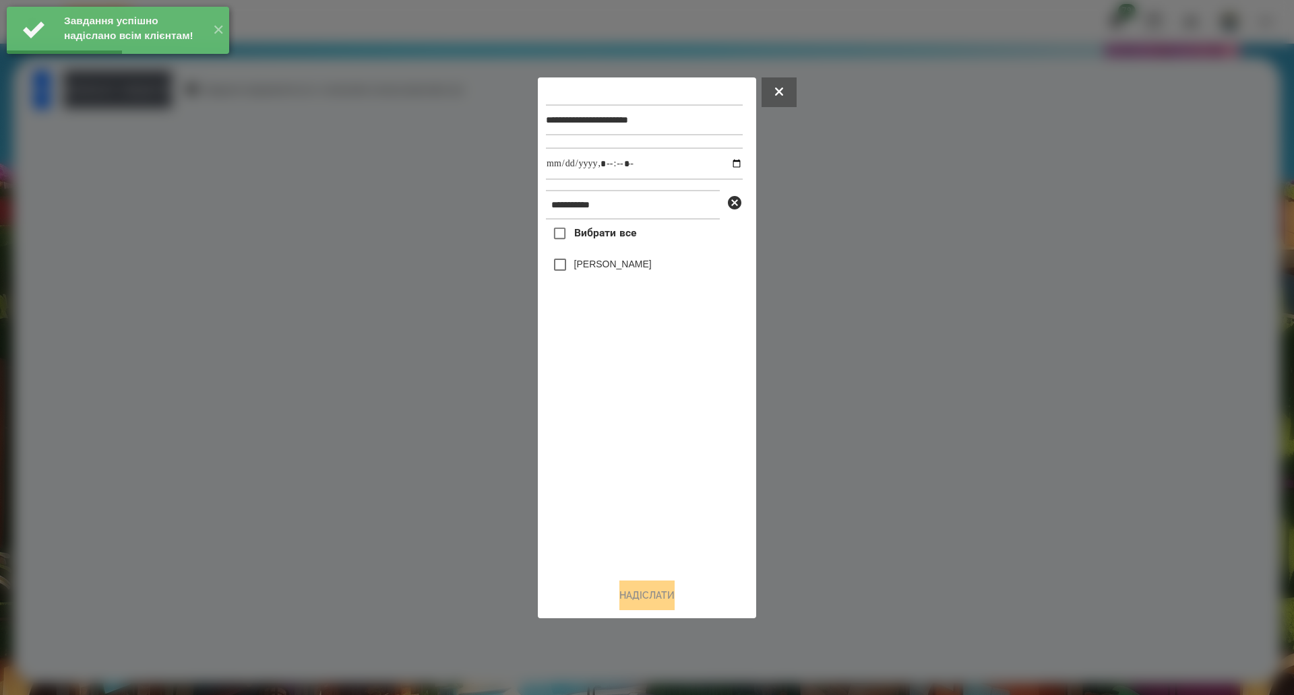
click at [586, 241] on span "Вибрати все" at bounding box center [605, 233] width 63 height 16
click at [724, 166] on input "datetime-local" at bounding box center [644, 164] width 197 height 32
type input "**********"
click at [666, 598] on button "Надіслати" at bounding box center [646, 596] width 55 height 30
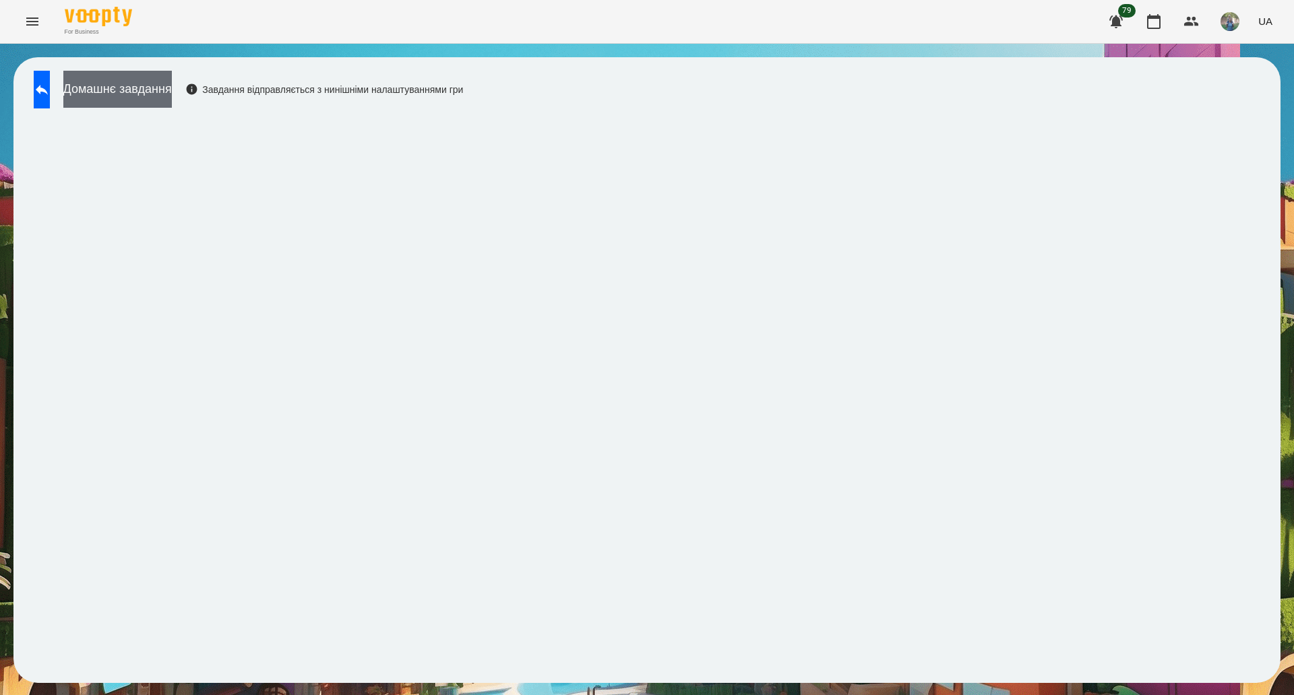
click at [151, 98] on button "Домашнє завдання" at bounding box center [117, 89] width 108 height 37
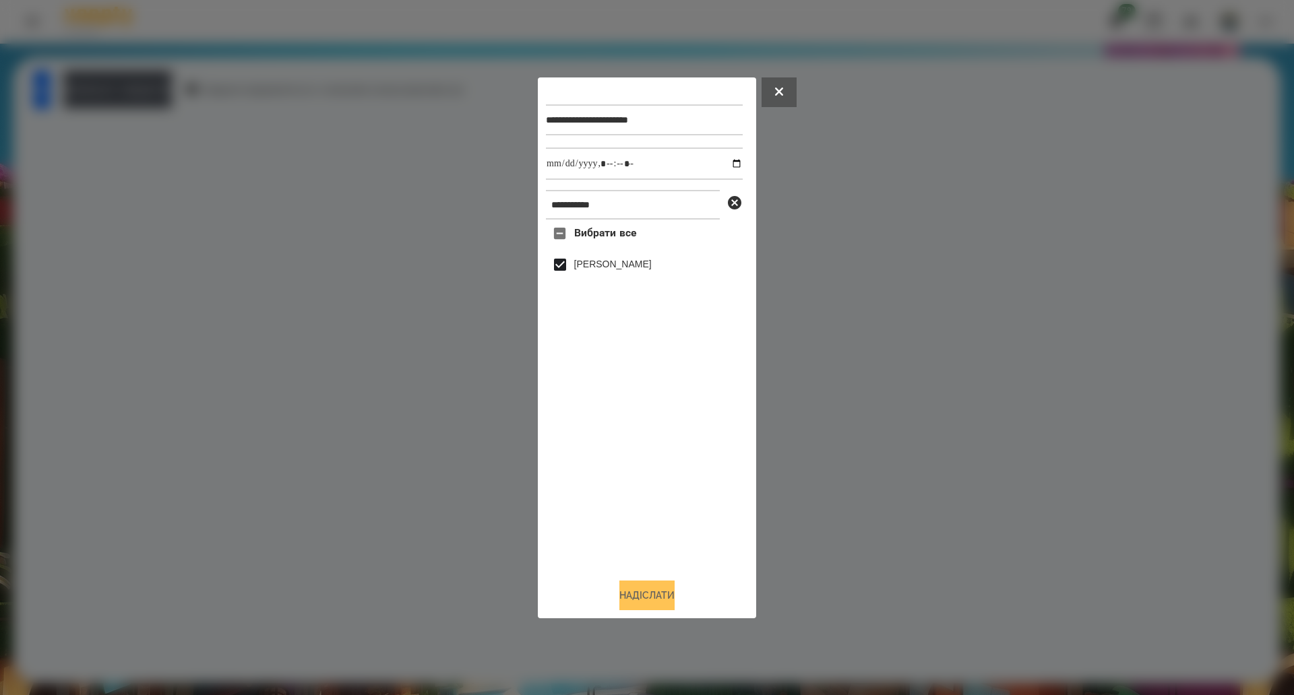
click at [641, 587] on button "Надіслати" at bounding box center [646, 596] width 55 height 30
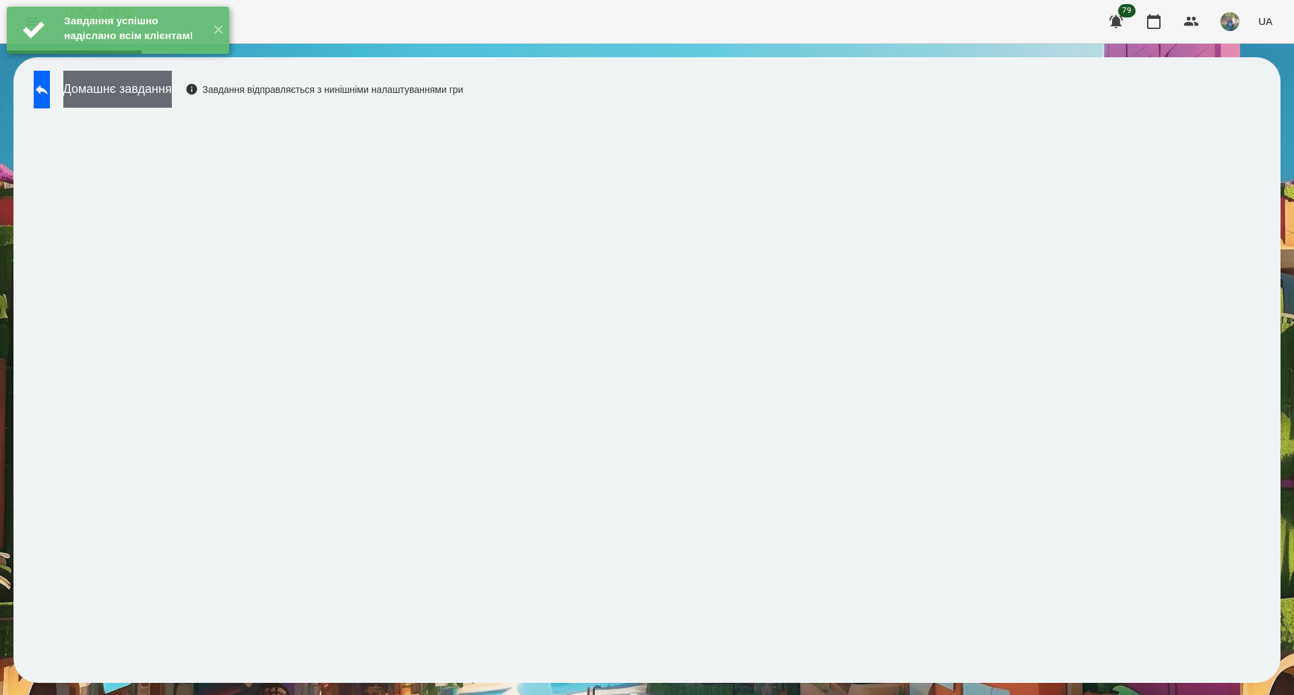
click at [166, 97] on button "Домашнє завдання" at bounding box center [117, 89] width 108 height 37
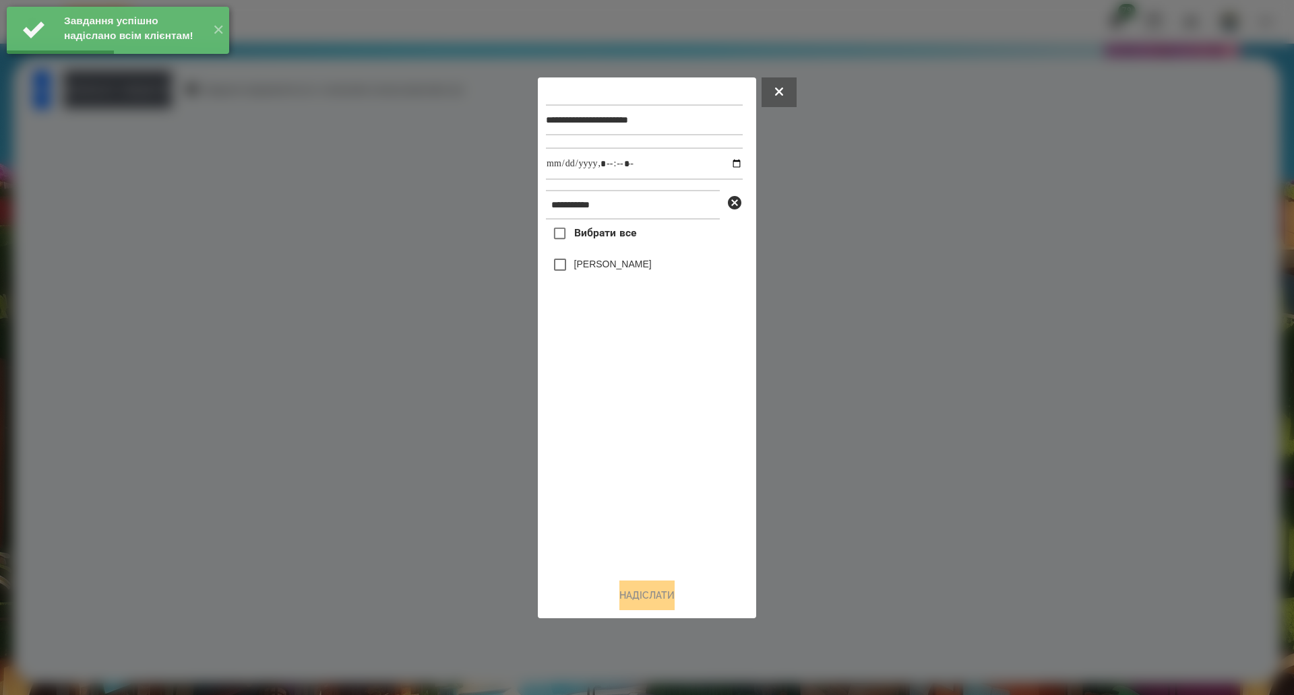
drag, startPoint x: 587, startPoint y: 237, endPoint x: 602, endPoint y: 230, distance: 16.6
click at [587, 237] on span "Вибрати все" at bounding box center [605, 233] width 63 height 16
click at [724, 166] on input "datetime-local" at bounding box center [644, 164] width 197 height 32
type input "**********"
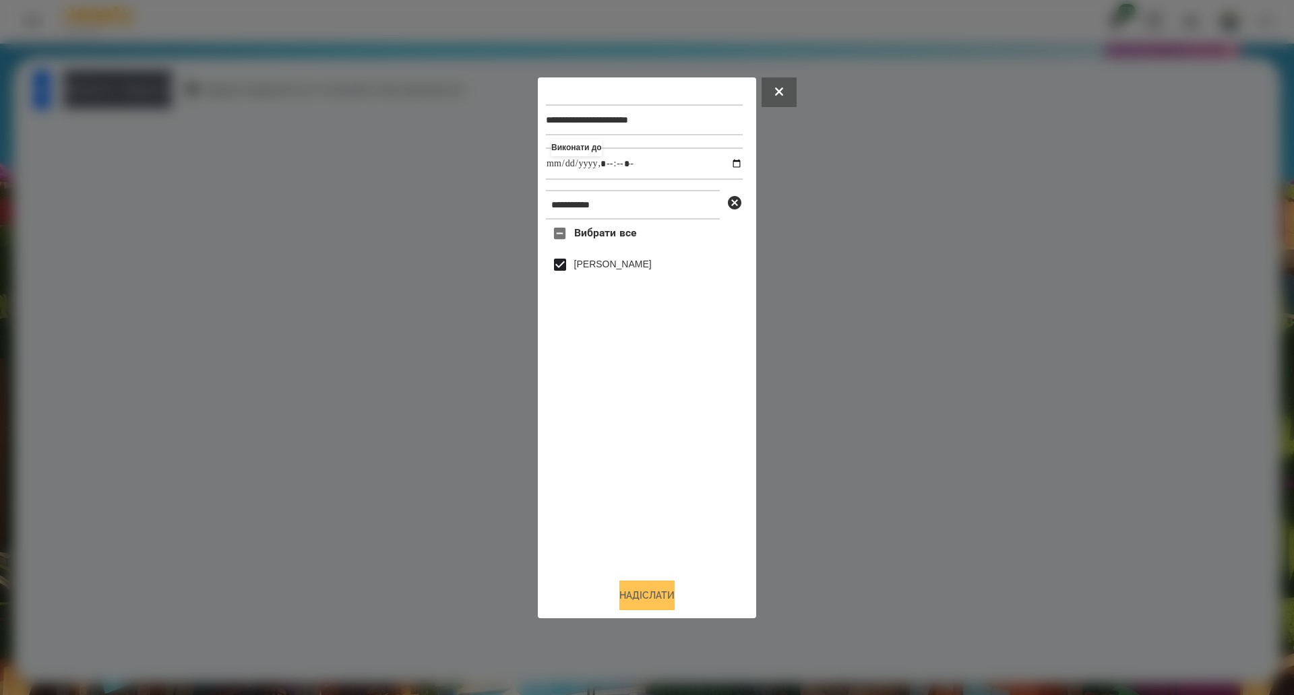
click at [627, 585] on button "Надіслати" at bounding box center [646, 596] width 55 height 30
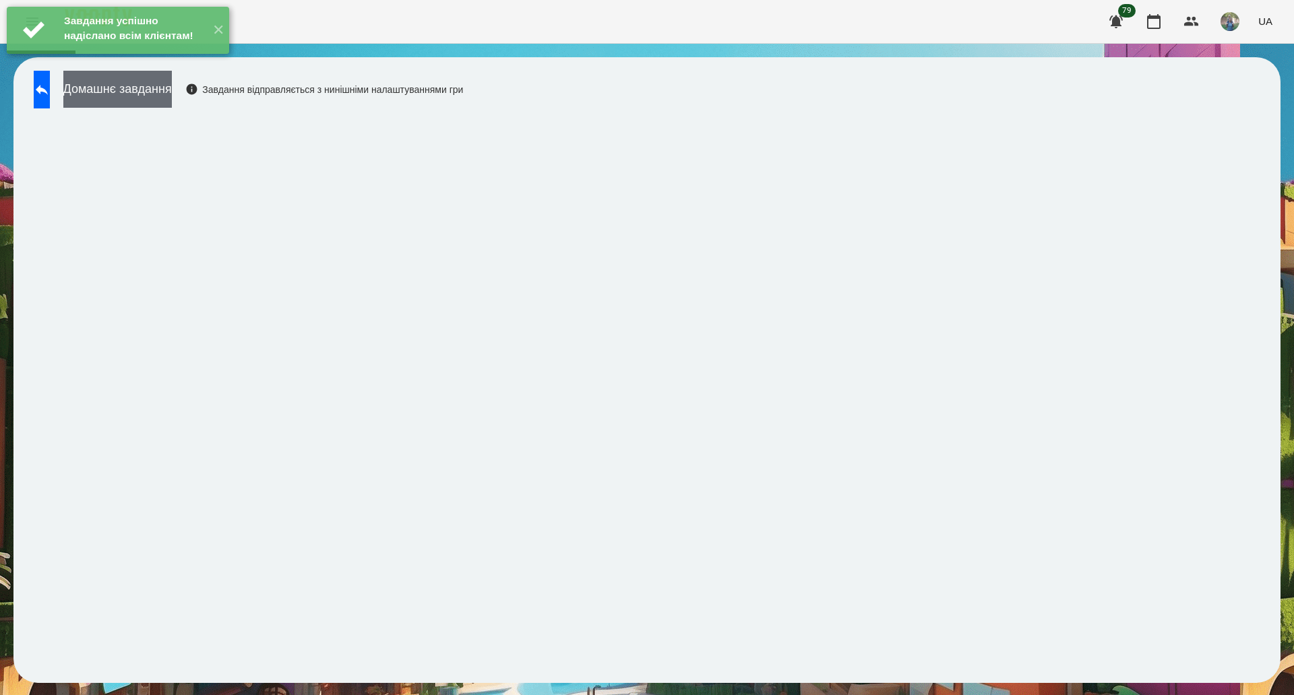
click at [172, 91] on button "Домашнє завдання" at bounding box center [117, 89] width 108 height 37
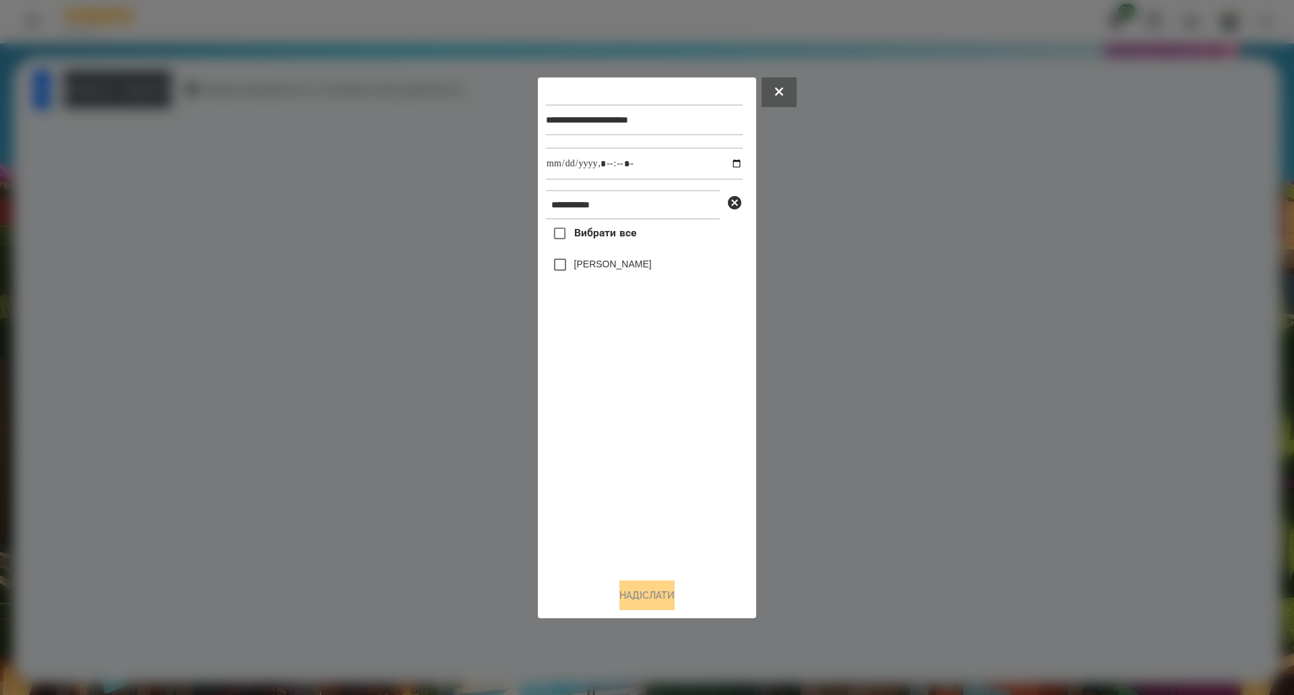
click at [603, 240] on span "Вибрати все" at bounding box center [605, 233] width 63 height 16
click at [728, 160] on input "datetime-local" at bounding box center [644, 164] width 197 height 32
type input "**********"
click at [653, 609] on button "Надіслати" at bounding box center [646, 596] width 55 height 30
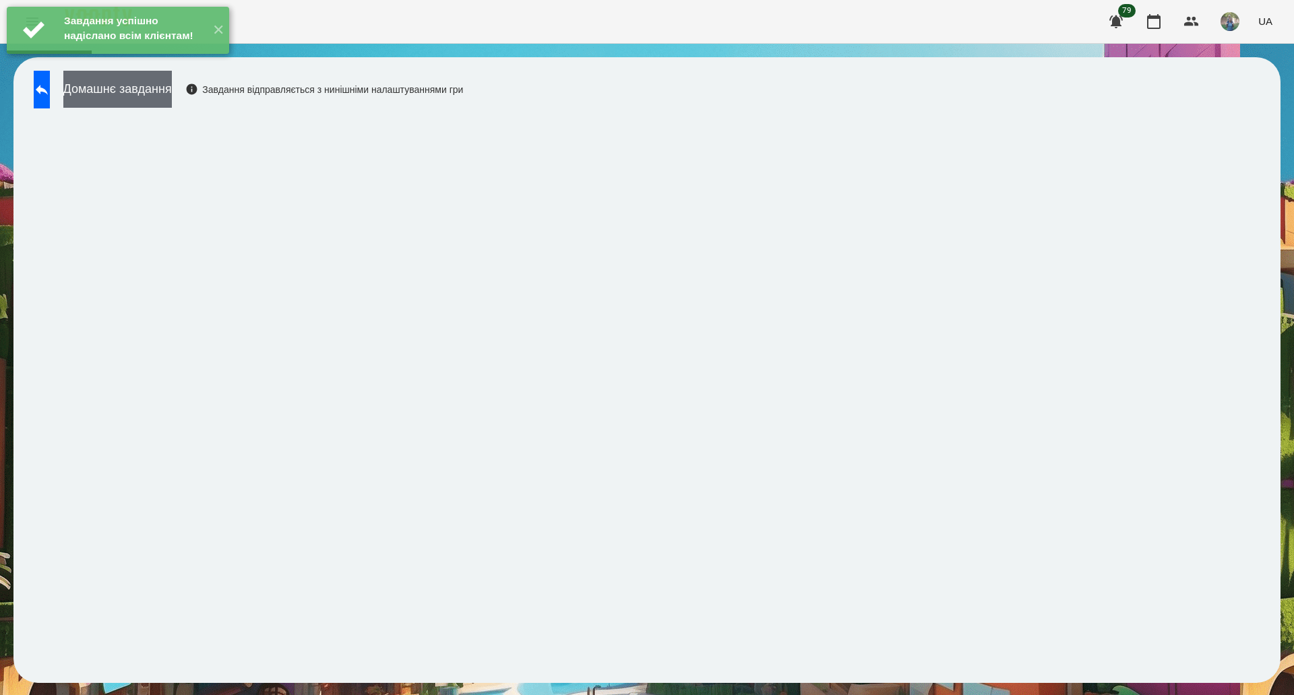
click at [125, 94] on button "Домашнє завдання" at bounding box center [117, 89] width 108 height 37
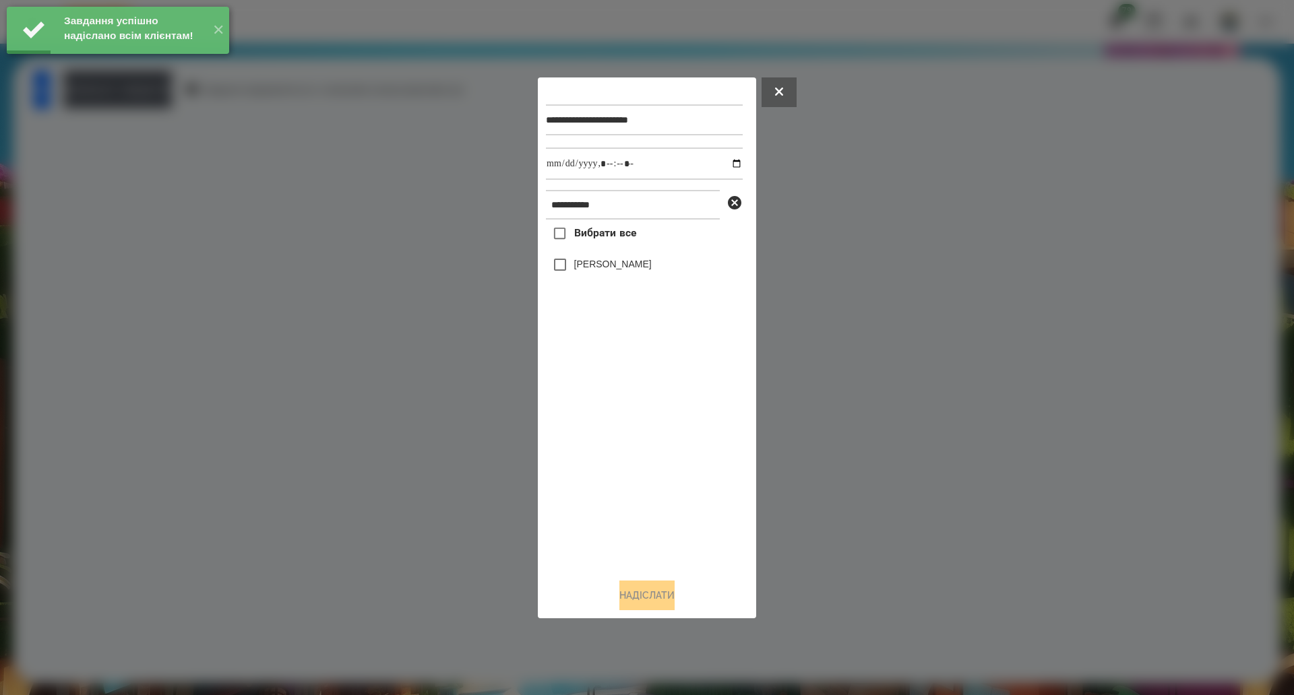
click at [584, 237] on span "Вибрати все" at bounding box center [605, 233] width 63 height 16
click at [724, 162] on input "datetime-local" at bounding box center [644, 164] width 197 height 32
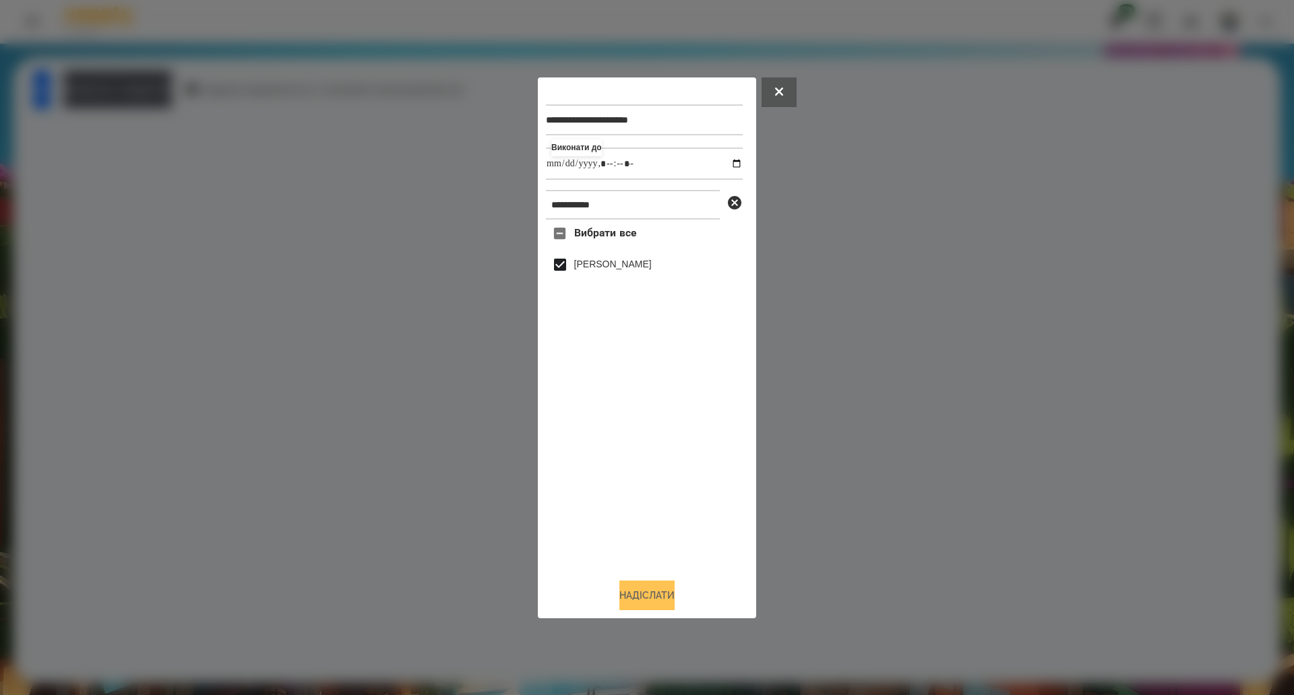
type input "**********"
click at [637, 597] on button "Надіслати" at bounding box center [646, 596] width 55 height 30
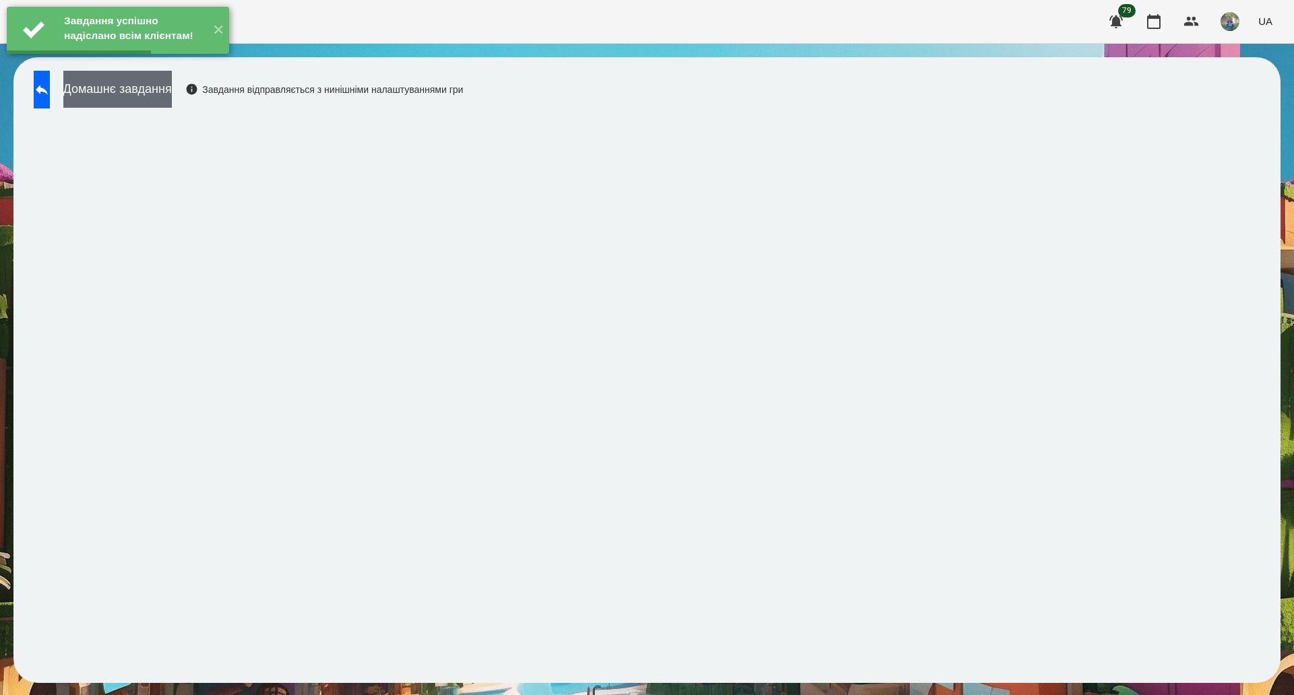
click at [168, 97] on button "Домашнє завдання" at bounding box center [117, 89] width 108 height 37
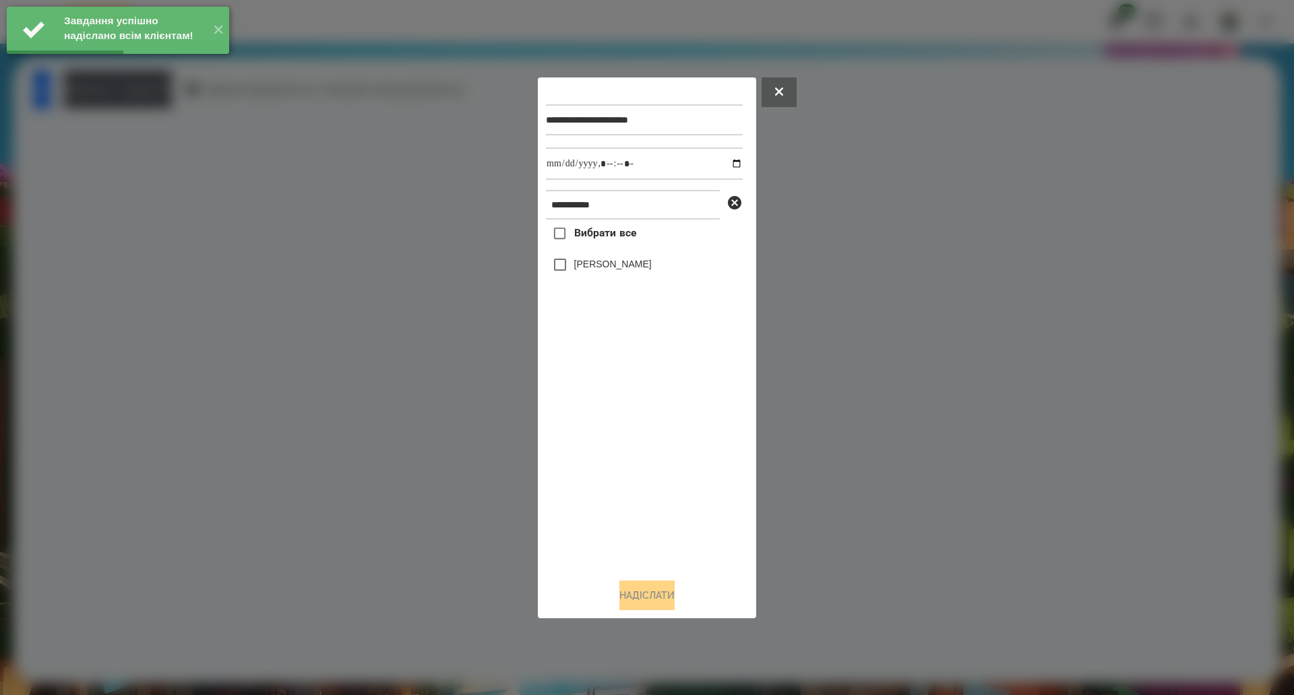
click at [577, 232] on span "Вибрати все" at bounding box center [605, 233] width 63 height 16
click at [730, 165] on input "datetime-local" at bounding box center [644, 164] width 197 height 32
type input "**********"
click at [621, 594] on button "Надіслати" at bounding box center [646, 596] width 55 height 30
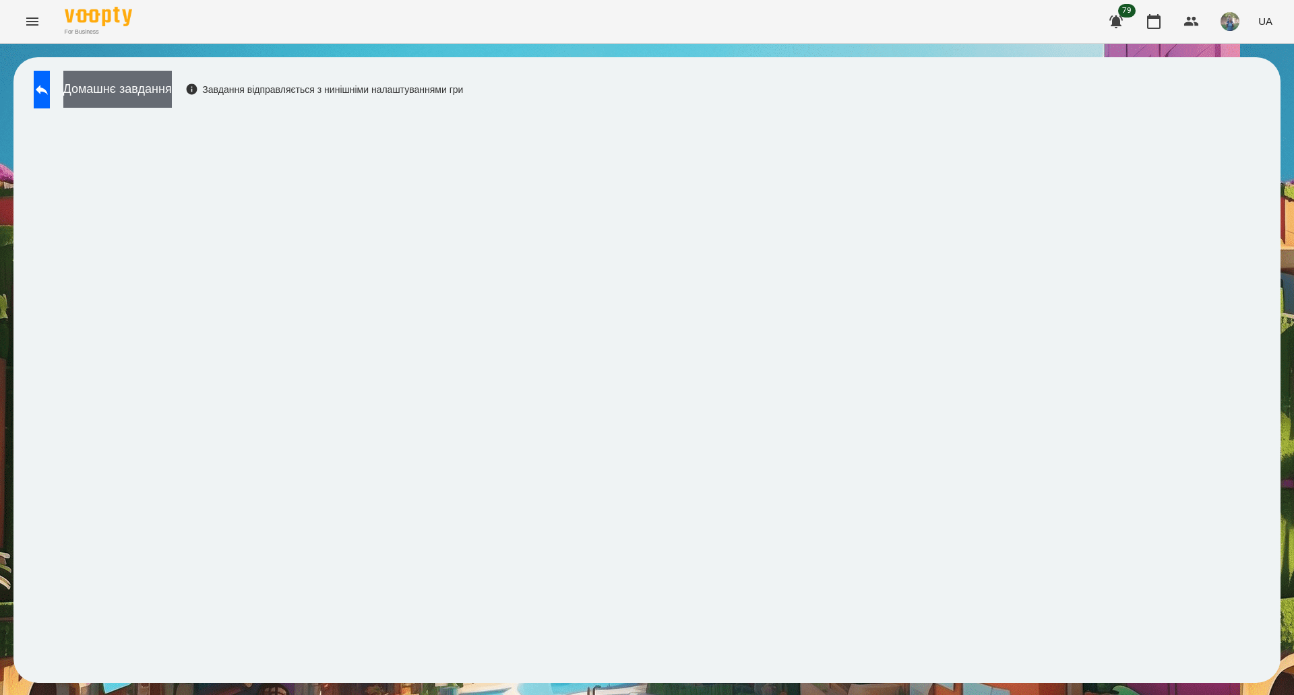
click at [141, 79] on button "Домашнє завдання" at bounding box center [117, 89] width 108 height 37
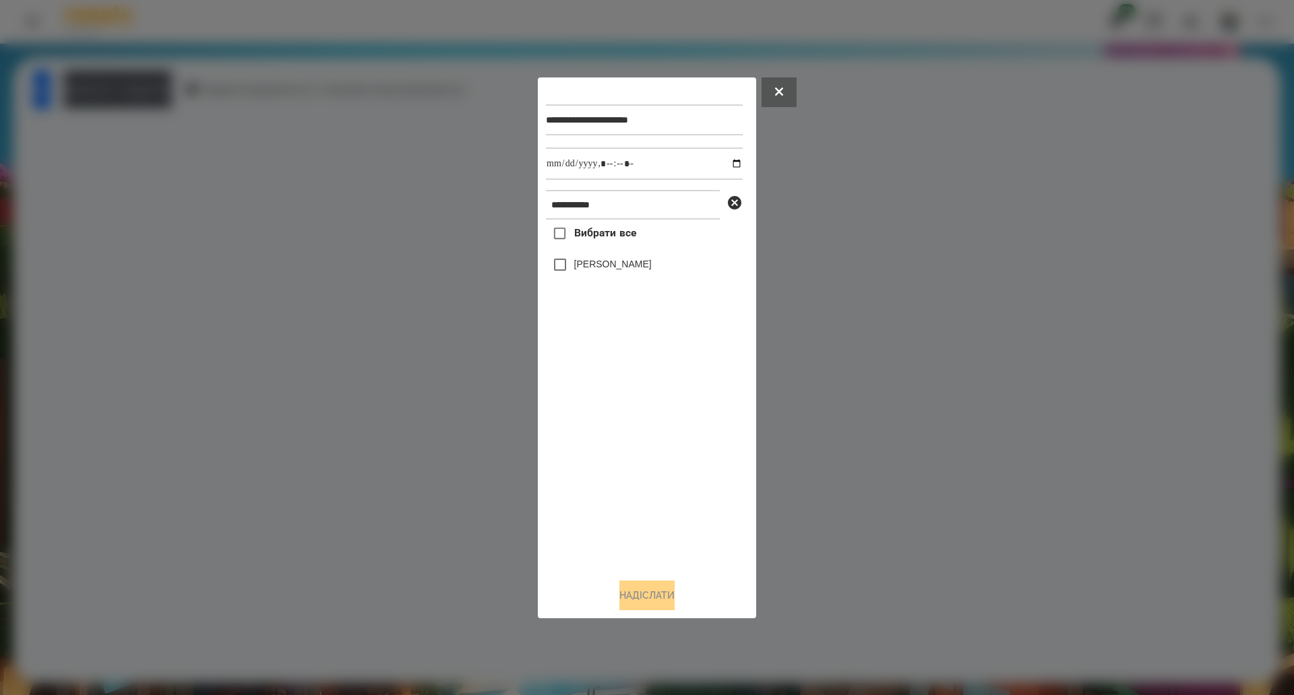
click at [580, 227] on label "Вибрати все" at bounding box center [591, 234] width 90 height 28
click at [648, 596] on button "Надіслати" at bounding box center [646, 596] width 55 height 30
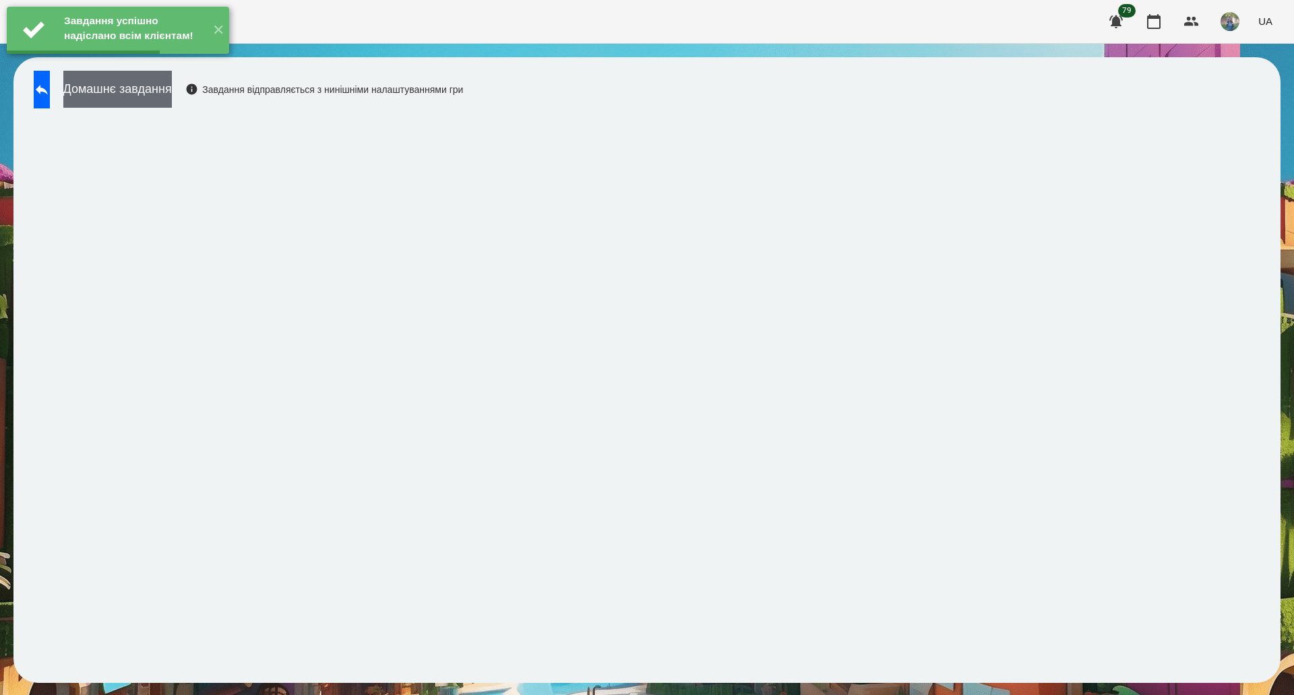
click at [162, 100] on button "Домашнє завдання" at bounding box center [117, 89] width 108 height 37
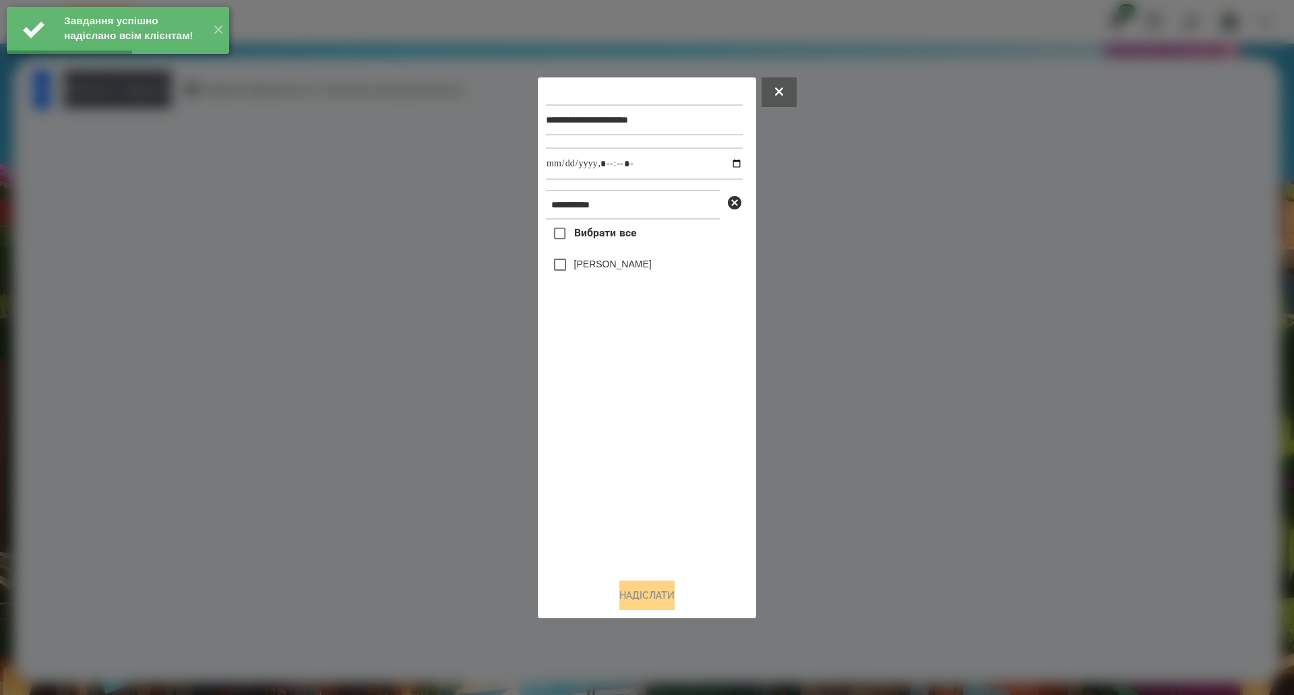
click at [600, 245] on label "Вибрати все" at bounding box center [591, 234] width 90 height 28
click at [730, 161] on input "datetime-local" at bounding box center [644, 164] width 197 height 32
type input "**********"
click at [637, 603] on button "Надіслати" at bounding box center [646, 596] width 55 height 30
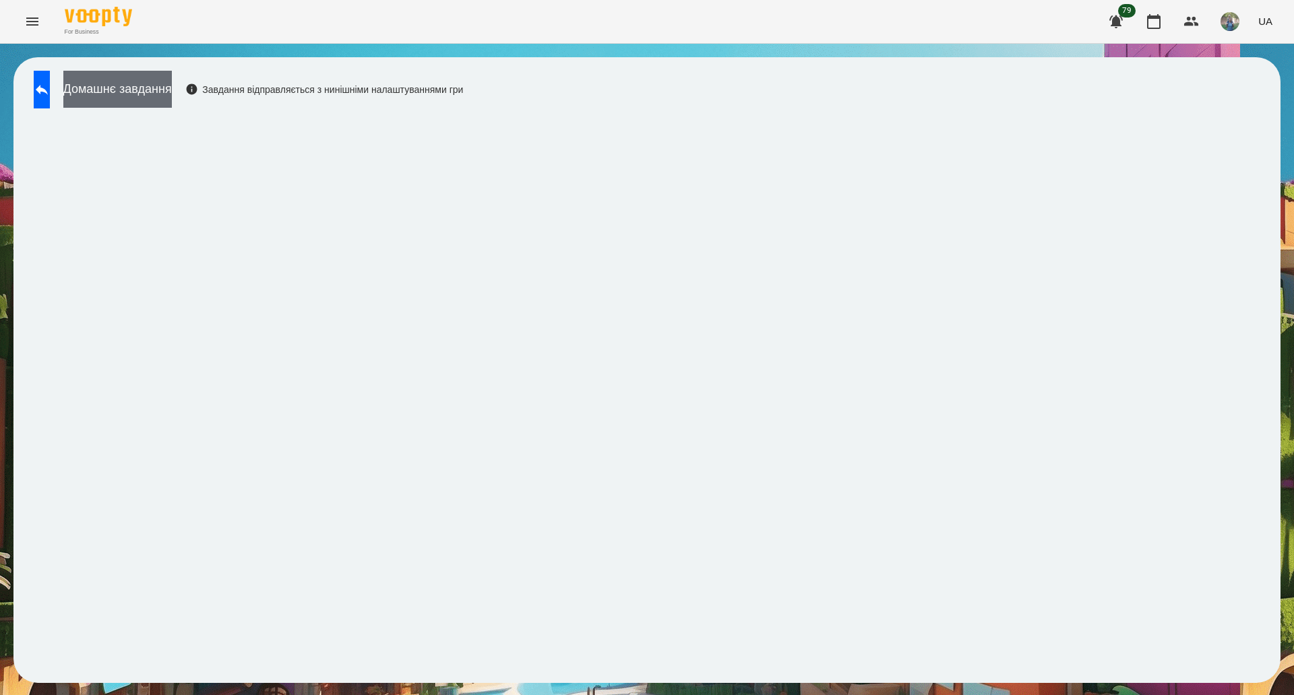
click at [170, 93] on button "Домашнє завдання" at bounding box center [117, 89] width 108 height 37
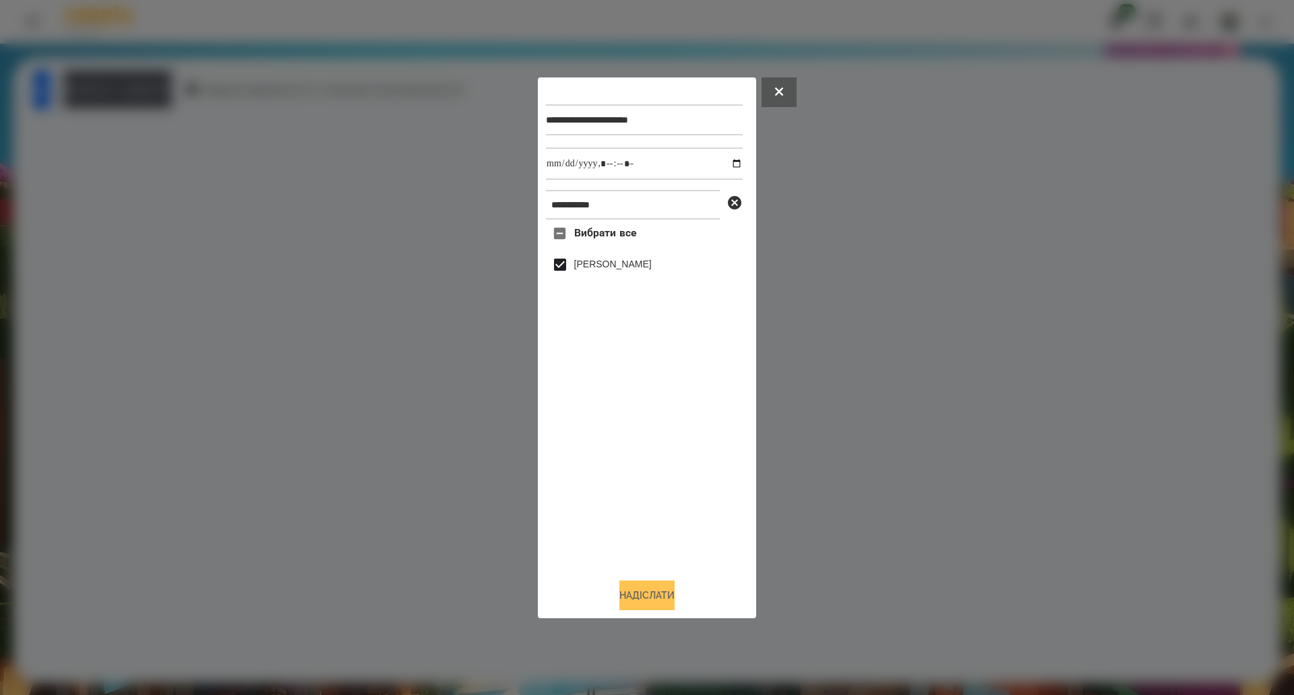
click at [666, 606] on button "Надіслати" at bounding box center [646, 596] width 55 height 30
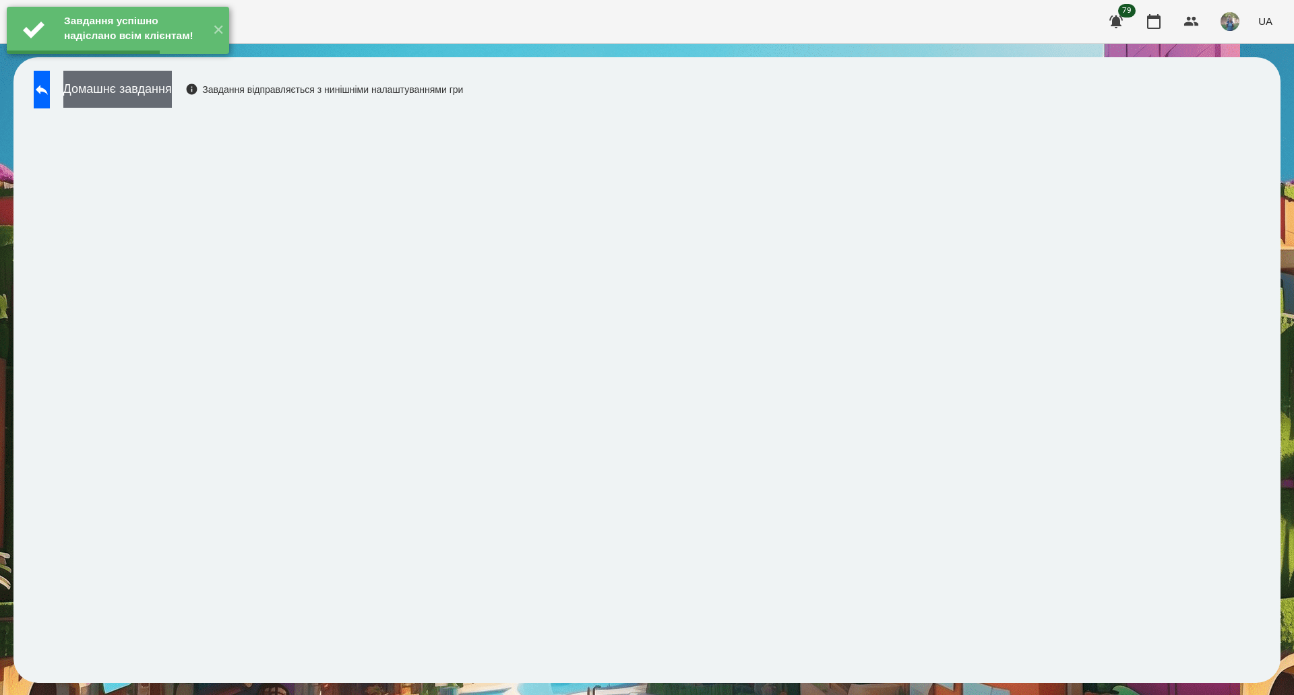
click at [161, 91] on button "Домашнє завдання" at bounding box center [117, 89] width 108 height 37
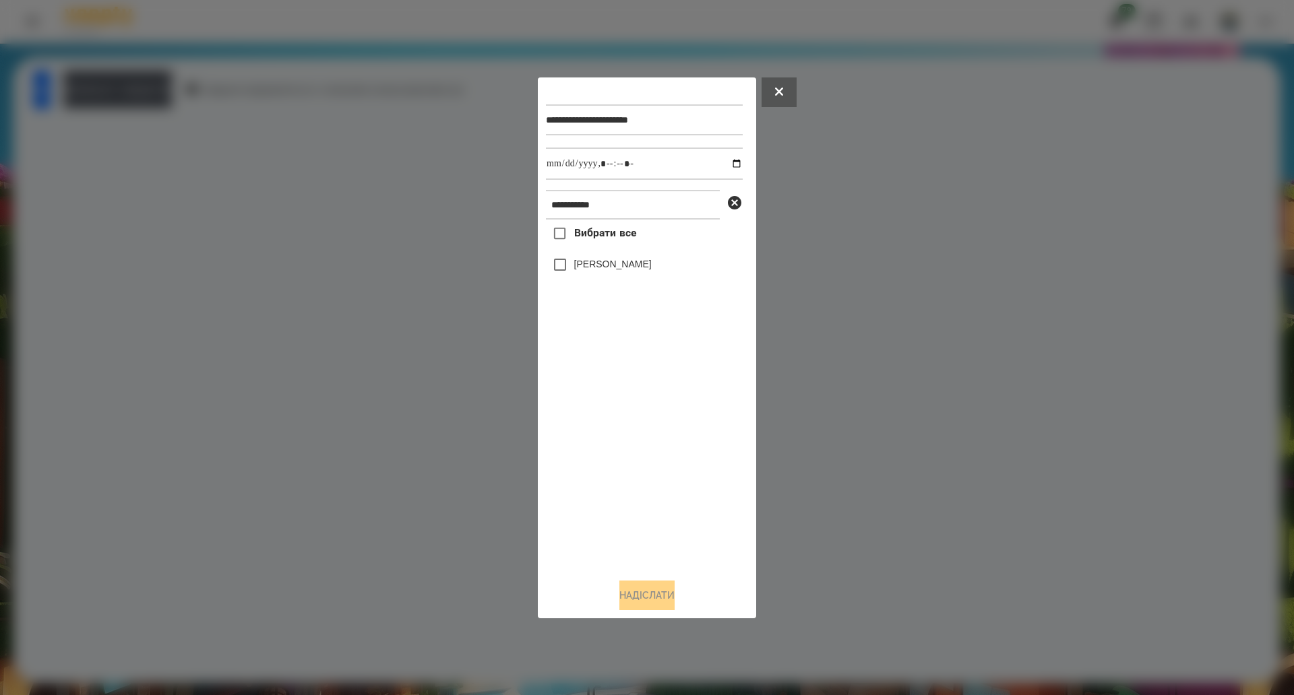
click at [574, 240] on span "Вибрати все" at bounding box center [605, 233] width 63 height 16
click at [733, 164] on input "datetime-local" at bounding box center [644, 164] width 197 height 32
click at [728, 164] on input "datetime-local" at bounding box center [644, 164] width 197 height 32
type input "**********"
click at [629, 598] on button "Надіслати" at bounding box center [646, 596] width 55 height 30
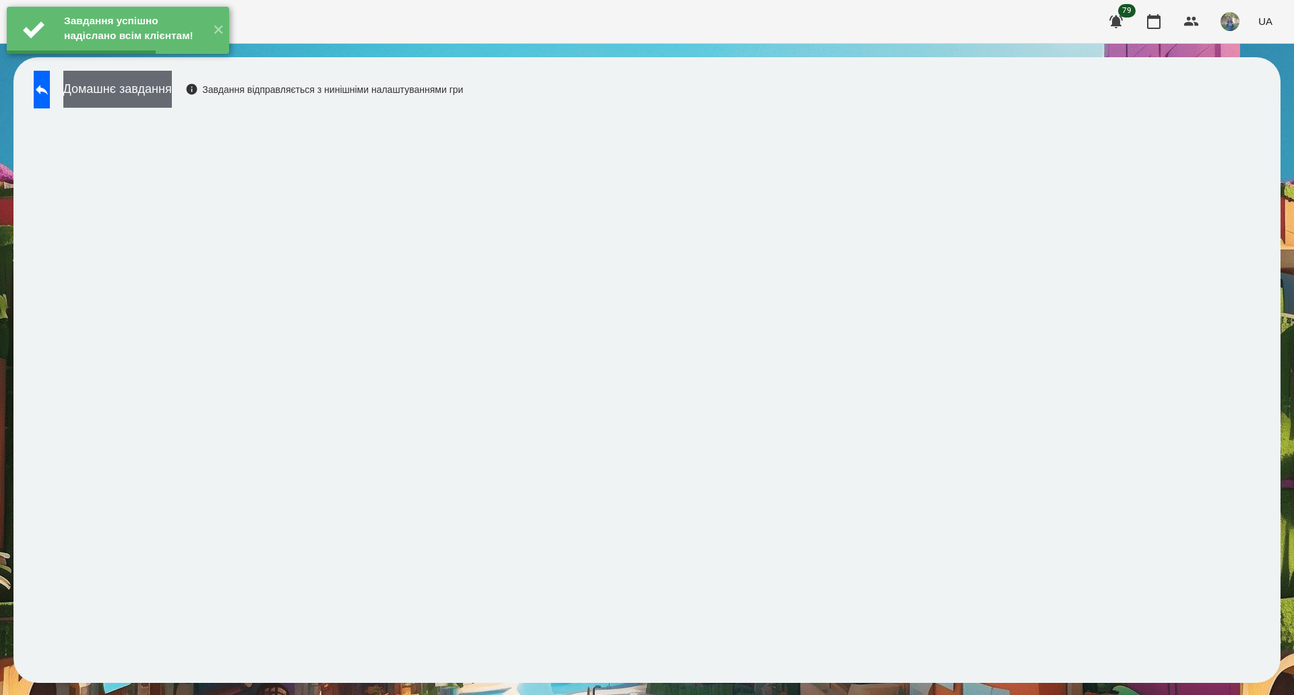
click at [170, 100] on button "Домашнє завдання" at bounding box center [117, 89] width 108 height 37
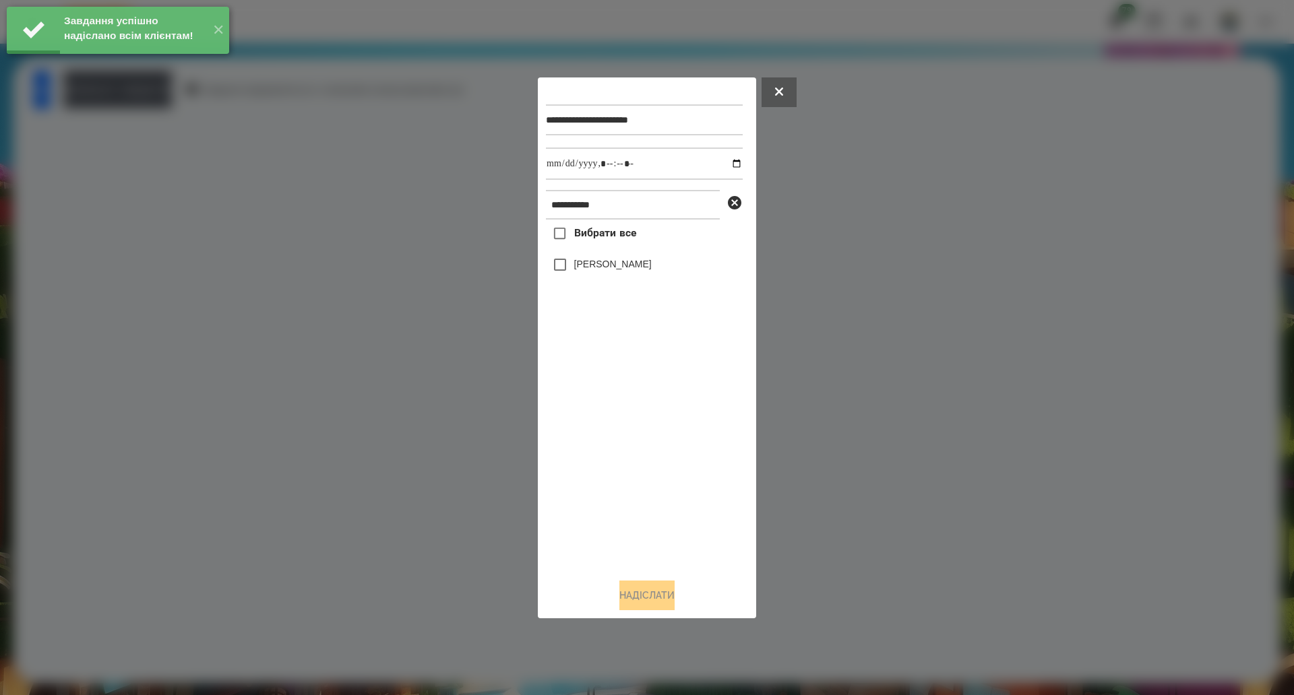
click at [584, 245] on label "Вибрати все" at bounding box center [591, 234] width 90 height 28
click at [724, 165] on input "datetime-local" at bounding box center [644, 164] width 197 height 32
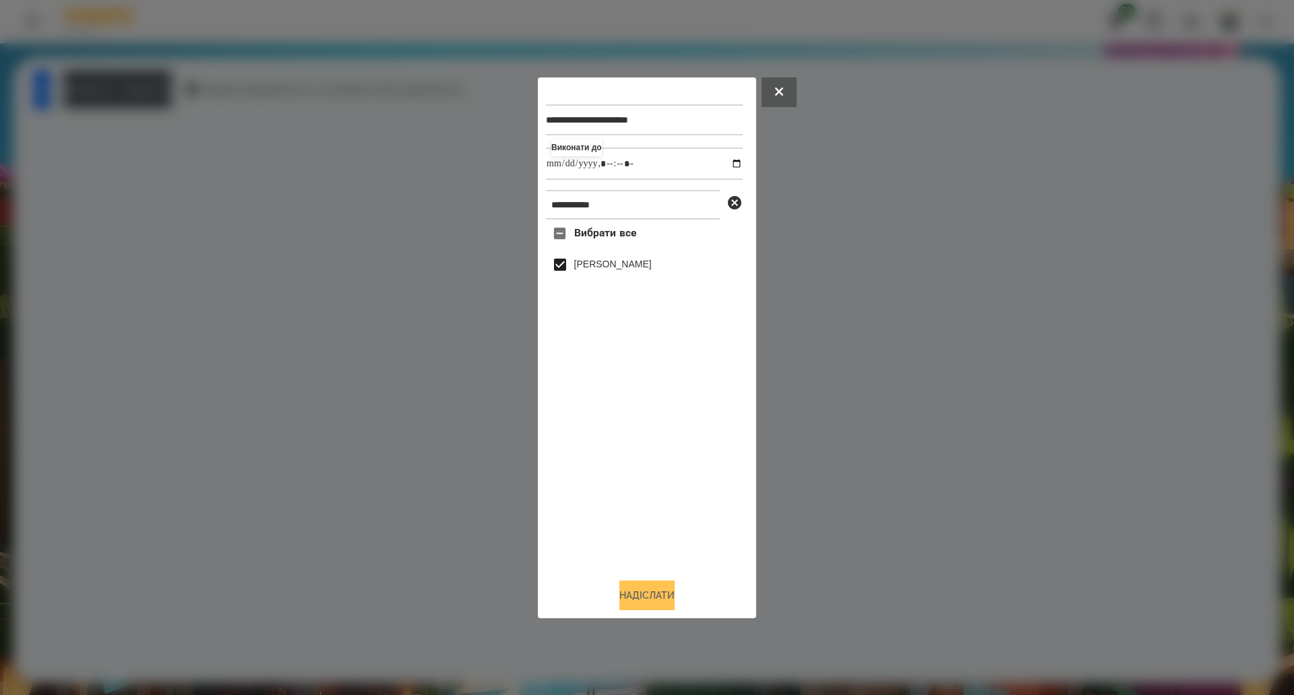
type input "**********"
click at [636, 596] on button "Надіслати" at bounding box center [646, 596] width 55 height 30
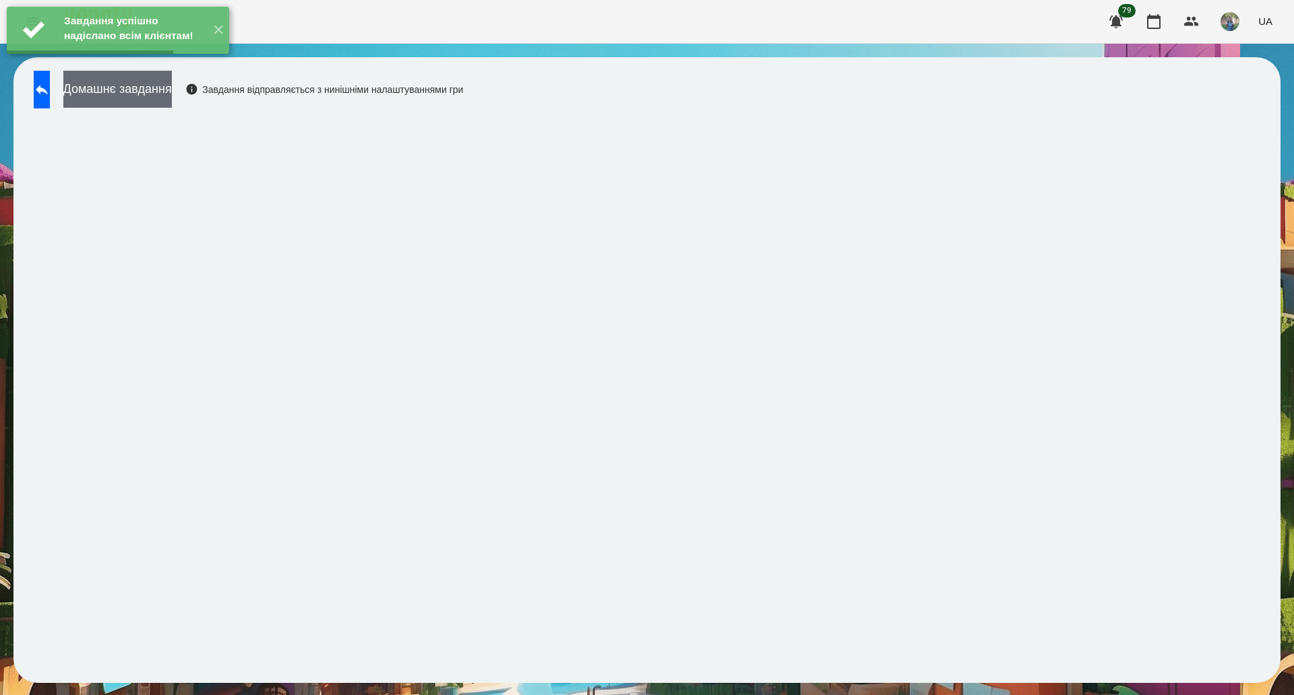
click at [142, 90] on button "Домашнє завдання" at bounding box center [117, 89] width 108 height 37
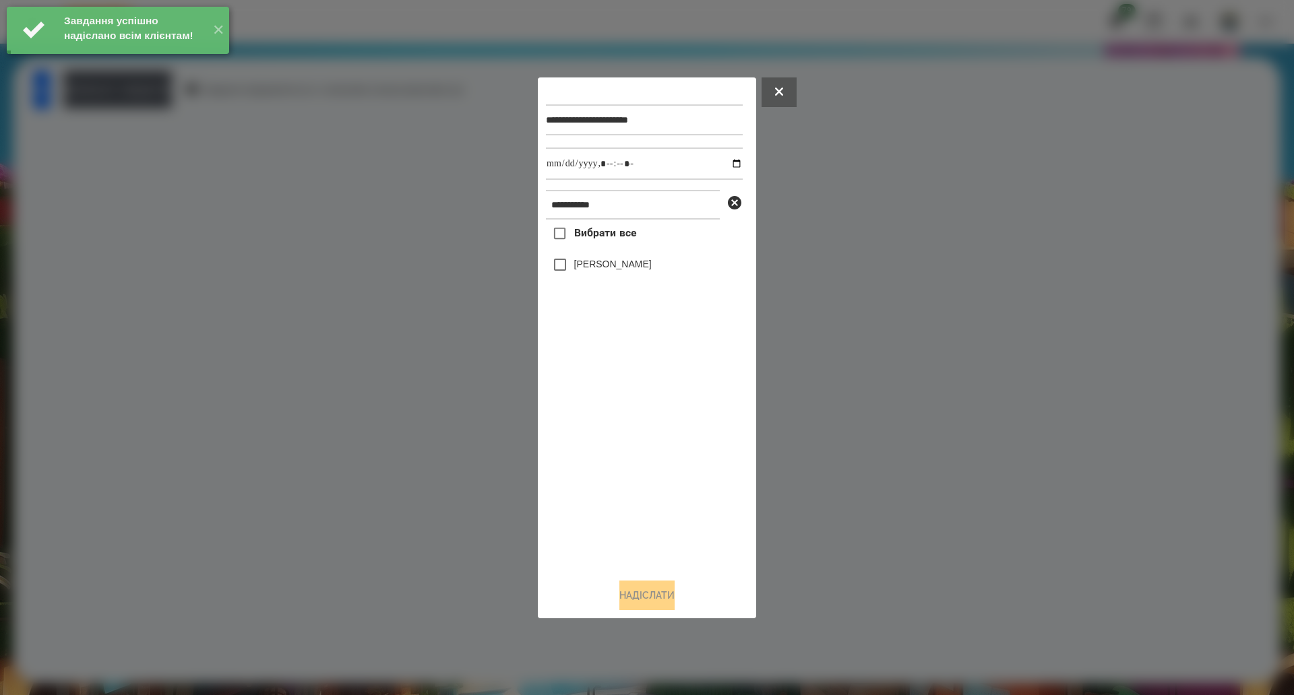
click at [613, 233] on span "Вибрати все" at bounding box center [605, 233] width 63 height 16
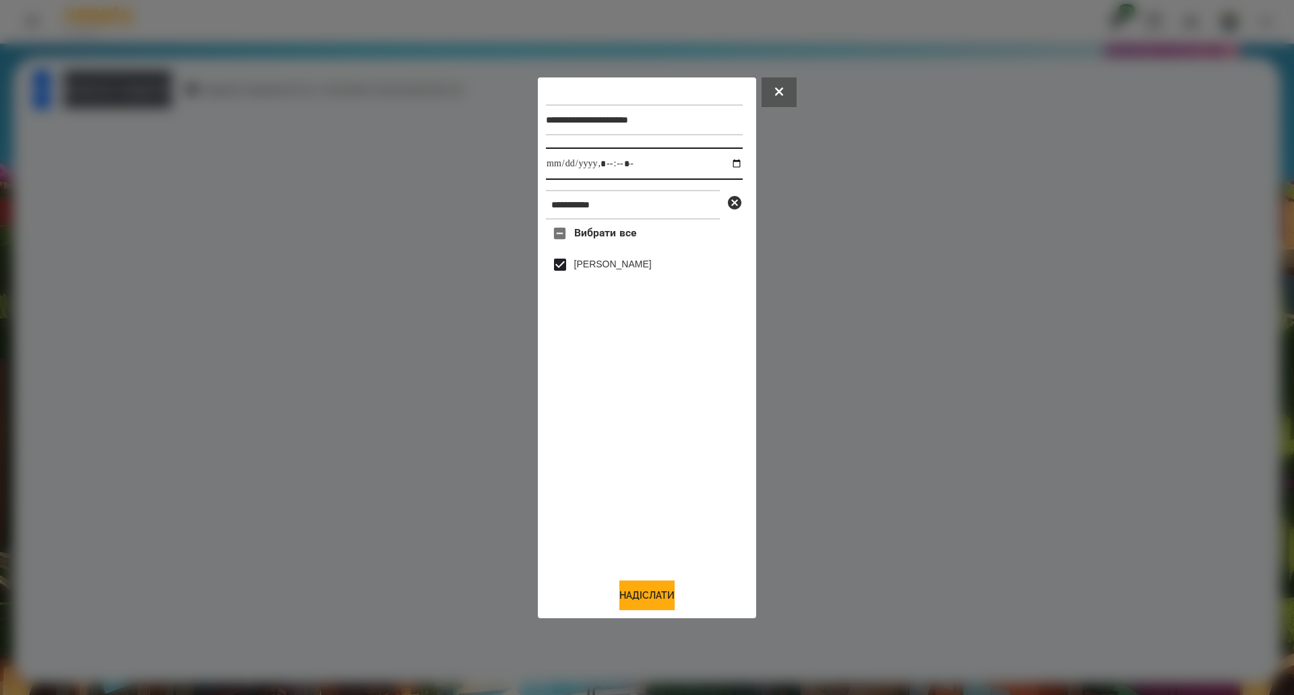
click at [723, 158] on input "datetime-local" at bounding box center [644, 164] width 197 height 32
type input "**********"
drag, startPoint x: 637, startPoint y: 599, endPoint x: 689, endPoint y: 557, distance: 66.5
click at [637, 599] on button "Надіслати" at bounding box center [646, 596] width 55 height 30
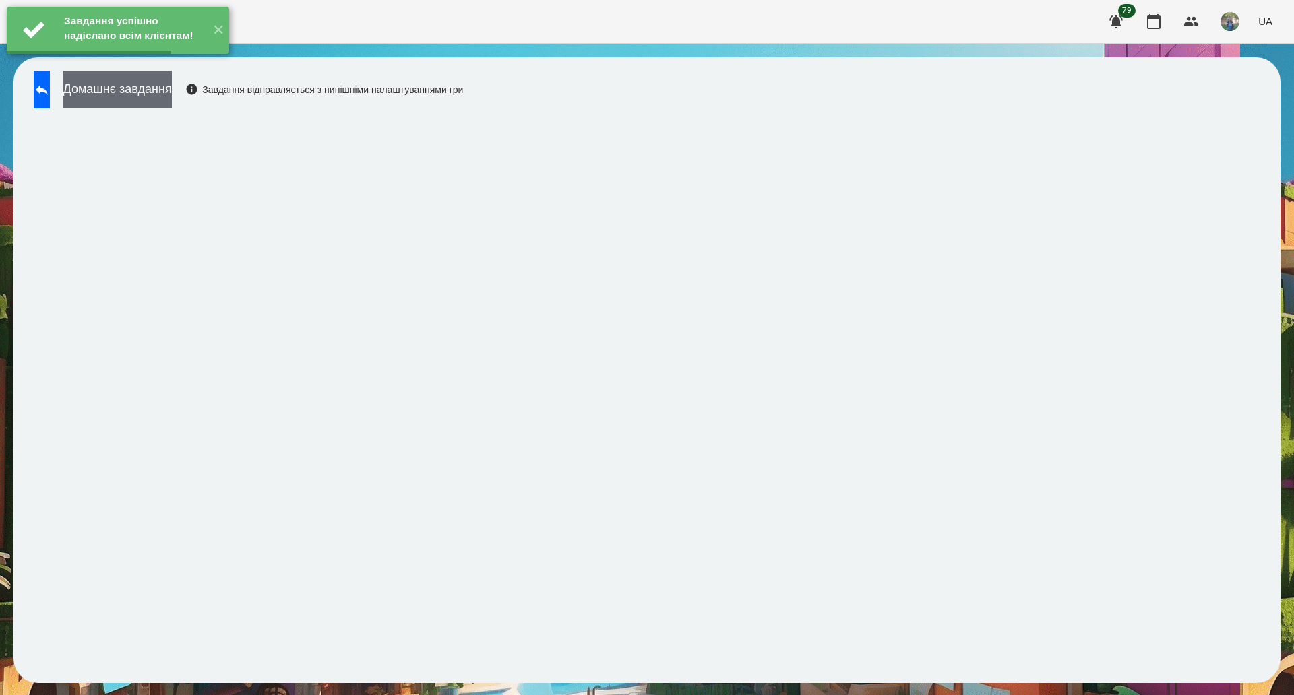
click at [172, 100] on button "Домашнє завдання" at bounding box center [117, 89] width 108 height 37
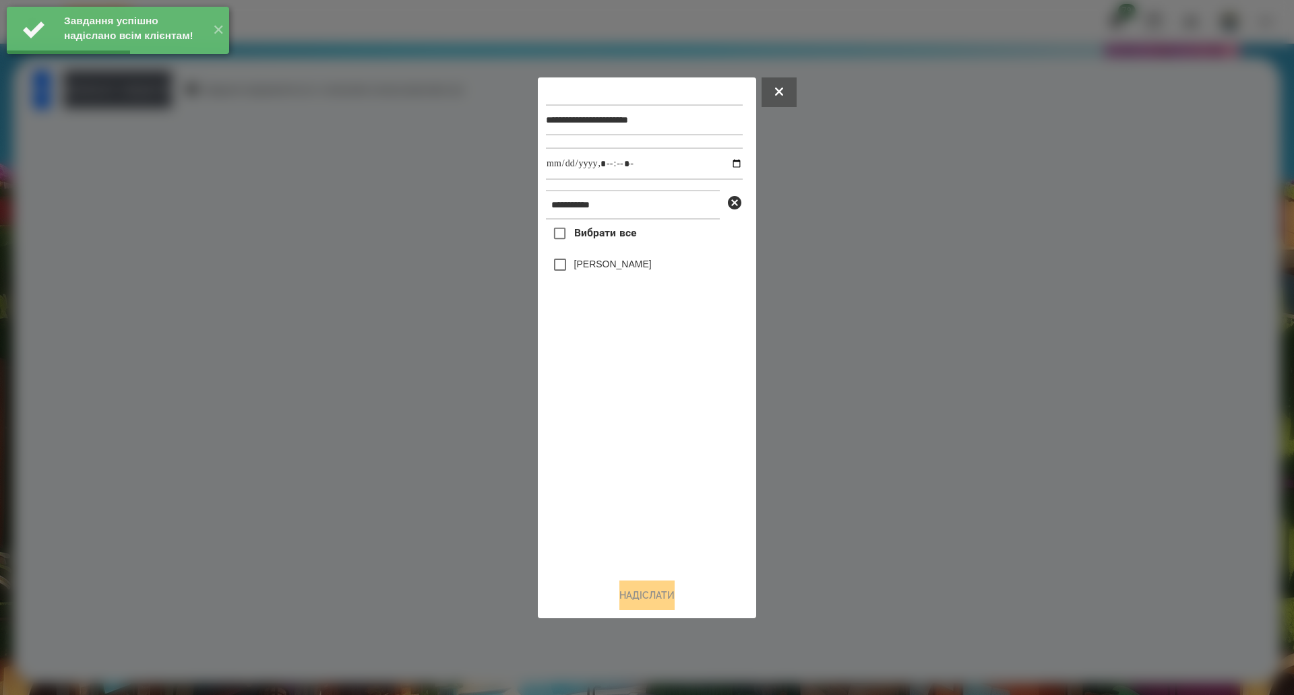
click at [612, 241] on span "Вибрати все" at bounding box center [605, 233] width 63 height 16
click at [722, 163] on input "datetime-local" at bounding box center [644, 164] width 197 height 32
type input "**********"
click at [643, 599] on button "Надіслати" at bounding box center [646, 596] width 55 height 30
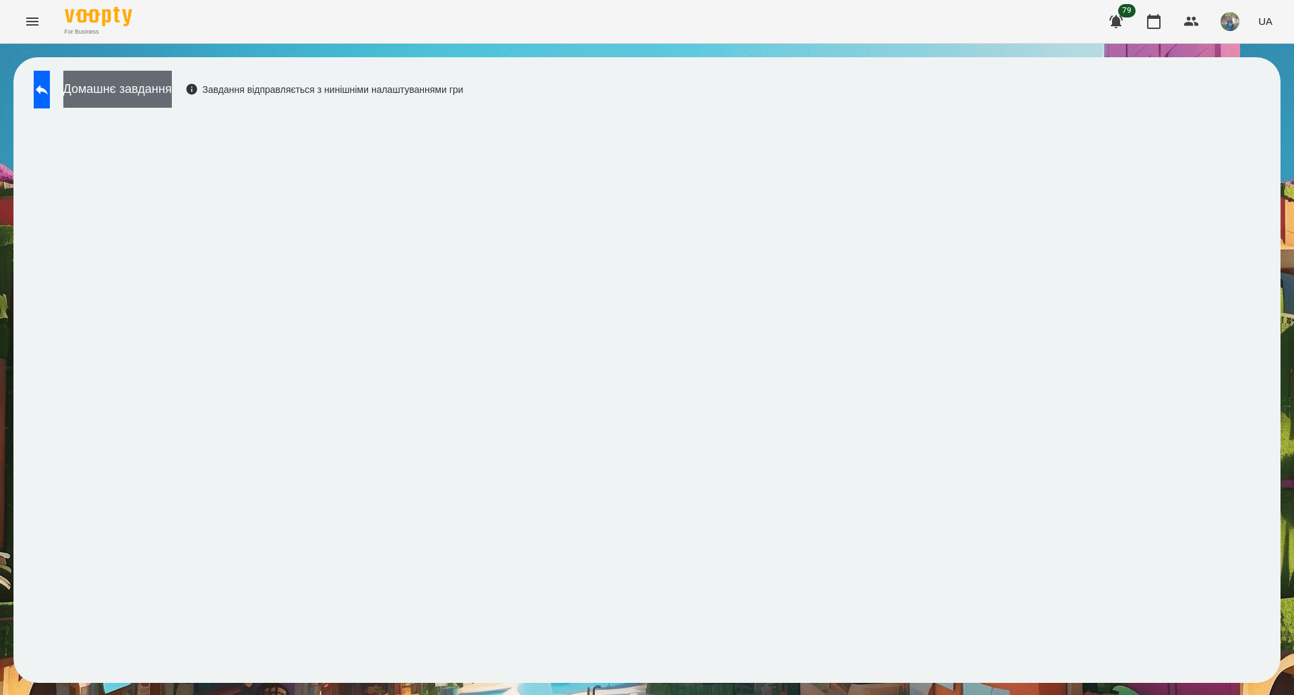
click at [168, 75] on button "Домашнє завдання" at bounding box center [117, 89] width 108 height 37
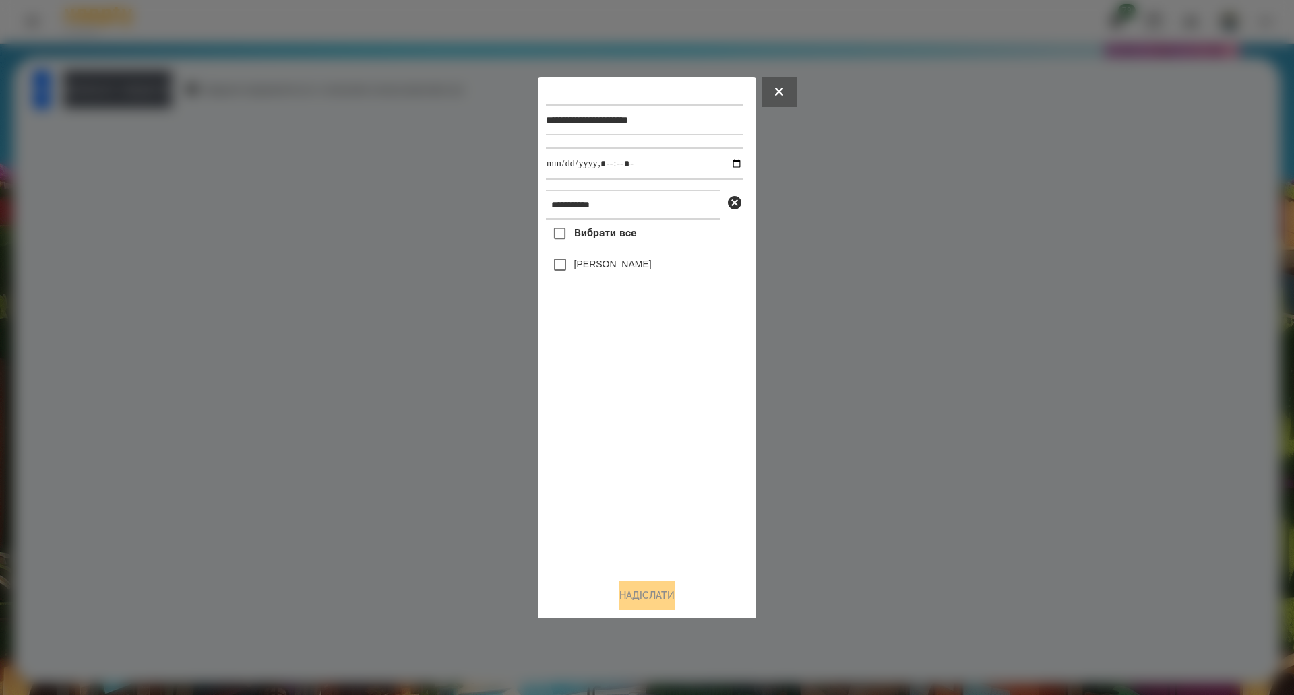
click at [582, 236] on span "Вибрати все" at bounding box center [605, 233] width 63 height 16
click at [620, 601] on button "Надіслати" at bounding box center [646, 596] width 55 height 30
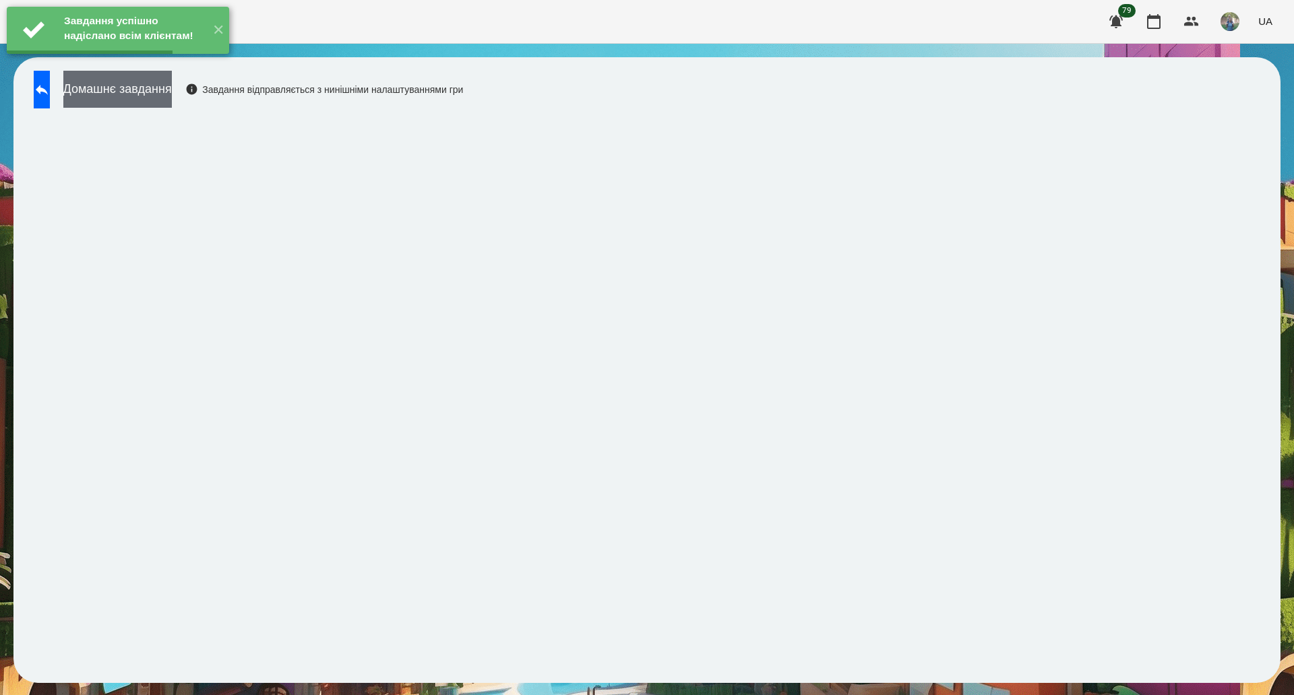
click at [172, 96] on button "Домашнє завдання" at bounding box center [117, 89] width 108 height 37
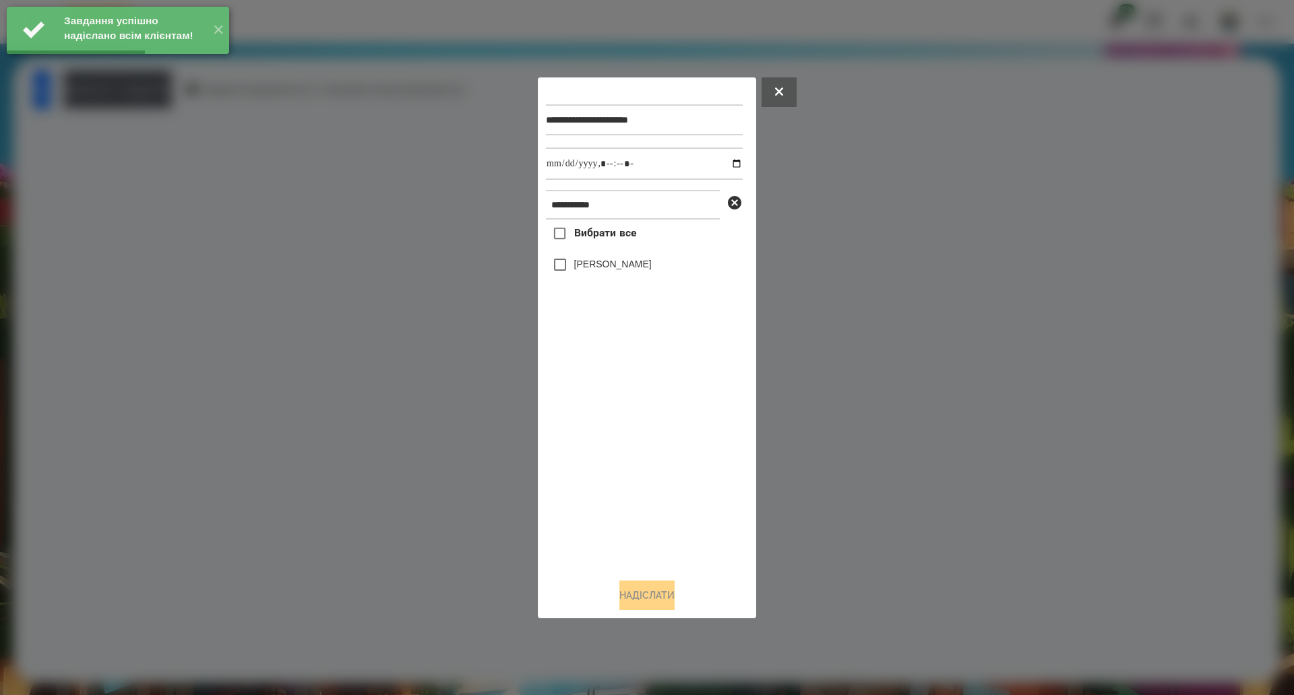
click at [609, 232] on span "Вибрати все" at bounding box center [605, 233] width 63 height 16
click at [724, 162] on input "datetime-local" at bounding box center [644, 164] width 197 height 32
type input "**********"
click at [672, 592] on button "Надіслати" at bounding box center [646, 596] width 55 height 30
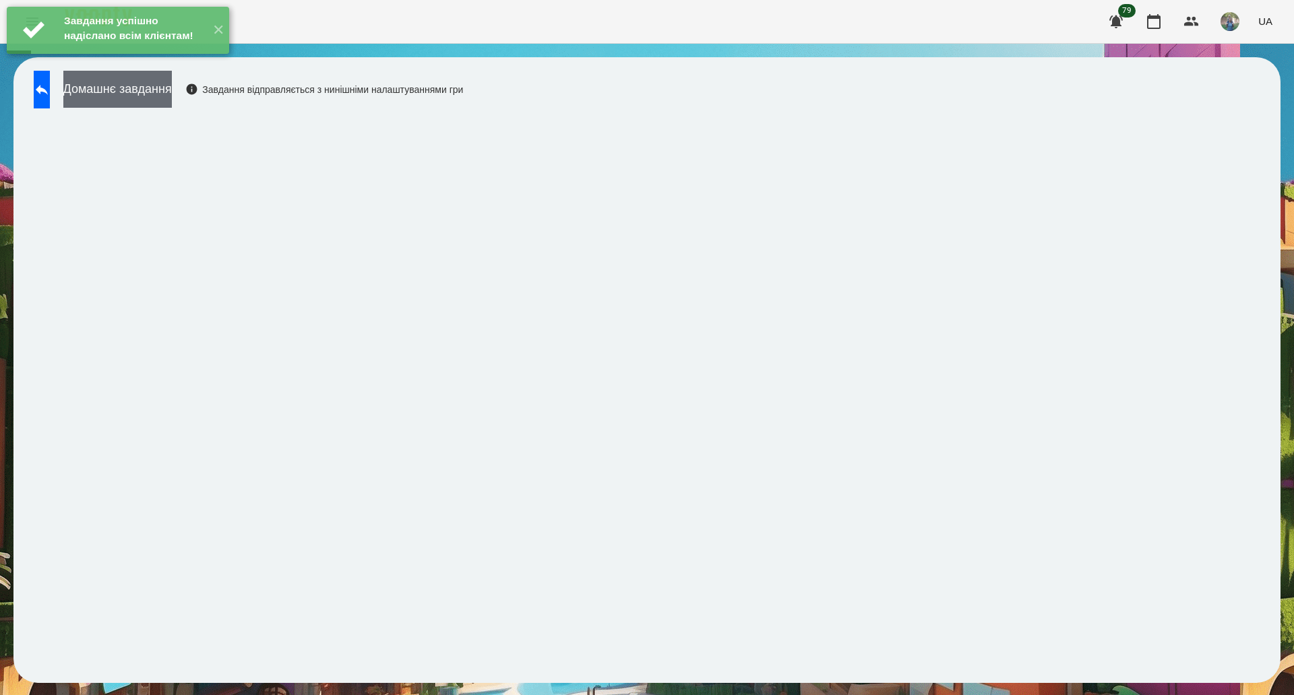
click at [169, 98] on button "Домашнє завдання" at bounding box center [117, 89] width 108 height 37
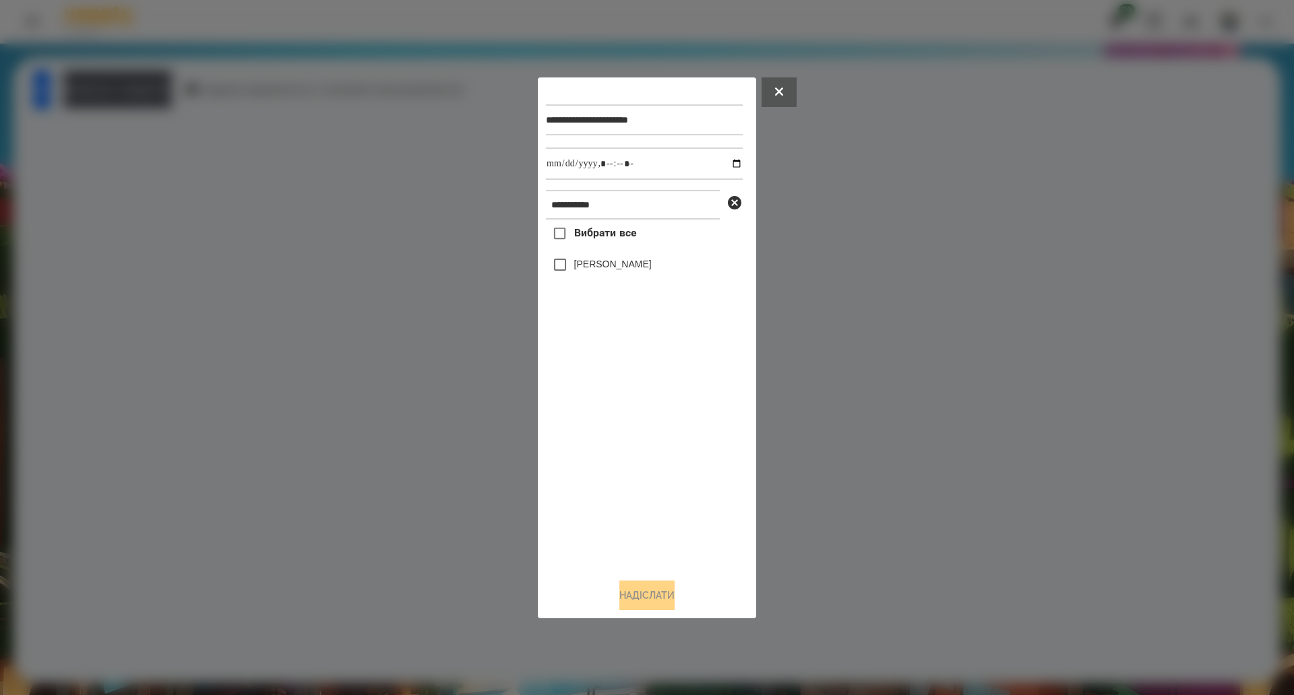
click at [589, 239] on span "Вибрати все" at bounding box center [605, 233] width 63 height 16
click at [722, 160] on input "datetime-local" at bounding box center [644, 164] width 197 height 32
type input "**********"
click at [633, 599] on button "Надіслати" at bounding box center [646, 596] width 55 height 30
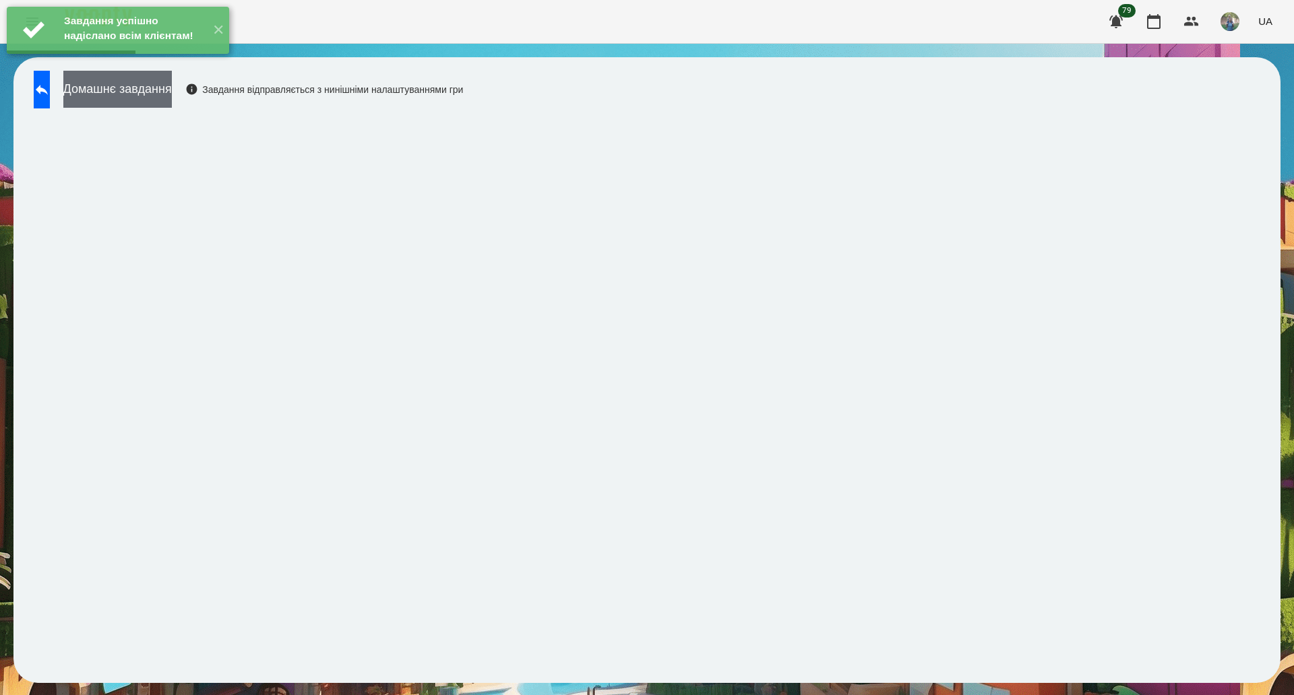
click at [149, 94] on button "Домашнє завдання" at bounding box center [117, 89] width 108 height 37
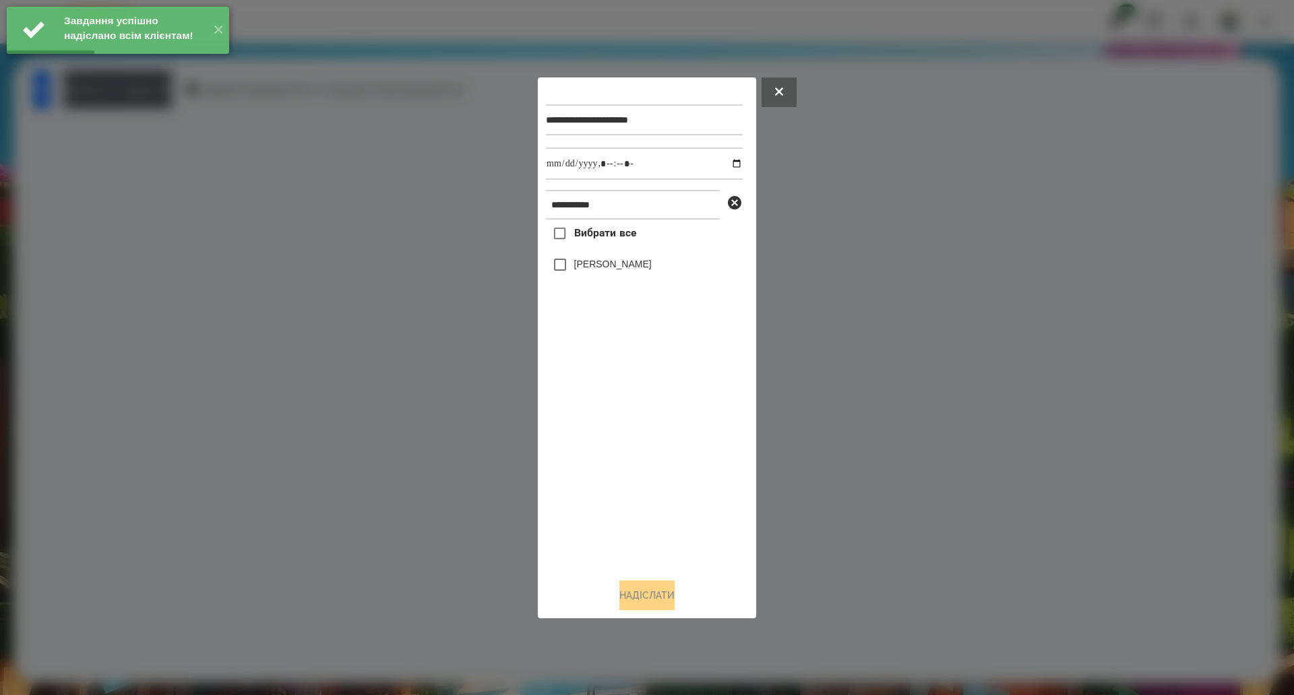
click at [577, 247] on label "Вибрати все" at bounding box center [591, 234] width 90 height 28
click at [727, 167] on input "datetime-local" at bounding box center [644, 164] width 197 height 32
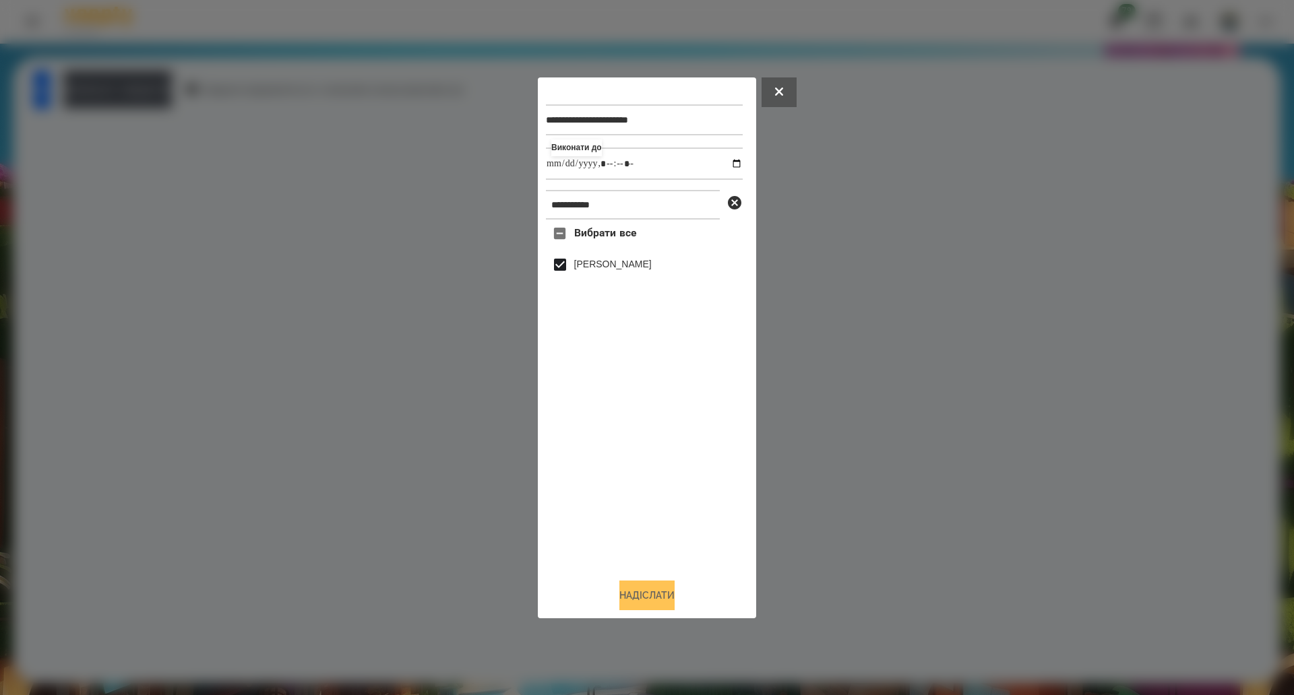
type input "**********"
click at [639, 599] on button "Надіслати" at bounding box center [646, 596] width 55 height 30
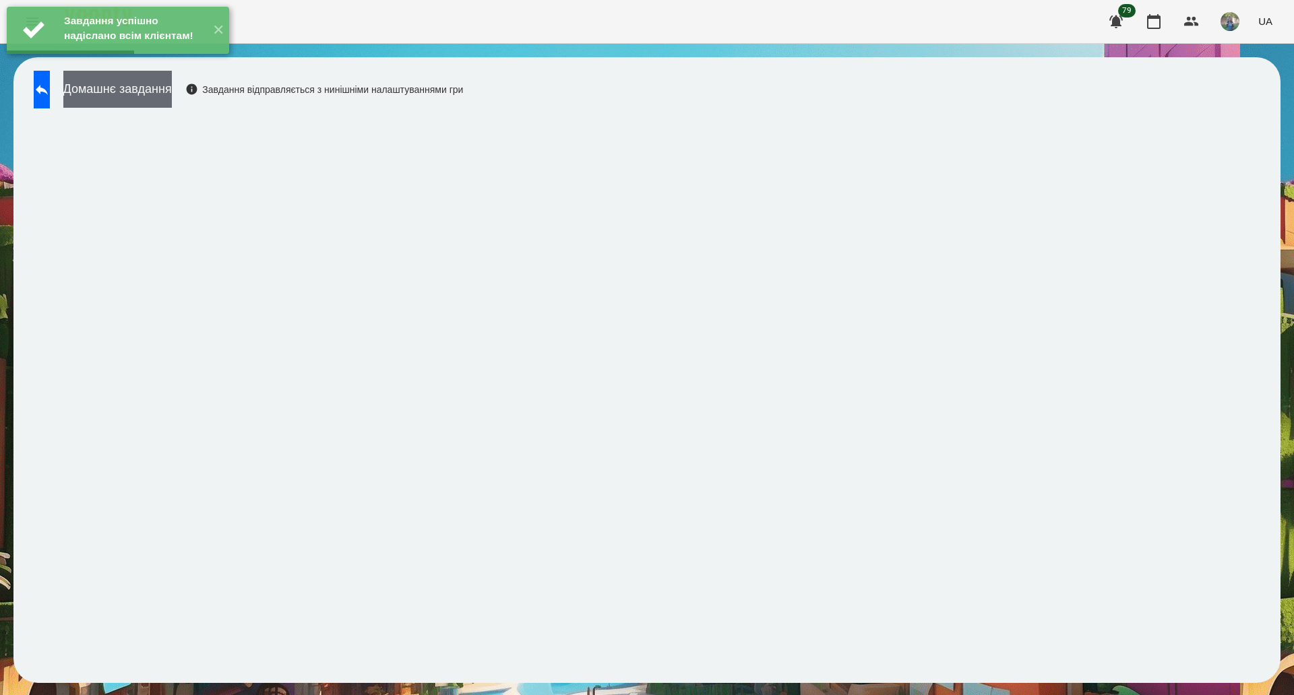
click at [172, 90] on button "Домашнє завдання" at bounding box center [117, 89] width 108 height 37
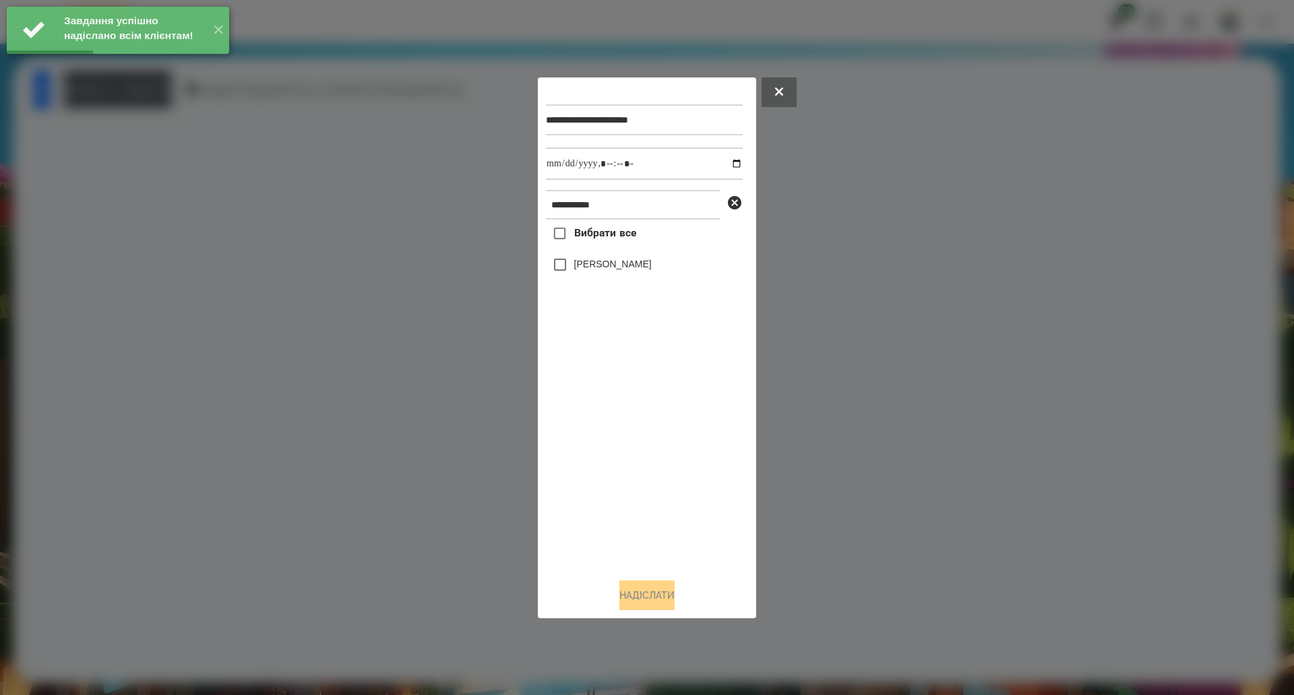
click at [614, 230] on span "Вибрати все" at bounding box center [605, 233] width 63 height 16
click at [727, 166] on input "datetime-local" at bounding box center [644, 164] width 197 height 32
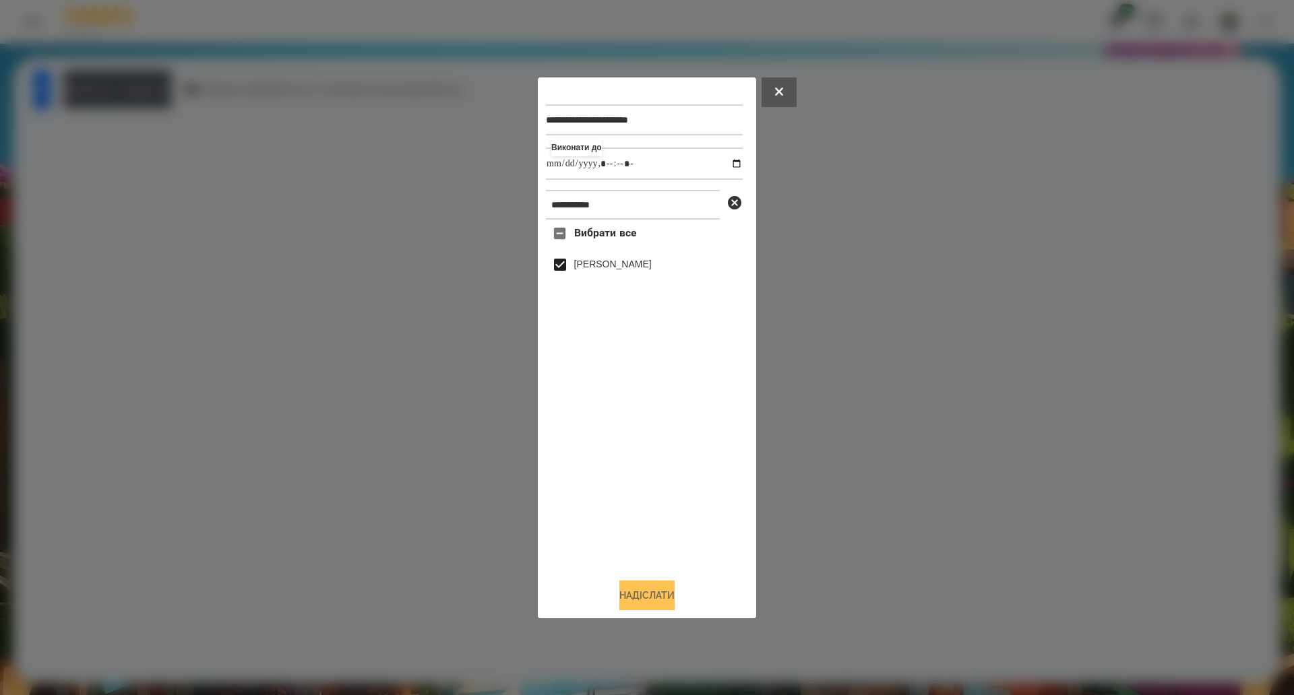
type input "**********"
click at [662, 600] on button "Надіслати" at bounding box center [646, 596] width 55 height 30
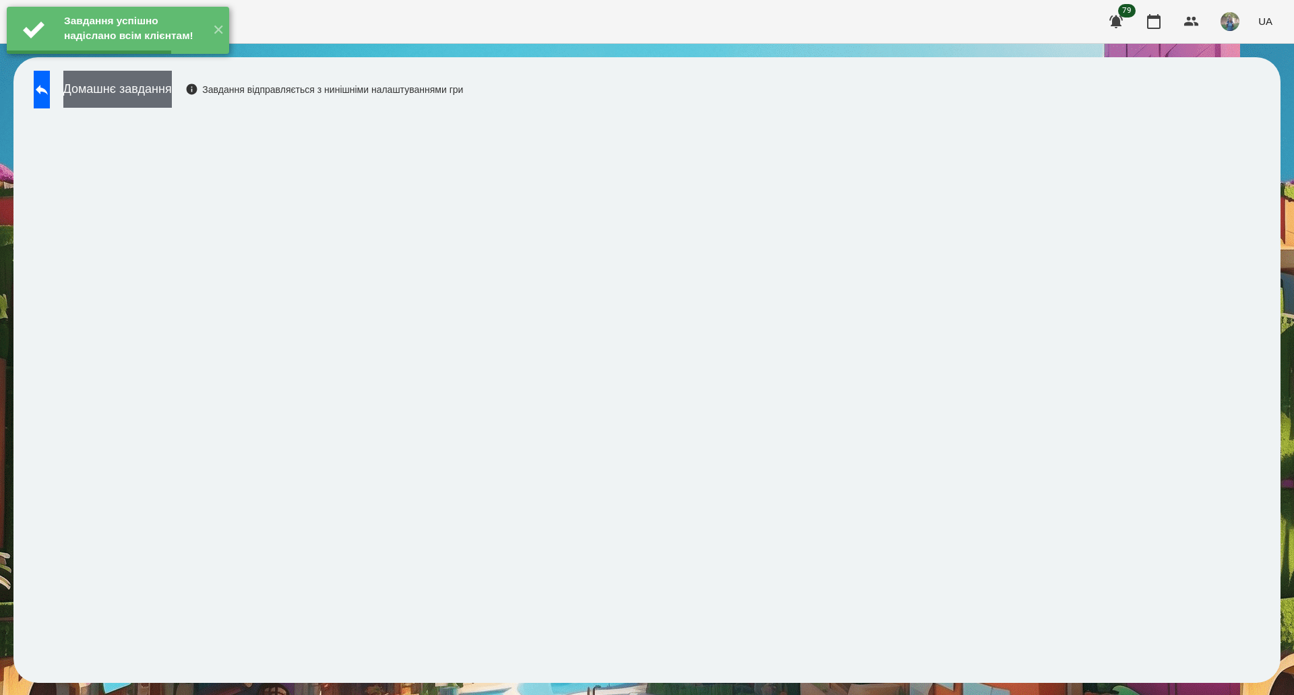
click at [171, 82] on button "Домашнє завдання" at bounding box center [117, 89] width 108 height 37
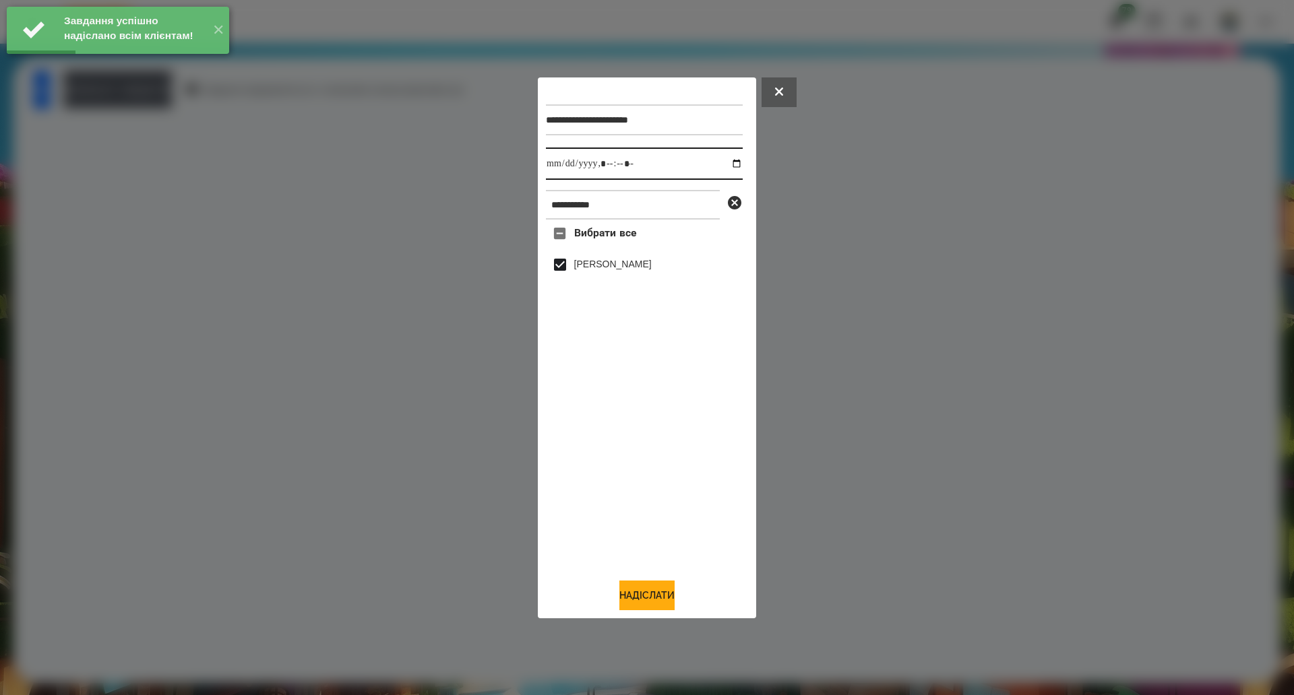
click at [724, 167] on input "datetime-local" at bounding box center [644, 164] width 197 height 32
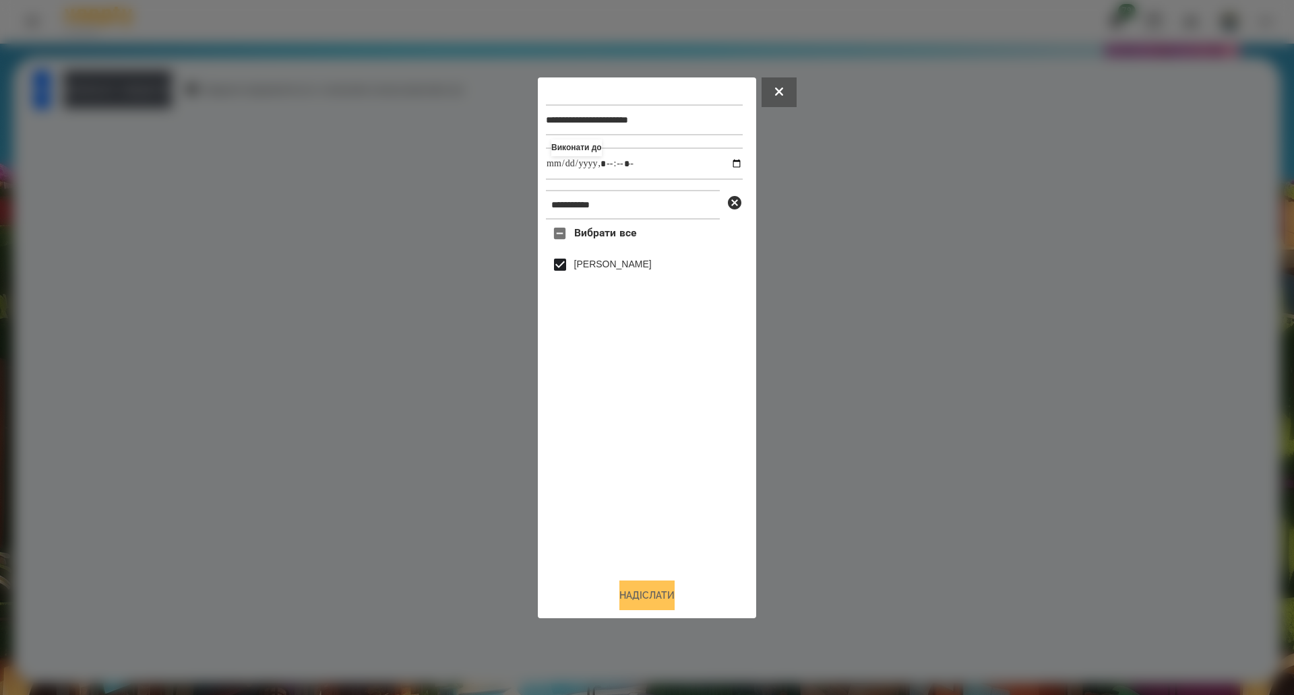
type input "**********"
click at [650, 602] on button "Надіслати" at bounding box center [646, 596] width 55 height 30
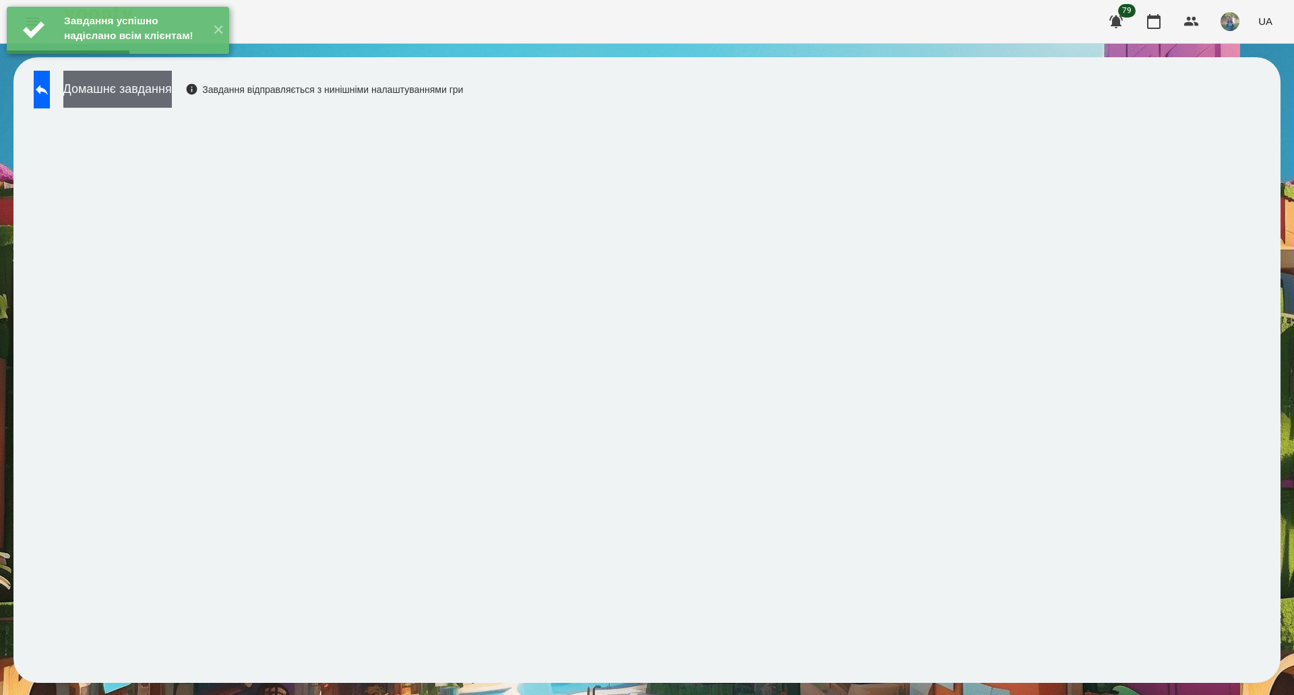
click at [154, 98] on button "Домашнє завдання" at bounding box center [117, 89] width 108 height 37
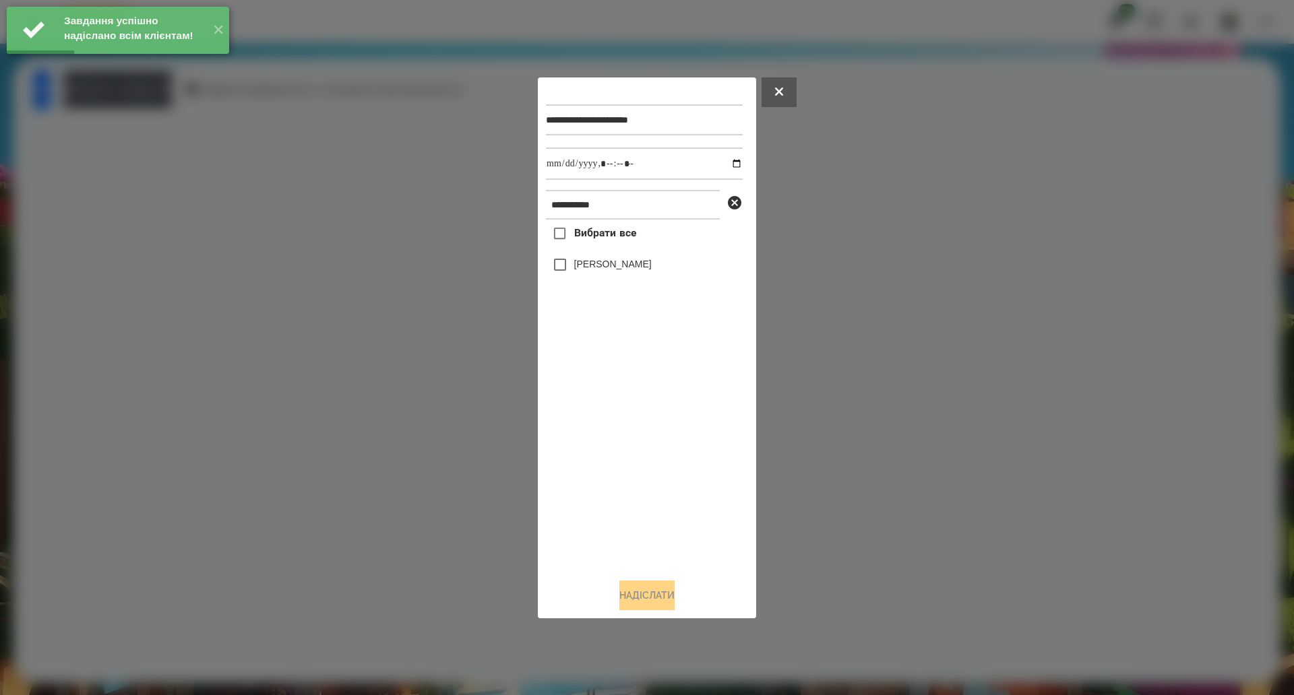
click at [584, 247] on label "Вибрати все" at bounding box center [591, 234] width 90 height 28
drag, startPoint x: 729, startPoint y: 162, endPoint x: 723, endPoint y: 177, distance: 16.0
click at [729, 162] on input "datetime-local" at bounding box center [644, 164] width 197 height 32
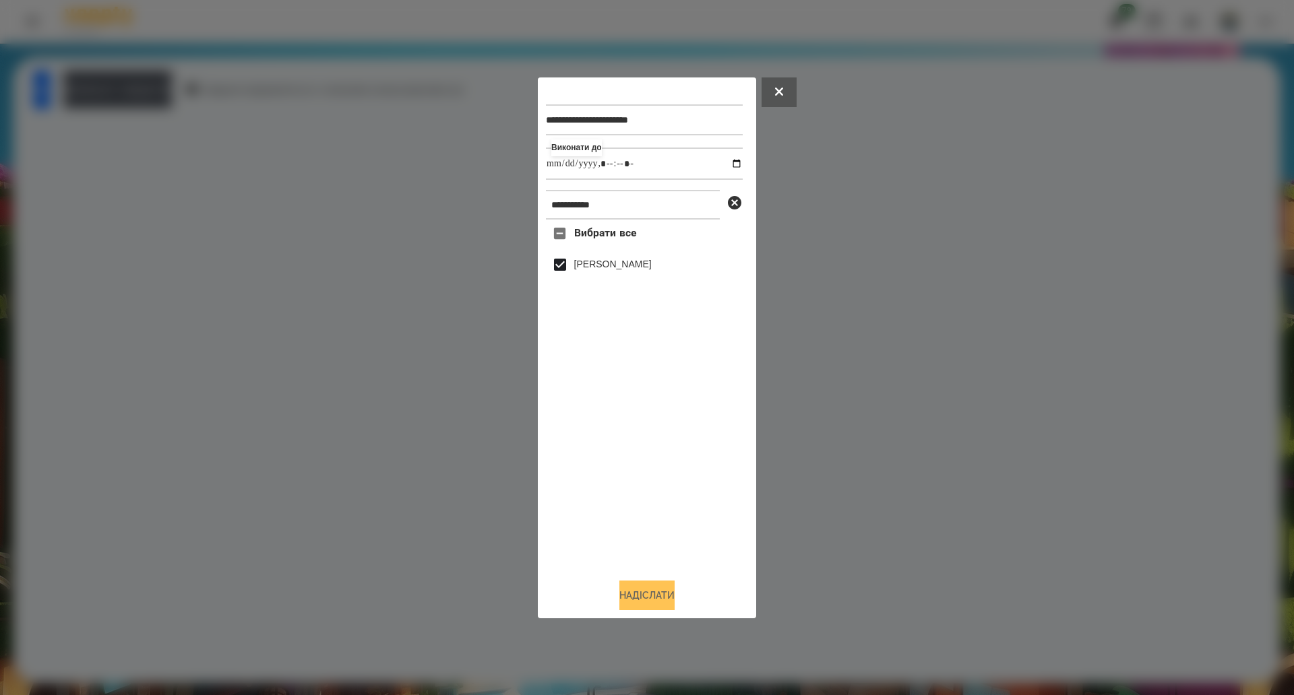
type input "**********"
click at [656, 607] on button "Надіслати" at bounding box center [646, 596] width 55 height 30
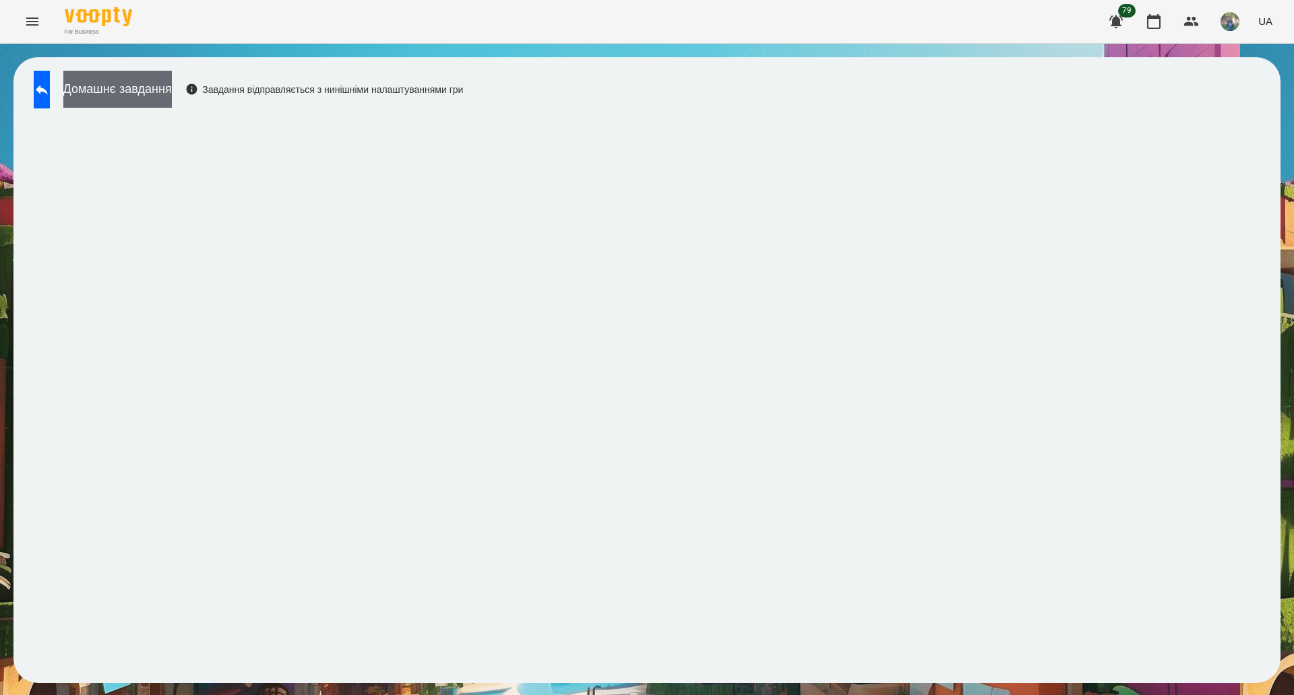
click at [166, 82] on button "Домашнє завдання" at bounding box center [117, 89] width 108 height 37
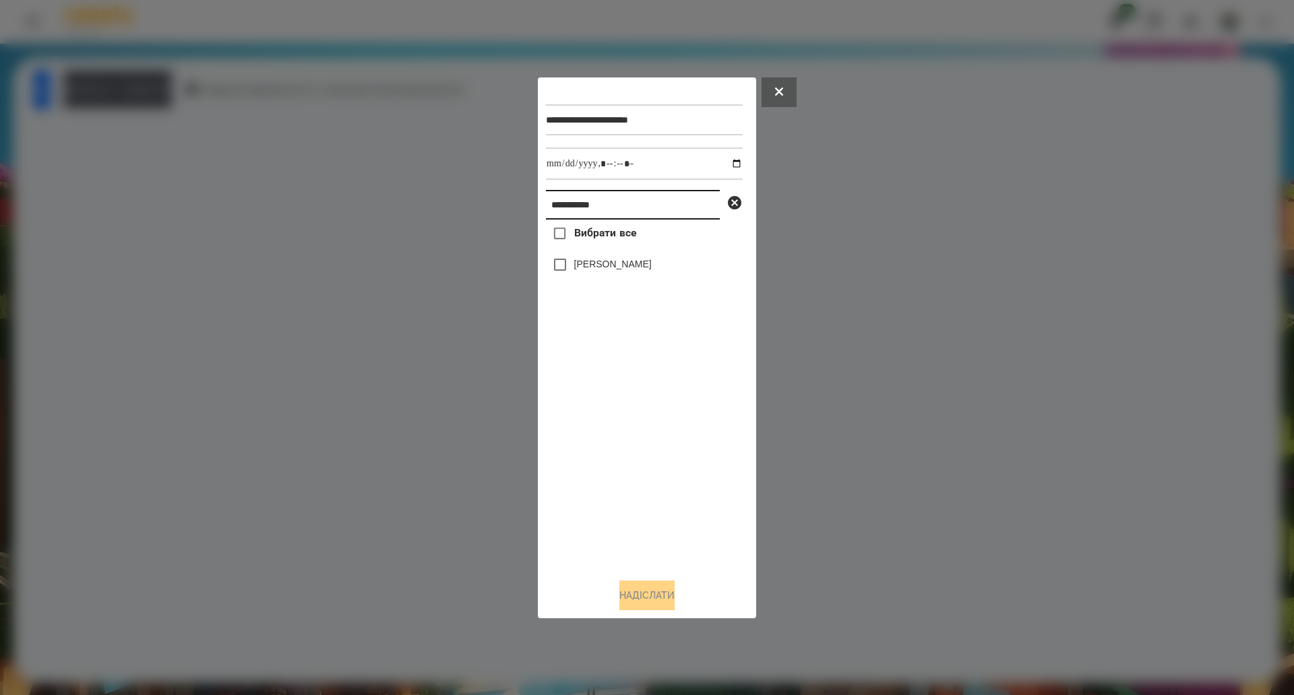
click at [567, 211] on input "**********" at bounding box center [633, 205] width 174 height 30
paste input "*"
type input "**********"
click at [614, 232] on span "Вибрати все" at bounding box center [605, 233] width 63 height 16
click at [628, 579] on div "**********" at bounding box center [647, 348] width 202 height 525
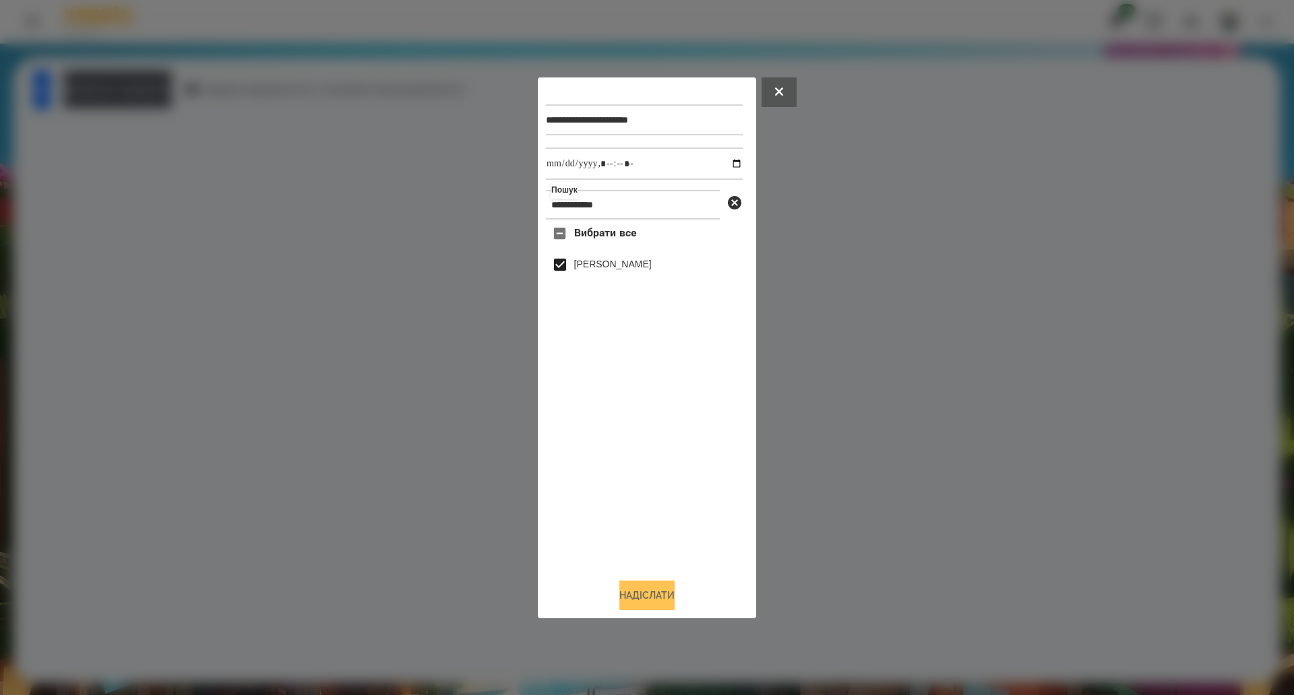
click at [652, 594] on button "Надіслати" at bounding box center [646, 596] width 55 height 30
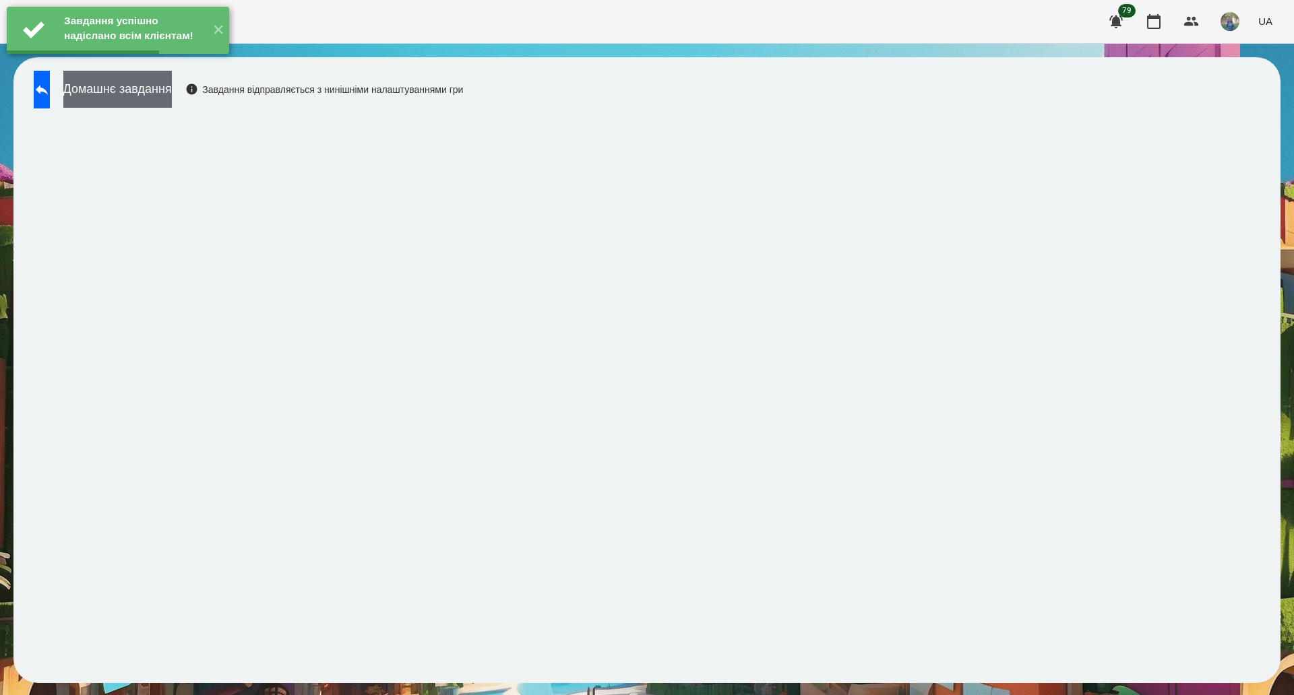
click at [172, 93] on button "Домашнє завдання" at bounding box center [117, 89] width 108 height 37
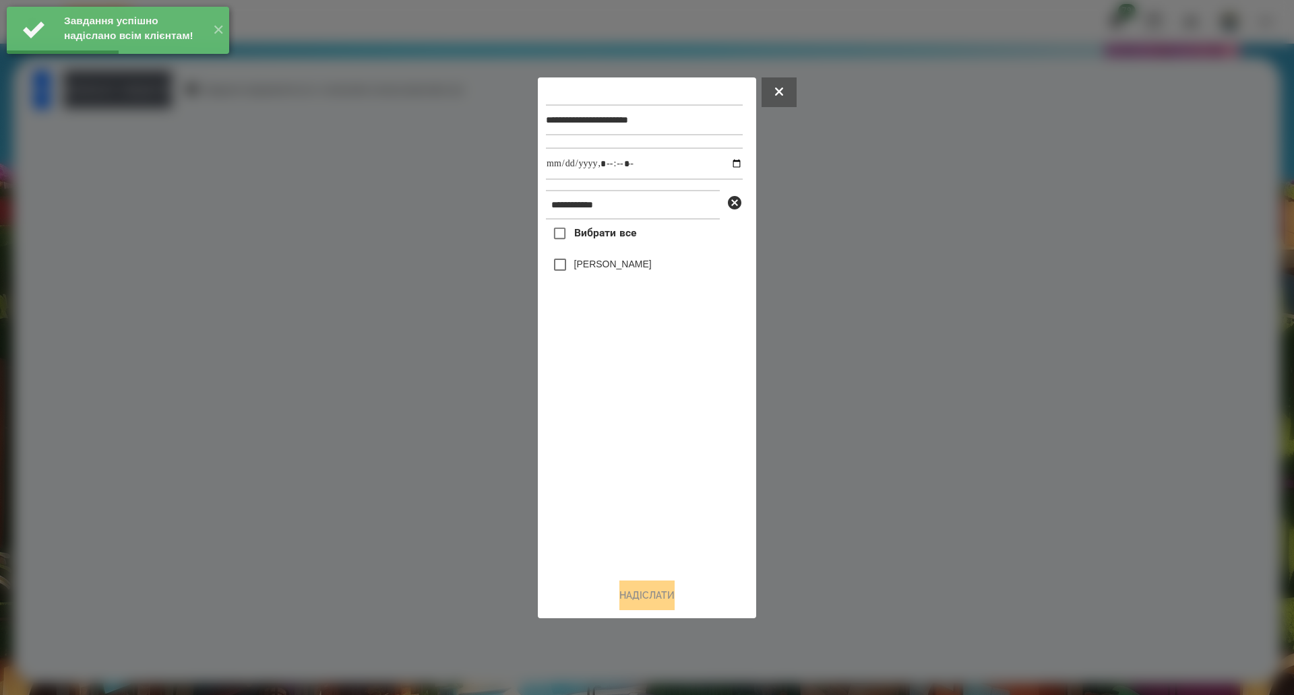
click at [601, 232] on span "Вибрати все" at bounding box center [605, 233] width 63 height 16
click at [723, 157] on input "datetime-local" at bounding box center [644, 164] width 197 height 32
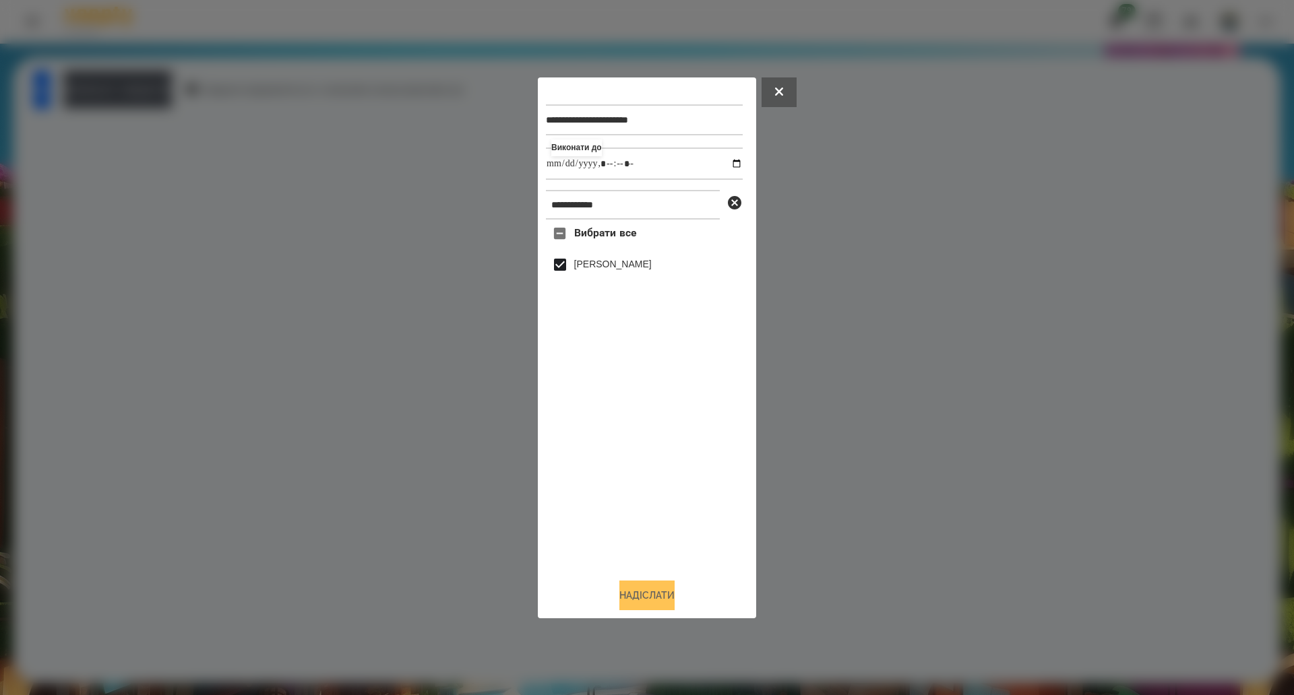
type input "**********"
click at [626, 610] on button "Надіслати" at bounding box center [646, 596] width 55 height 30
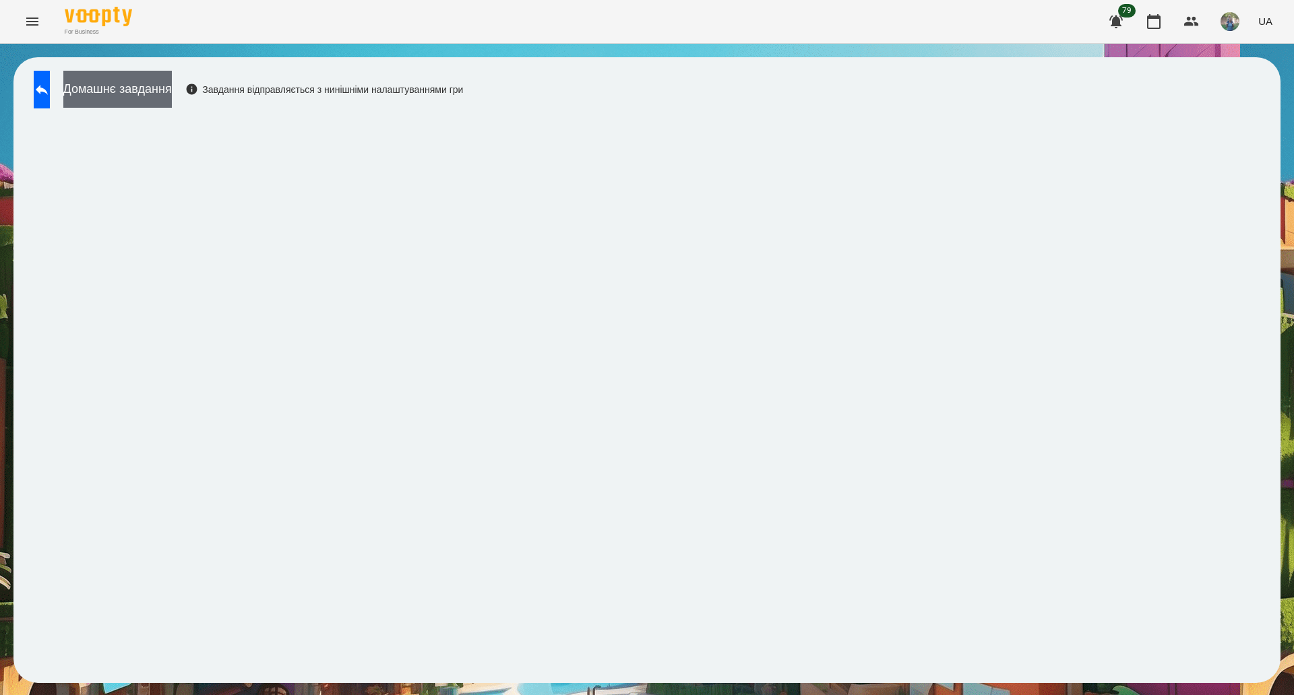
click at [141, 92] on button "Домашнє завдання" at bounding box center [117, 89] width 108 height 37
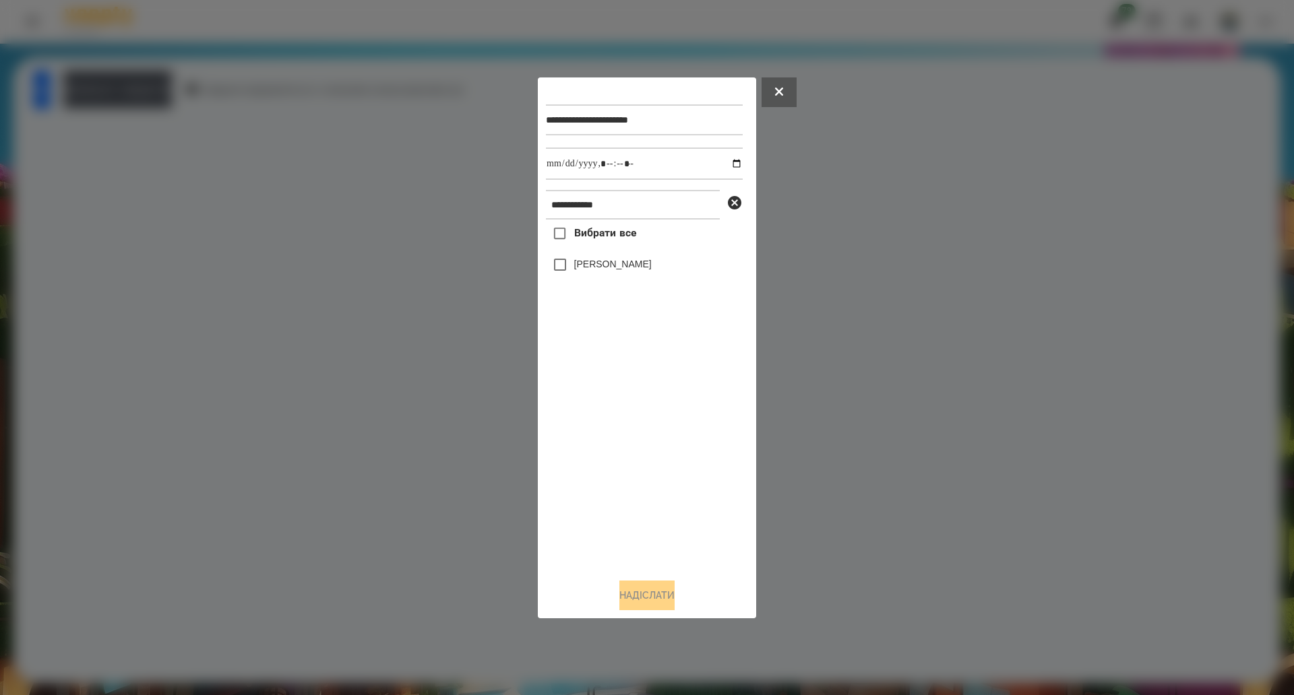
click at [599, 238] on span "Вибрати все" at bounding box center [605, 233] width 63 height 16
click at [726, 164] on input "datetime-local" at bounding box center [644, 164] width 197 height 32
type input "**********"
click at [645, 608] on button "Надіслати" at bounding box center [646, 596] width 55 height 30
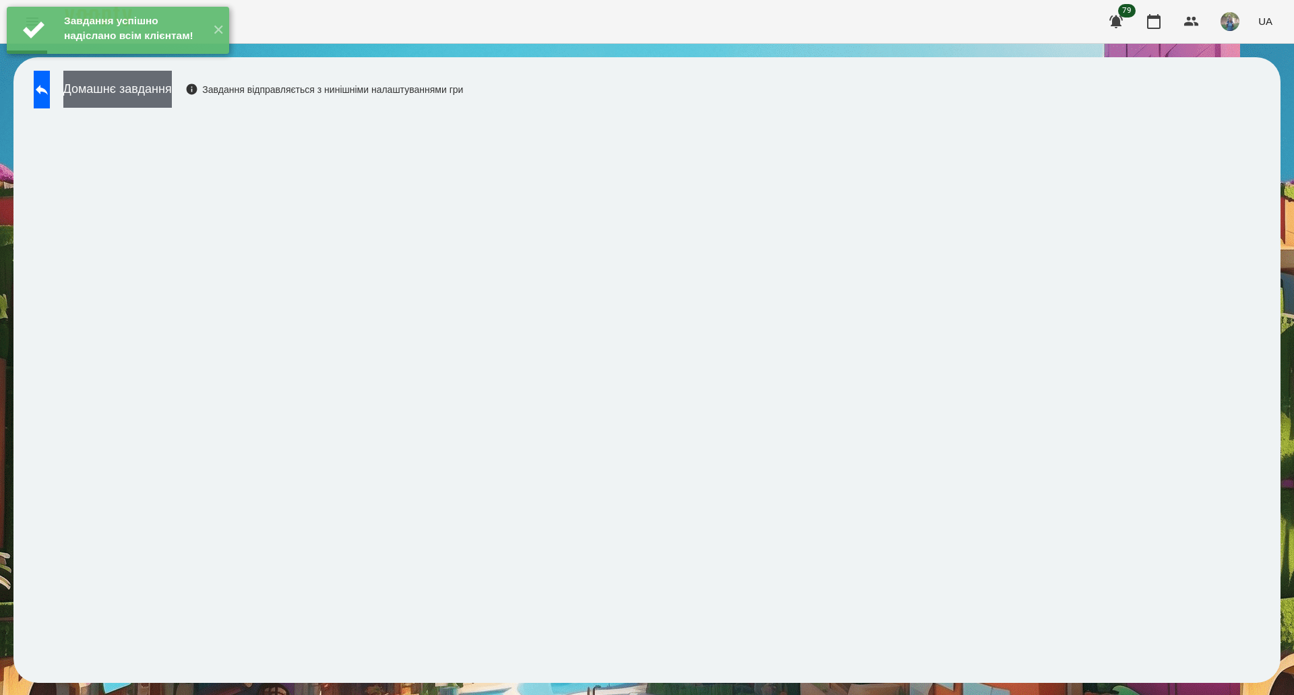
click at [172, 93] on button "Домашнє завдання" at bounding box center [117, 89] width 108 height 37
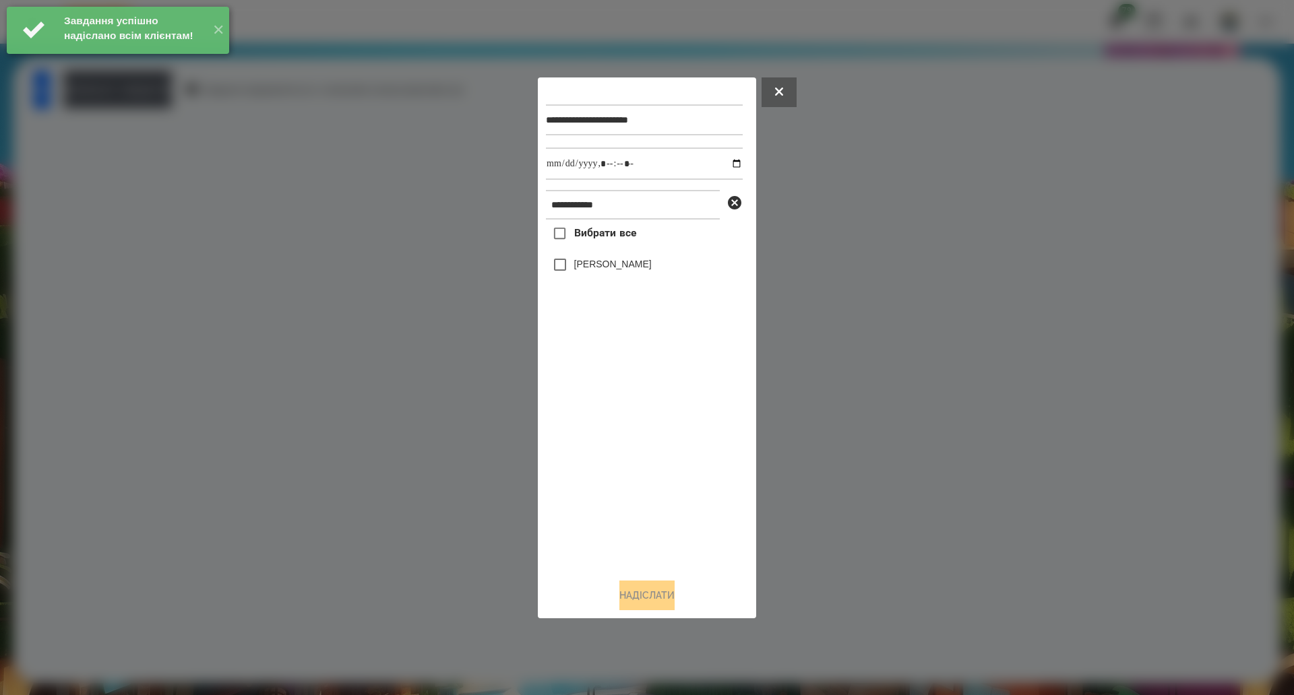
click at [594, 238] on span "Вибрати все" at bounding box center [605, 233] width 63 height 16
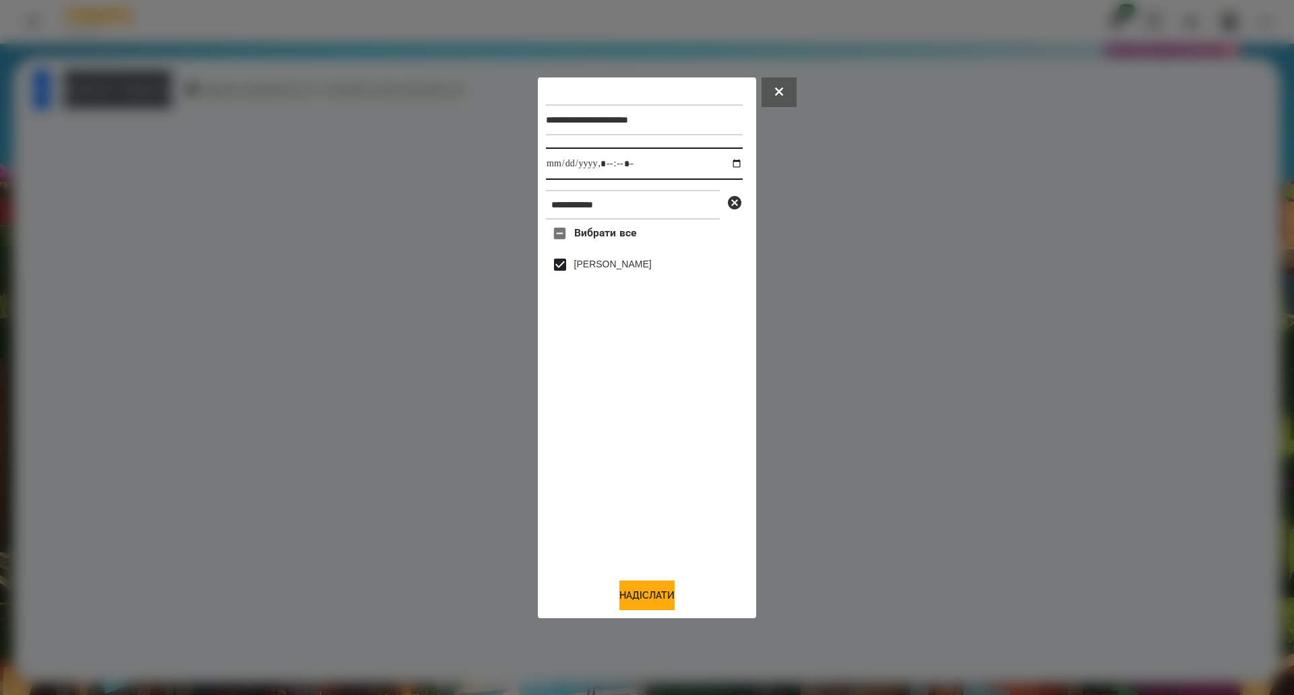
click at [724, 158] on input "datetime-local" at bounding box center [644, 164] width 197 height 32
type input "**********"
click at [641, 598] on button "Надіслати" at bounding box center [646, 596] width 55 height 30
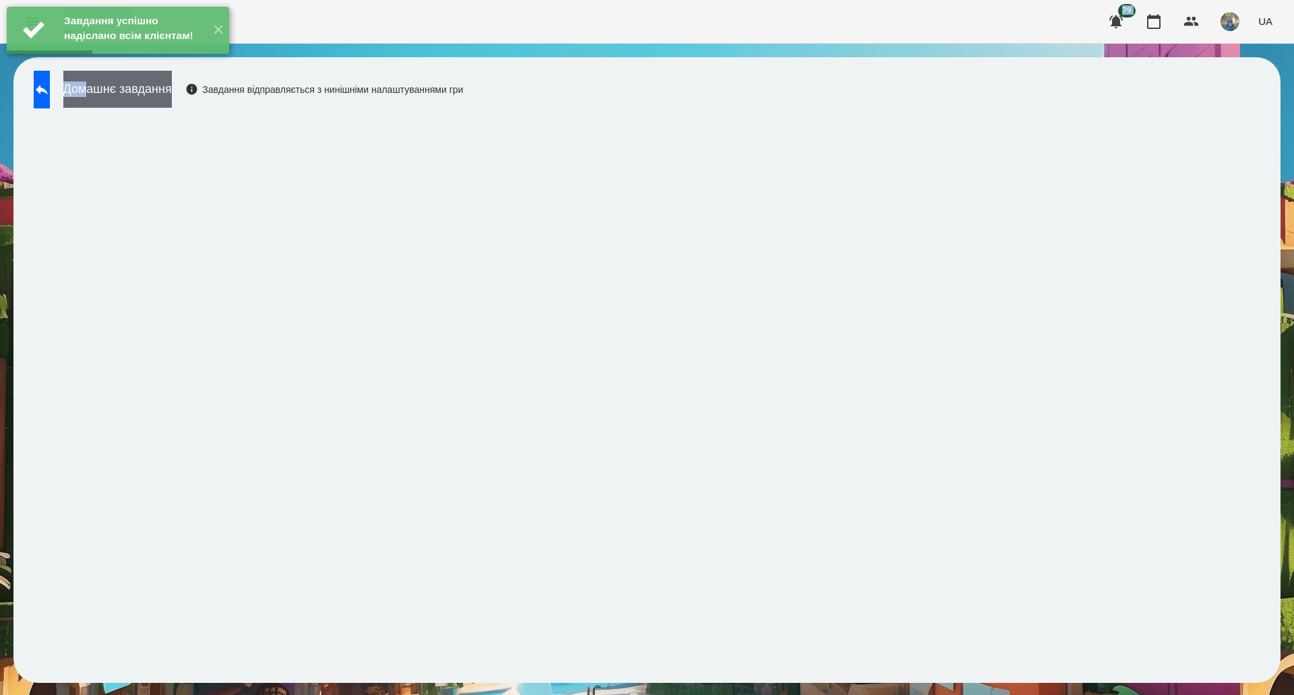
click at [127, 83] on div "Завдання успішно надіслано всім клієнтам! ✕ For Business 79 UA Домашнє завдання…" at bounding box center [647, 348] width 1294 height 697
click at [127, 83] on button "Домашнє завдання" at bounding box center [117, 89] width 108 height 37
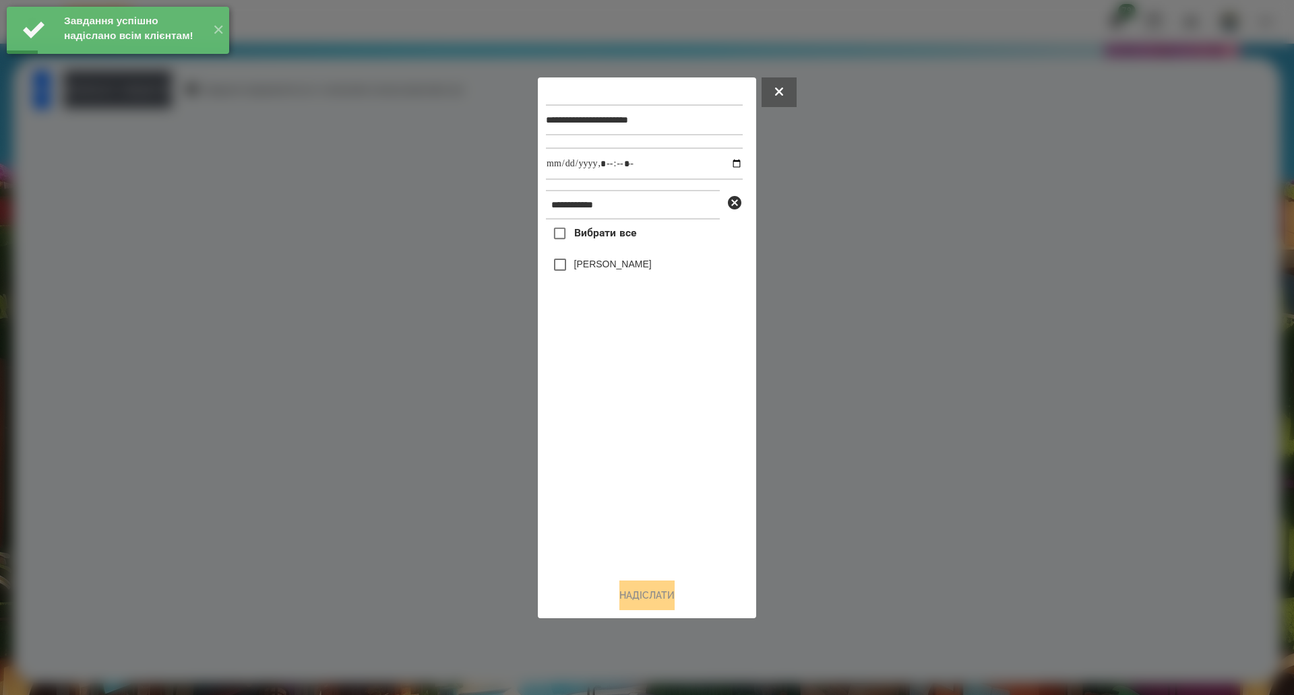
click at [608, 238] on span "Вибрати все" at bounding box center [605, 233] width 63 height 16
click at [722, 165] on input "datetime-local" at bounding box center [644, 164] width 197 height 32
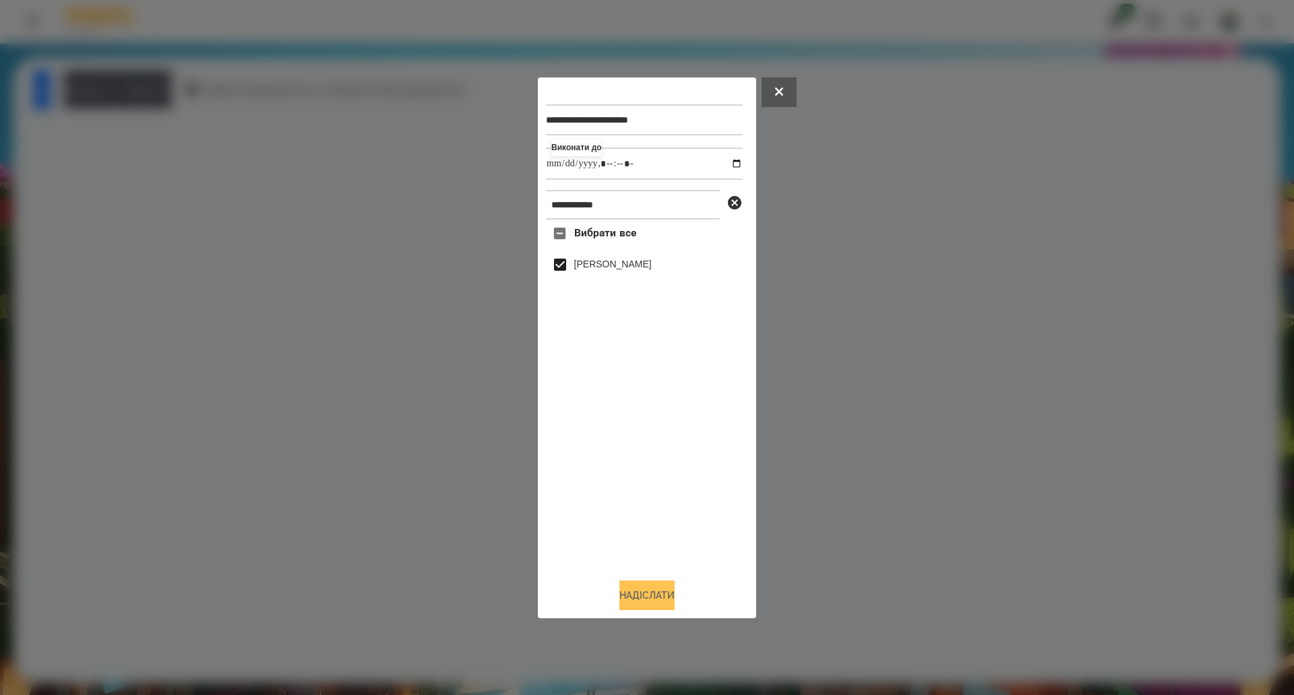
type input "**********"
click at [654, 602] on button "Надіслати" at bounding box center [646, 596] width 55 height 30
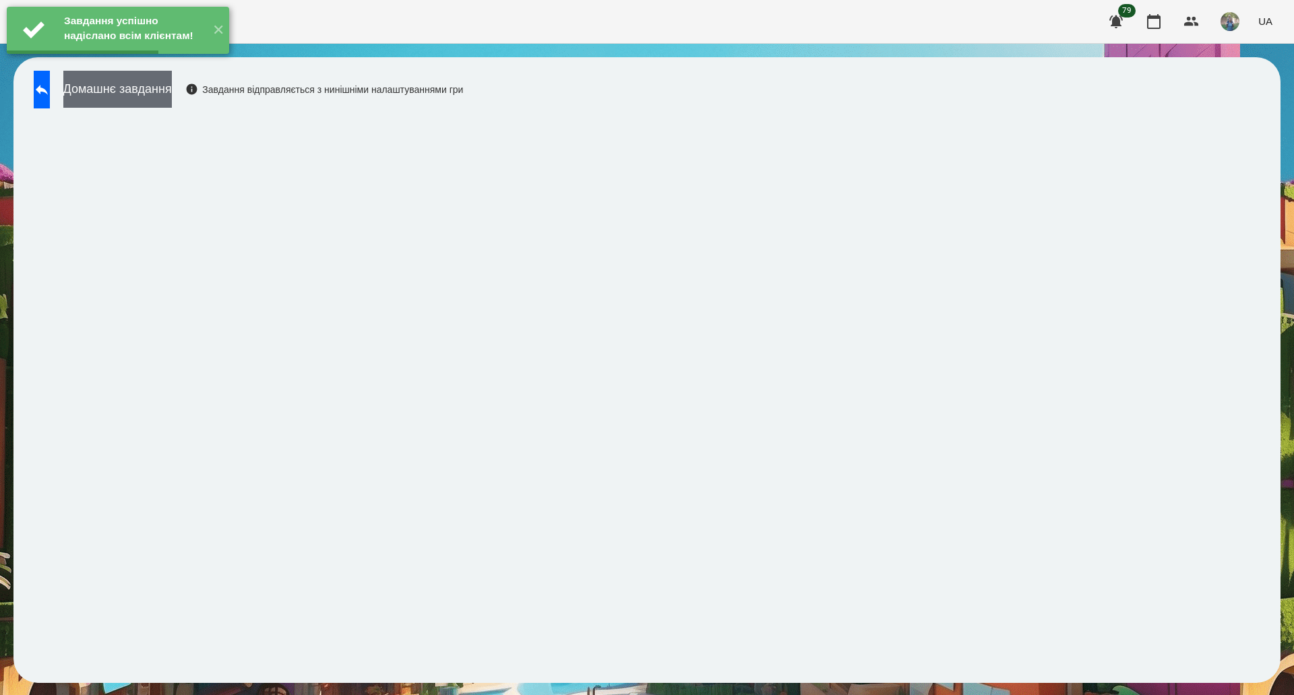
click at [172, 92] on button "Домашнє завдання" at bounding box center [117, 89] width 108 height 37
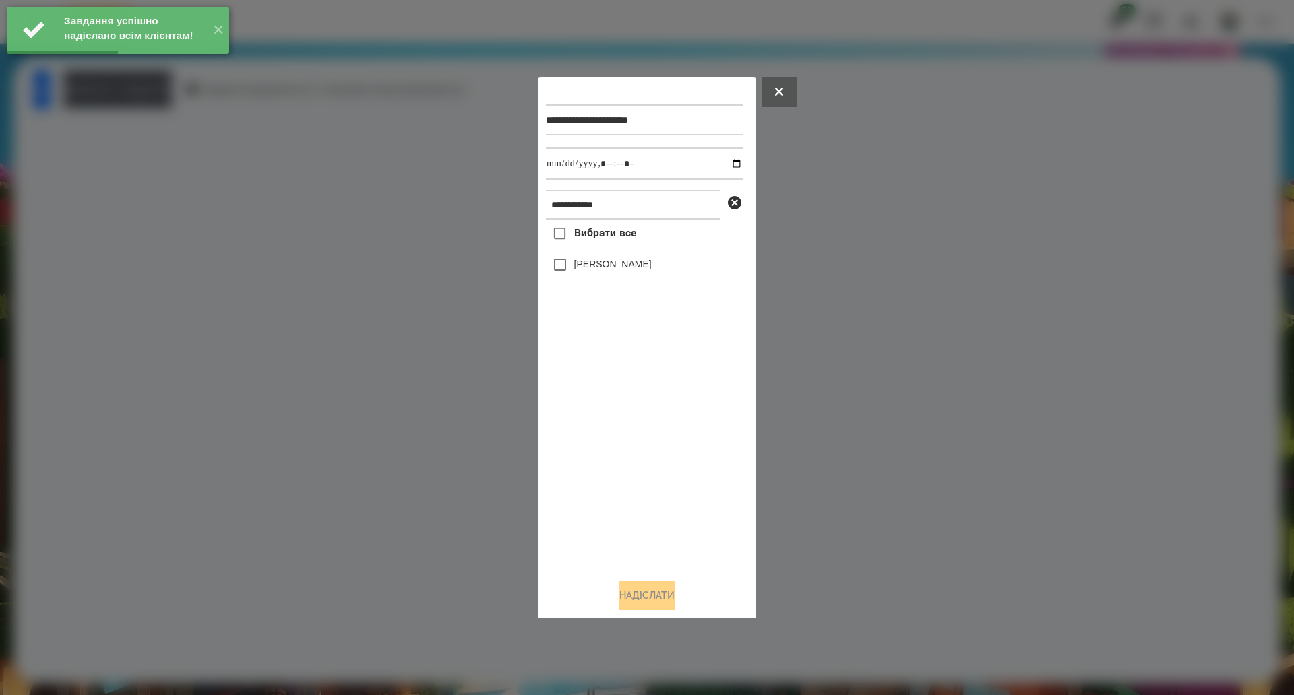
drag, startPoint x: 584, startPoint y: 231, endPoint x: 609, endPoint y: 222, distance: 27.1
click at [584, 232] on span "Вибрати все" at bounding box center [605, 233] width 63 height 16
click at [728, 161] on input "datetime-local" at bounding box center [644, 164] width 197 height 32
type input "**********"
click at [627, 598] on button "Надіслати" at bounding box center [646, 596] width 55 height 30
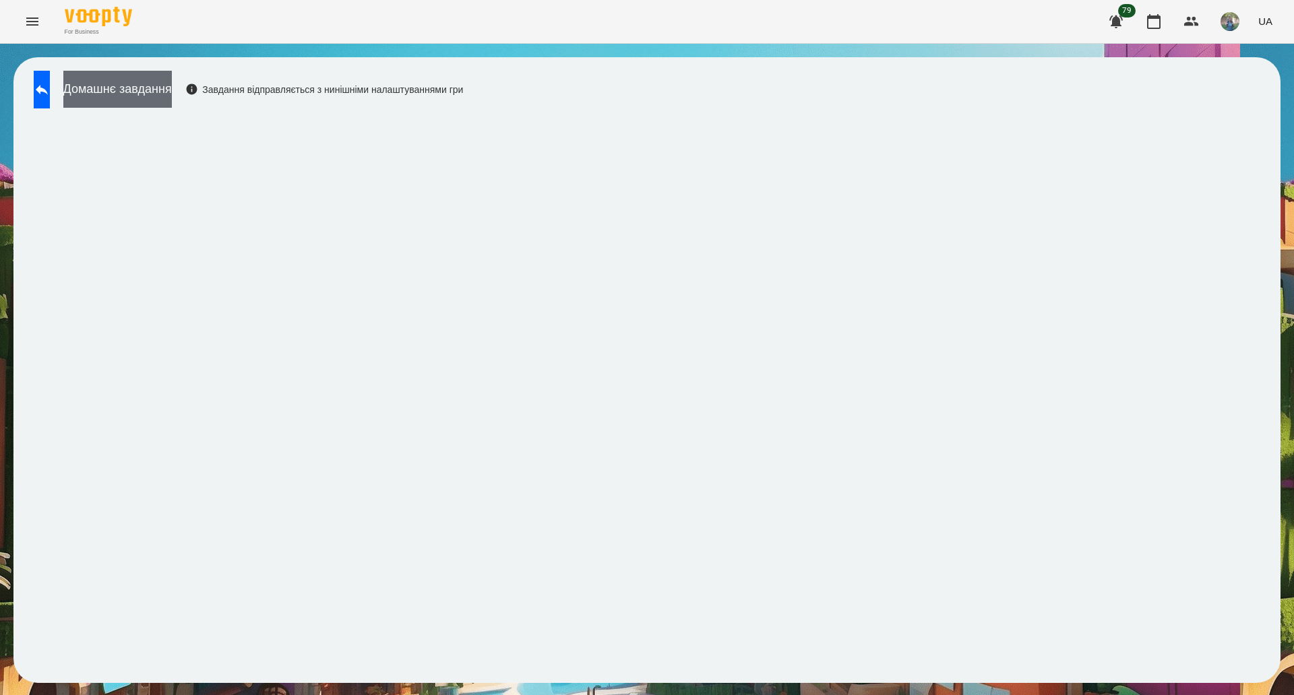
click at [172, 75] on button "Домашнє завдання" at bounding box center [117, 89] width 108 height 37
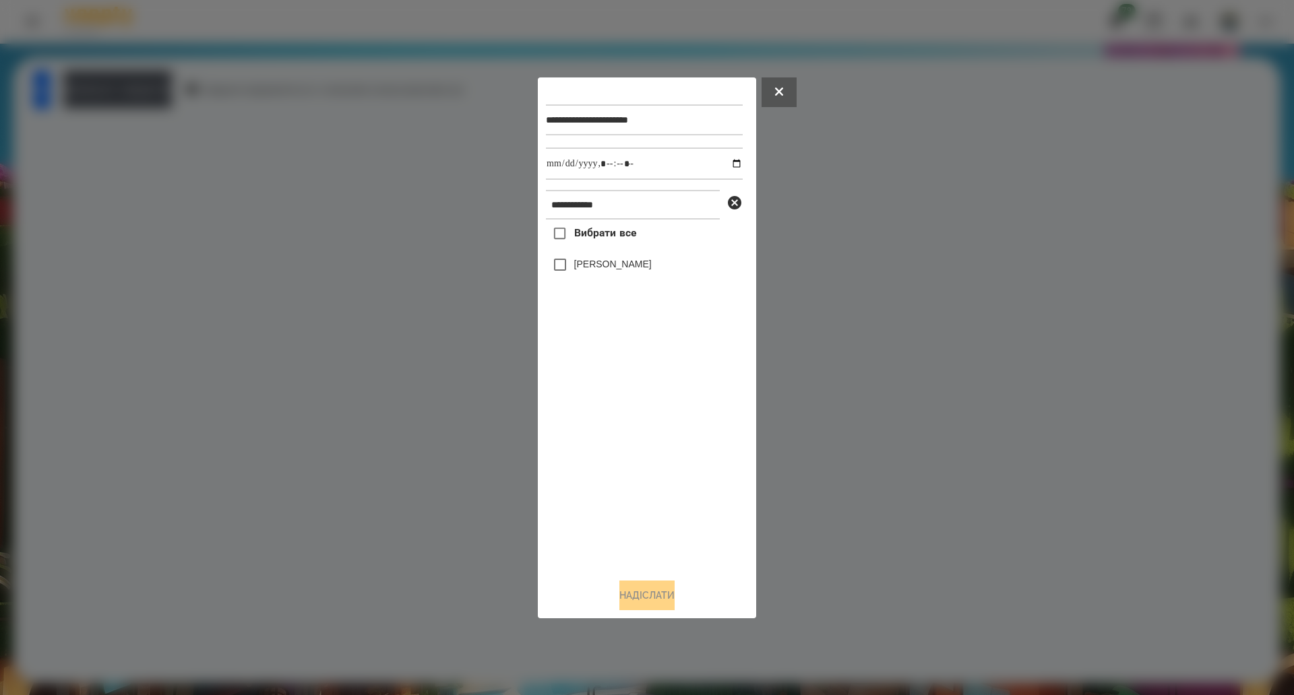
click at [612, 239] on span "Вибрати все" at bounding box center [605, 233] width 63 height 16
click at [627, 597] on button "Надіслати" at bounding box center [646, 596] width 55 height 30
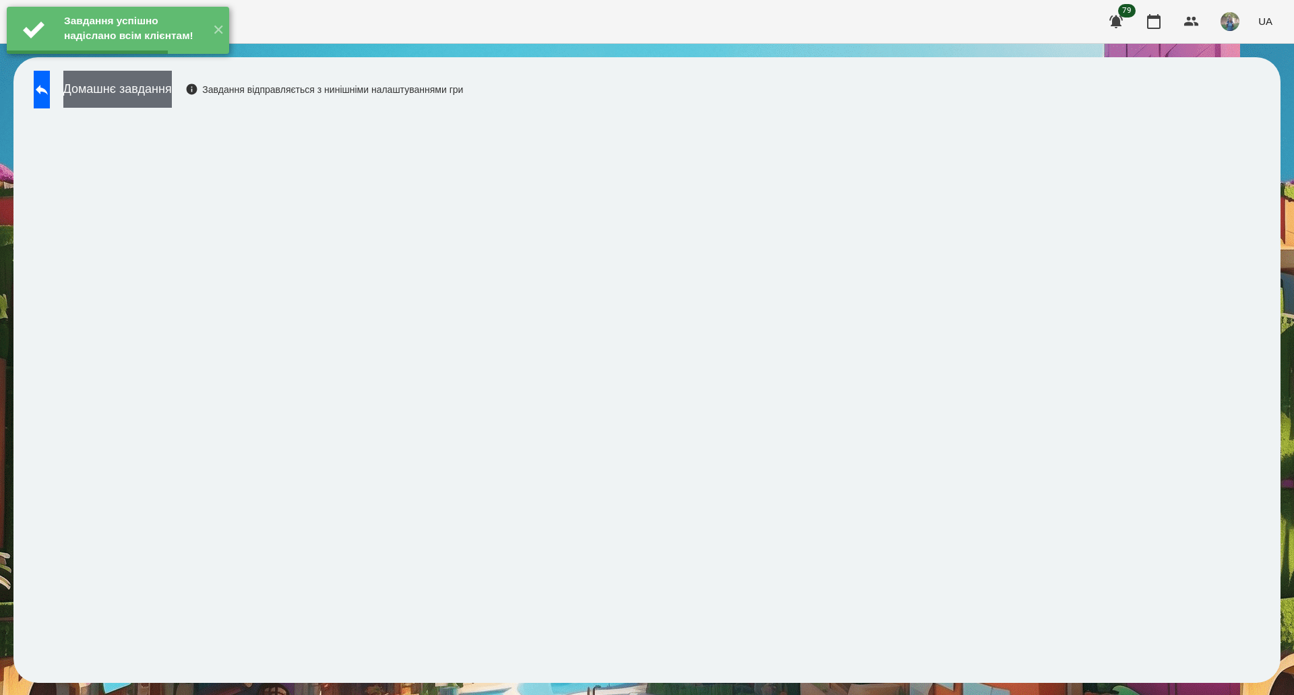
click at [170, 90] on button "Домашнє завдання" at bounding box center [117, 89] width 108 height 37
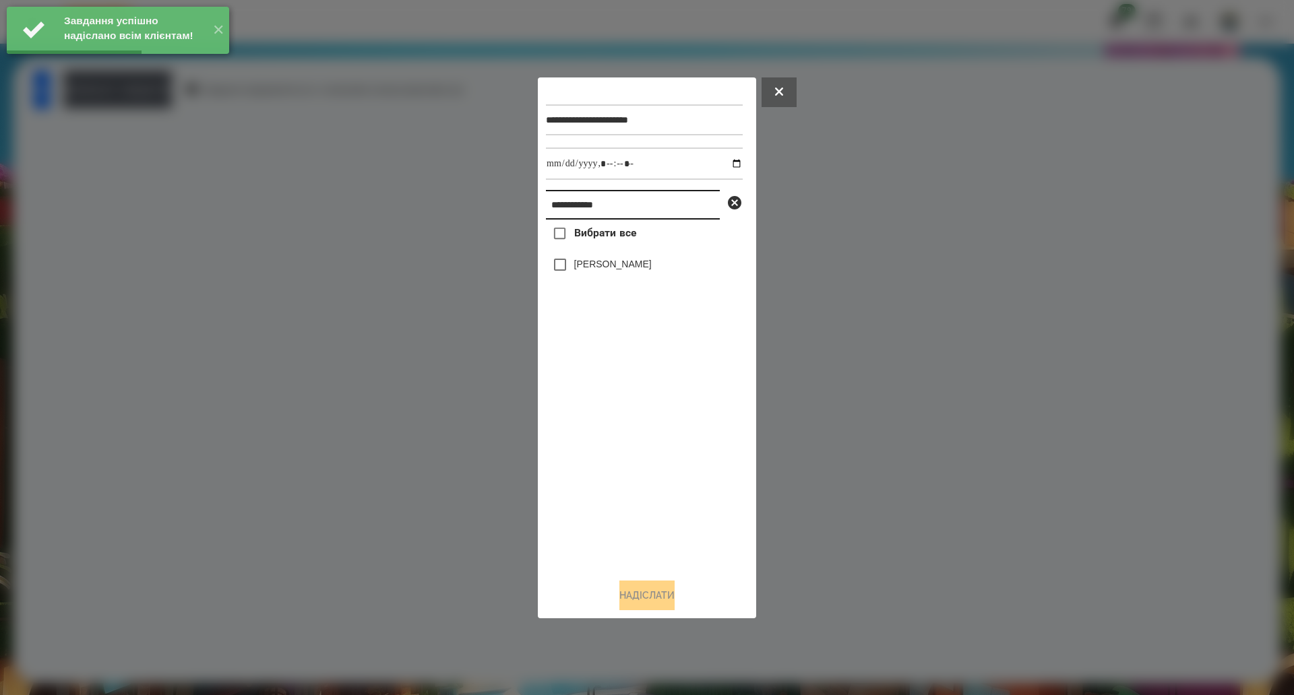
click at [590, 214] on input "**********" at bounding box center [633, 205] width 174 height 30
click at [586, 238] on span "Вибрати все" at bounding box center [605, 233] width 63 height 16
click at [724, 158] on input "datetime-local" at bounding box center [644, 164] width 197 height 32
type input "**********"
click at [640, 596] on button "Надіслати" at bounding box center [646, 596] width 55 height 30
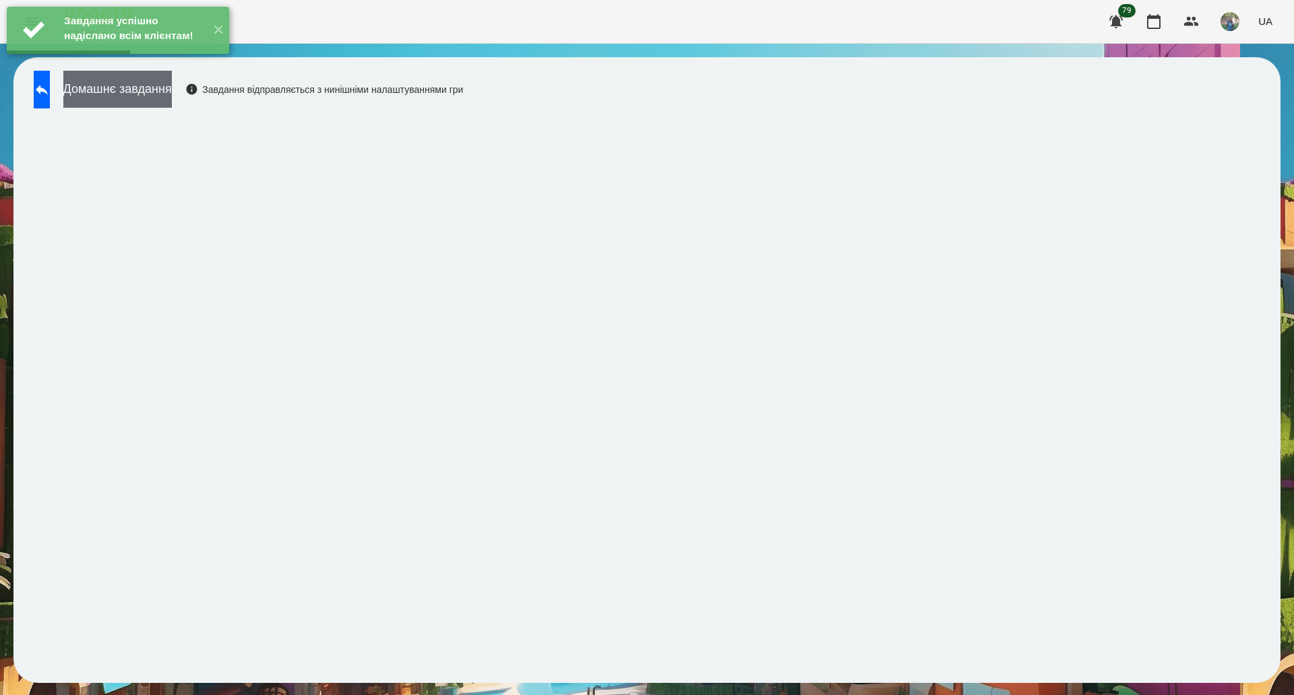
click at [140, 96] on button "Домашнє завдання" at bounding box center [117, 89] width 108 height 37
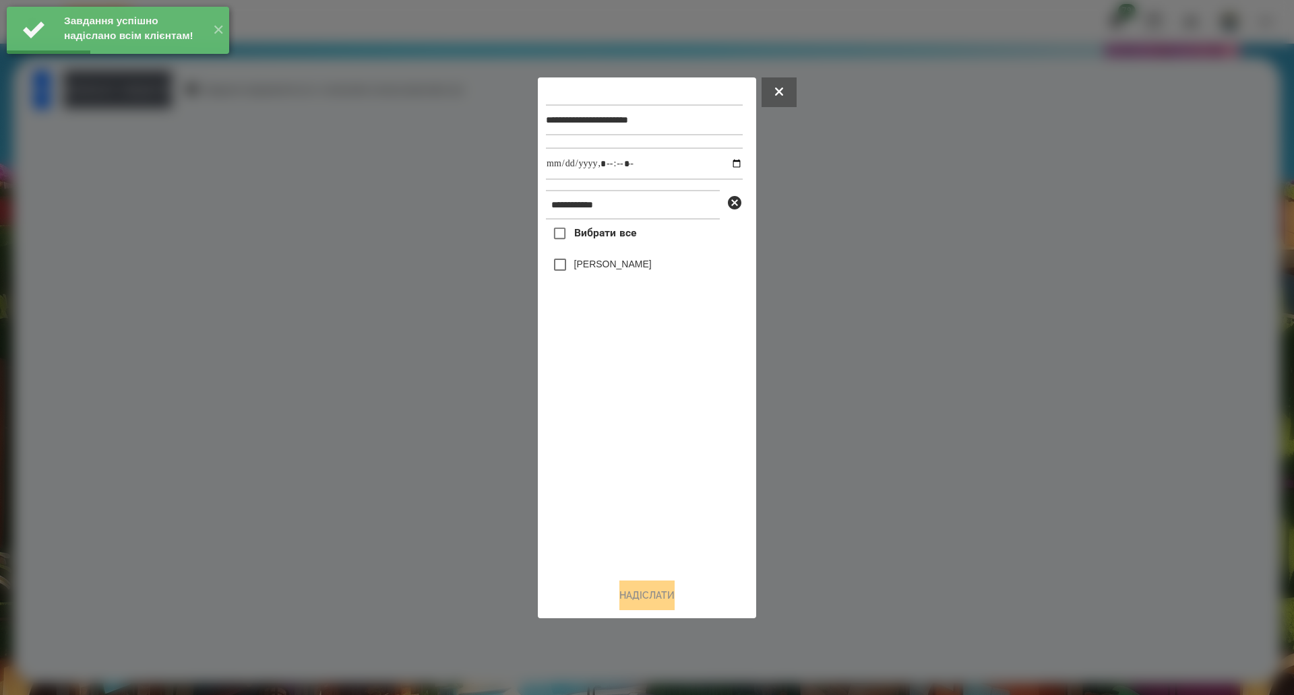
click at [626, 235] on span "Вибрати все" at bounding box center [605, 233] width 63 height 16
click at [726, 166] on input "datetime-local" at bounding box center [644, 164] width 197 height 32
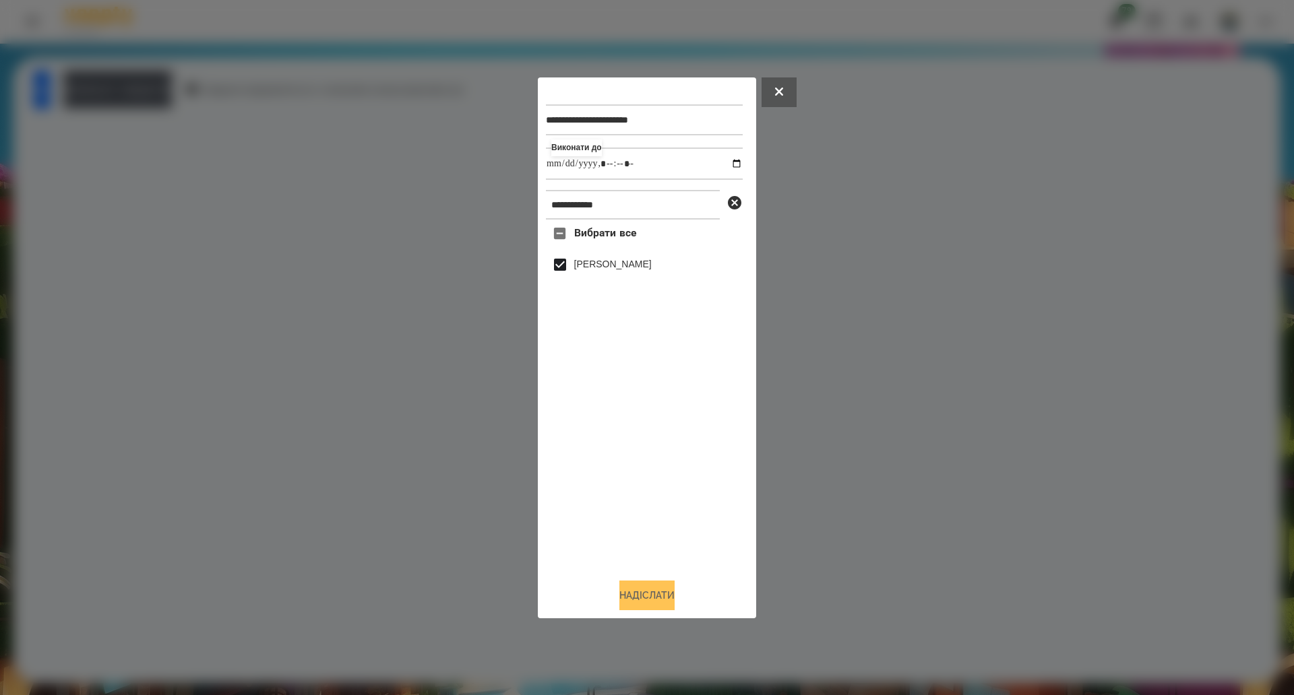
type input "**********"
click at [633, 601] on button "Надіслати" at bounding box center [646, 596] width 55 height 30
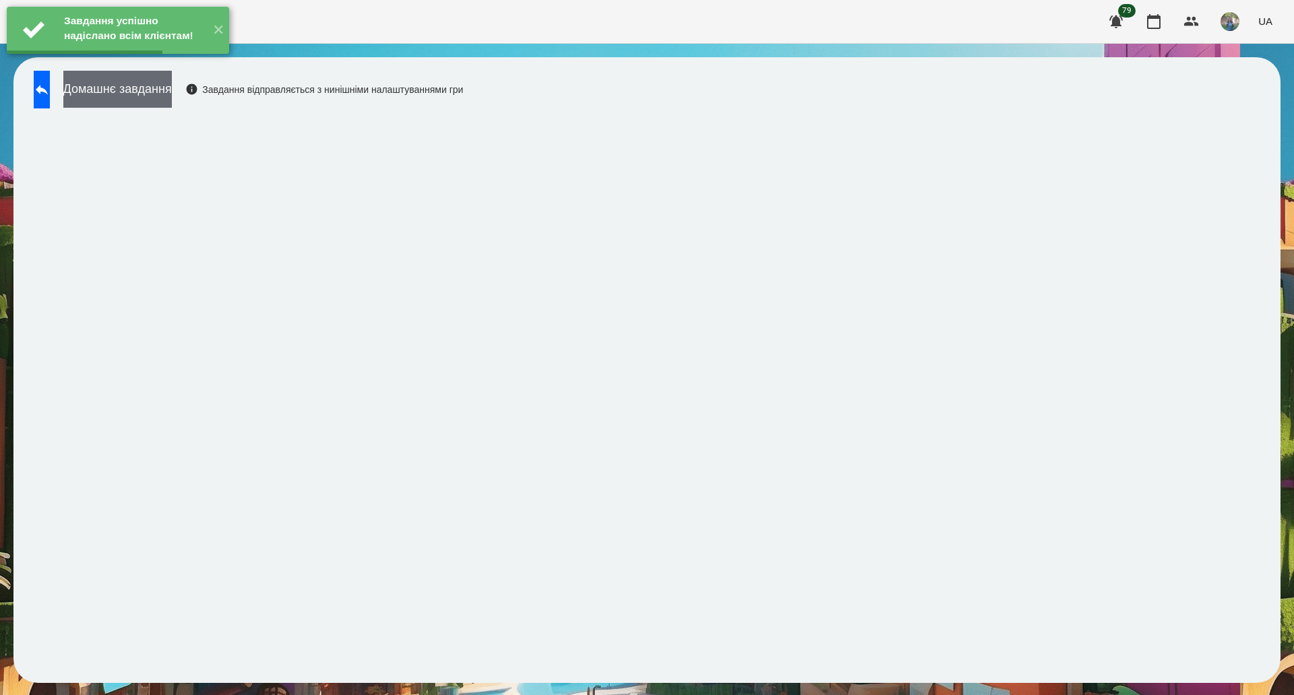
click at [172, 93] on button "Домашнє завдання" at bounding box center [117, 89] width 108 height 37
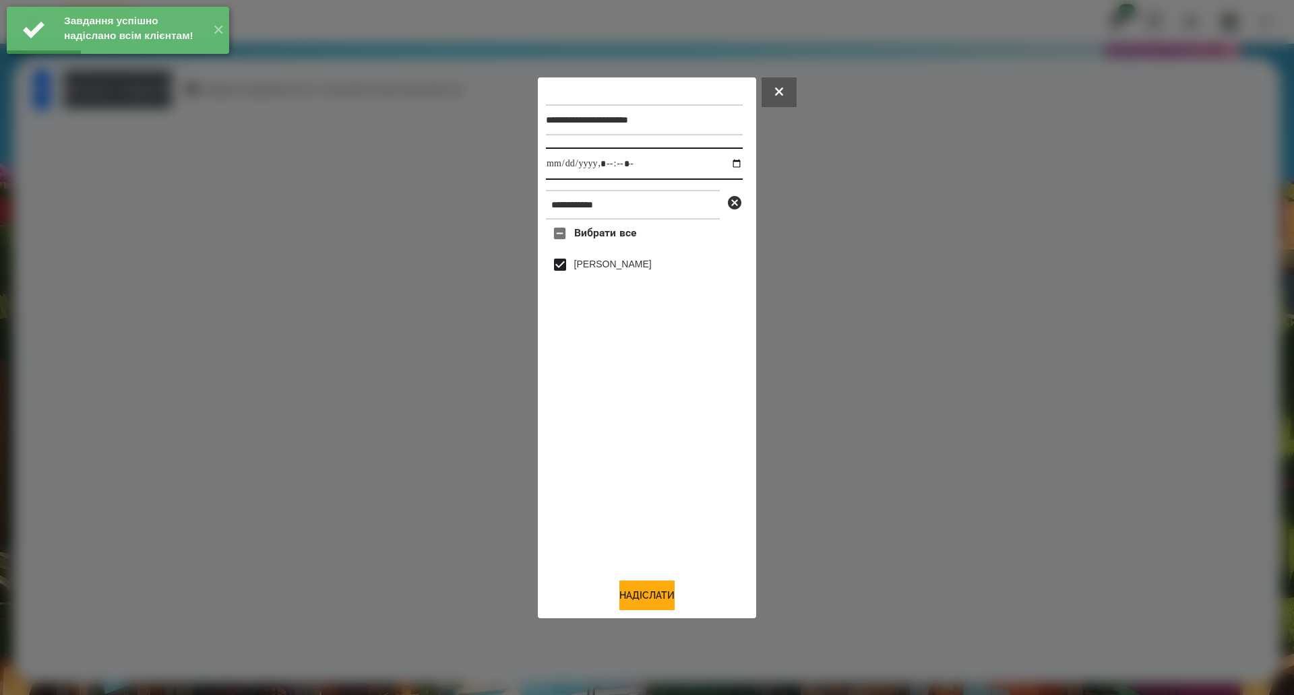
click at [722, 166] on input "datetime-local" at bounding box center [644, 164] width 197 height 32
type input "**********"
click at [629, 594] on button "Надіслати" at bounding box center [646, 596] width 55 height 30
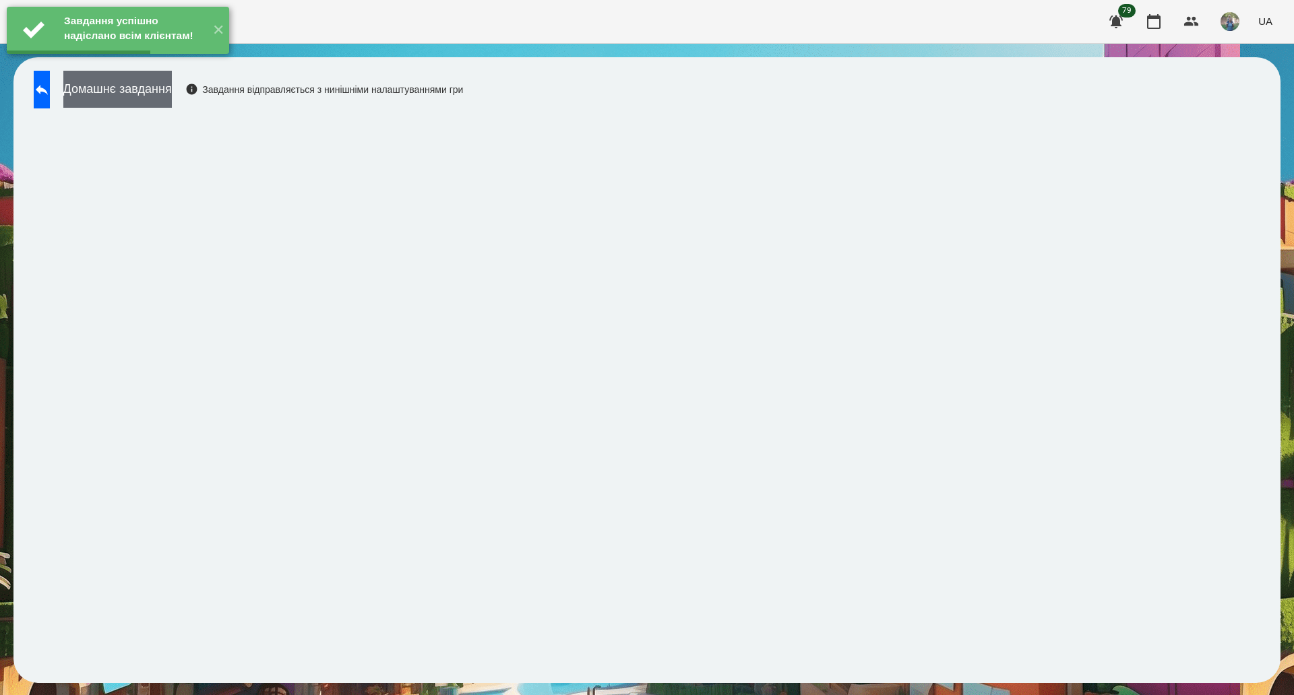
click at [172, 104] on button "Домашнє завдання" at bounding box center [117, 89] width 108 height 37
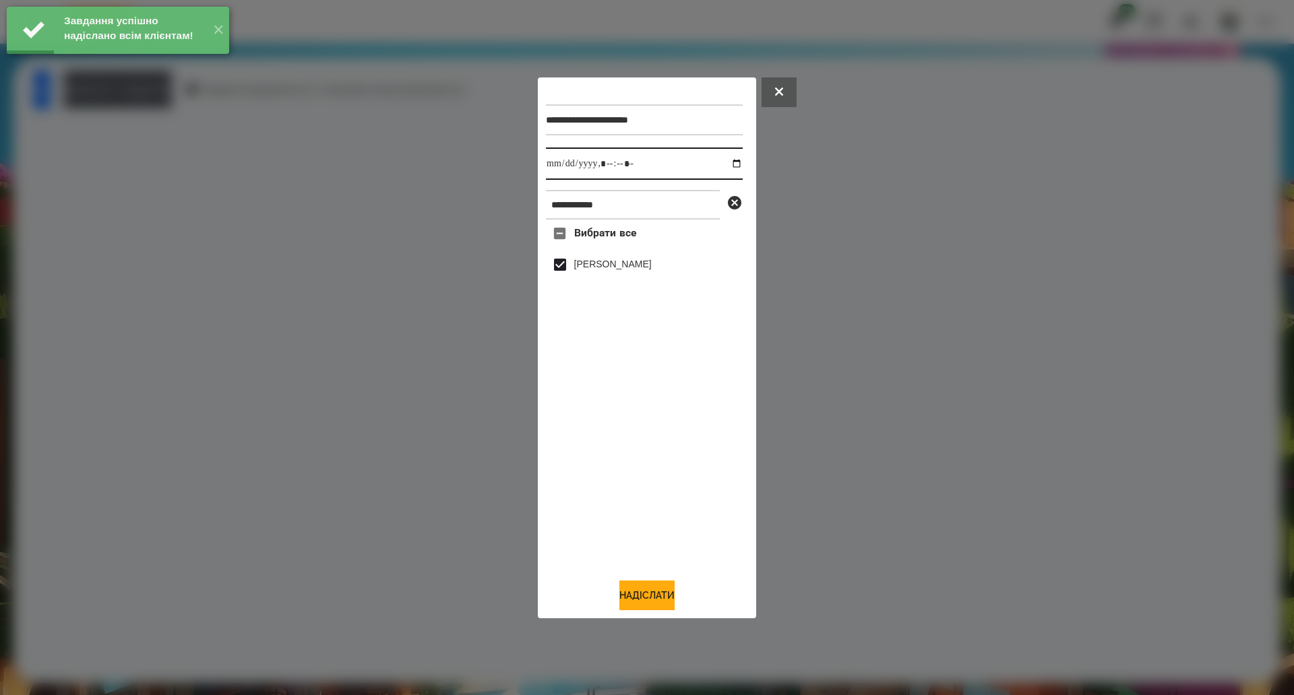
click at [720, 162] on input "datetime-local" at bounding box center [644, 164] width 197 height 32
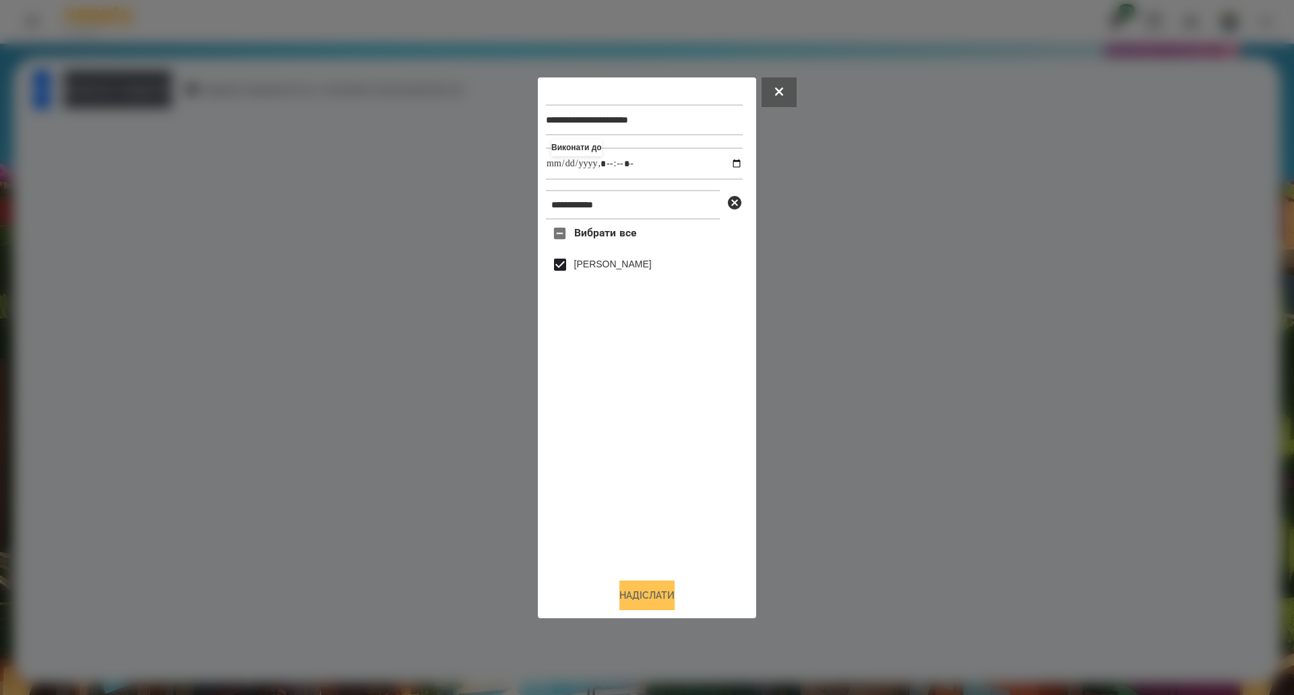
type input "**********"
click at [643, 603] on button "Надіслати" at bounding box center [646, 596] width 55 height 30
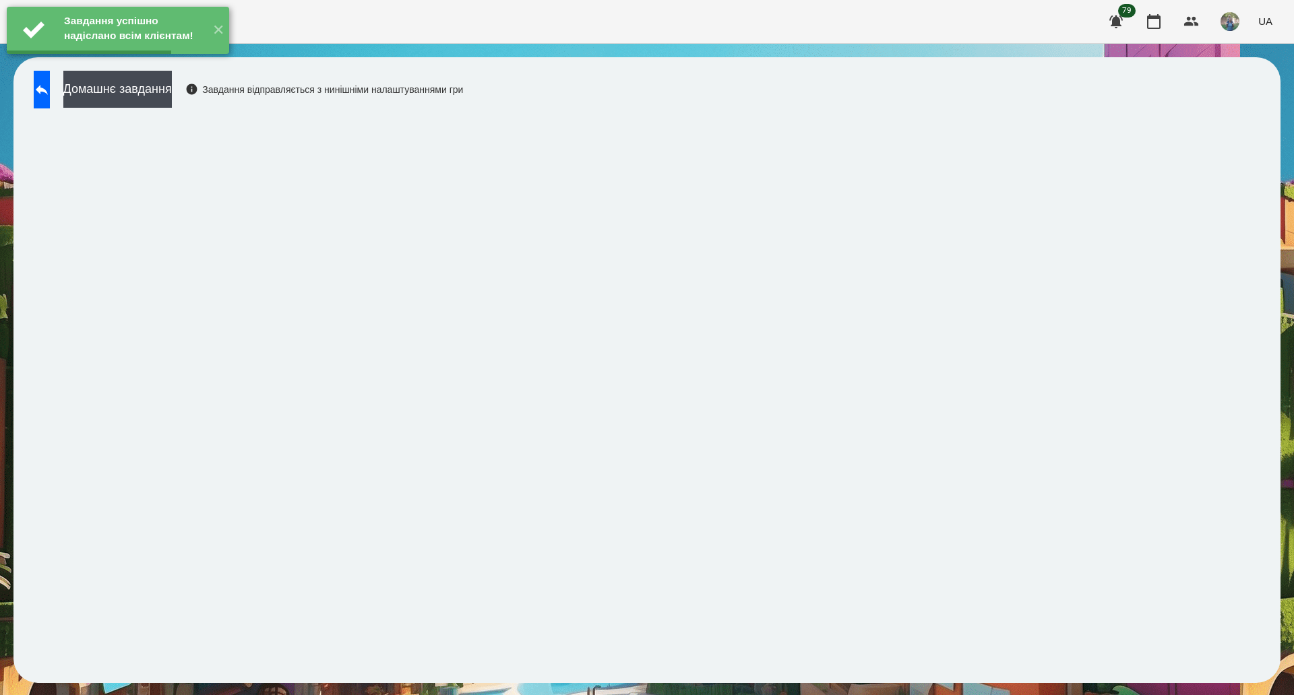
click at [157, 92] on button "Домашнє завдання" at bounding box center [117, 89] width 108 height 37
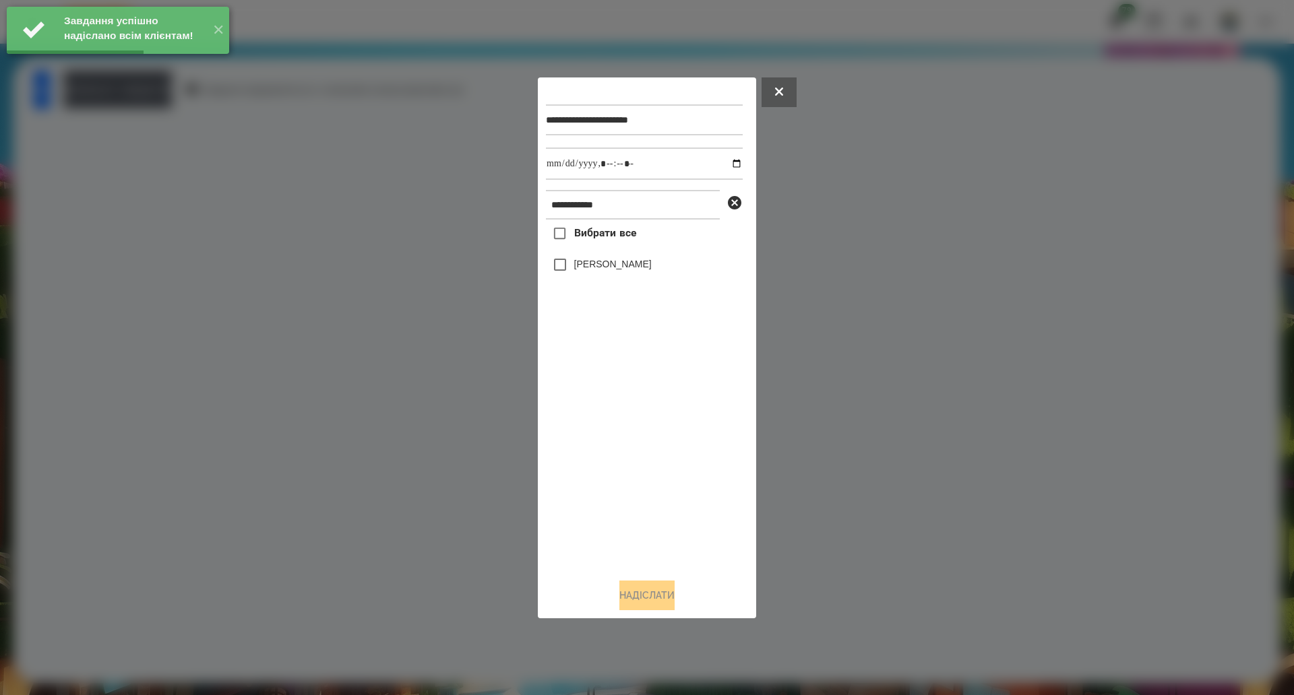
click at [598, 239] on span "Вибрати все" at bounding box center [605, 233] width 63 height 16
click at [722, 166] on input "datetime-local" at bounding box center [644, 164] width 197 height 32
type input "**********"
drag, startPoint x: 632, startPoint y: 595, endPoint x: 617, endPoint y: 586, distance: 17.6
click at [630, 595] on button "Надіслати" at bounding box center [646, 596] width 55 height 30
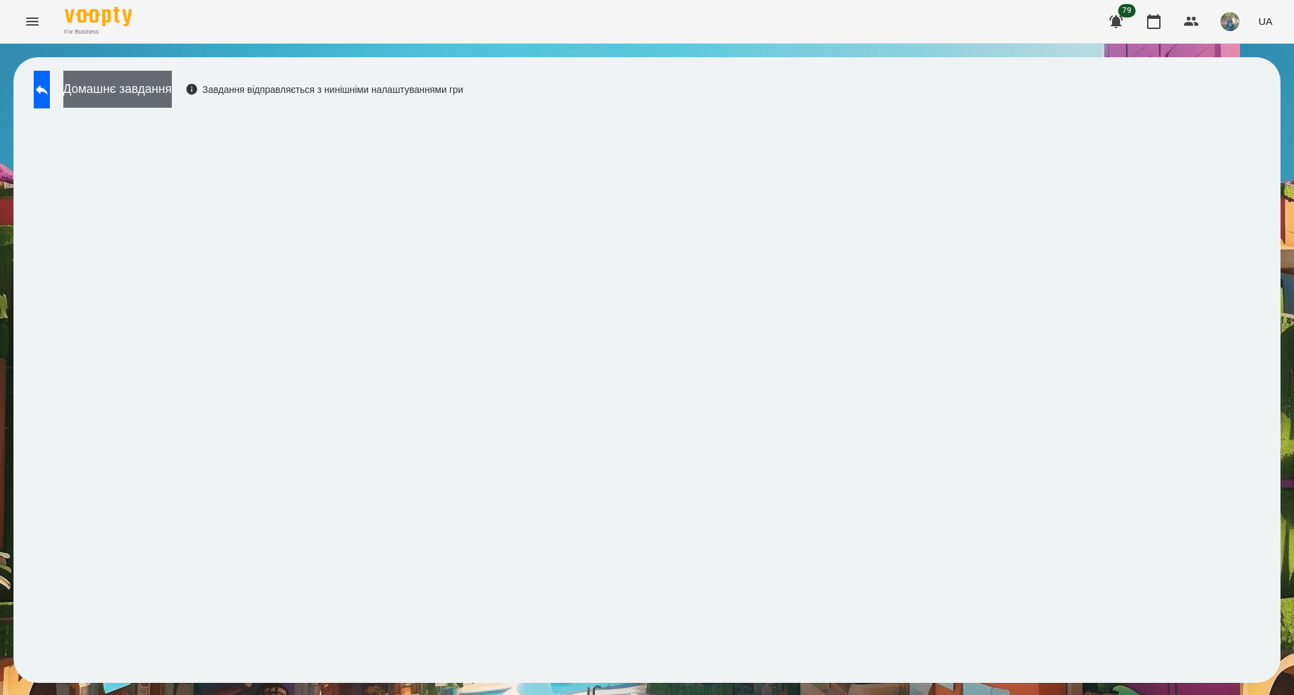
click at [172, 96] on button "Домашнє завдання" at bounding box center [117, 89] width 108 height 37
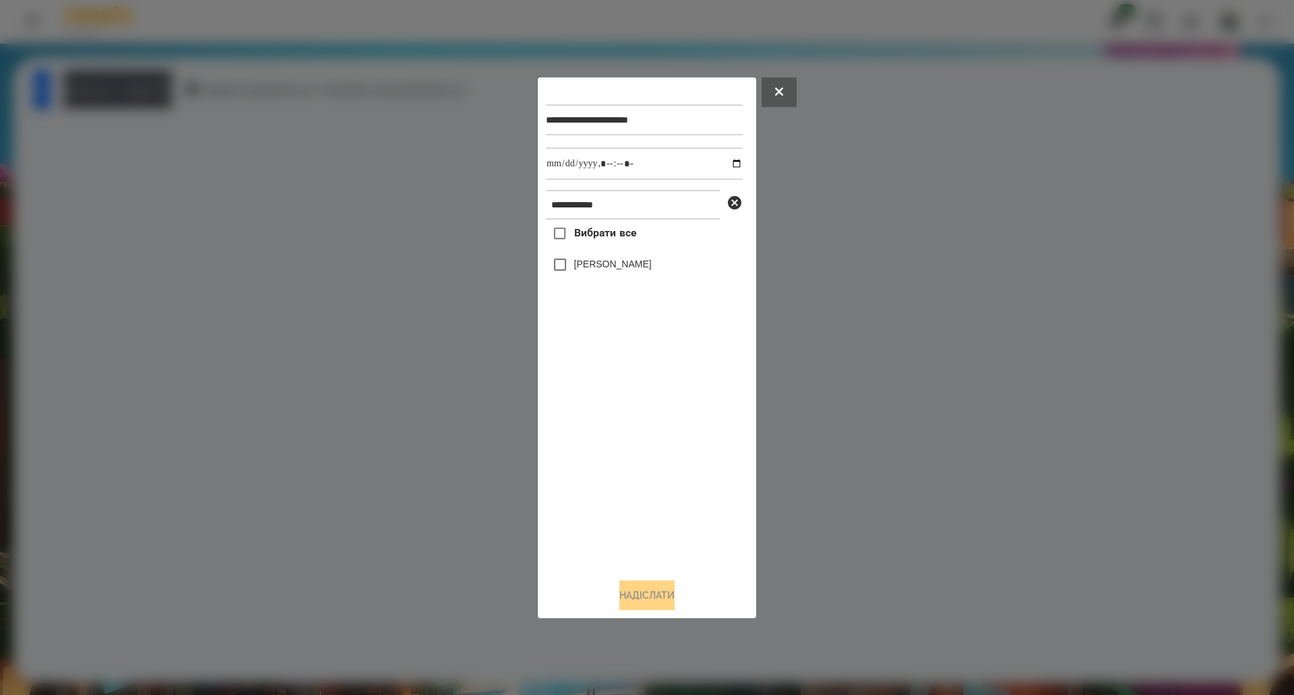
drag, startPoint x: 596, startPoint y: 238, endPoint x: 668, endPoint y: 516, distance: 287.3
click at [596, 237] on span "Вибрати все" at bounding box center [605, 233] width 63 height 16
click at [666, 610] on button "Надіслати" at bounding box center [646, 596] width 55 height 30
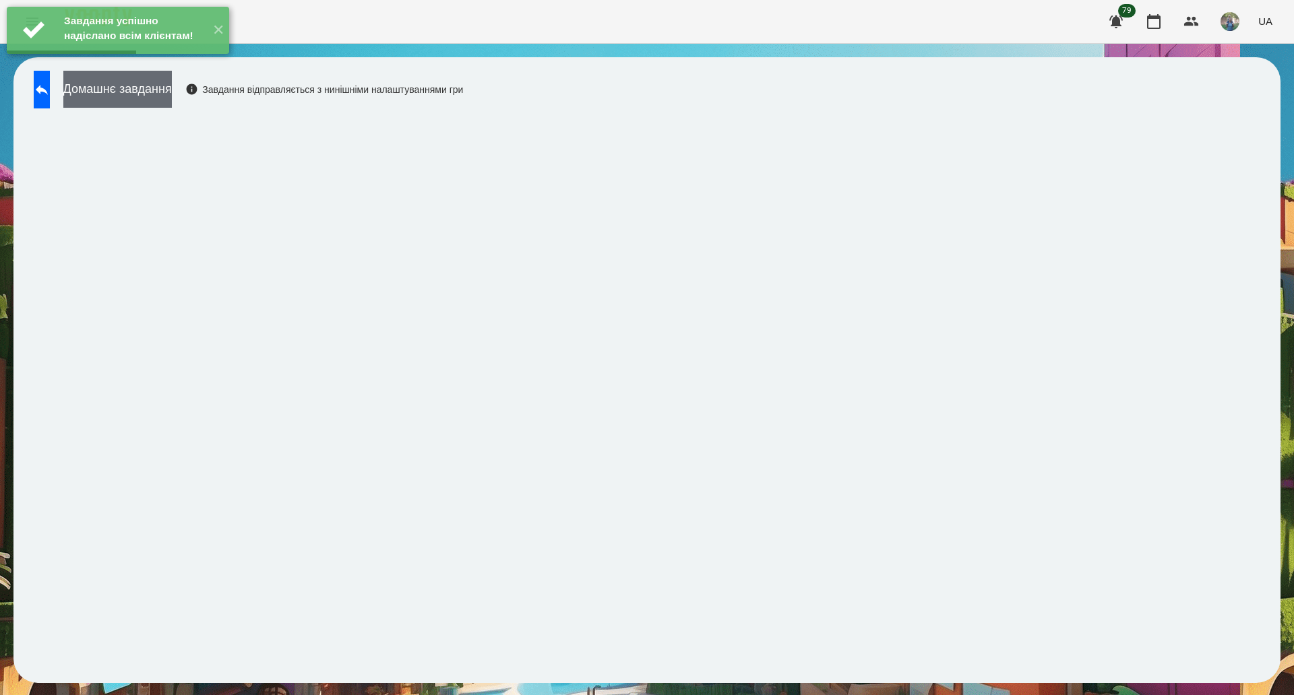
click at [171, 96] on button "Домашнє завдання" at bounding box center [117, 89] width 108 height 37
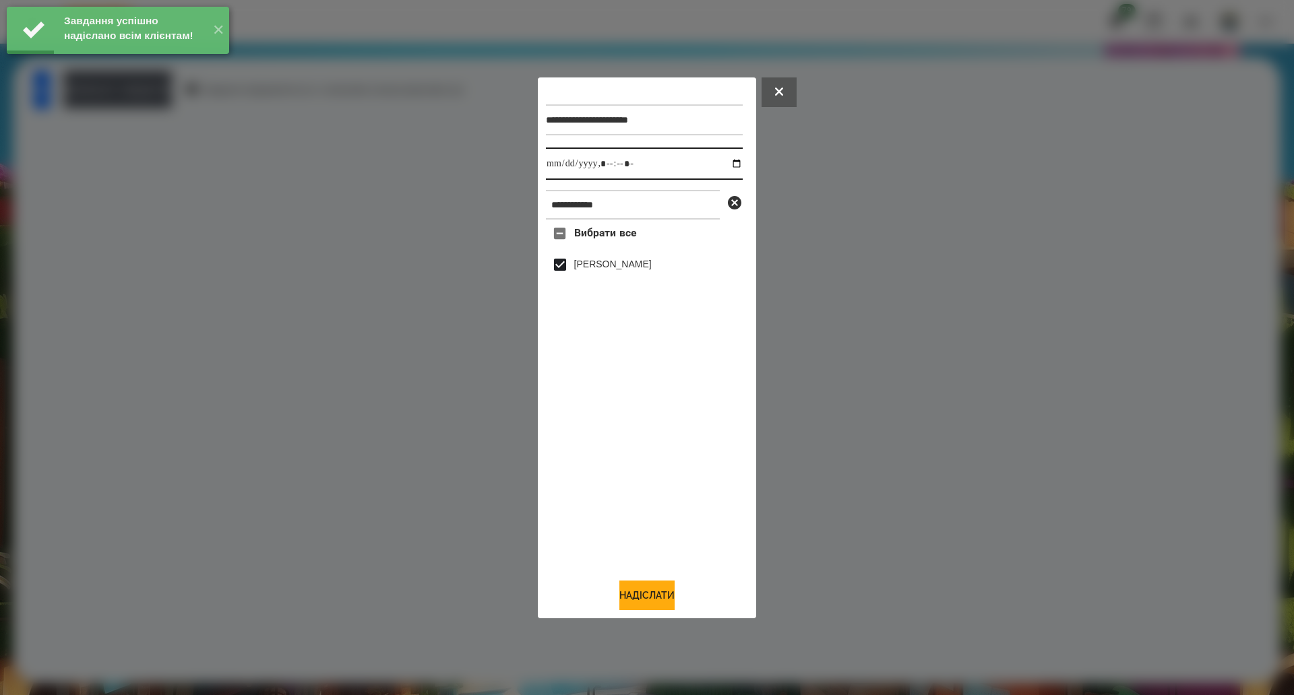
click at [730, 167] on input "datetime-local" at bounding box center [644, 164] width 197 height 32
type input "**********"
click at [628, 600] on button "Надіслати" at bounding box center [646, 596] width 55 height 30
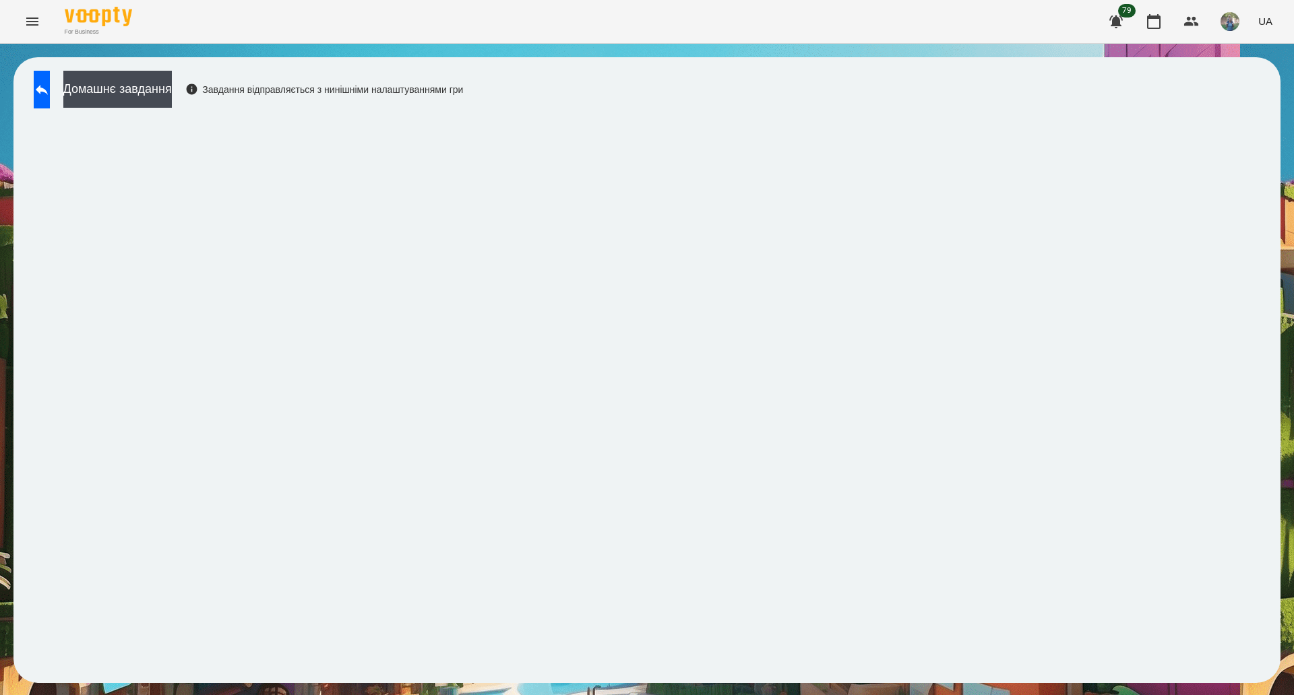
click at [153, 108] on div "Домашнє завдання Завдання відправляється з нинішніми налаштуваннями гри" at bounding box center [245, 93] width 436 height 44
click at [162, 96] on button "Домашнє завдання" at bounding box center [117, 89] width 108 height 37
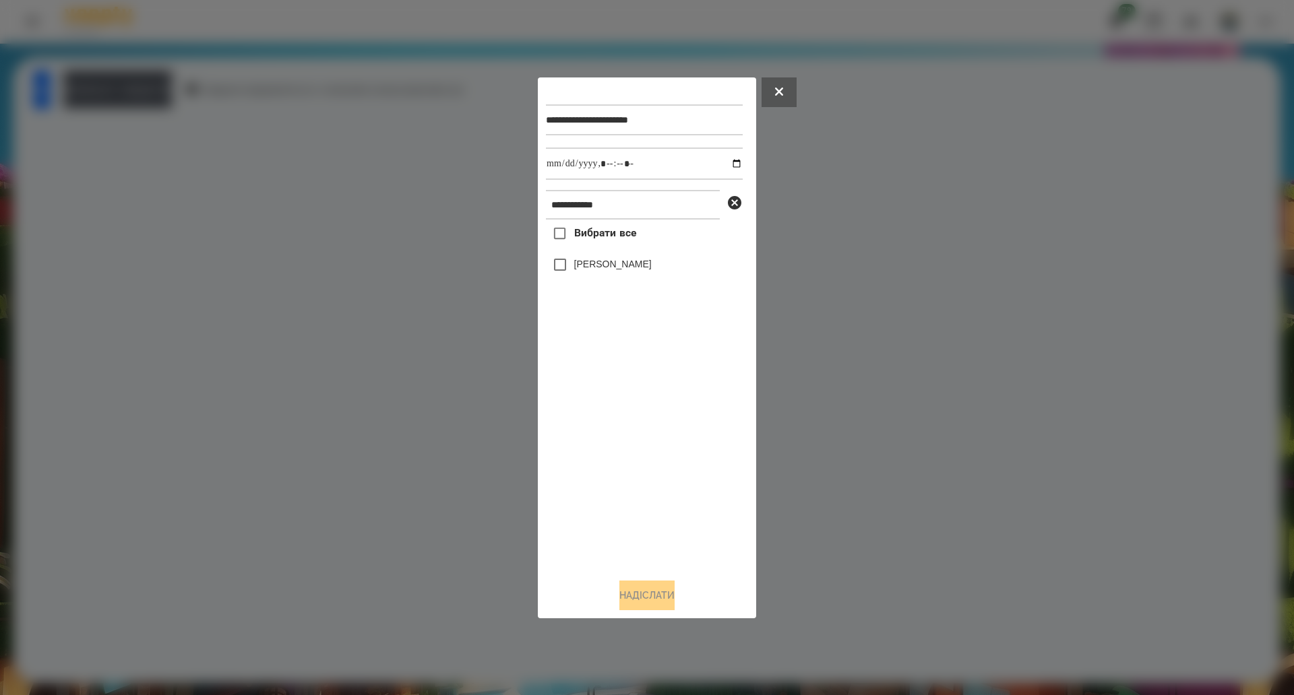
drag, startPoint x: 602, startPoint y: 237, endPoint x: 645, endPoint y: 224, distance: 45.0
click at [601, 237] on span "Вибрати все" at bounding box center [605, 233] width 63 height 16
click at [619, 589] on button "Надіслати" at bounding box center [646, 596] width 55 height 30
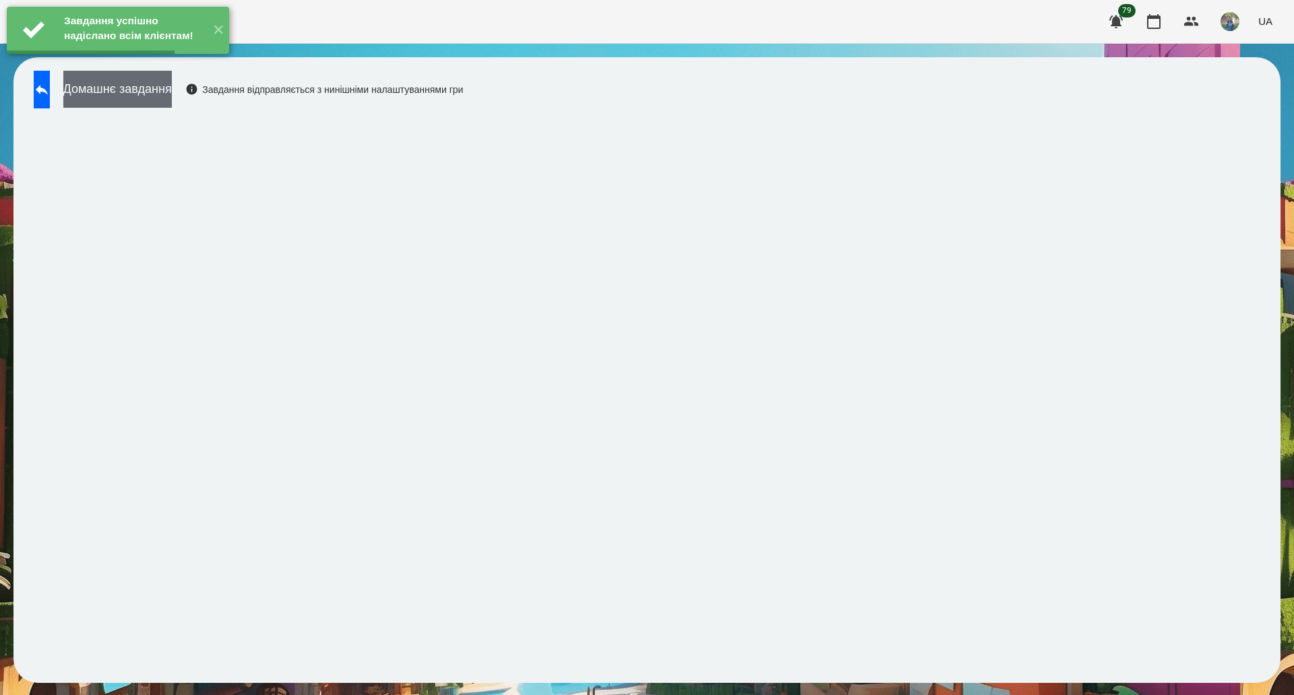
click at [172, 95] on button "Домашнє завдання" at bounding box center [117, 89] width 108 height 37
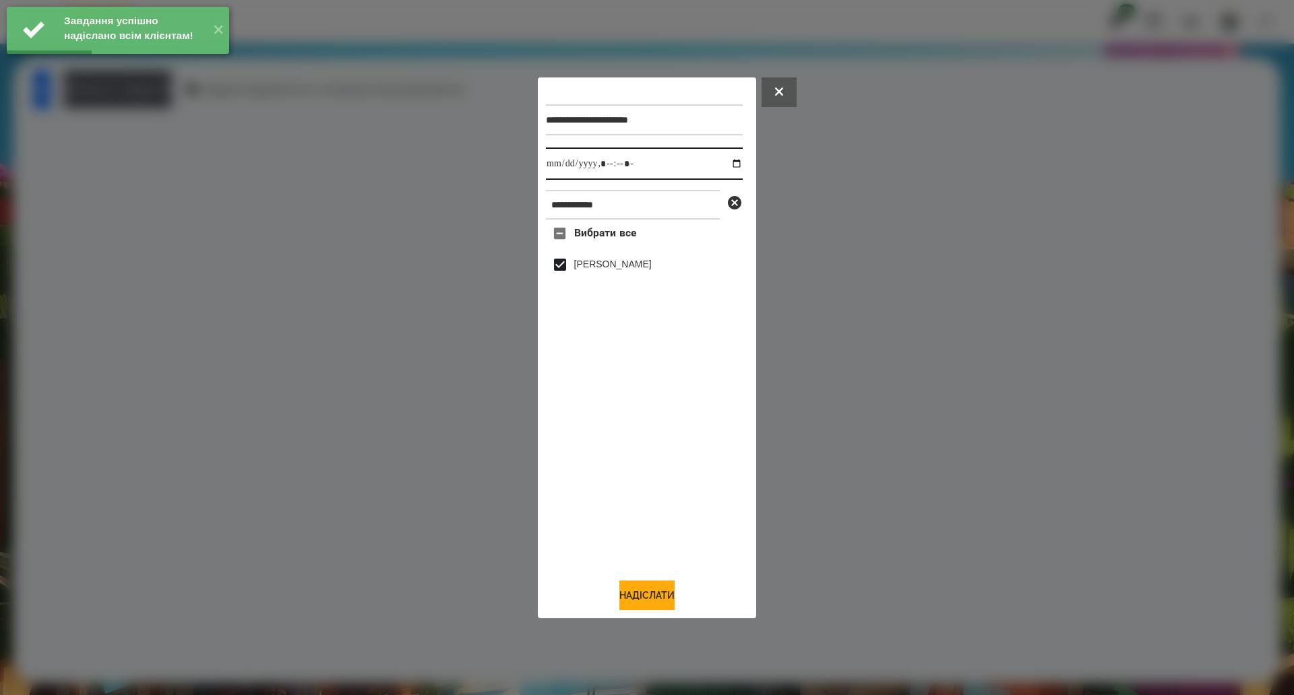
click at [728, 158] on input "datetime-local" at bounding box center [644, 164] width 197 height 32
type input "**********"
click at [642, 596] on button "Надіслати" at bounding box center [646, 596] width 55 height 30
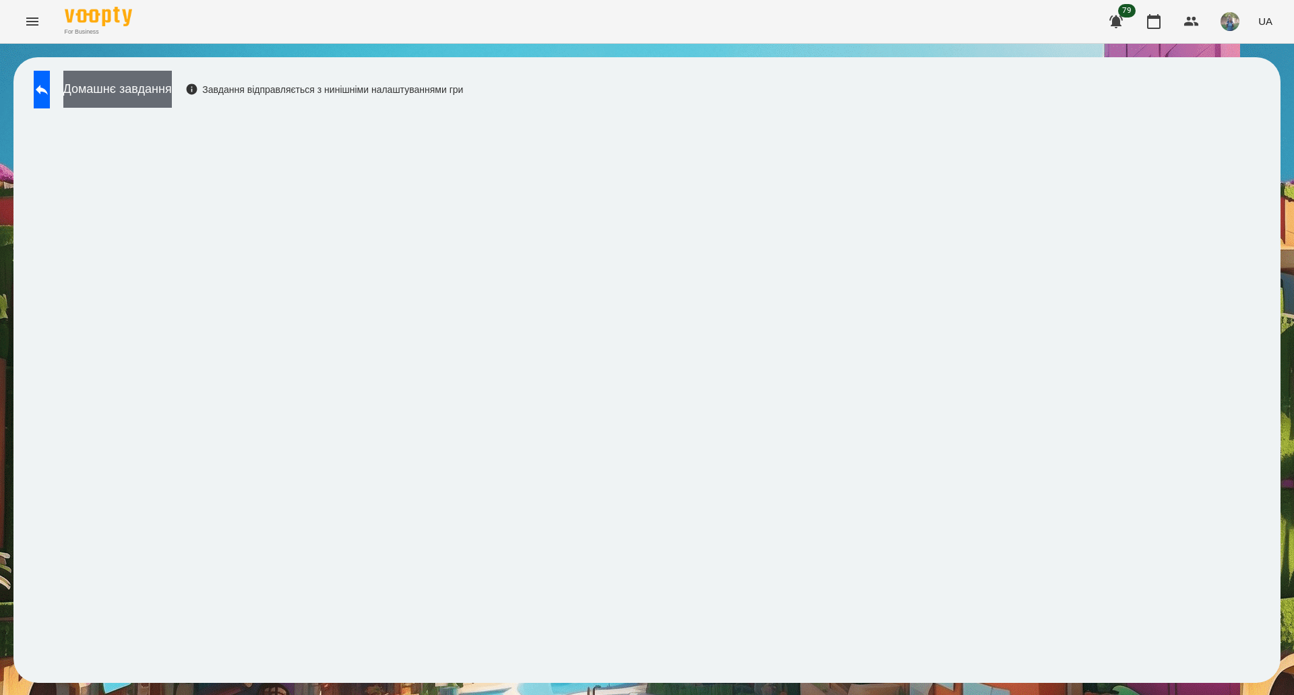
click at [172, 83] on button "Домашнє завдання" at bounding box center [117, 89] width 108 height 37
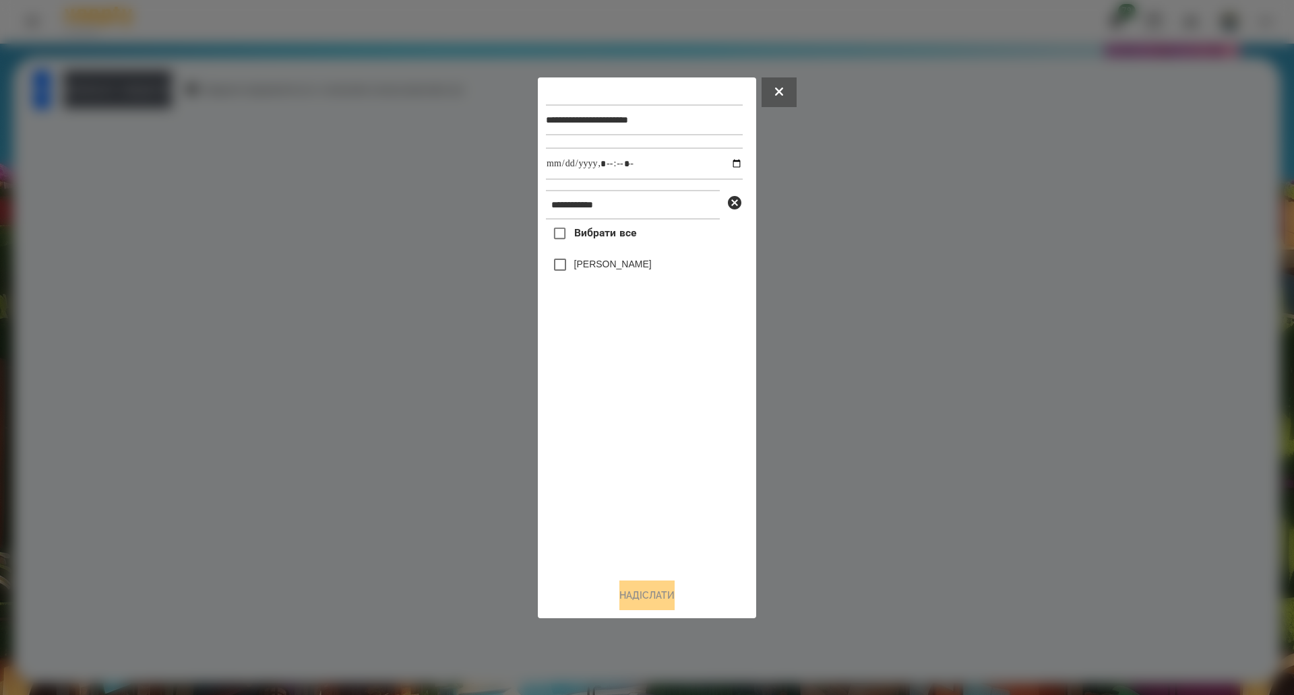
click at [585, 237] on span "Вибрати все" at bounding box center [605, 233] width 63 height 16
click at [664, 608] on button "Надіслати" at bounding box center [646, 596] width 55 height 30
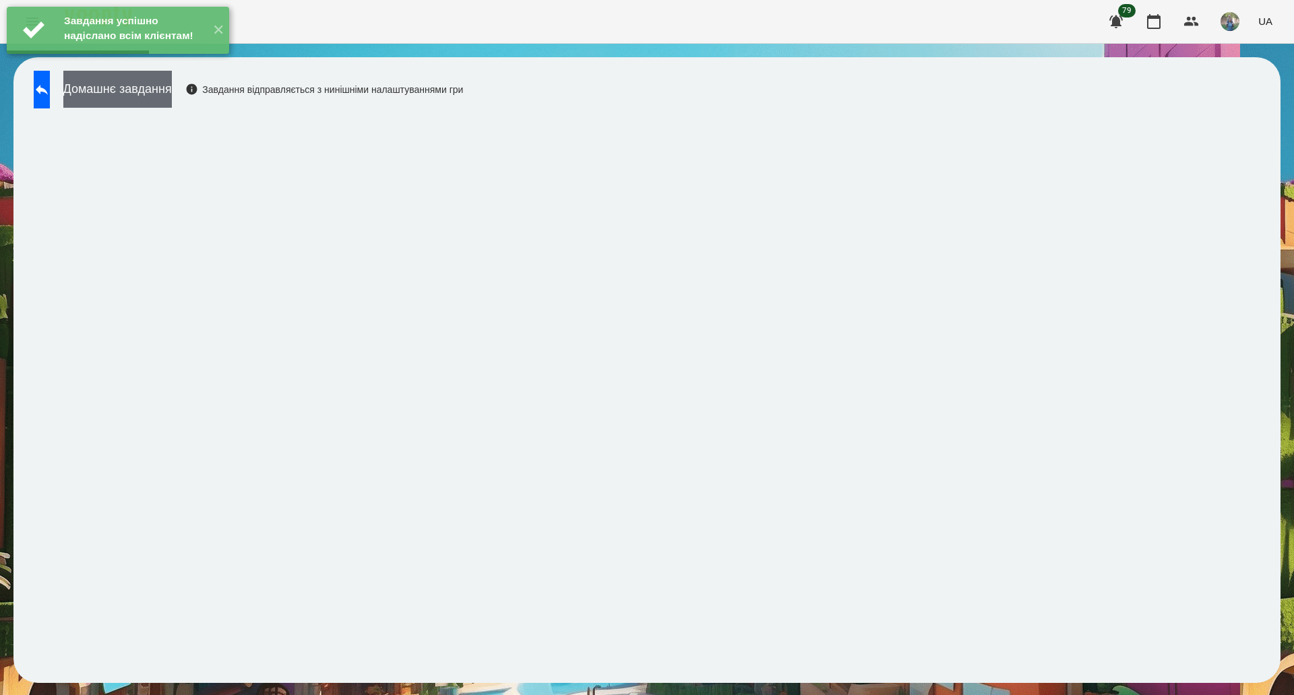
click at [114, 86] on button "Домашнє завдання" at bounding box center [117, 89] width 108 height 37
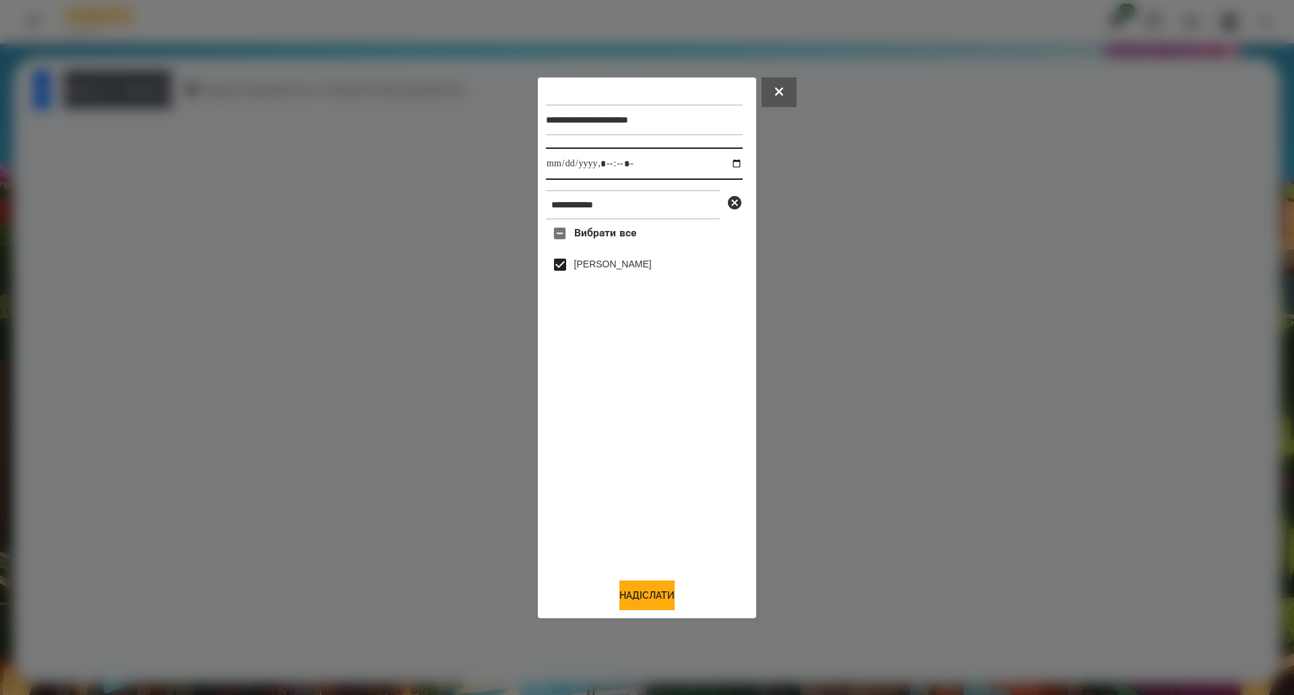
click at [724, 170] on input "datetime-local" at bounding box center [644, 164] width 197 height 32
type input "**********"
click at [634, 596] on button "Надіслати" at bounding box center [646, 596] width 55 height 30
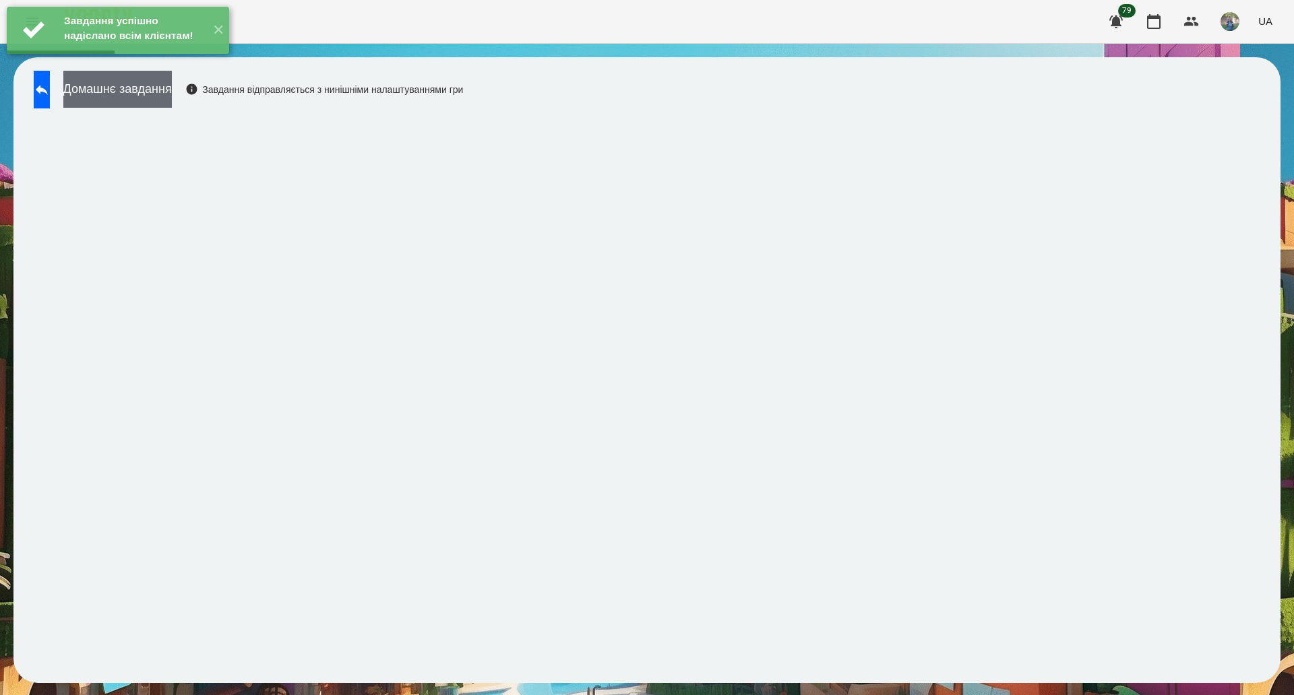
click at [160, 94] on button "Домашнє завдання" at bounding box center [117, 89] width 108 height 37
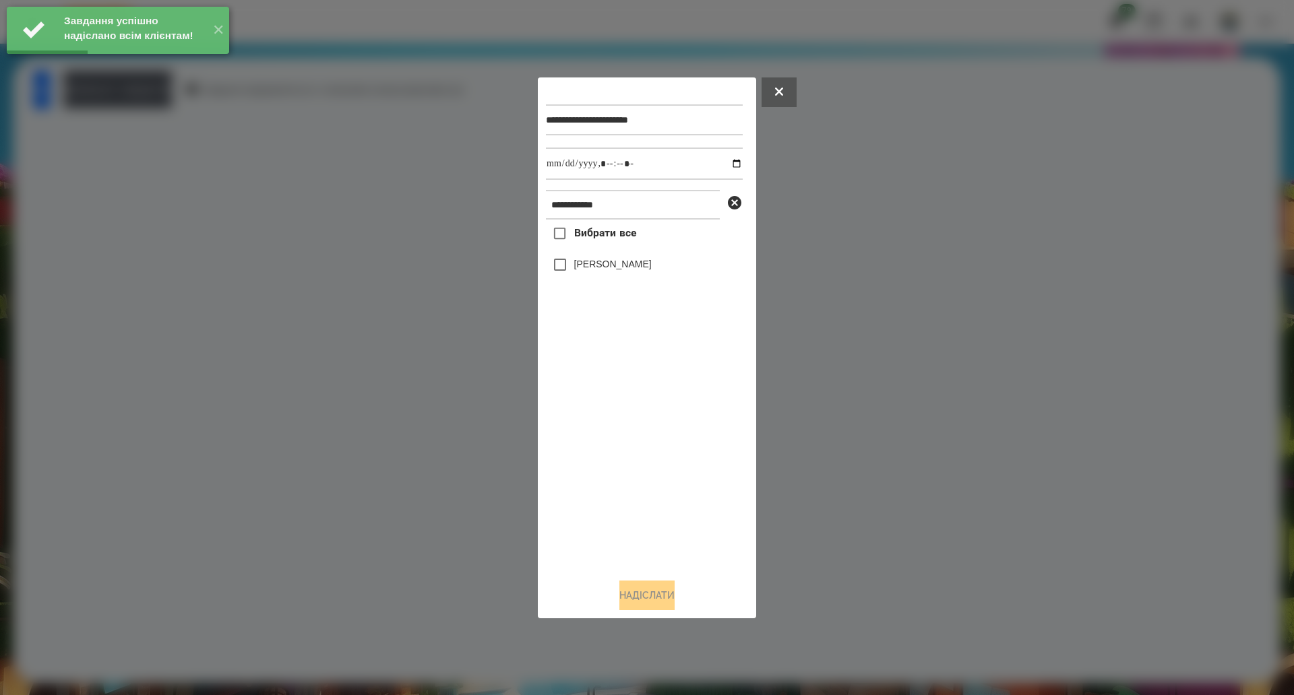
click at [600, 234] on span "Вибрати все" at bounding box center [605, 233] width 63 height 16
click at [726, 163] on input "datetime-local" at bounding box center [644, 164] width 197 height 32
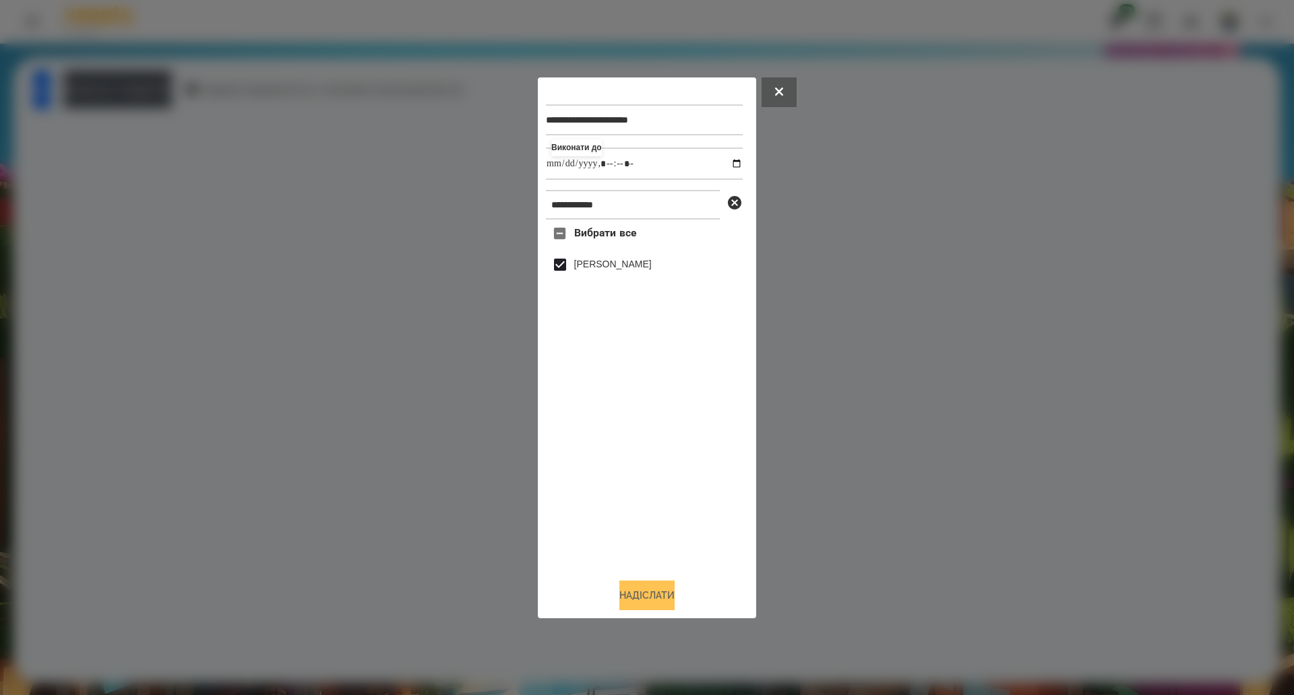
type input "**********"
click at [639, 595] on button "Надіслати" at bounding box center [646, 596] width 55 height 30
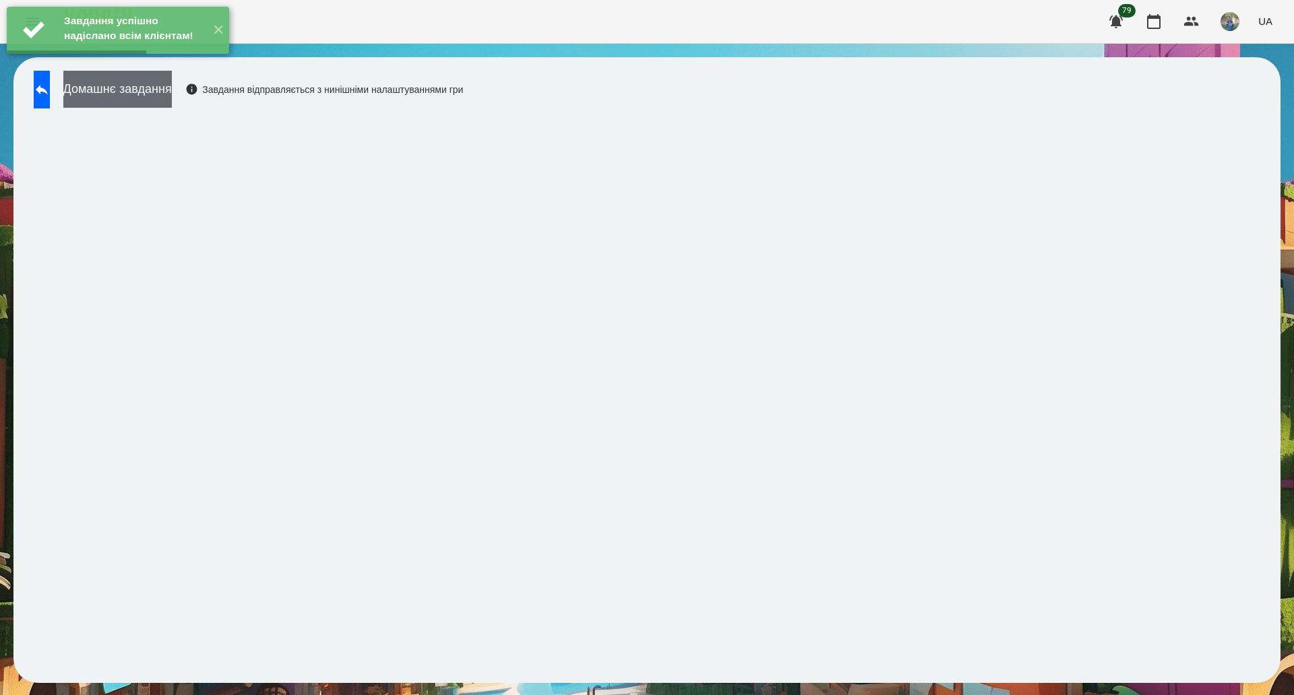
click at [164, 99] on button "Домашнє завдання" at bounding box center [117, 89] width 108 height 37
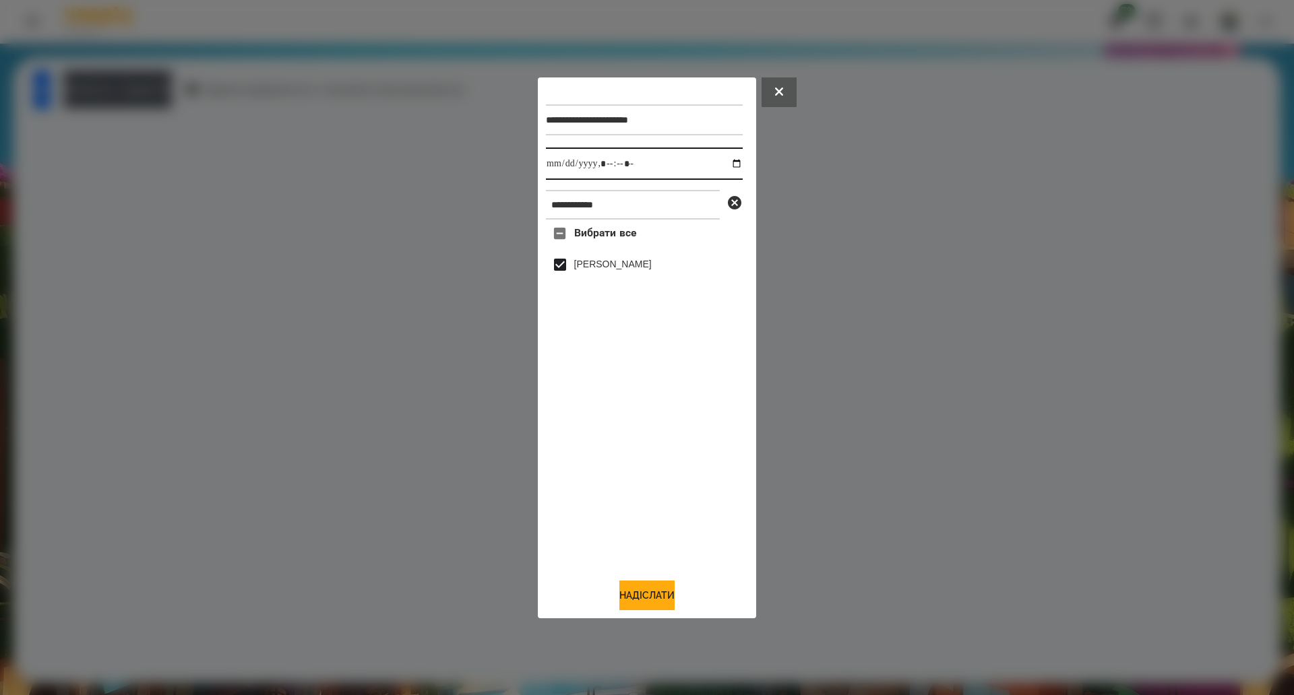
click at [726, 162] on input "datetime-local" at bounding box center [644, 164] width 197 height 32
type input "**********"
click at [647, 594] on button "Надіслати" at bounding box center [646, 596] width 55 height 30
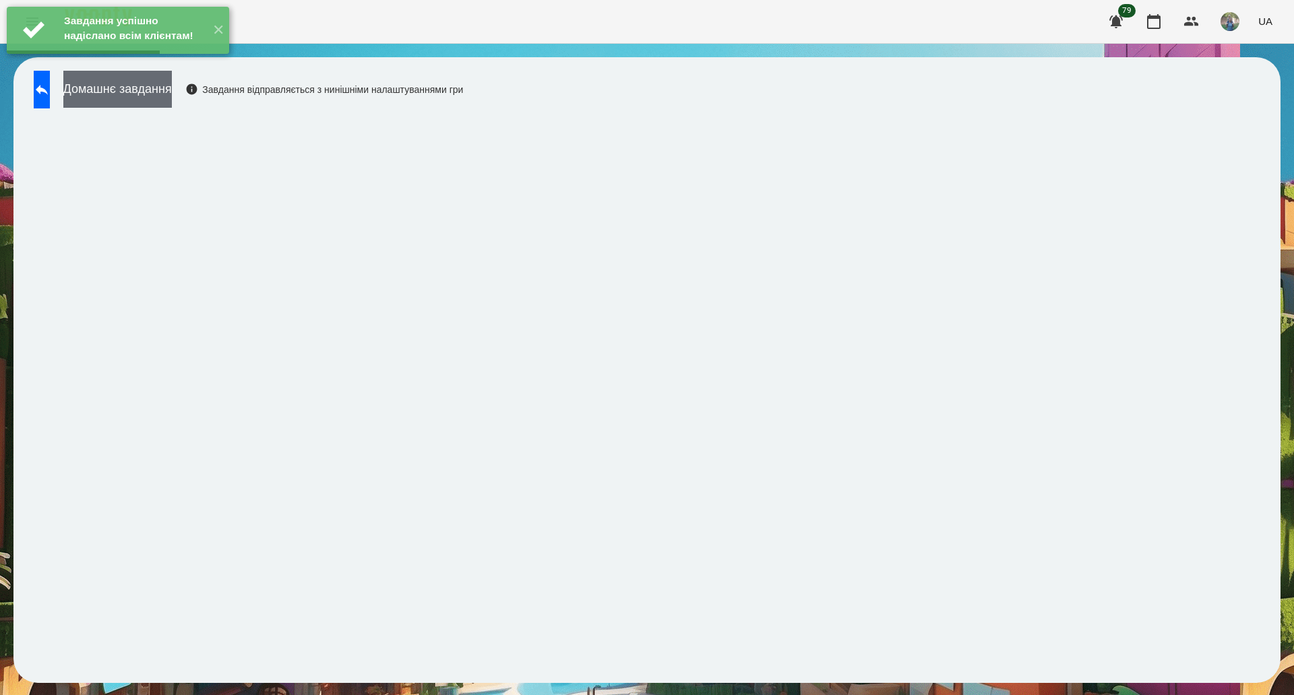
click at [139, 94] on button "Домашнє завдання" at bounding box center [117, 89] width 108 height 37
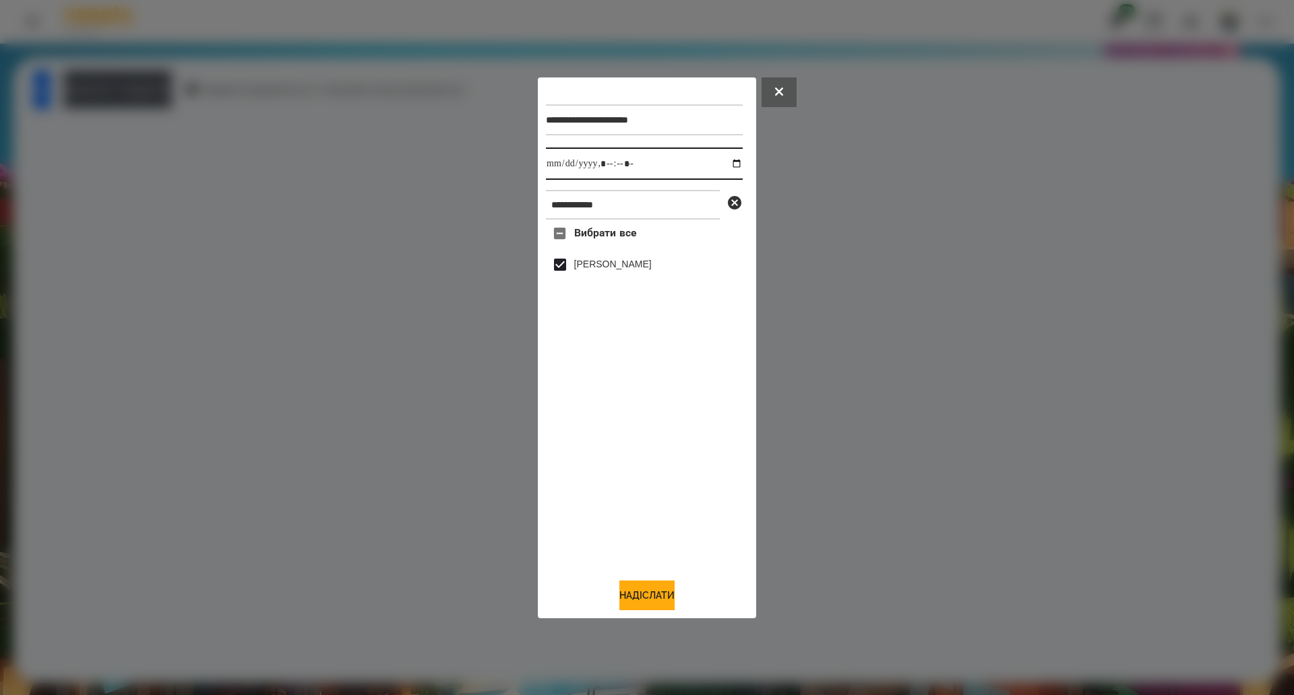
click at [727, 160] on input "datetime-local" at bounding box center [644, 164] width 197 height 32
type input "**********"
click at [633, 594] on button "Надіслати" at bounding box center [646, 596] width 55 height 30
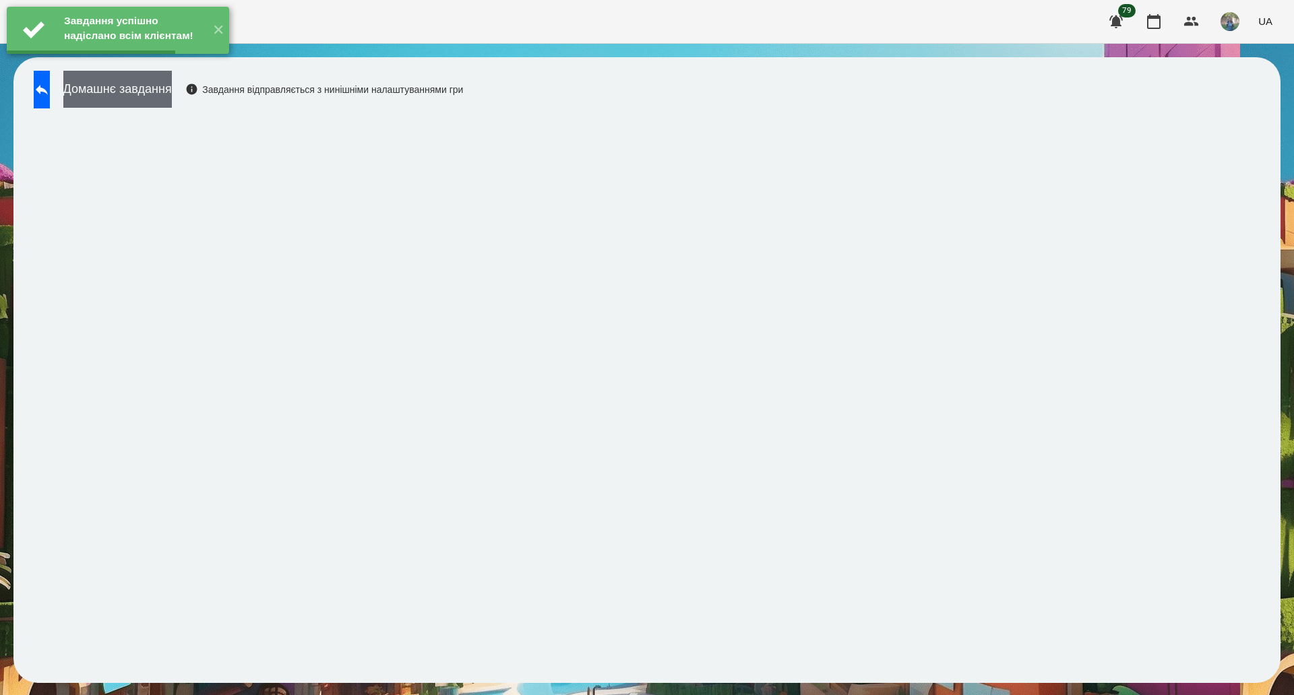
click at [172, 100] on button "Домашнє завдання" at bounding box center [117, 89] width 108 height 37
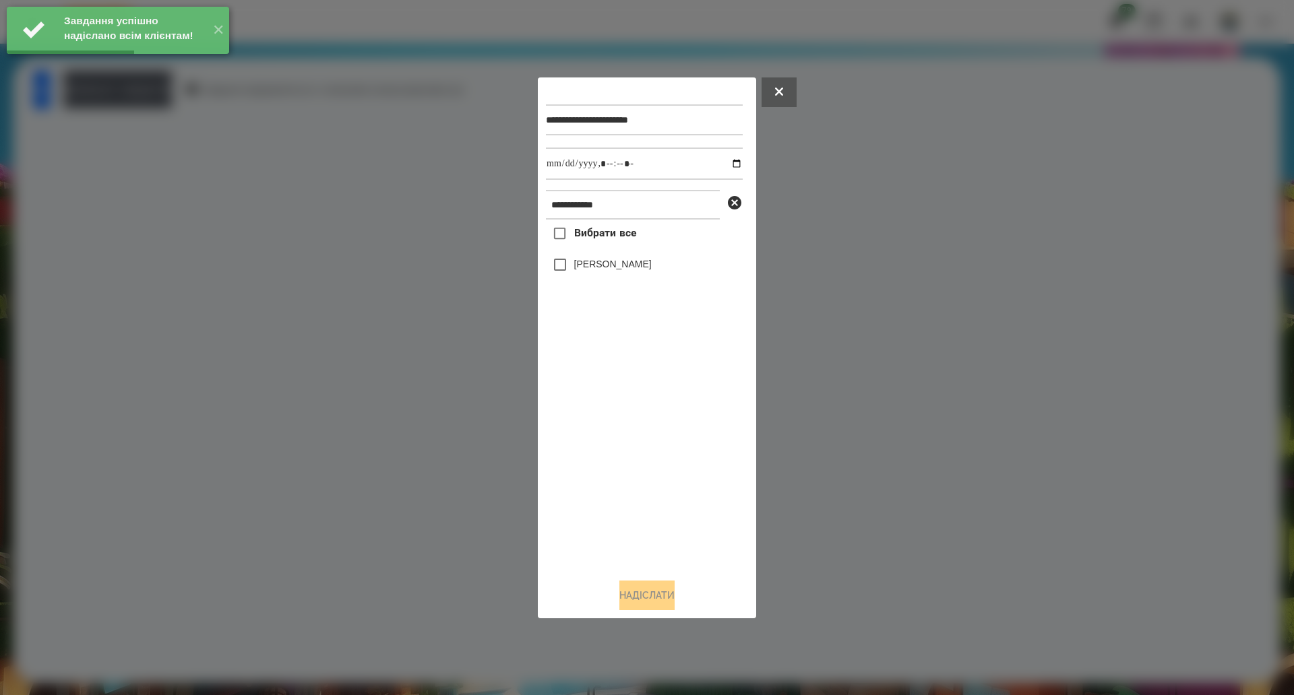
drag, startPoint x: 622, startPoint y: 239, endPoint x: 749, endPoint y: 208, distance: 130.9
click at [622, 238] on span "Вибрати все" at bounding box center [605, 233] width 63 height 16
click at [726, 168] on input "datetime-local" at bounding box center [644, 164] width 197 height 32
type input "**********"
click at [635, 602] on button "Надіслати" at bounding box center [646, 596] width 55 height 30
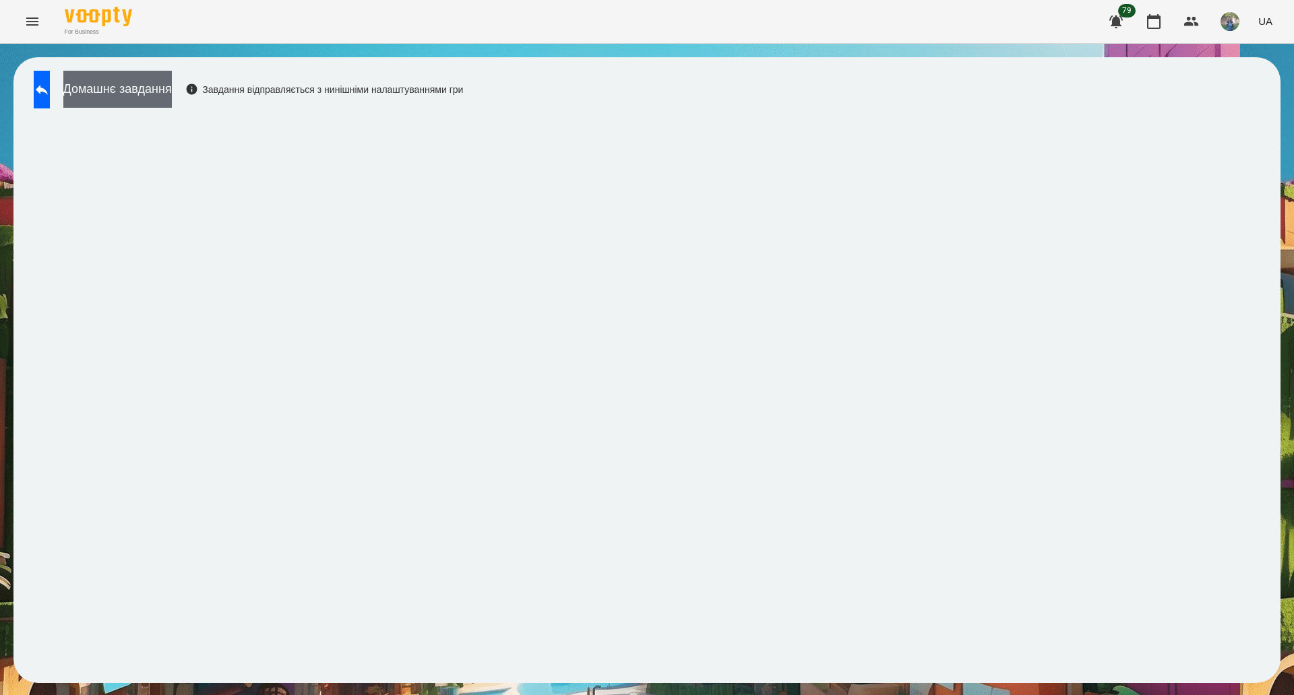
click at [172, 88] on button "Домашнє завдання" at bounding box center [117, 89] width 108 height 37
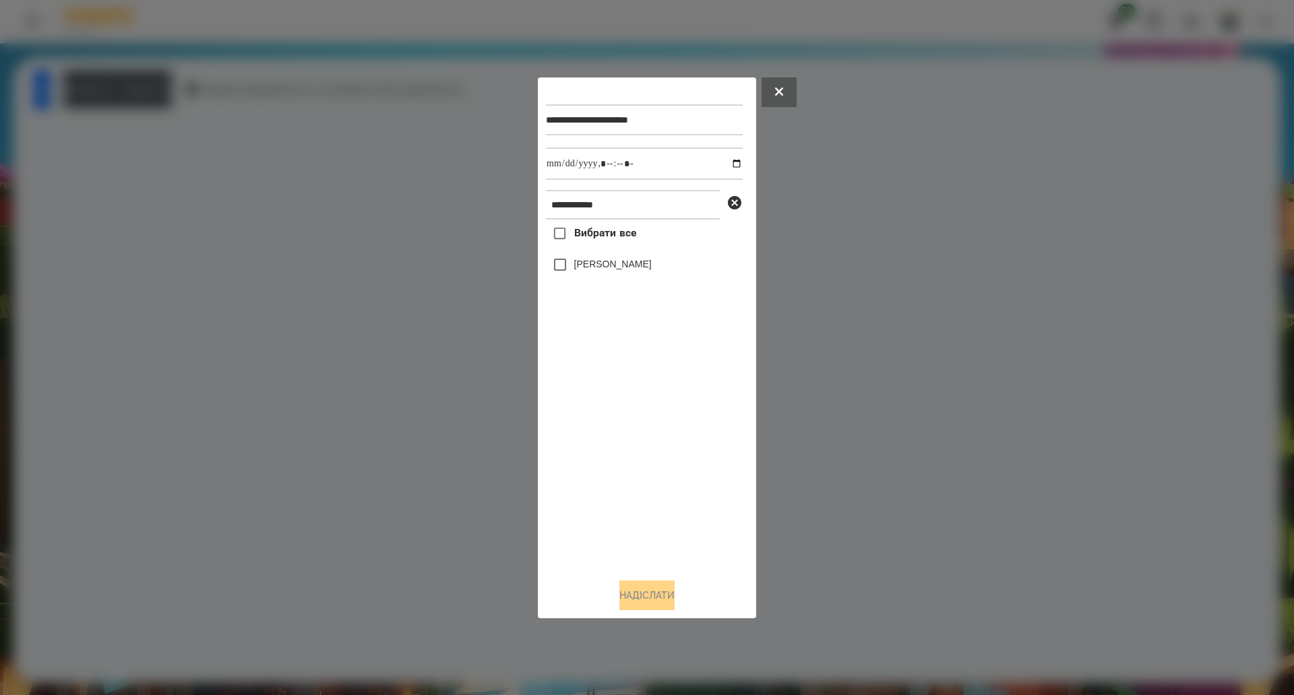
click at [604, 238] on span "Вибрати все" at bounding box center [605, 233] width 63 height 16
drag, startPoint x: 642, startPoint y: 597, endPoint x: 649, endPoint y: 593, distance: 7.9
click at [642, 598] on button "Надіслати" at bounding box center [646, 596] width 55 height 30
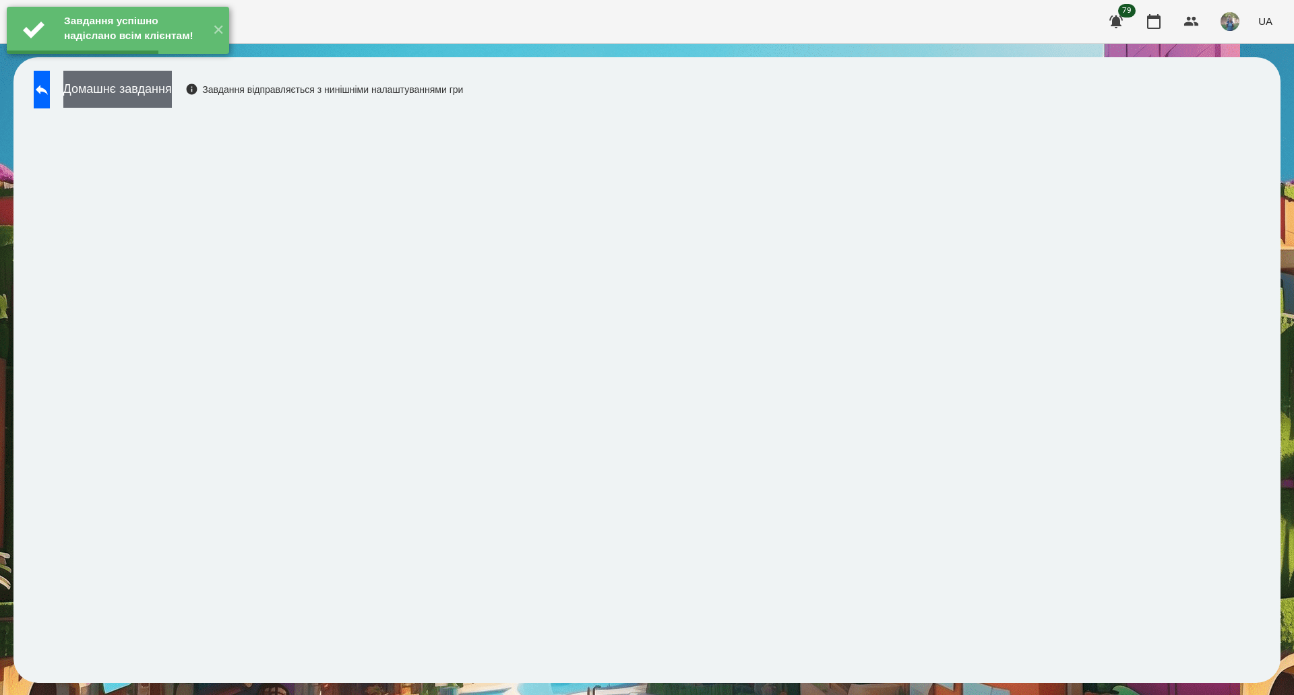
click at [162, 98] on button "Домашнє завдання" at bounding box center [117, 89] width 108 height 37
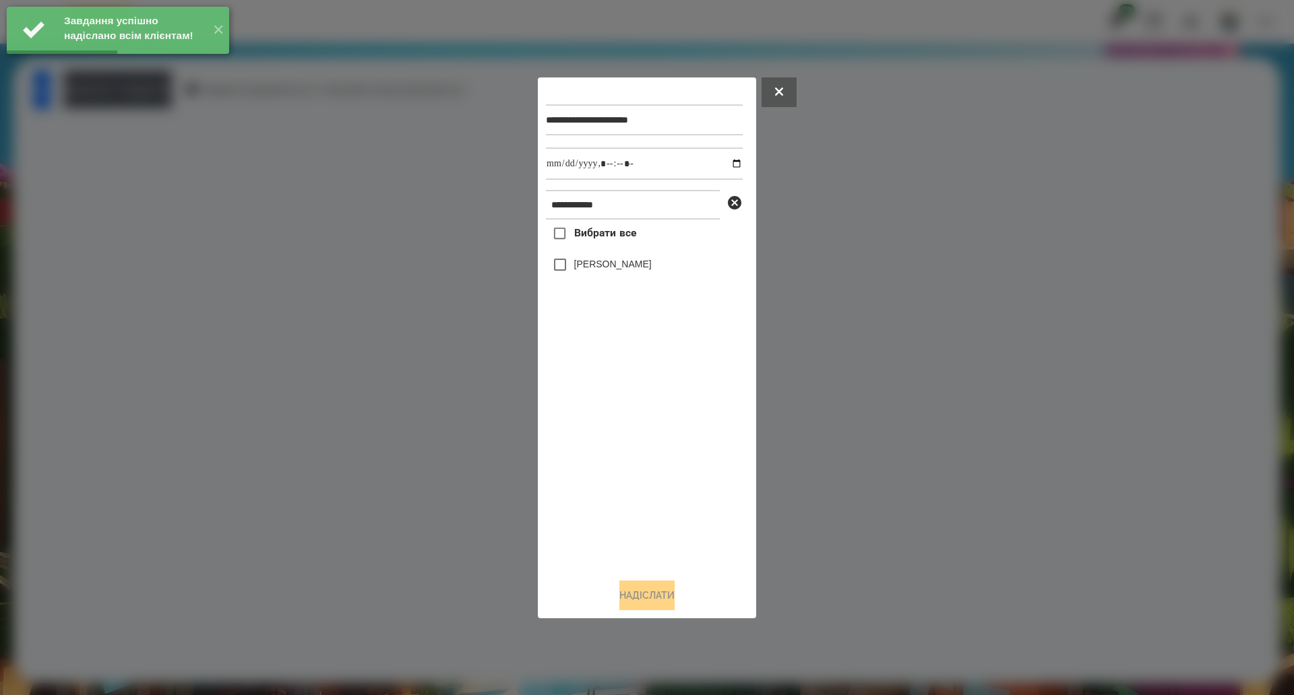
click at [612, 241] on span "Вибрати все" at bounding box center [605, 233] width 63 height 16
click at [724, 167] on input "datetime-local" at bounding box center [644, 164] width 197 height 32
type input "**********"
click at [674, 591] on button "Надіслати" at bounding box center [646, 596] width 55 height 30
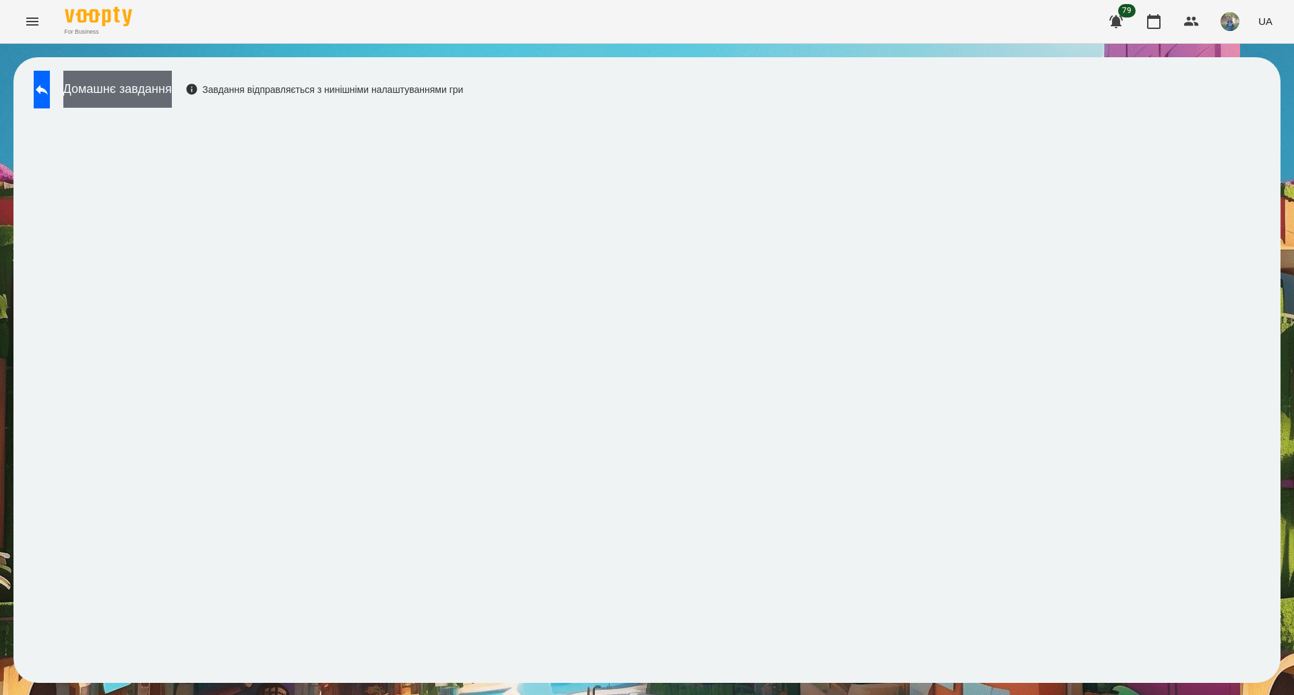
click at [156, 101] on button "Домашнє завдання" at bounding box center [117, 89] width 108 height 37
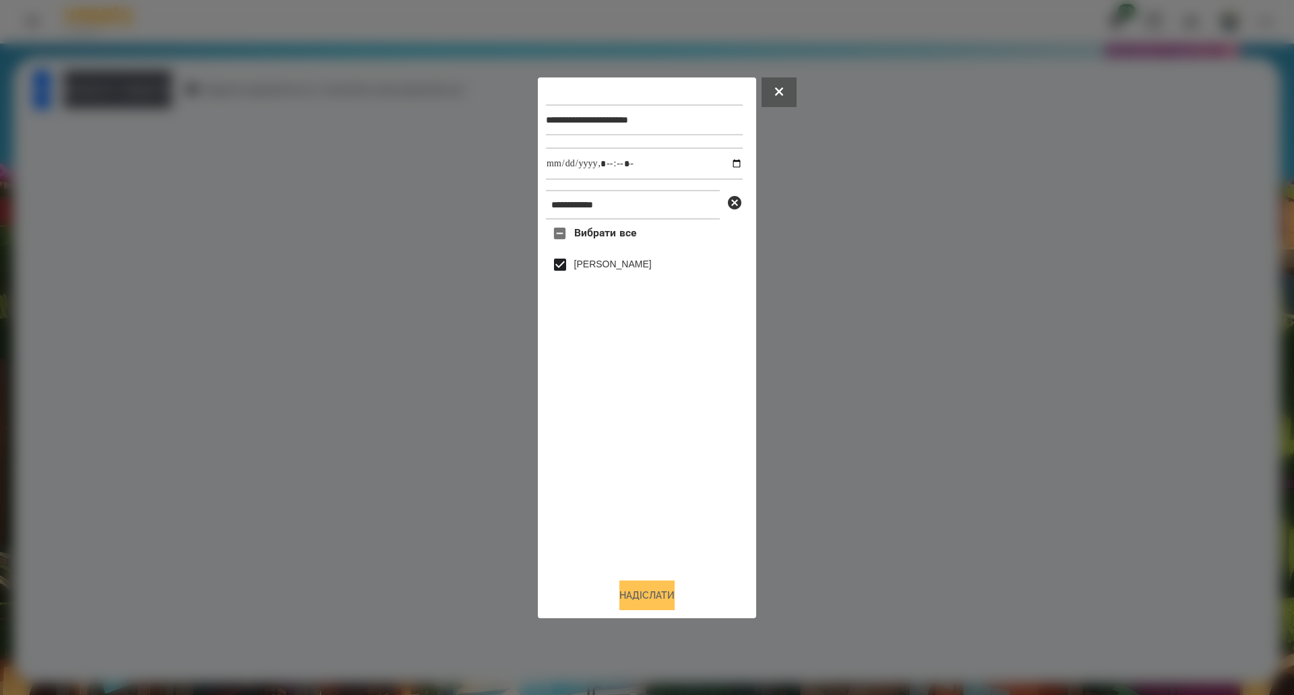
click at [645, 594] on button "Надіслати" at bounding box center [646, 596] width 55 height 30
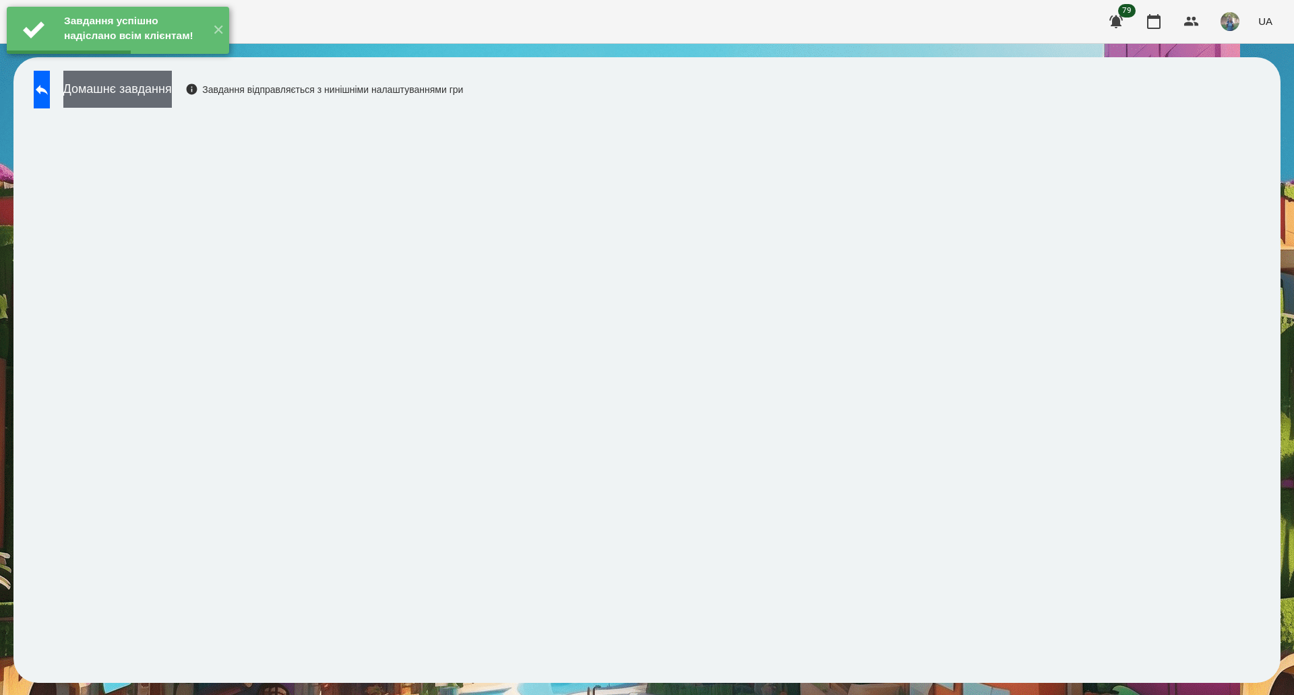
click at [172, 92] on button "Домашнє завдання" at bounding box center [117, 89] width 108 height 37
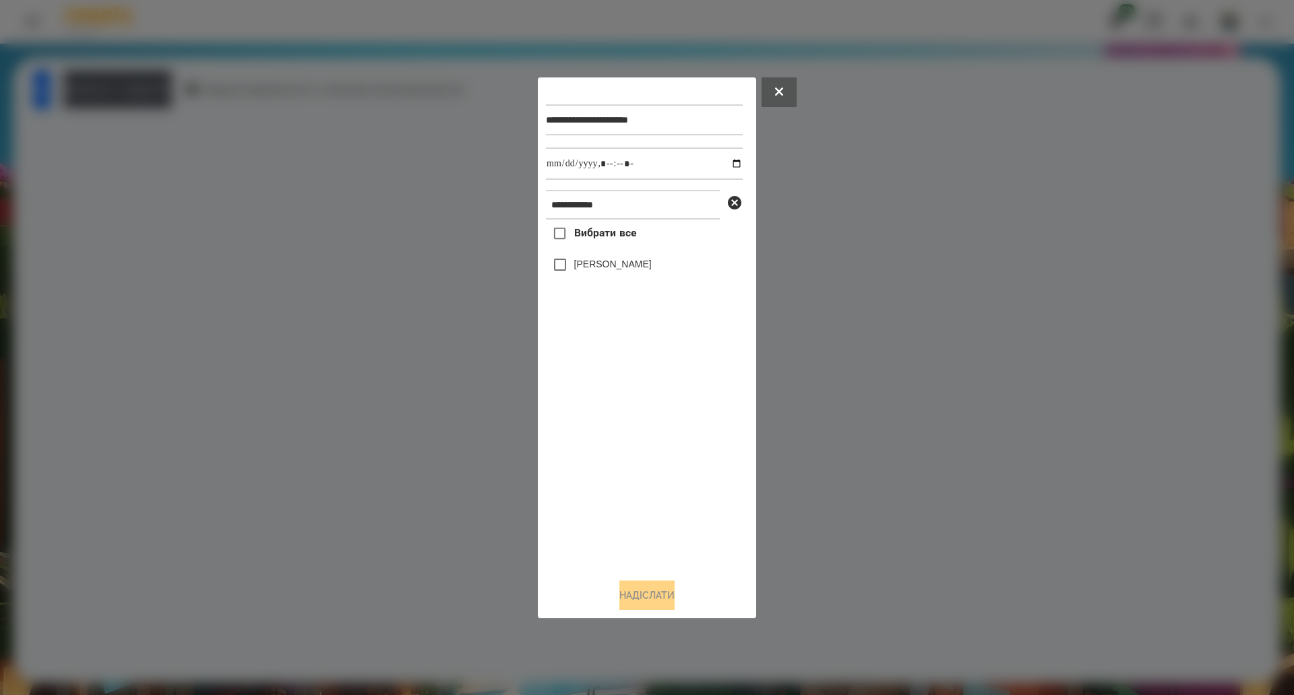
click at [608, 235] on span "Вибрати все" at bounding box center [605, 233] width 63 height 16
click at [728, 162] on input "datetime-local" at bounding box center [644, 164] width 197 height 32
type input "**********"
click at [650, 593] on button "Надіслати" at bounding box center [646, 596] width 55 height 30
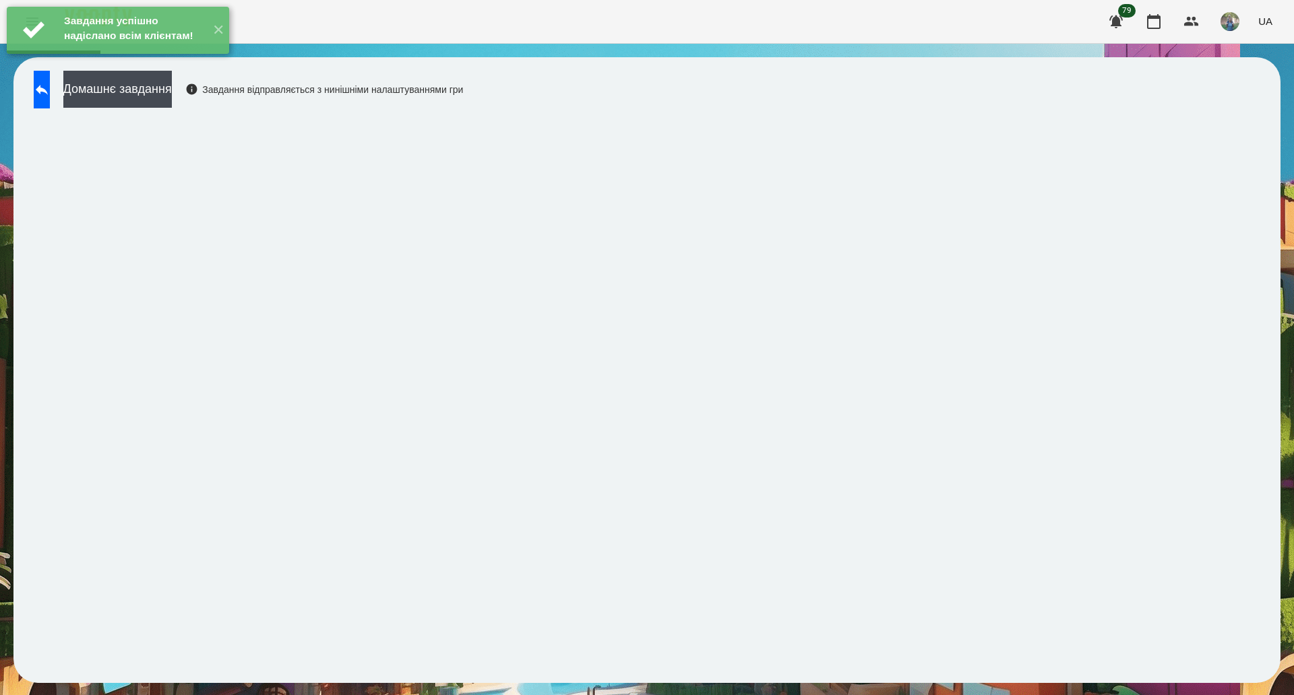
click at [65, 61] on div "Завдання успішно надіслано всім клієнтам! ✕" at bounding box center [118, 30] width 236 height 61
click at [50, 104] on button at bounding box center [42, 90] width 16 height 38
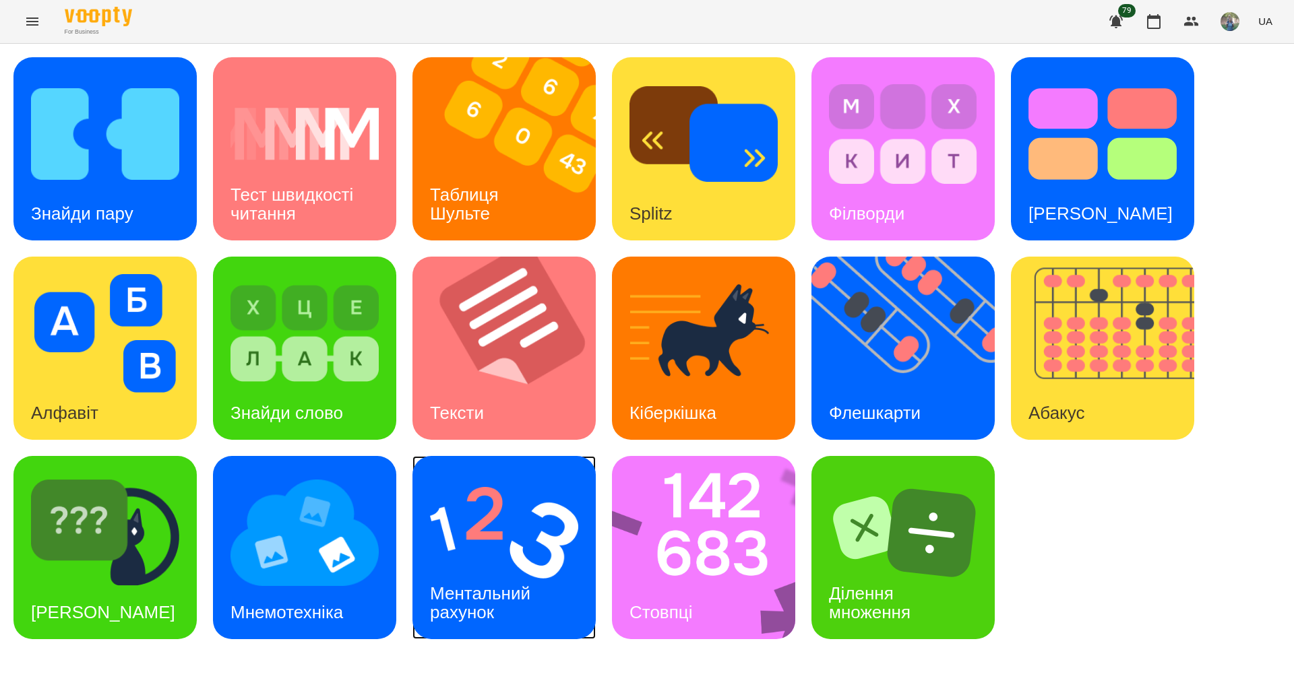
click at [539, 602] on div "Ментальний рахунок" at bounding box center [482, 603] width 140 height 72
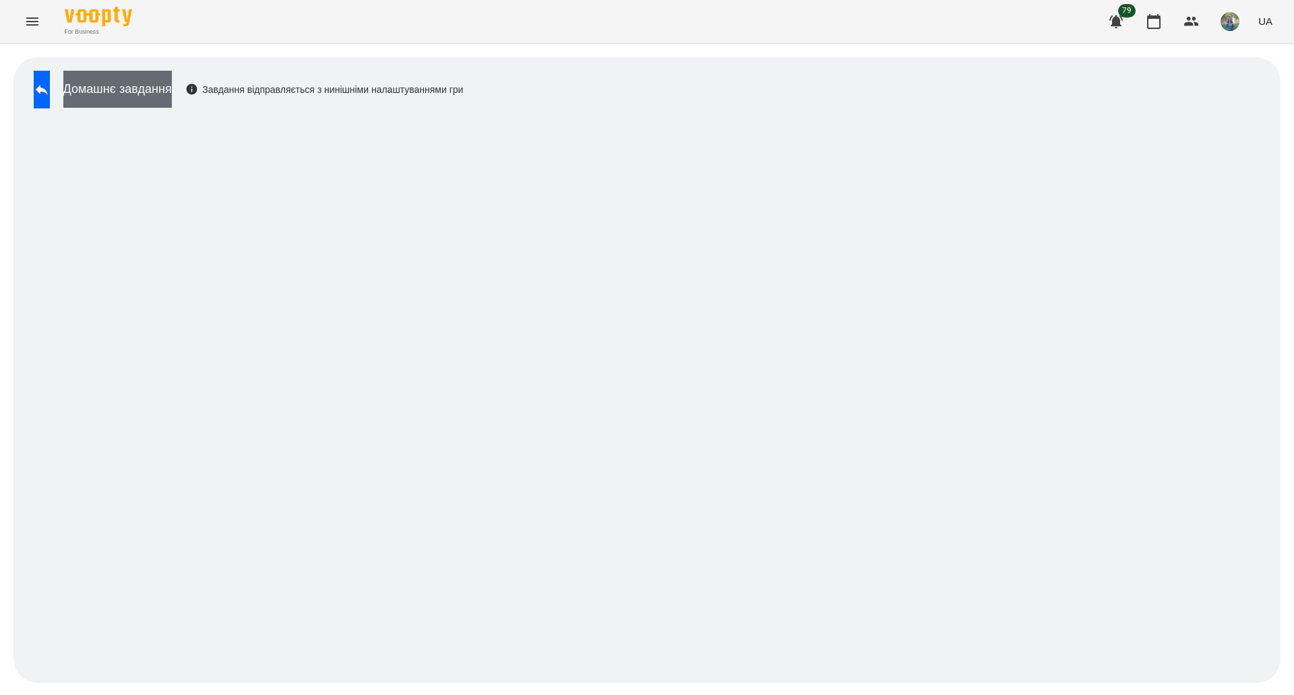
click at [172, 90] on button "Домашнє завдання" at bounding box center [117, 89] width 108 height 37
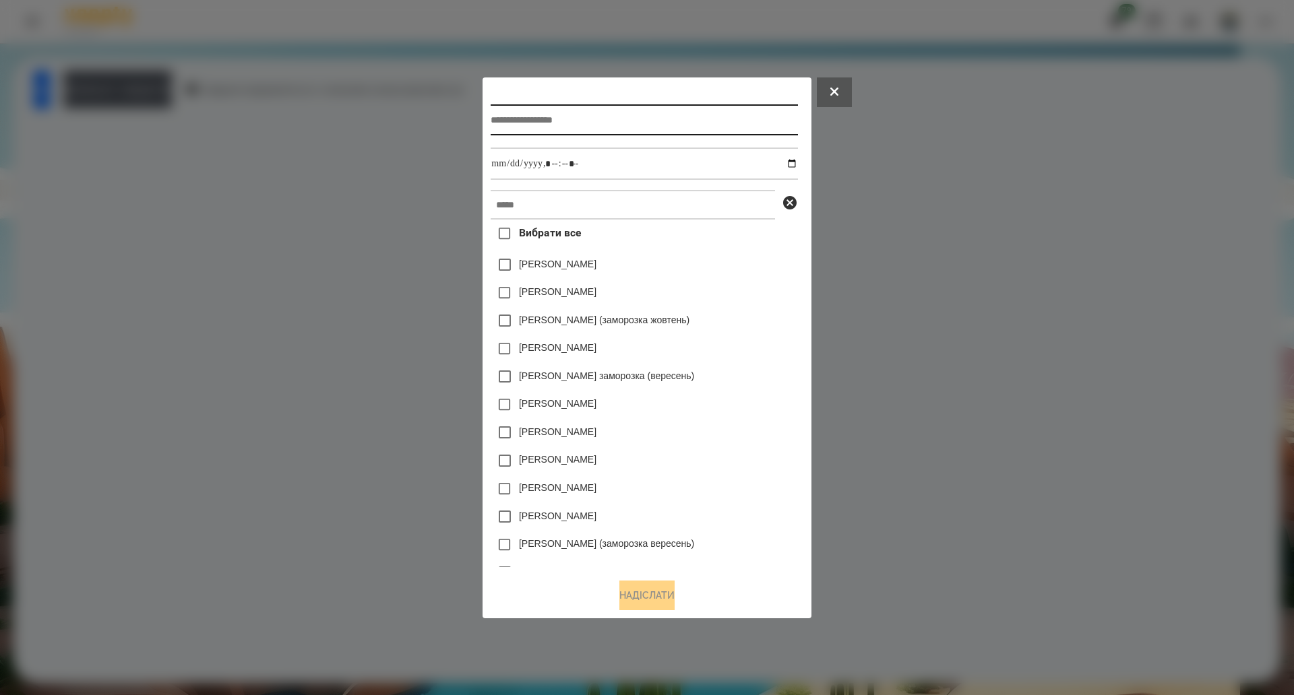
click at [675, 112] on input "text" at bounding box center [644, 119] width 307 height 31
type input "**********"
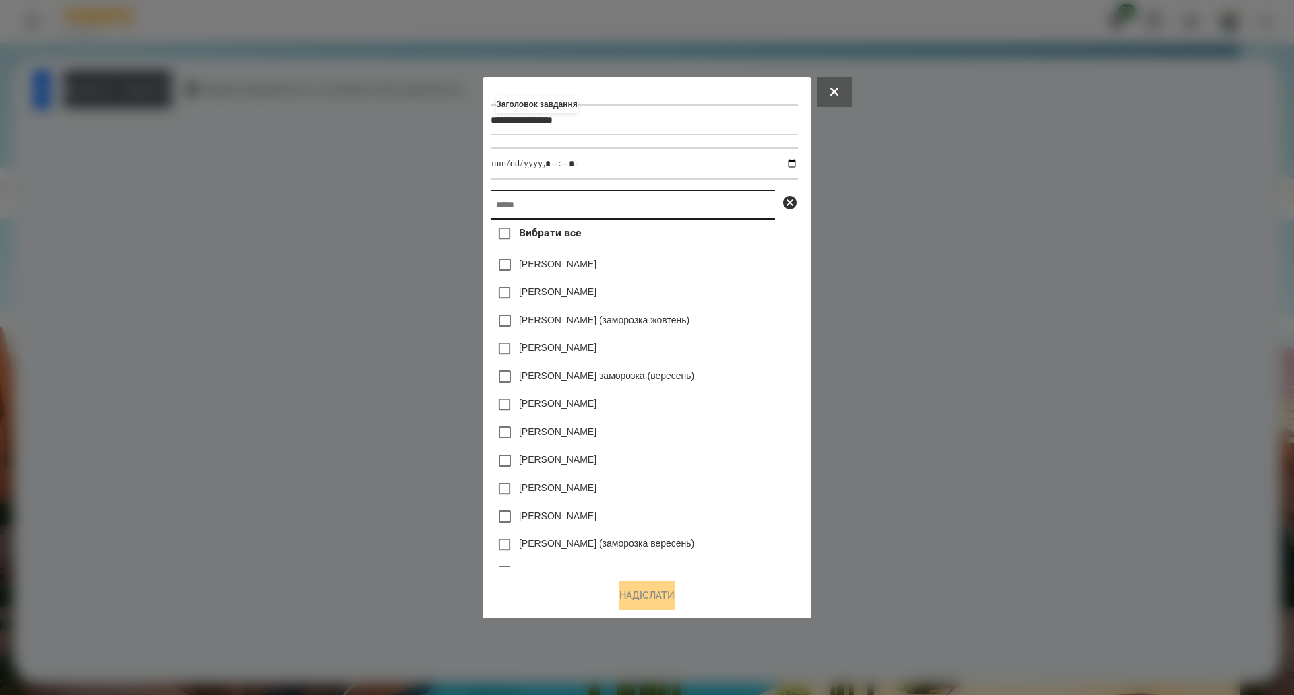
click at [565, 213] on input "text" at bounding box center [633, 205] width 284 height 30
paste input "**********"
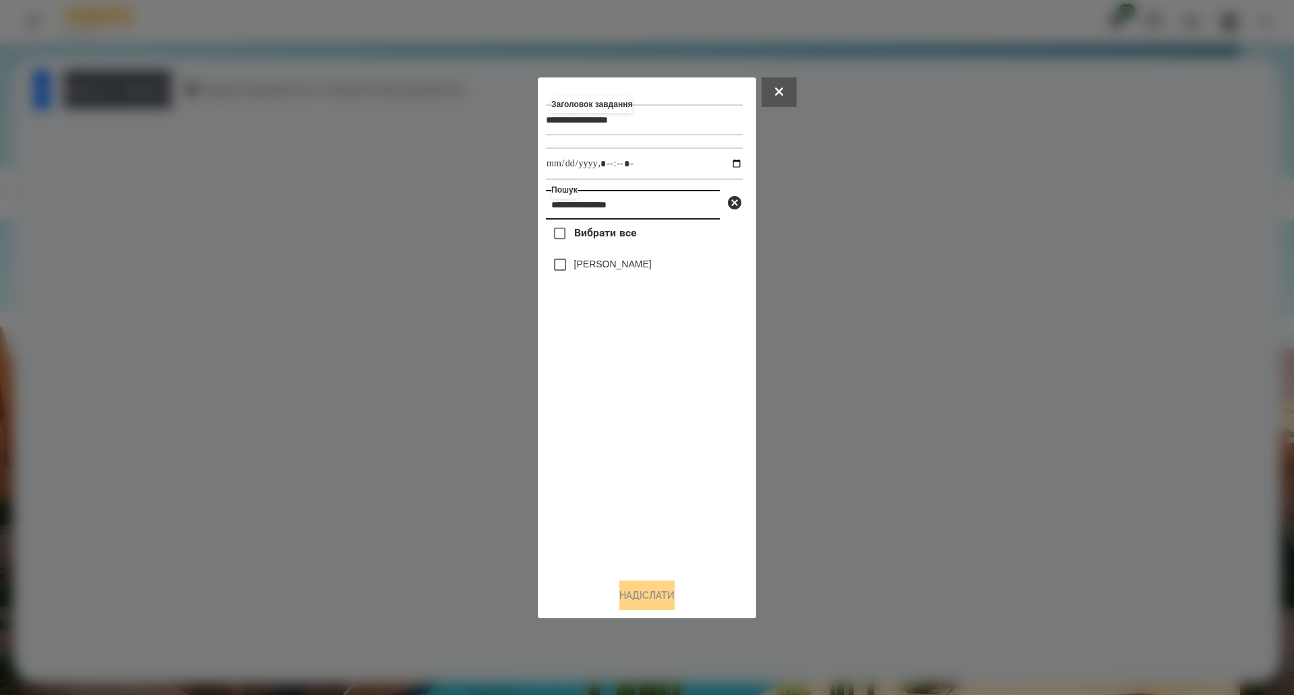
type input "**********"
click at [595, 239] on span "Вибрати все" at bounding box center [605, 233] width 63 height 16
click at [724, 168] on input "datetime-local" at bounding box center [644, 164] width 197 height 32
type input "**********"
click at [633, 599] on button "Надіслати" at bounding box center [646, 596] width 55 height 30
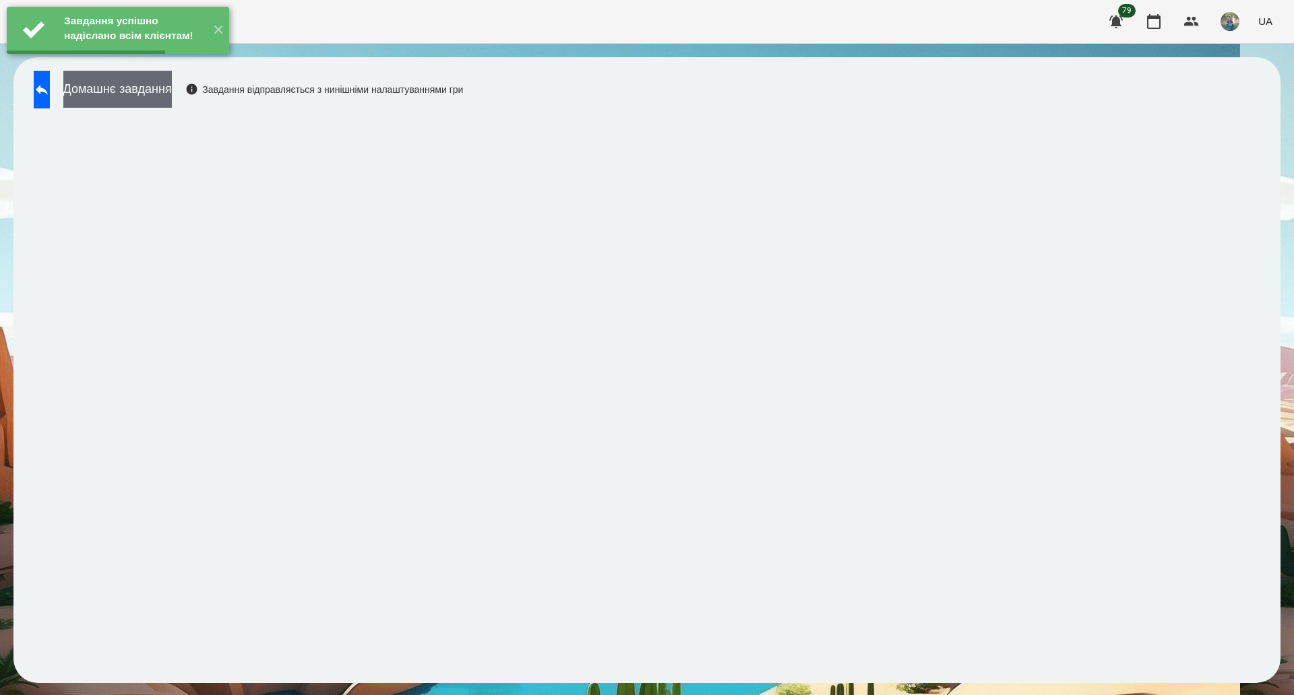
click at [150, 100] on button "Домашнє завдання" at bounding box center [117, 89] width 108 height 37
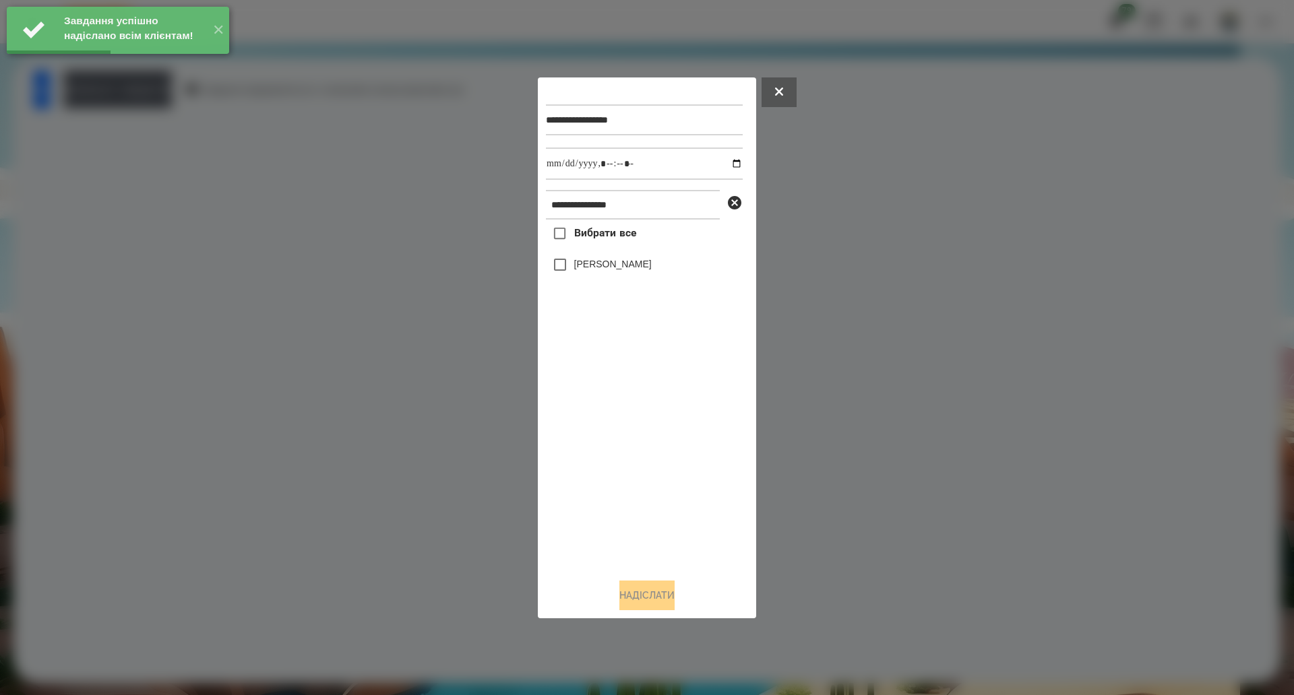
click at [598, 241] on span "Вибрати все" at bounding box center [605, 233] width 63 height 16
click at [726, 164] on input "datetime-local" at bounding box center [644, 164] width 197 height 32
type input "**********"
click at [636, 592] on button "Надіслати" at bounding box center [646, 596] width 55 height 30
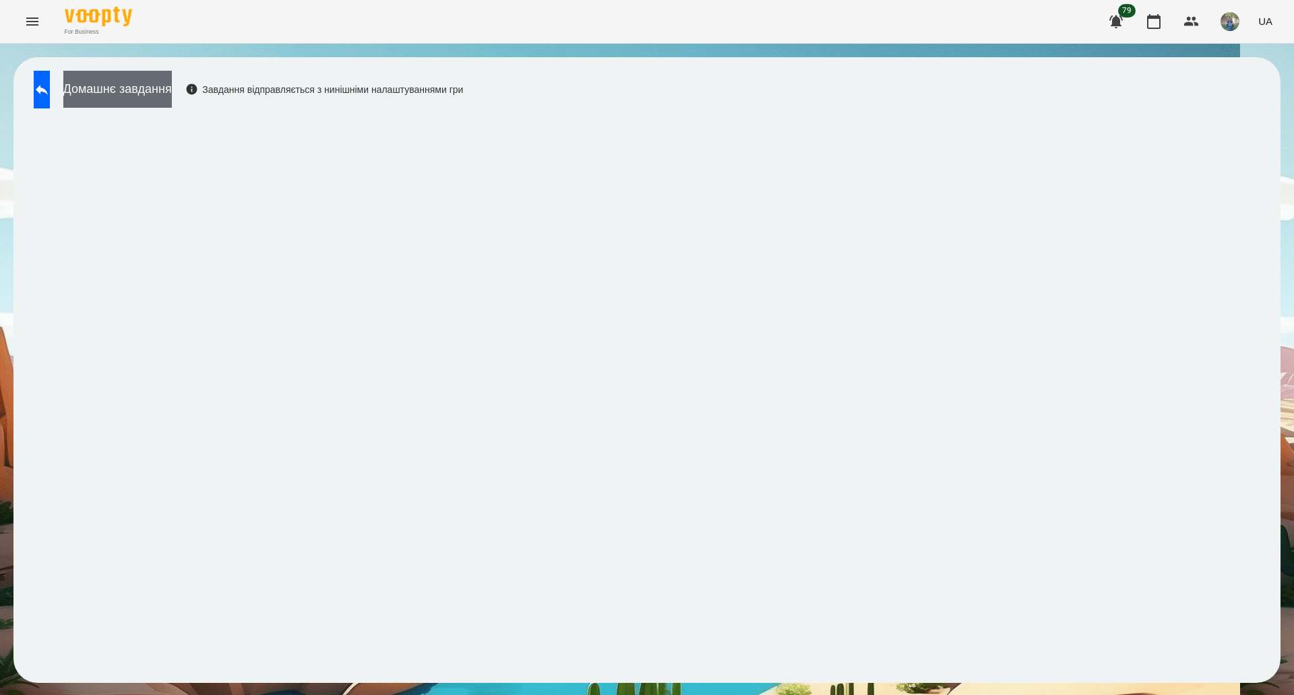
click at [172, 98] on button "Домашнє завдання" at bounding box center [117, 89] width 108 height 37
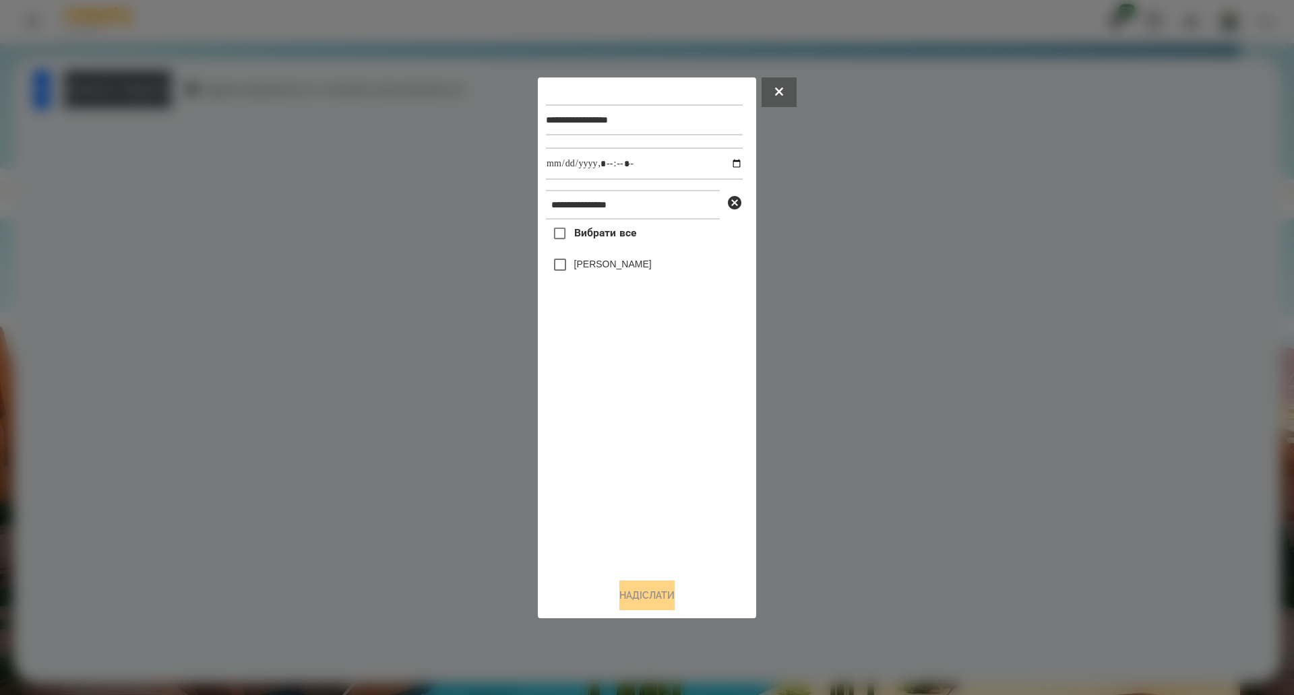
click at [579, 241] on span "Вибрати все" at bounding box center [605, 233] width 63 height 16
click at [627, 598] on button "Надіслати" at bounding box center [646, 596] width 55 height 30
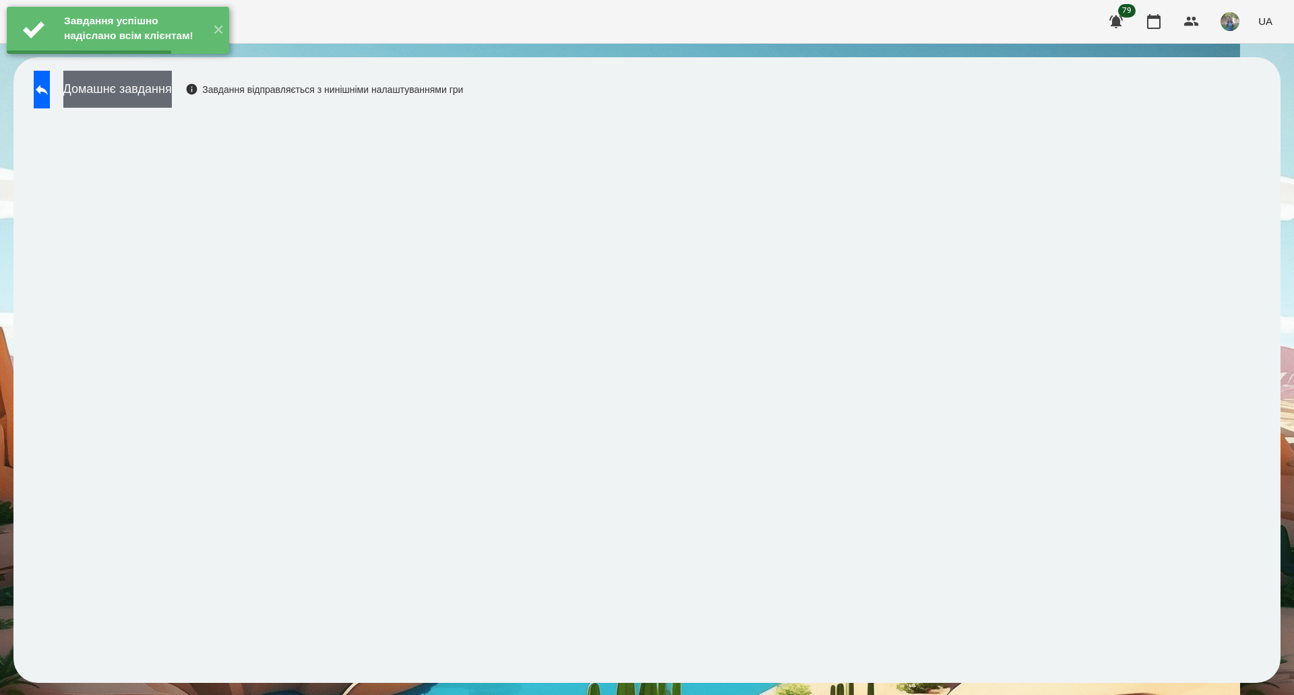
click at [157, 104] on button "Домашнє завдання" at bounding box center [117, 89] width 108 height 37
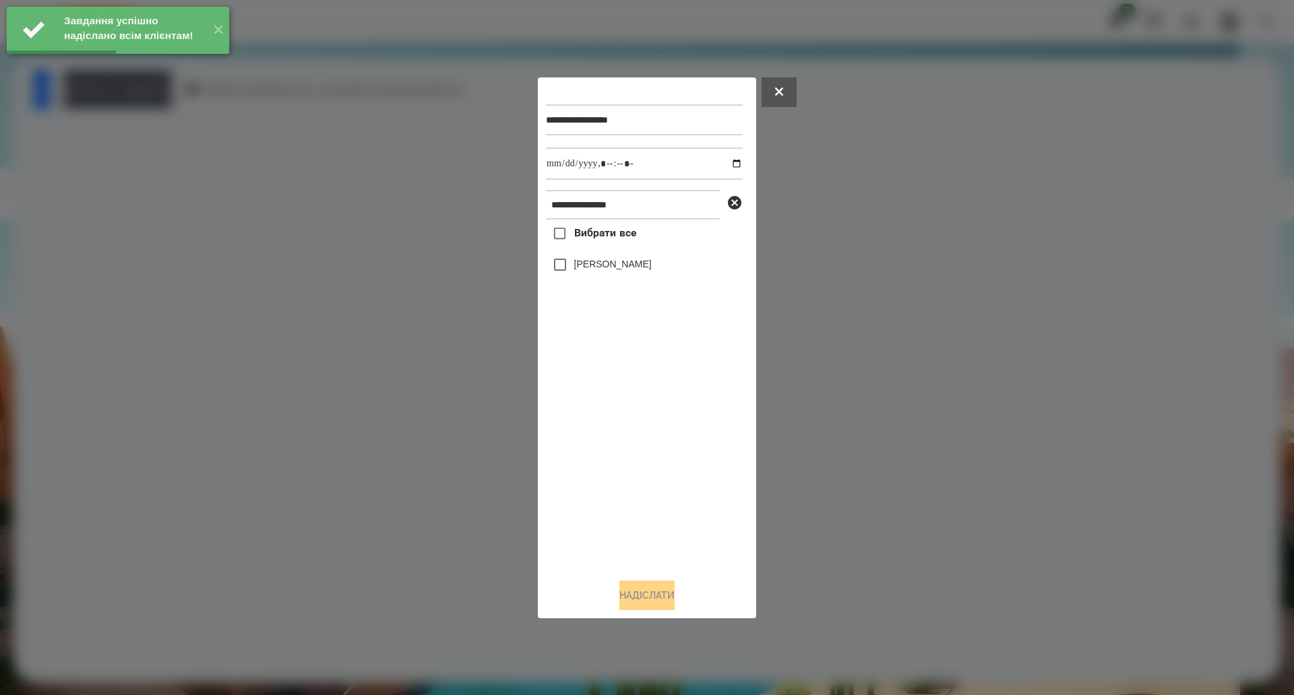
drag, startPoint x: 604, startPoint y: 238, endPoint x: 625, endPoint y: 226, distance: 24.2
click at [603, 237] on span "Вибрати все" at bounding box center [605, 233] width 63 height 16
click at [726, 162] on input "datetime-local" at bounding box center [644, 164] width 197 height 32
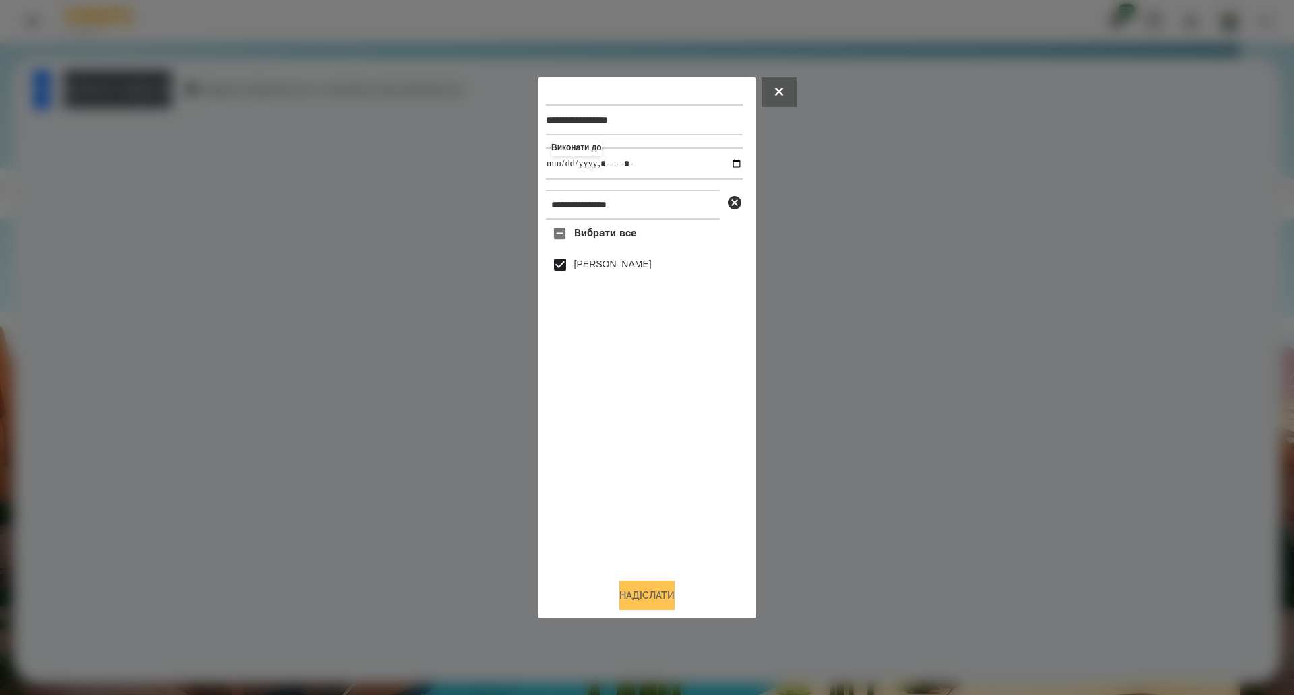
type input "**********"
click at [635, 594] on button "Надіслати" at bounding box center [646, 596] width 55 height 30
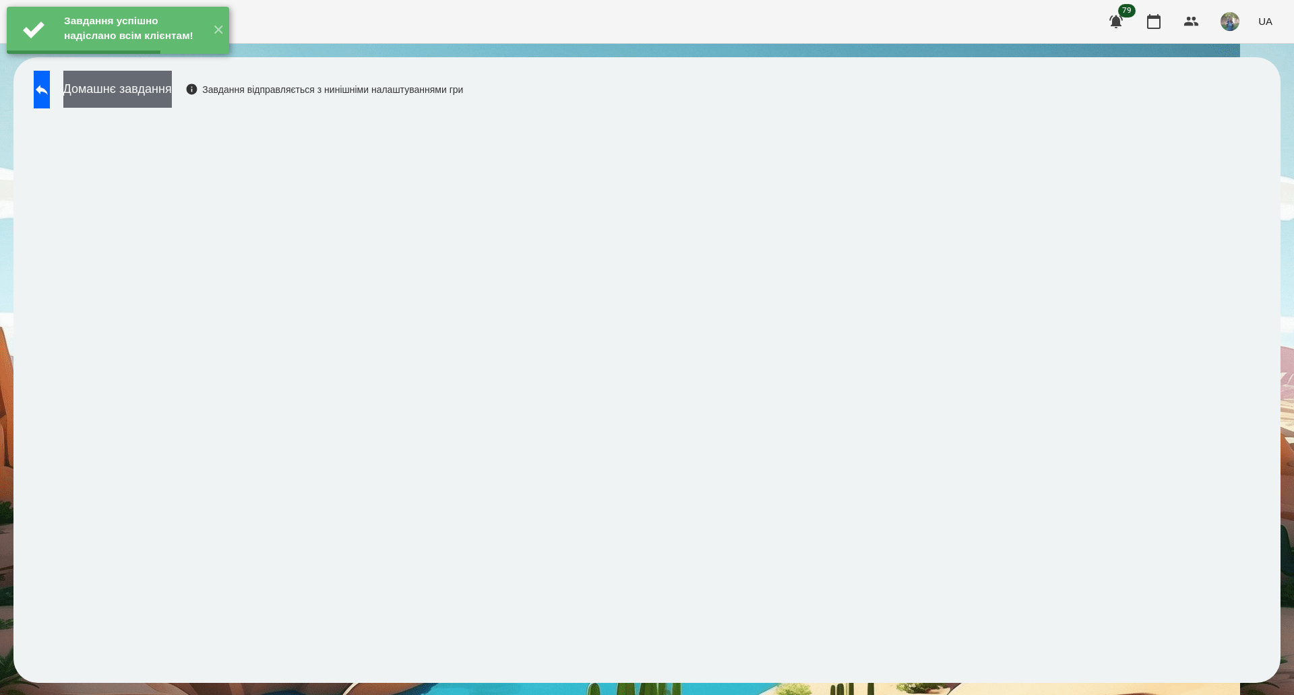
click at [144, 99] on button "Домашнє завдання" at bounding box center [117, 89] width 108 height 37
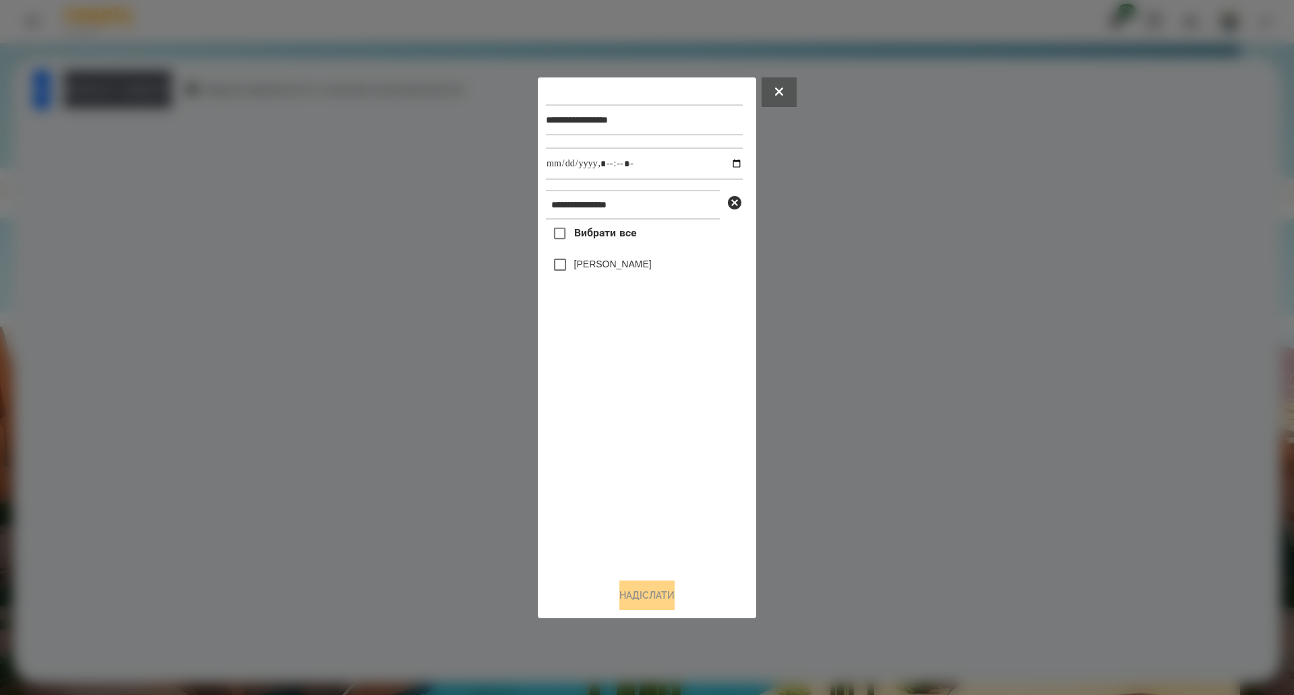
click at [589, 241] on span "Вибрати все" at bounding box center [605, 233] width 63 height 16
click at [720, 163] on input "datetime-local" at bounding box center [644, 164] width 197 height 32
type input "**********"
click at [650, 607] on button "Надіслати" at bounding box center [646, 596] width 55 height 30
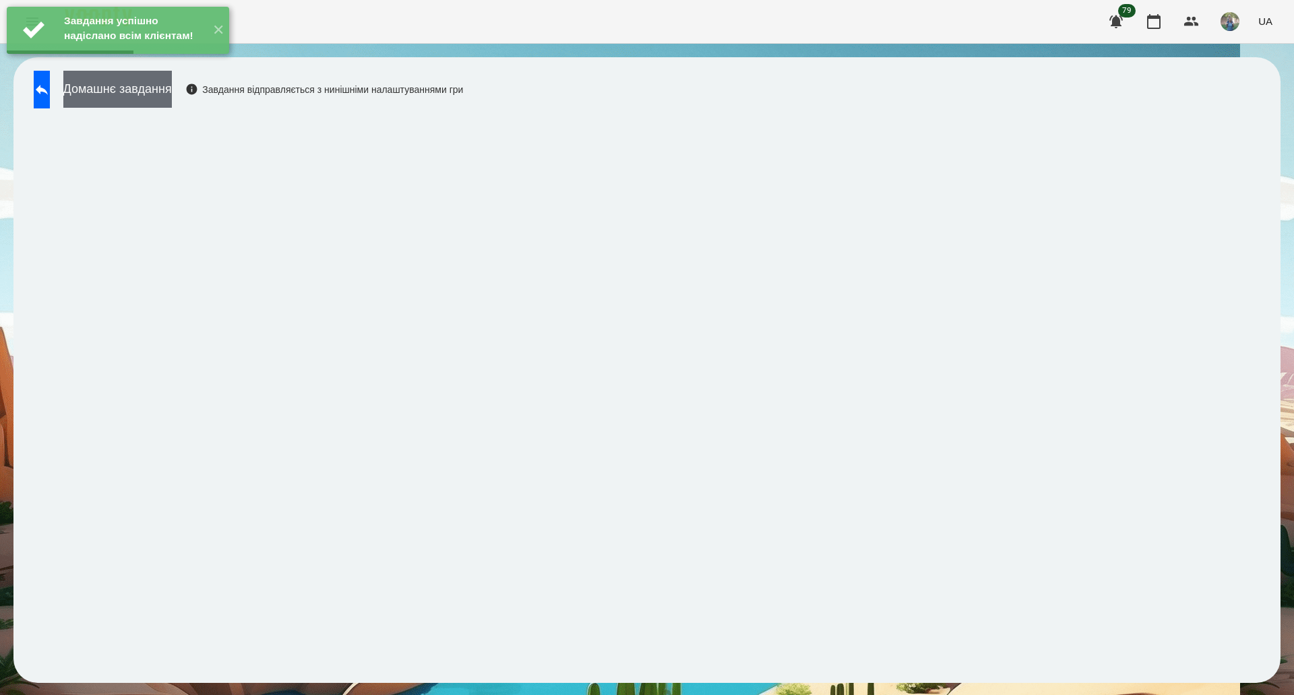
click at [172, 98] on button "Домашнє завдання" at bounding box center [117, 89] width 108 height 37
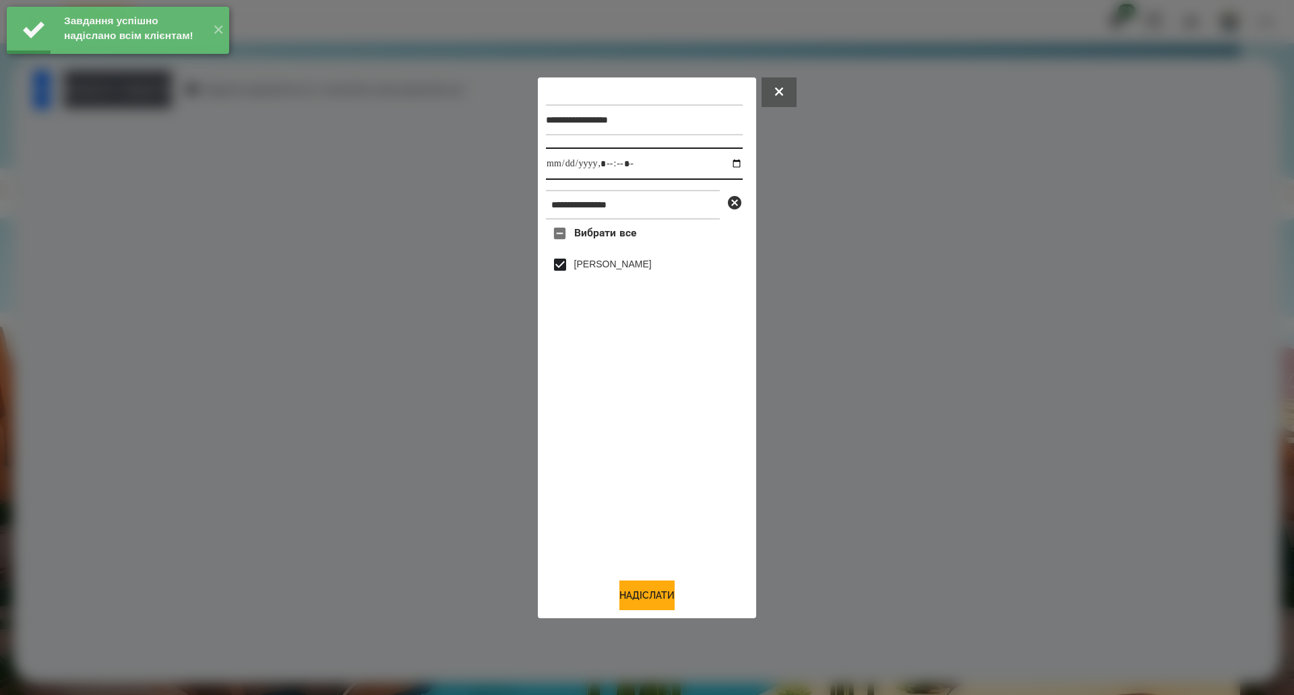
click at [728, 162] on input "datetime-local" at bounding box center [644, 164] width 197 height 32
type input "**********"
click at [634, 602] on button "Надіслати" at bounding box center [646, 596] width 55 height 30
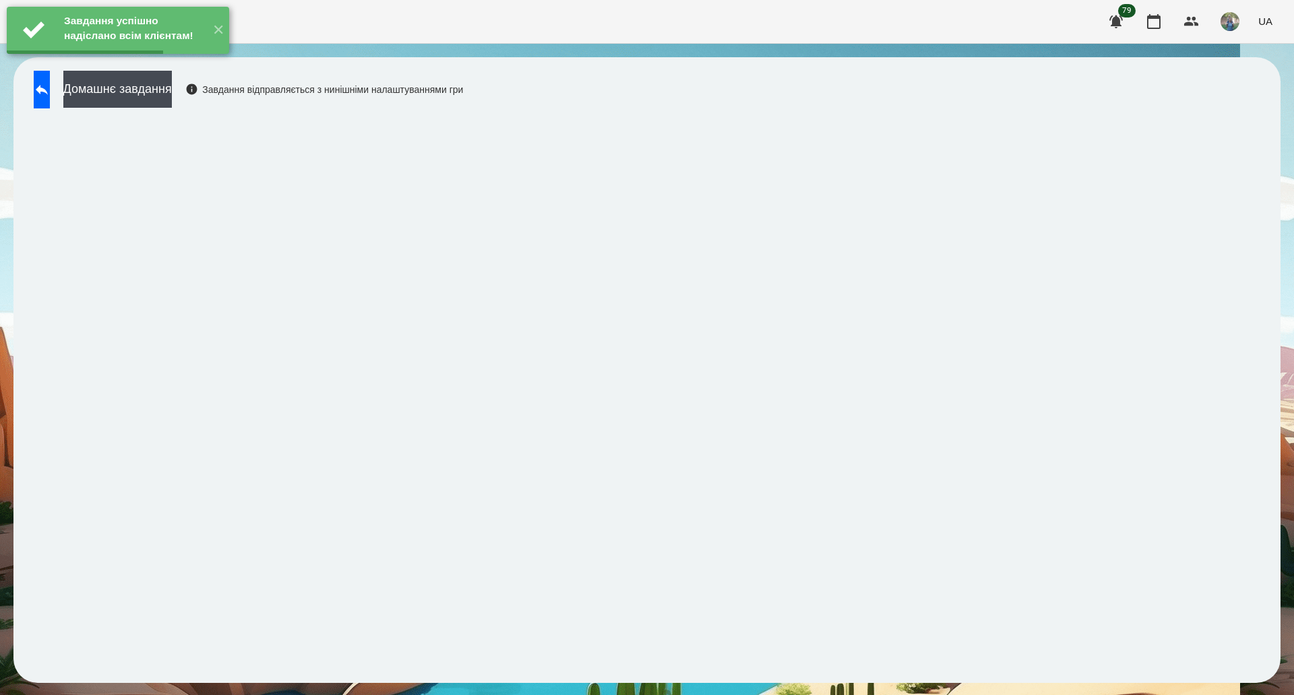
click at [186, 111] on div "Домашнє завдання Завдання відправляється з нинішніми налаштуваннями гри" at bounding box center [245, 93] width 436 height 44
click at [172, 94] on button "Домашнє завдання" at bounding box center [117, 89] width 108 height 37
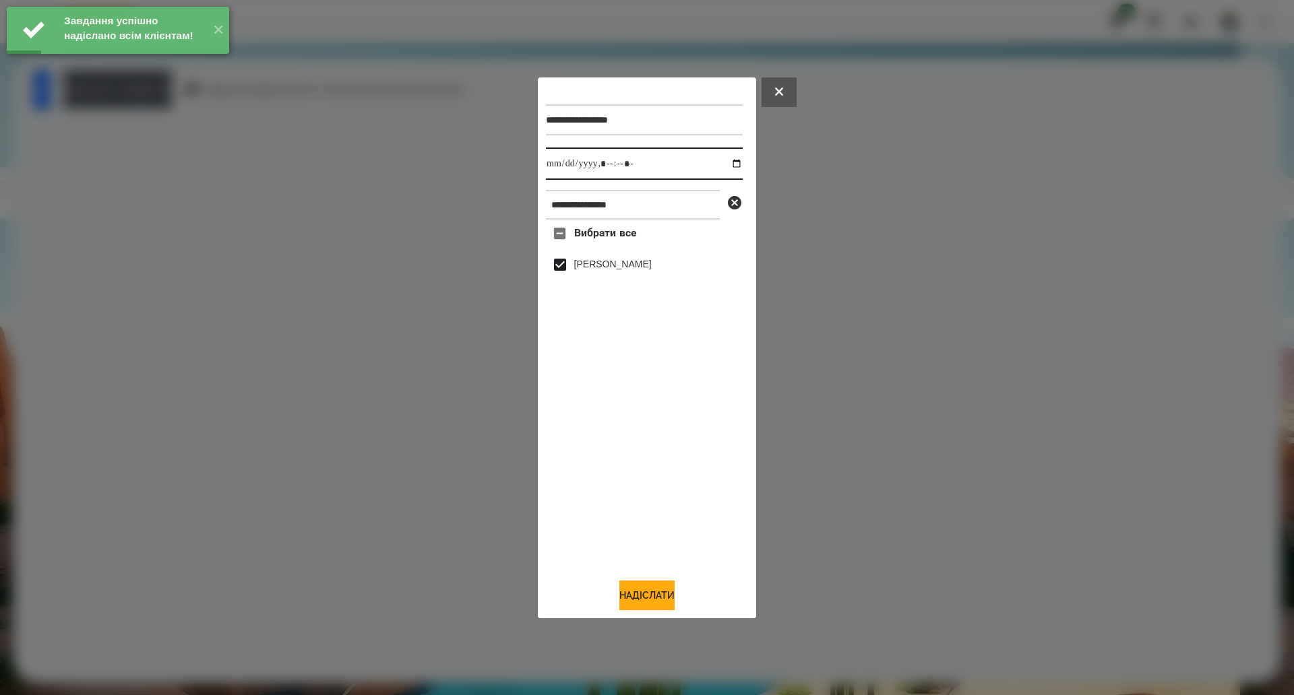
click at [721, 160] on input "datetime-local" at bounding box center [644, 164] width 197 height 32
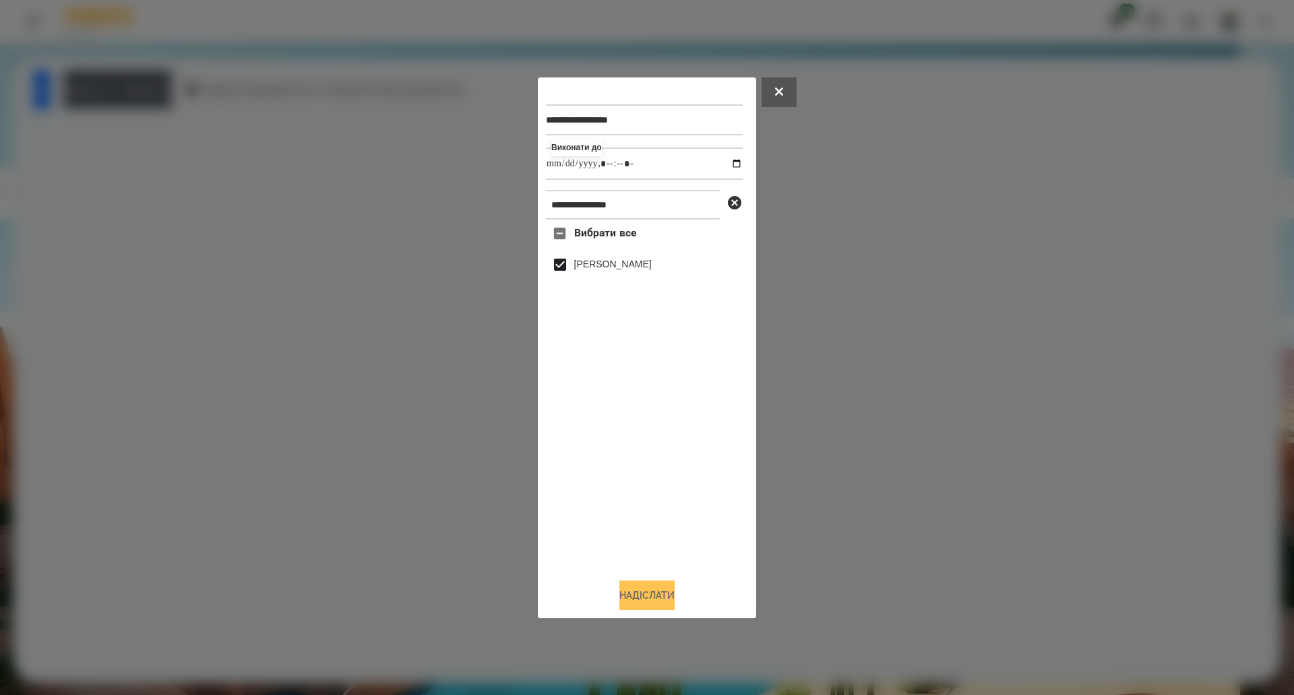
type input "**********"
click at [628, 602] on button "Надіслати" at bounding box center [646, 596] width 55 height 30
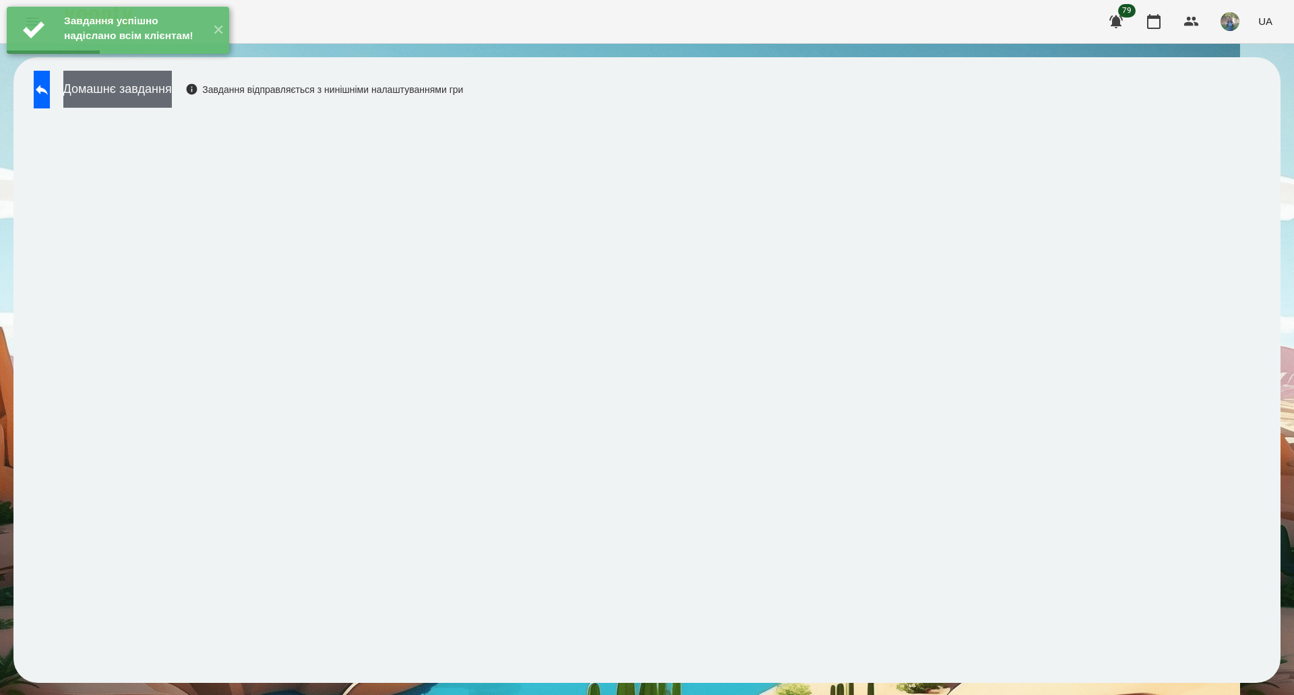
click at [172, 92] on button "Домашнє завдання" at bounding box center [117, 89] width 108 height 37
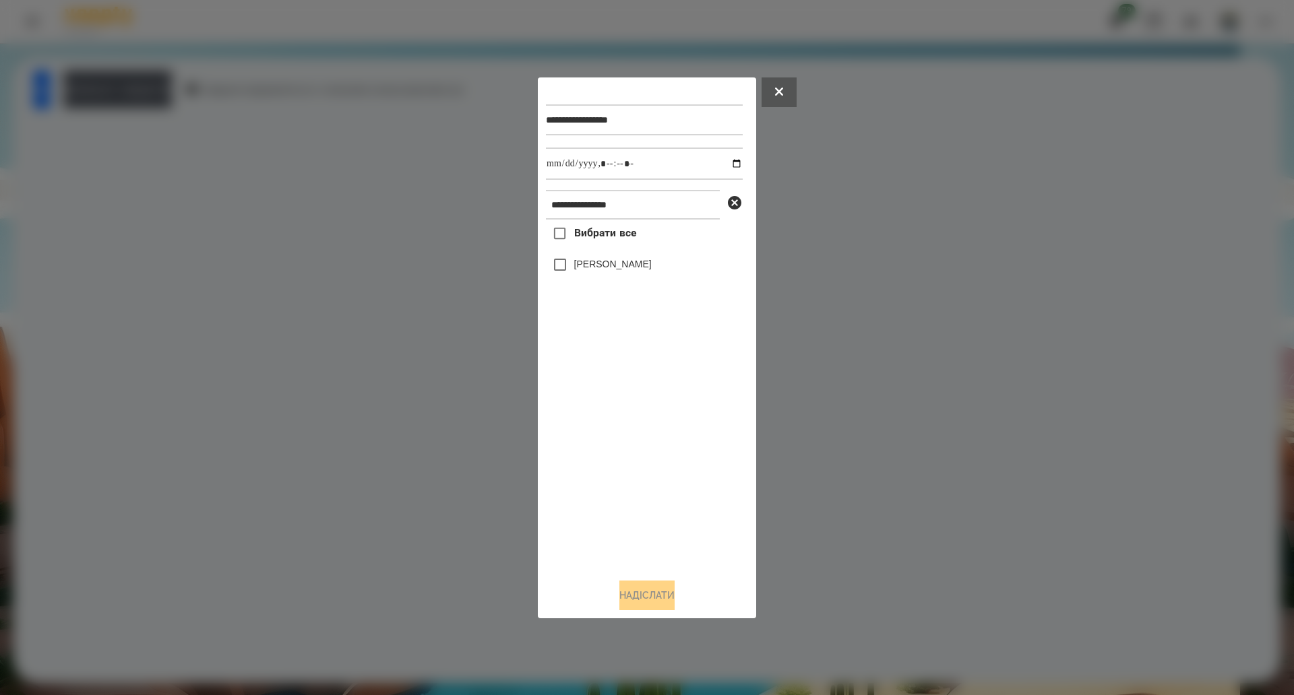
click at [591, 236] on span "Вибрати все" at bounding box center [605, 233] width 63 height 16
click at [730, 162] on input "datetime-local" at bounding box center [644, 164] width 197 height 32
type input "**********"
click at [625, 599] on button "Надіслати" at bounding box center [646, 596] width 55 height 30
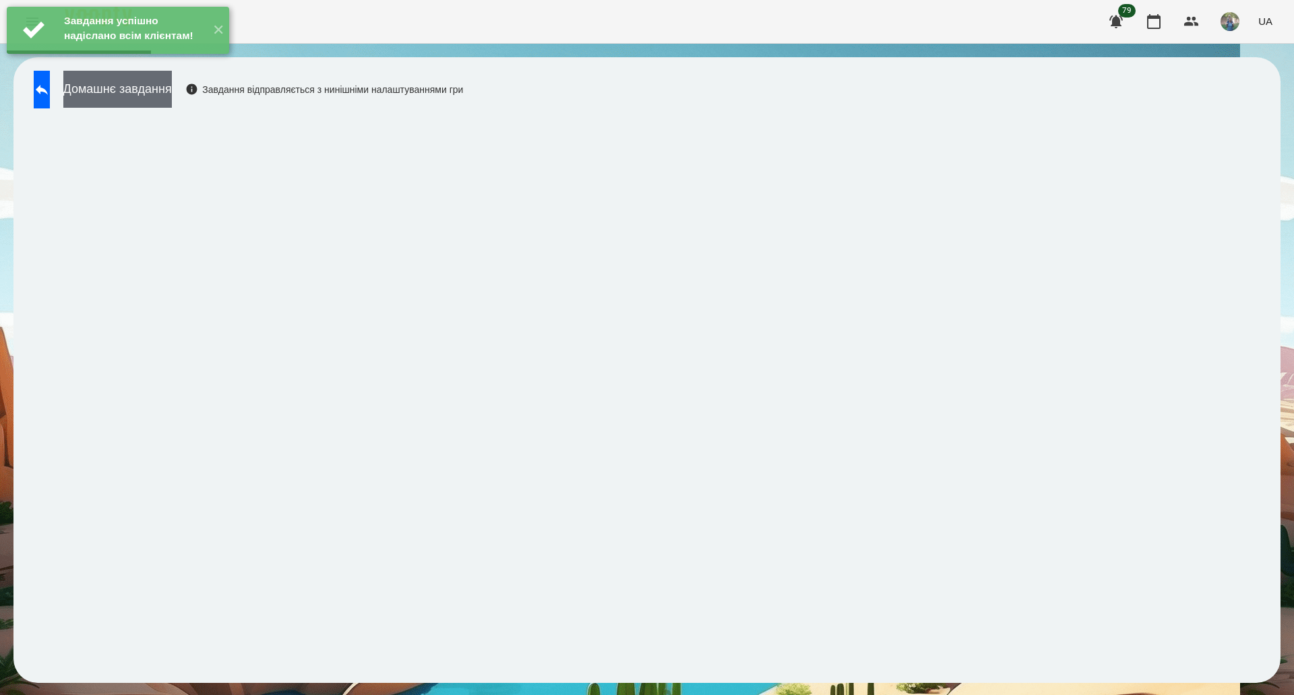
click at [144, 90] on button "Домашнє завдання" at bounding box center [117, 89] width 108 height 37
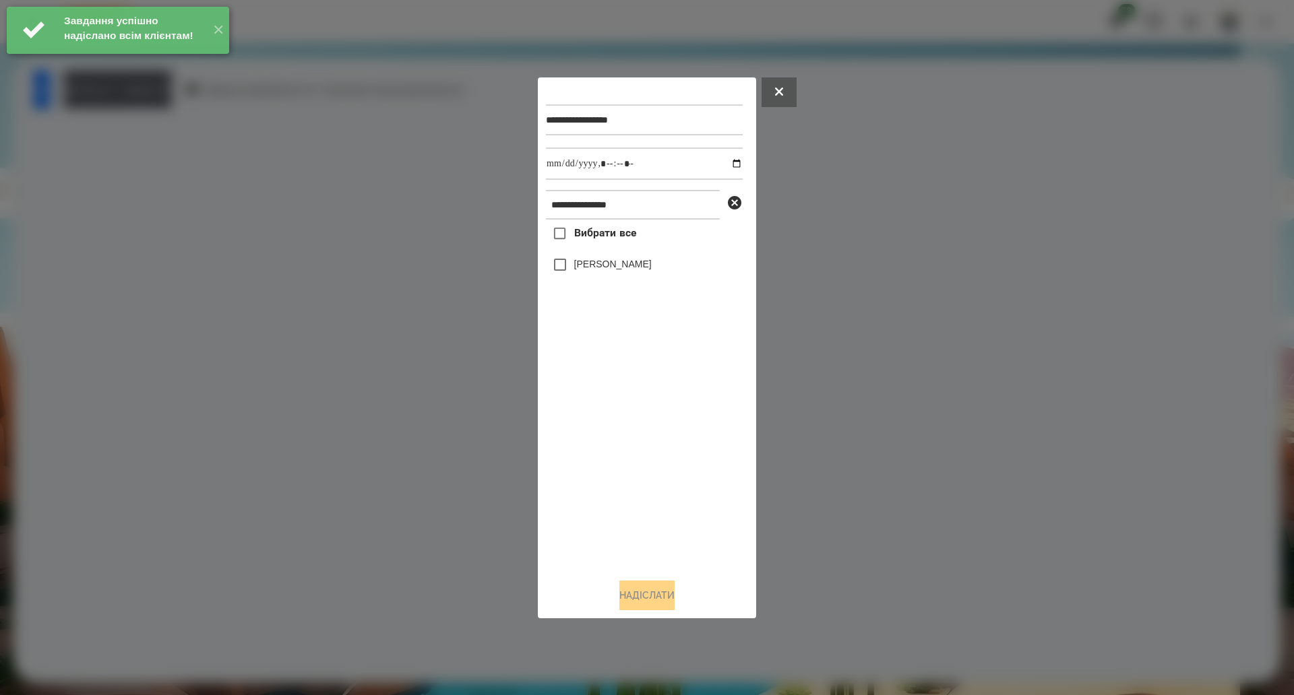
click at [611, 231] on span "Вибрати все" at bounding box center [605, 233] width 63 height 16
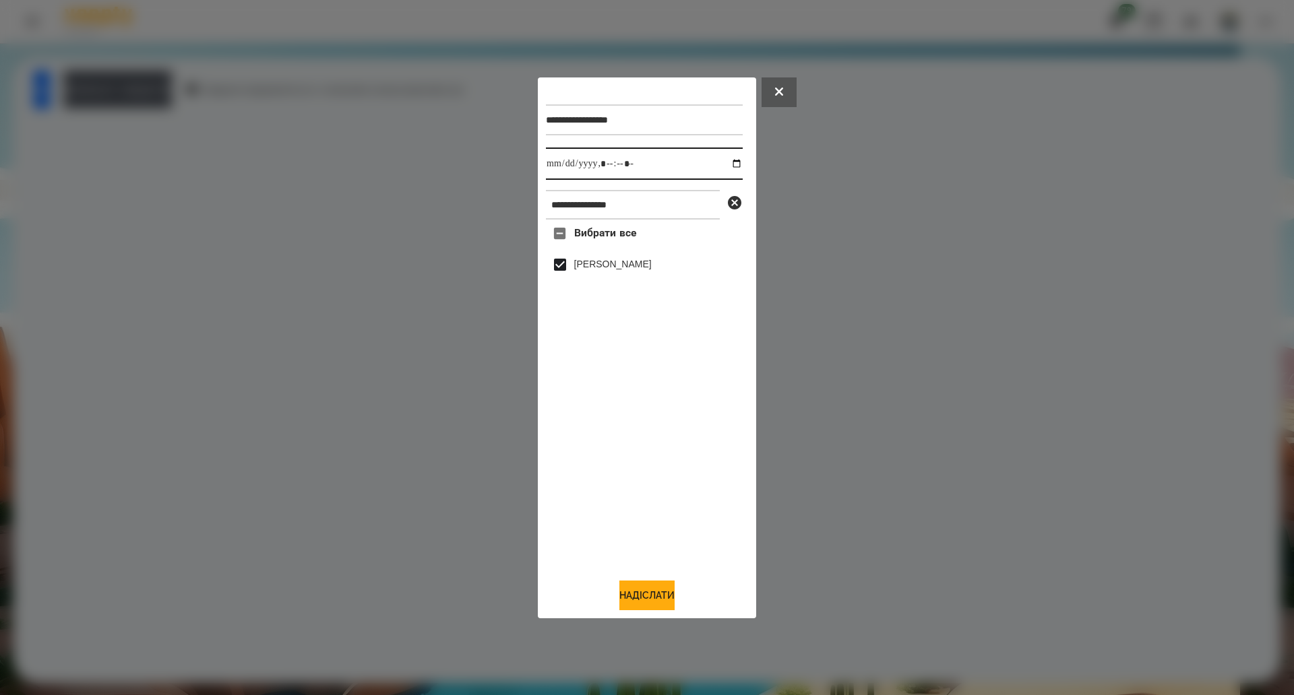
click at [727, 160] on input "datetime-local" at bounding box center [644, 164] width 197 height 32
type input "**********"
click at [659, 598] on button "Надіслати" at bounding box center [646, 596] width 55 height 30
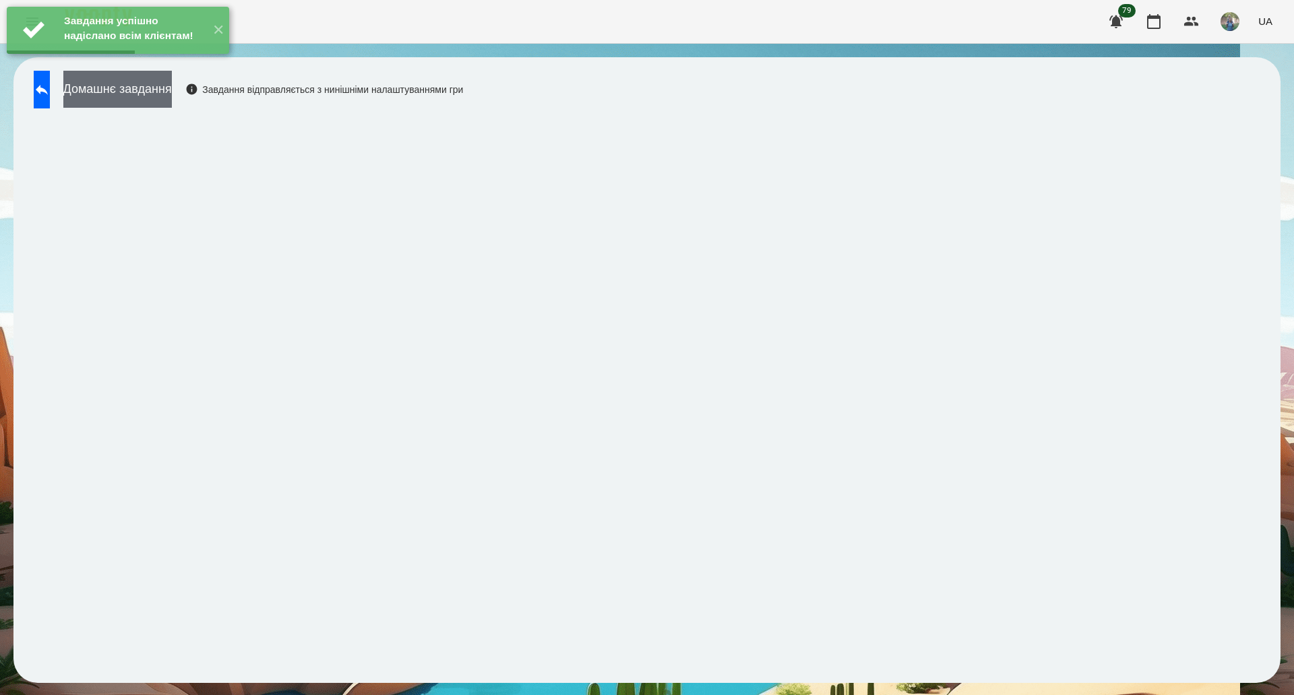
click at [179, 61] on div "Завдання успішно надіслано всім клієнтам! ✕" at bounding box center [118, 30] width 236 height 61
click at [172, 90] on button "Домашнє завдання" at bounding box center [117, 89] width 108 height 37
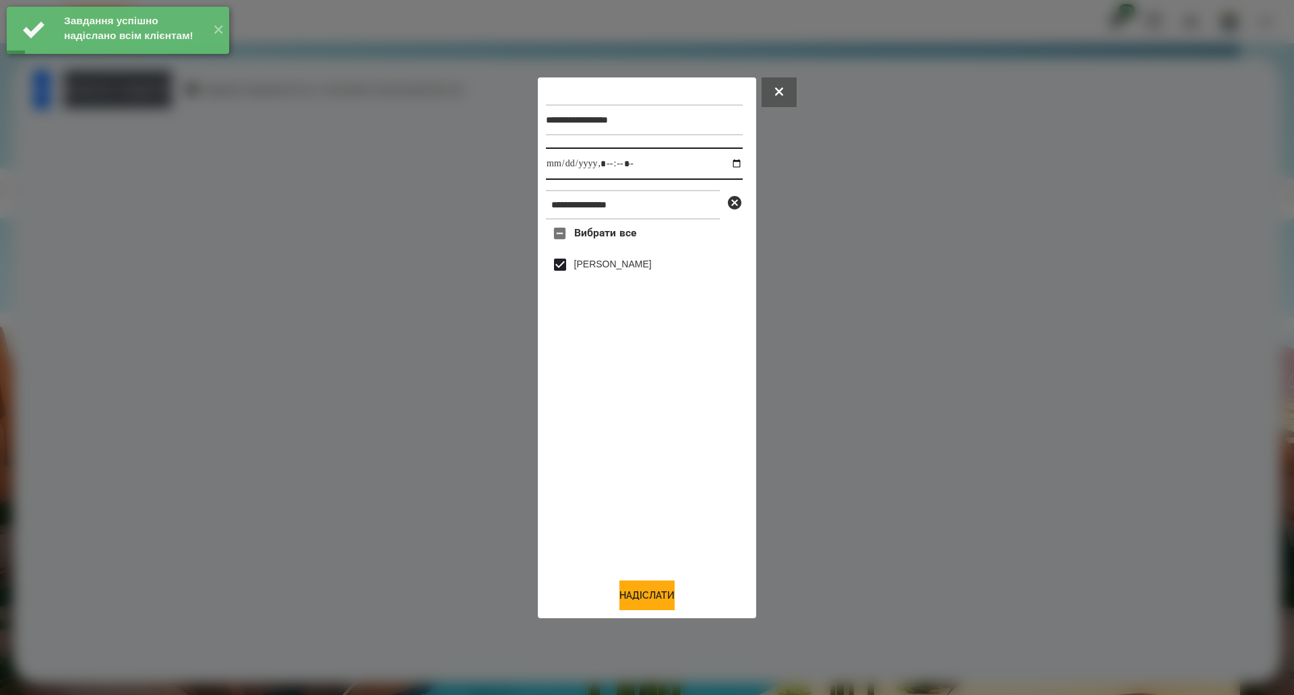
click at [724, 170] on input "datetime-local" at bounding box center [644, 164] width 197 height 32
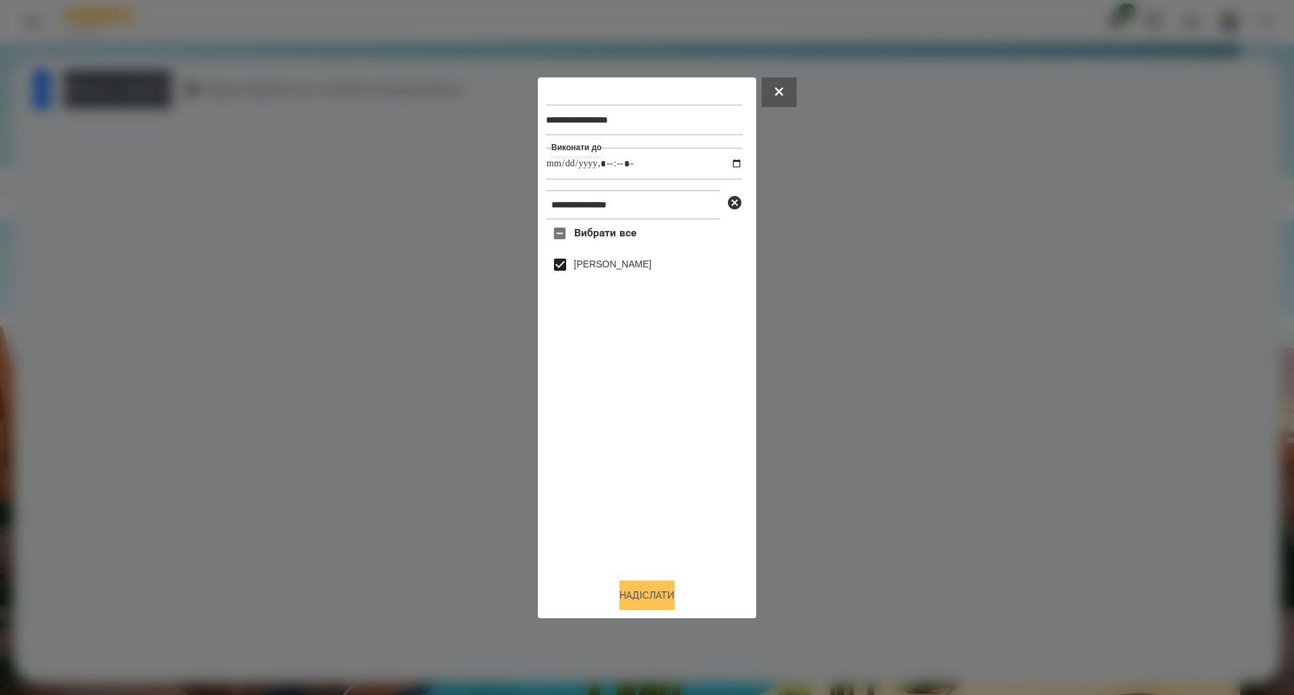
type input "**********"
click at [634, 596] on button "Надіслати" at bounding box center [646, 596] width 55 height 30
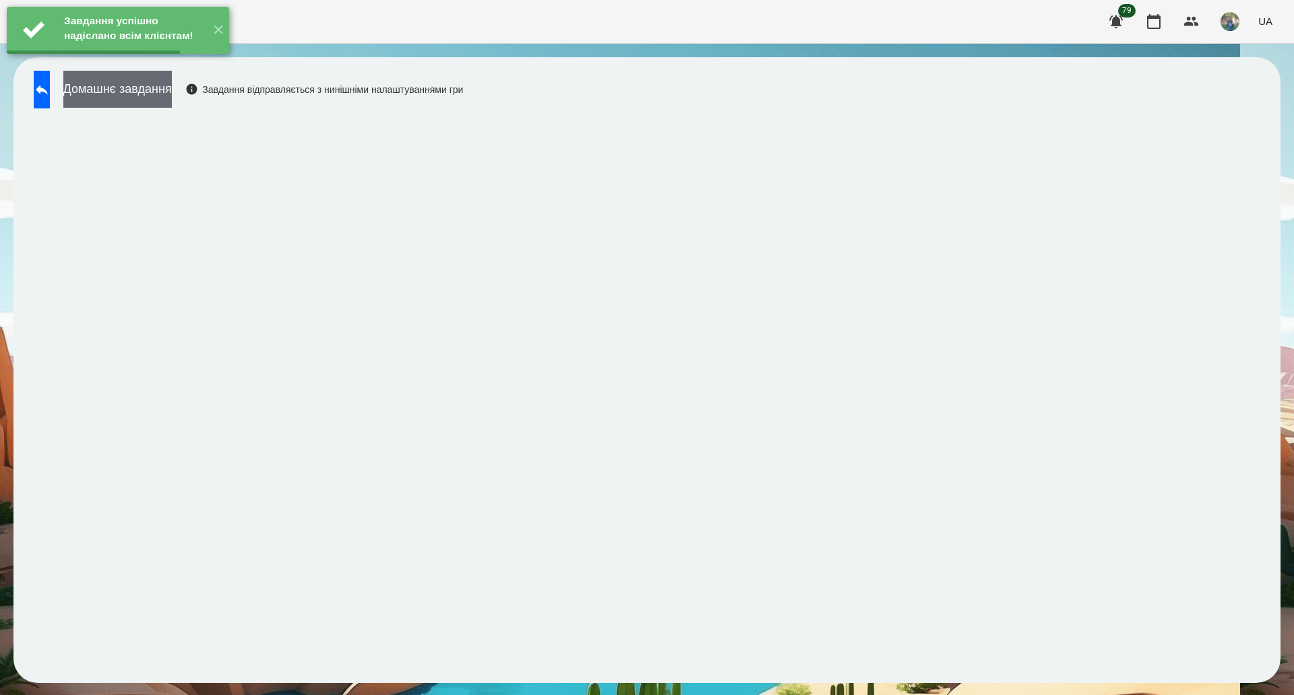
click at [162, 98] on button "Домашнє завдання" at bounding box center [117, 89] width 108 height 37
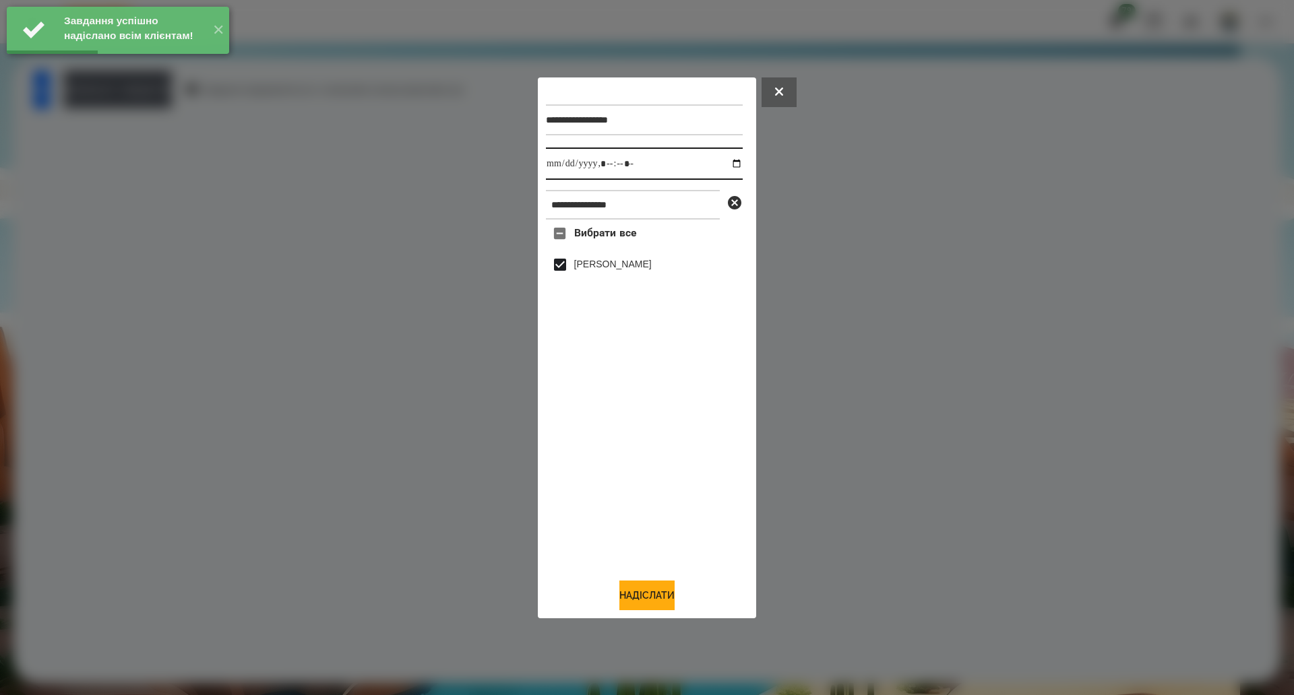
click at [728, 159] on input "datetime-local" at bounding box center [644, 164] width 197 height 32
type input "**********"
click at [620, 605] on button "Надіслати" at bounding box center [646, 596] width 55 height 30
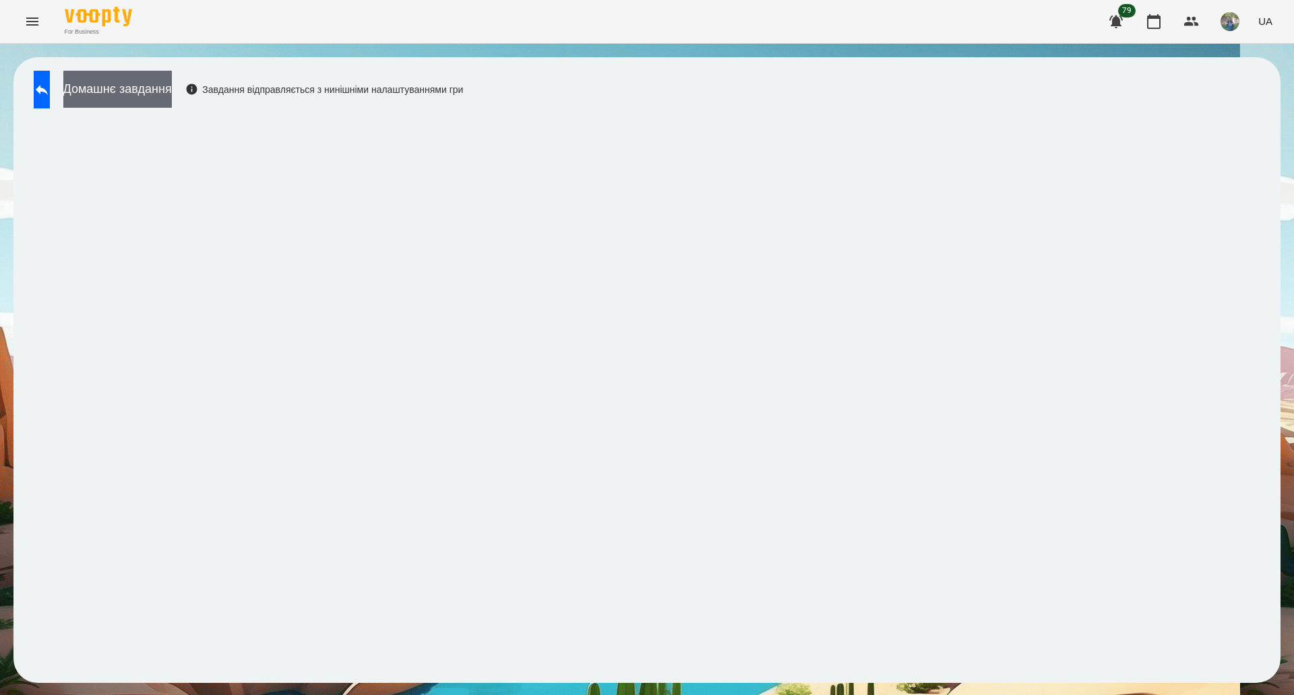
click at [158, 82] on button "Домашнє завдання" at bounding box center [117, 89] width 108 height 37
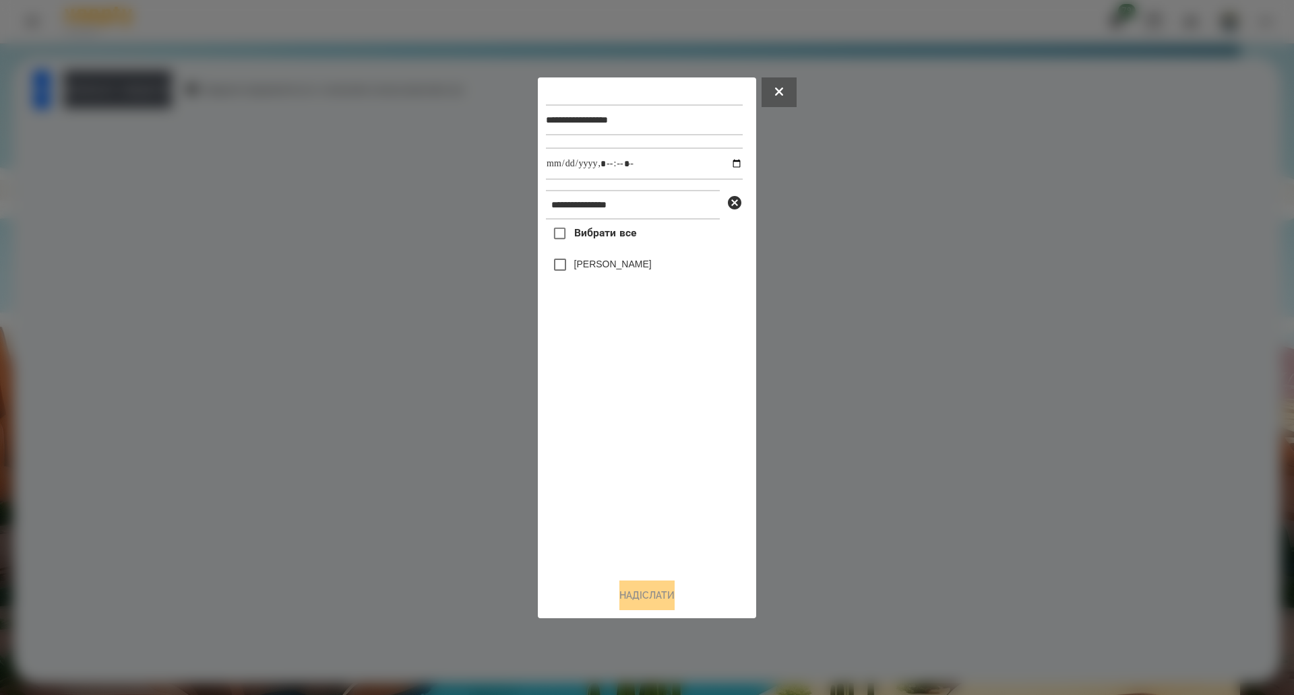
click at [577, 239] on span "Вибрати все" at bounding box center [605, 233] width 63 height 16
click at [659, 591] on button "Надіслати" at bounding box center [646, 596] width 55 height 30
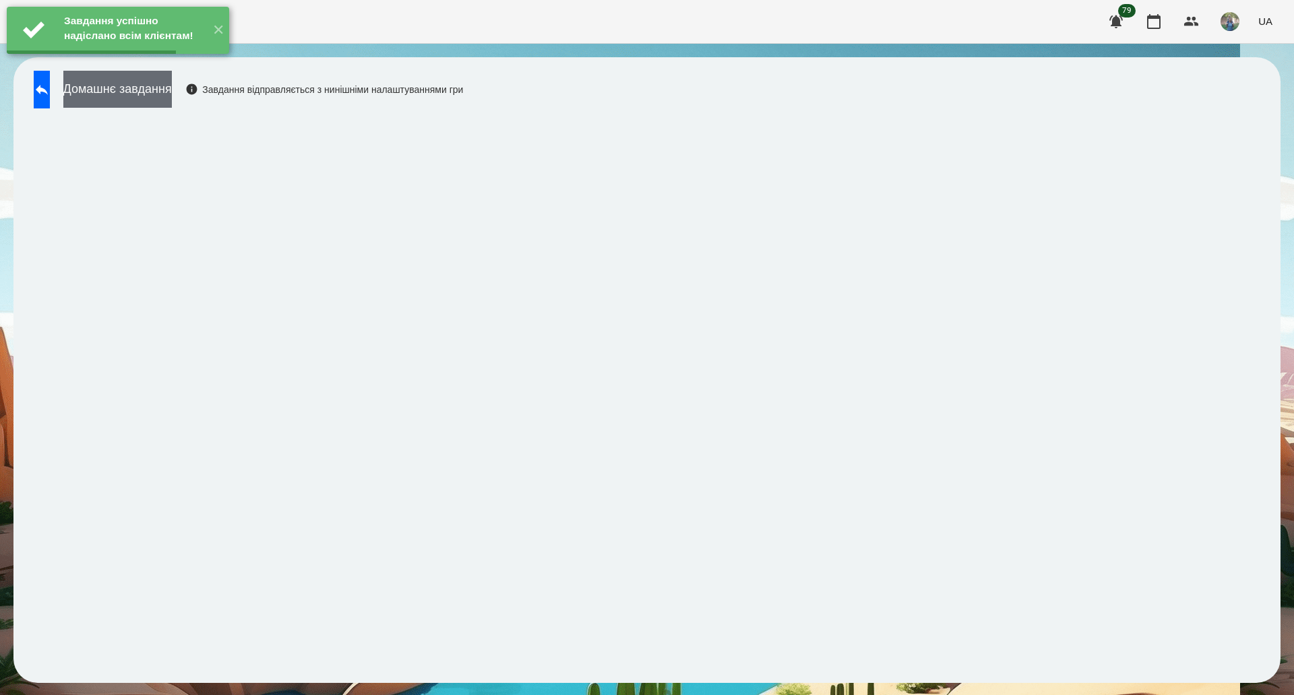
click at [171, 93] on button "Домашнє завдання" at bounding box center [117, 89] width 108 height 37
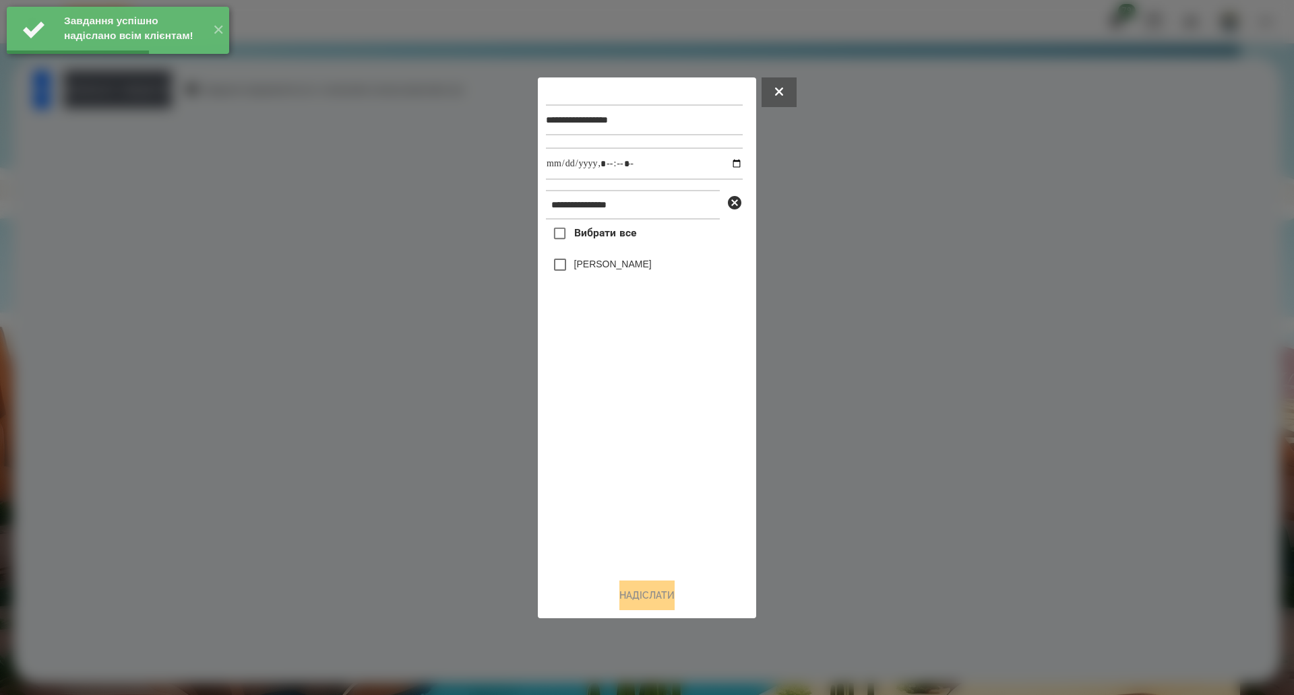
click at [623, 230] on span "Вибрати все" at bounding box center [605, 233] width 63 height 16
click at [723, 163] on input "datetime-local" at bounding box center [644, 164] width 197 height 32
type input "**********"
click at [650, 590] on button "Надіслати" at bounding box center [646, 596] width 55 height 30
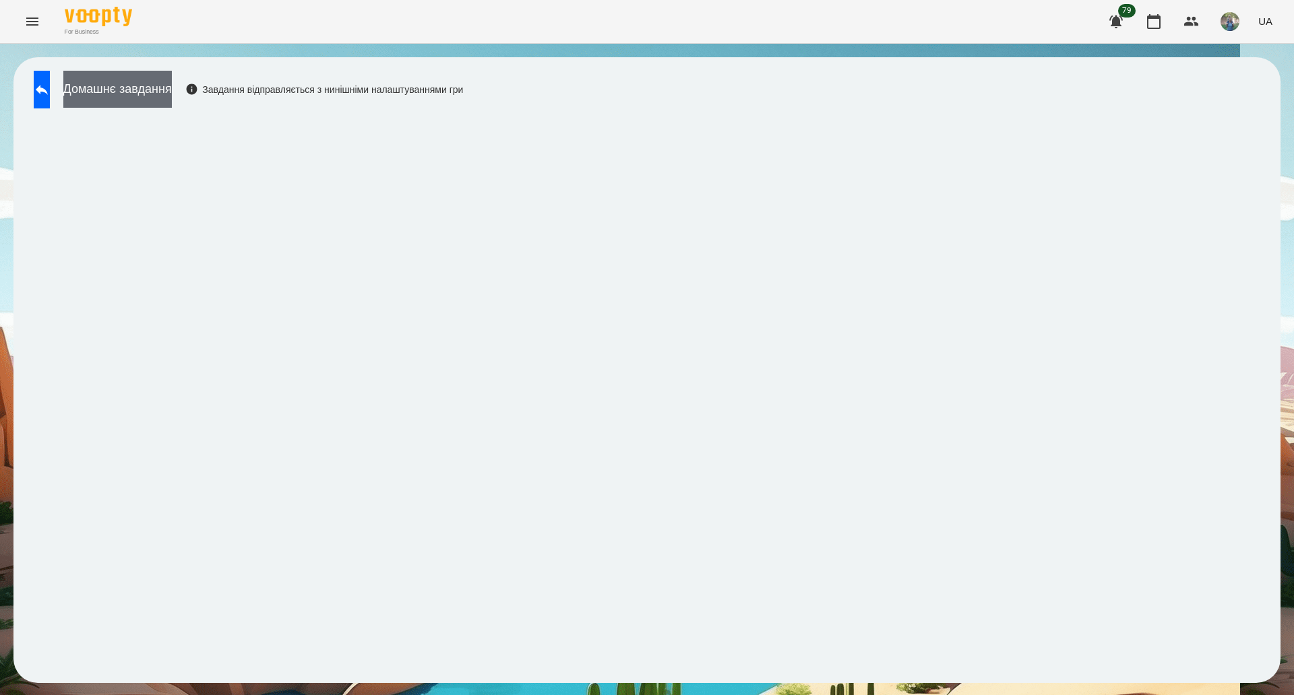
click at [172, 90] on button "Домашнє завдання" at bounding box center [117, 89] width 108 height 37
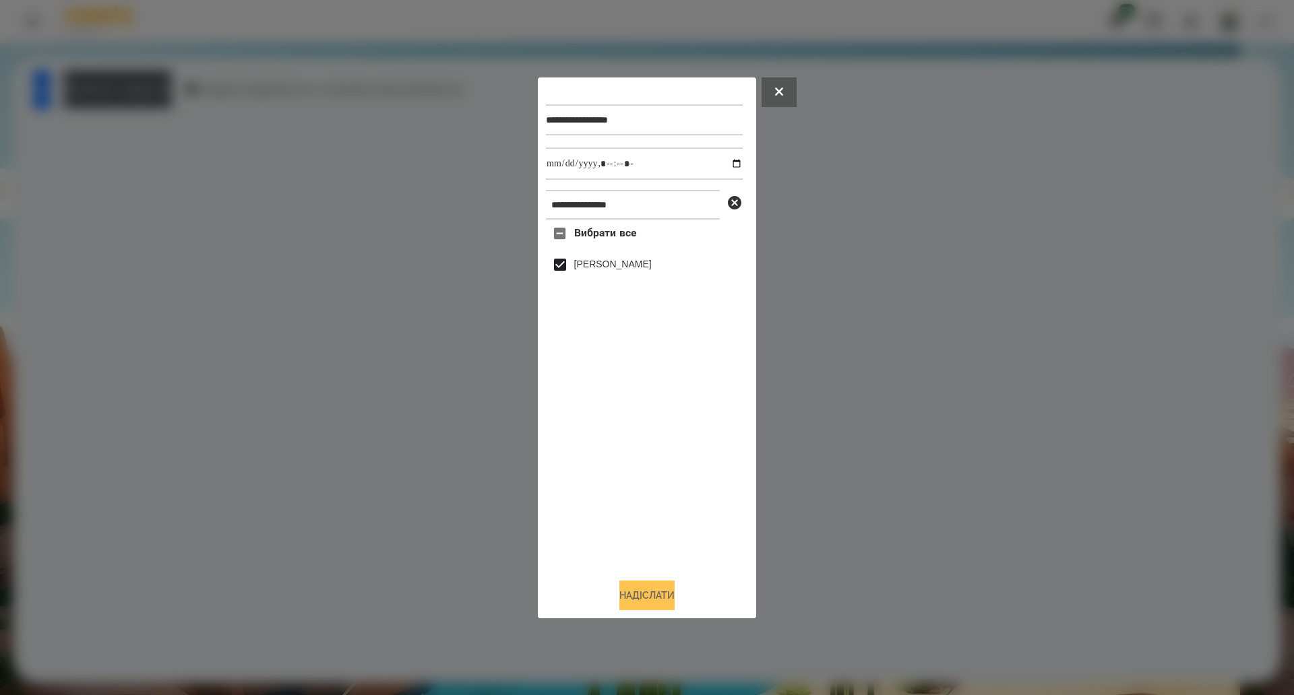
drag, startPoint x: 635, startPoint y: 596, endPoint x: 641, endPoint y: 591, distance: 7.6
click at [636, 597] on button "Надіслати" at bounding box center [646, 596] width 55 height 30
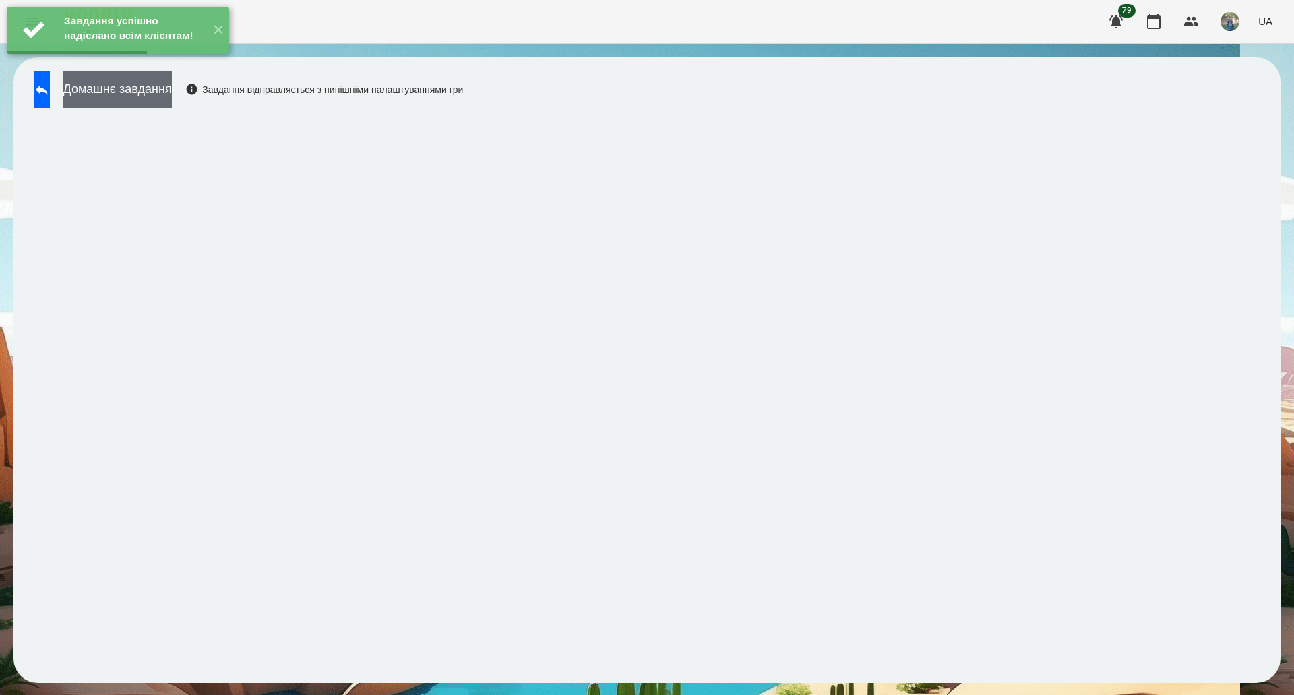
click at [156, 106] on button "Домашнє завдання" at bounding box center [117, 89] width 108 height 37
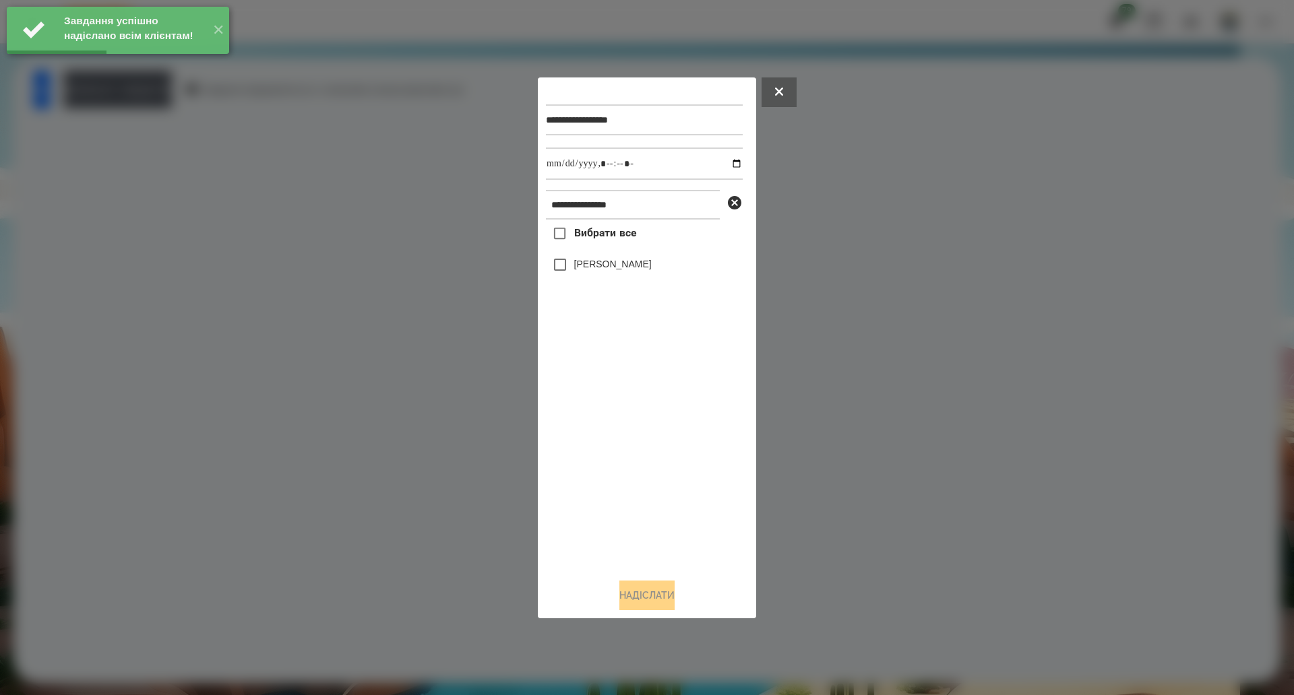
click at [589, 241] on span "Вибрати все" at bounding box center [605, 233] width 63 height 16
click at [728, 165] on input "datetime-local" at bounding box center [644, 164] width 197 height 32
type input "**********"
click at [650, 600] on button "Надіслати" at bounding box center [646, 596] width 55 height 30
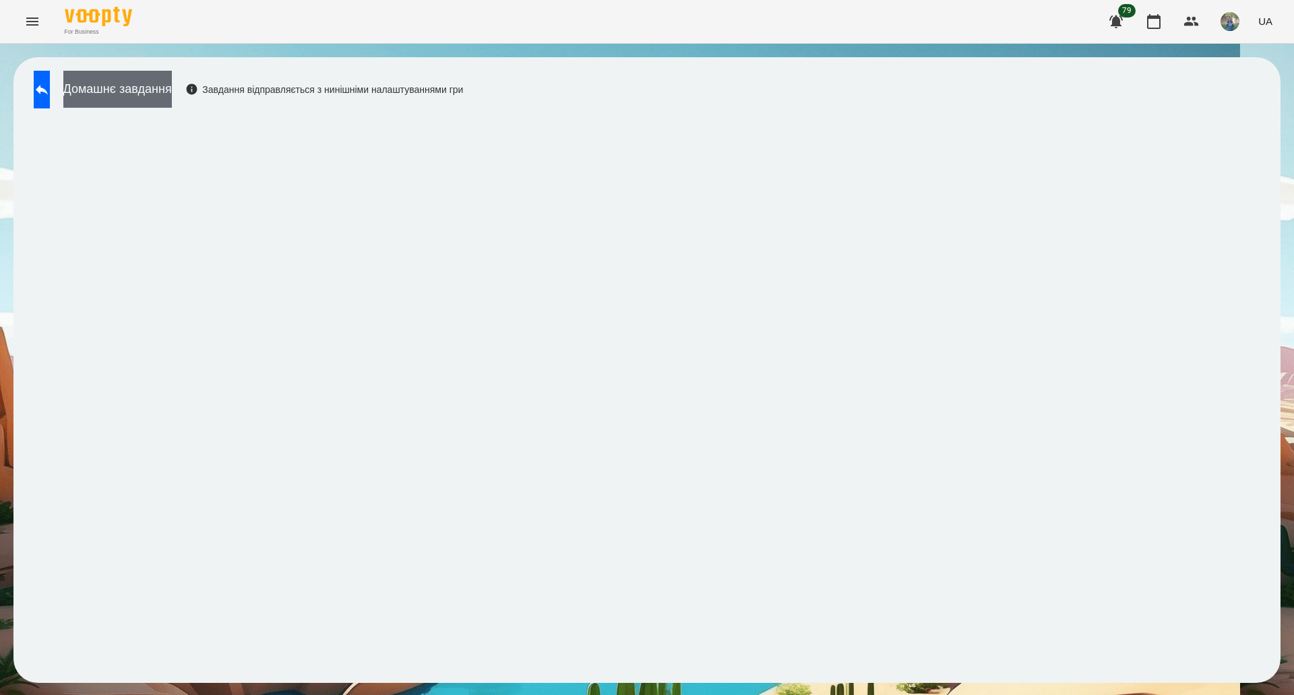
click at [159, 82] on button "Домашнє завдання" at bounding box center [117, 89] width 108 height 37
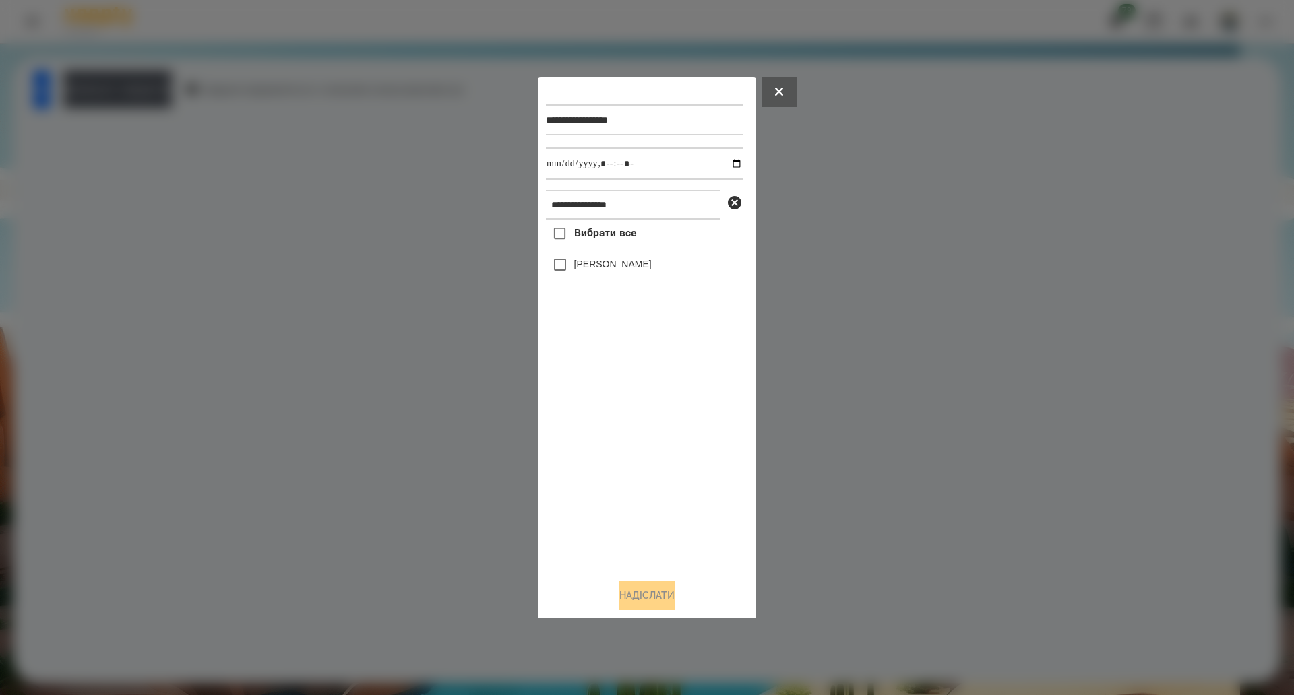
click at [594, 229] on span "Вибрати все" at bounding box center [605, 233] width 63 height 16
click at [628, 600] on button "Надіслати" at bounding box center [646, 596] width 55 height 30
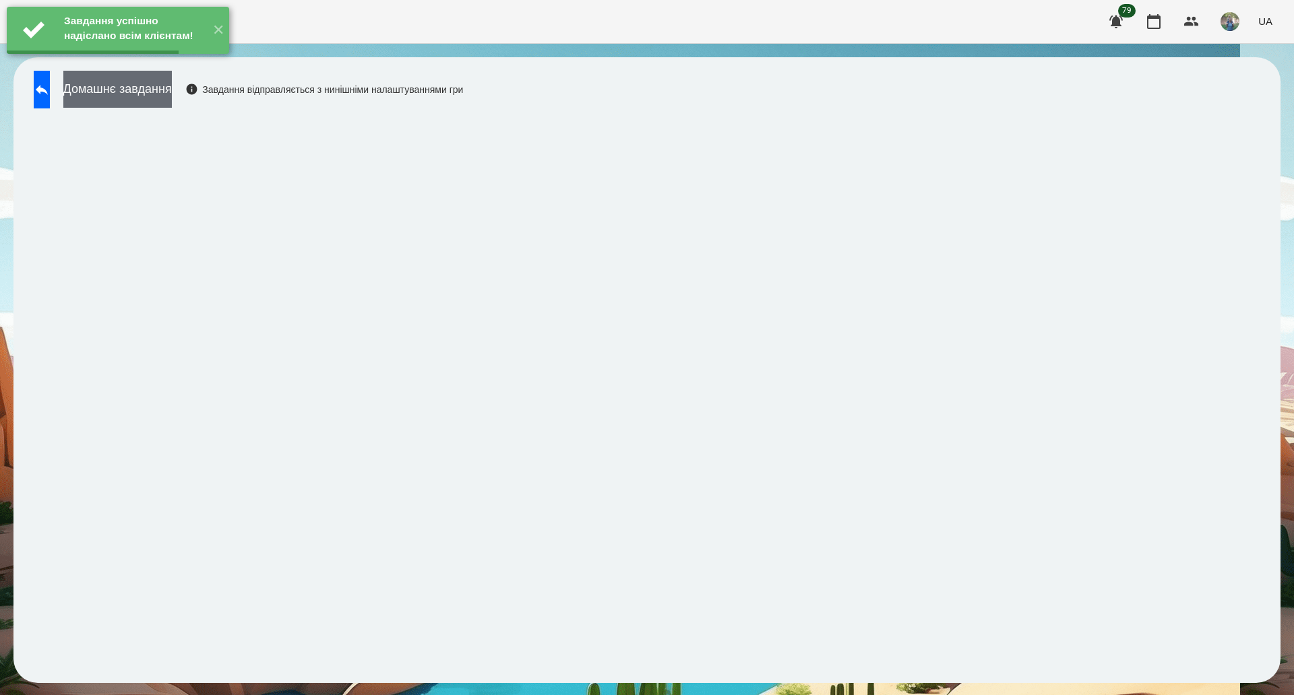
click at [172, 92] on button "Домашнє завдання" at bounding box center [117, 89] width 108 height 37
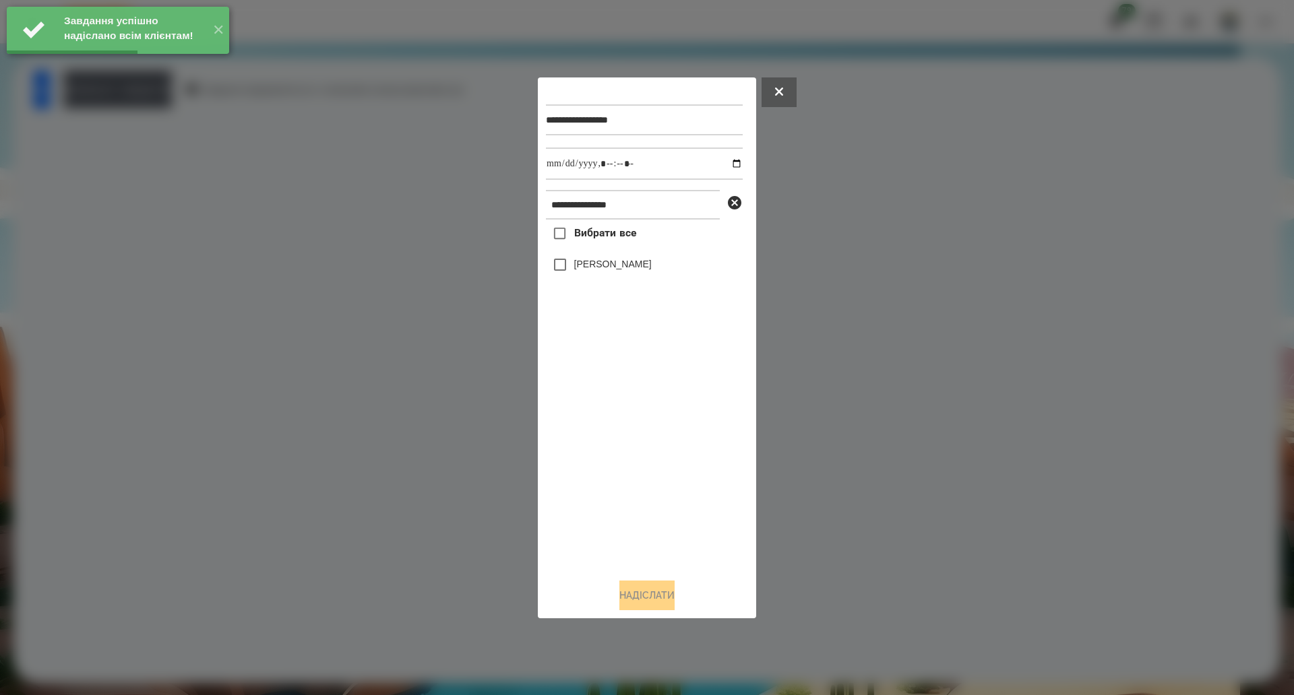
click at [613, 230] on span "Вибрати все" at bounding box center [605, 233] width 63 height 16
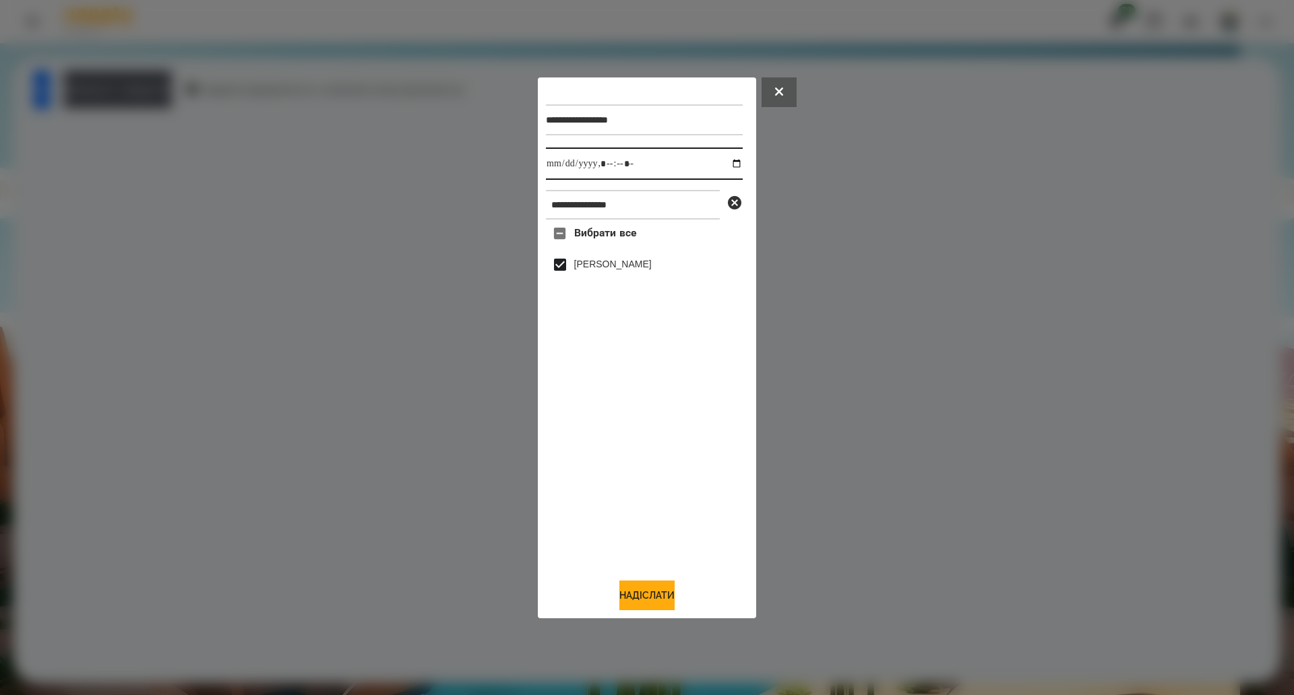
click at [726, 166] on input "datetime-local" at bounding box center [644, 164] width 197 height 32
type input "**********"
click at [666, 600] on button "Надіслати" at bounding box center [646, 596] width 55 height 30
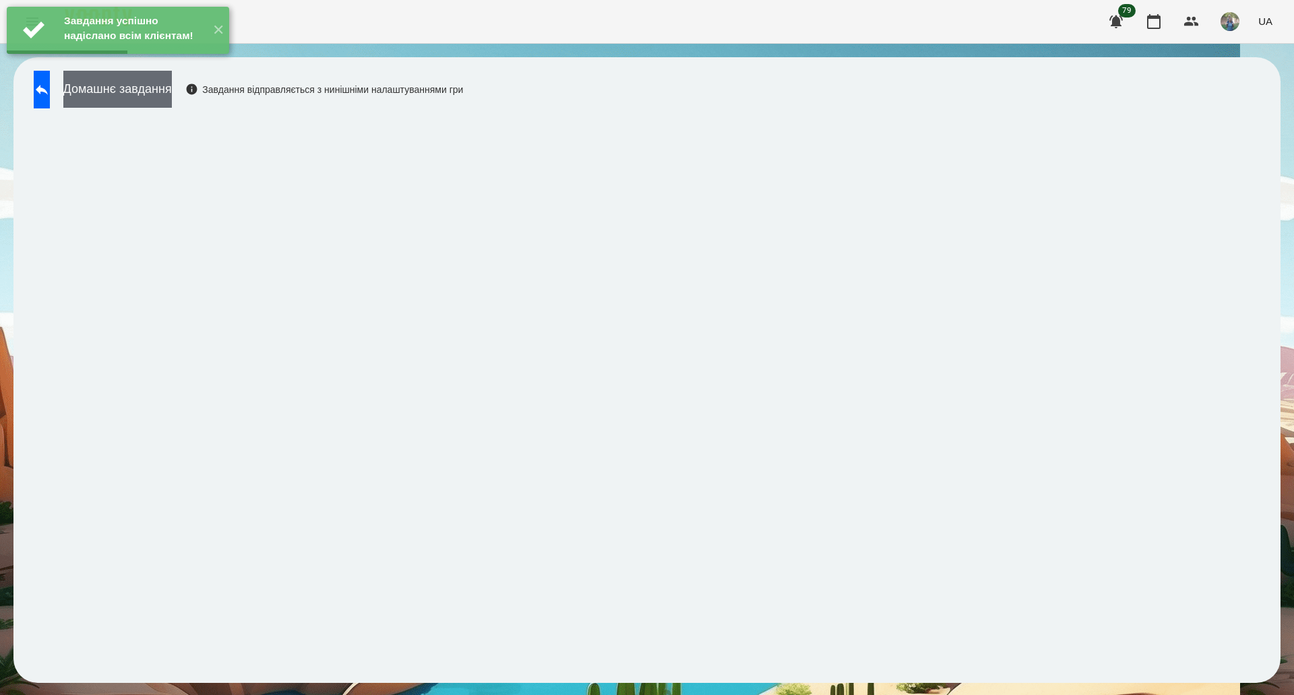
click at [111, 92] on button "Домашнє завдання" at bounding box center [117, 89] width 108 height 37
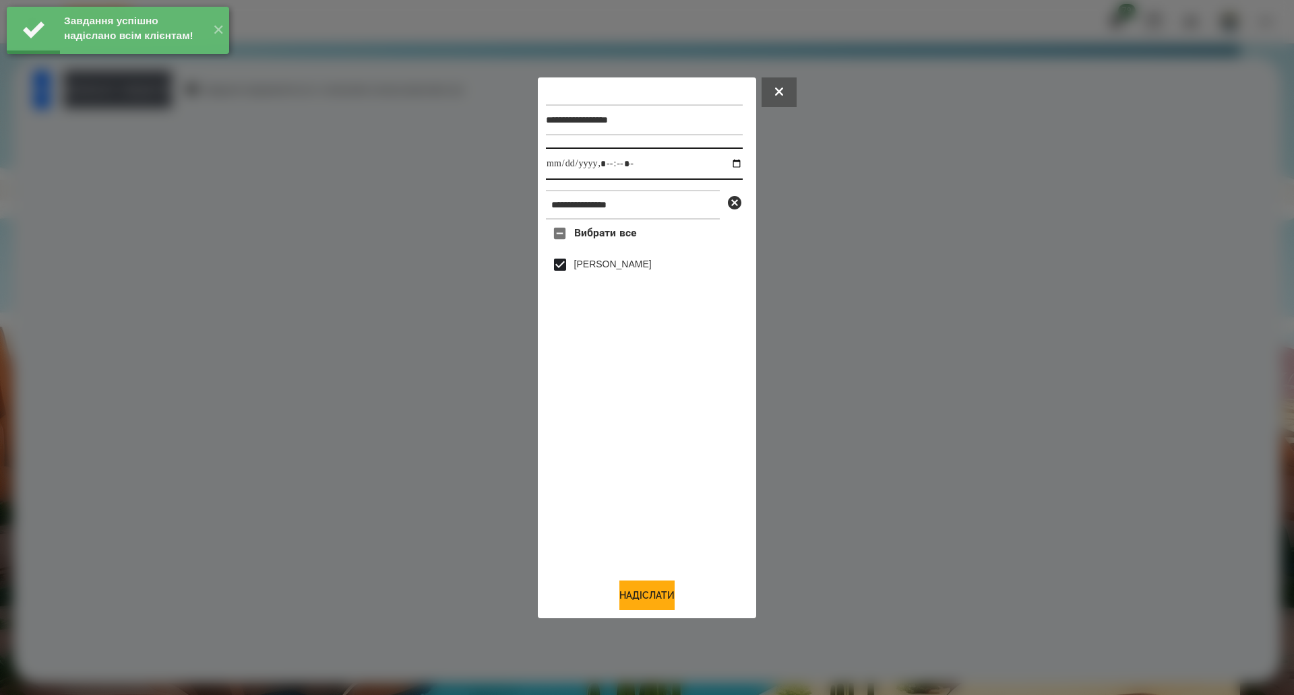
click at [719, 164] on input "datetime-local" at bounding box center [644, 164] width 197 height 32
click at [732, 162] on input "datetime-local" at bounding box center [644, 164] width 197 height 32
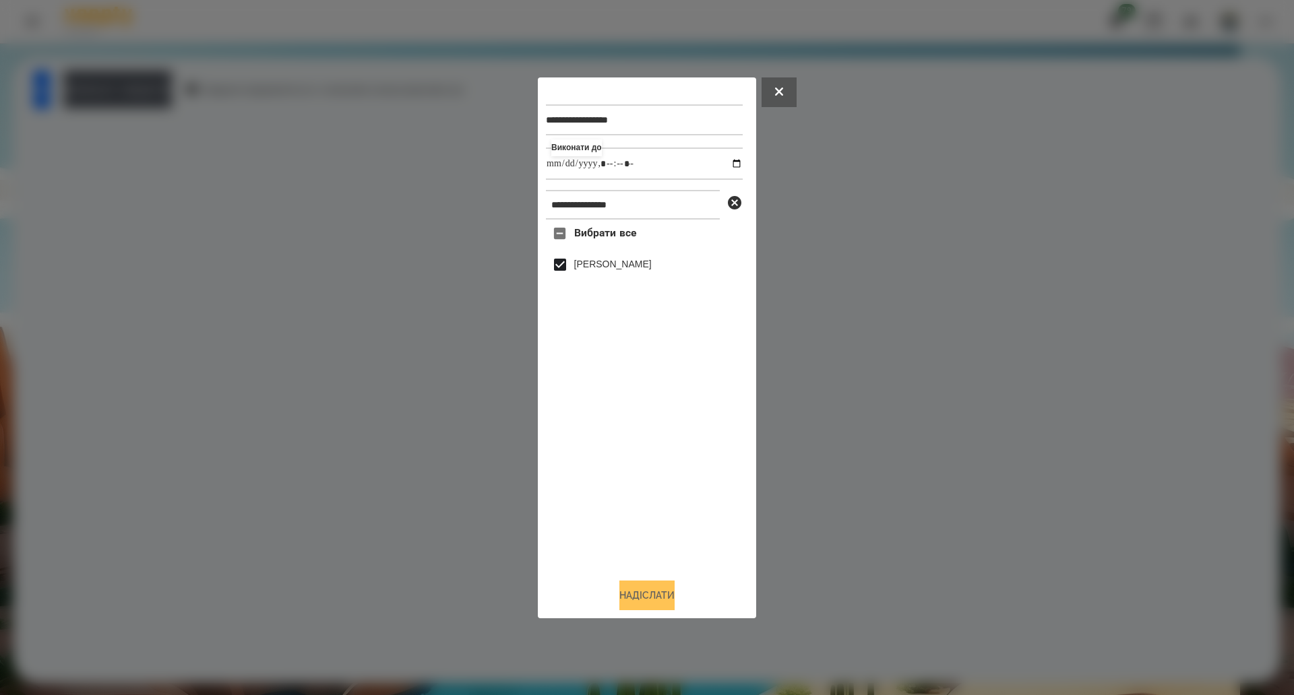
type input "**********"
click at [648, 596] on button "Надіслати" at bounding box center [646, 596] width 55 height 30
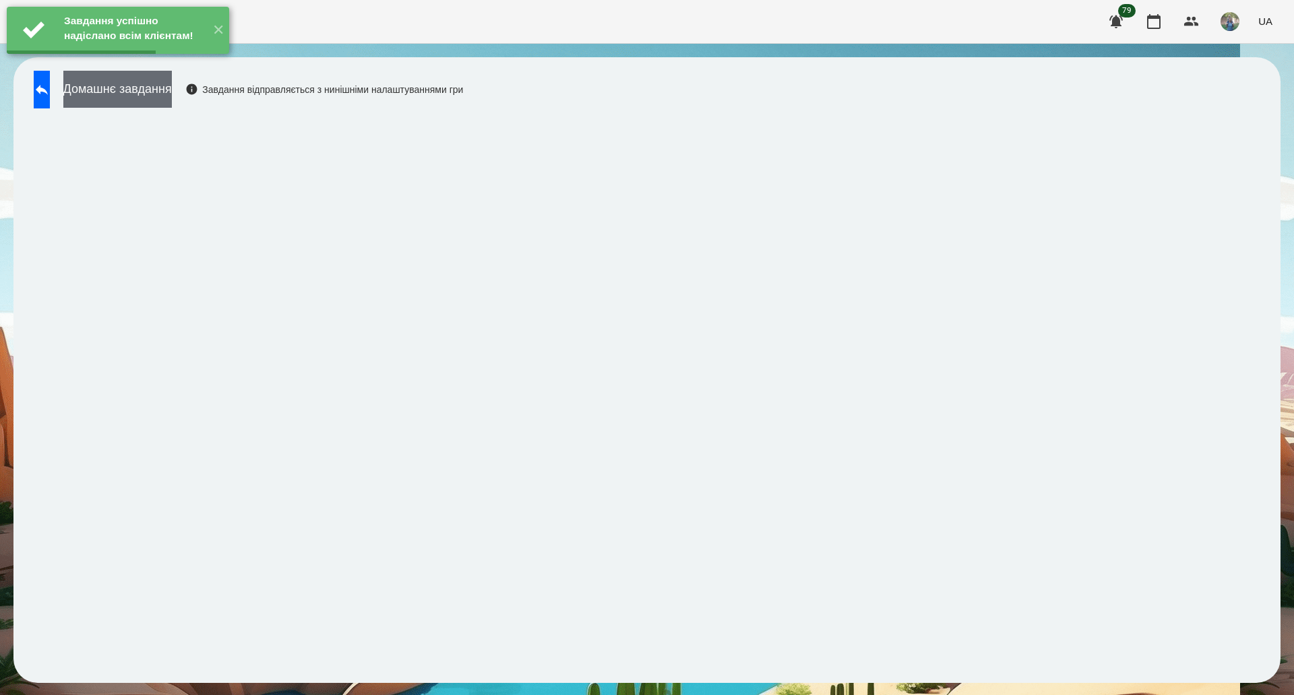
click at [166, 102] on button "Домашнє завдання" at bounding box center [117, 89] width 108 height 37
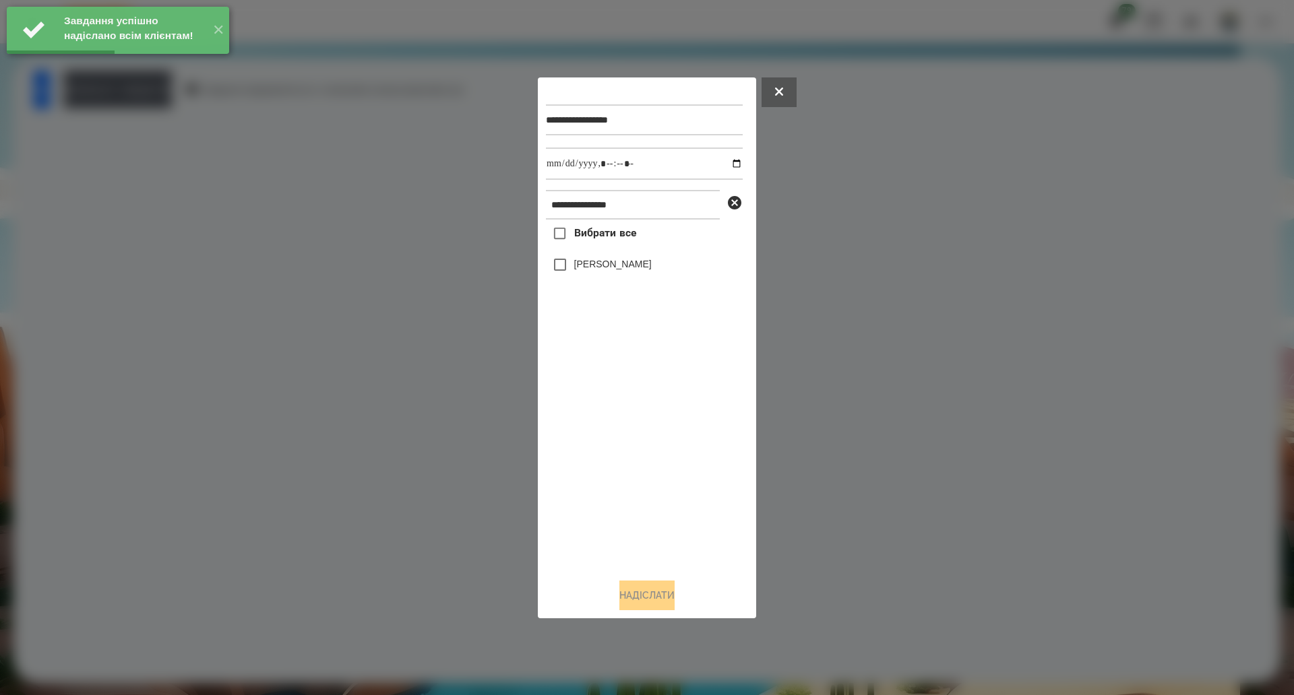
click at [601, 234] on span "Вибрати все" at bounding box center [605, 233] width 63 height 16
click at [724, 164] on input "datetime-local" at bounding box center [644, 164] width 197 height 32
type input "**********"
click at [648, 603] on button "Надіслати" at bounding box center [646, 596] width 55 height 30
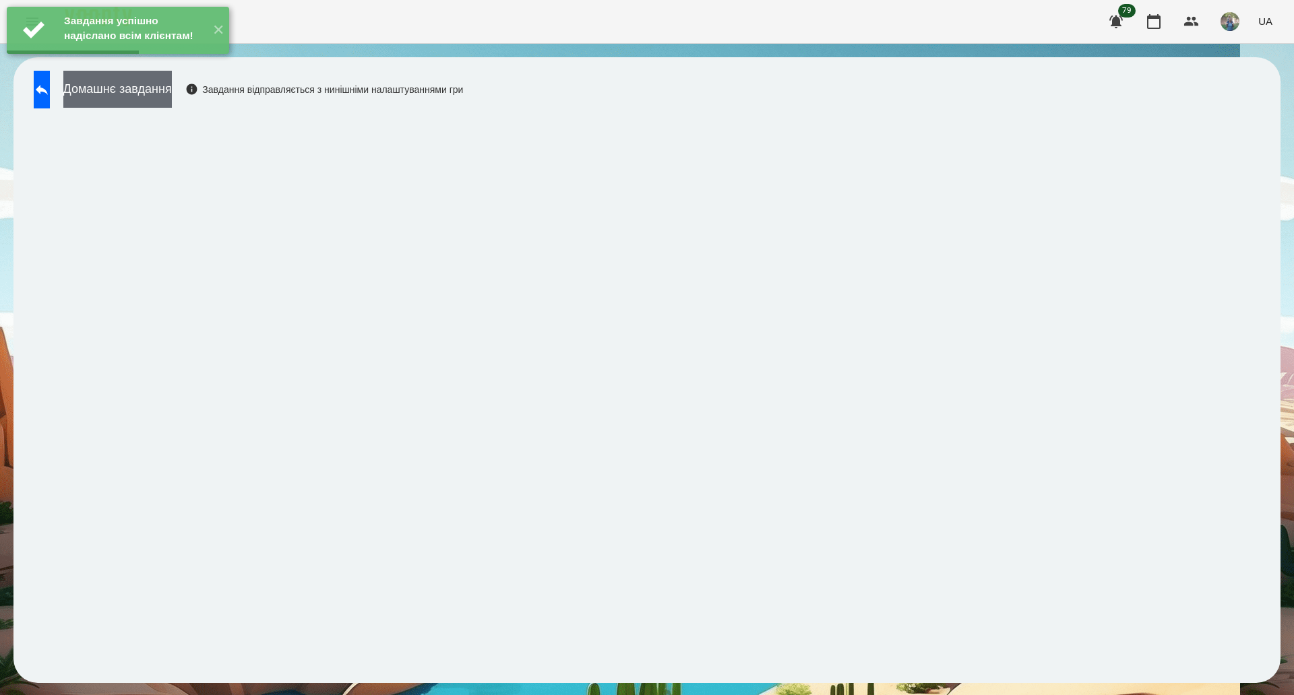
click at [172, 94] on button "Домашнє завдання" at bounding box center [117, 89] width 108 height 37
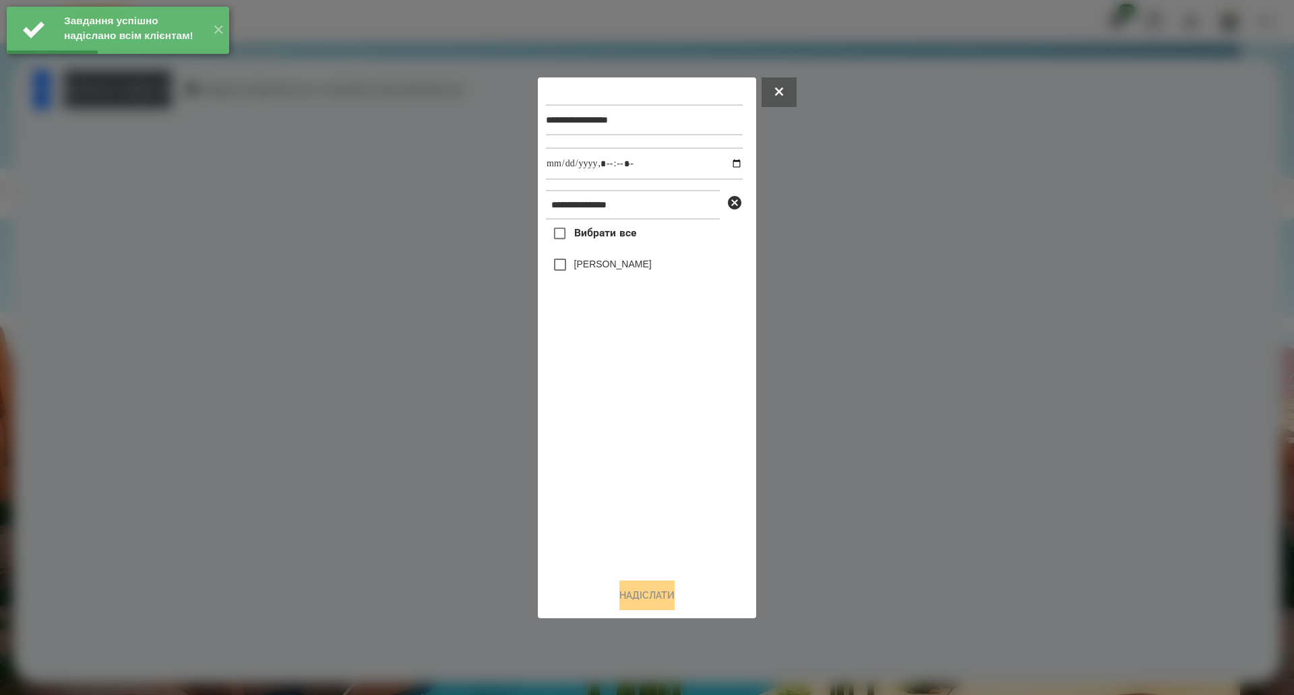
click at [606, 230] on span "Вибрати все" at bounding box center [605, 233] width 63 height 16
click at [726, 158] on input "datetime-local" at bounding box center [644, 164] width 197 height 32
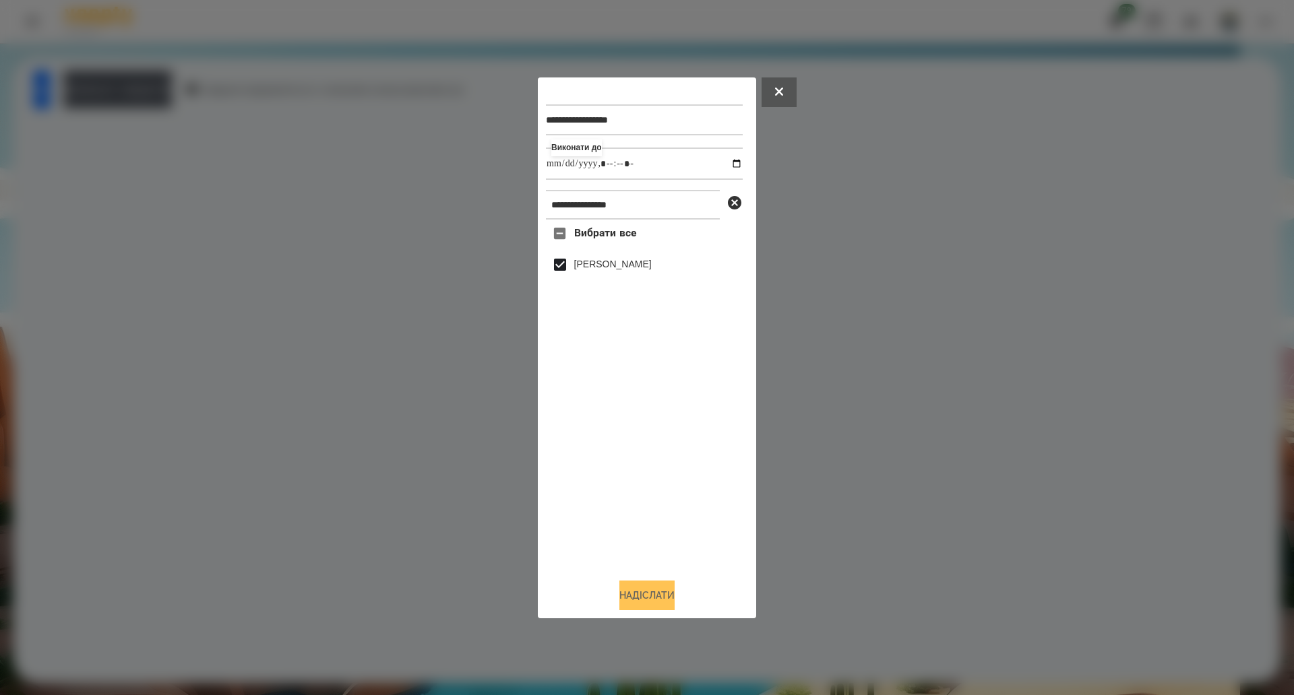
type input "**********"
click at [654, 603] on button "Надіслати" at bounding box center [646, 596] width 55 height 30
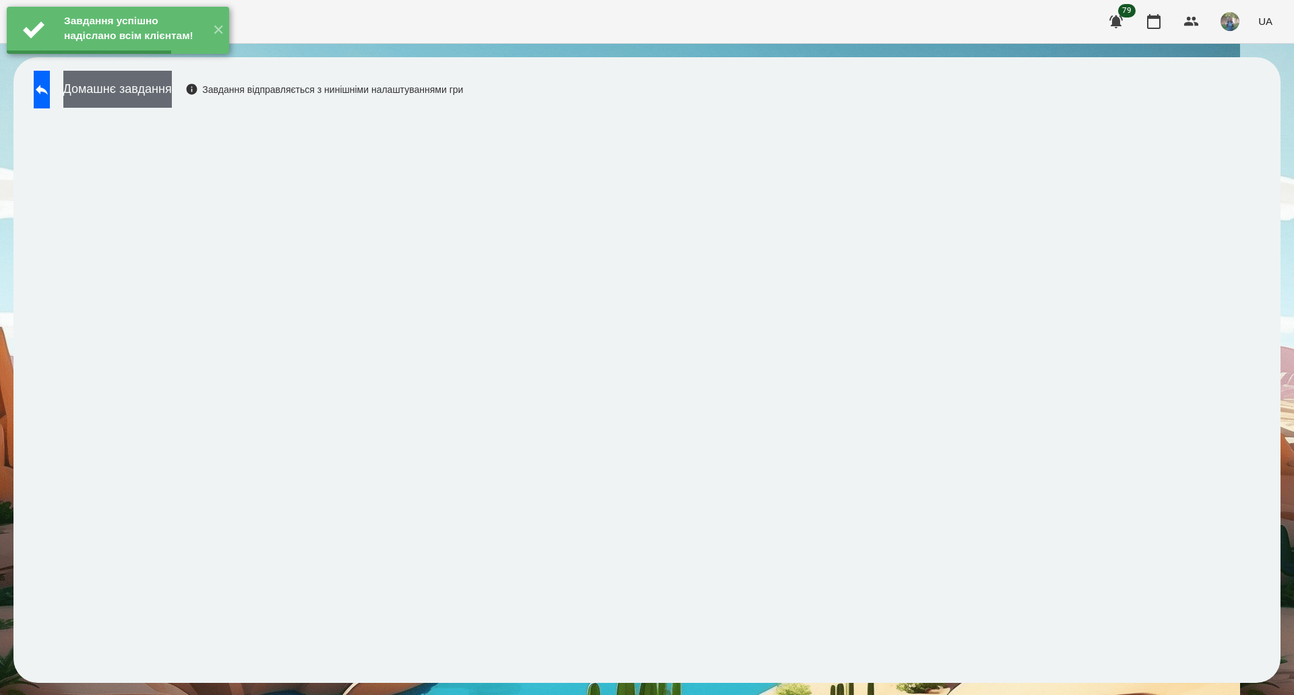
click at [172, 86] on button "Домашнє завдання" at bounding box center [117, 89] width 108 height 37
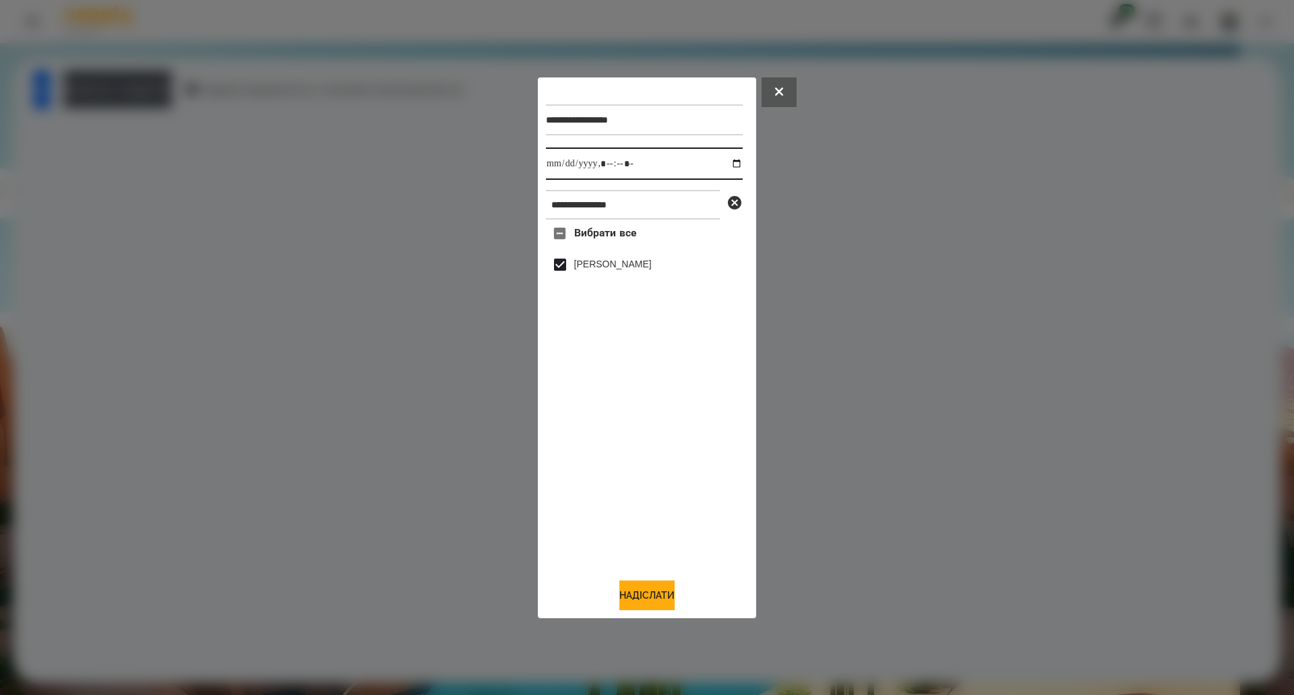
click at [726, 171] on input "datetime-local" at bounding box center [644, 164] width 197 height 32
click at [728, 165] on input "datetime-local" at bounding box center [644, 164] width 197 height 32
type input "**********"
click at [649, 591] on button "Надіслати" at bounding box center [646, 596] width 55 height 30
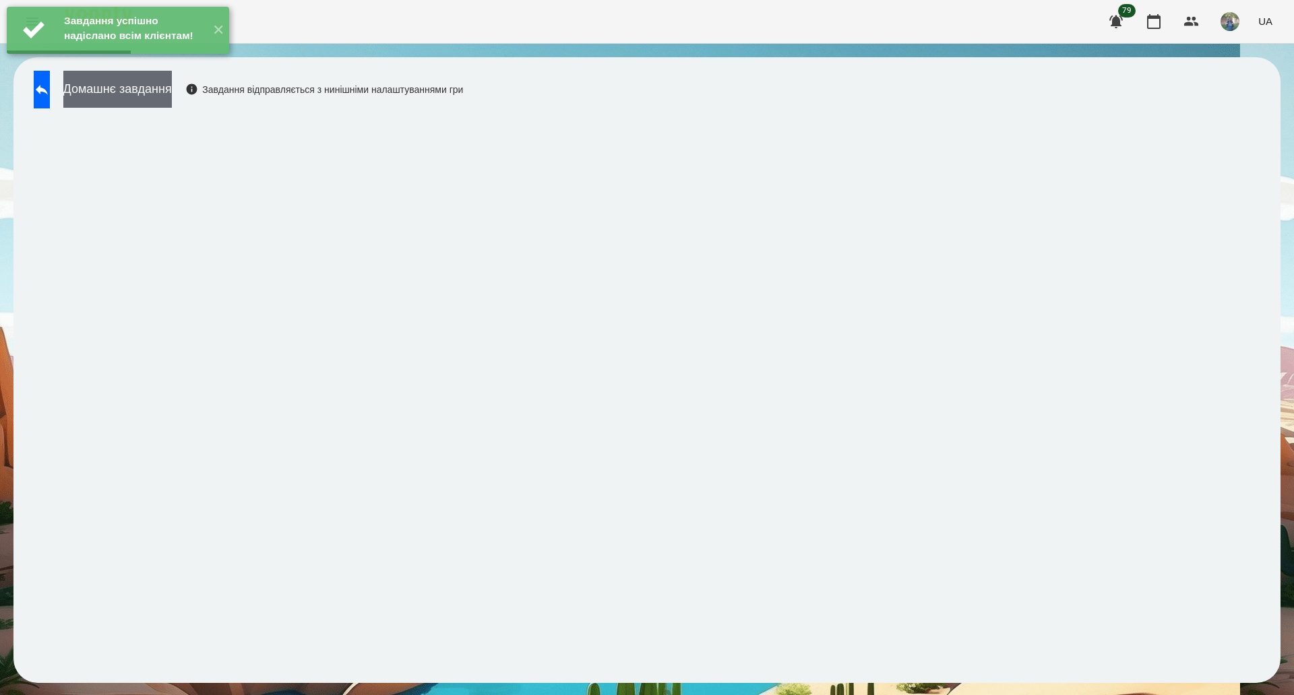
click at [129, 92] on button "Домашнє завдання" at bounding box center [117, 89] width 108 height 37
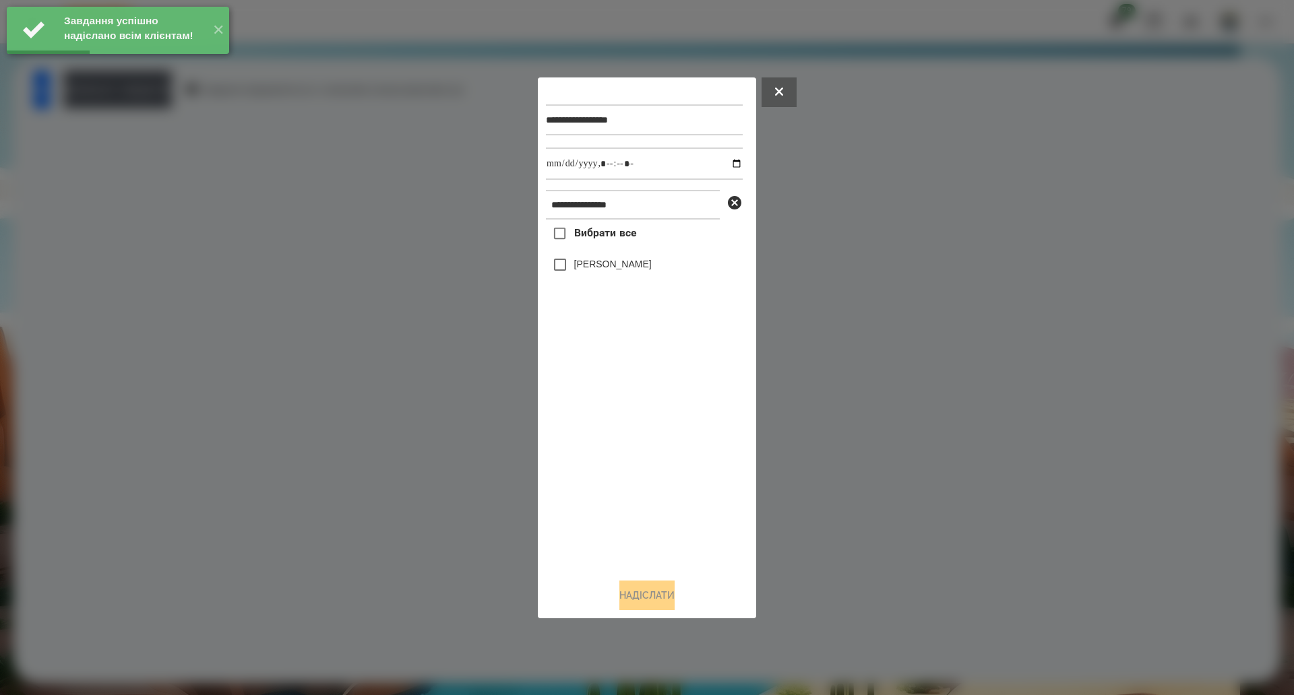
click at [574, 245] on label "Вибрати все" at bounding box center [591, 234] width 90 height 28
click at [728, 164] on input "datetime-local" at bounding box center [644, 164] width 197 height 32
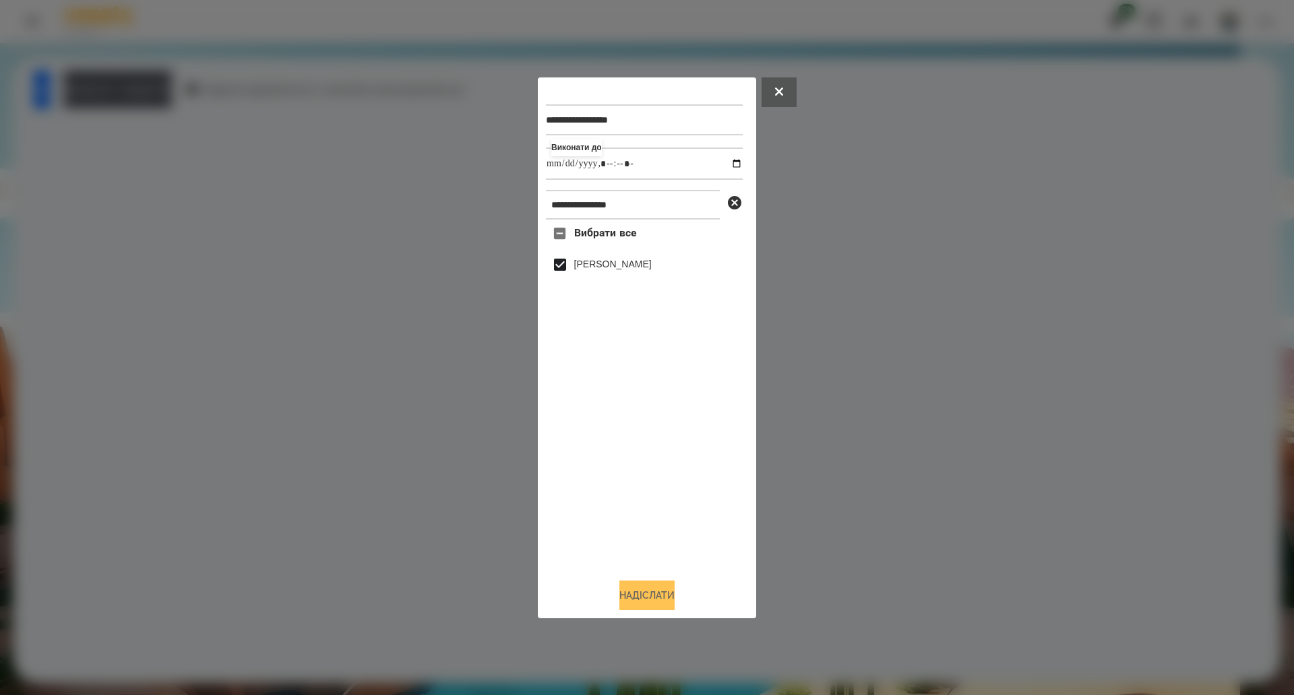
type input "**********"
click at [621, 602] on button "Надіслати" at bounding box center [646, 596] width 55 height 30
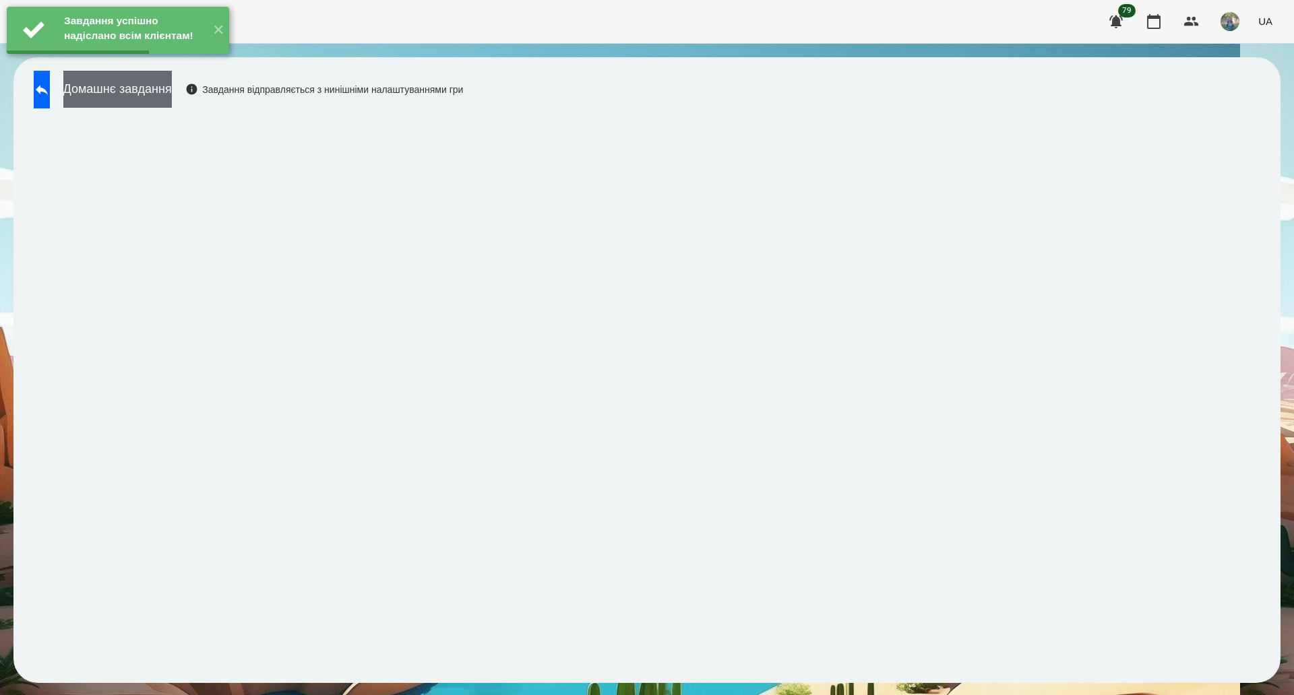
click at [132, 96] on button "Домашнє завдання" at bounding box center [117, 89] width 108 height 37
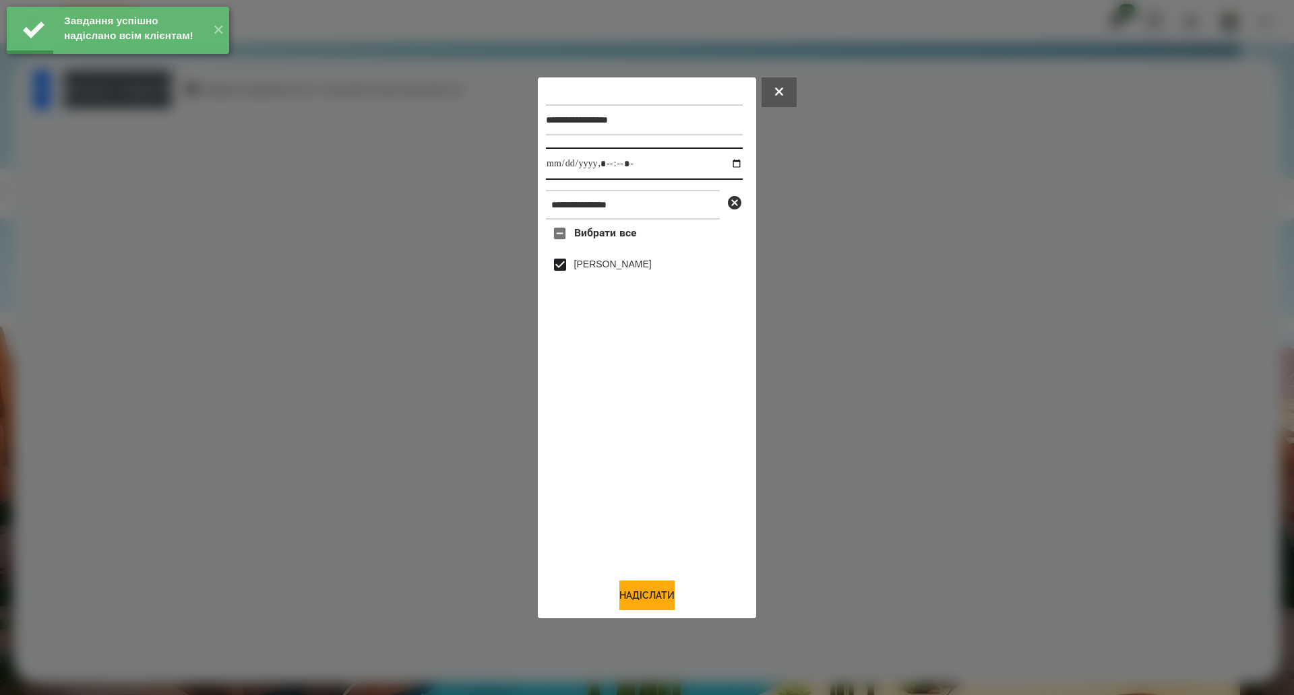
click at [726, 165] on input "datetime-local" at bounding box center [644, 164] width 197 height 32
type input "**********"
click at [635, 590] on button "Надіслати" at bounding box center [646, 596] width 55 height 30
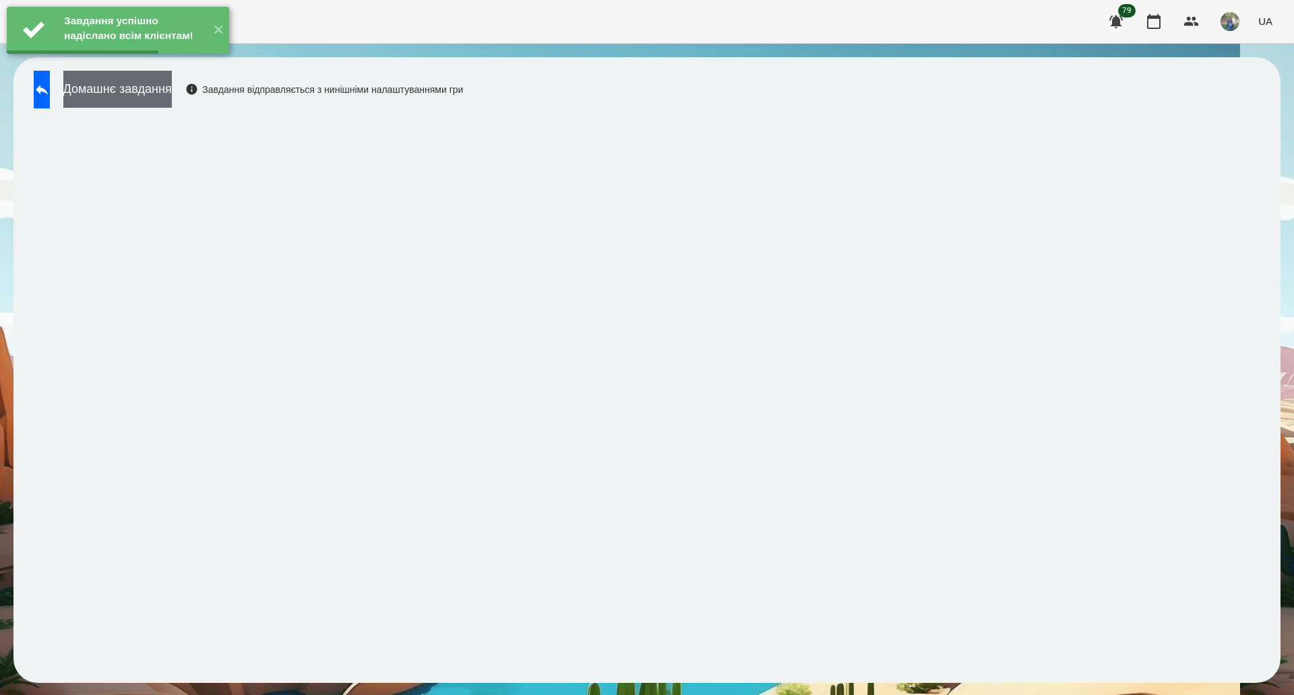
click at [154, 82] on button "Домашнє завдання" at bounding box center [117, 89] width 108 height 37
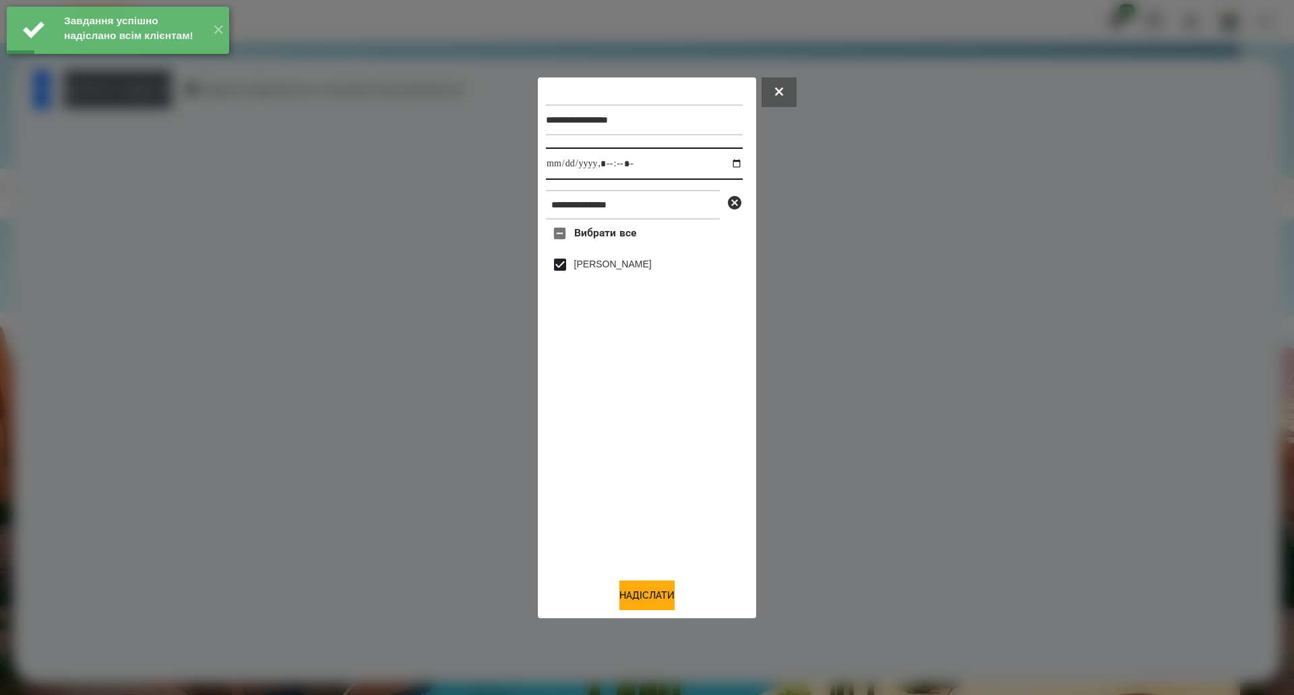
click at [722, 162] on input "datetime-local" at bounding box center [644, 164] width 197 height 32
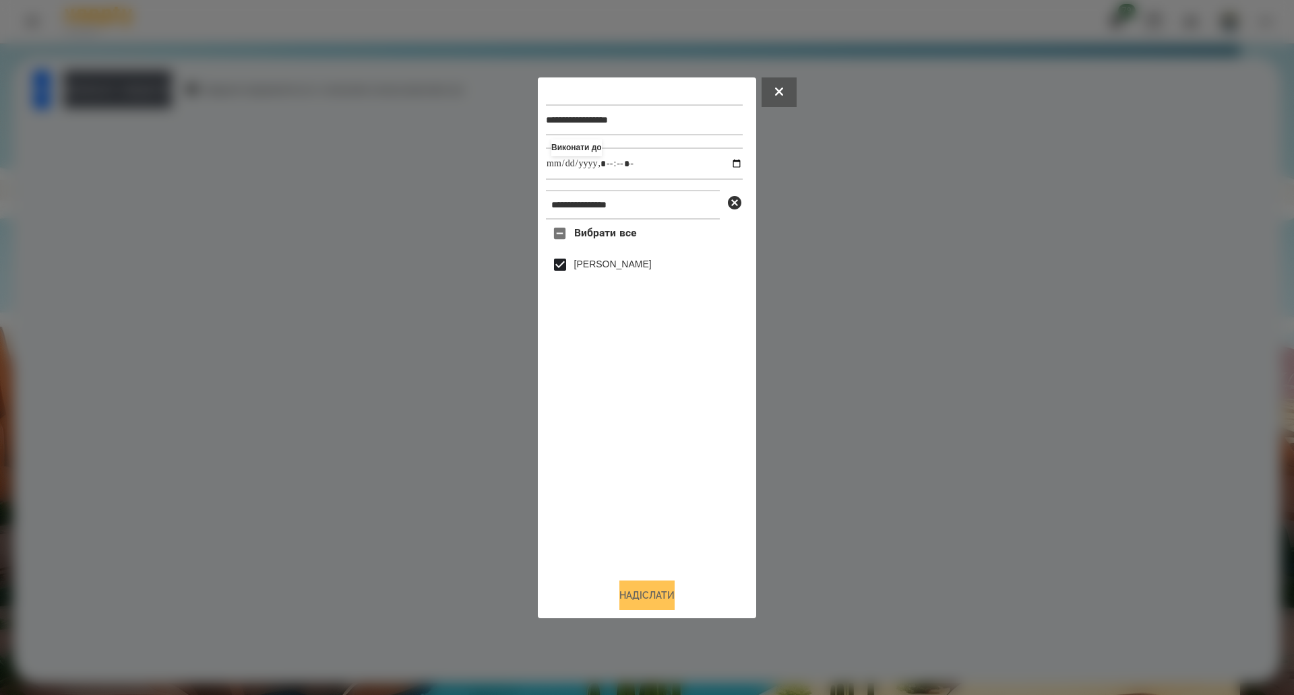
type input "**********"
click at [628, 594] on button "Надіслати" at bounding box center [646, 596] width 55 height 30
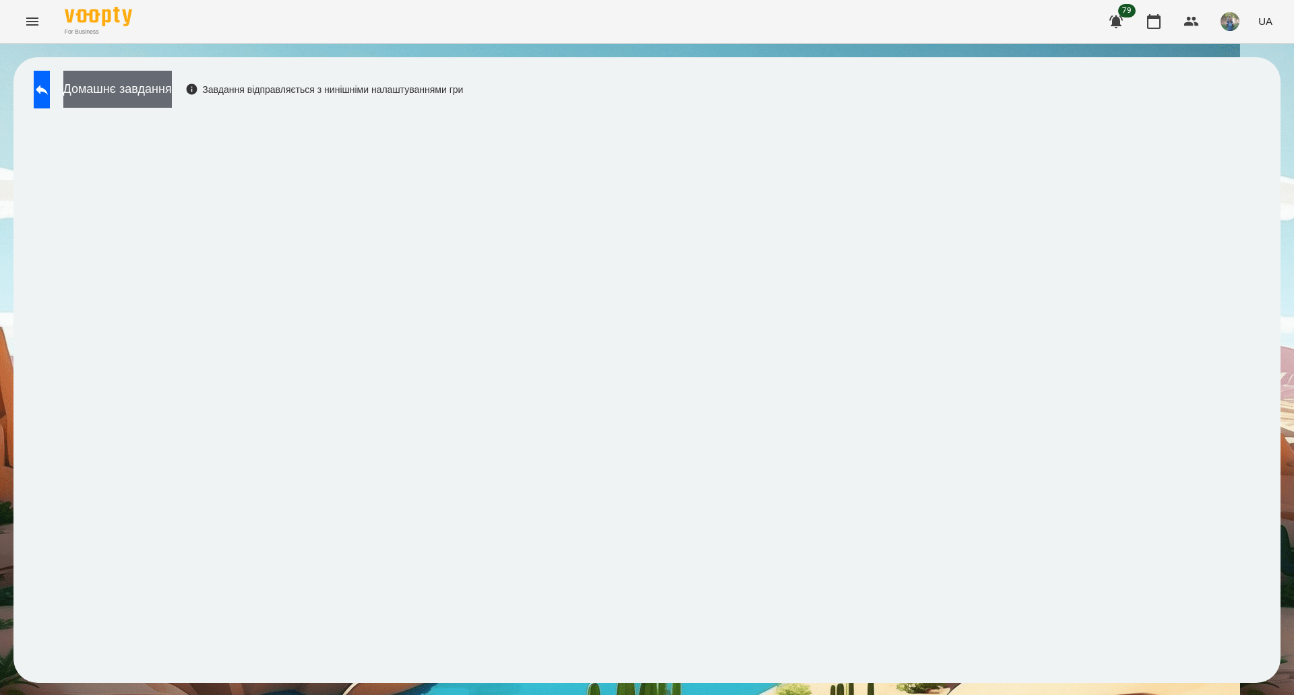
click at [170, 89] on button "Домашнє завдання" at bounding box center [117, 89] width 108 height 37
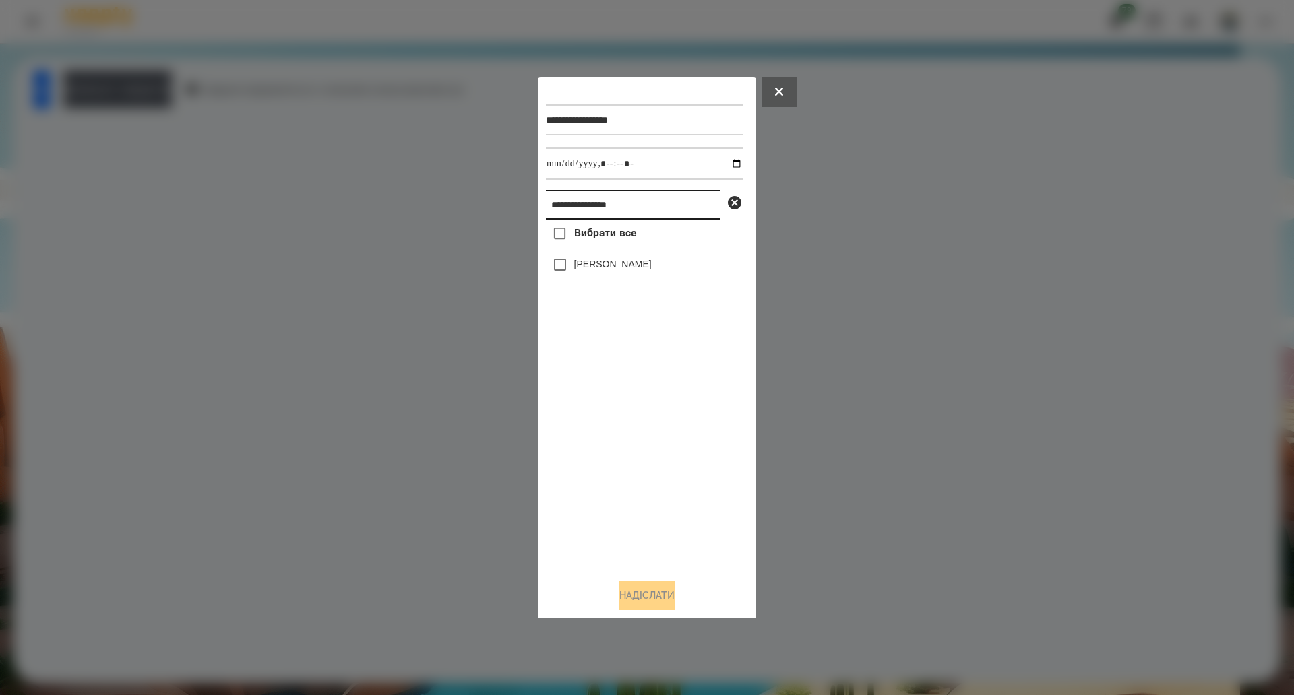
click at [651, 211] on input "**********" at bounding box center [633, 205] width 174 height 30
paste input "text"
type input "**********"
click at [610, 231] on span "Вибрати все" at bounding box center [605, 233] width 63 height 16
click at [619, 602] on button "Надіслати" at bounding box center [646, 596] width 55 height 30
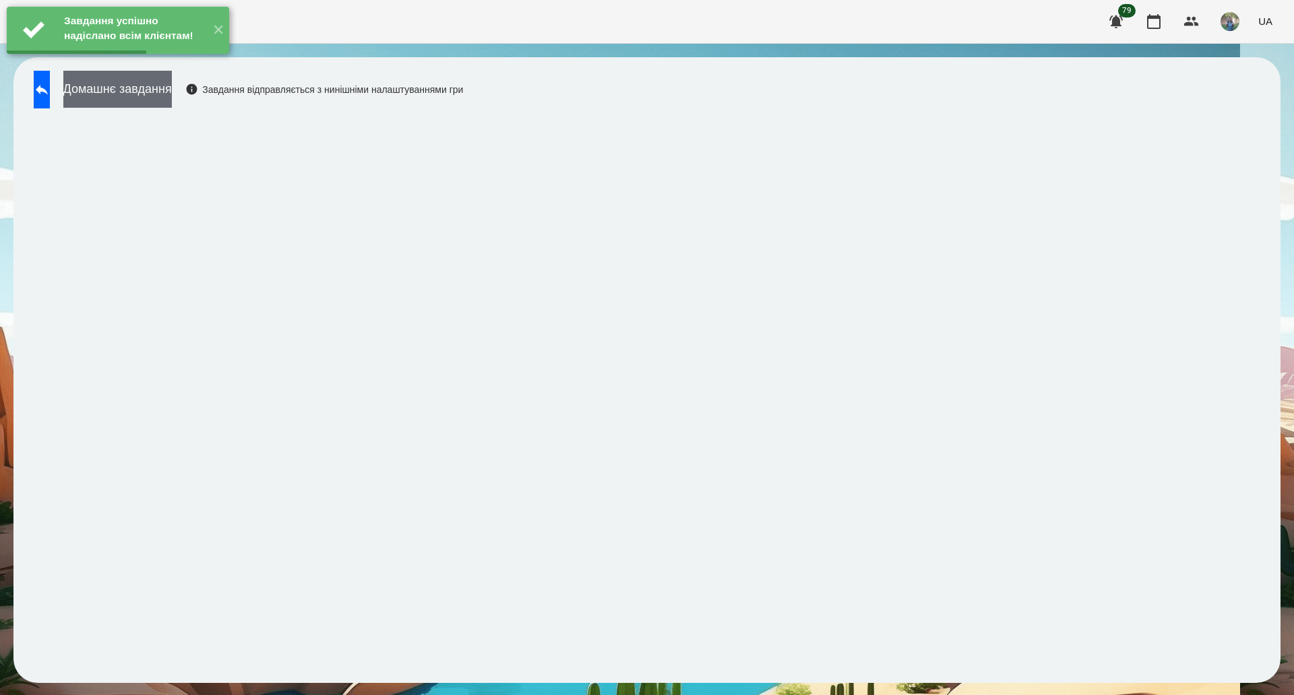
click at [172, 94] on button "Домашнє завдання" at bounding box center [117, 89] width 108 height 37
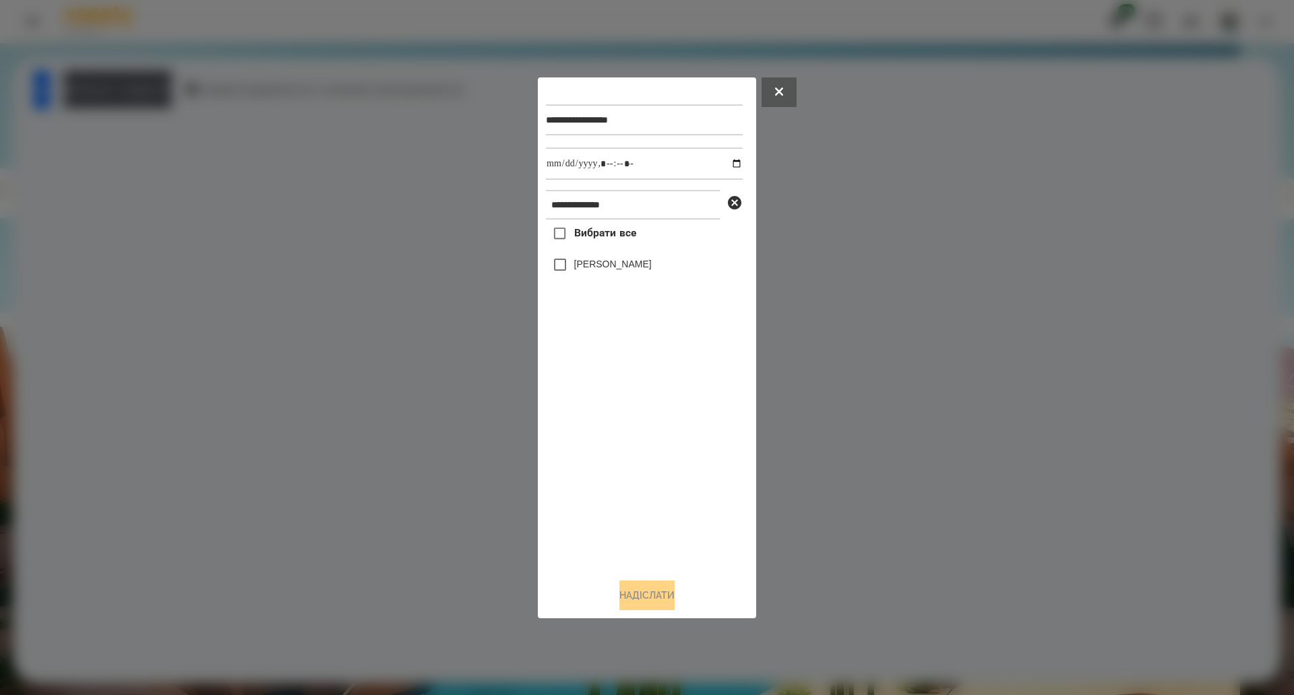
click at [587, 240] on span "Вибрати все" at bounding box center [605, 233] width 63 height 16
click at [725, 165] on input "datetime-local" at bounding box center [644, 164] width 197 height 32
type input "**********"
click at [654, 594] on button "Надіслати" at bounding box center [646, 596] width 55 height 30
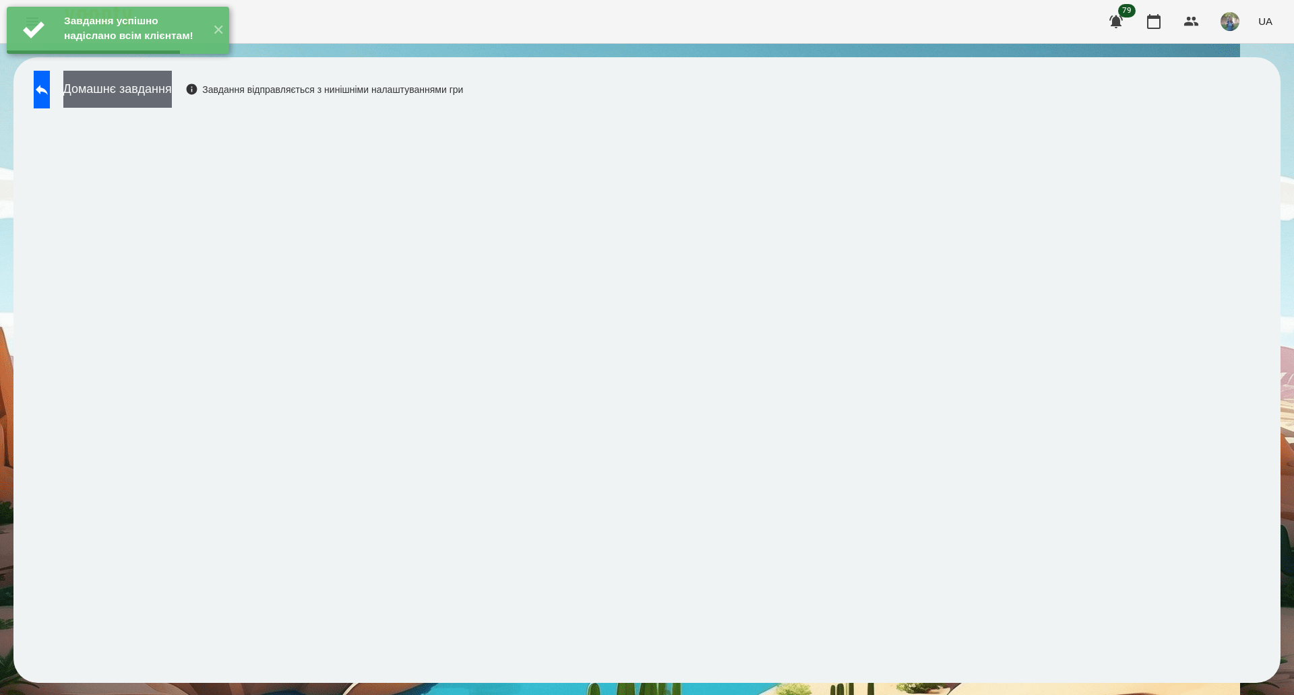
click at [164, 99] on button "Домашнє завдання" at bounding box center [117, 89] width 108 height 37
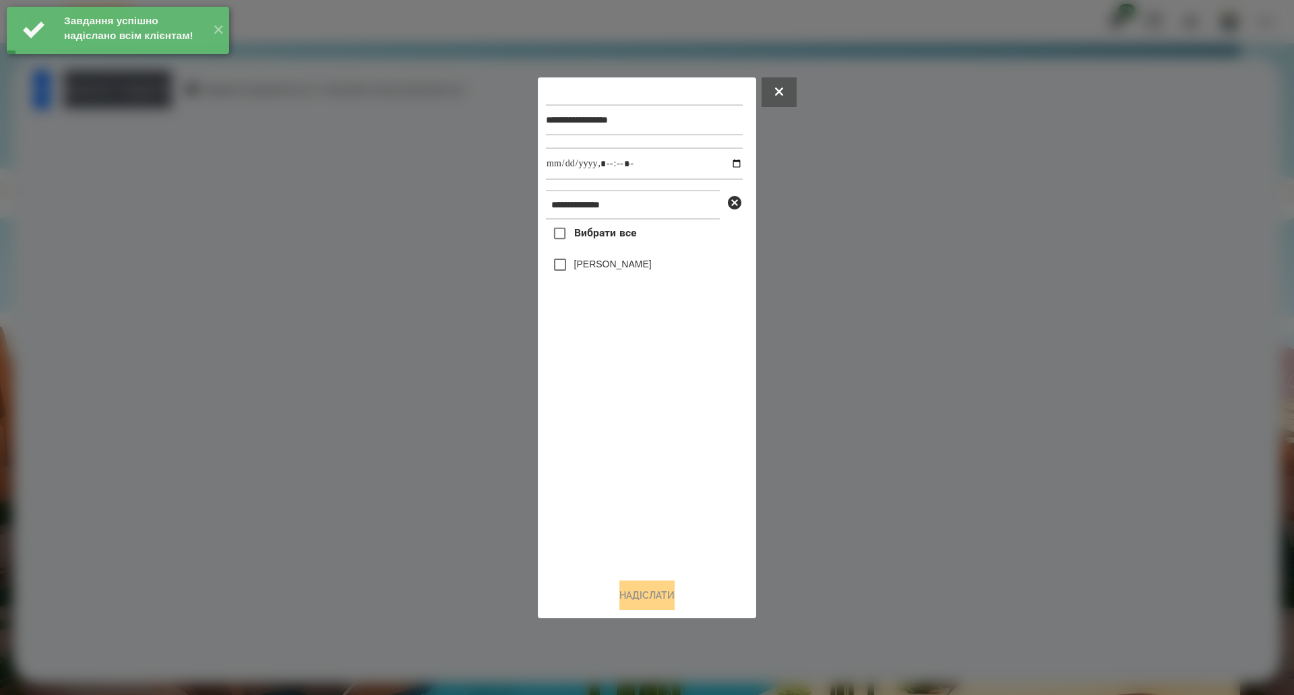
click at [616, 230] on span "Вибрати все" at bounding box center [605, 233] width 63 height 16
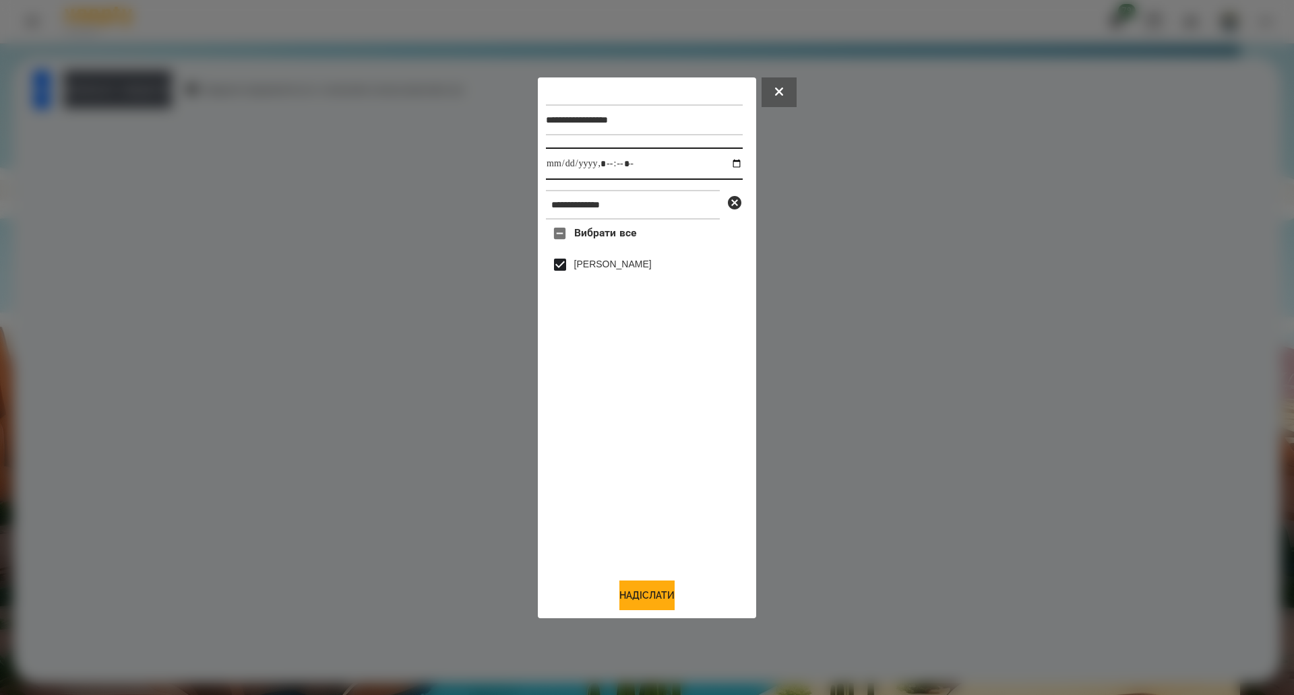
click at [730, 158] on input "datetime-local" at bounding box center [644, 164] width 197 height 32
type input "**********"
click at [652, 602] on button "Надіслати" at bounding box center [646, 596] width 55 height 30
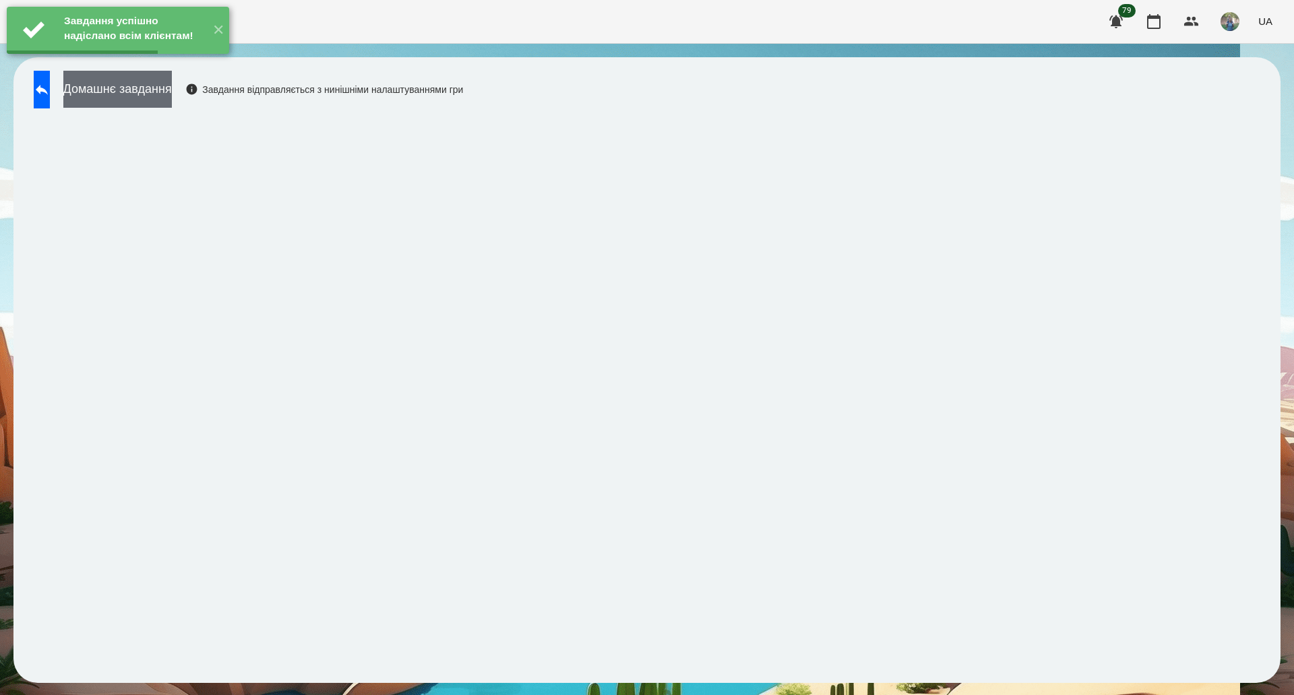
click at [148, 95] on button "Домашнє завдання" at bounding box center [117, 89] width 108 height 37
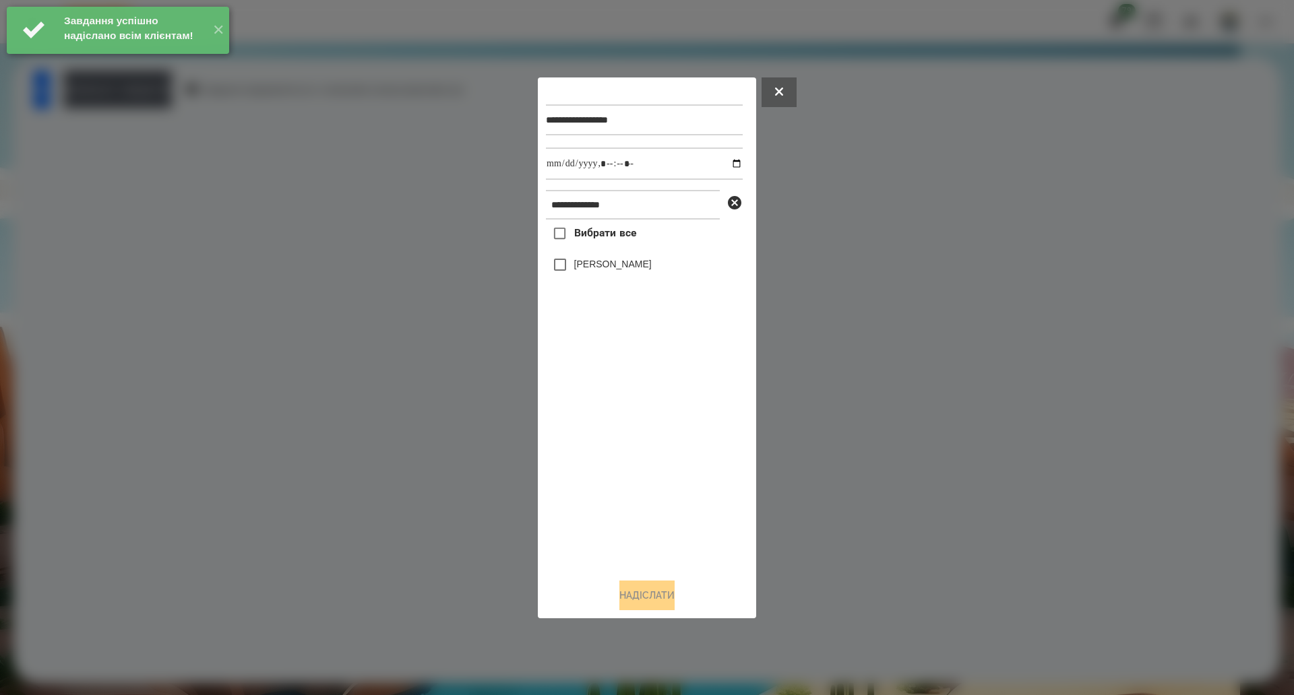
drag, startPoint x: 629, startPoint y: 237, endPoint x: 750, endPoint y: 166, distance: 140.4
click at [628, 237] on span "Вибрати все" at bounding box center [605, 233] width 63 height 16
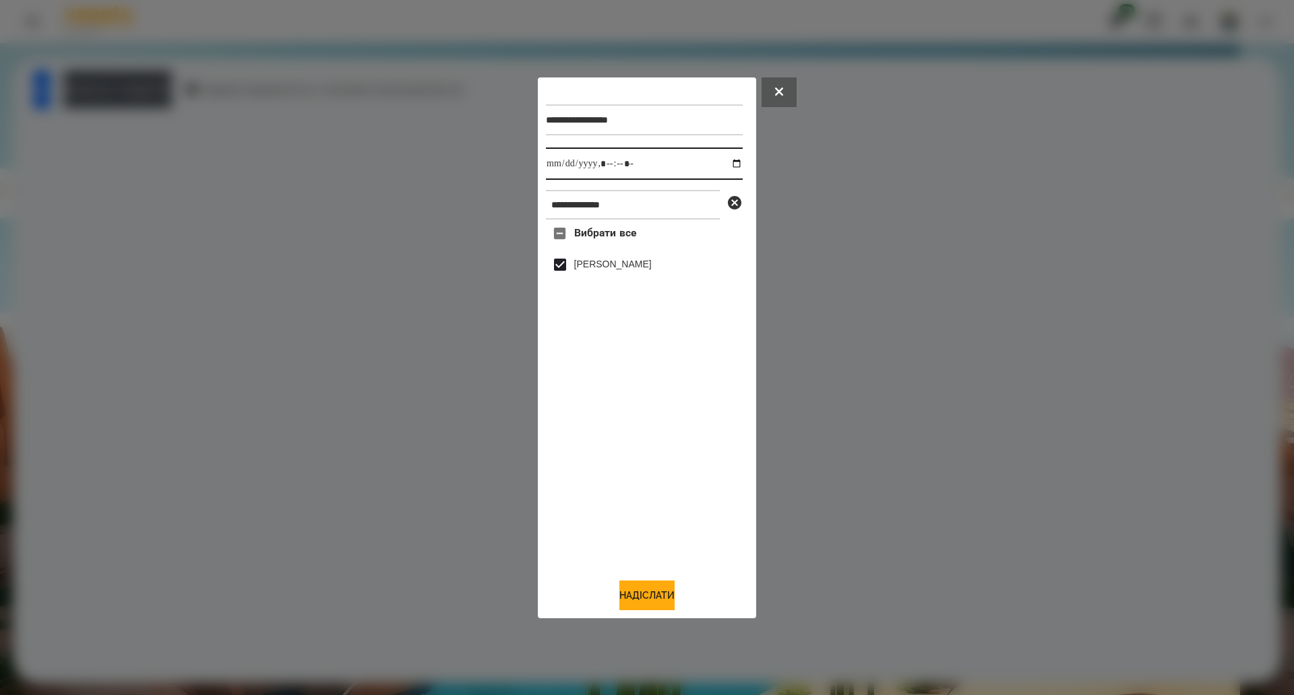
click at [728, 162] on input "datetime-local" at bounding box center [644, 164] width 197 height 32
type input "**********"
click at [652, 602] on button "Надіслати" at bounding box center [646, 596] width 55 height 30
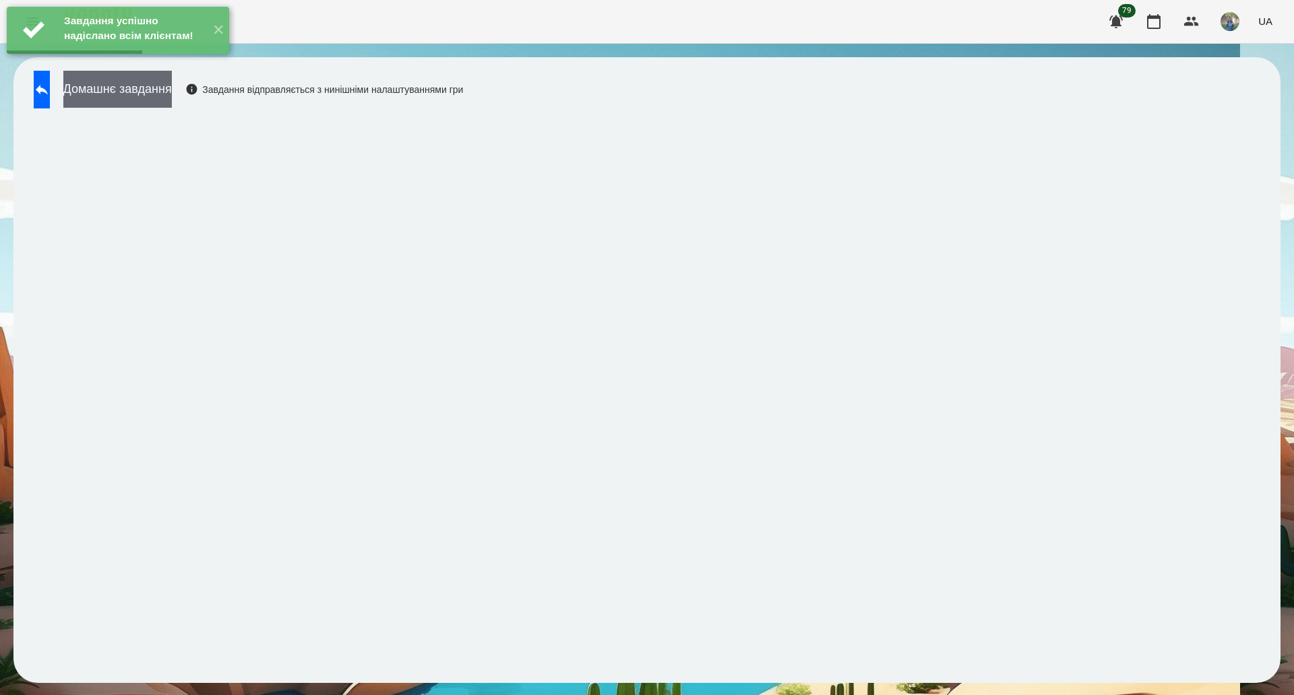
click at [172, 96] on button "Домашнє завдання" at bounding box center [117, 89] width 108 height 37
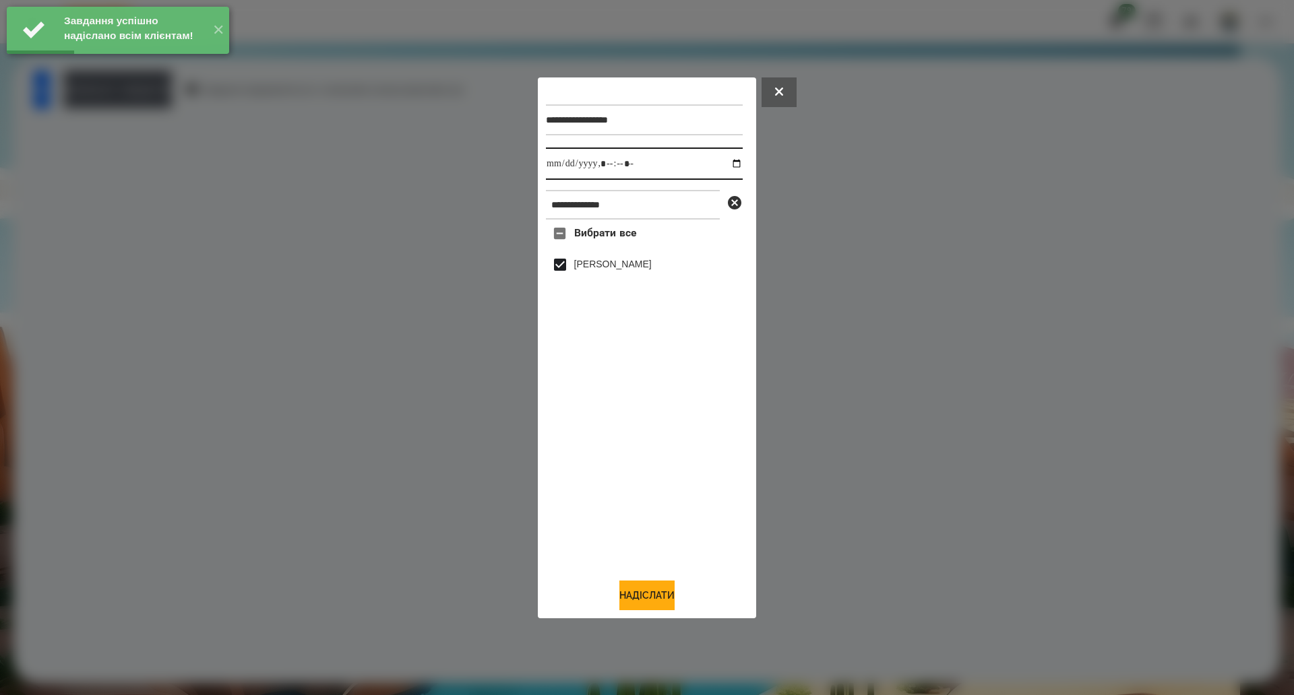
click at [725, 162] on input "datetime-local" at bounding box center [644, 164] width 197 height 32
type input "**********"
click at [644, 600] on button "Надіслати" at bounding box center [646, 596] width 55 height 30
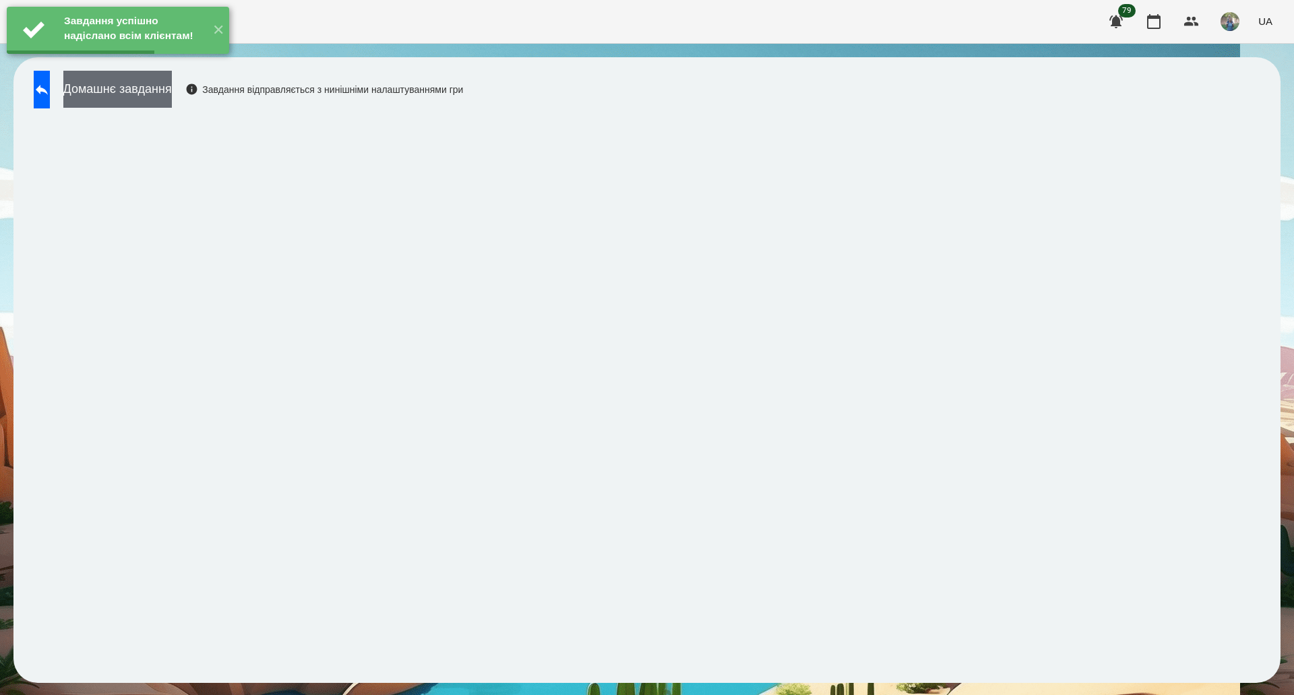
click at [136, 102] on button "Домашнє завдання" at bounding box center [117, 89] width 108 height 37
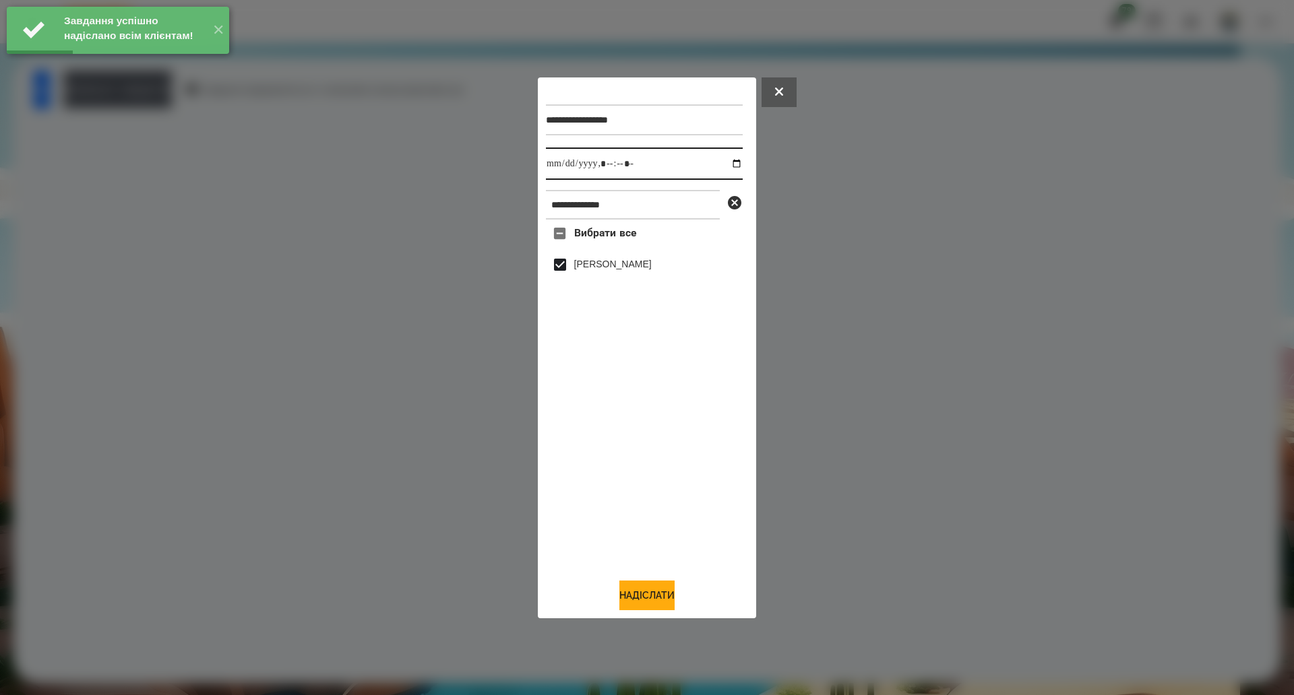
click at [729, 162] on input "datetime-local" at bounding box center [644, 164] width 197 height 32
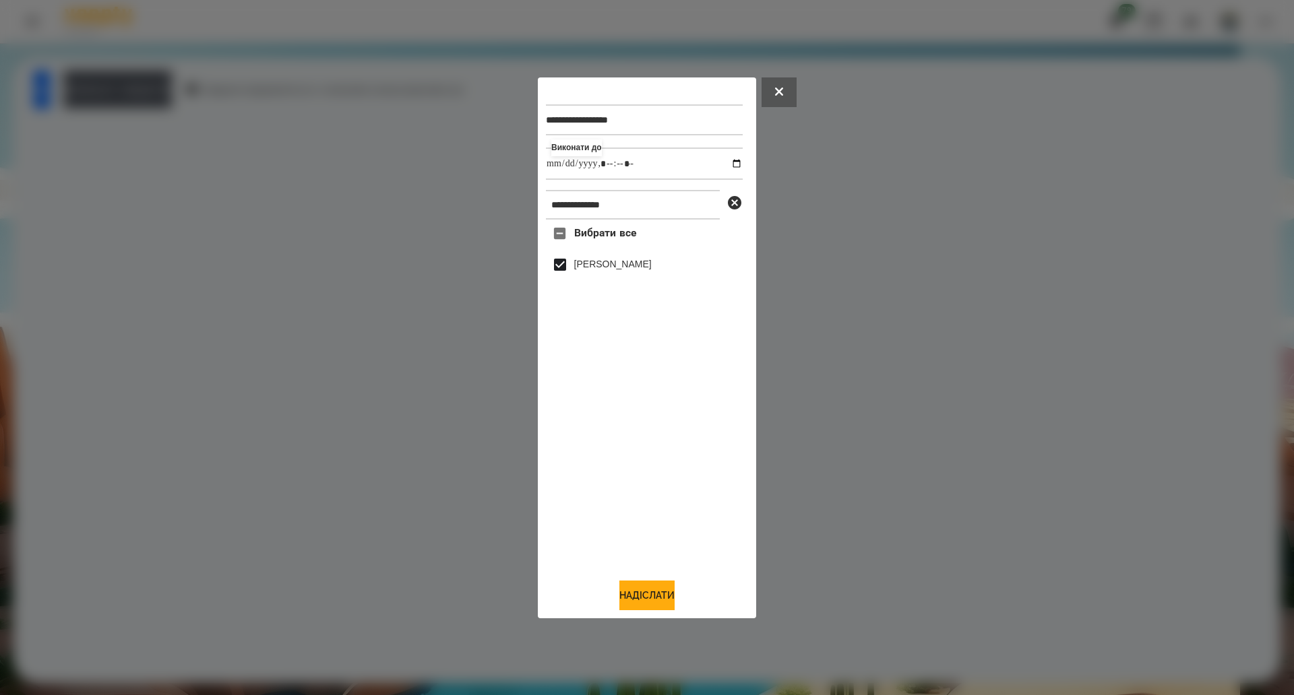
type input "**********"
click at [636, 581] on div "**********" at bounding box center [647, 348] width 202 height 525
click at [641, 590] on button "Надіслати" at bounding box center [646, 596] width 55 height 30
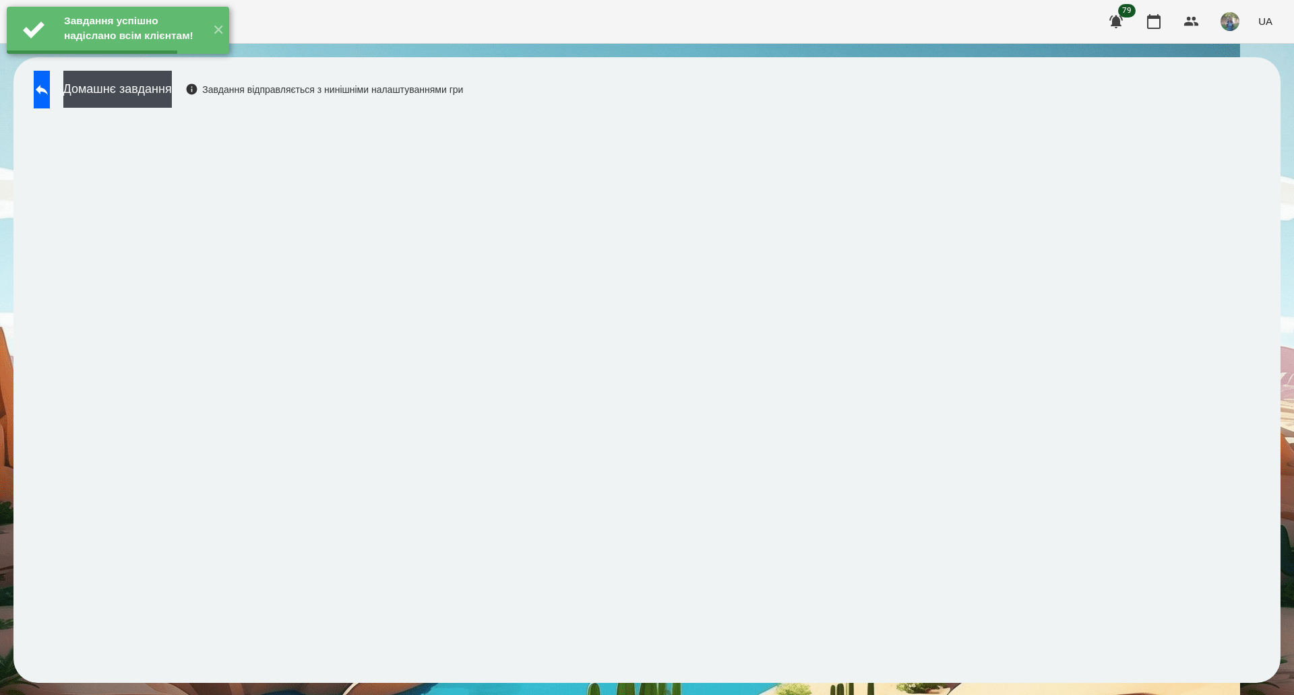
click at [172, 93] on button "Домашнє завдання" at bounding box center [117, 89] width 108 height 37
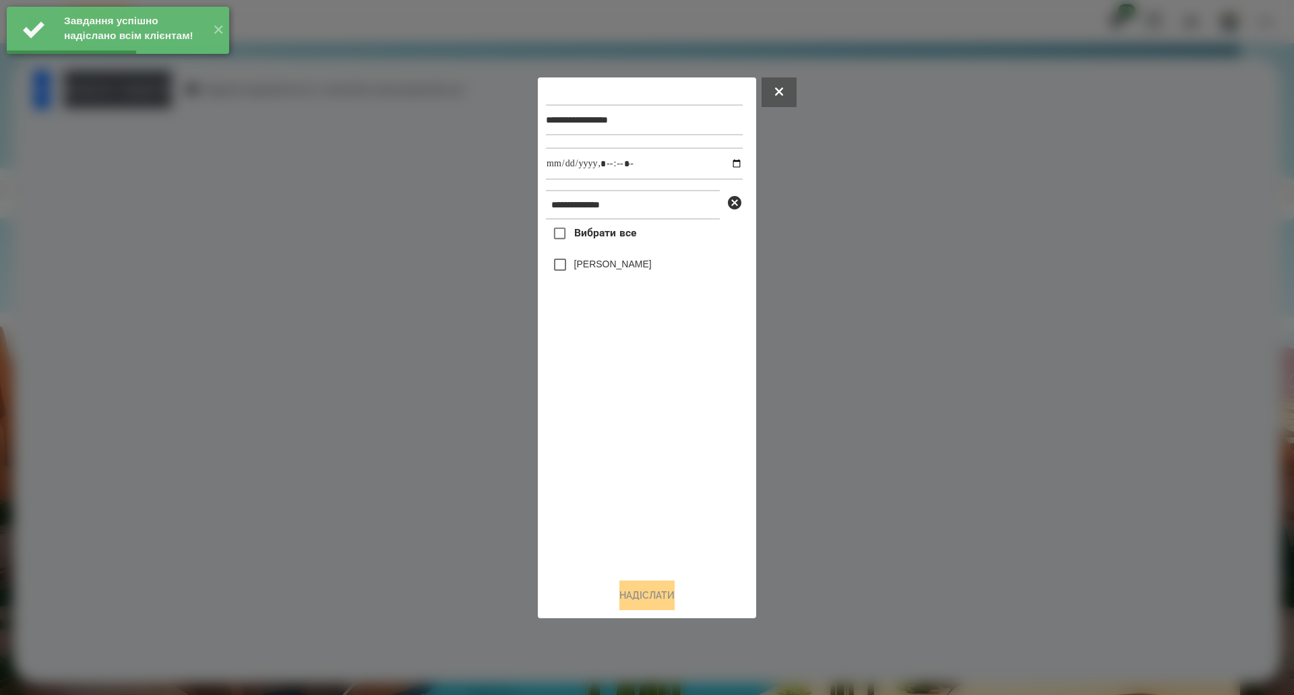
click at [592, 235] on span "Вибрати все" at bounding box center [605, 233] width 63 height 16
click at [722, 165] on input "datetime-local" at bounding box center [644, 164] width 197 height 32
type input "**********"
click
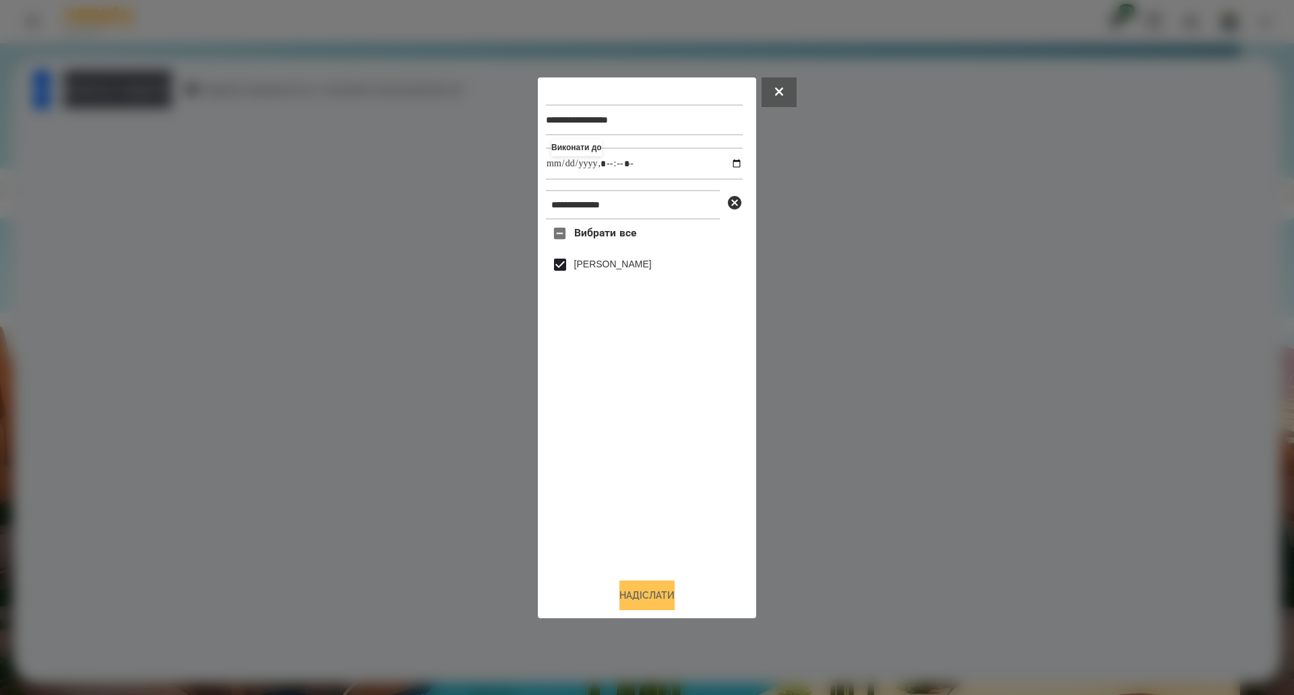
type input "**********"
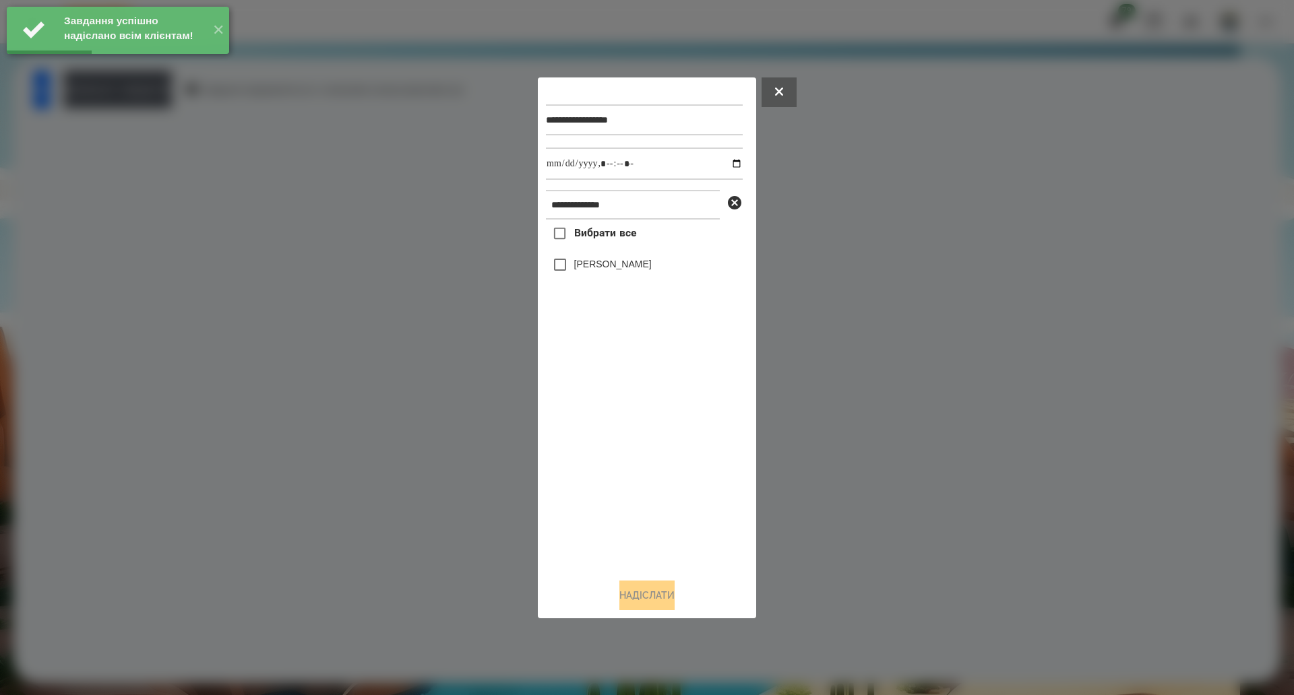
drag, startPoint x: 580, startPoint y: 236, endPoint x: 591, endPoint y: 233, distance: 11.1
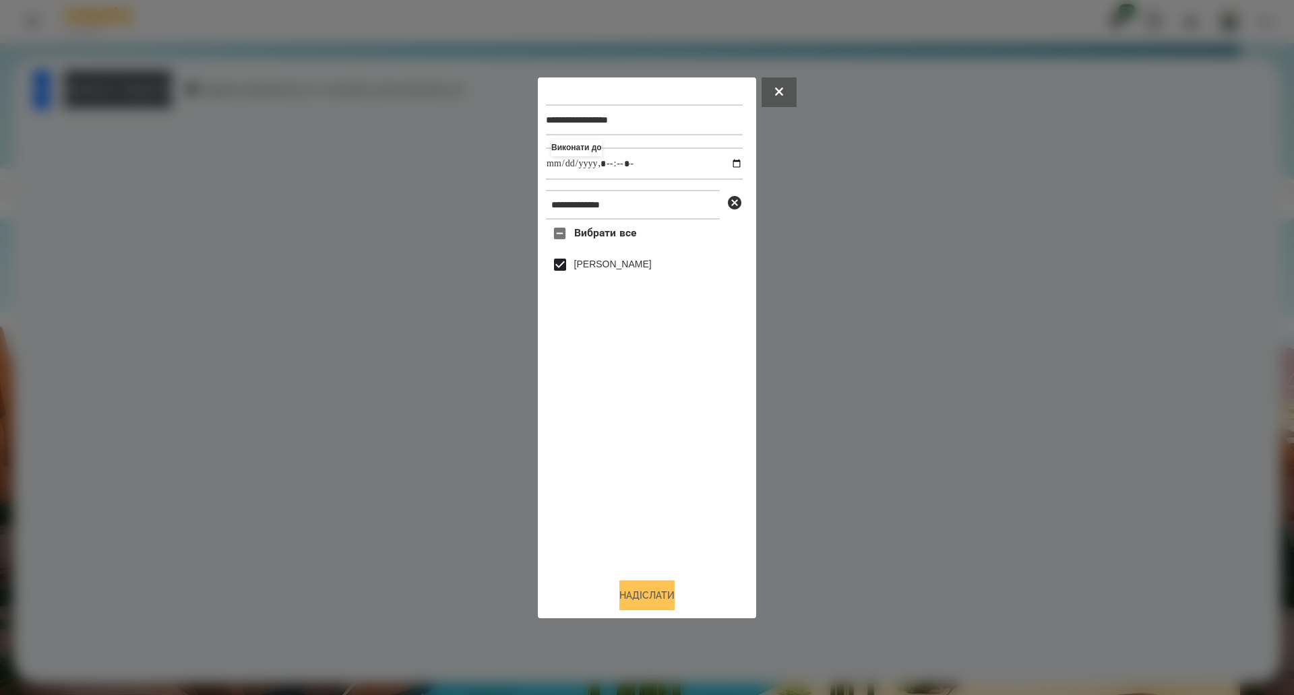
type input "**********"
drag, startPoint x: 620, startPoint y: 594, endPoint x: 633, endPoint y: 592, distance: 13.0
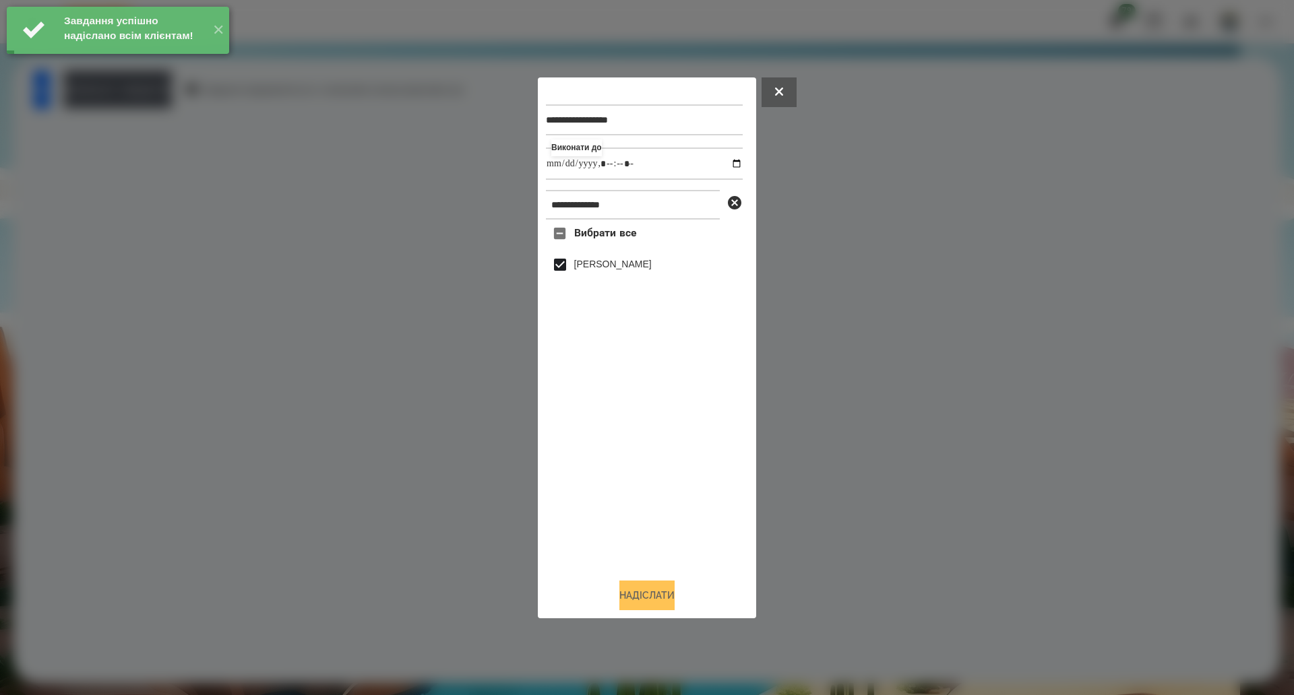
type input "**********"
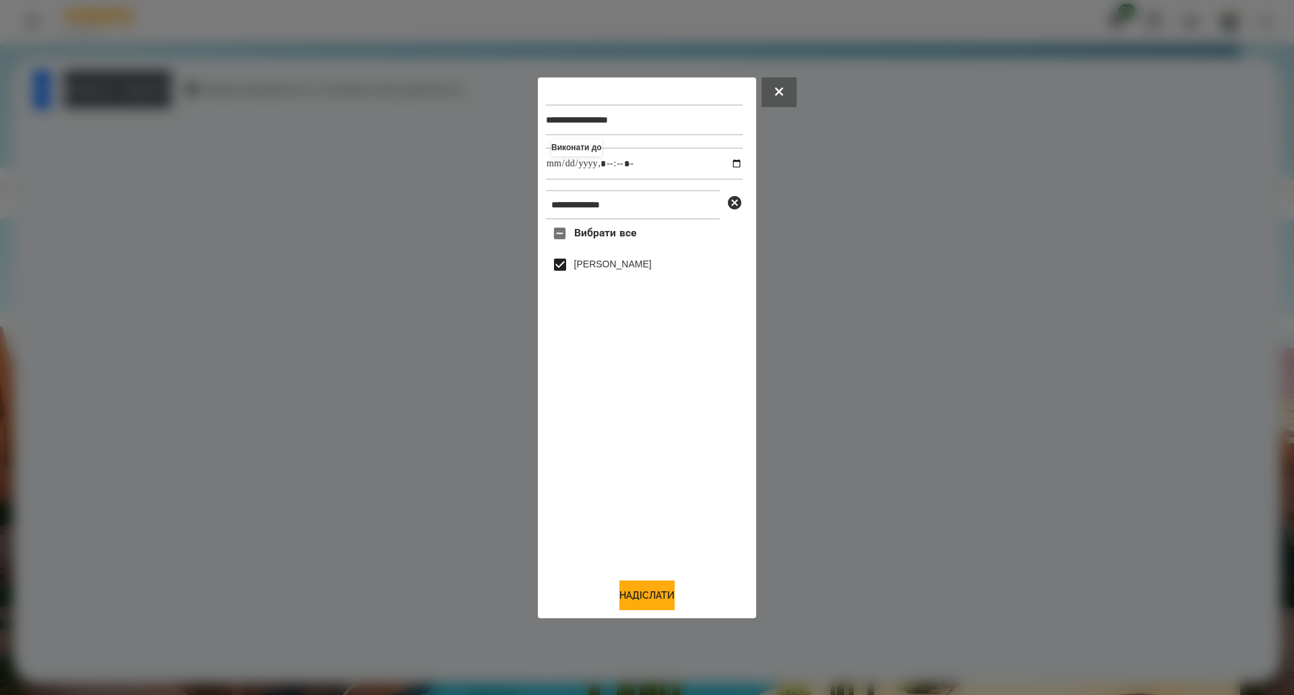
type input "**********"
drag, startPoint x: 650, startPoint y: 595, endPoint x: 455, endPoint y: 408, distance: 270.2
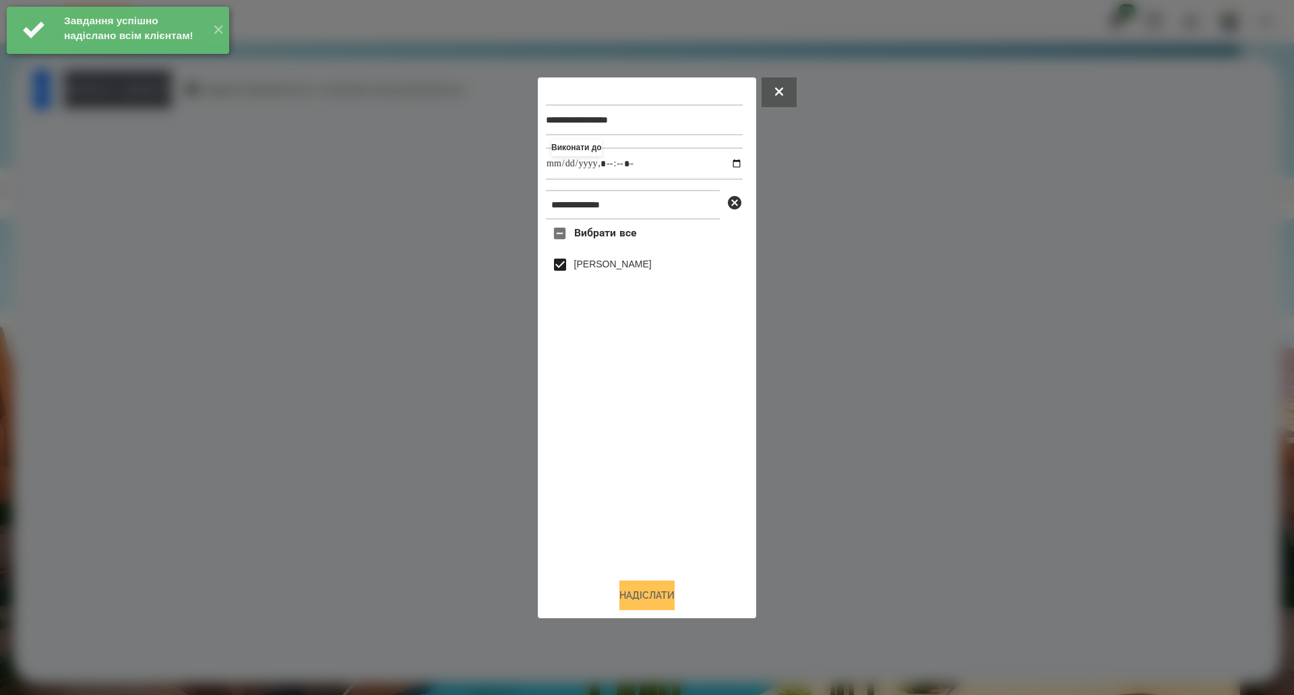
type input "**********"
drag, startPoint x: 580, startPoint y: 243, endPoint x: 673, endPoint y: 224, distance: 95.0
type input "**********"
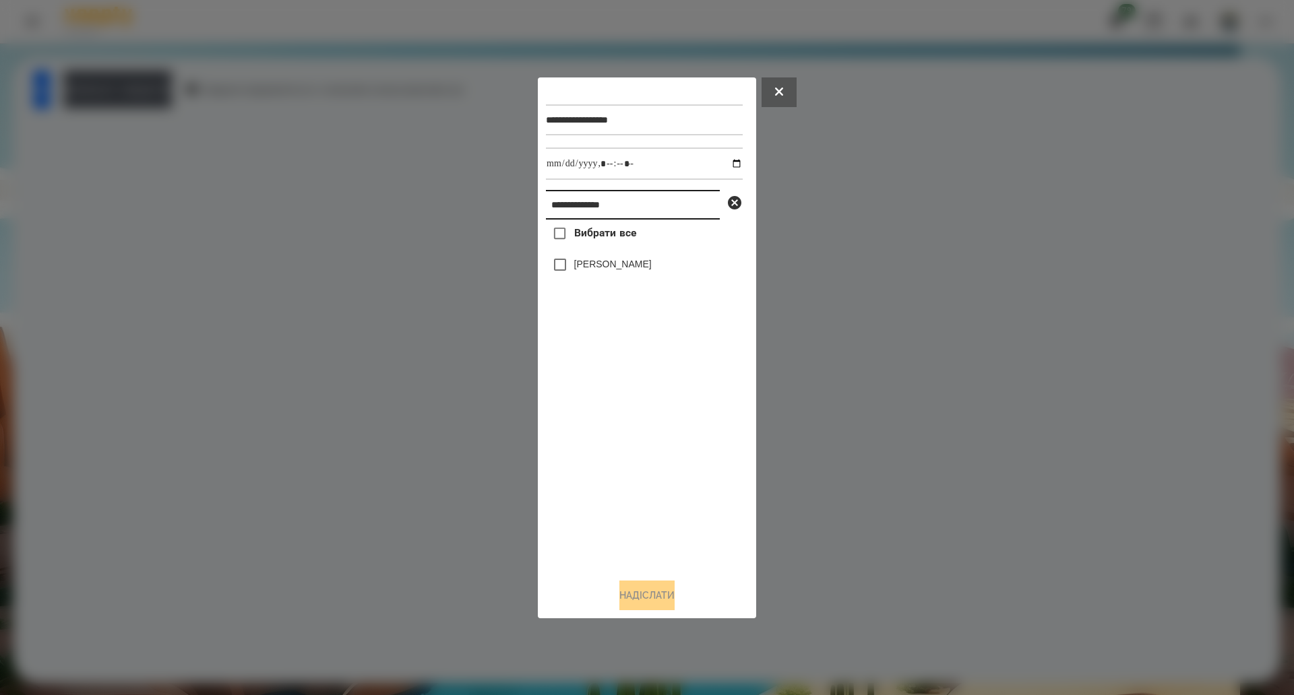
paste input "***"
type input "**********"
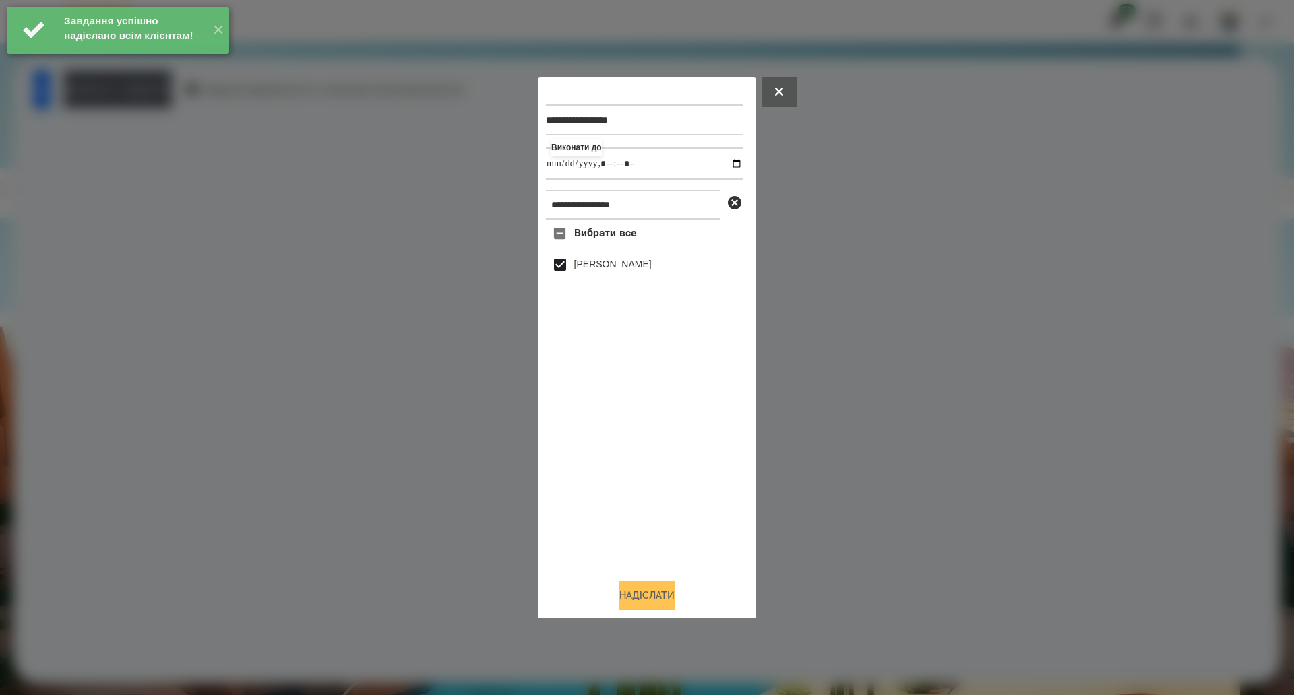
type input "**********"
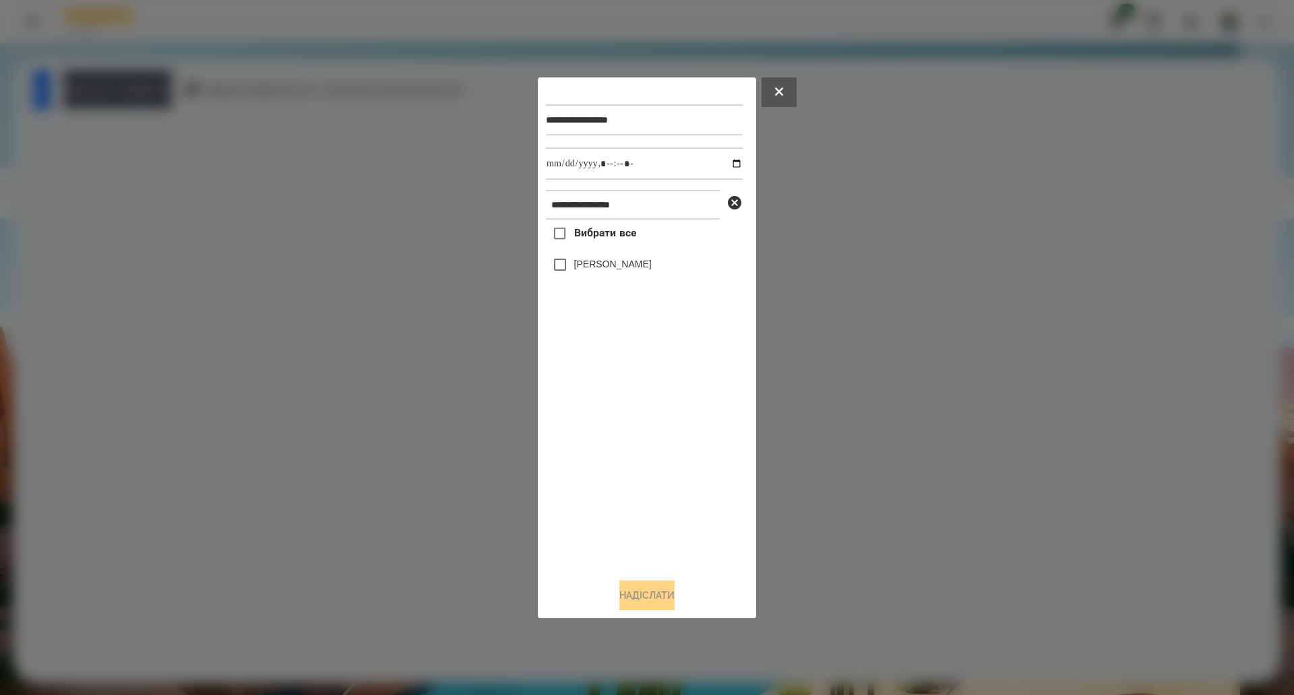
drag, startPoint x: 621, startPoint y: 237, endPoint x: 695, endPoint y: 199, distance: 83.8
type input "**********"
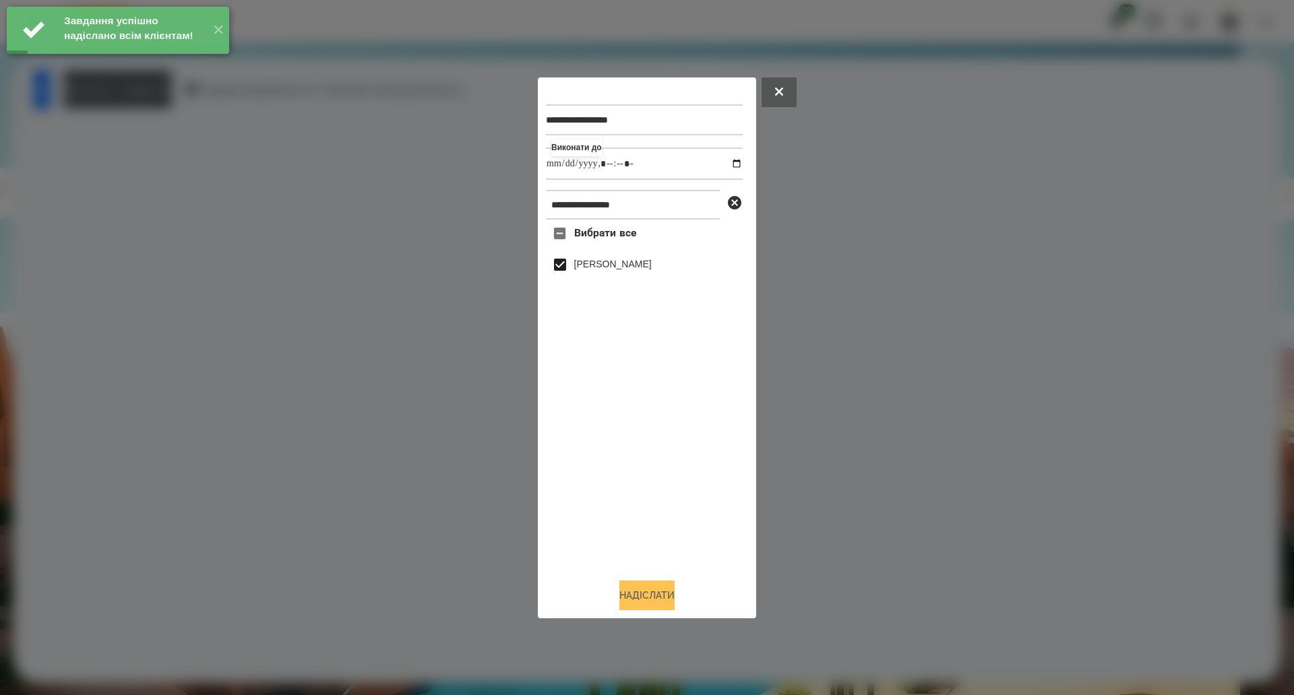
type input "**********"
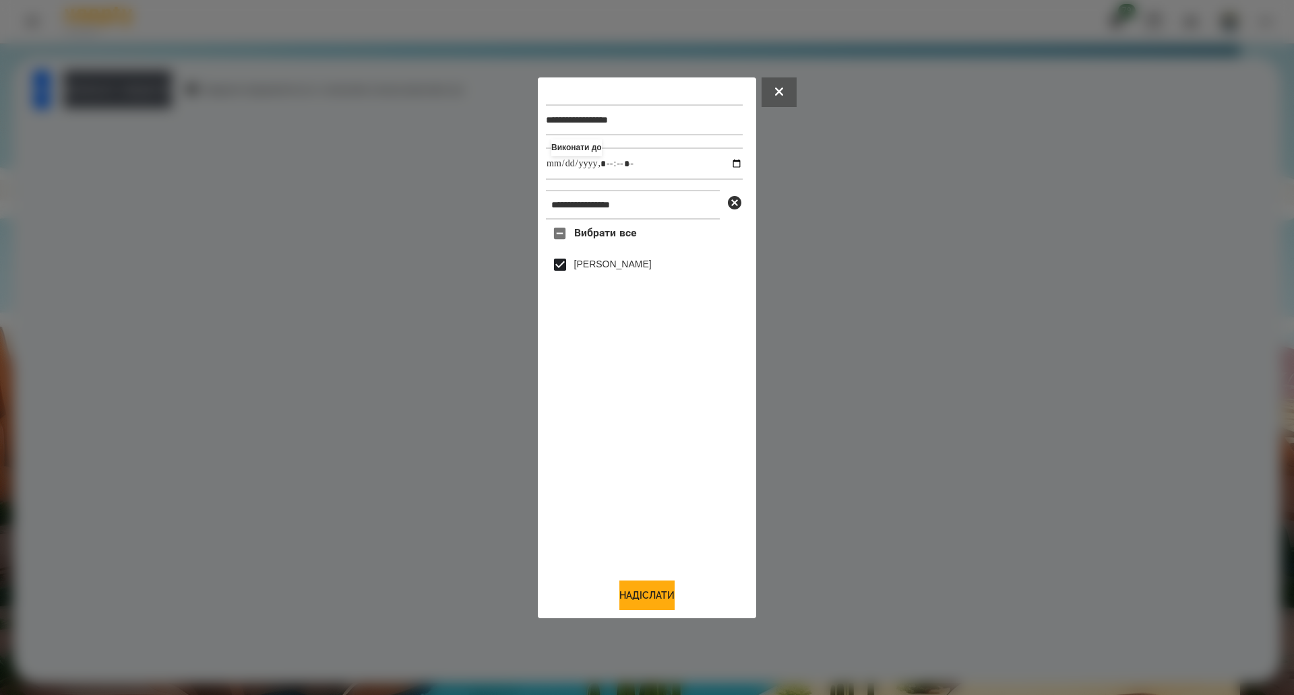
drag, startPoint x: 639, startPoint y: 590, endPoint x: 643, endPoint y: 582, distance: 9.0
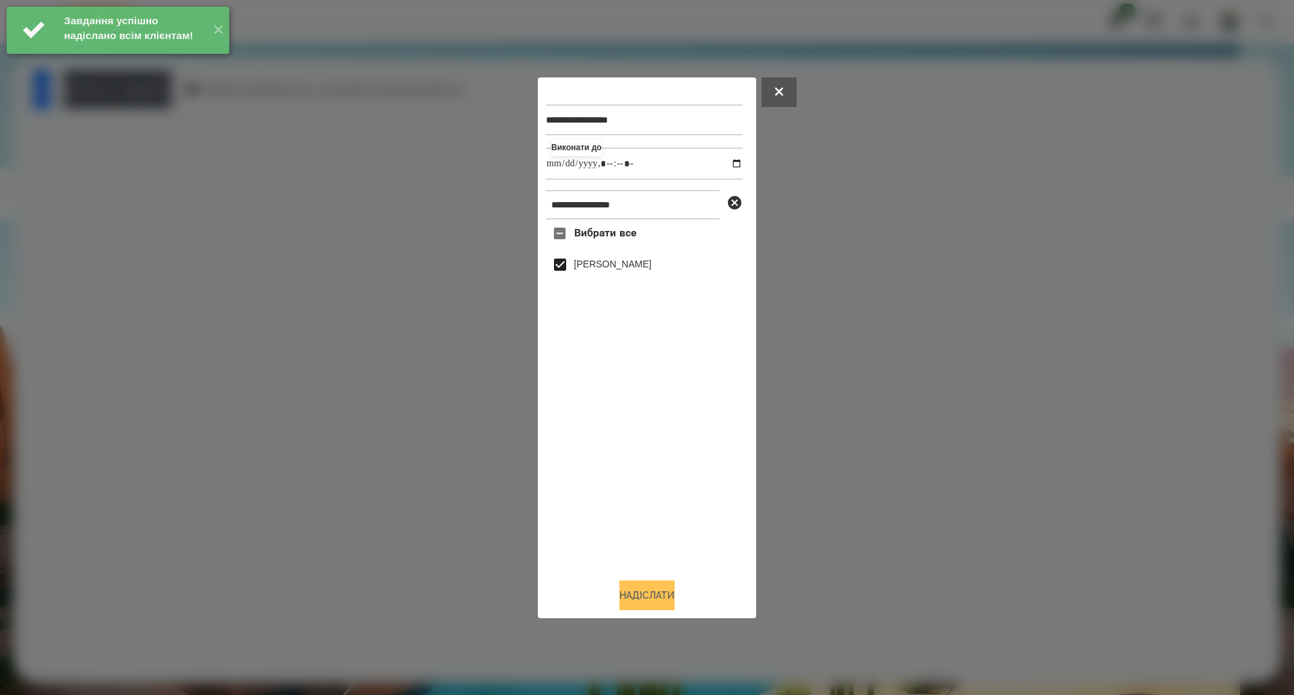
type input "**********"
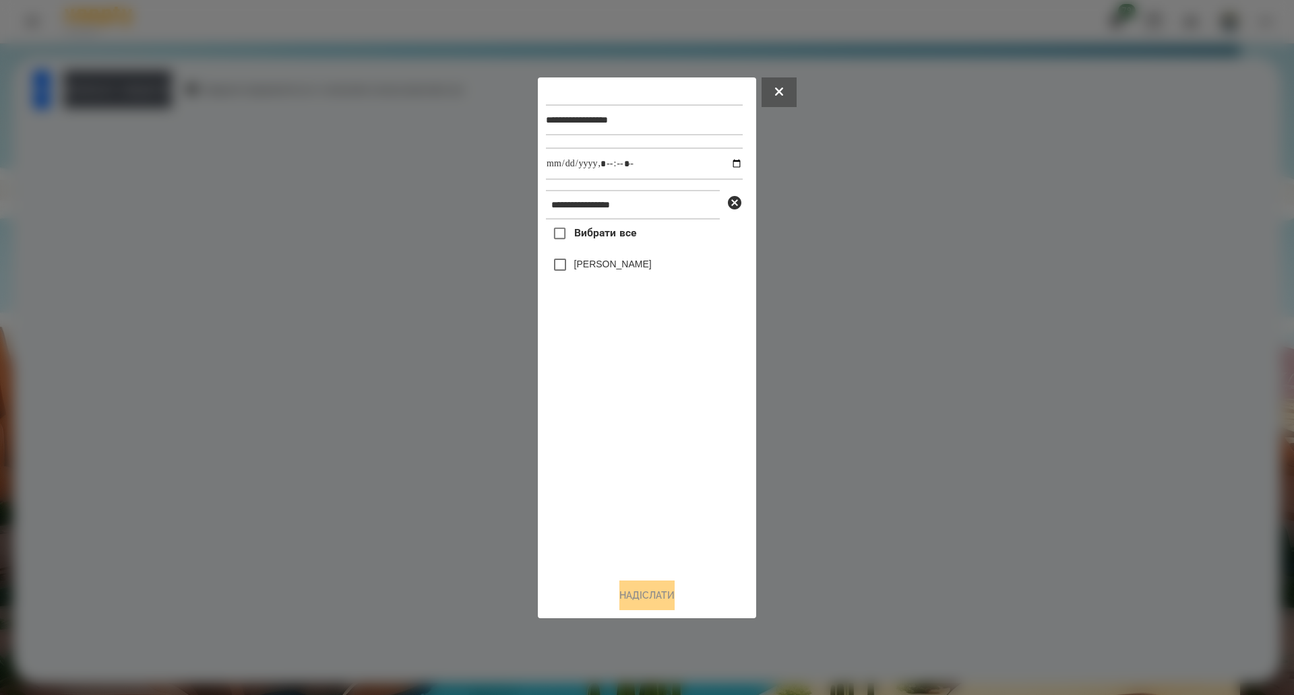
drag, startPoint x: 615, startPoint y: 244, endPoint x: 656, endPoint y: 198, distance: 61.6
type input "**********"
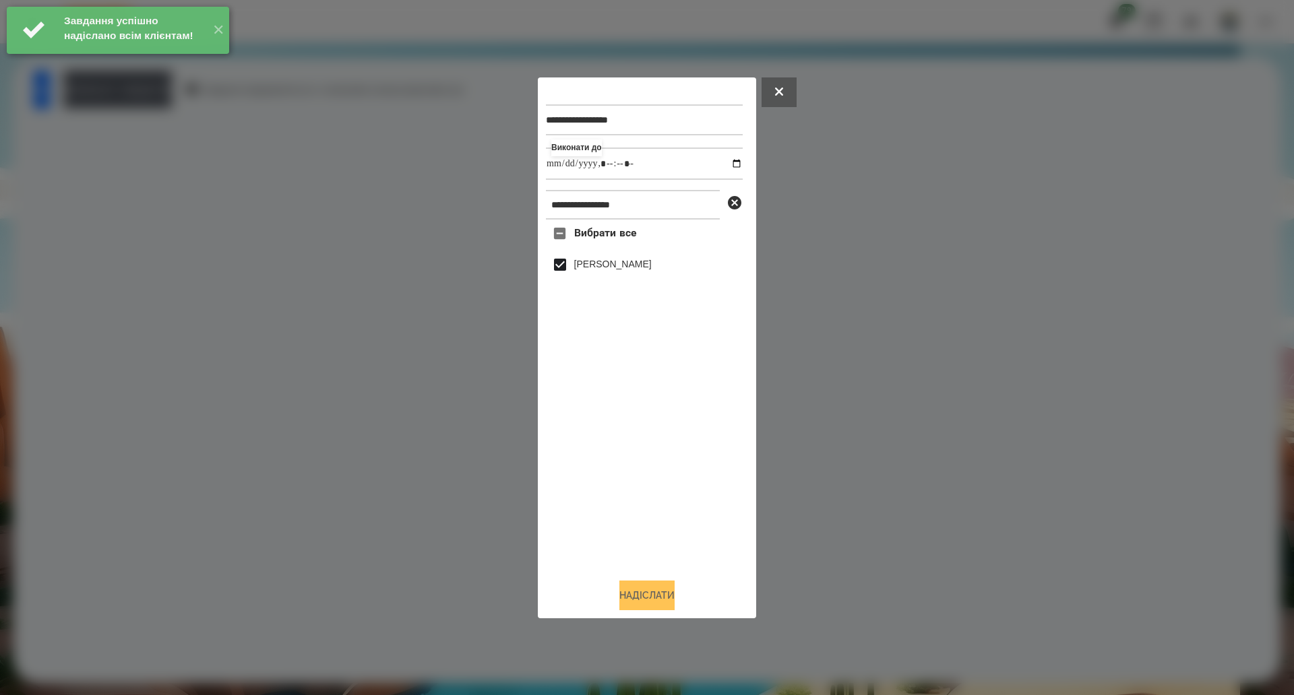
type input "**********"
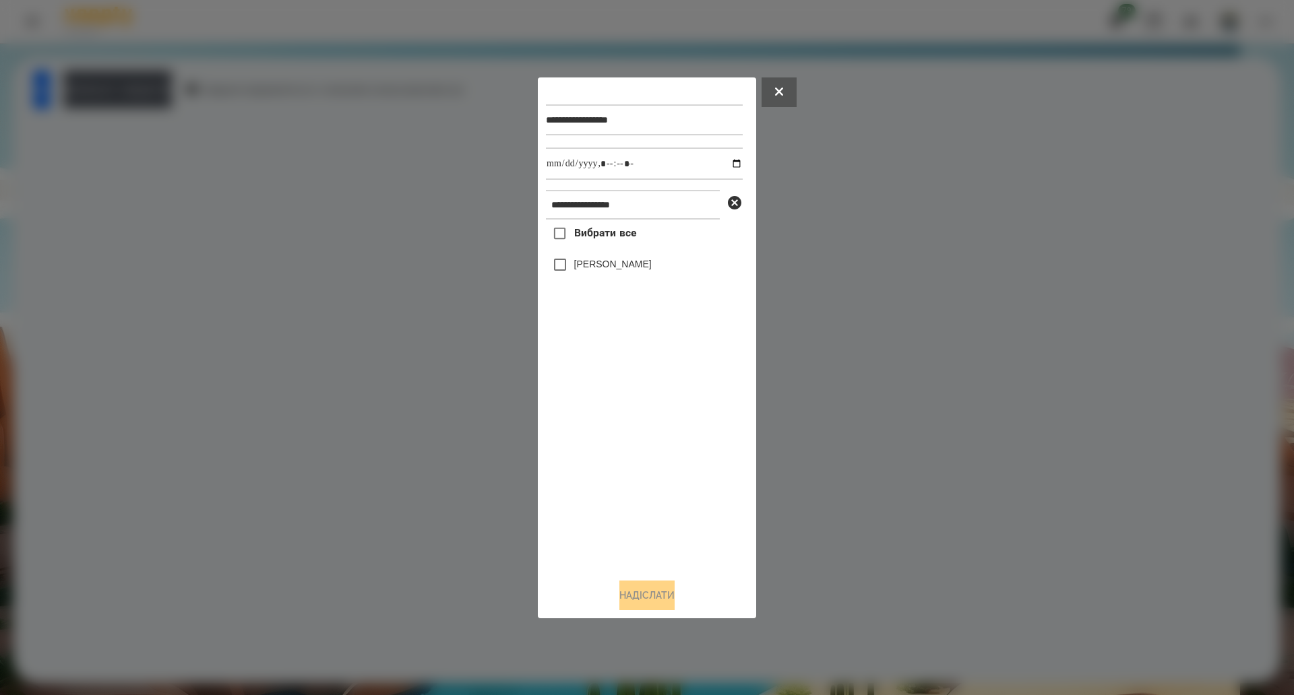
drag, startPoint x: 600, startPoint y: 239, endPoint x: 658, endPoint y: 481, distance: 248.6
drag, startPoint x: 726, startPoint y: 166, endPoint x: 734, endPoint y: 166, distance: 8.8
type input "**********"
drag, startPoint x: 612, startPoint y: 229, endPoint x: 732, endPoint y: 201, distance: 123.1
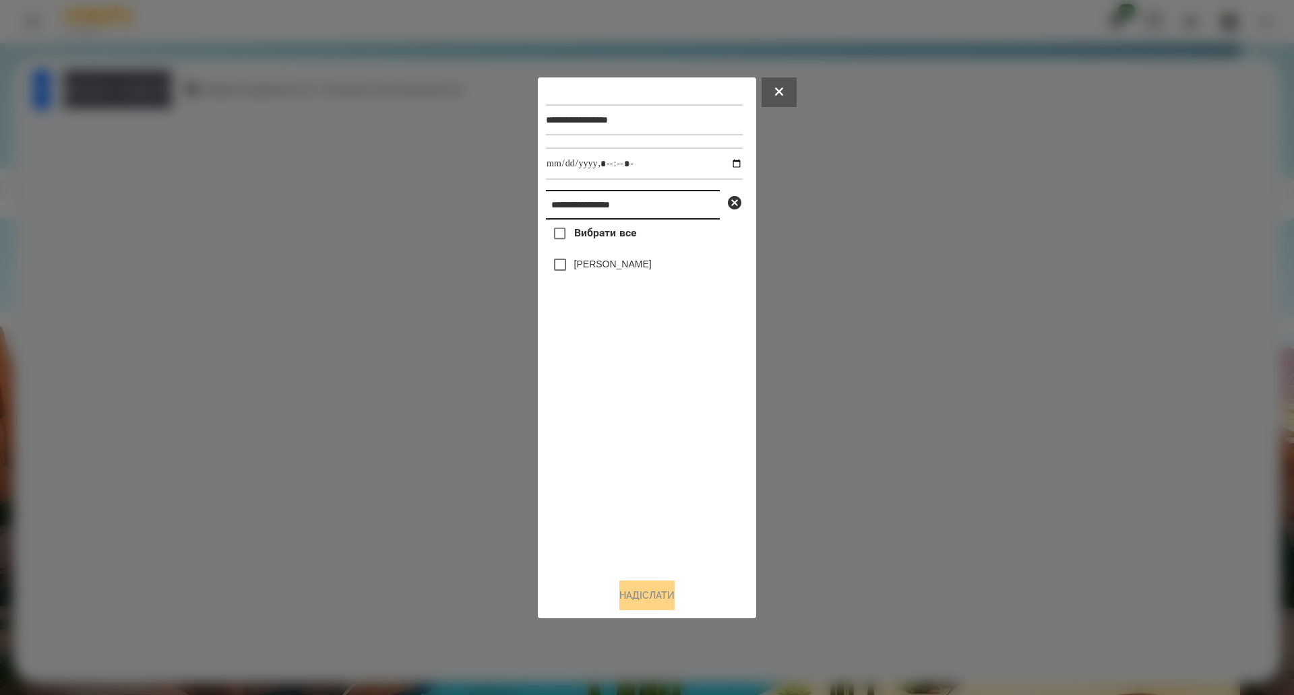
paste input "text"
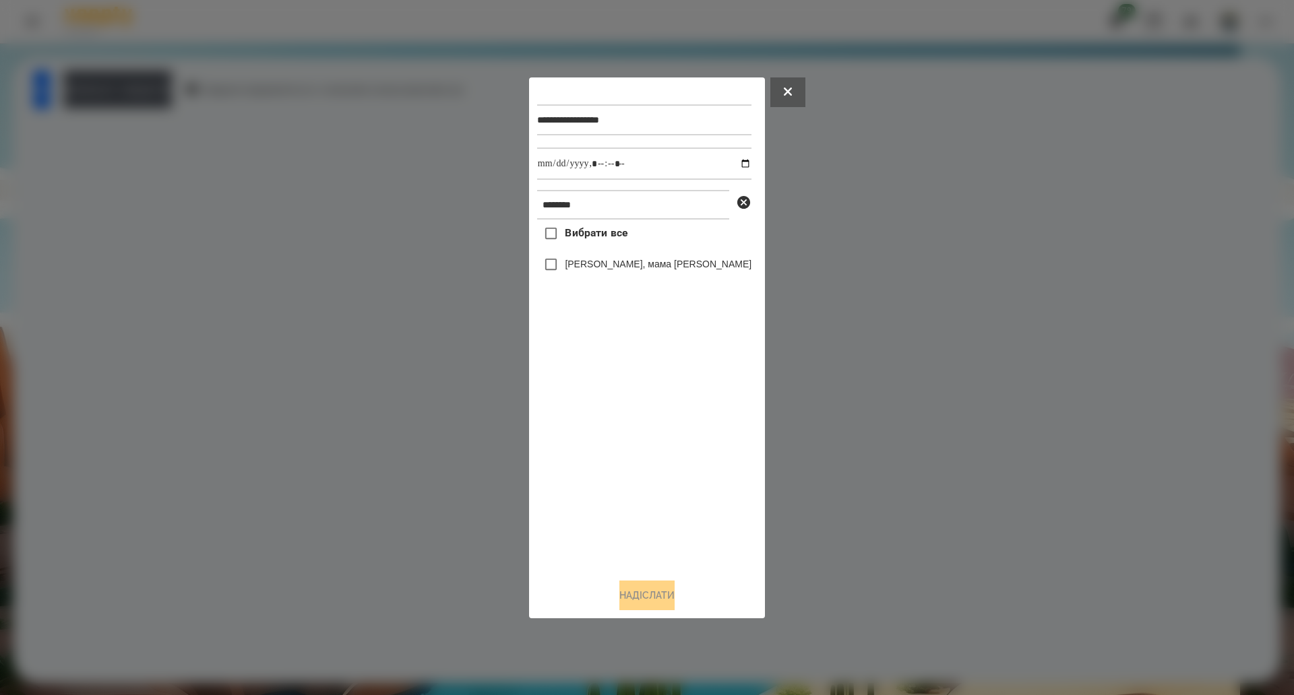
drag, startPoint x: 590, startPoint y: 239, endPoint x: 666, endPoint y: 208, distance: 83.1
drag, startPoint x: 594, startPoint y: 258, endPoint x: 609, endPoint y: 239, distance: 24.5
drag, startPoint x: 615, startPoint y: 235, endPoint x: 699, endPoint y: 203, distance: 90.0
drag, startPoint x: 728, startPoint y: 162, endPoint x: 720, endPoint y: 176, distance: 15.4
paste input "***"
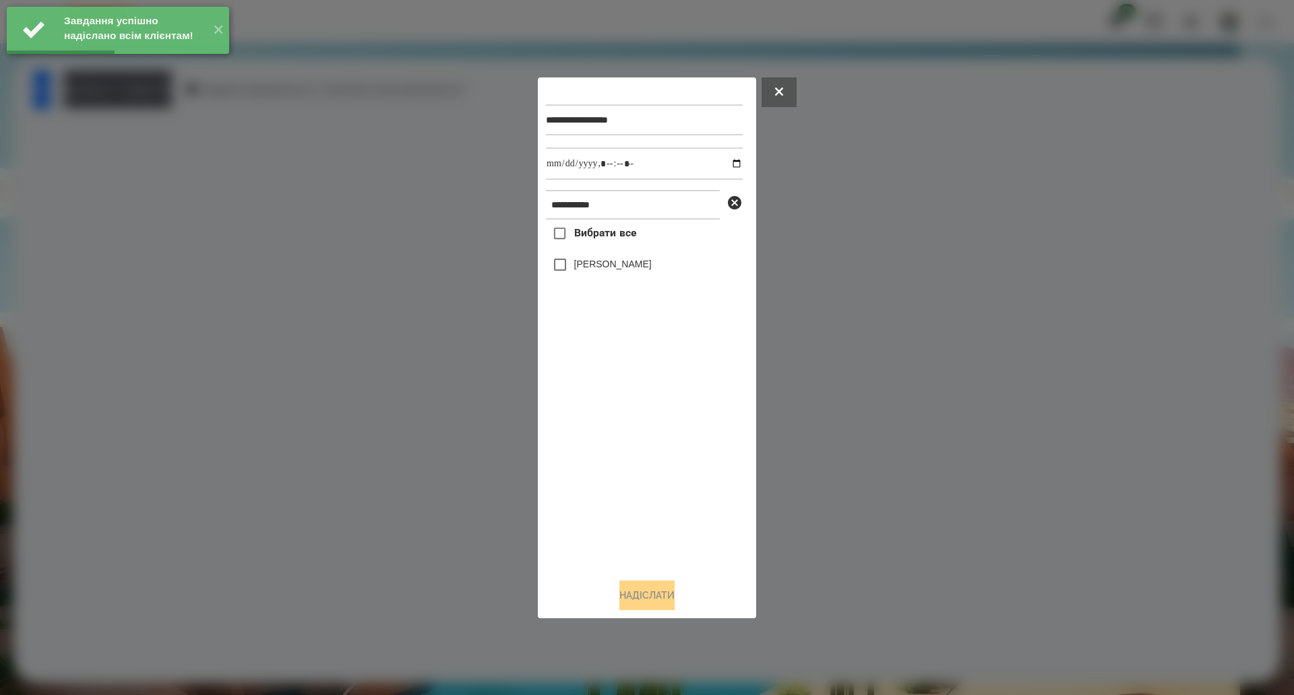
drag, startPoint x: 598, startPoint y: 233, endPoint x: 732, endPoint y: 185, distance: 141.7
drag, startPoint x: 574, startPoint y: 230, endPoint x: 575, endPoint y: 243, distance: 13.5
drag, startPoint x: 603, startPoint y: 239, endPoint x: 728, endPoint y: 178, distance: 138.6
drag, startPoint x: 583, startPoint y: 225, endPoint x: 582, endPoint y: 234, distance: 8.8
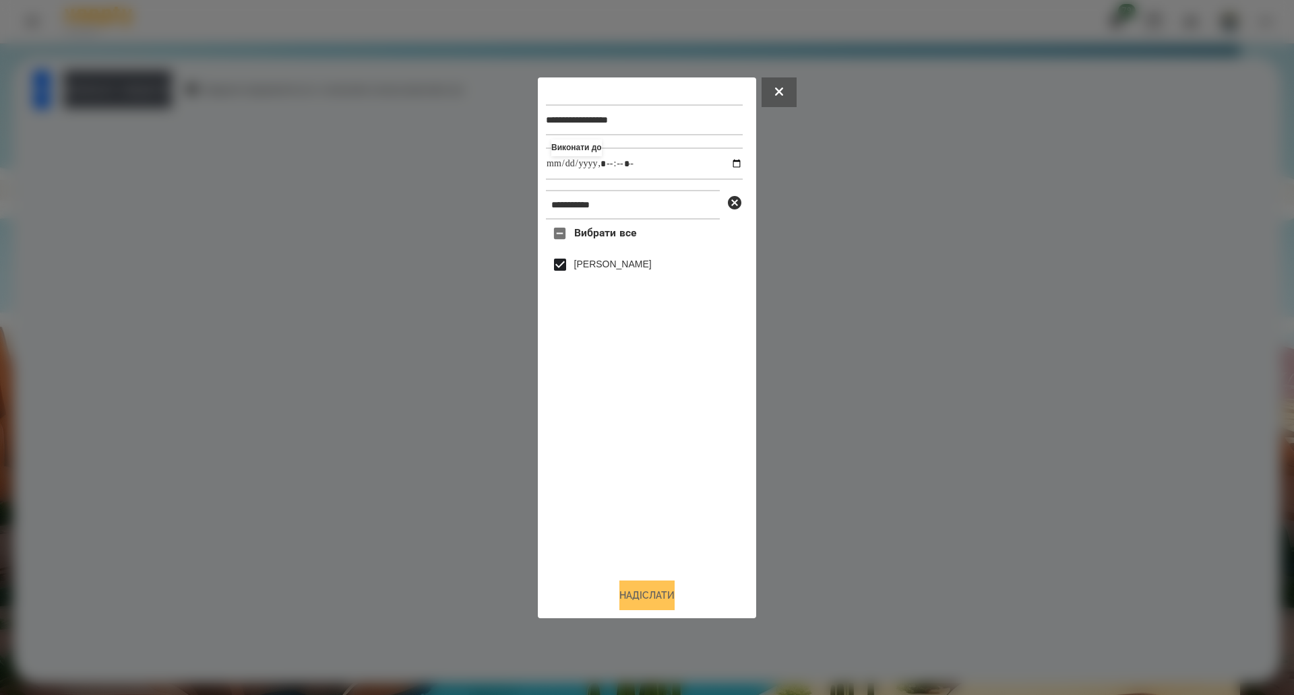
drag, startPoint x: 643, startPoint y: 598, endPoint x: 651, endPoint y: 600, distance: 8.3
paste input "*"
drag, startPoint x: 590, startPoint y: 243, endPoint x: 612, endPoint y: 443, distance: 201.4
drag, startPoint x: 588, startPoint y: 226, endPoint x: 583, endPoint y: 243, distance: 17.5
drag, startPoint x: 731, startPoint y: 162, endPoint x: 716, endPoint y: 178, distance: 21.9
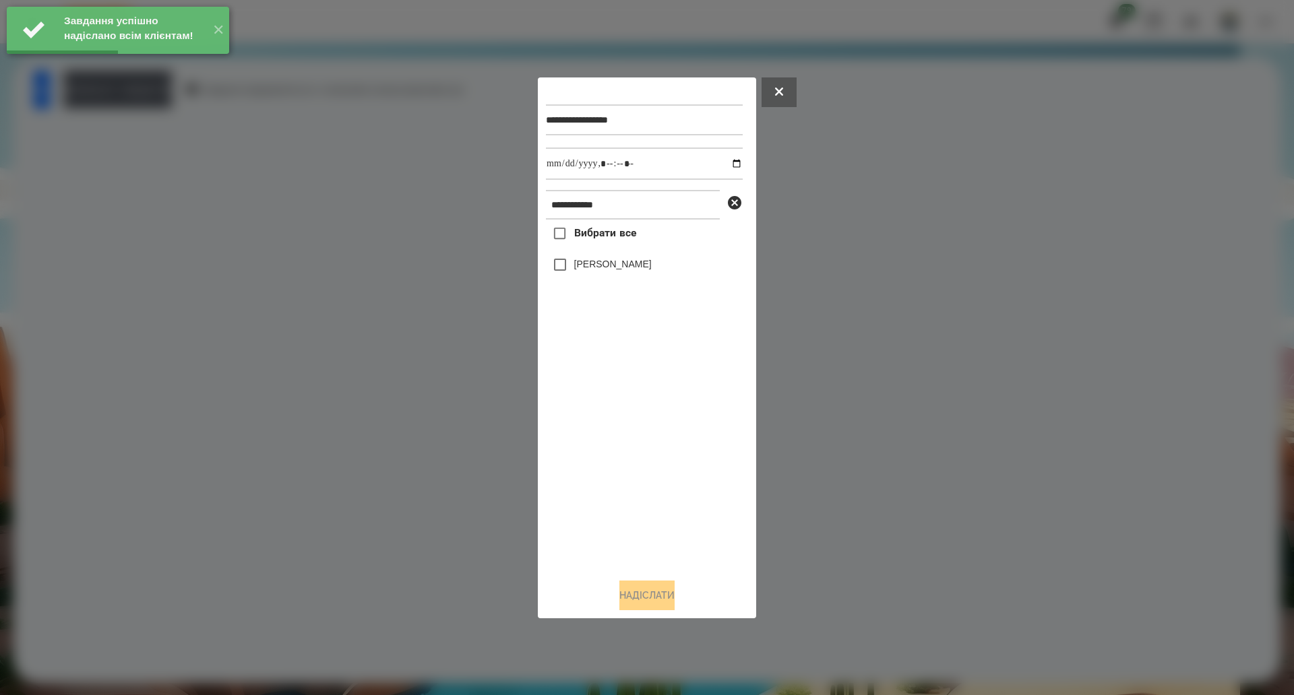
drag, startPoint x: 625, startPoint y: 234, endPoint x: 654, endPoint y: 210, distance: 38.2
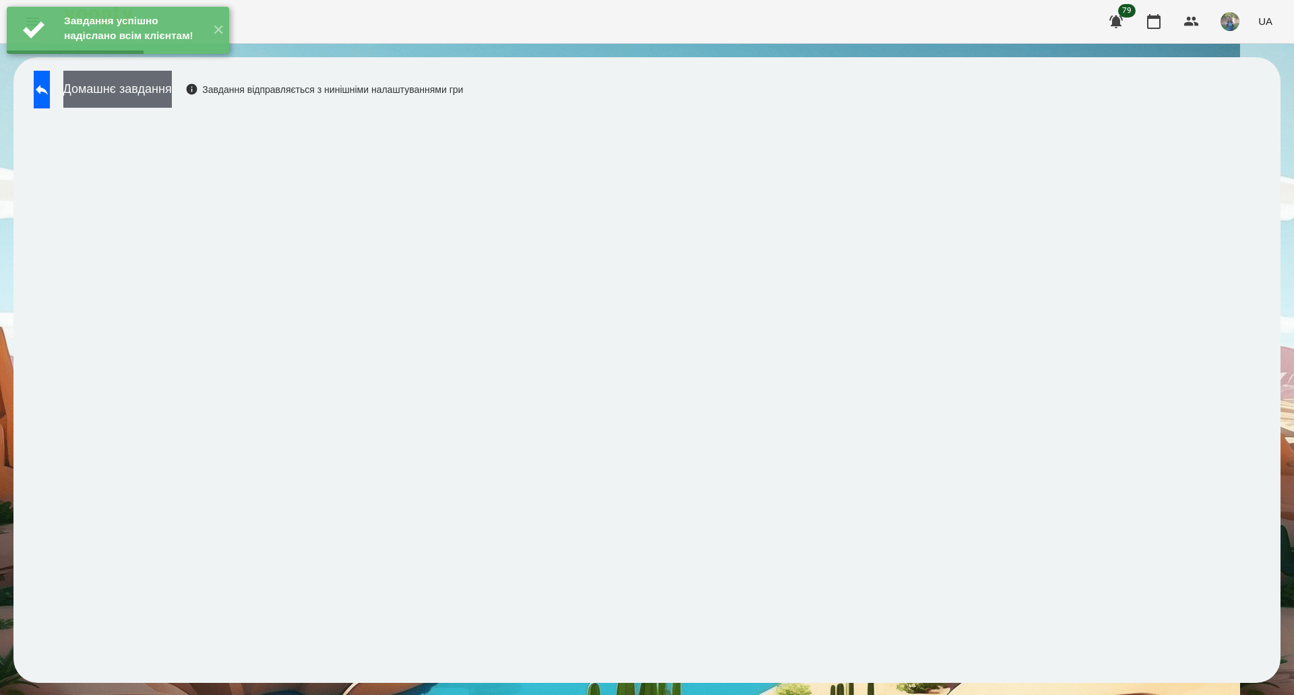
drag, startPoint x: 156, startPoint y: 75, endPoint x: 149, endPoint y: 86, distance: 12.1
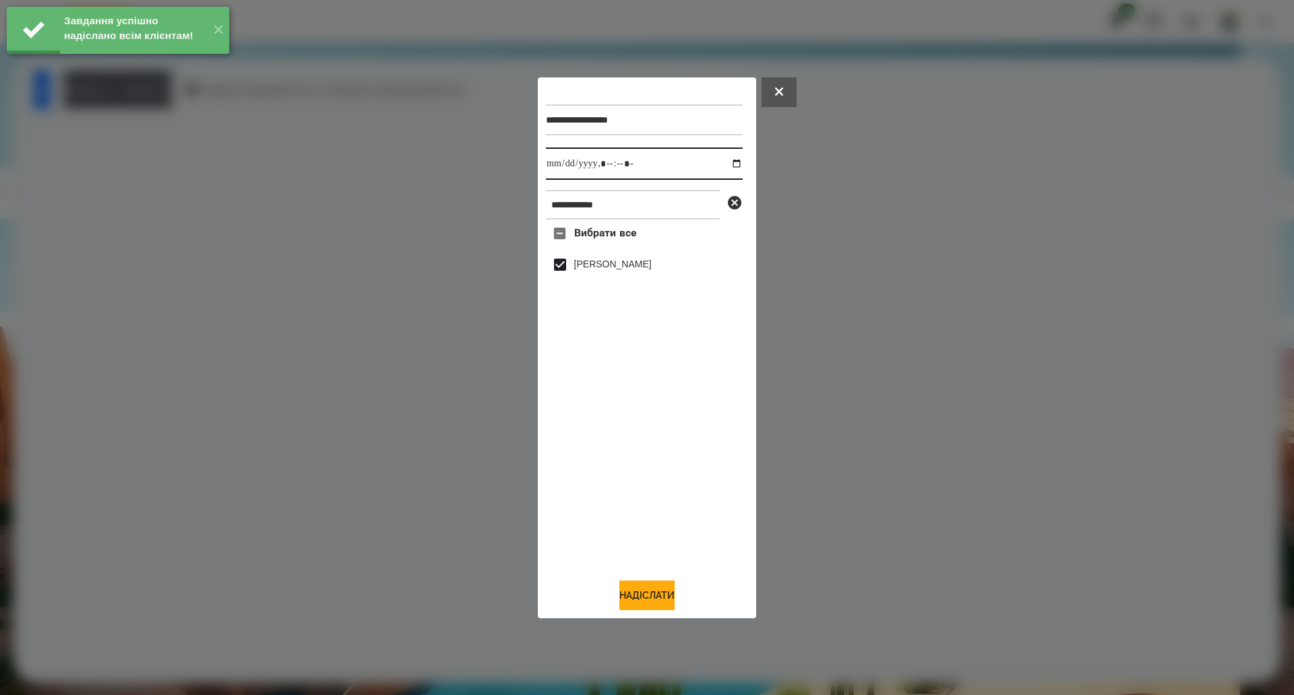
drag, startPoint x: 728, startPoint y: 164, endPoint x: 710, endPoint y: 176, distance: 21.5
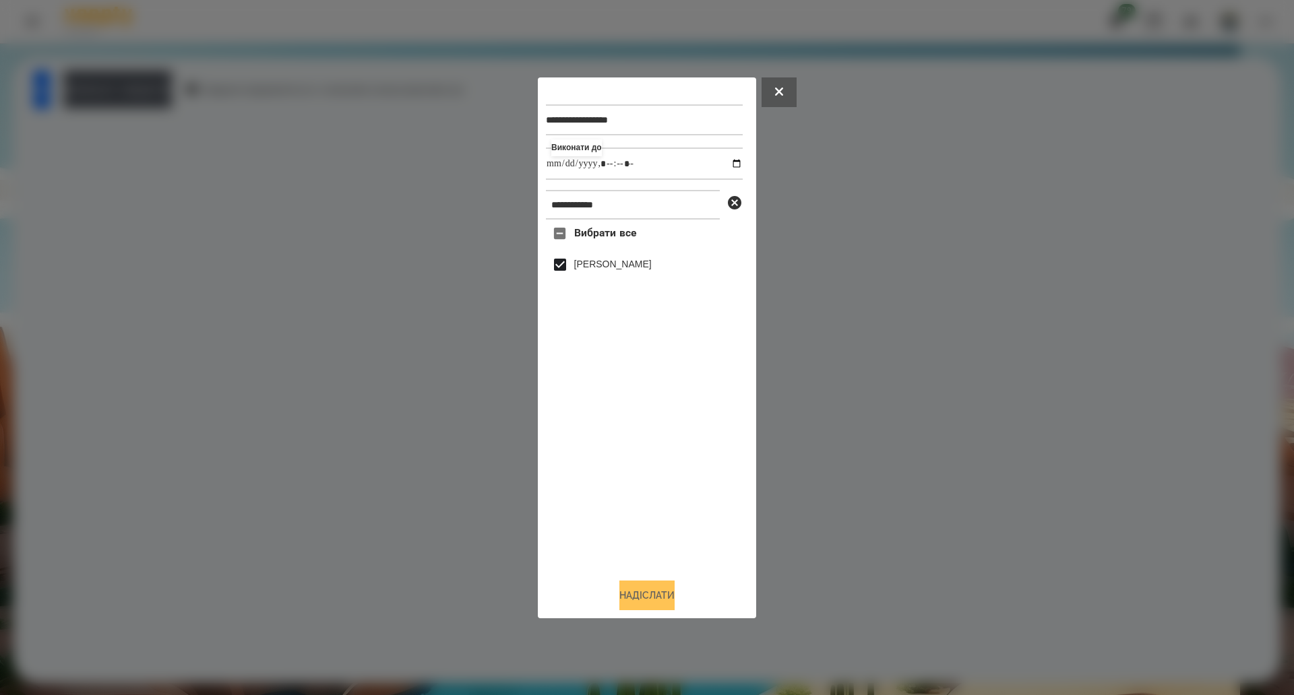
drag, startPoint x: 628, startPoint y: 604, endPoint x: 643, endPoint y: 602, distance: 15.0
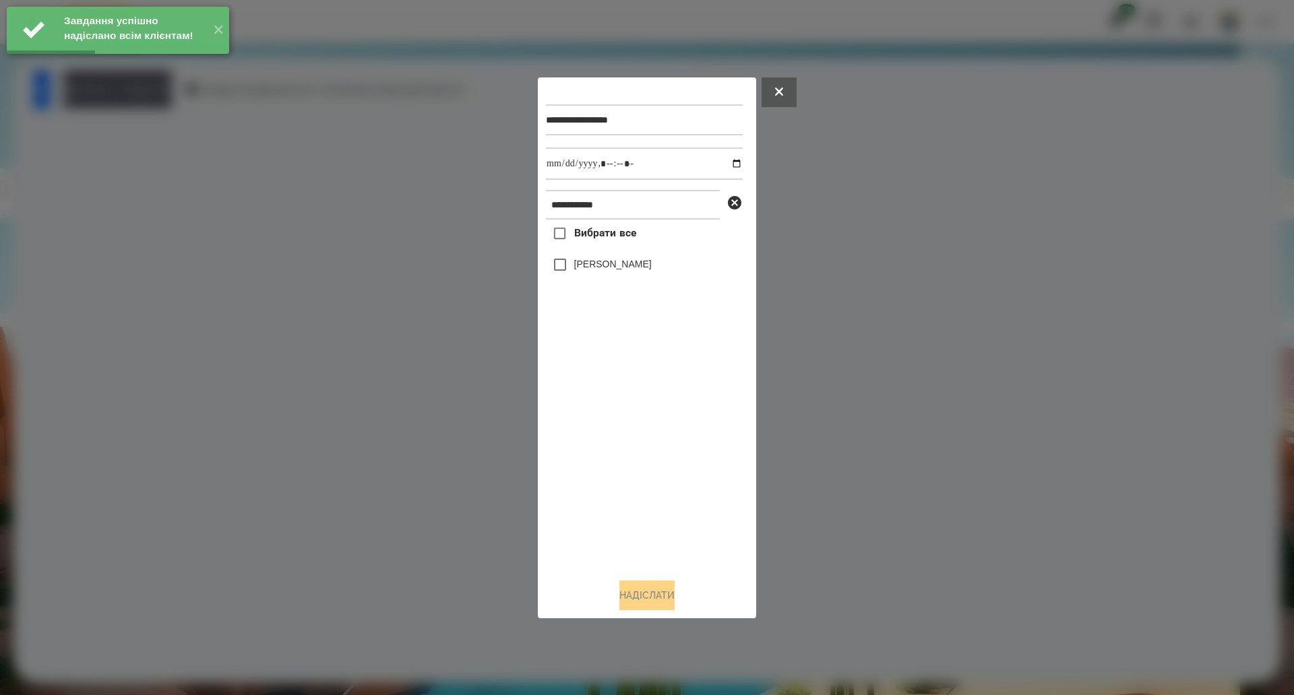
drag, startPoint x: 592, startPoint y: 237, endPoint x: 605, endPoint y: 243, distance: 13.9
drag, startPoint x: 633, startPoint y: 590, endPoint x: 658, endPoint y: 656, distance: 71.2
drag, startPoint x: 596, startPoint y: 228, endPoint x: 601, endPoint y: 249, distance: 20.9
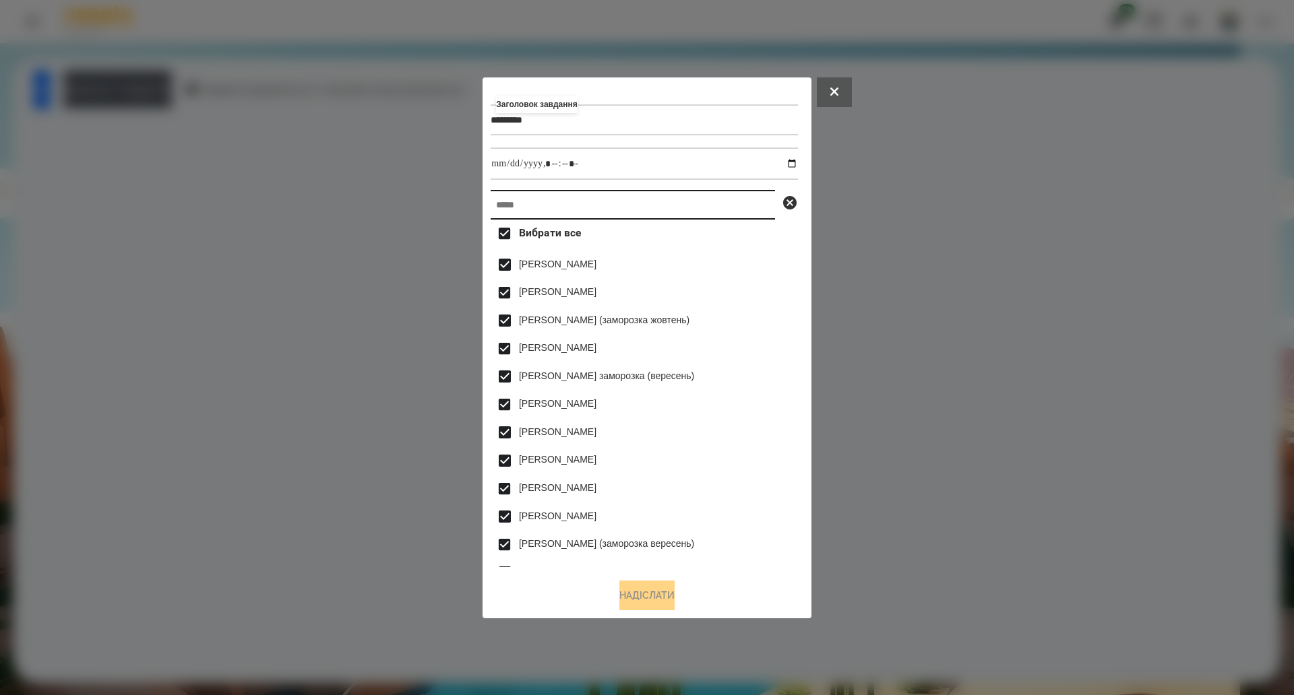
paste input "**********"
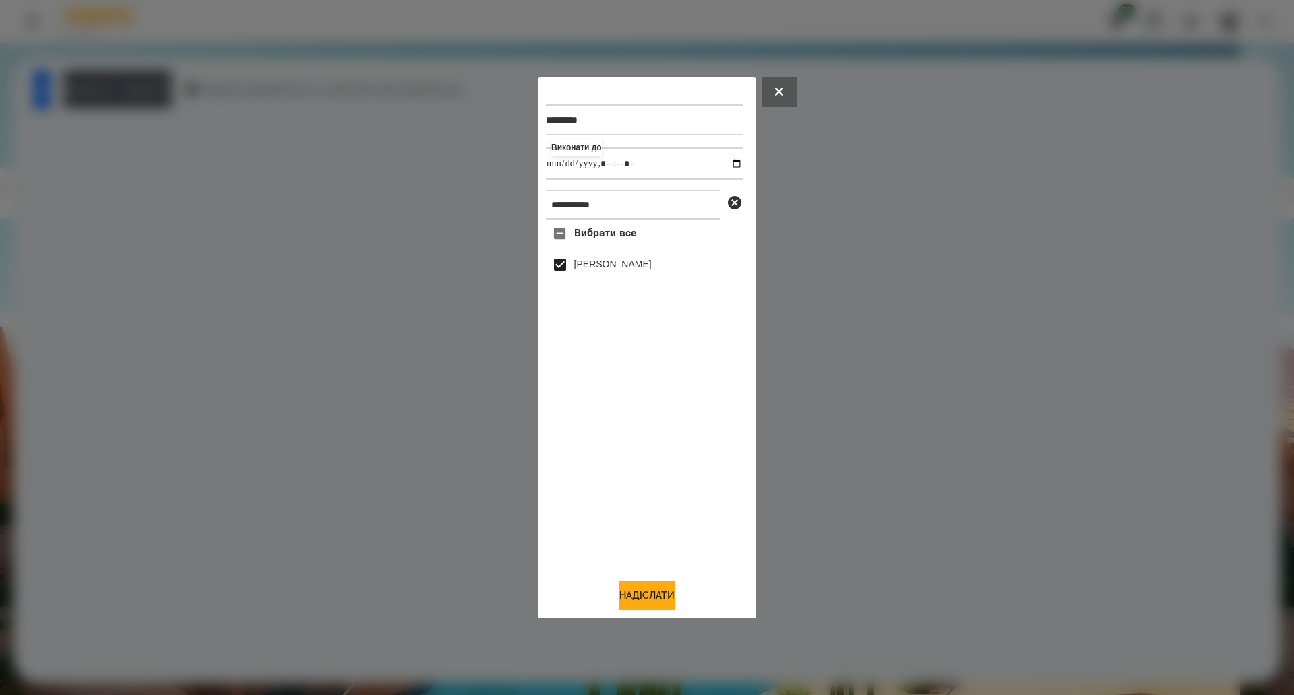
drag, startPoint x: 627, startPoint y: 602, endPoint x: 821, endPoint y: 524, distance: 208.3
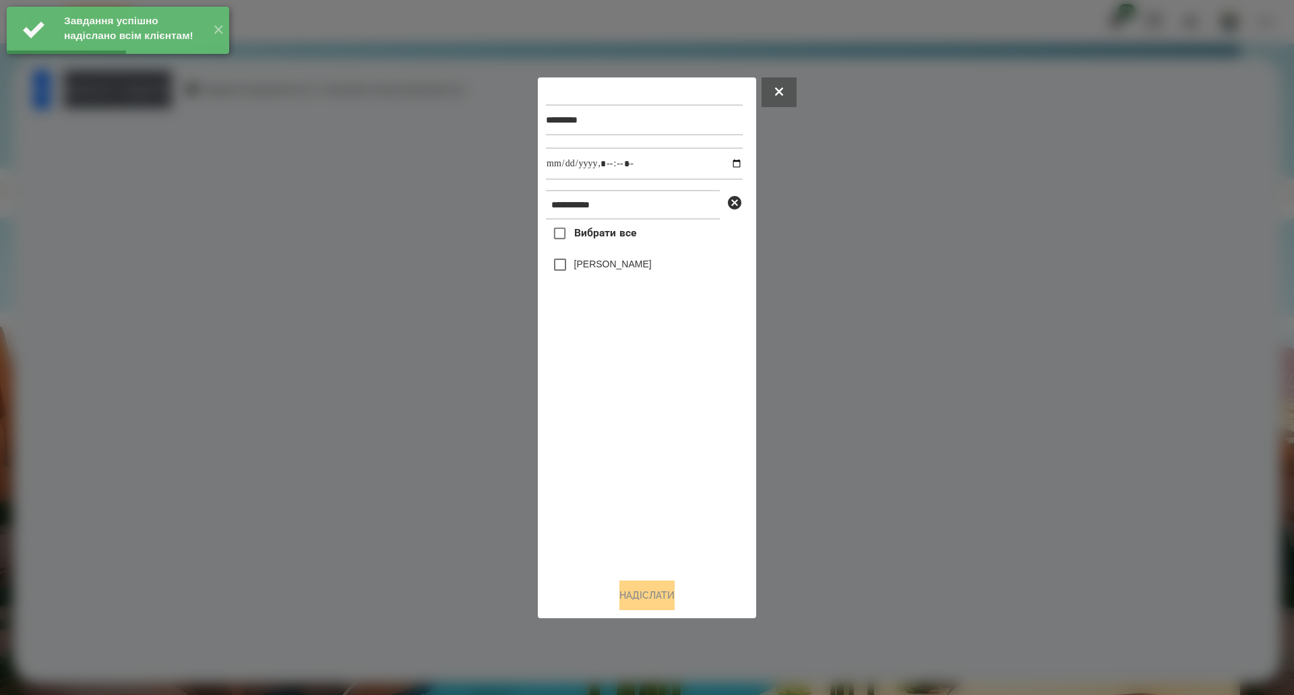
drag, startPoint x: 592, startPoint y: 232, endPoint x: 666, endPoint y: 193, distance: 83.5
drag, startPoint x: 637, startPoint y: 602, endPoint x: 653, endPoint y: 602, distance: 15.5
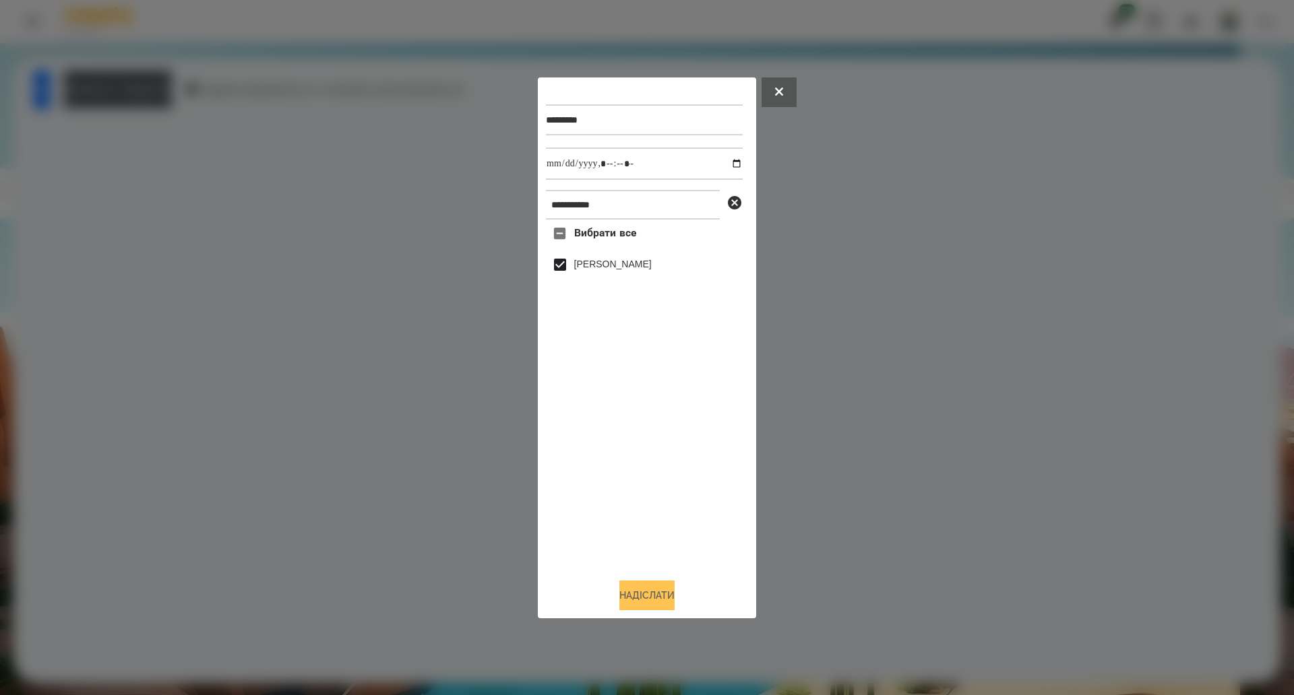
drag, startPoint x: 625, startPoint y: 600, endPoint x: 594, endPoint y: 564, distance: 47.3
paste input "text"
drag, startPoint x: 639, startPoint y: 590, endPoint x: 697, endPoint y: 558, distance: 66.4
drag, startPoint x: 654, startPoint y: 606, endPoint x: 688, endPoint y: 579, distance: 43.7
drag, startPoint x: 598, startPoint y: 236, endPoint x: 609, endPoint y: 346, distance: 111.1
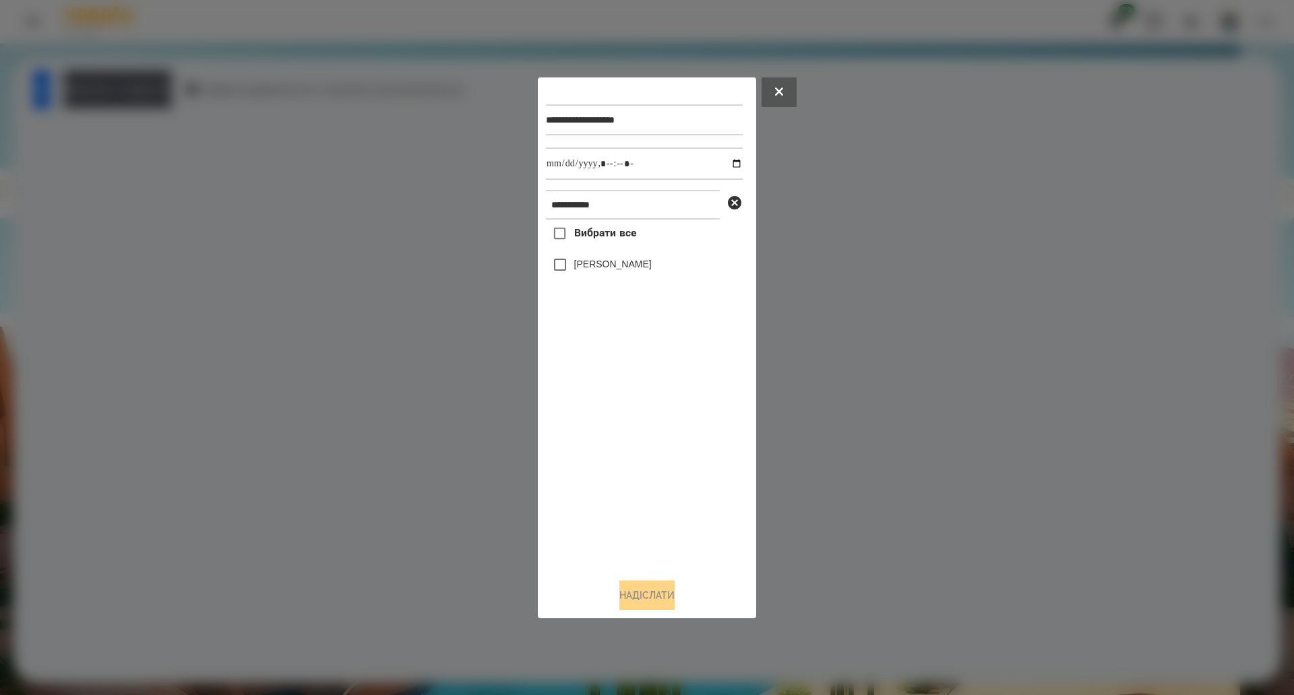
drag, startPoint x: 594, startPoint y: 239, endPoint x: 699, endPoint y: 203, distance: 111.4
paste input "******"
drag, startPoint x: 727, startPoint y: 163, endPoint x: 724, endPoint y: 170, distance: 7.3
drag, startPoint x: 607, startPoint y: 237, endPoint x: 660, endPoint y: 215, distance: 57.4
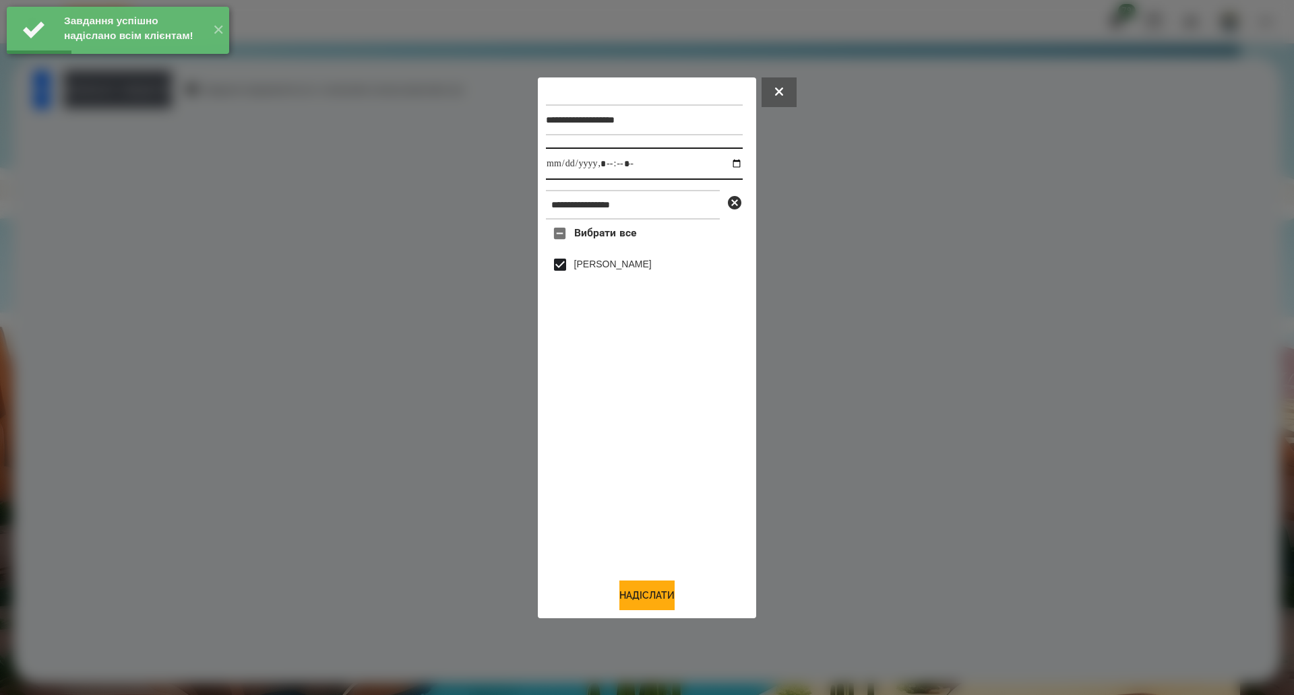
drag, startPoint x: 728, startPoint y: 162, endPoint x: 712, endPoint y: 179, distance: 23.8
drag, startPoint x: 594, startPoint y: 232, endPoint x: 666, endPoint y: 215, distance: 74.2
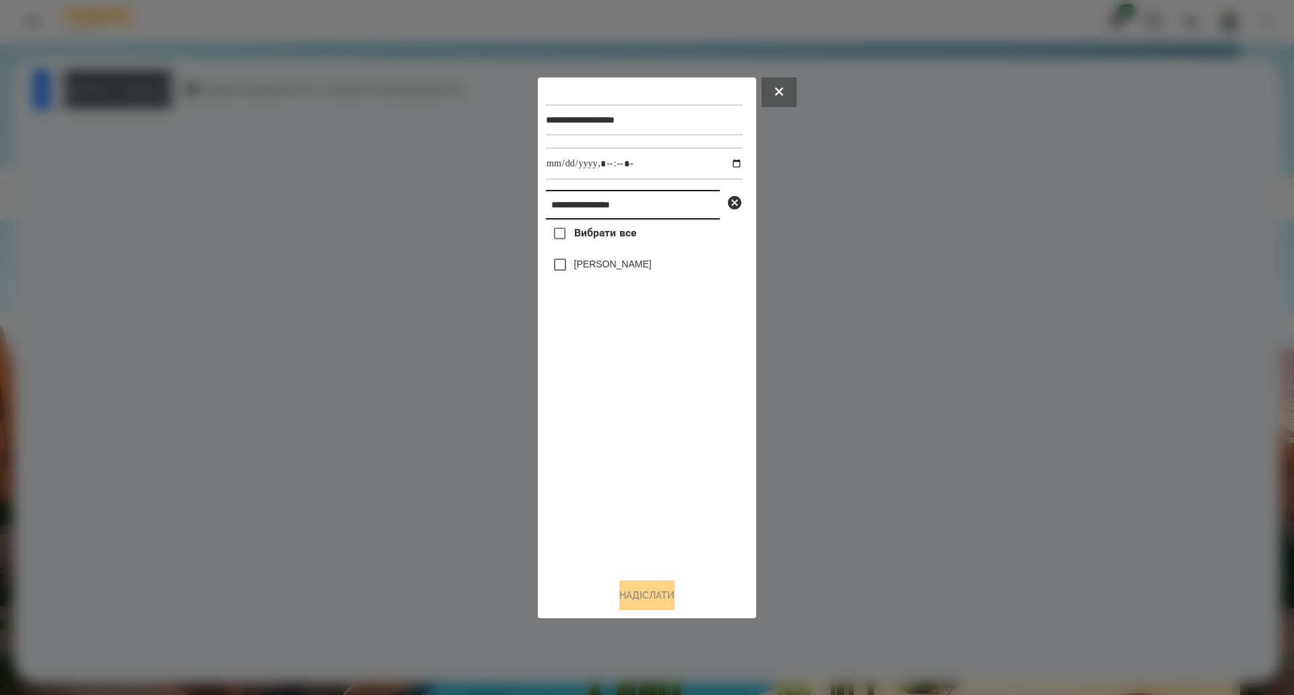
paste input "text"
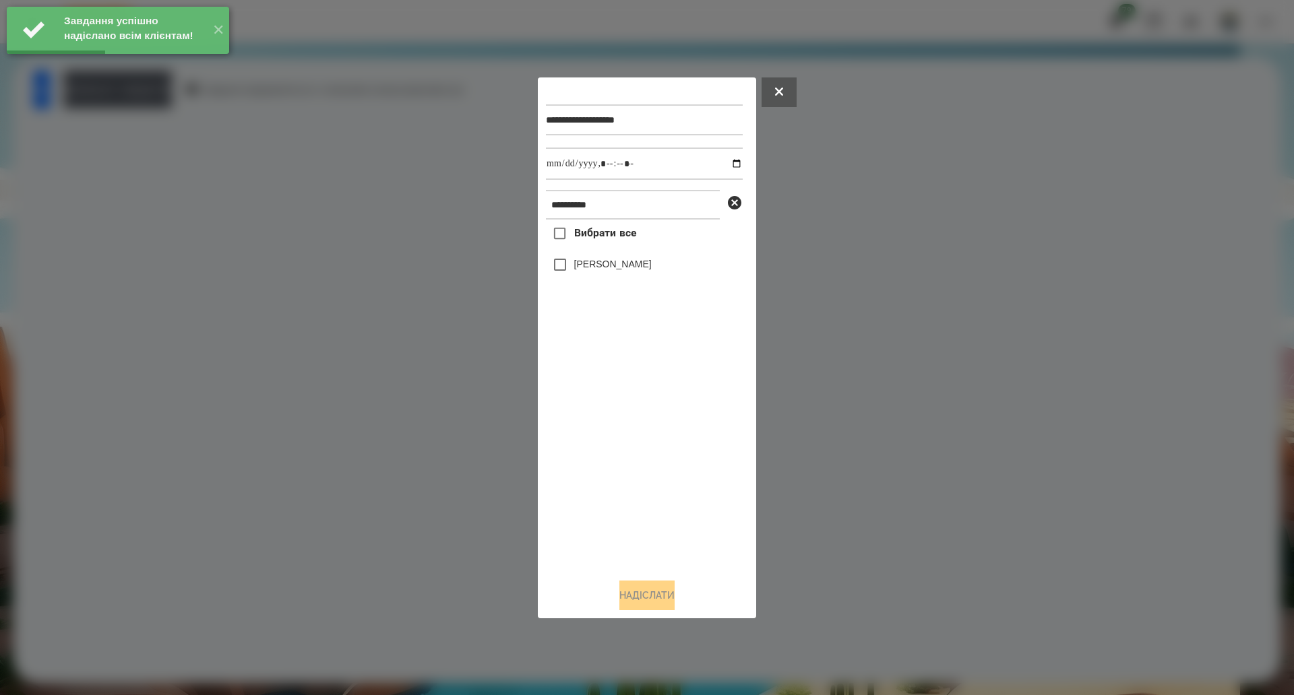
drag, startPoint x: 619, startPoint y: 242, endPoint x: 624, endPoint y: 237, distance: 7.2
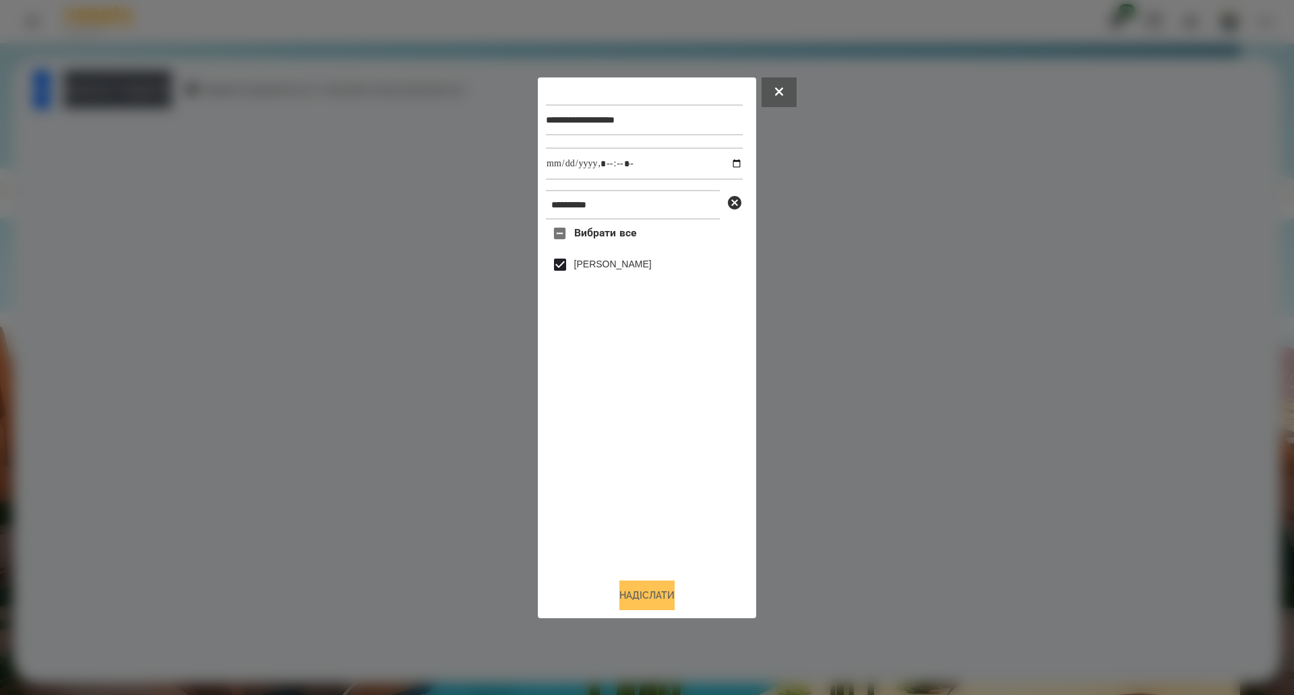
drag, startPoint x: 629, startPoint y: 598, endPoint x: 703, endPoint y: 492, distance: 129.3
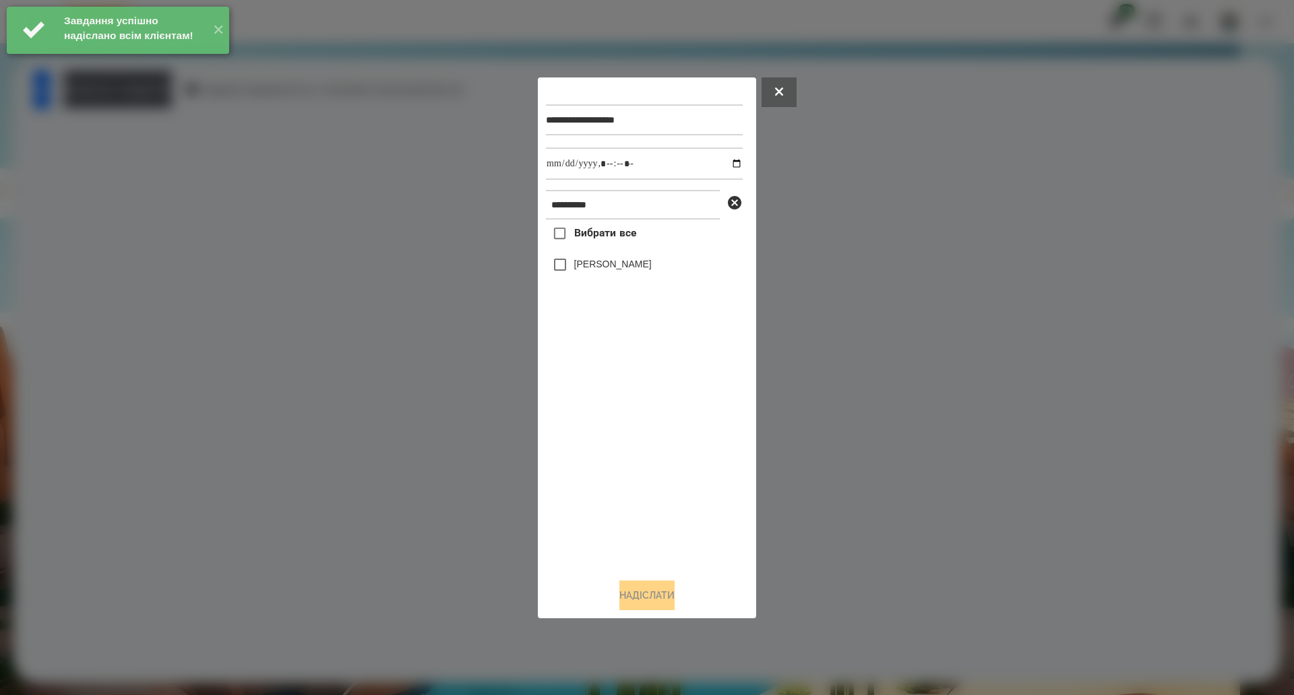
drag, startPoint x: 585, startPoint y: 230, endPoint x: 693, endPoint y: 199, distance: 112.8
drag, startPoint x: 631, startPoint y: 228, endPoint x: 629, endPoint y: 236, distance: 8.2
drag, startPoint x: 591, startPoint y: 227, endPoint x: 600, endPoint y: 270, distance: 44.0
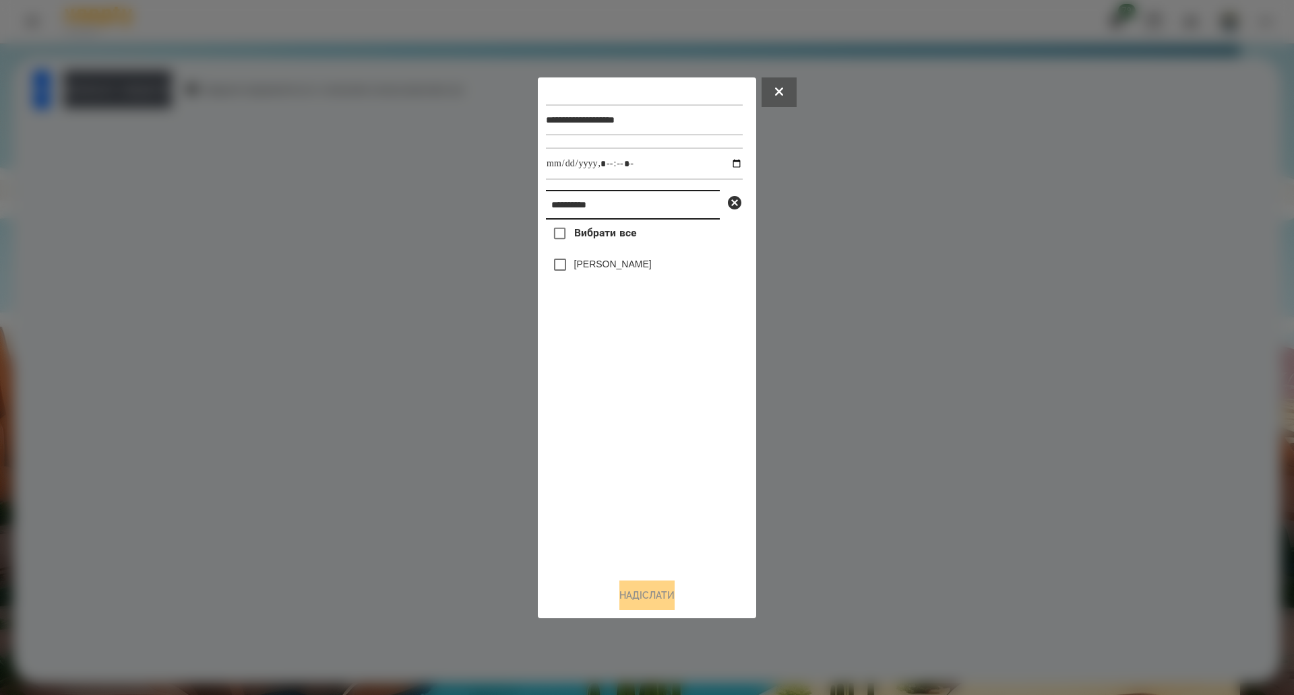
paste input "text"
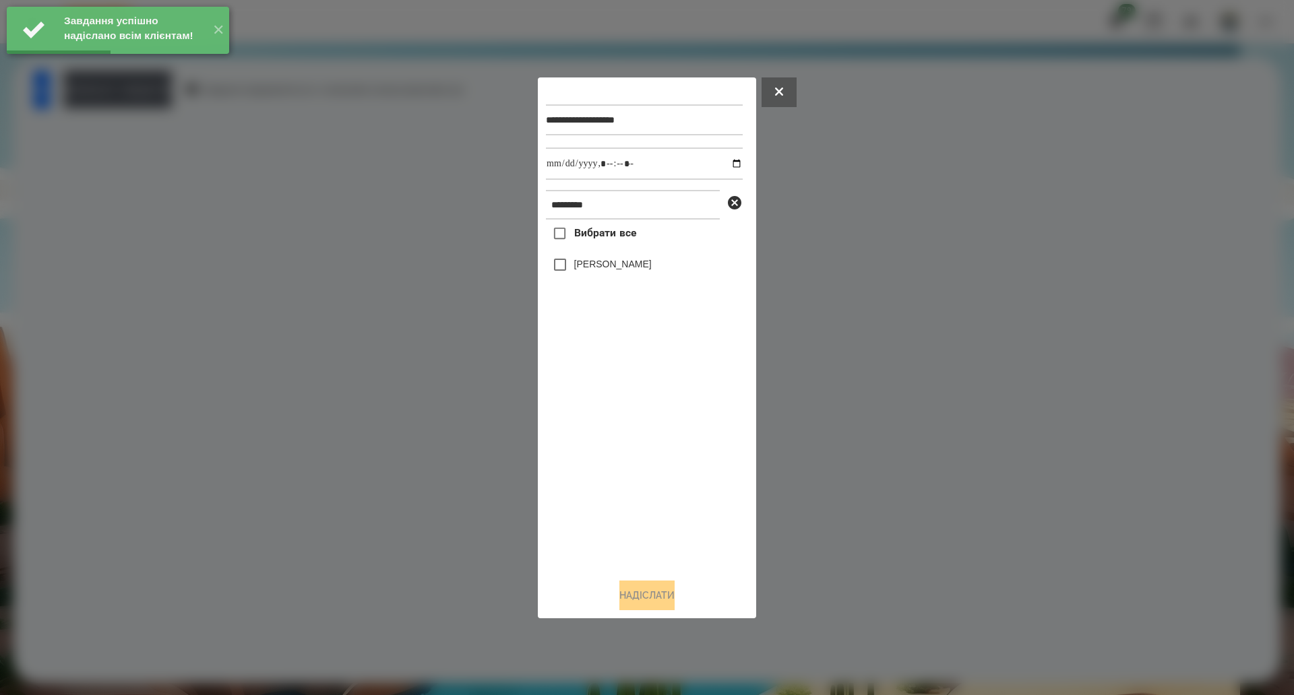
drag, startPoint x: 581, startPoint y: 243, endPoint x: 644, endPoint y: 234, distance: 64.0
drag, startPoint x: 590, startPoint y: 237, endPoint x: 606, endPoint y: 410, distance: 173.9
drag, startPoint x: 728, startPoint y: 161, endPoint x: 710, endPoint y: 176, distance: 23.5
drag, startPoint x: 643, startPoint y: 597, endPoint x: 651, endPoint y: 596, distance: 7.4
